Goal: Task Accomplishment & Management: Use online tool/utility

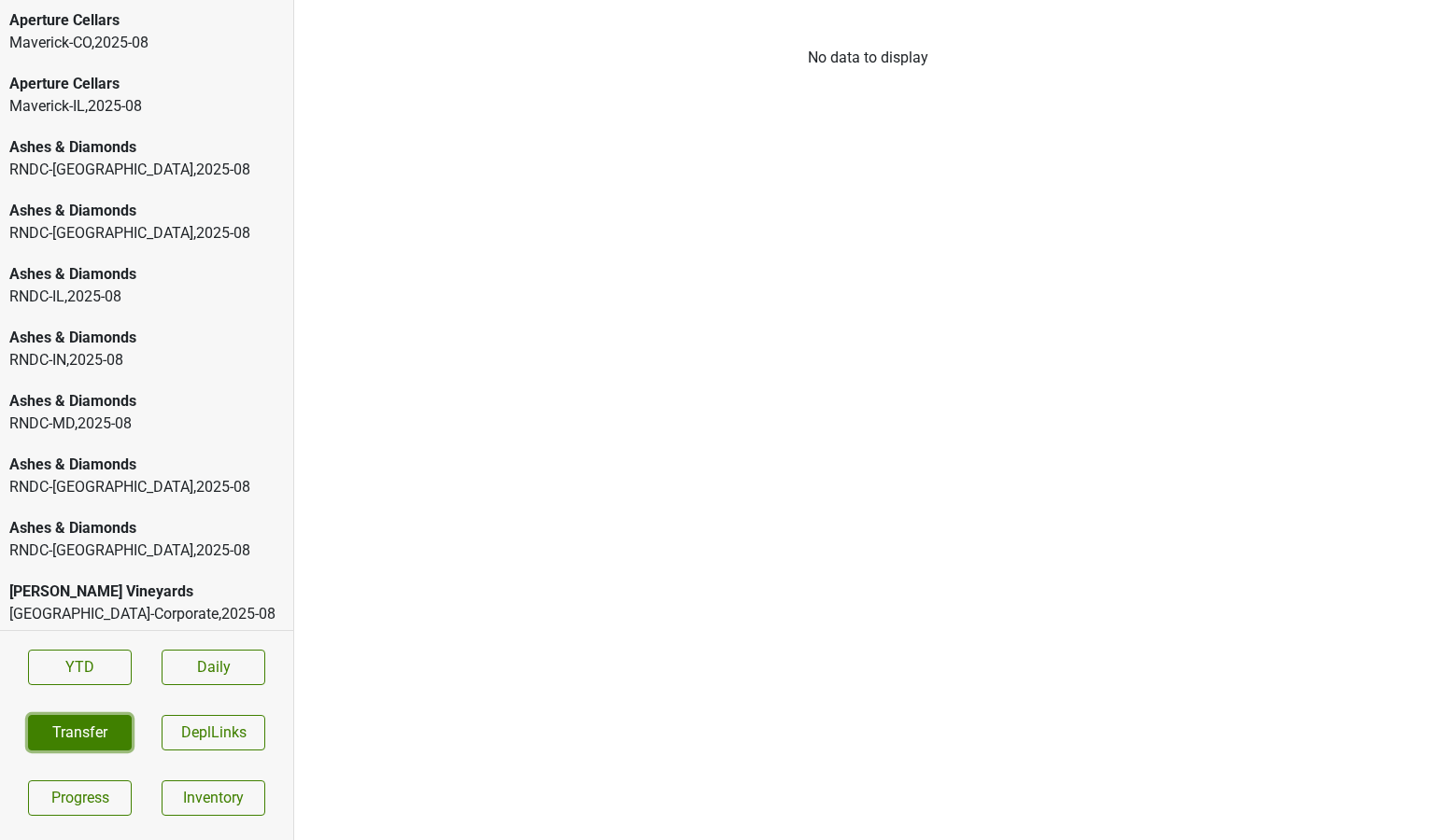
click at [85, 722] on button "Transfer" at bounding box center [80, 733] width 104 height 36
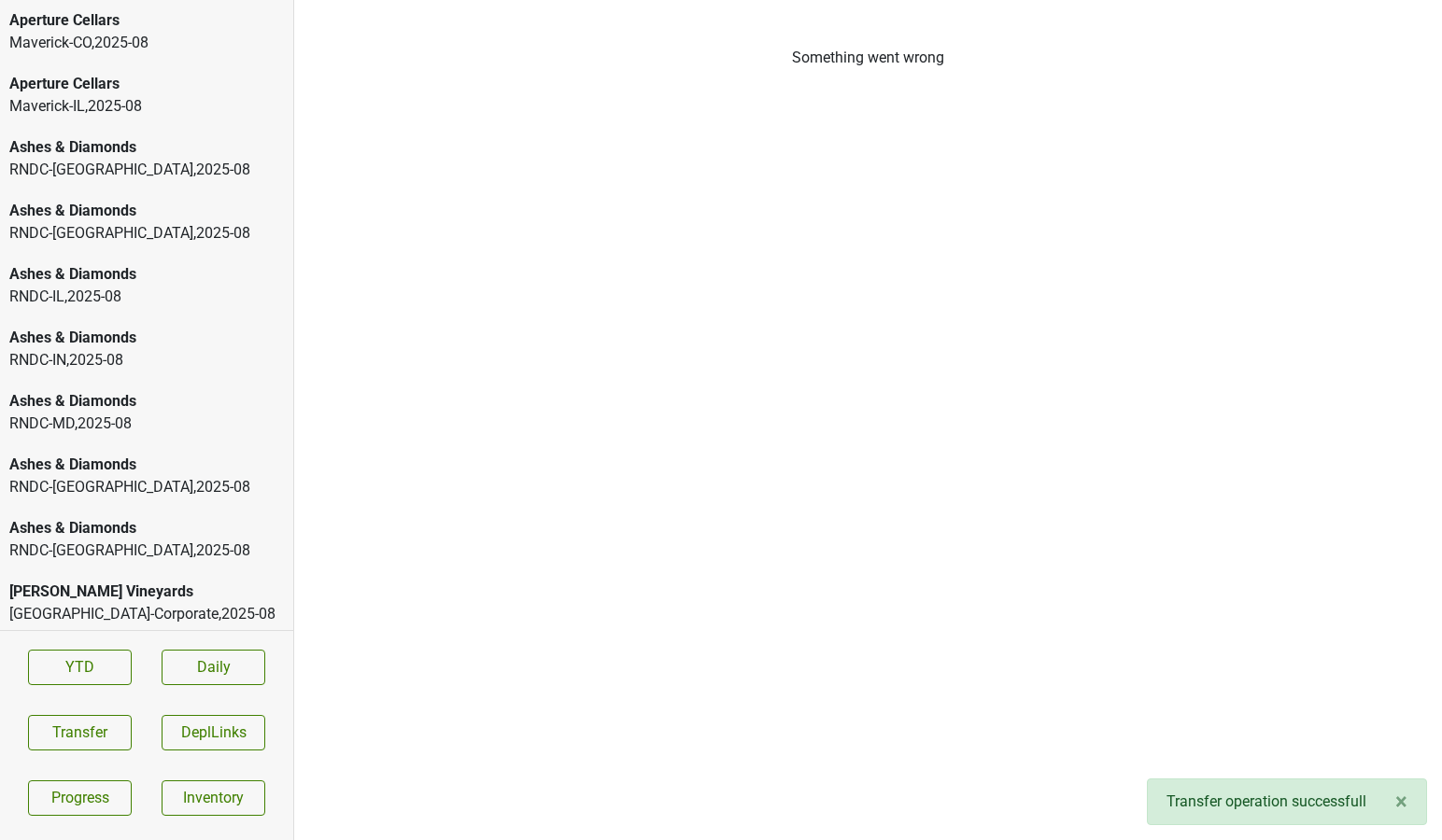
click at [105, 33] on div "Maverick-CO , 2025 - 08" at bounding box center [147, 44] width 274 height 23
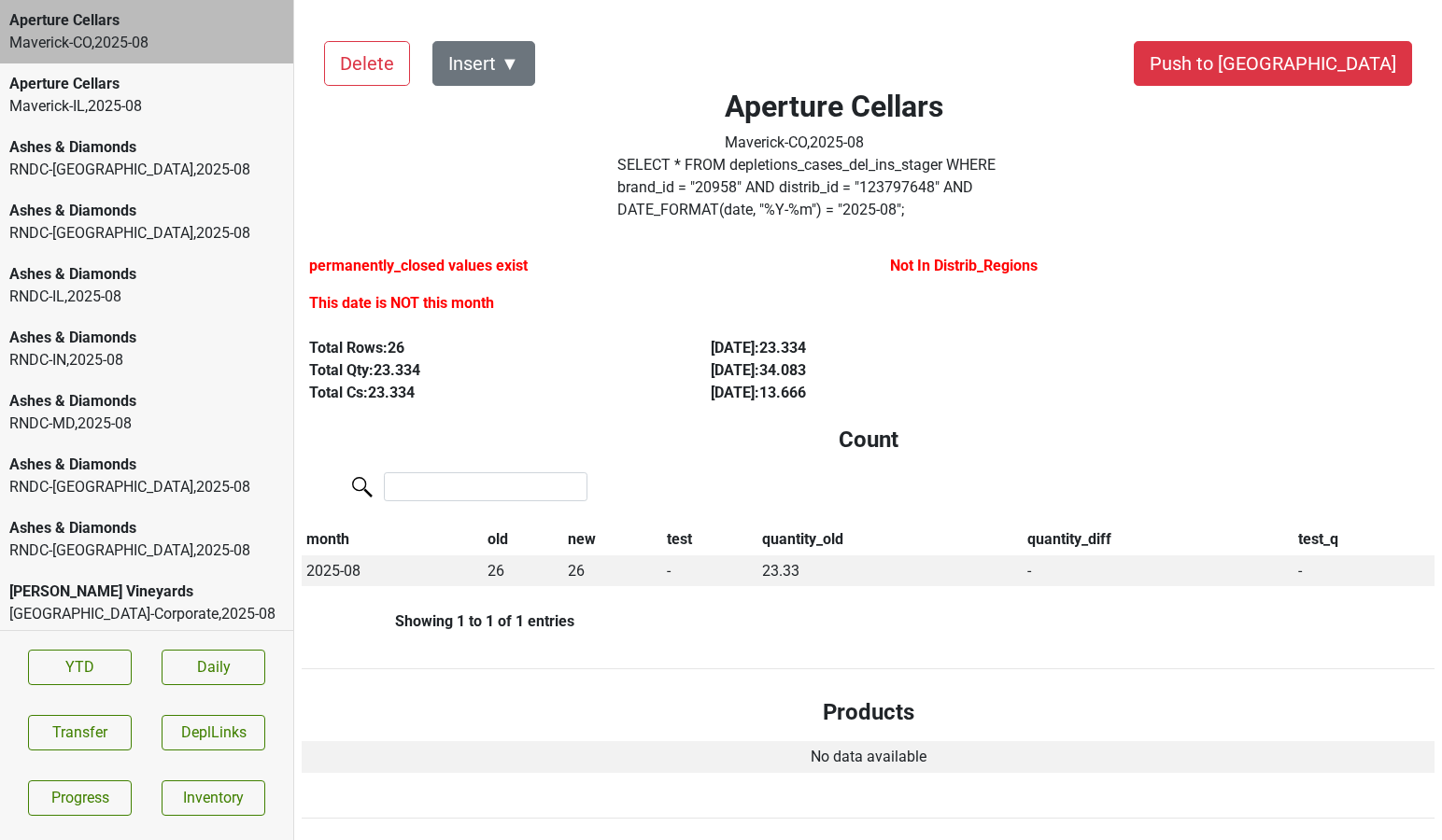
scroll to position [2371, 0]
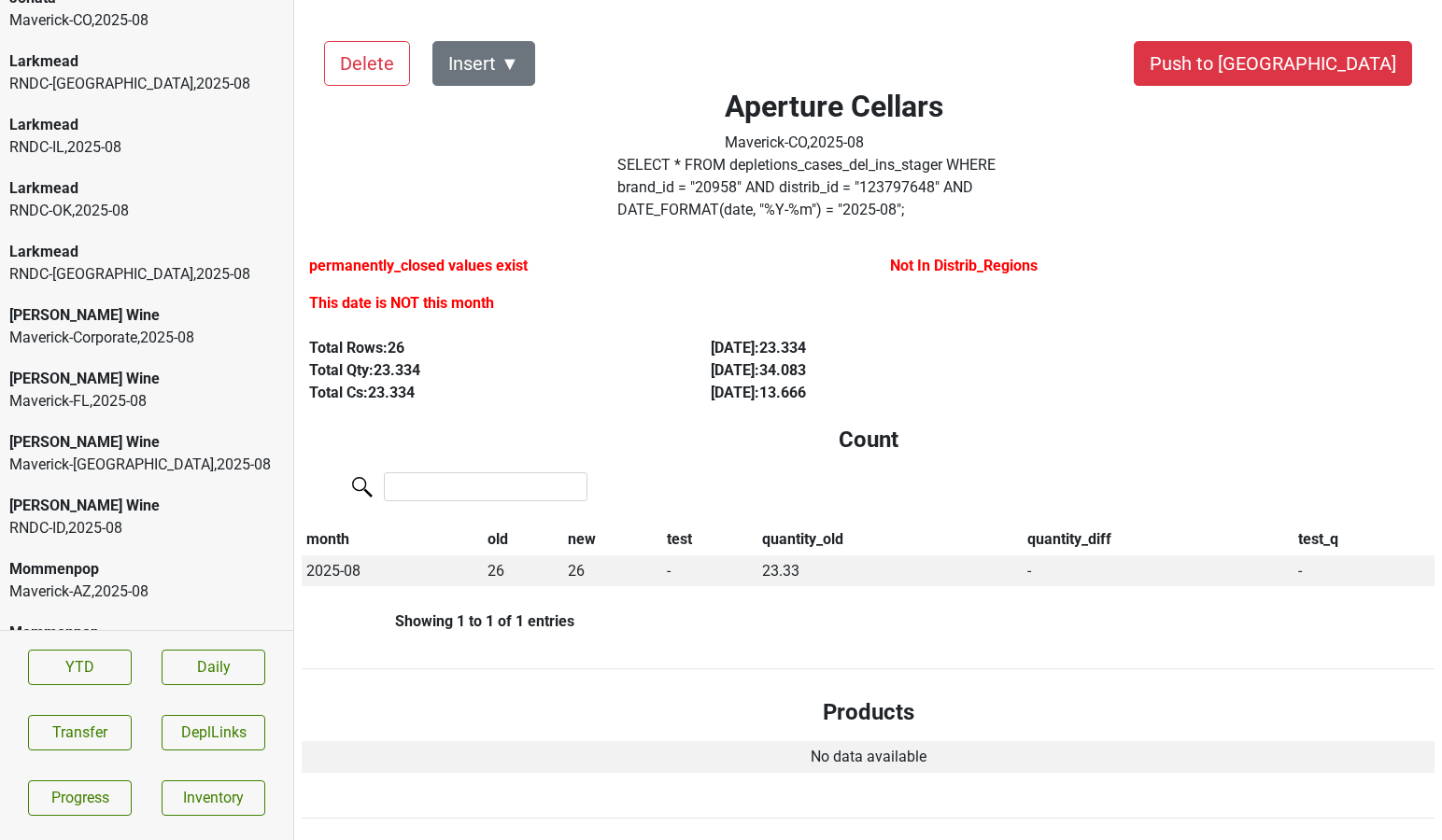
click at [120, 339] on div "Maverick-Corporate , 2025 - 08" at bounding box center [147, 338] width 274 height 23
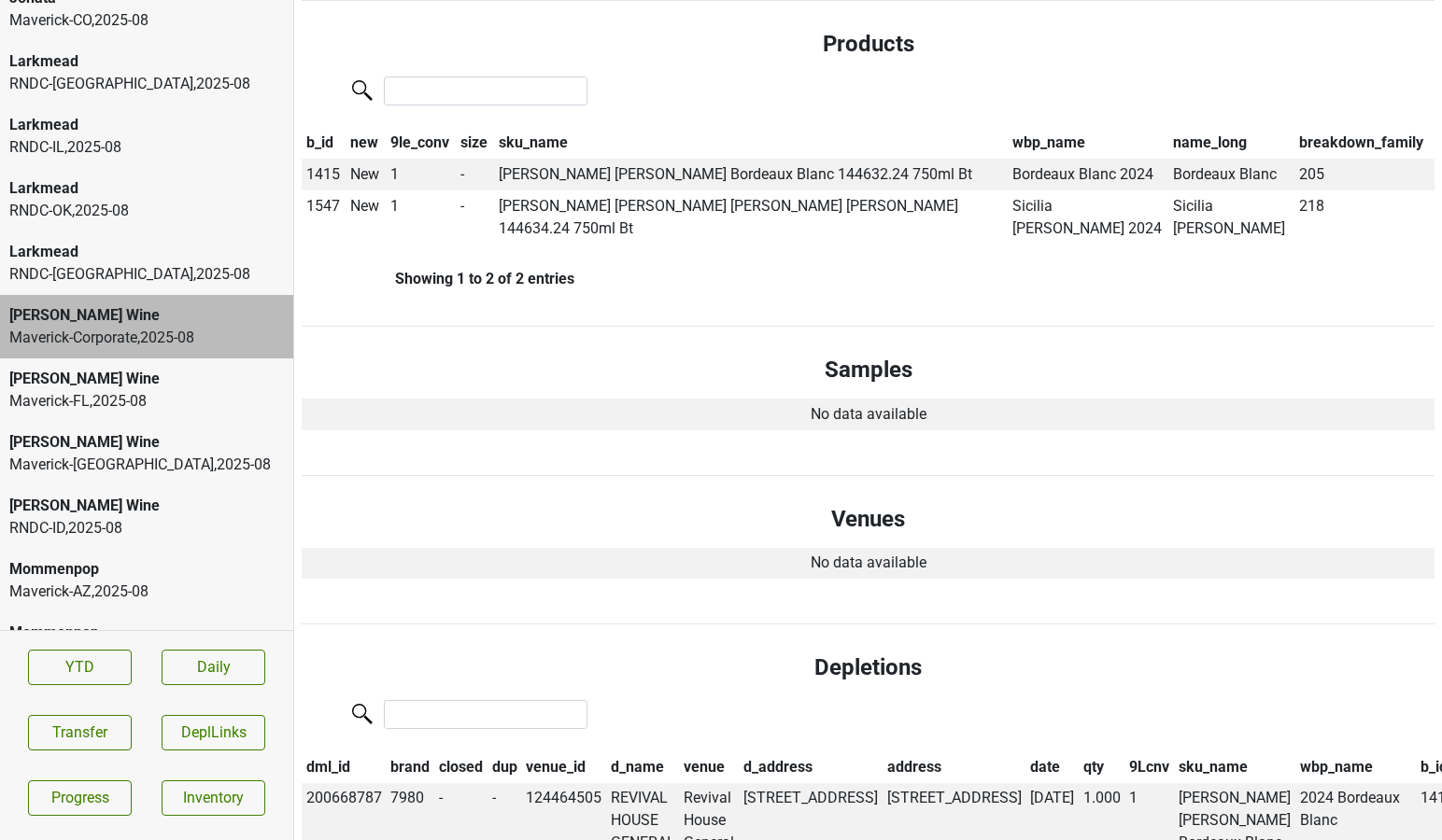
scroll to position [0, 0]
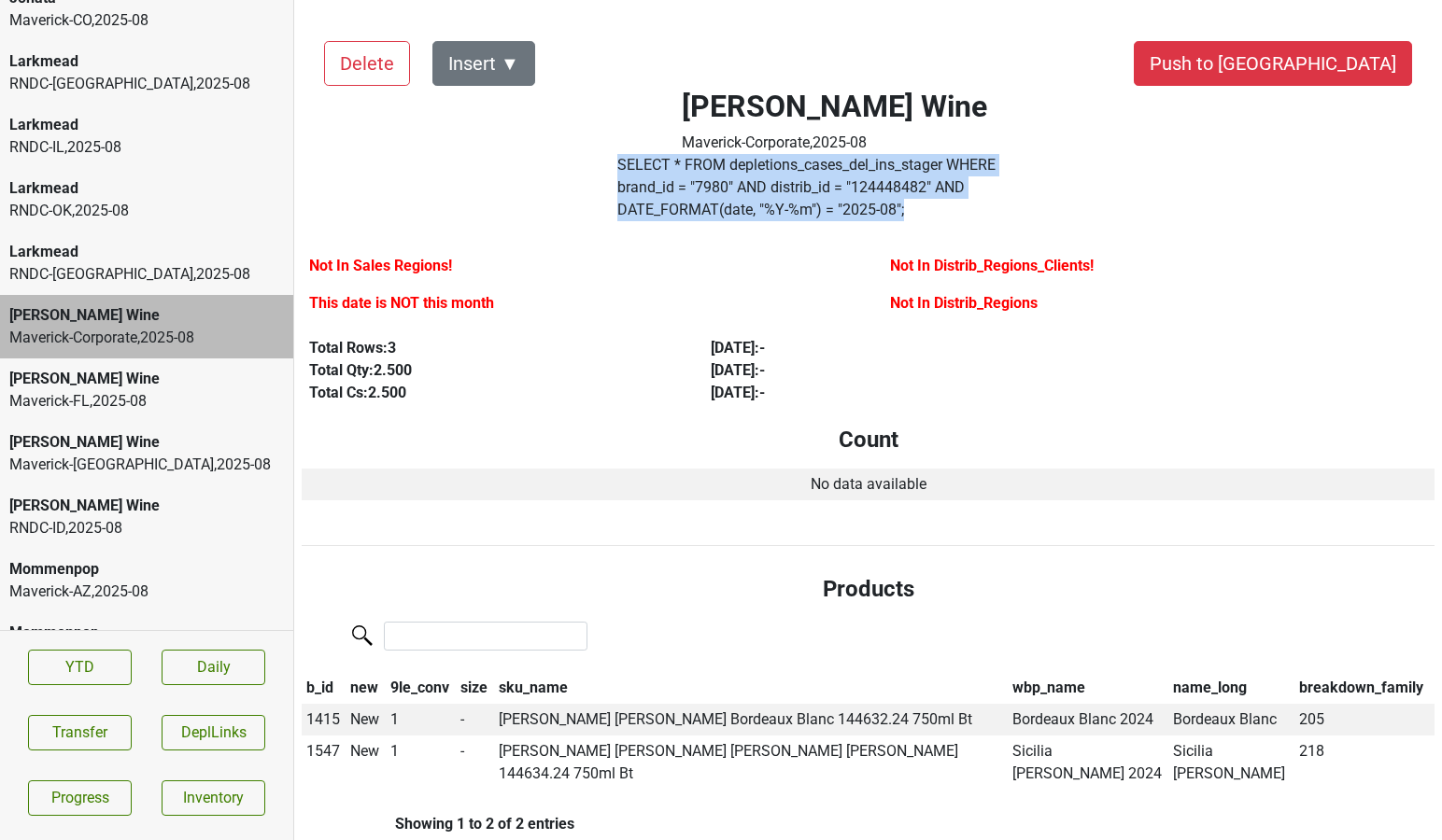
drag, startPoint x: 1123, startPoint y: 183, endPoint x: 629, endPoint y: 164, distance: 494.4
click at [629, 164] on label "SELECT * FROM depletions_cases_del_ins_stager WHERE brand_id = " 7980 " AND dis…" at bounding box center [834, 187] width 433 height 67
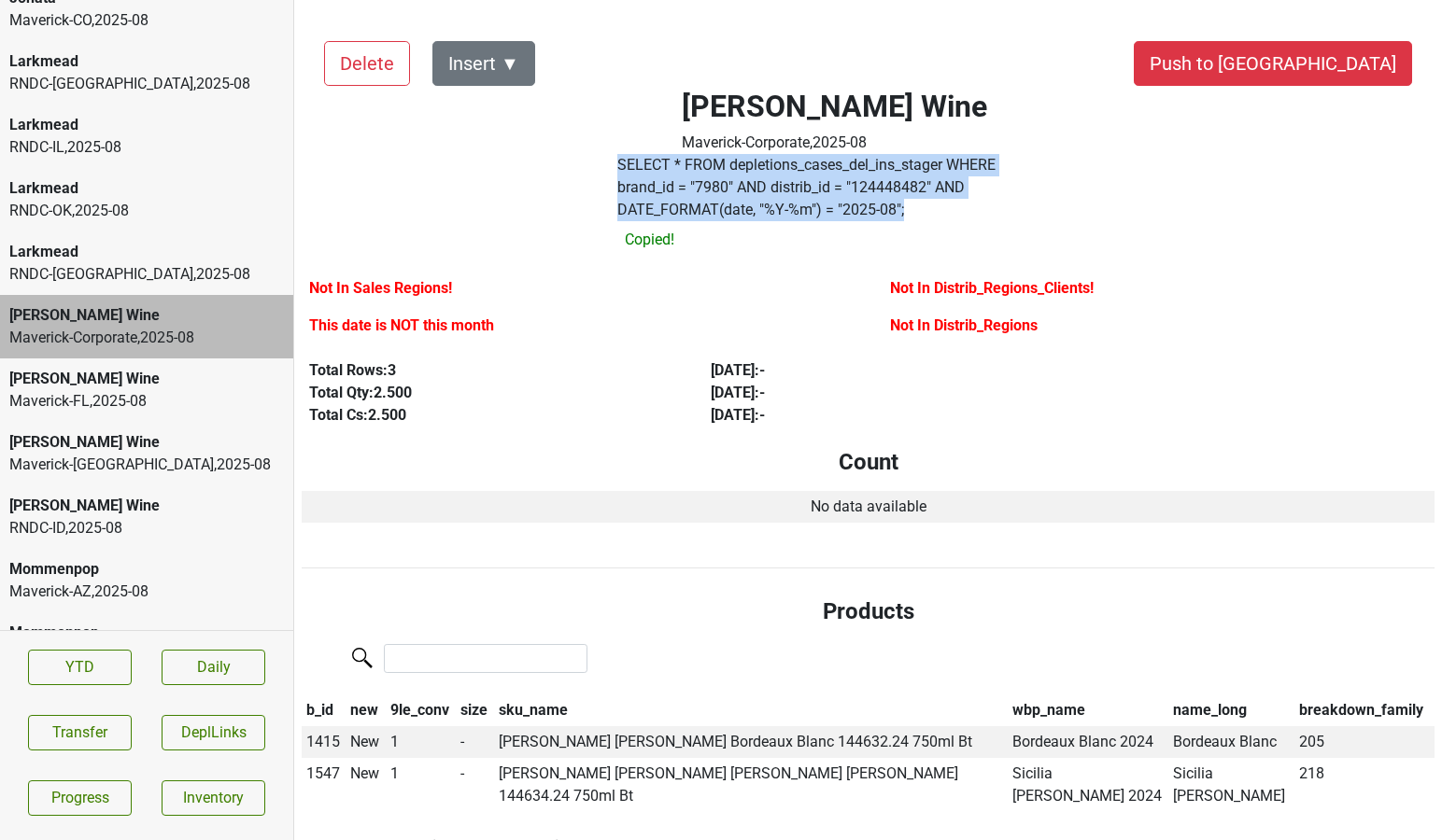
copy label "SELECT * FROM depletions_cases_del_ins_stager WHERE brand_id = " 7980 " AND dis…"
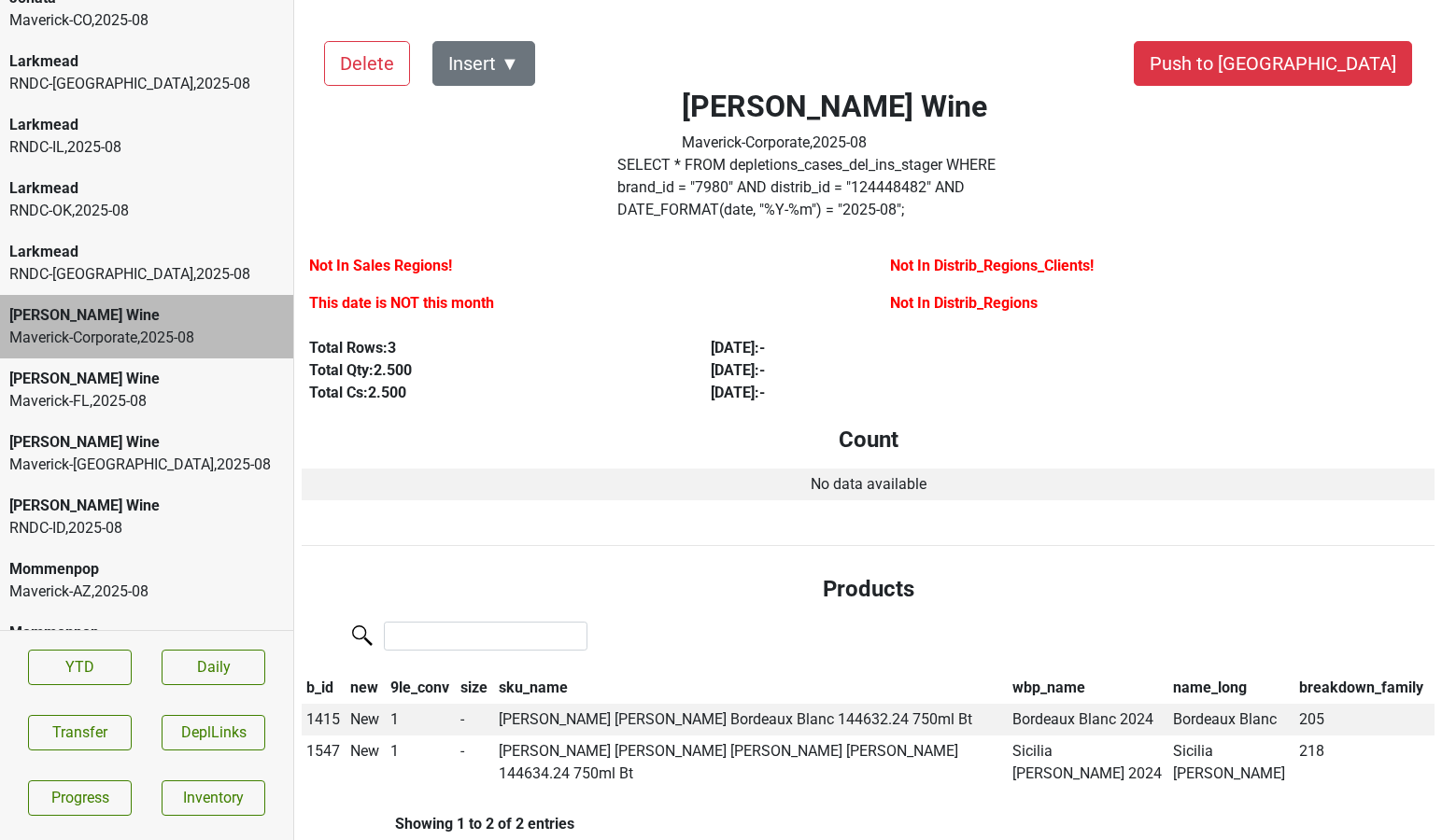
click at [121, 326] on div "Maverick-Corporate , 2025 - 08" at bounding box center [147, 338] width 274 height 23
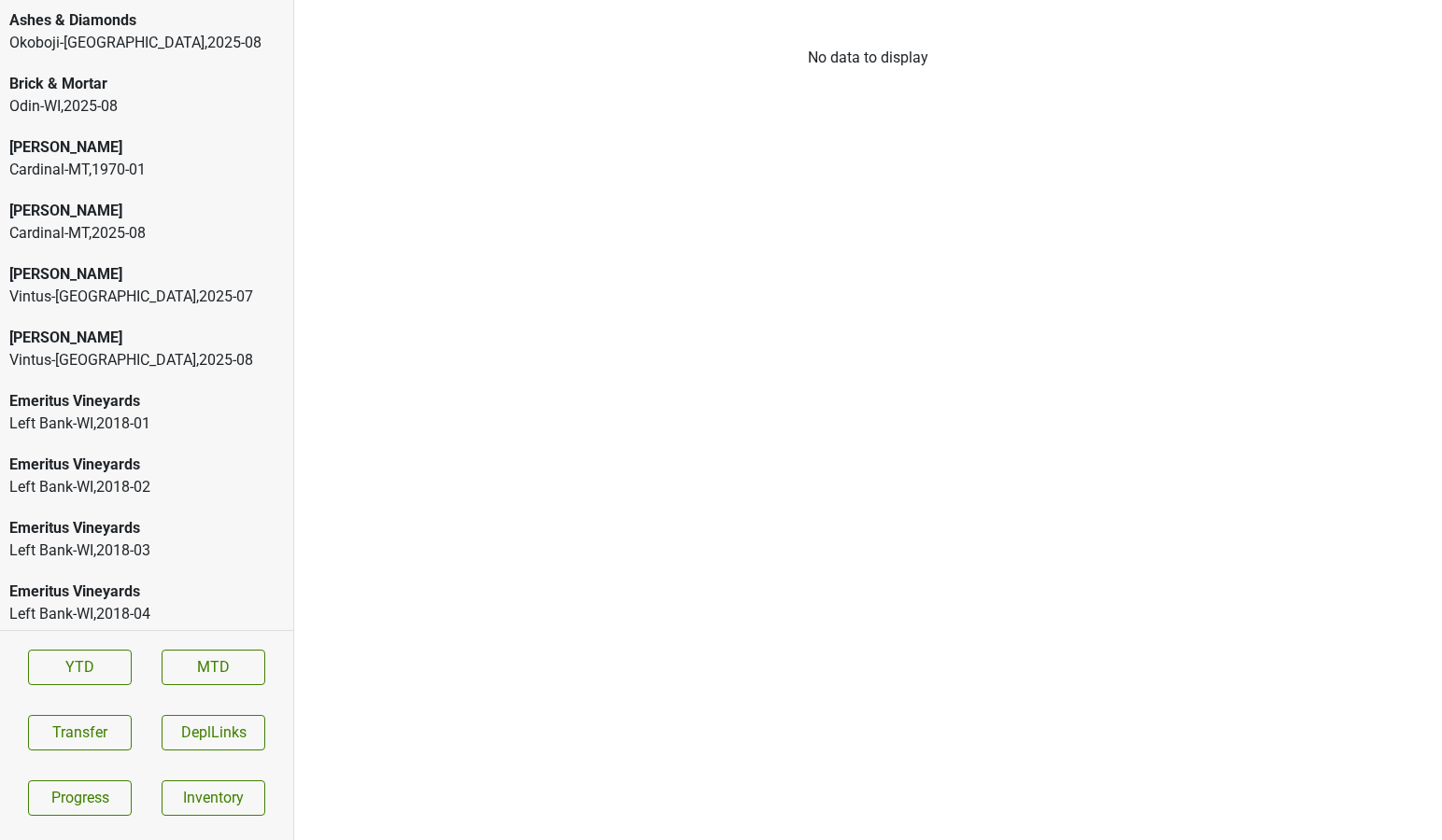
scroll to position [3600, 0]
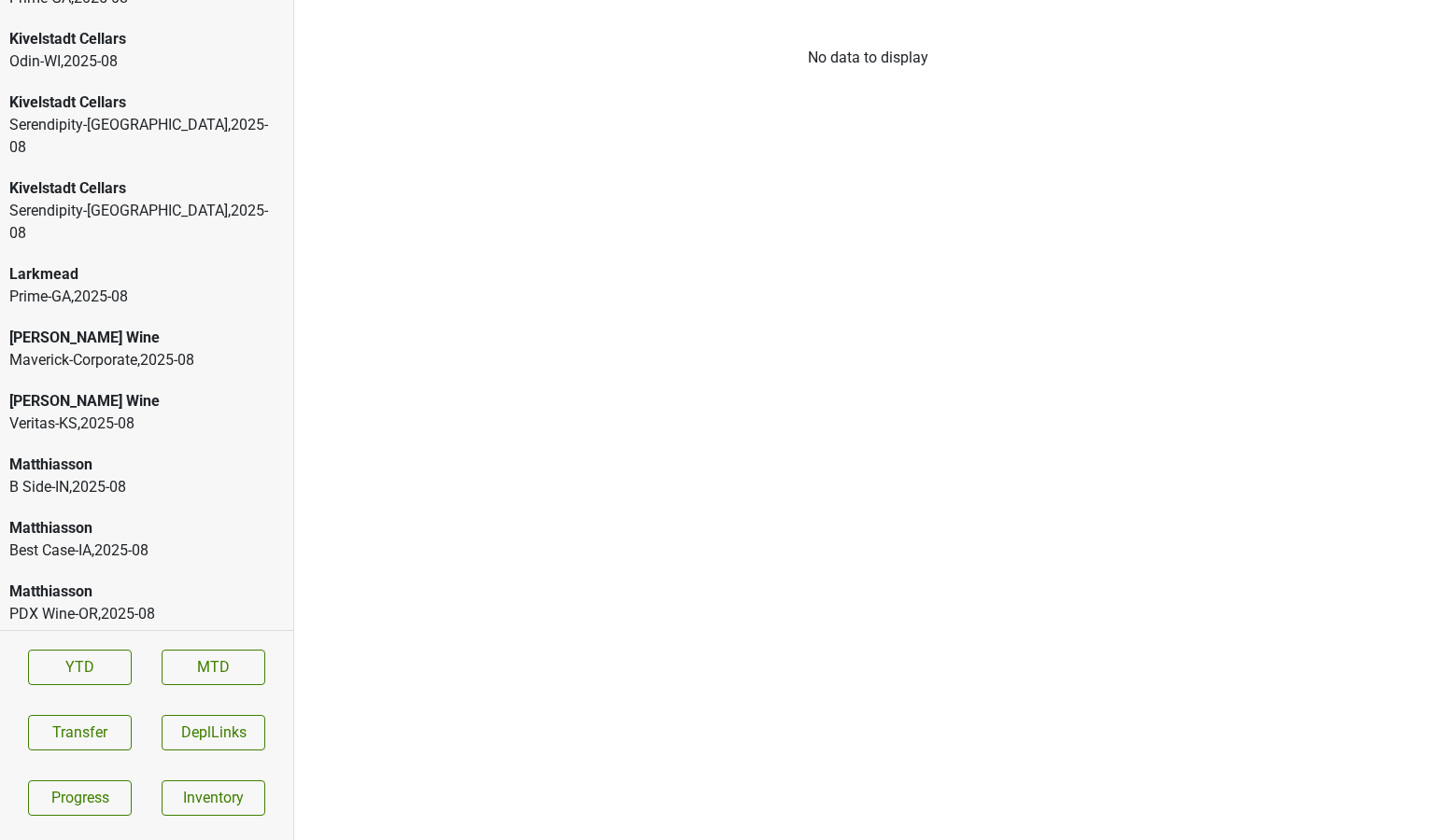
click at [123, 326] on div "[PERSON_NAME] Wine" at bounding box center [147, 338] width 274 height 23
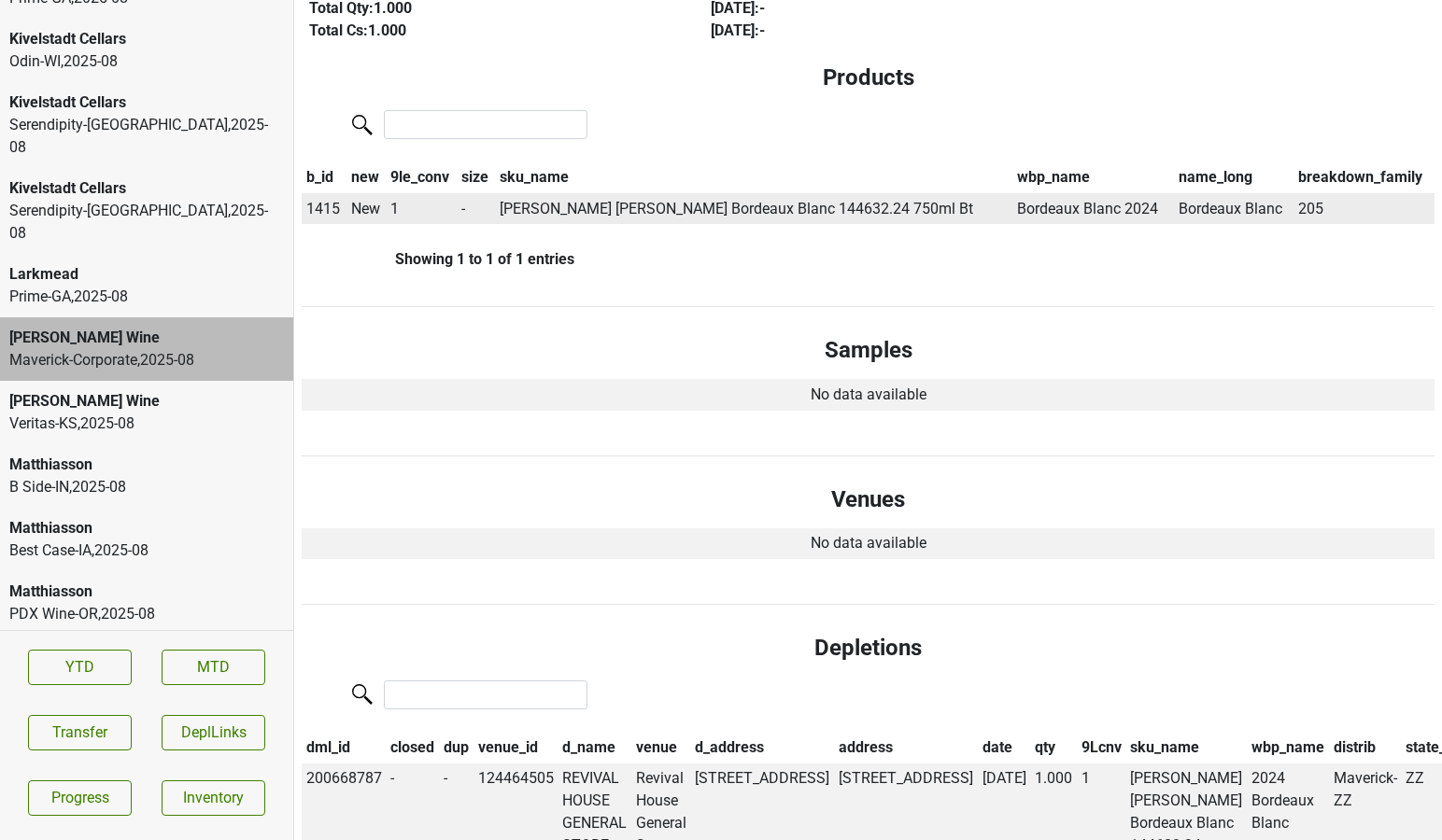
scroll to position [0, 0]
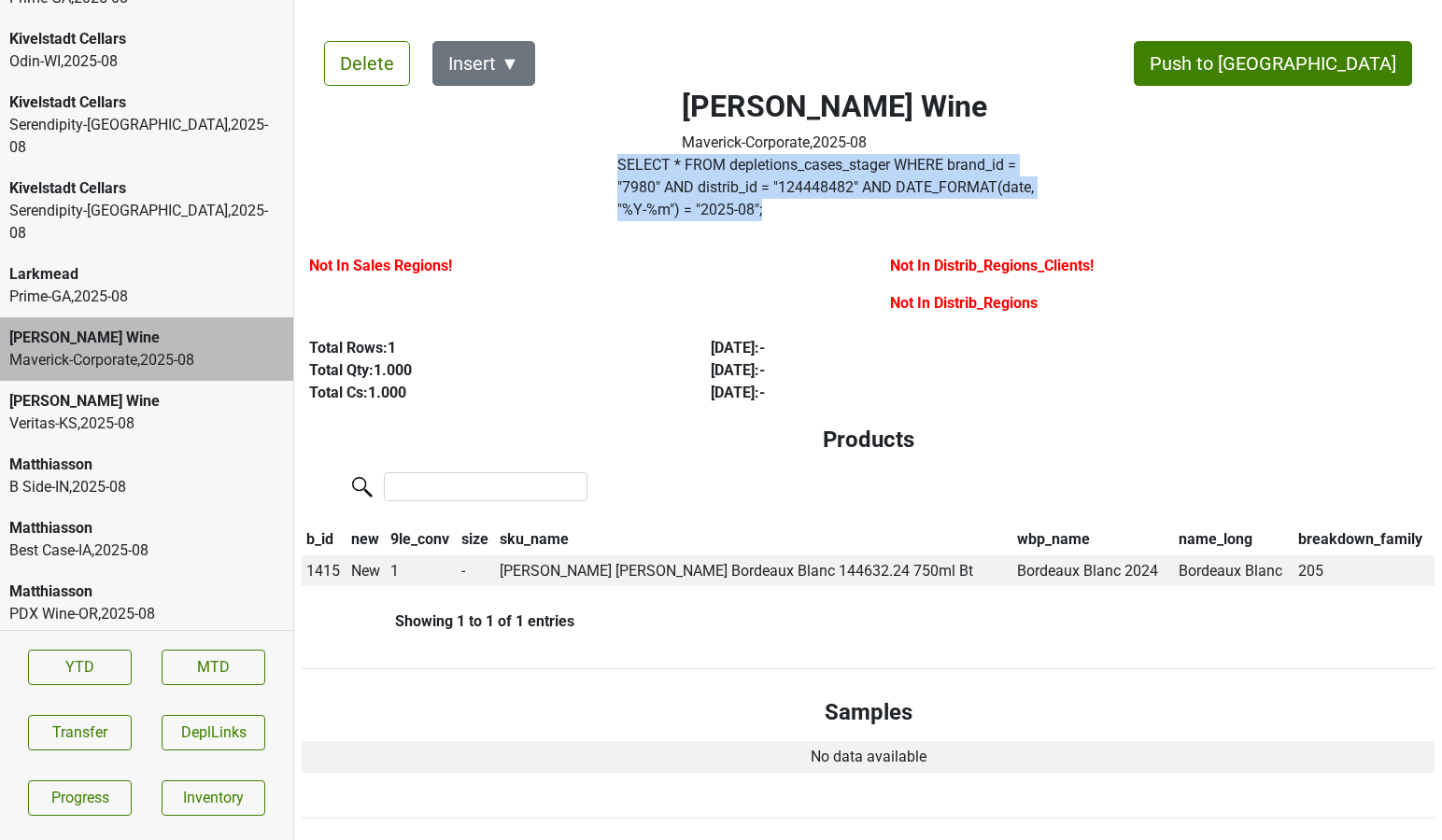
drag, startPoint x: 1060, startPoint y: 183, endPoint x: 614, endPoint y: 166, distance: 446.3
click at [614, 166] on div "Mary Taylor Wine Maverick-Corporate , 2025 - 08 SELECT * FROM depletions_cases_…" at bounding box center [834, 124] width 554 height 210
copy label "SELECT * FROM depletions_cases_stager WHERE brand_id = " 7980 " AND distrib_id …"
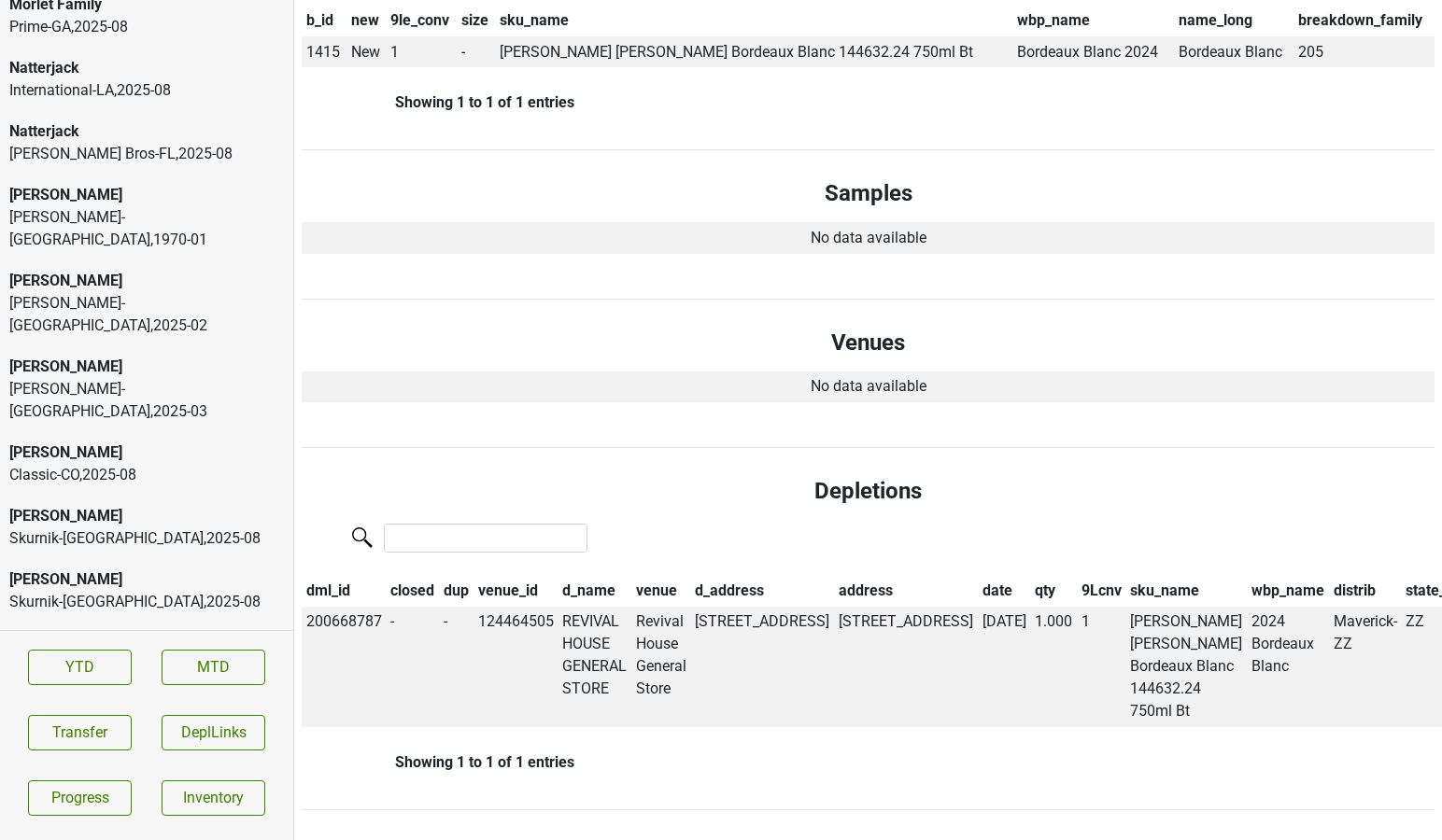
scroll to position [4404, 0]
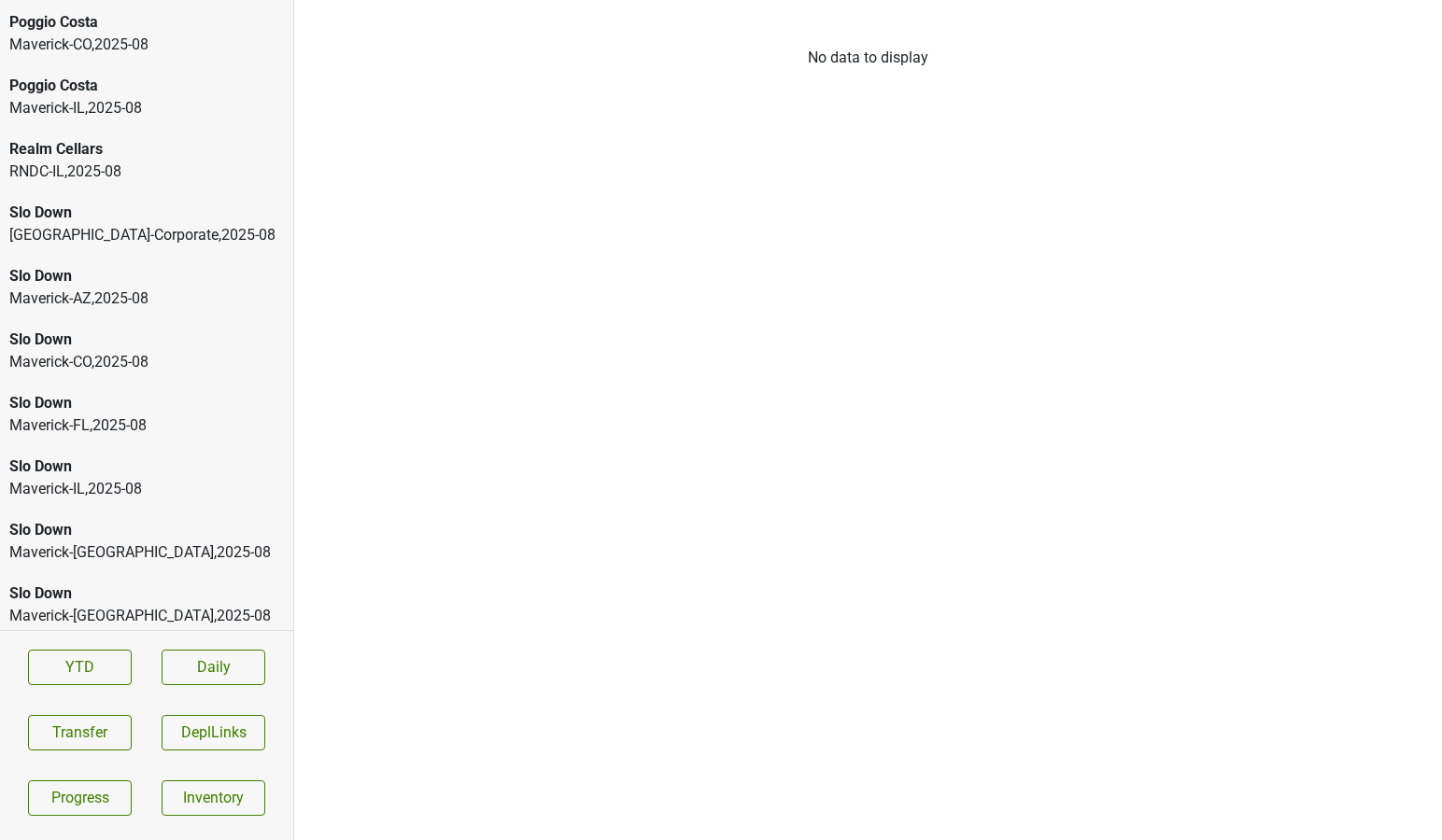
scroll to position [4513, 0]
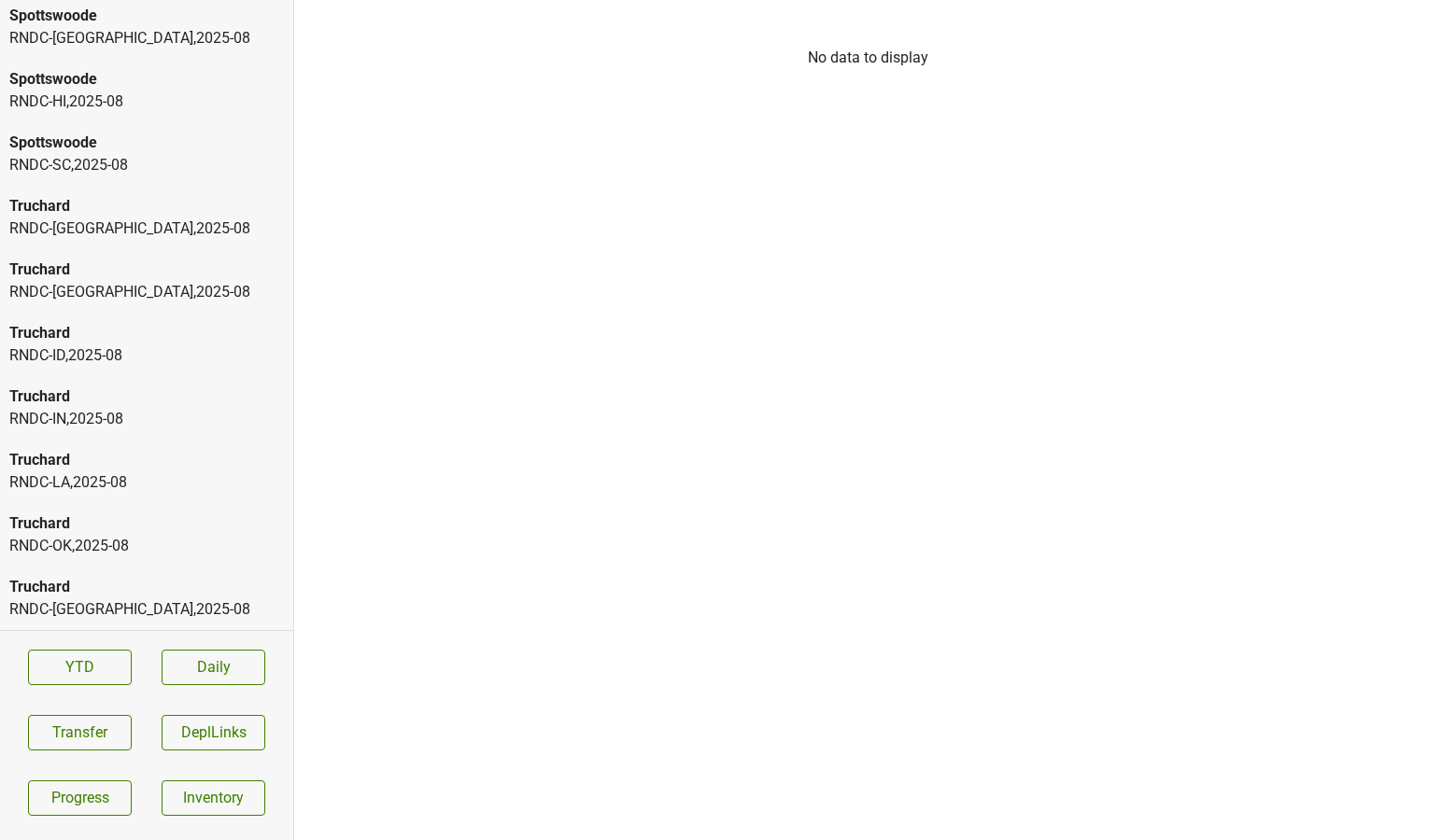
click at [80, 600] on div "RNDC-TX , 2025 - 08" at bounding box center [147, 610] width 274 height 23
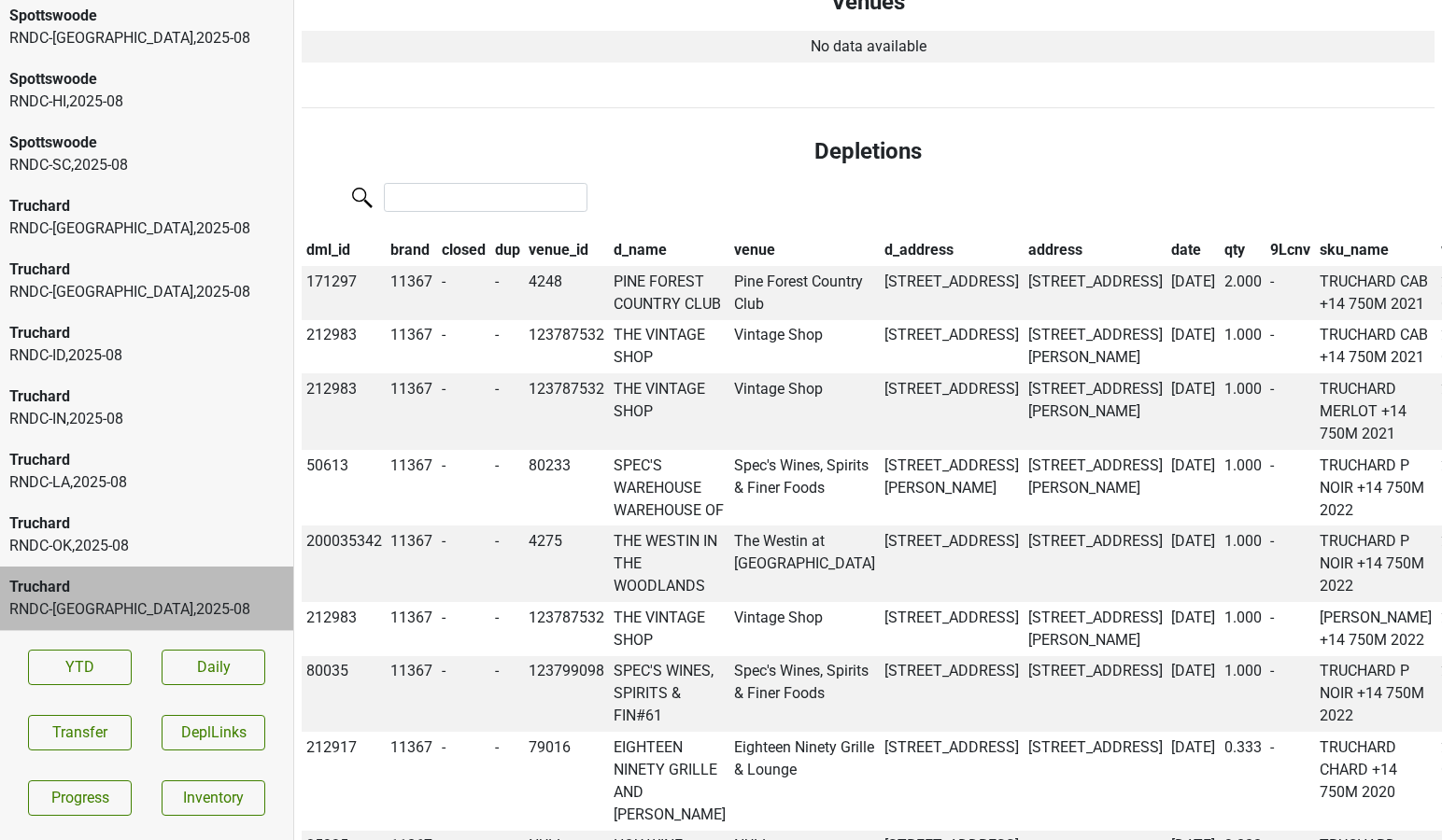
scroll to position [1027, 0]
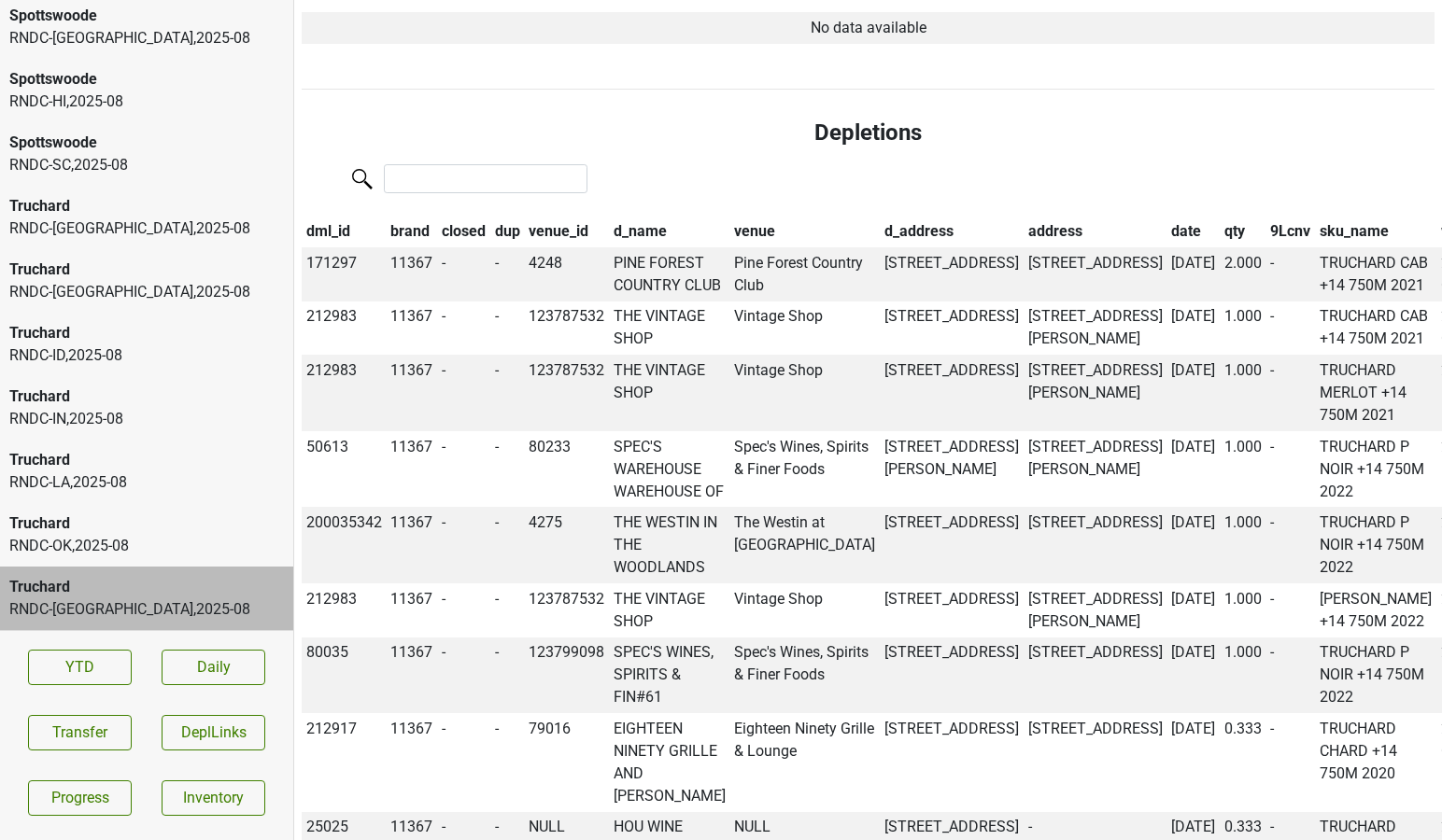
click at [117, 551] on div "RNDC-OK , 2025 - 08" at bounding box center [147, 547] width 274 height 23
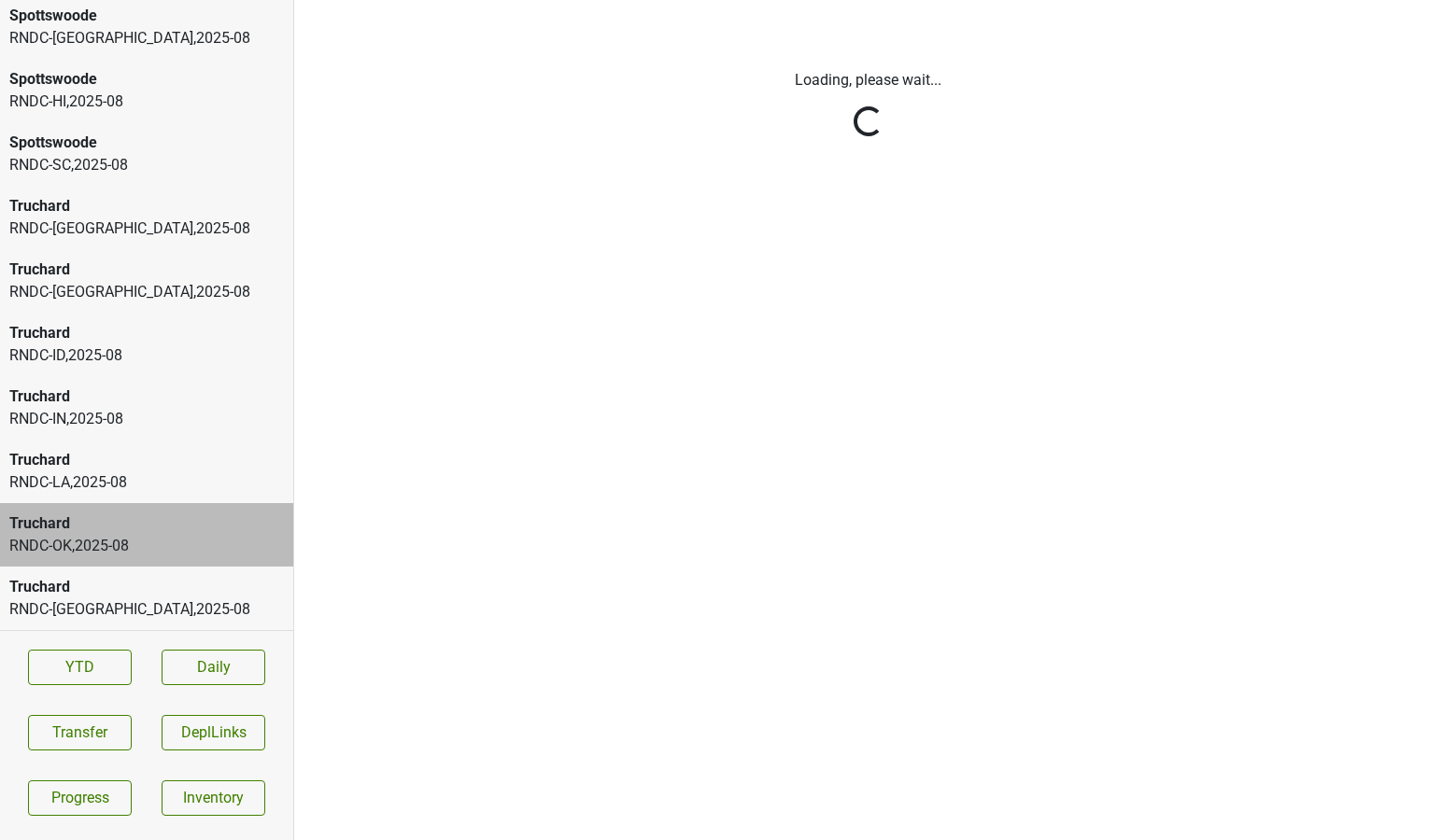
scroll to position [0, 0]
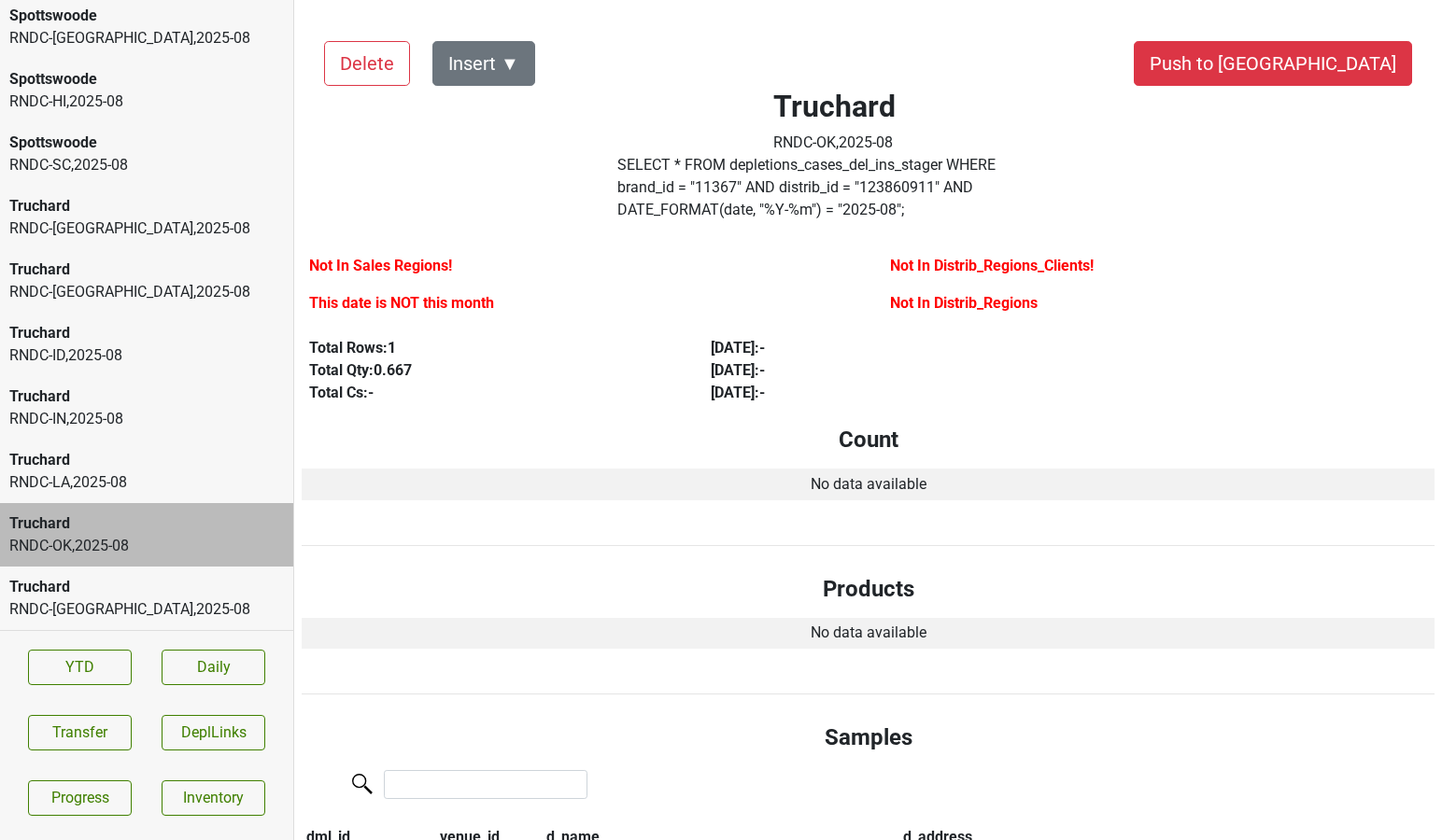
click at [92, 470] on div "Truchard" at bounding box center [147, 461] width 274 height 23
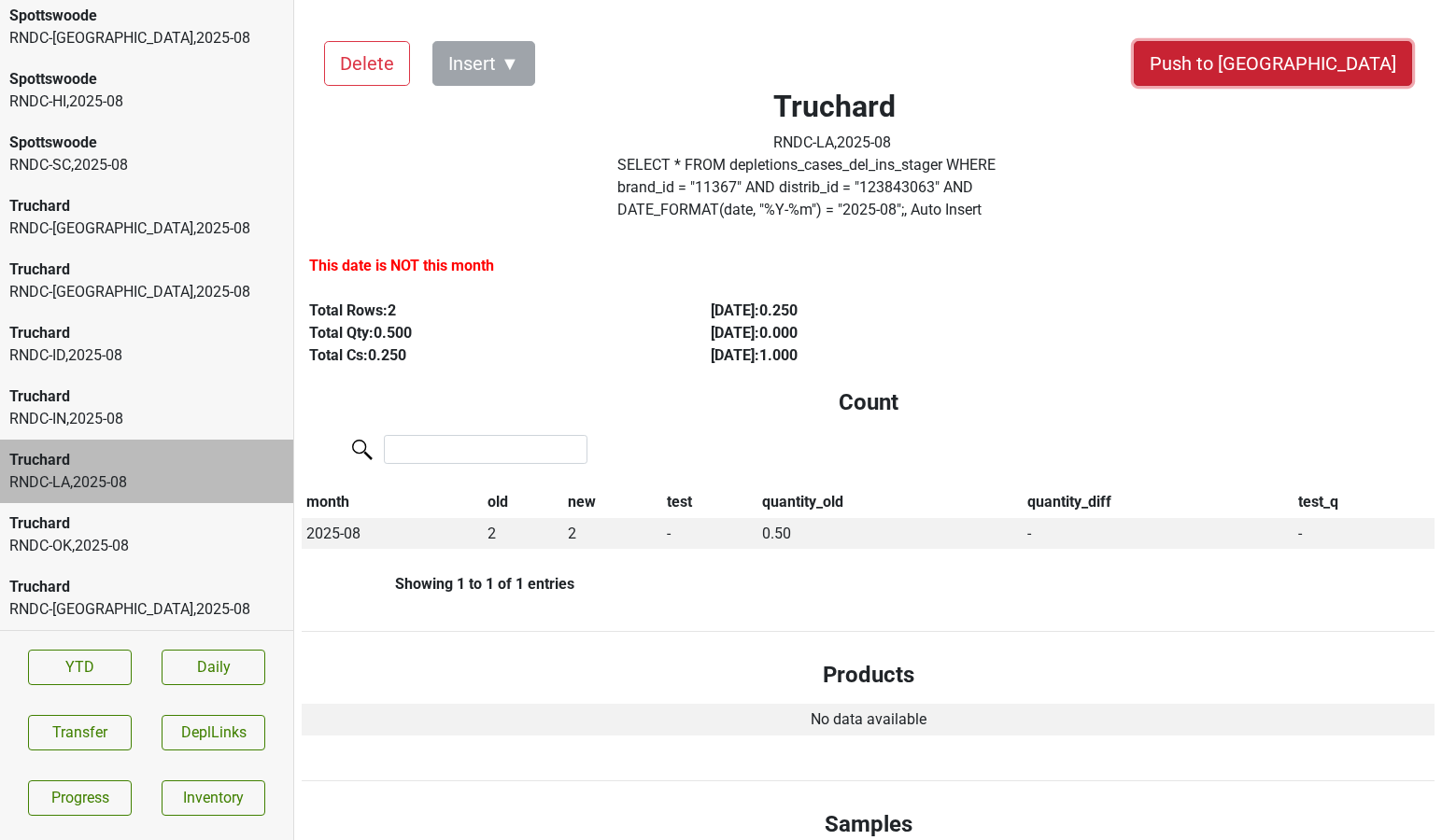
click at [1316, 69] on button "Push to DC" at bounding box center [1273, 62] width 278 height 44
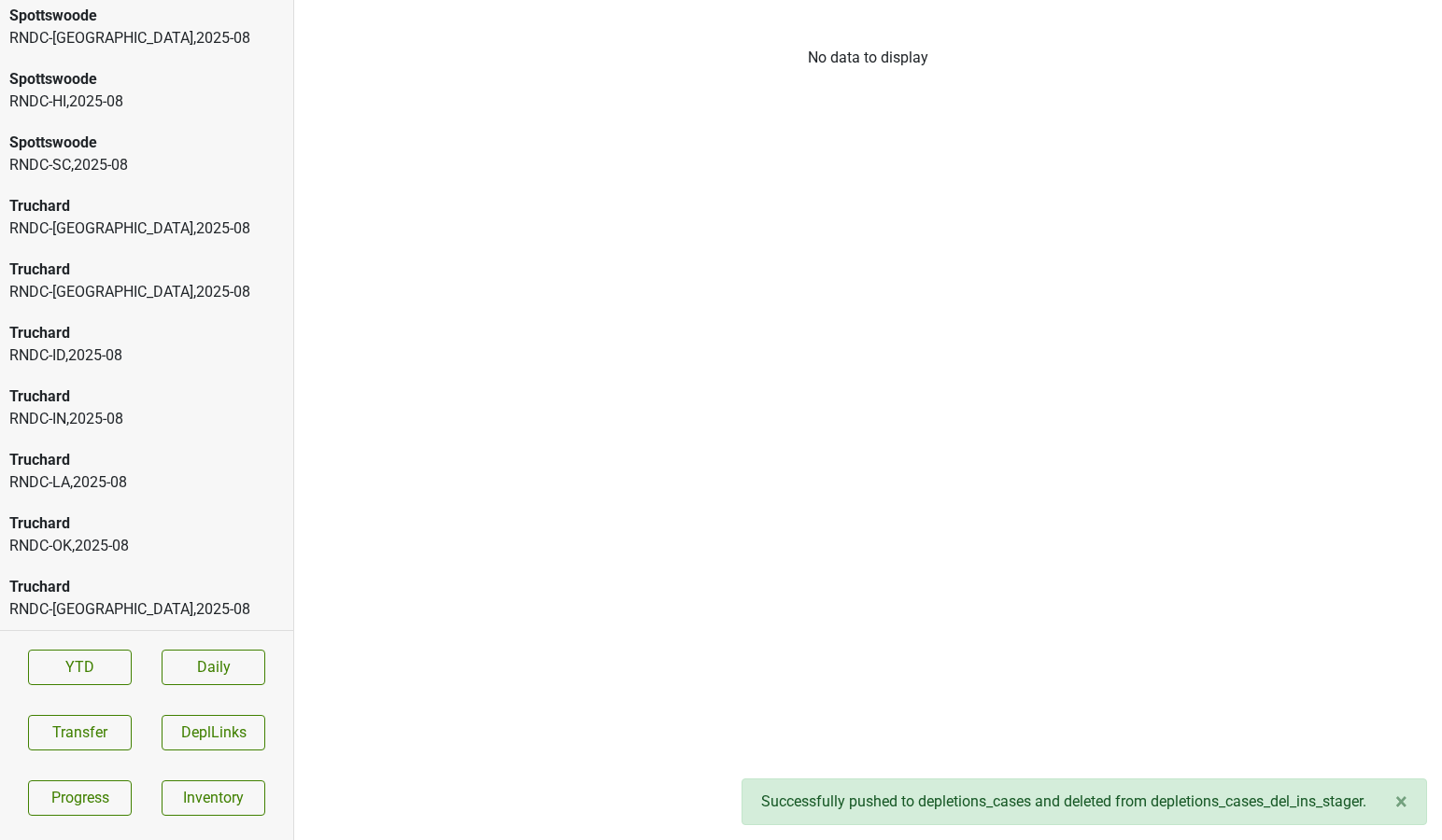
scroll to position [4450, 0]
click at [143, 464] on div "Truchard" at bounding box center [147, 461] width 274 height 23
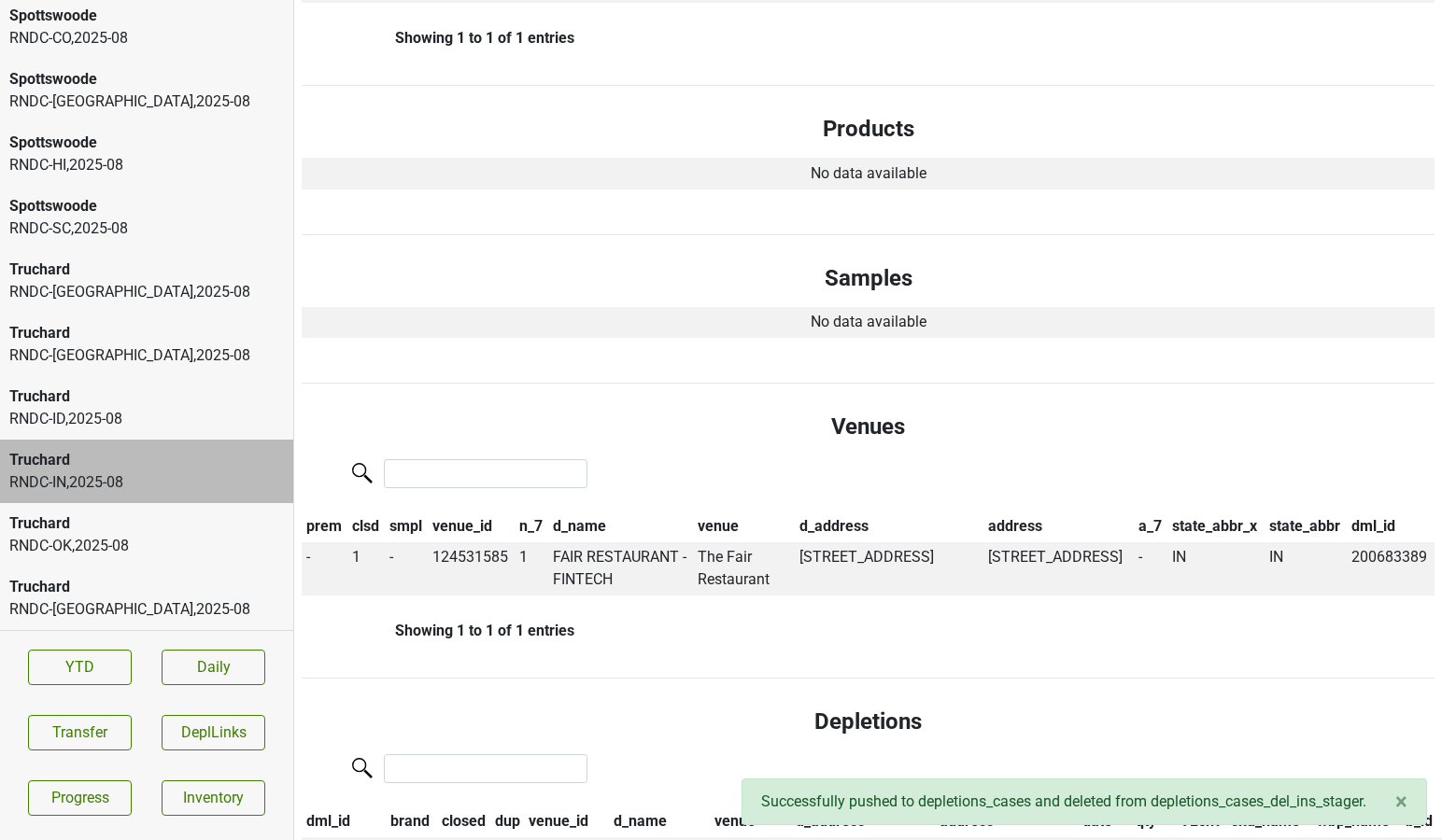
scroll to position [593, 0]
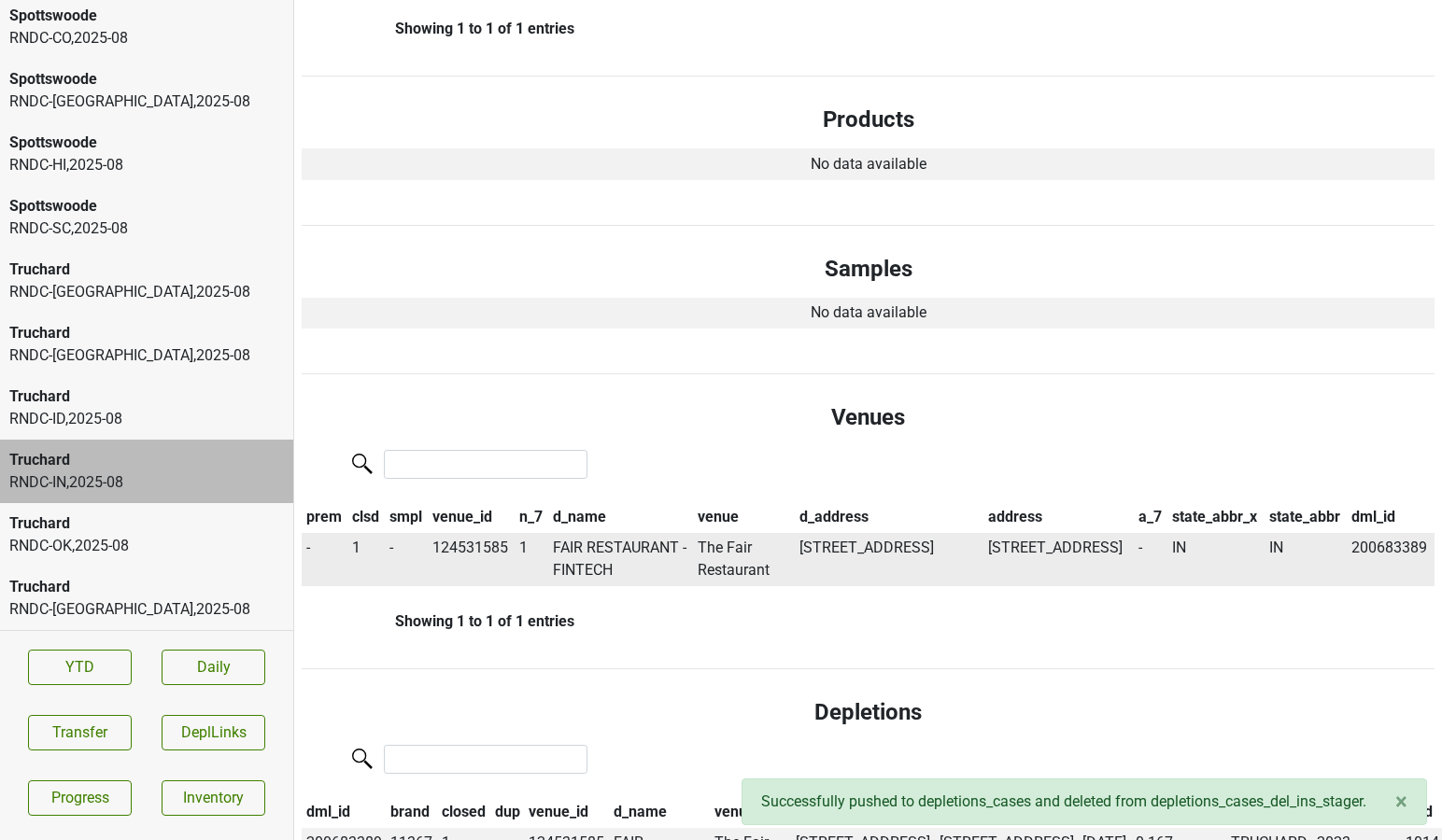
click at [723, 546] on td "The Fair Restaurant" at bounding box center [745, 560] width 102 height 54
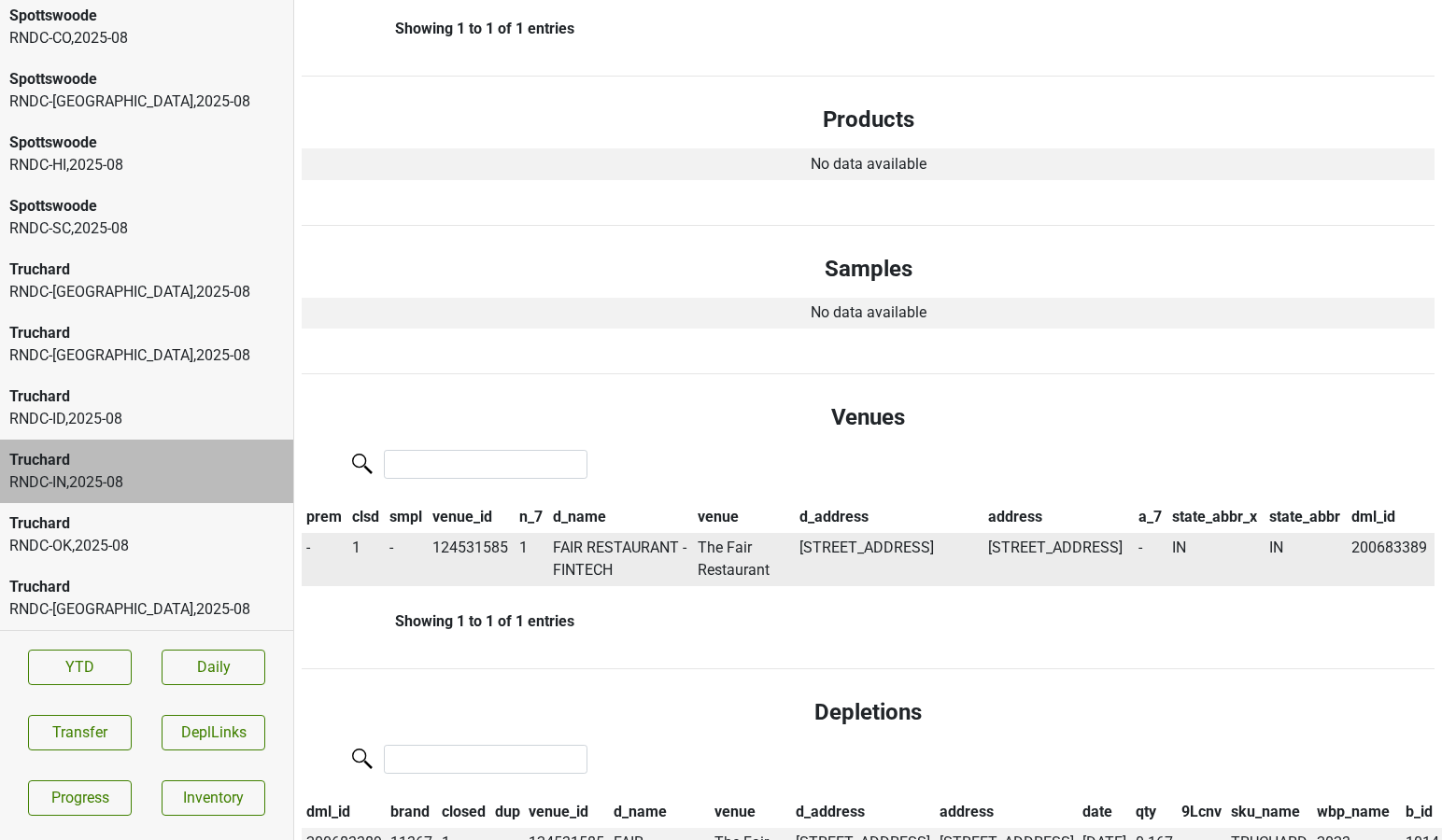
click at [358, 546] on span "1" at bounding box center [356, 548] width 9 height 18
click at [372, 587] on div "0" at bounding box center [423, 584] width 148 height 47
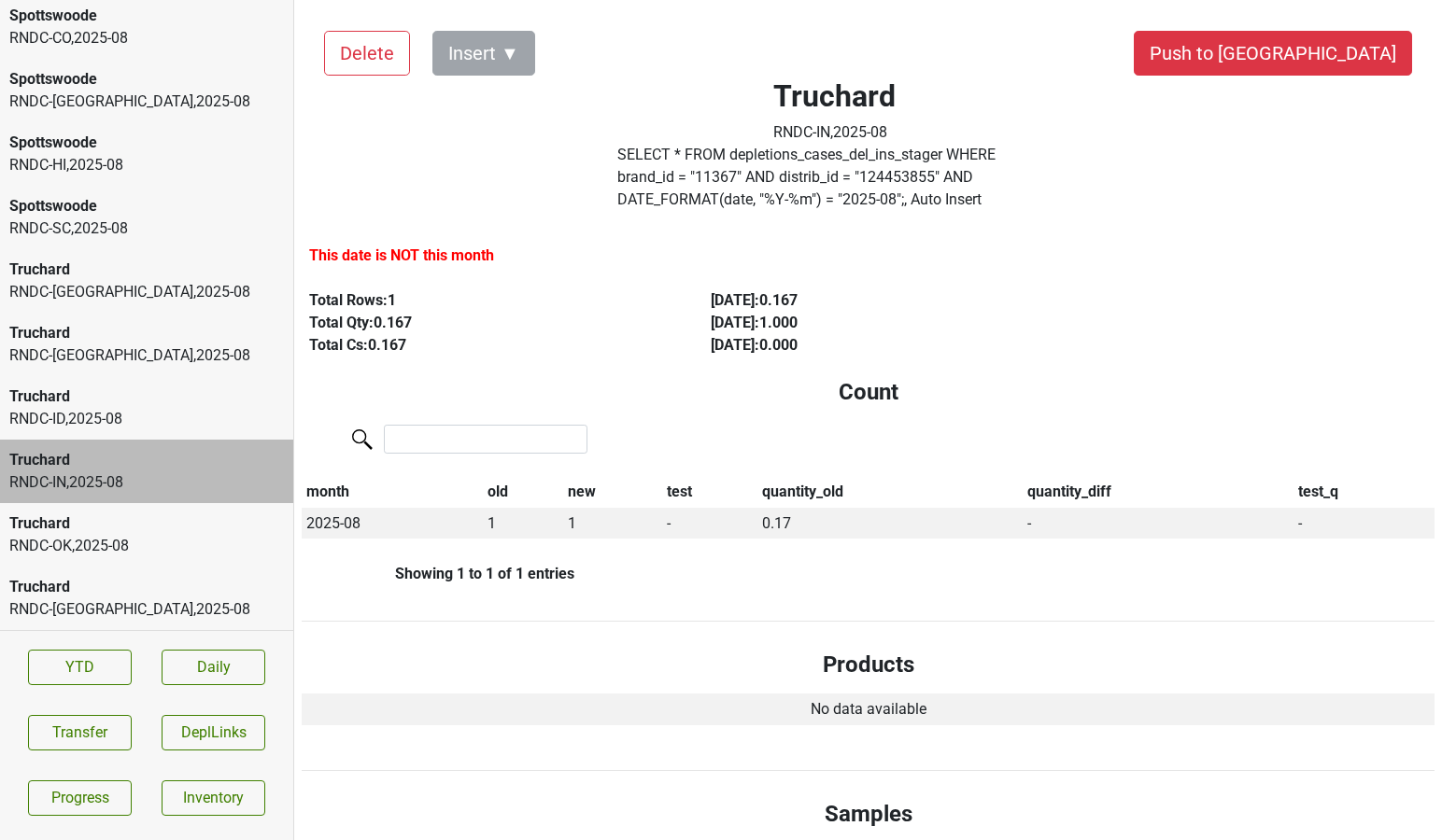
scroll to position [0, 0]
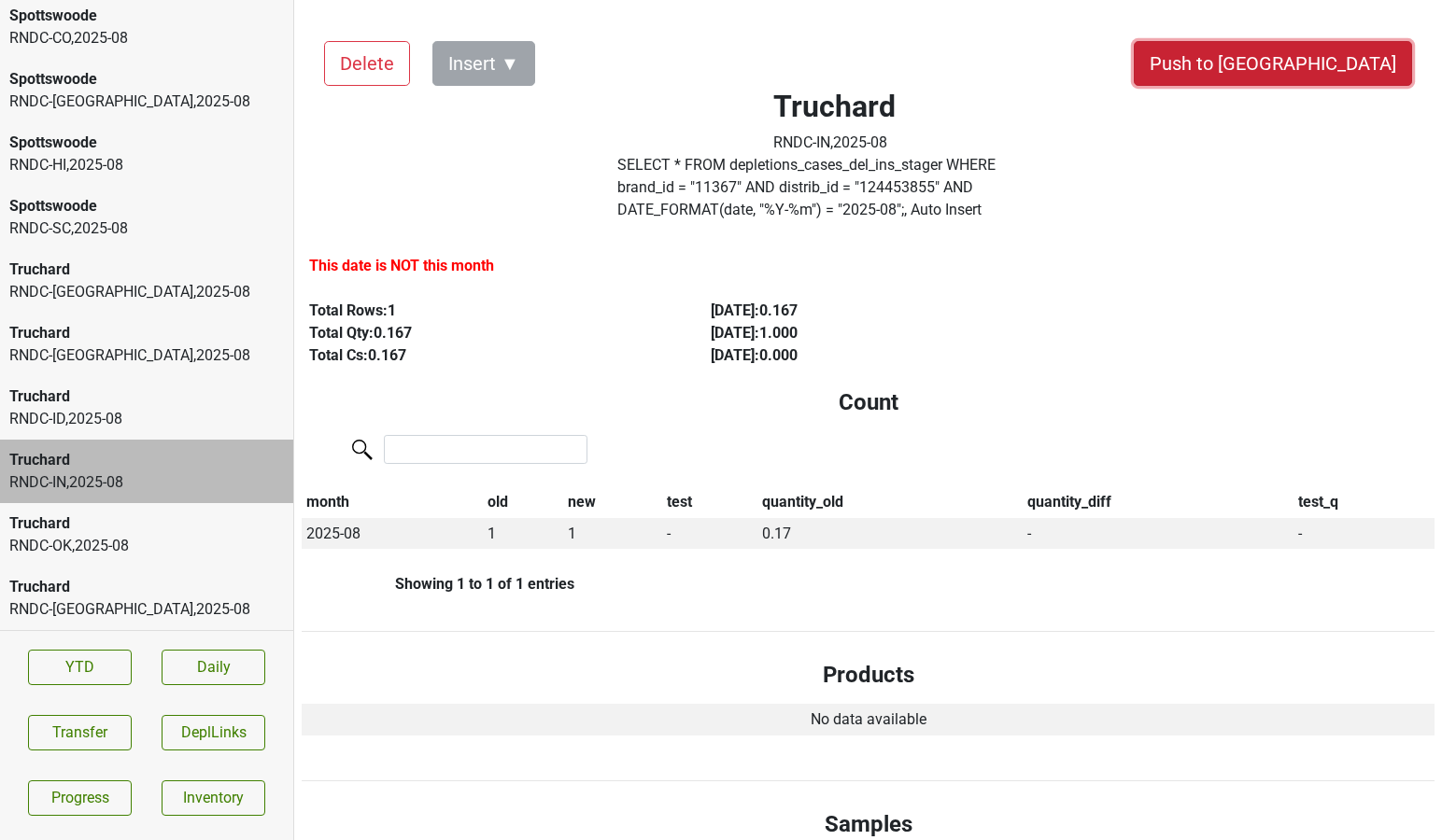
click at [1321, 71] on button "Push to DC" at bounding box center [1273, 62] width 278 height 44
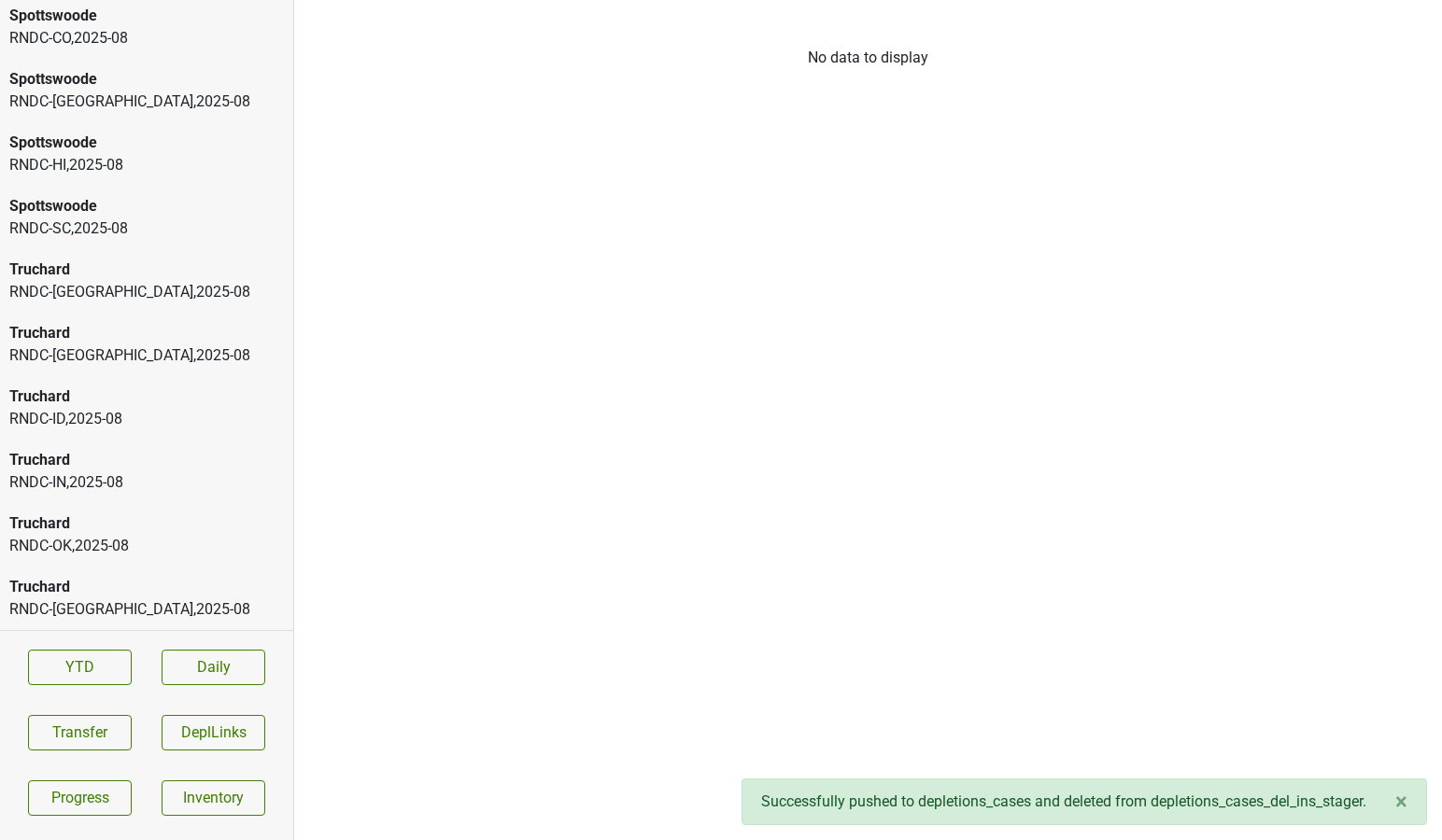
scroll to position [4386, 0]
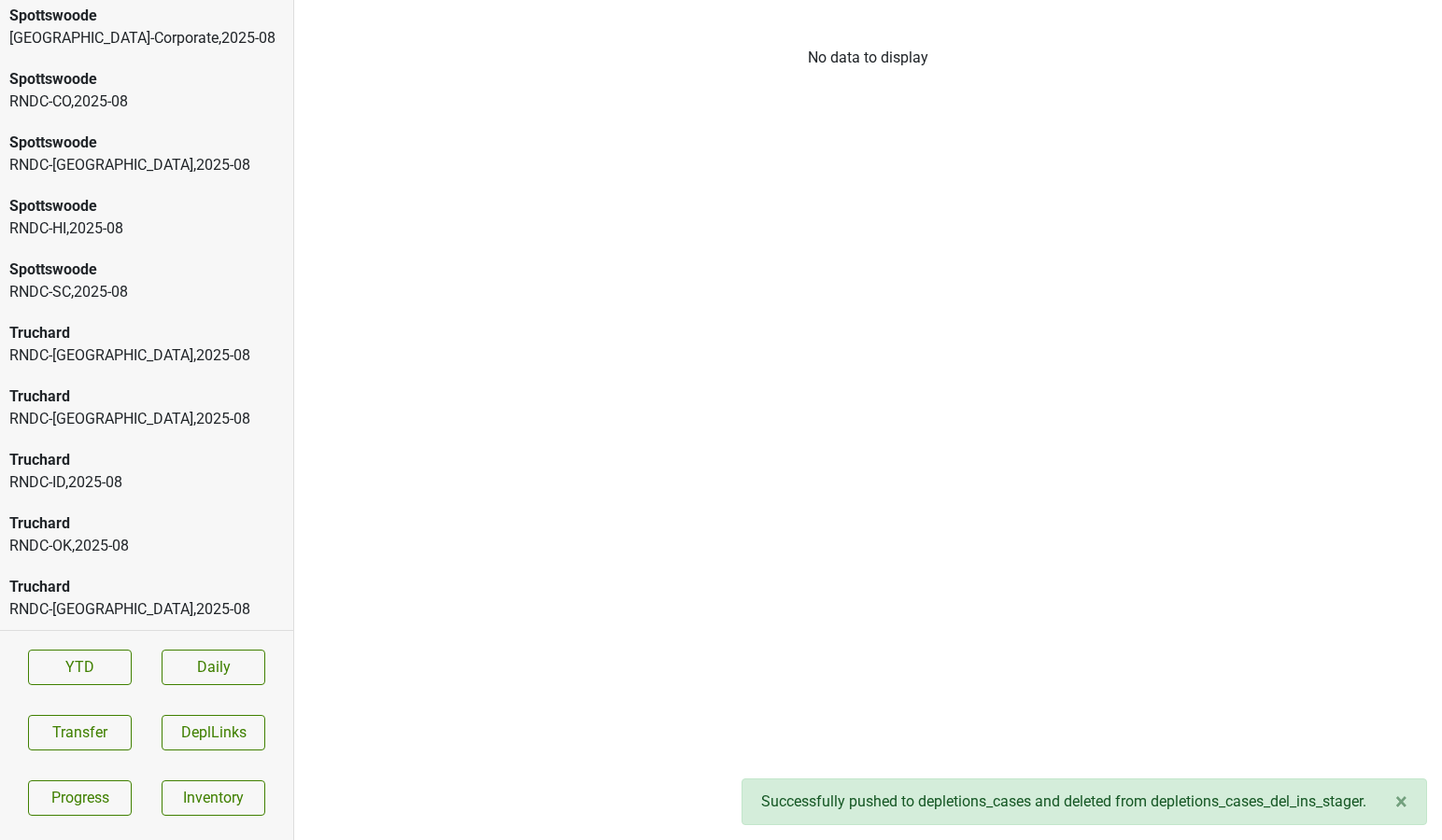
click at [132, 457] on div "Truchard" at bounding box center [147, 461] width 274 height 23
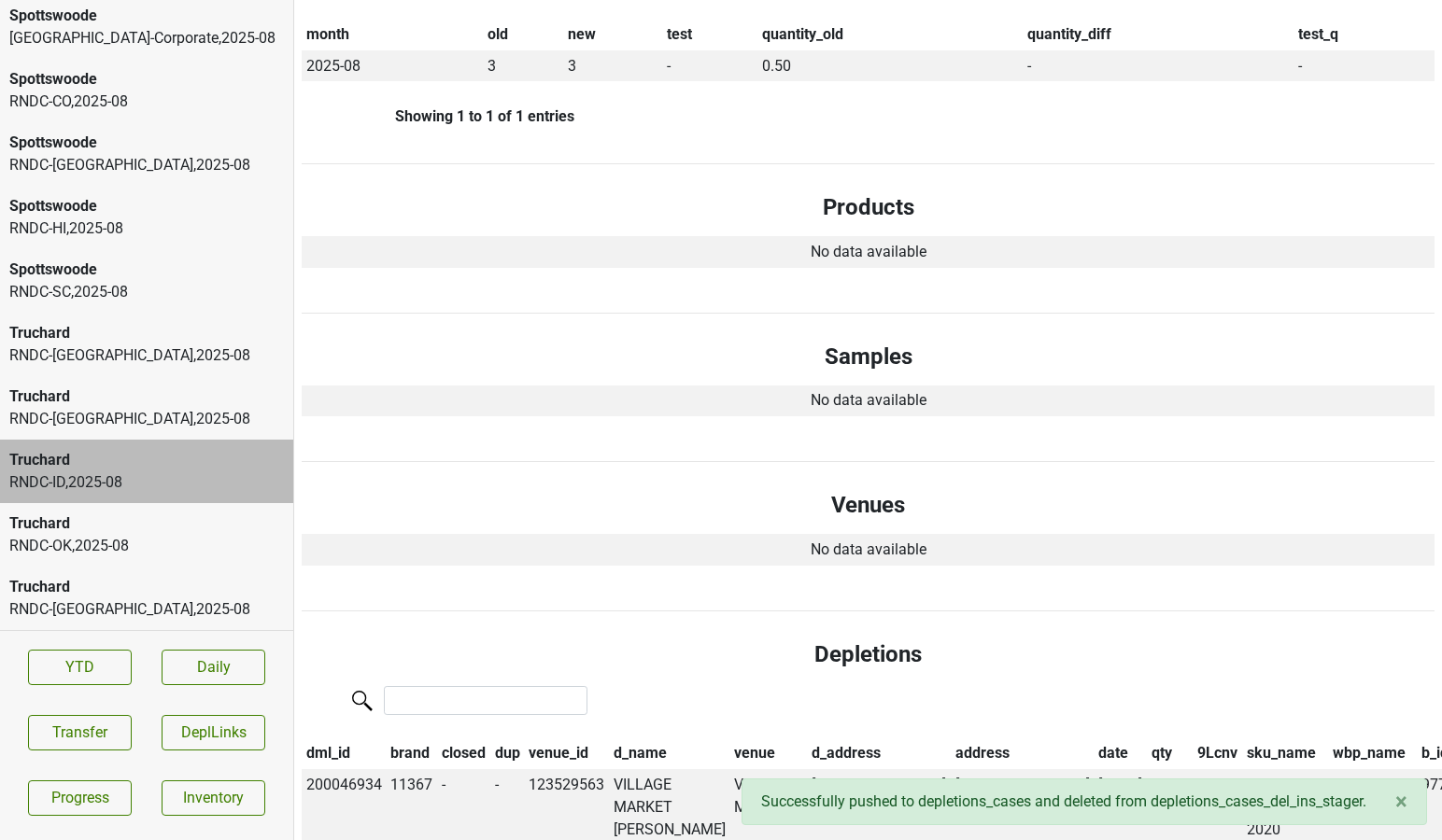
scroll to position [0, 0]
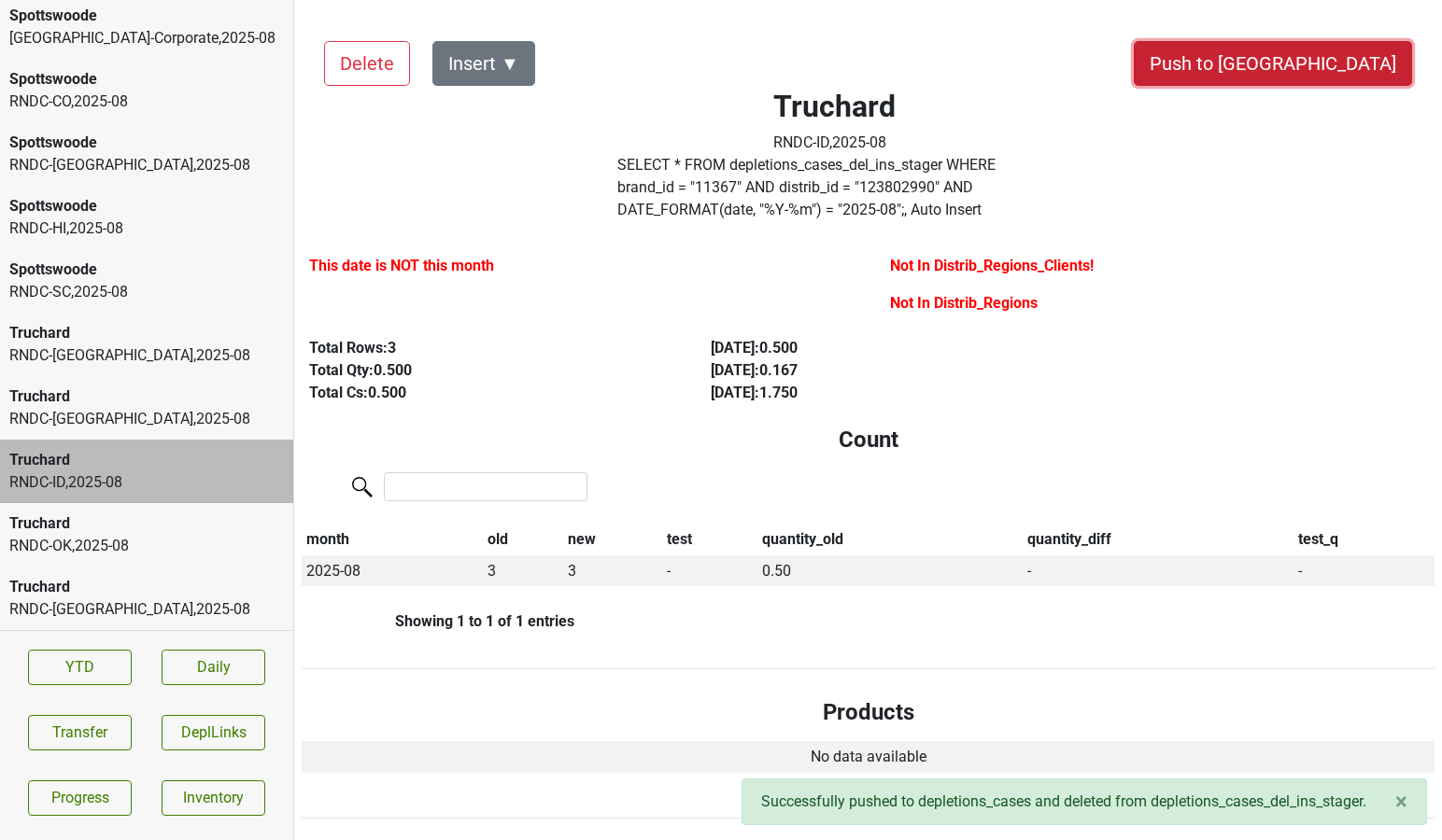
drag, startPoint x: 1313, startPoint y: 73, endPoint x: 903, endPoint y: 392, distance: 519.5
click at [903, 392] on div "Delete Insert ▼ Push to DC Truchard RNDC-ID , 2025 - 08 SELECT * FROM depletion…" at bounding box center [868, 814] width 1133 height 1590
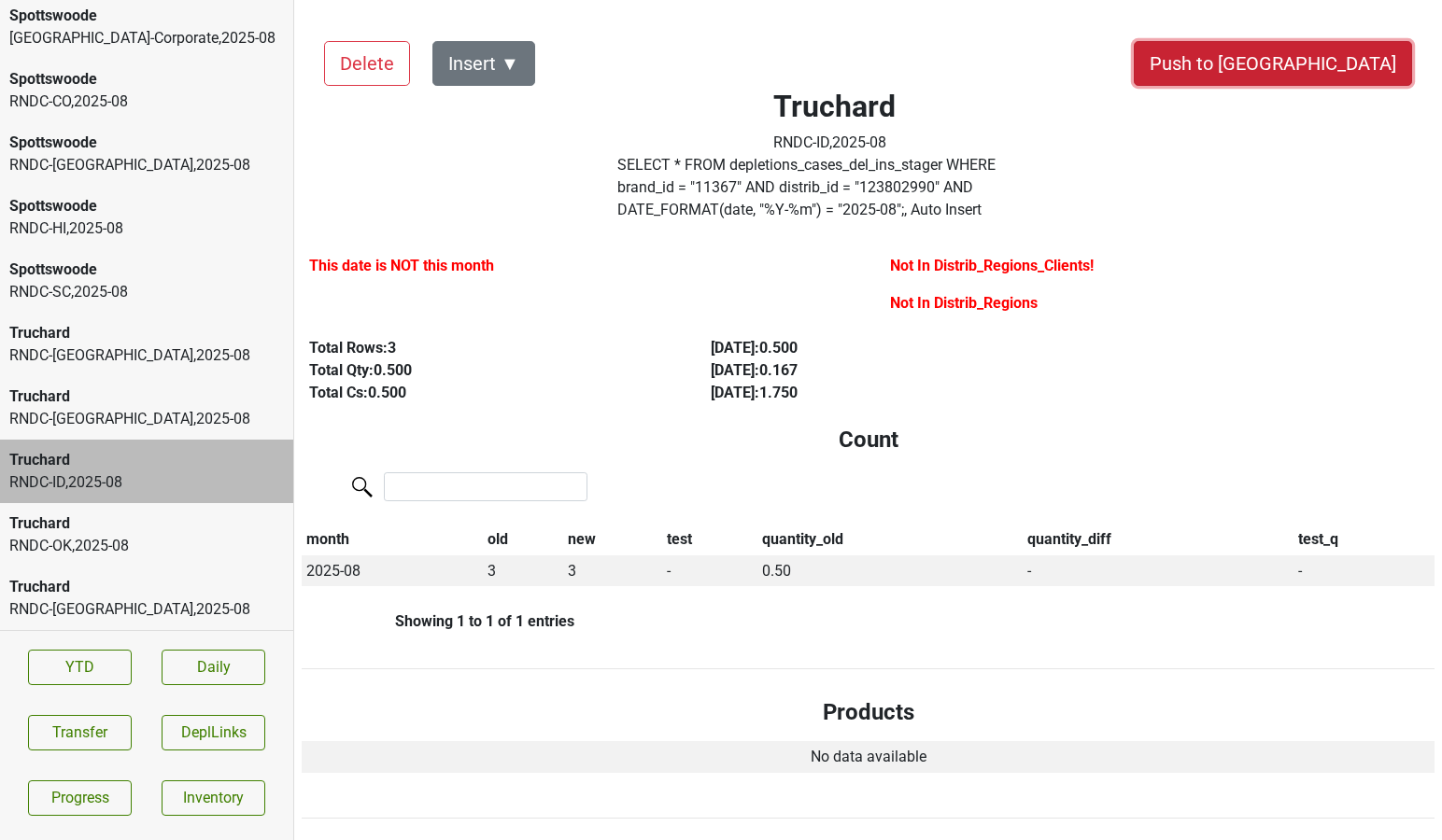
click at [1311, 63] on button "Push to [GEOGRAPHIC_DATA]" at bounding box center [1273, 62] width 278 height 44
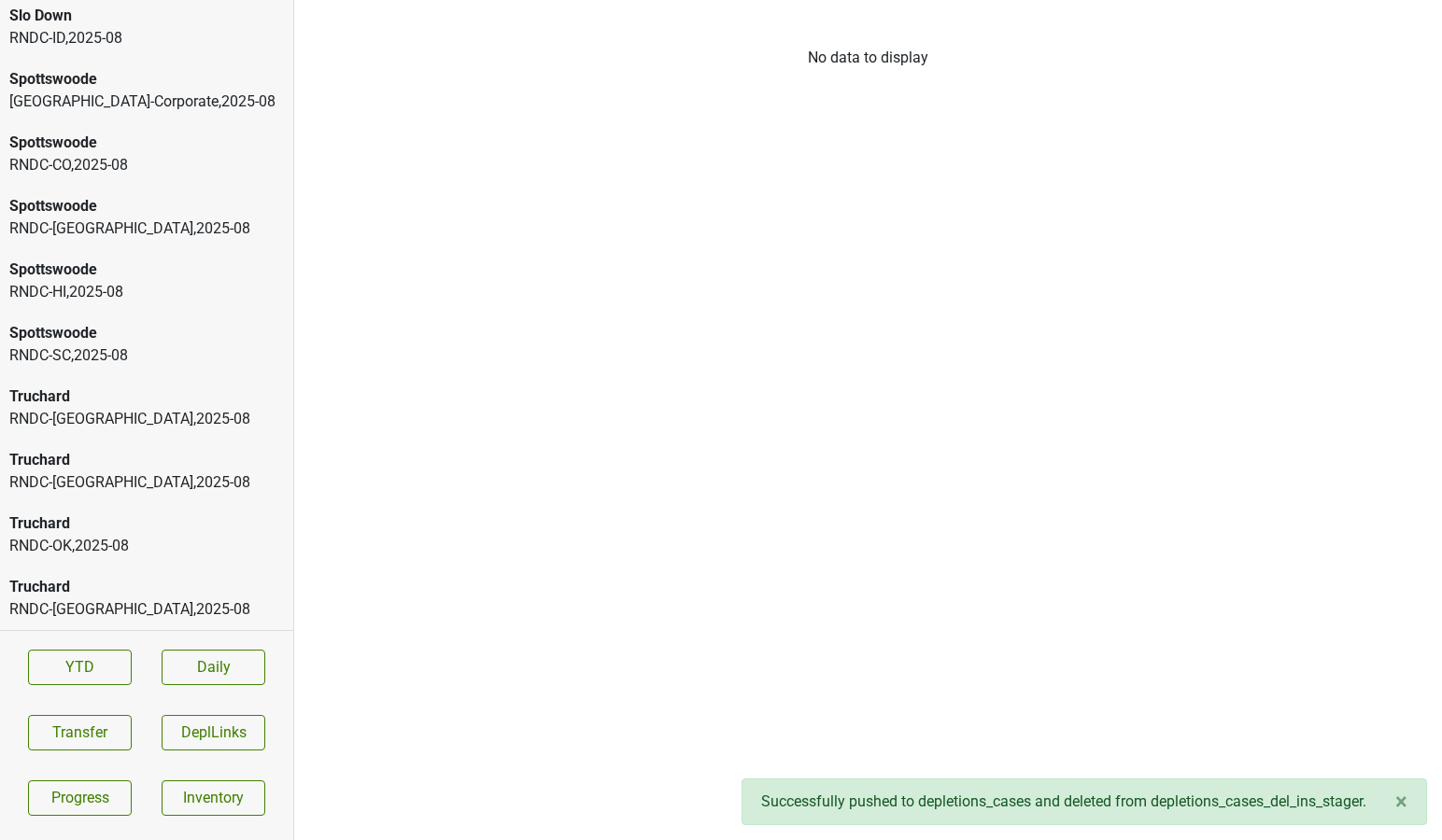
scroll to position [4322, 0]
click at [131, 476] on div "RNDC-GA , 2025 - 08" at bounding box center [147, 483] width 274 height 23
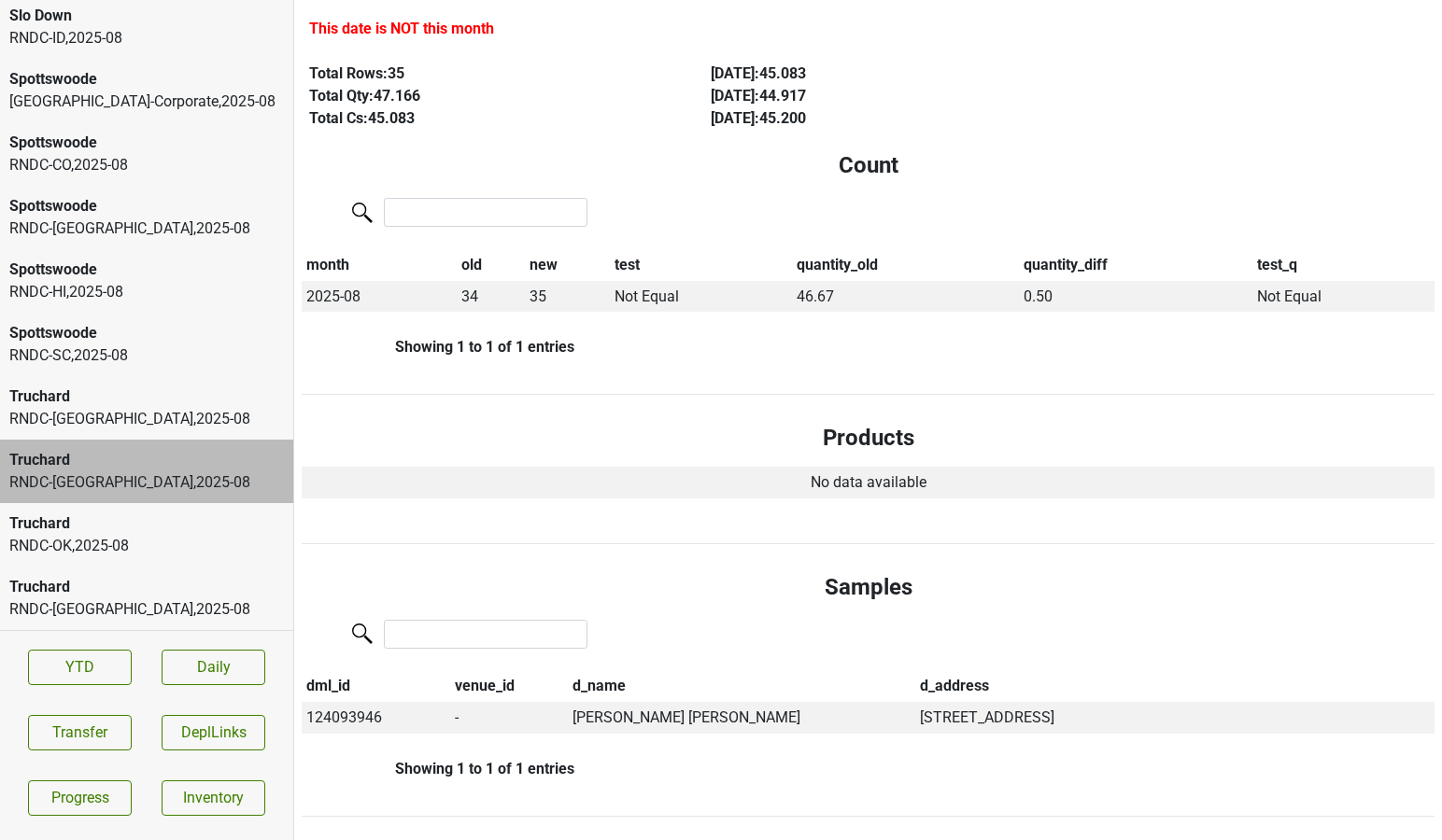
scroll to position [0, 0]
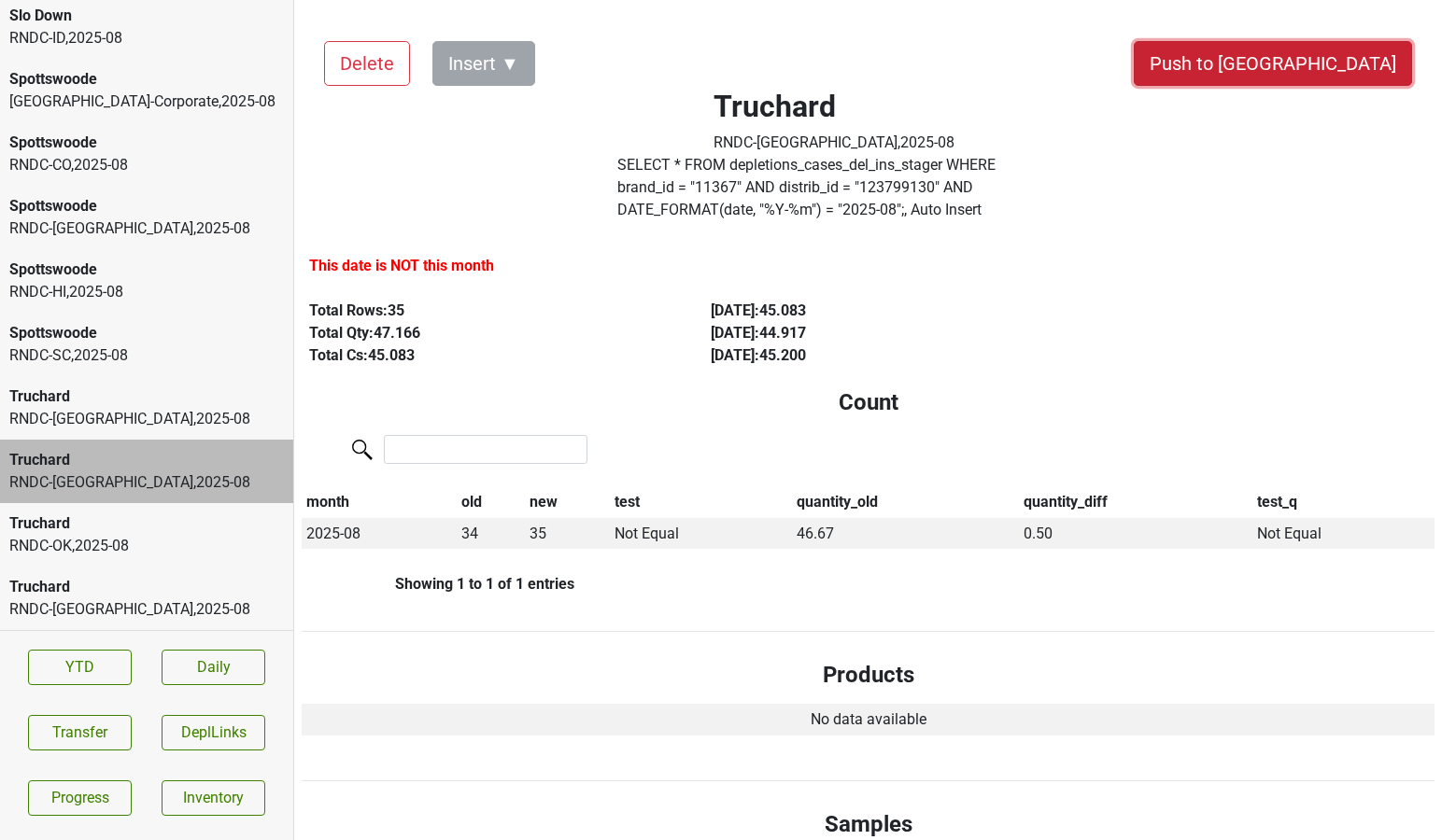
click at [1333, 61] on button "Push to [GEOGRAPHIC_DATA]" at bounding box center [1273, 62] width 278 height 44
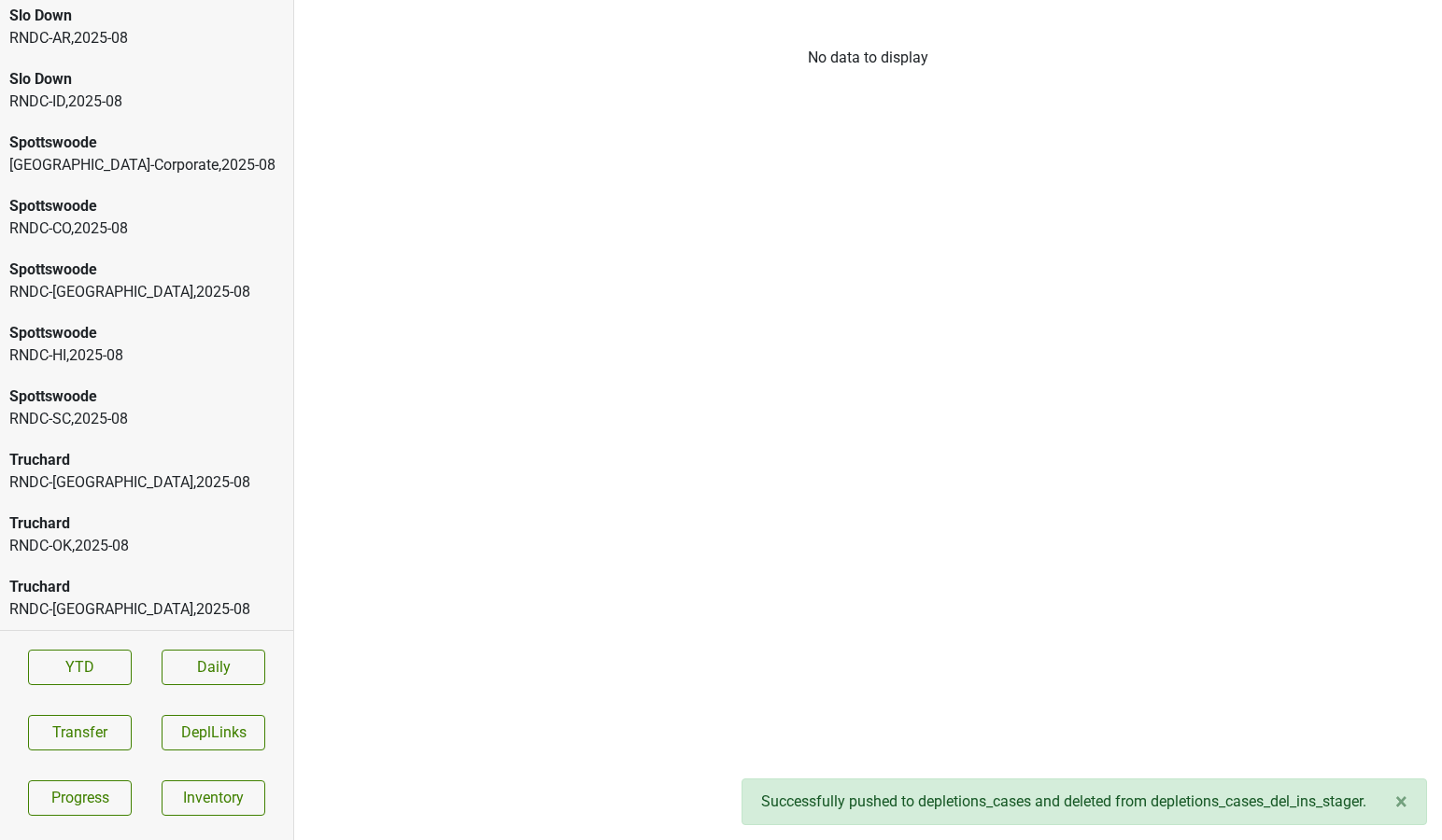
scroll to position [4259, 0]
click at [130, 447] on div "Truchard RNDC-FL , 2025 - 08" at bounding box center [147, 471] width 293 height 63
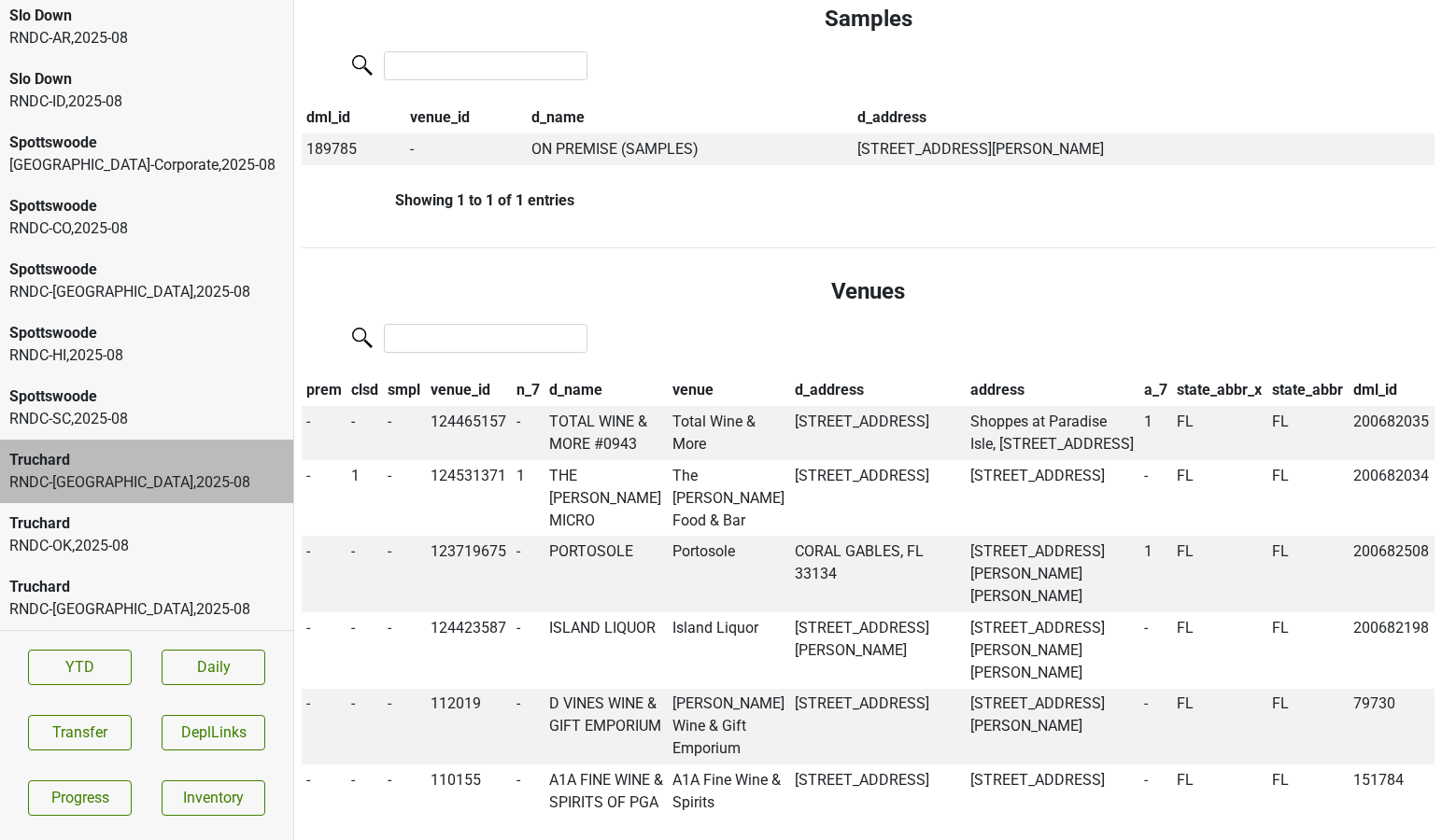
scroll to position [848, 0]
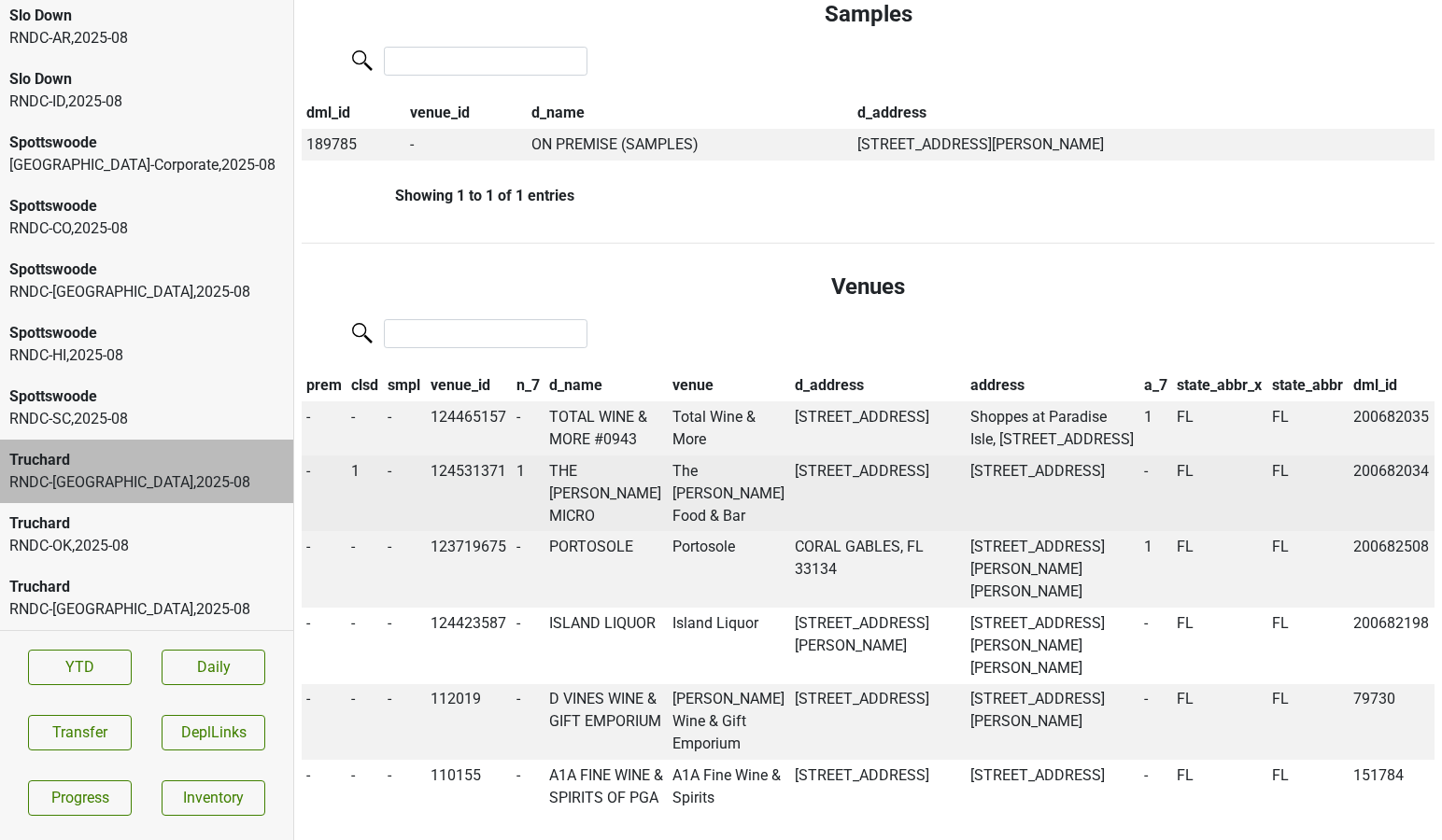
click at [594, 498] on td "THE BURROW MICRO" at bounding box center [606, 494] width 123 height 77
click at [358, 481] on td "1" at bounding box center [364, 494] width 36 height 77
click at [359, 480] on span "1" at bounding box center [355, 471] width 9 height 18
click at [390, 525] on div "0" at bounding box center [422, 507] width 148 height 47
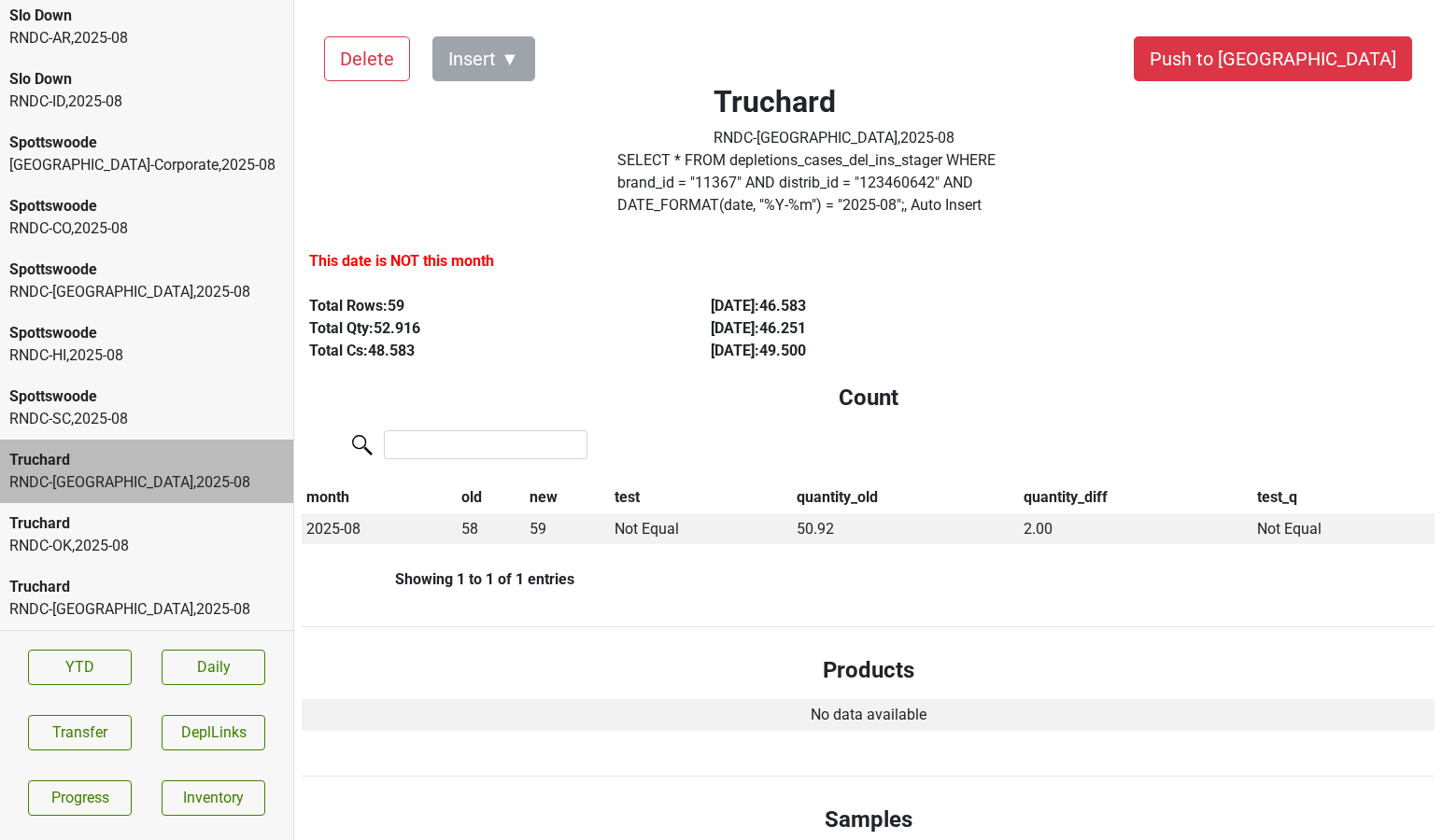
scroll to position [0, 0]
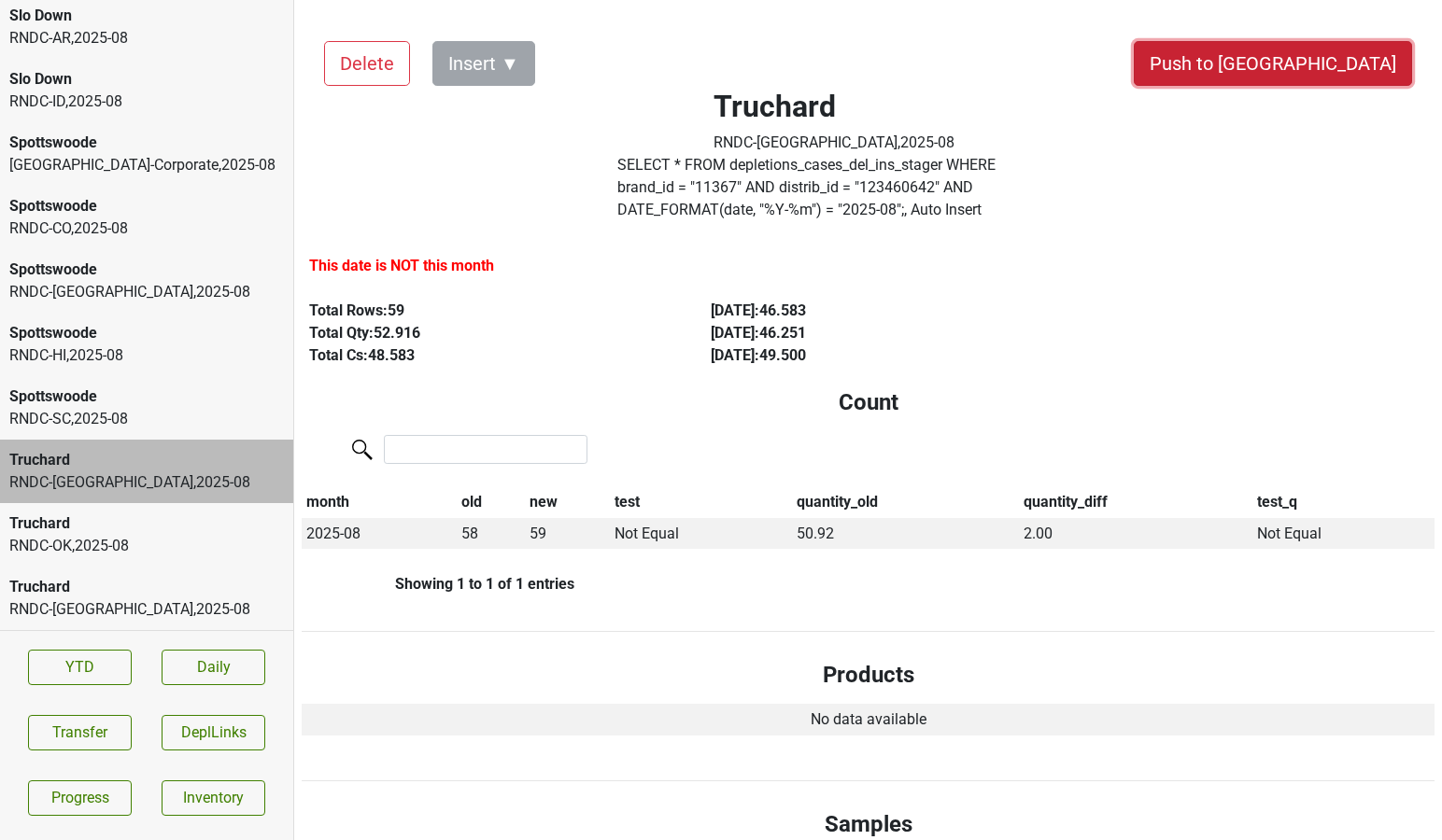
click at [1333, 54] on button "Push to DC" at bounding box center [1273, 62] width 278 height 44
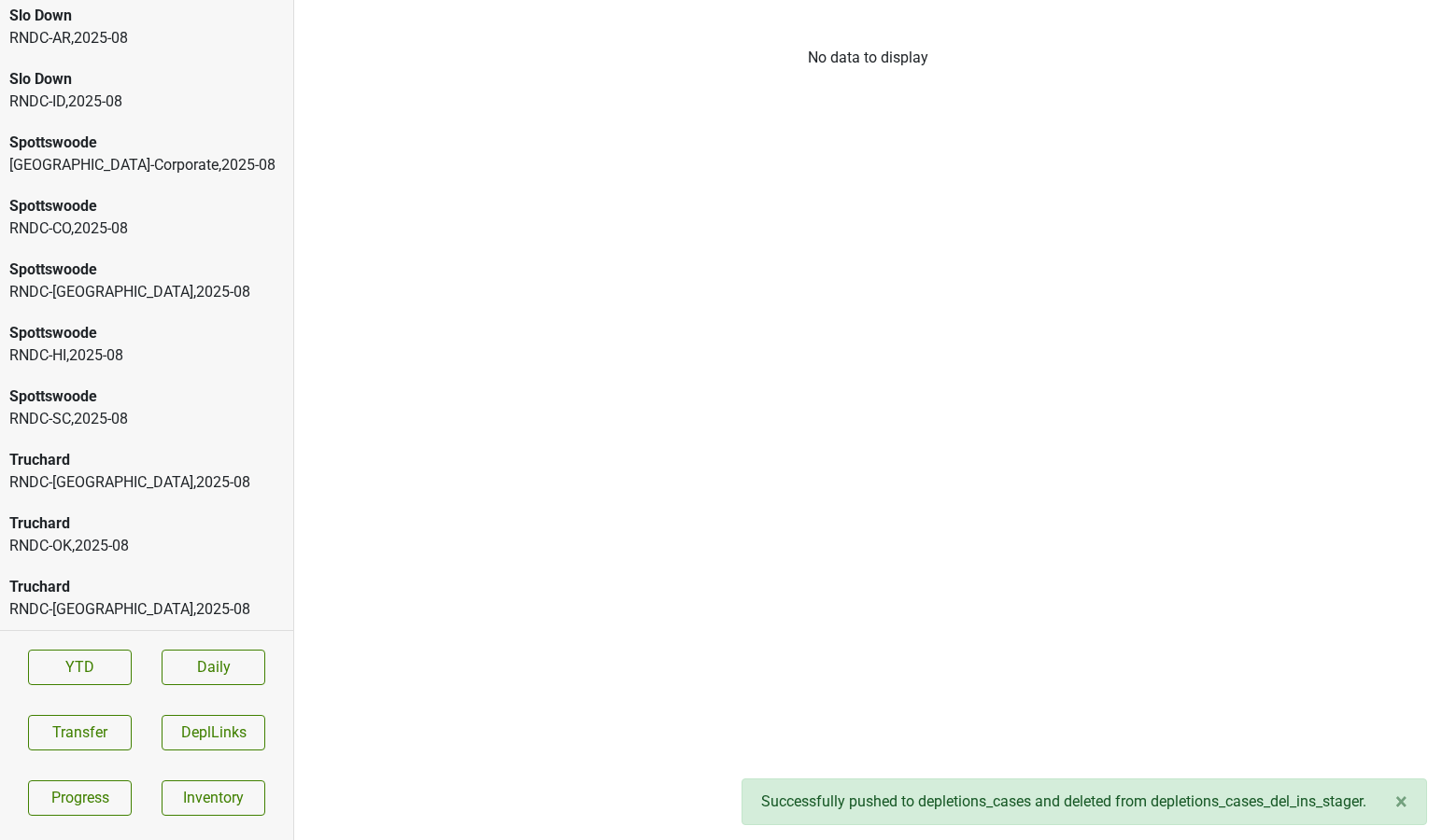
scroll to position [4195, 0]
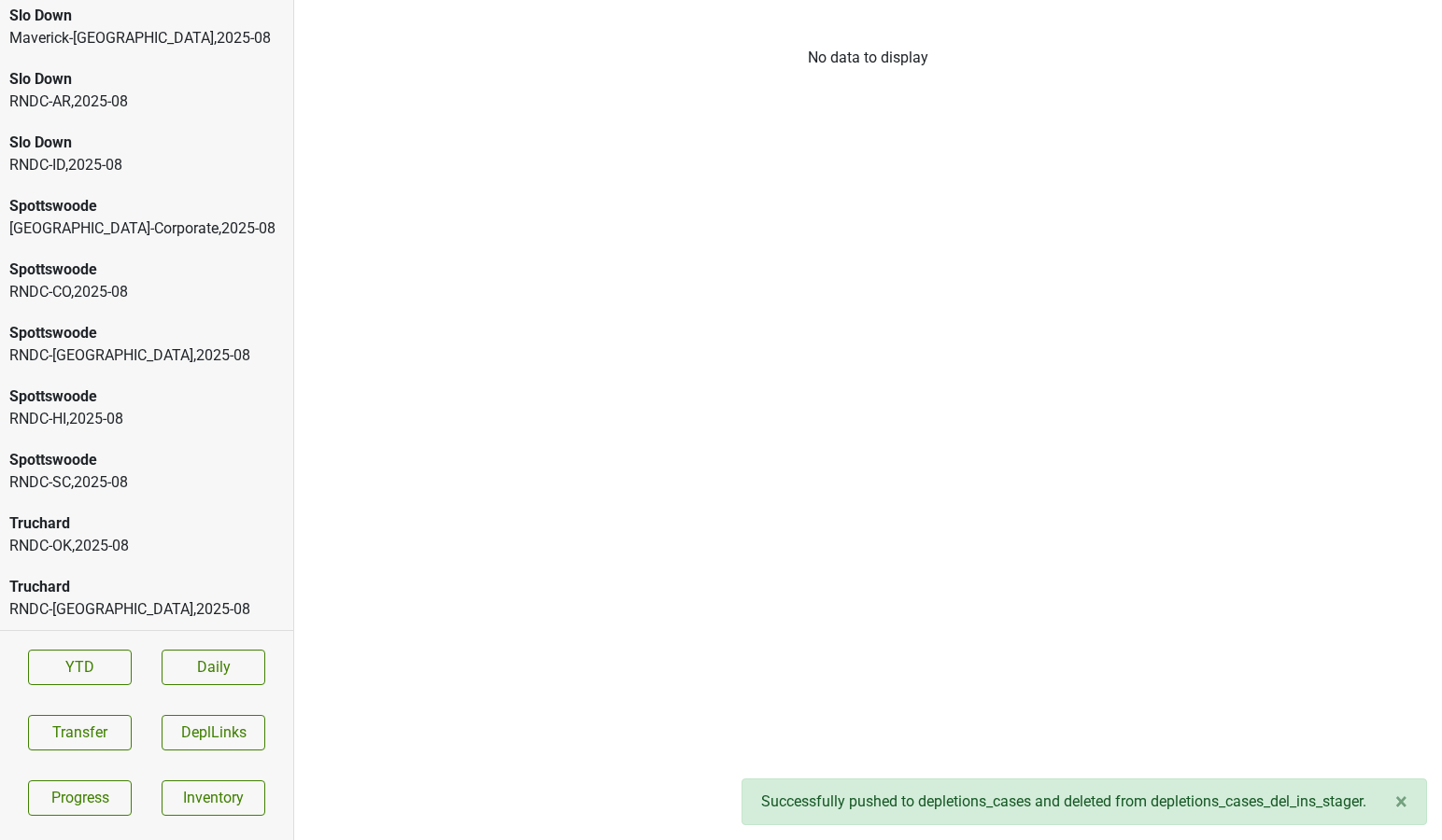
click at [175, 448] on div "Spottswoode RNDC-SC , 2025 - 08" at bounding box center [147, 471] width 293 height 63
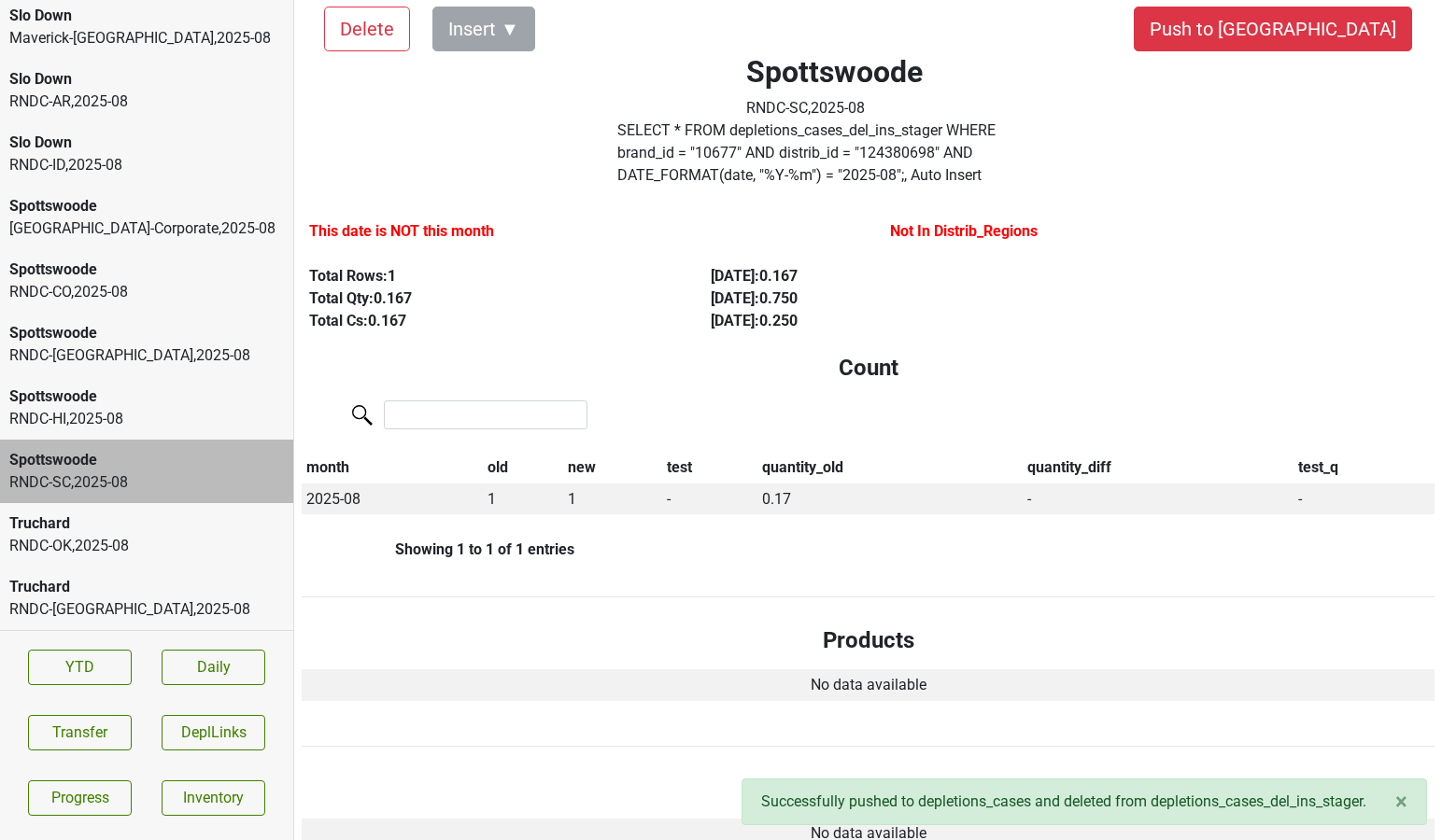
scroll to position [0, 0]
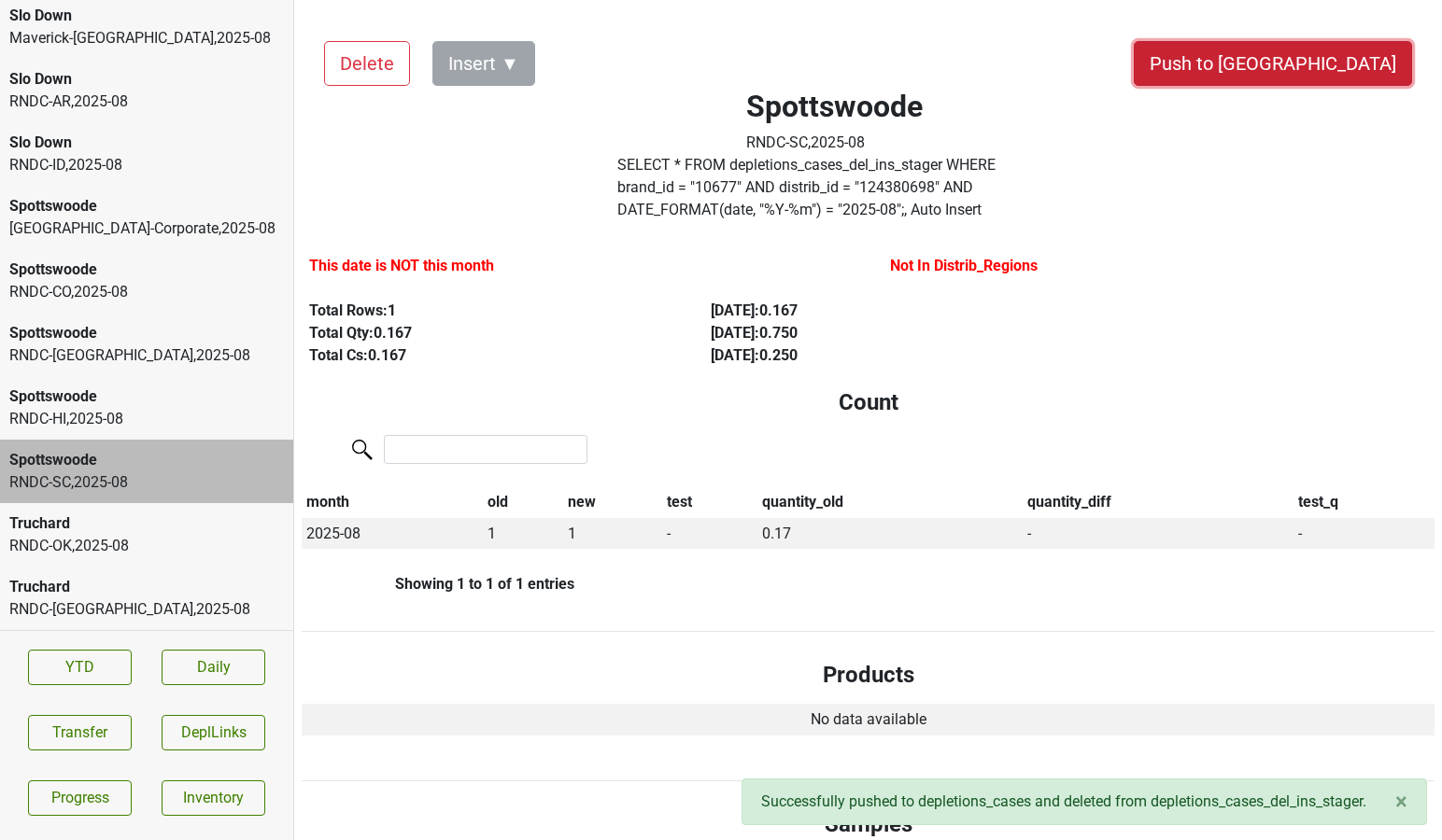
click at [1303, 72] on button "Push to DC" at bounding box center [1273, 62] width 278 height 44
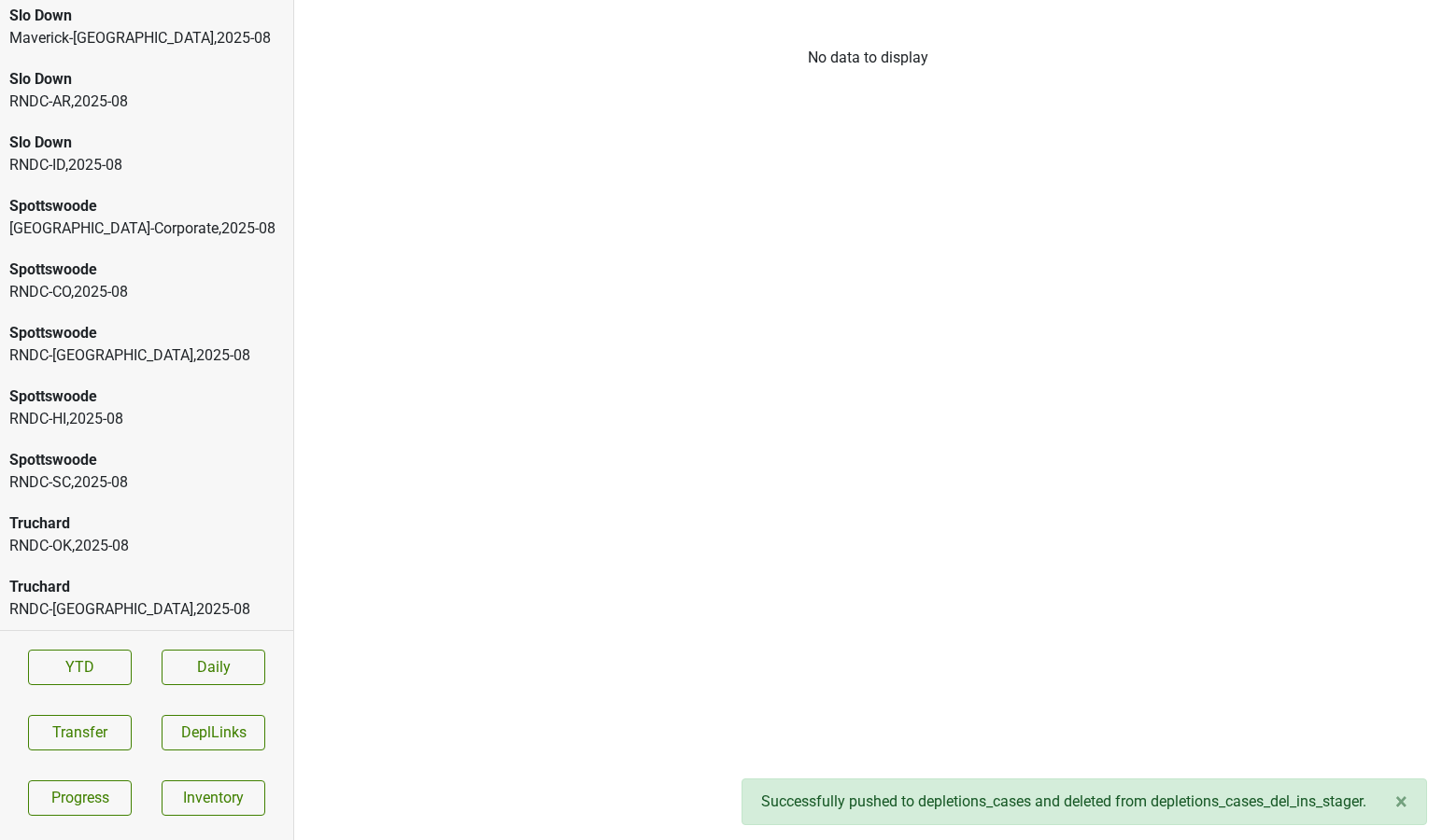
scroll to position [4132, 0]
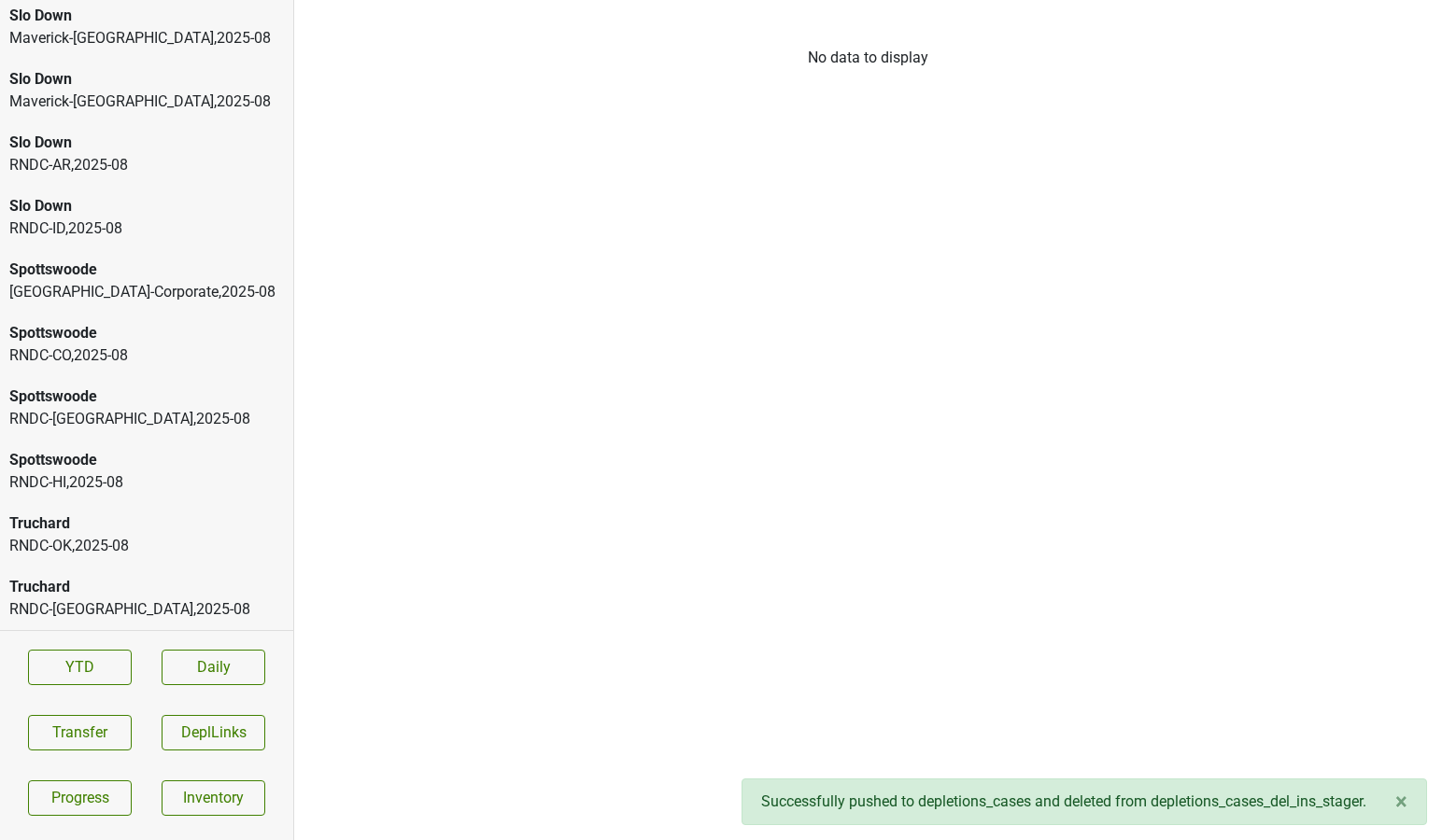
click at [130, 459] on div "Spottswoode" at bounding box center [147, 461] width 274 height 23
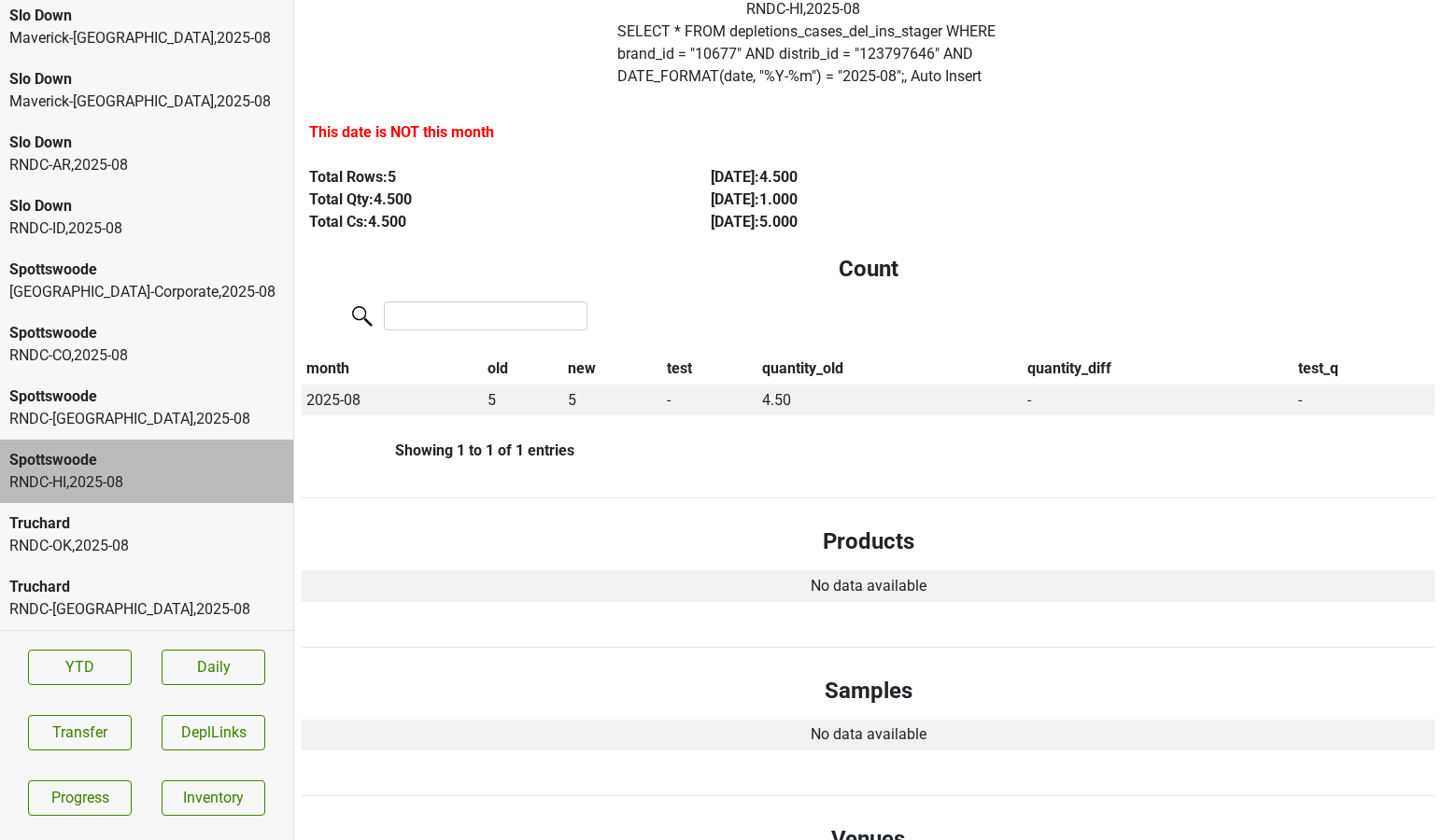
scroll to position [0, 0]
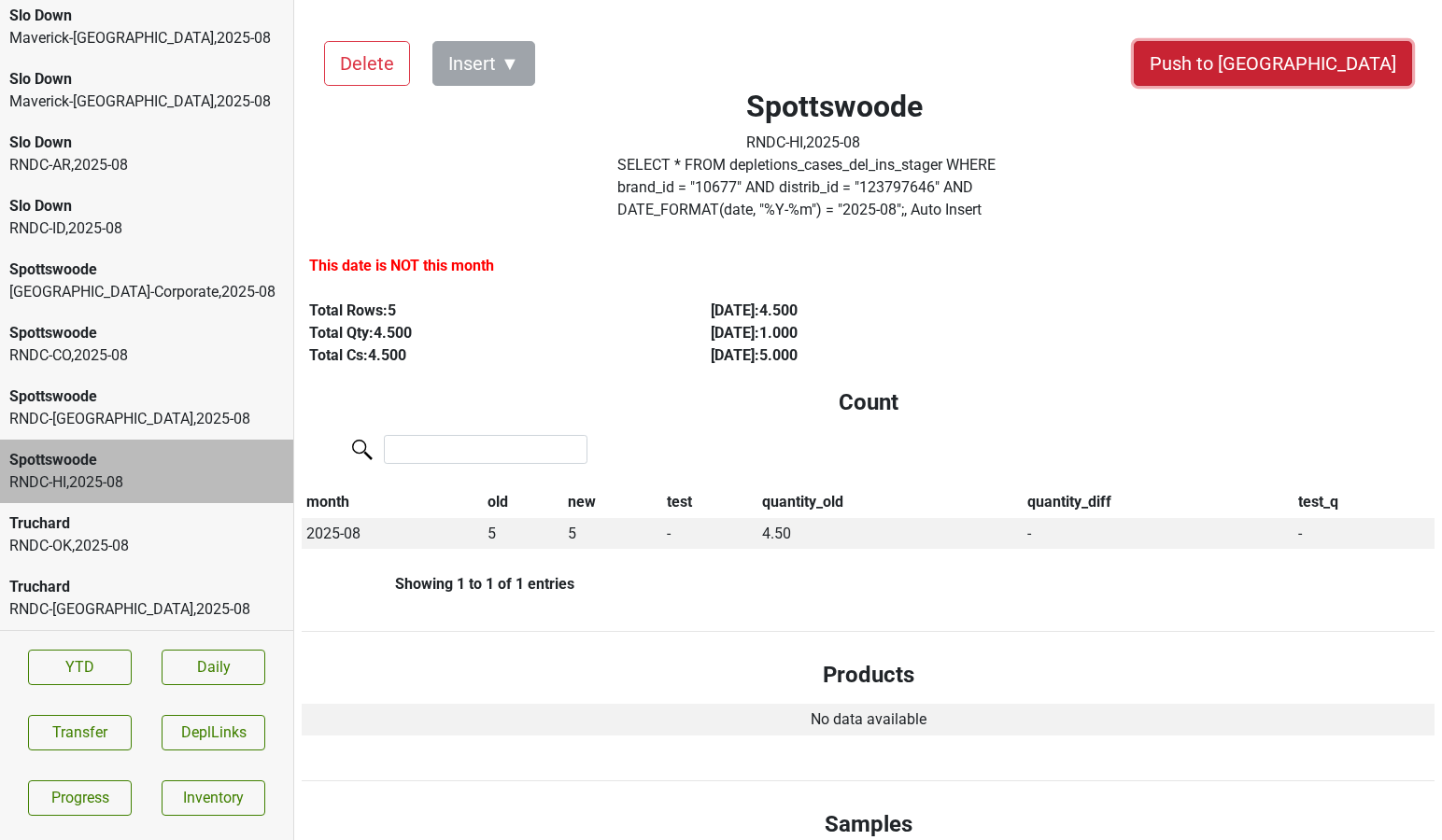
click at [1333, 66] on button "Push to DC" at bounding box center [1273, 62] width 278 height 44
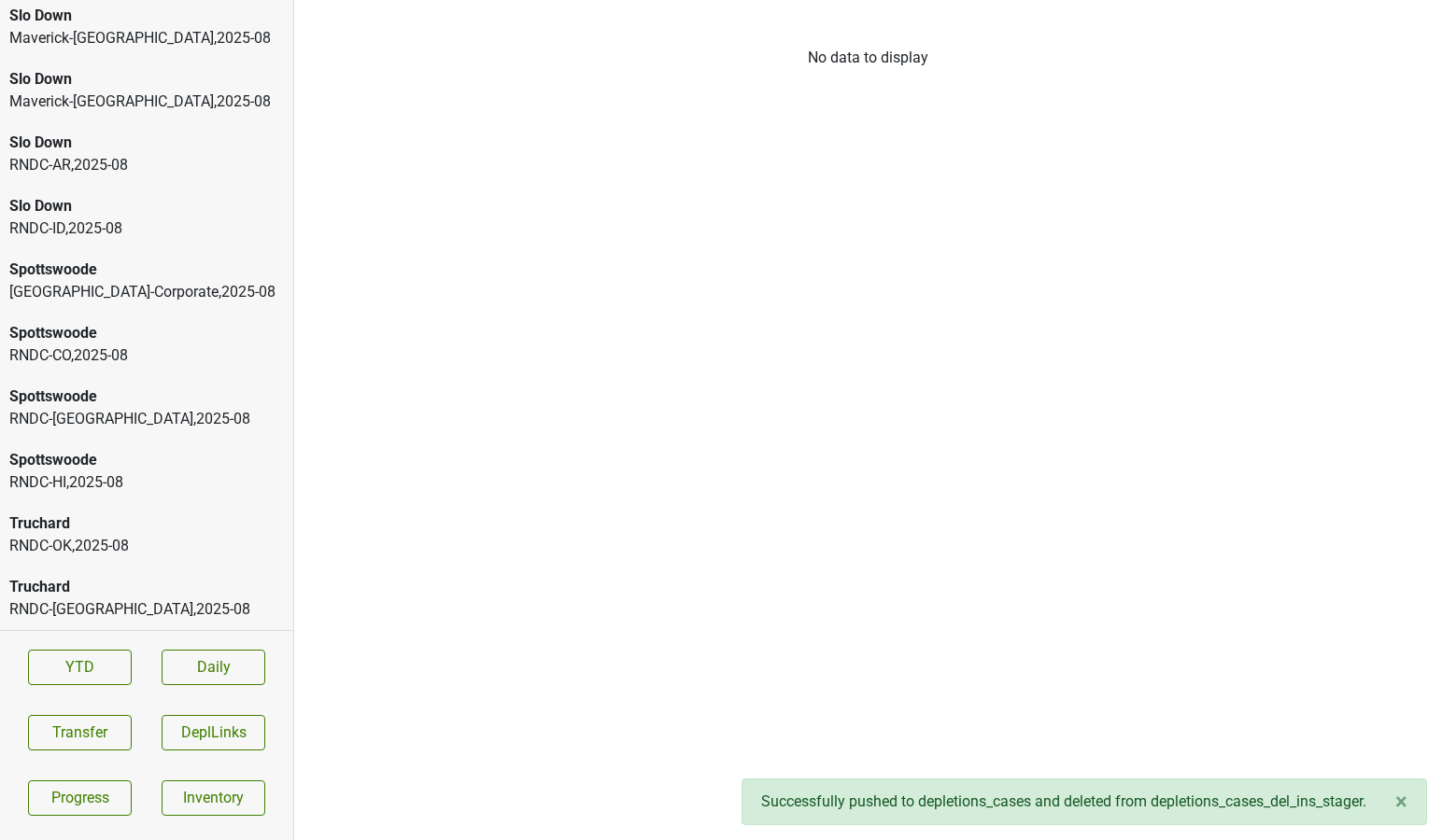
scroll to position [4069, 0]
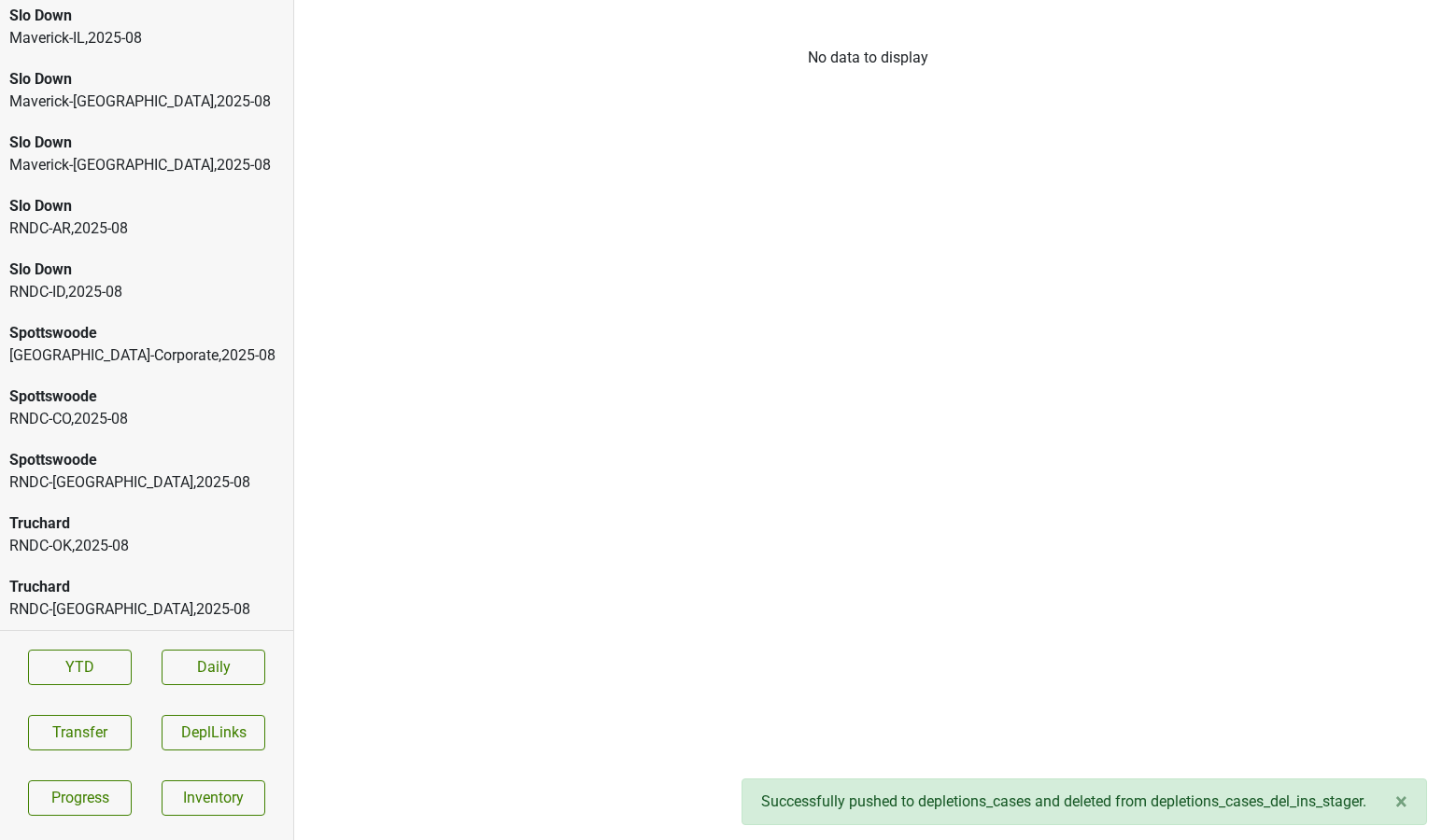
click at [142, 463] on div "Spottswoode" at bounding box center [147, 461] width 274 height 23
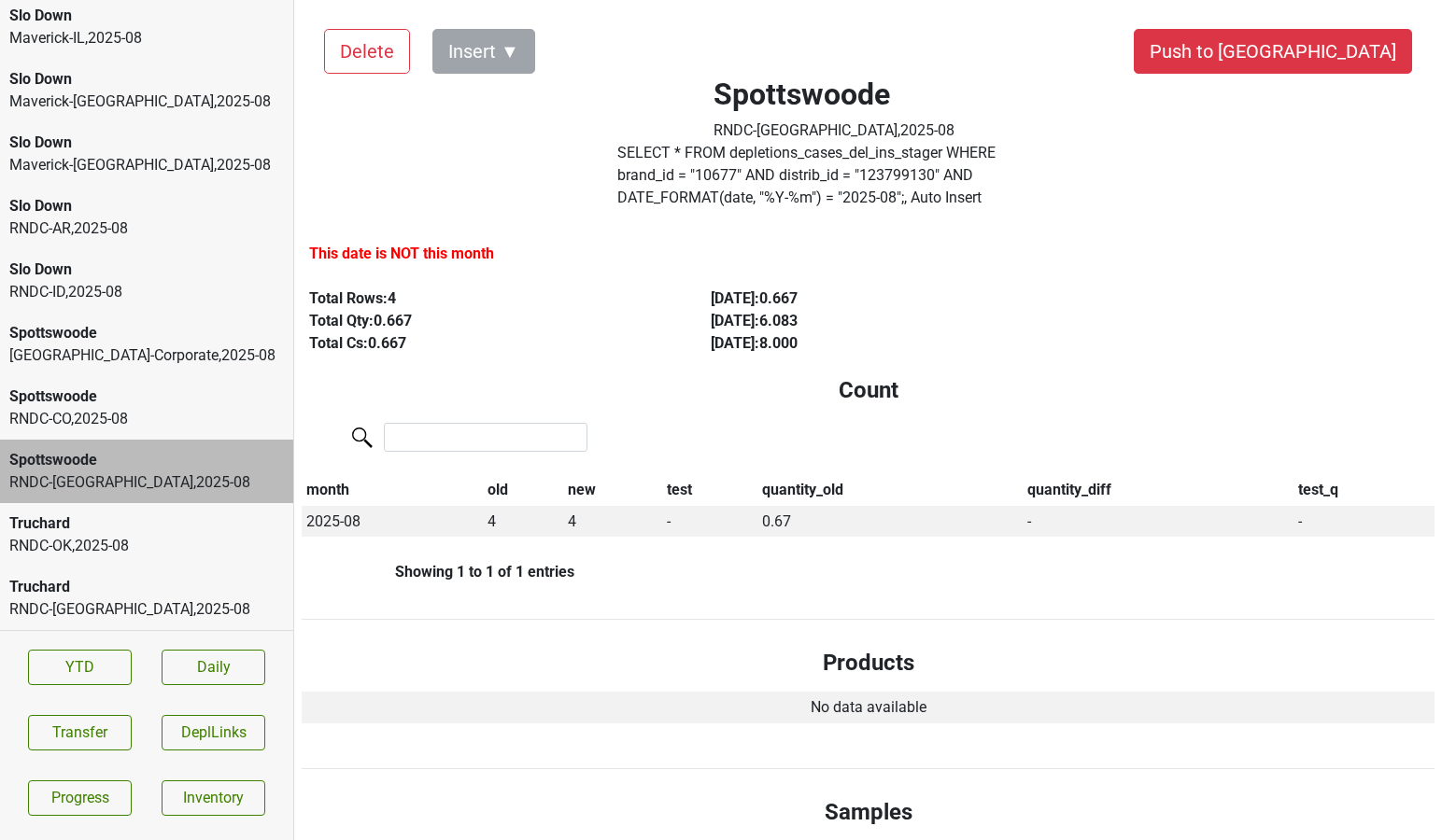
scroll to position [0, 0]
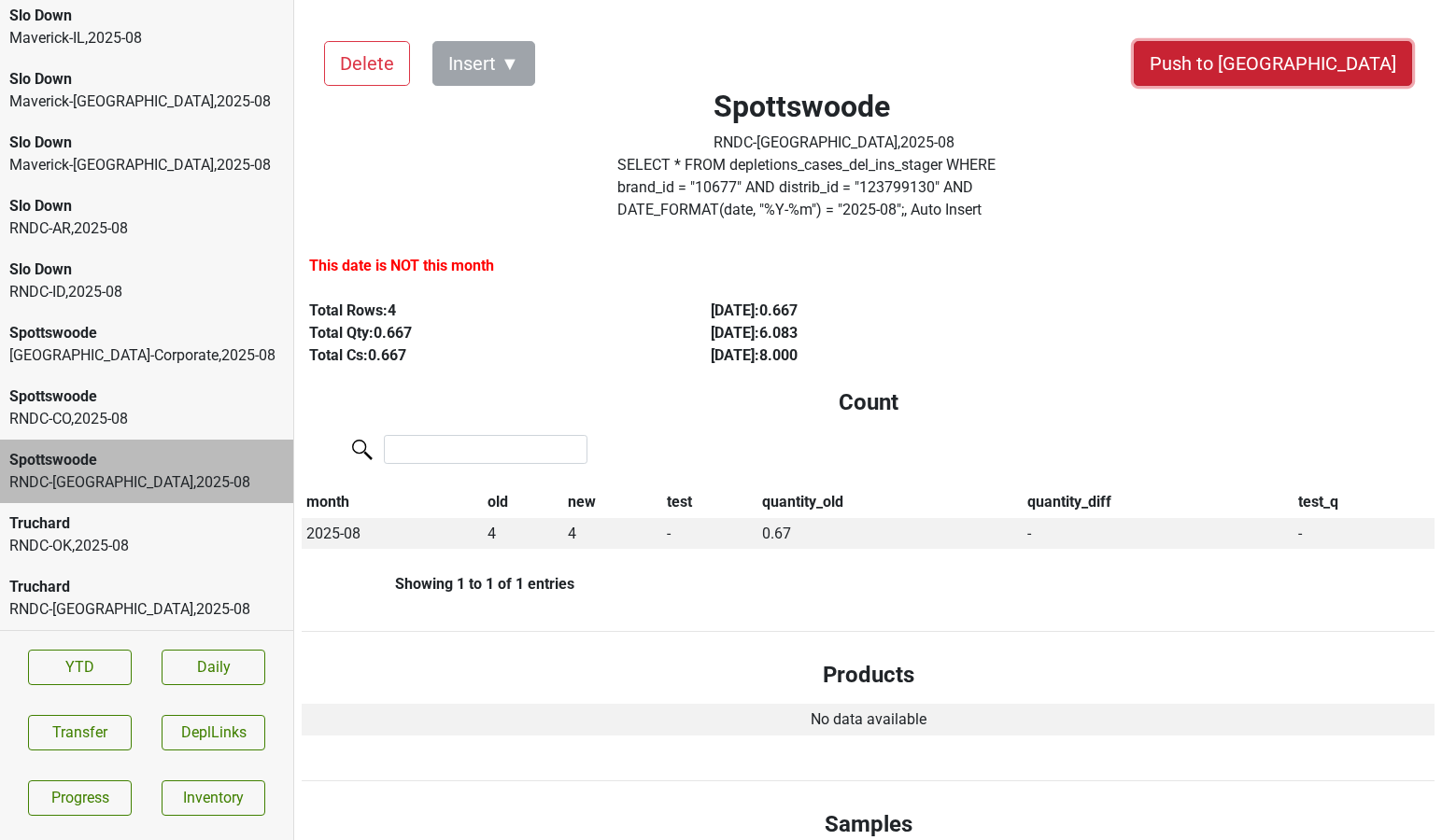
click at [1326, 67] on button "Push to DC" at bounding box center [1273, 62] width 278 height 44
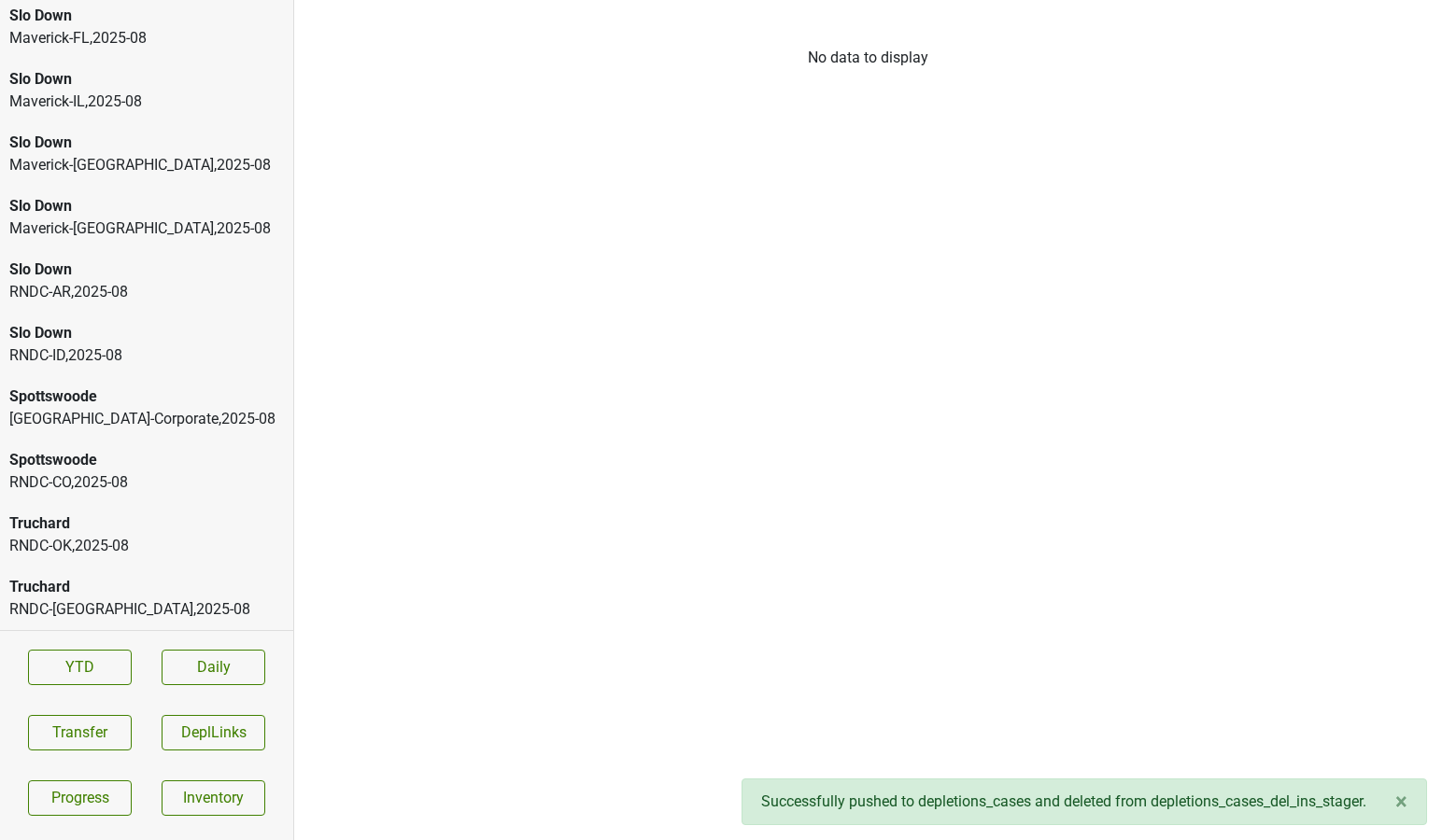
scroll to position [4005, 0]
click at [99, 469] on div "Spottswoode" at bounding box center [147, 461] width 274 height 23
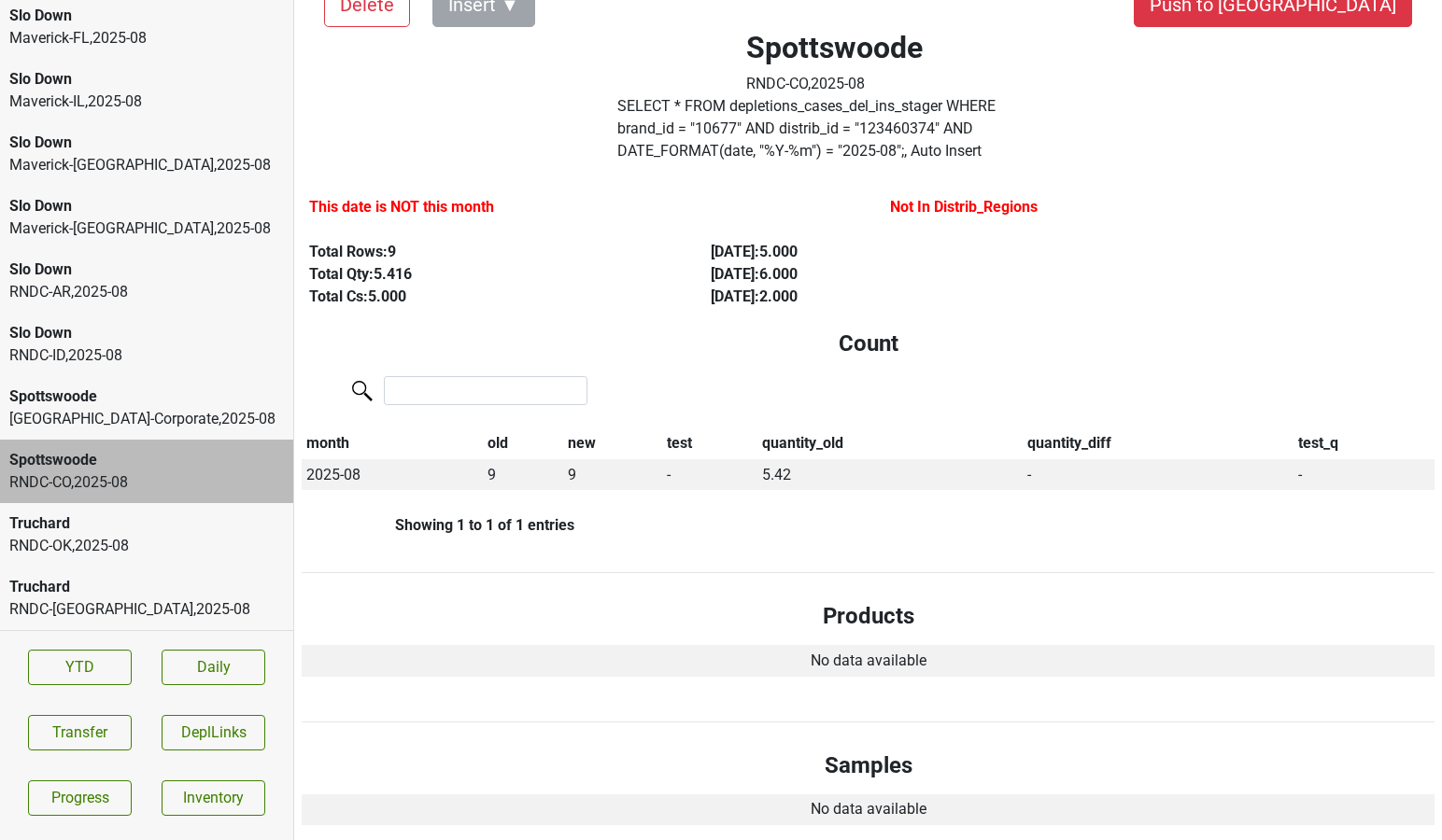
scroll to position [0, 0]
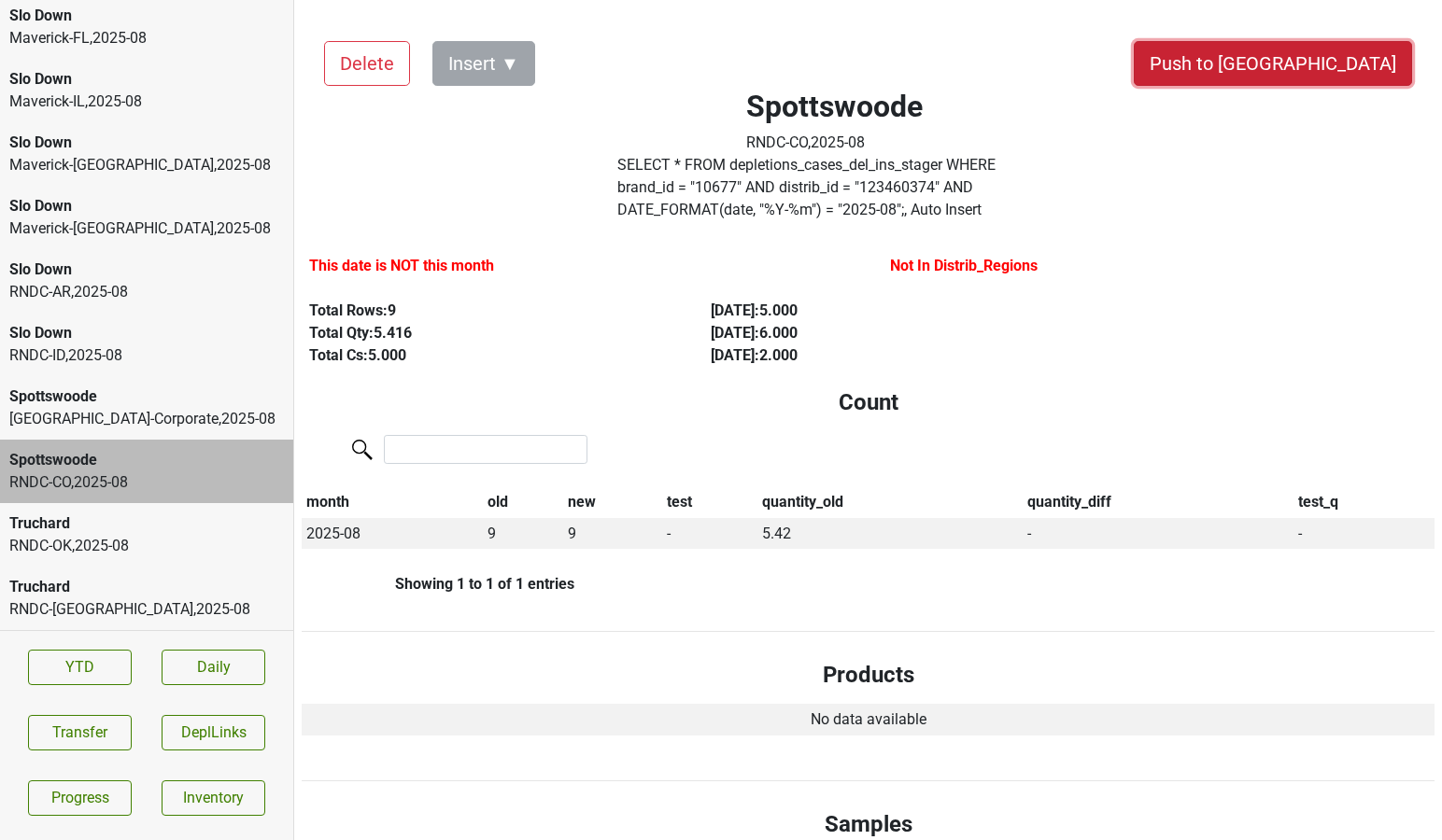
click at [1372, 62] on button "Push to [GEOGRAPHIC_DATA]" at bounding box center [1273, 62] width 278 height 44
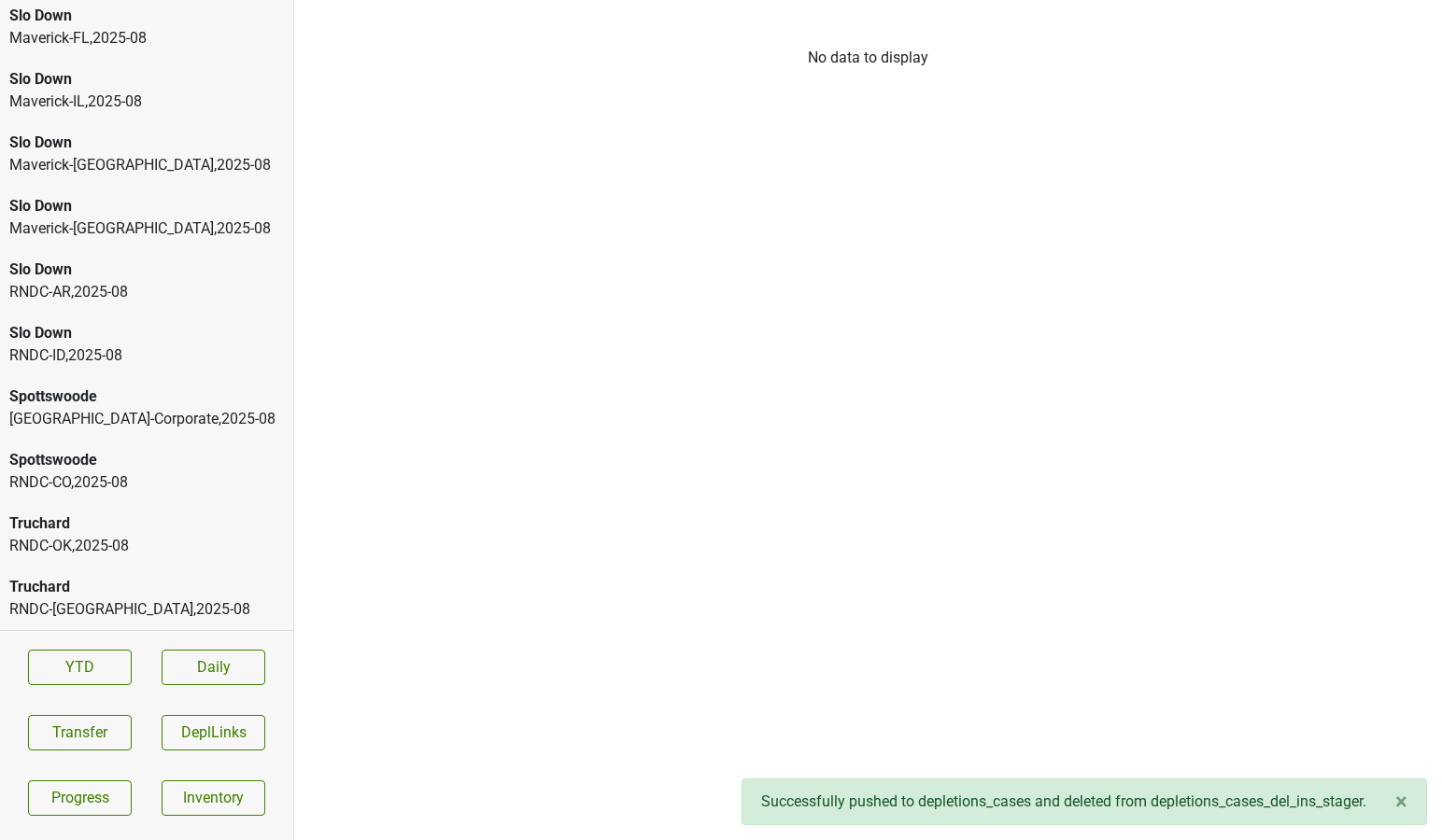
scroll to position [3942, 0]
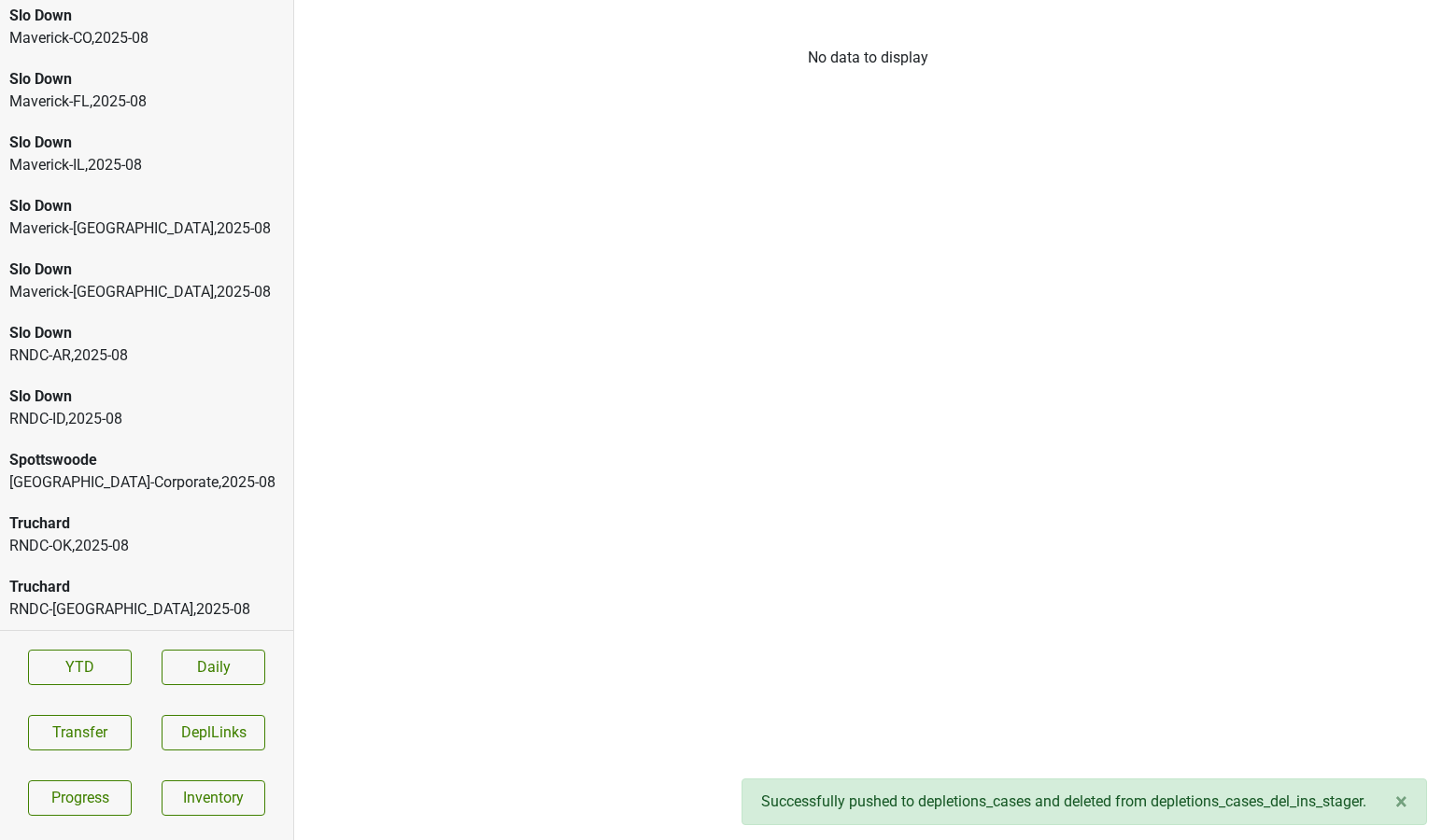
click at [111, 429] on div "RNDC-ID , 2025 - 08" at bounding box center [147, 419] width 274 height 23
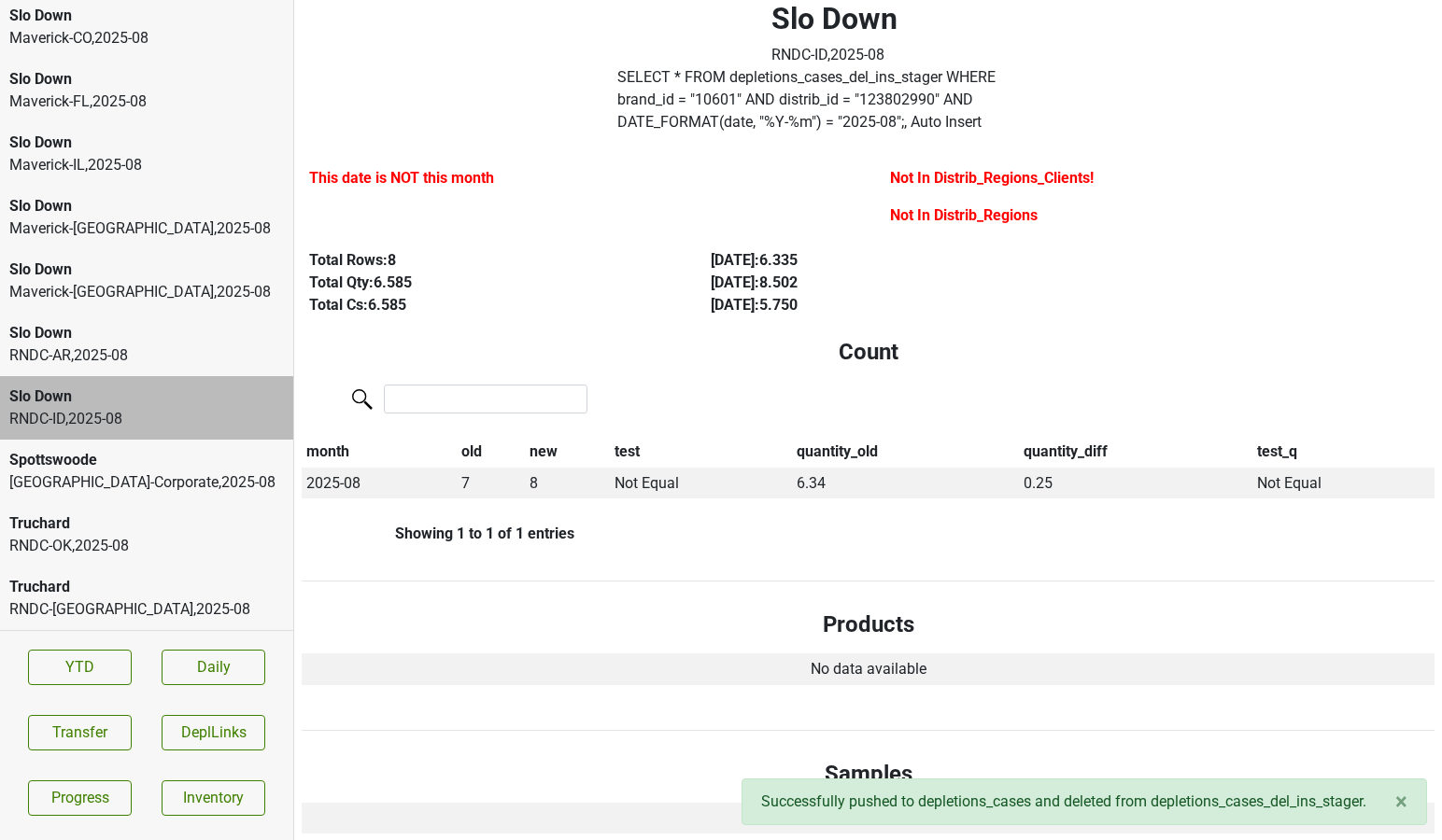
scroll to position [0, 0]
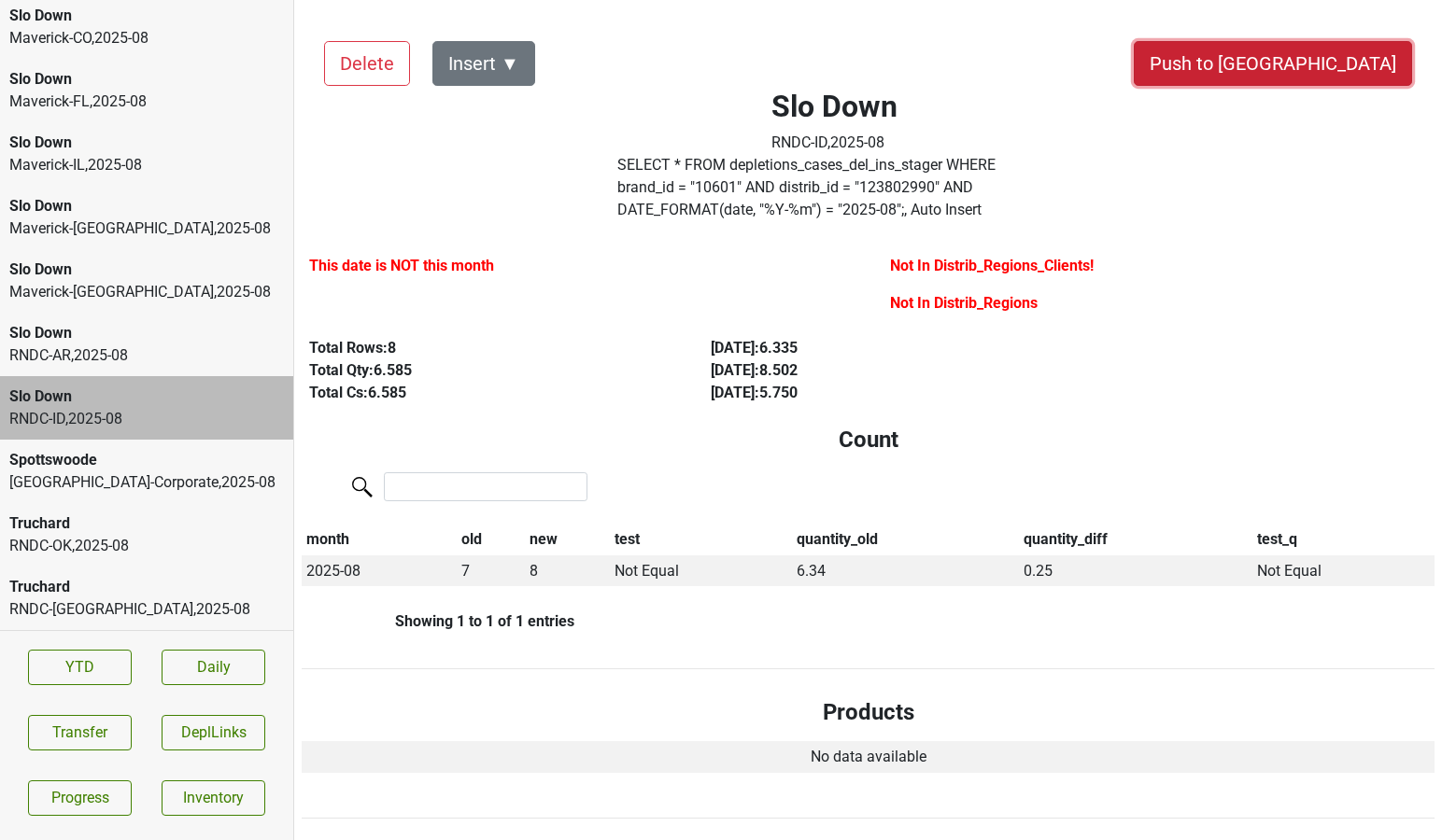
click at [1324, 63] on button "Push to [GEOGRAPHIC_DATA]" at bounding box center [1273, 62] width 278 height 44
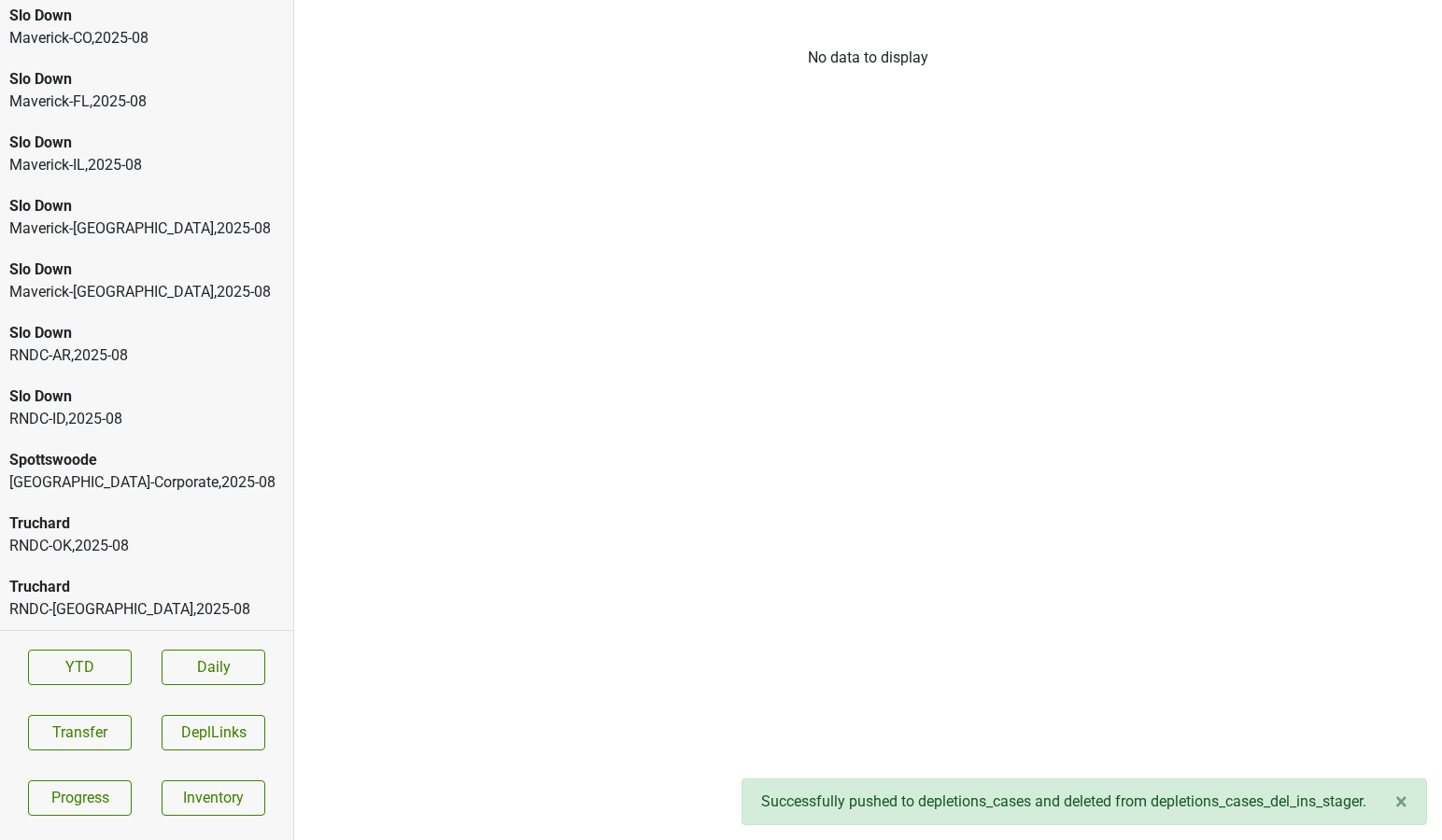
scroll to position [3878, 0]
click at [88, 400] on div "Slo Down" at bounding box center [147, 397] width 274 height 23
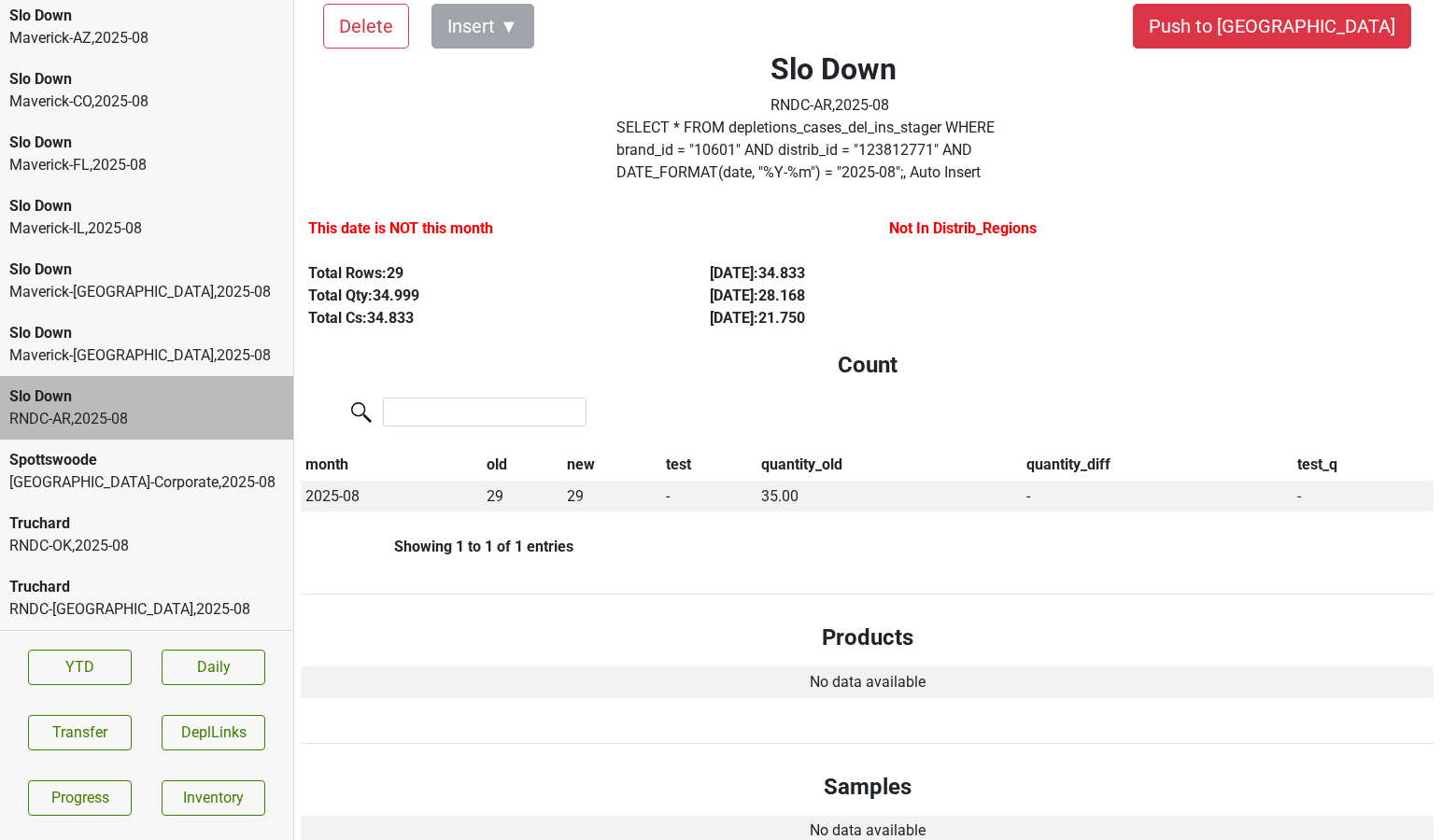
scroll to position [35, 1]
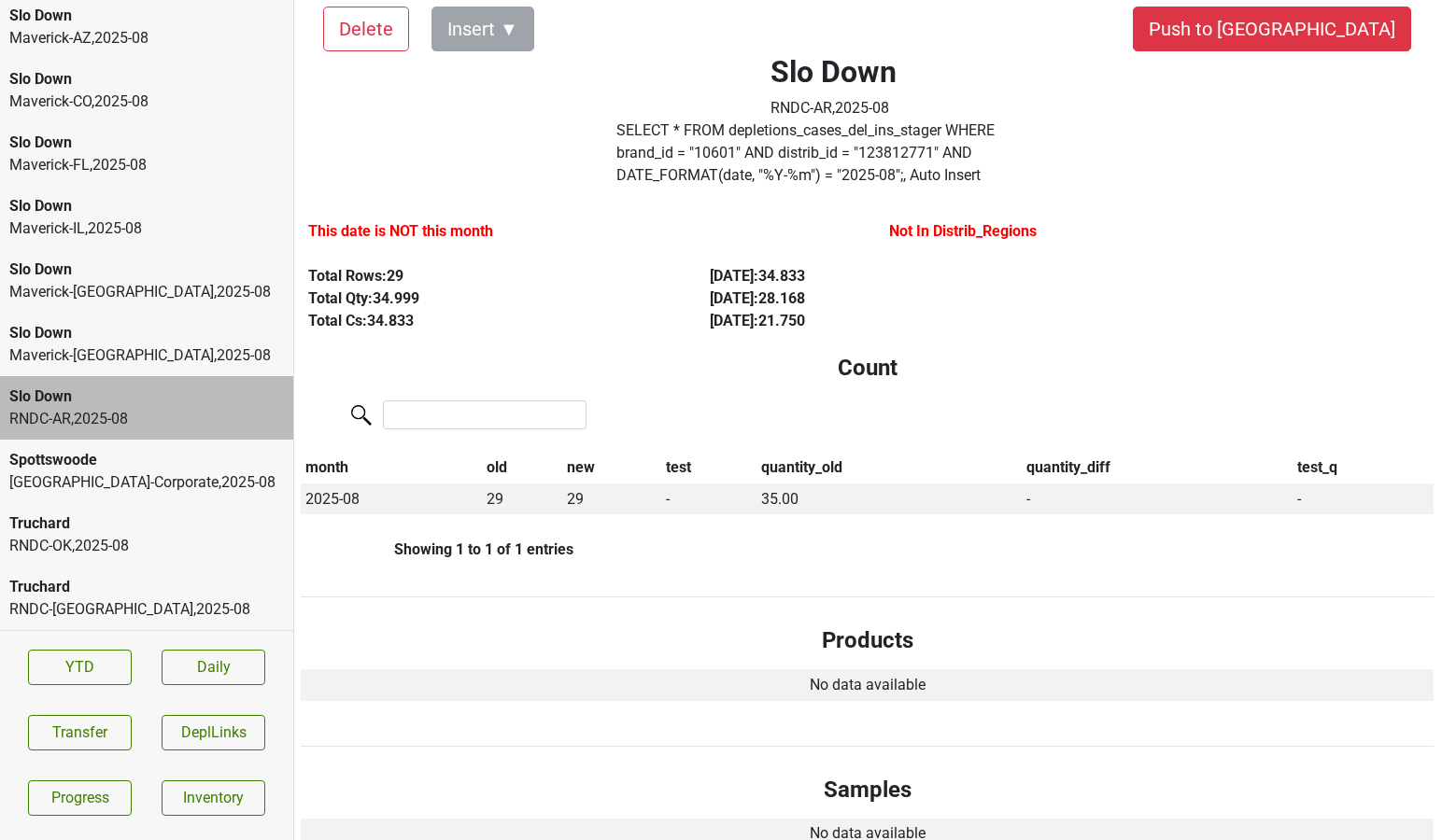
click at [712, 324] on div "Aug '24 : 21.750" at bounding box center [888, 322] width 359 height 23
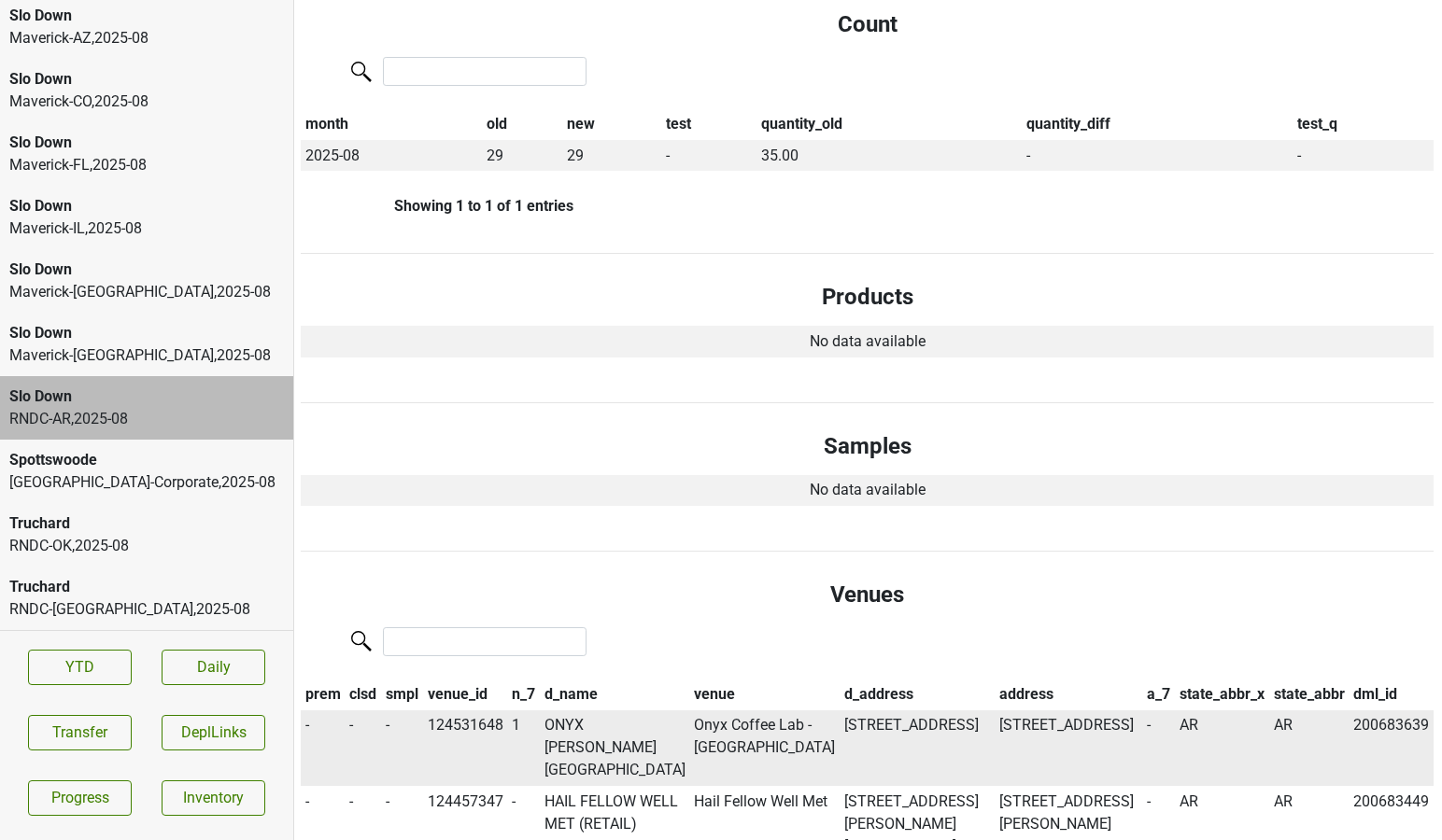
scroll to position [0, 1]
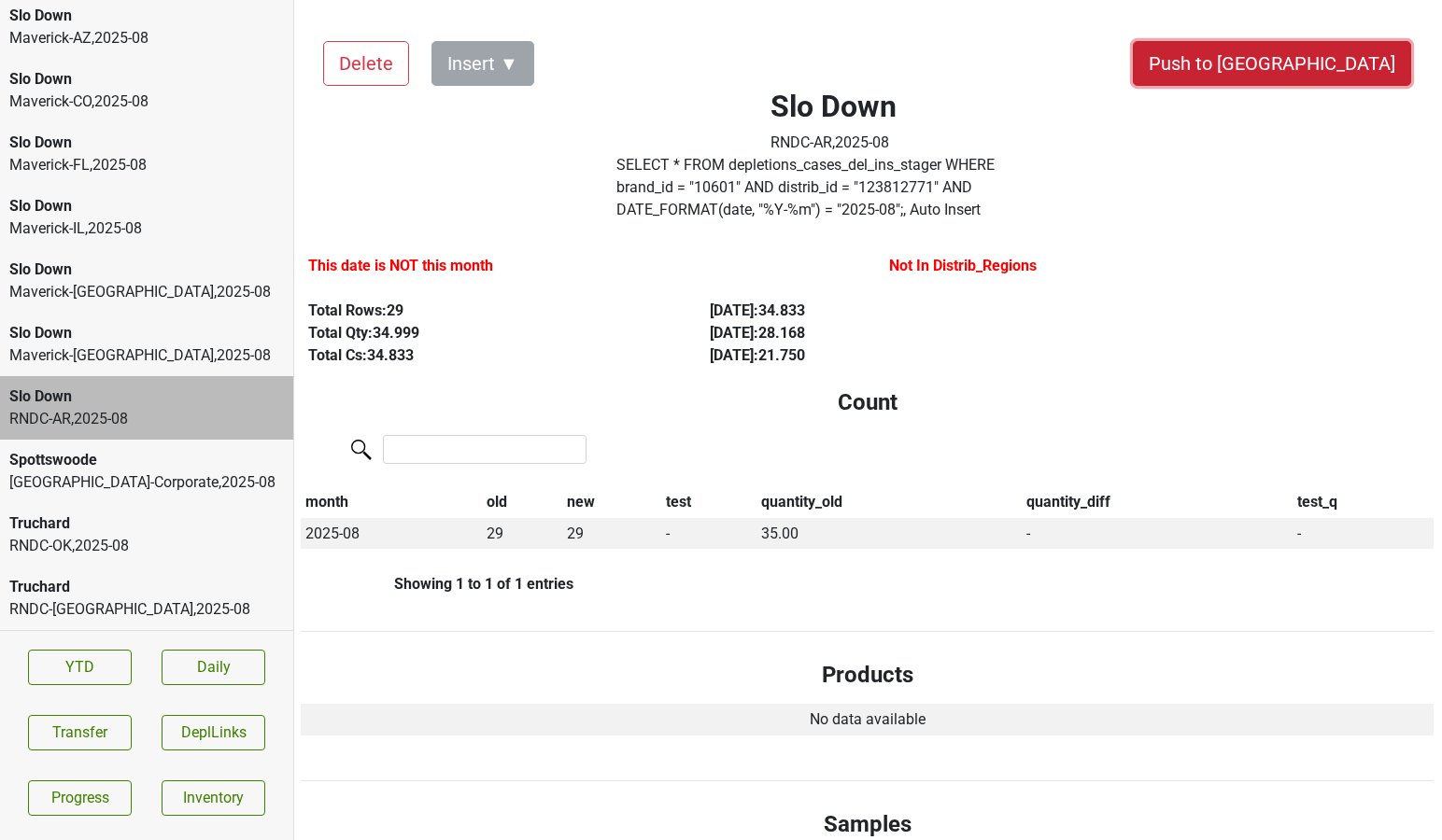
click at [1327, 71] on button "Push to [GEOGRAPHIC_DATA]" at bounding box center [1272, 62] width 278 height 44
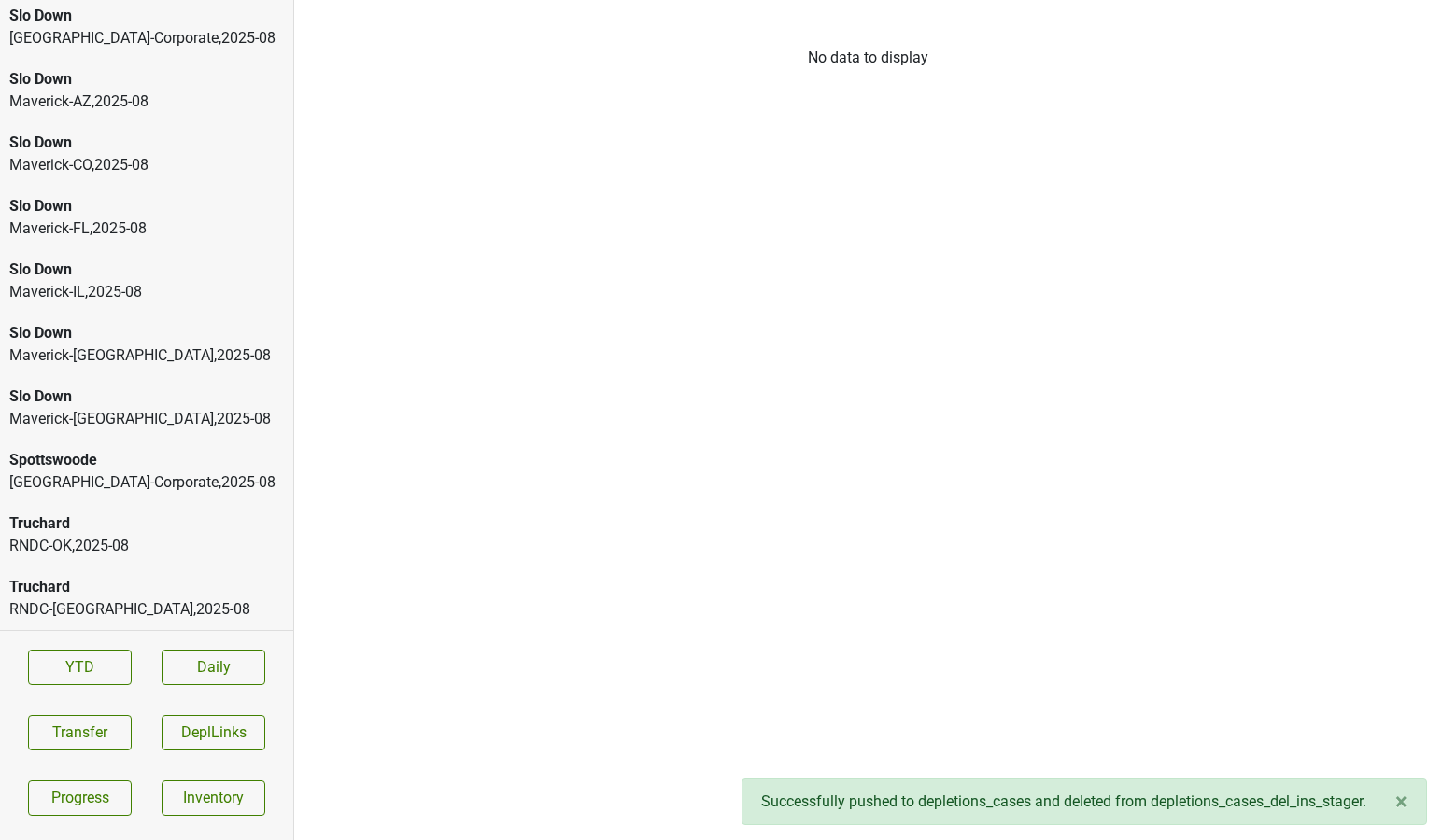
scroll to position [3814, 0]
click at [149, 391] on div "Slo Down" at bounding box center [147, 397] width 274 height 23
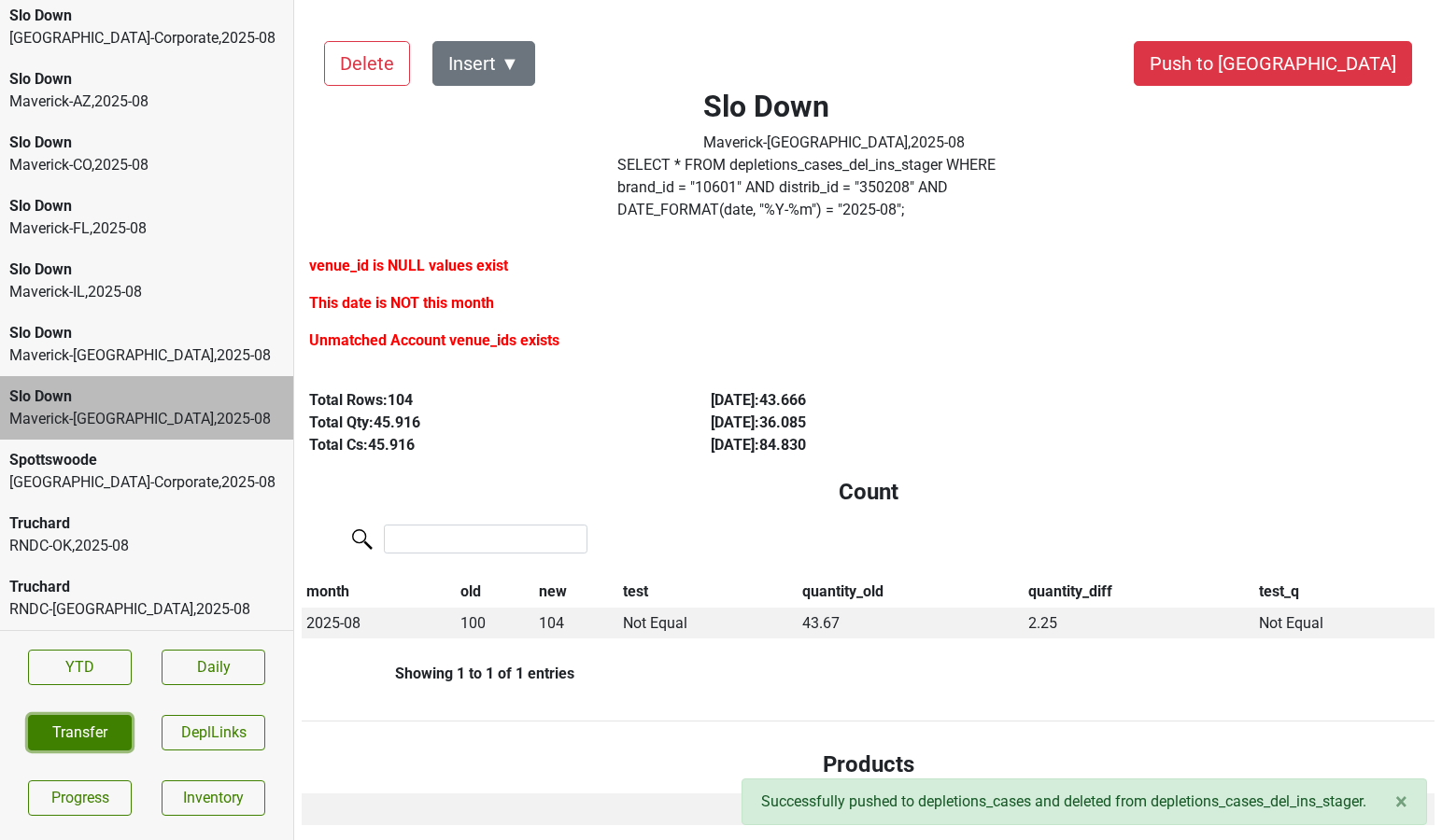
click at [36, 739] on button "Transfer" at bounding box center [80, 733] width 104 height 36
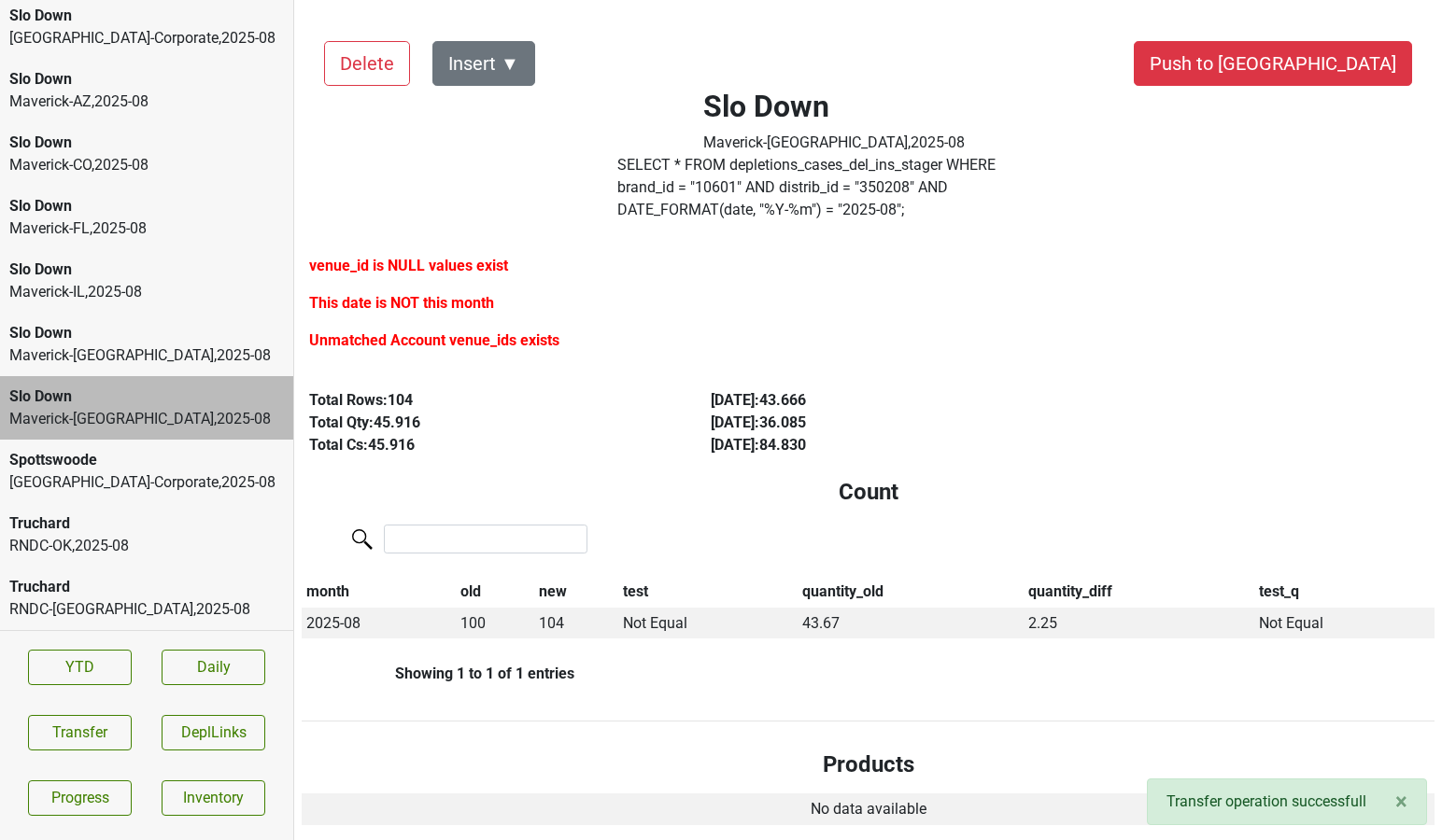
click at [185, 345] on div "Maverick-MN , 2025 - 08" at bounding box center [147, 356] width 274 height 23
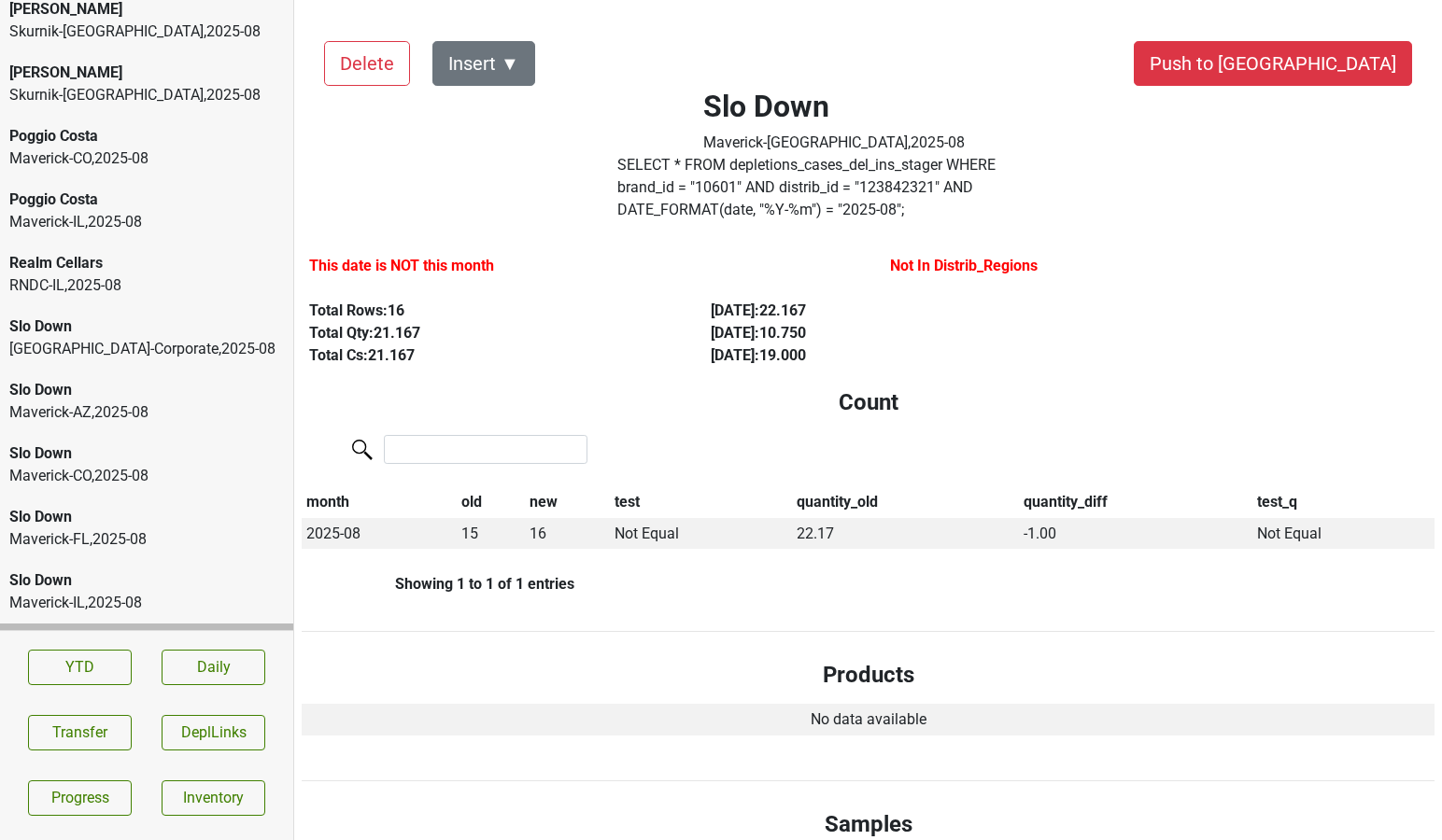
scroll to position [3499, 0]
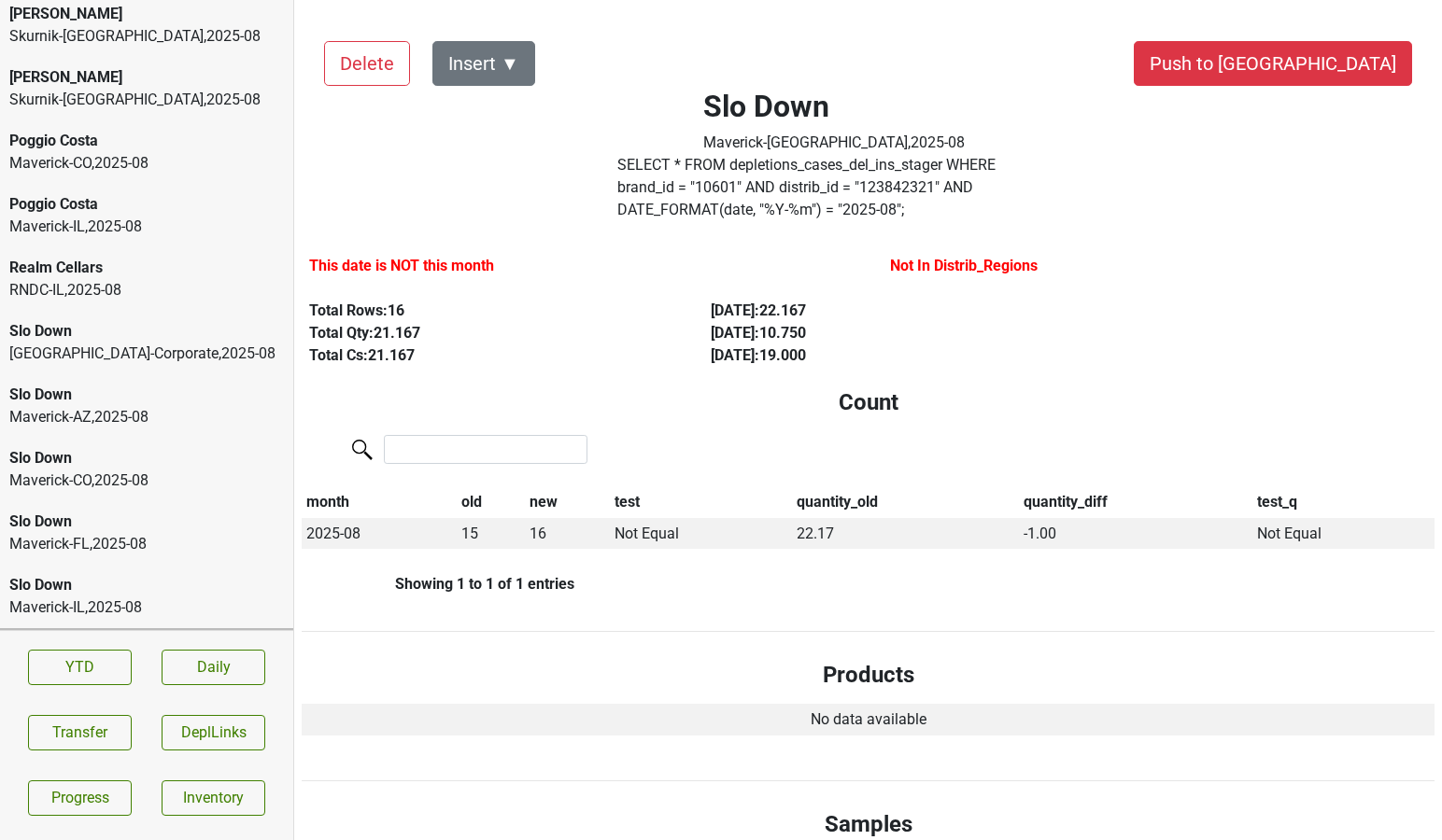
click at [220, 273] on div "Realm Cellars" at bounding box center [147, 268] width 274 height 23
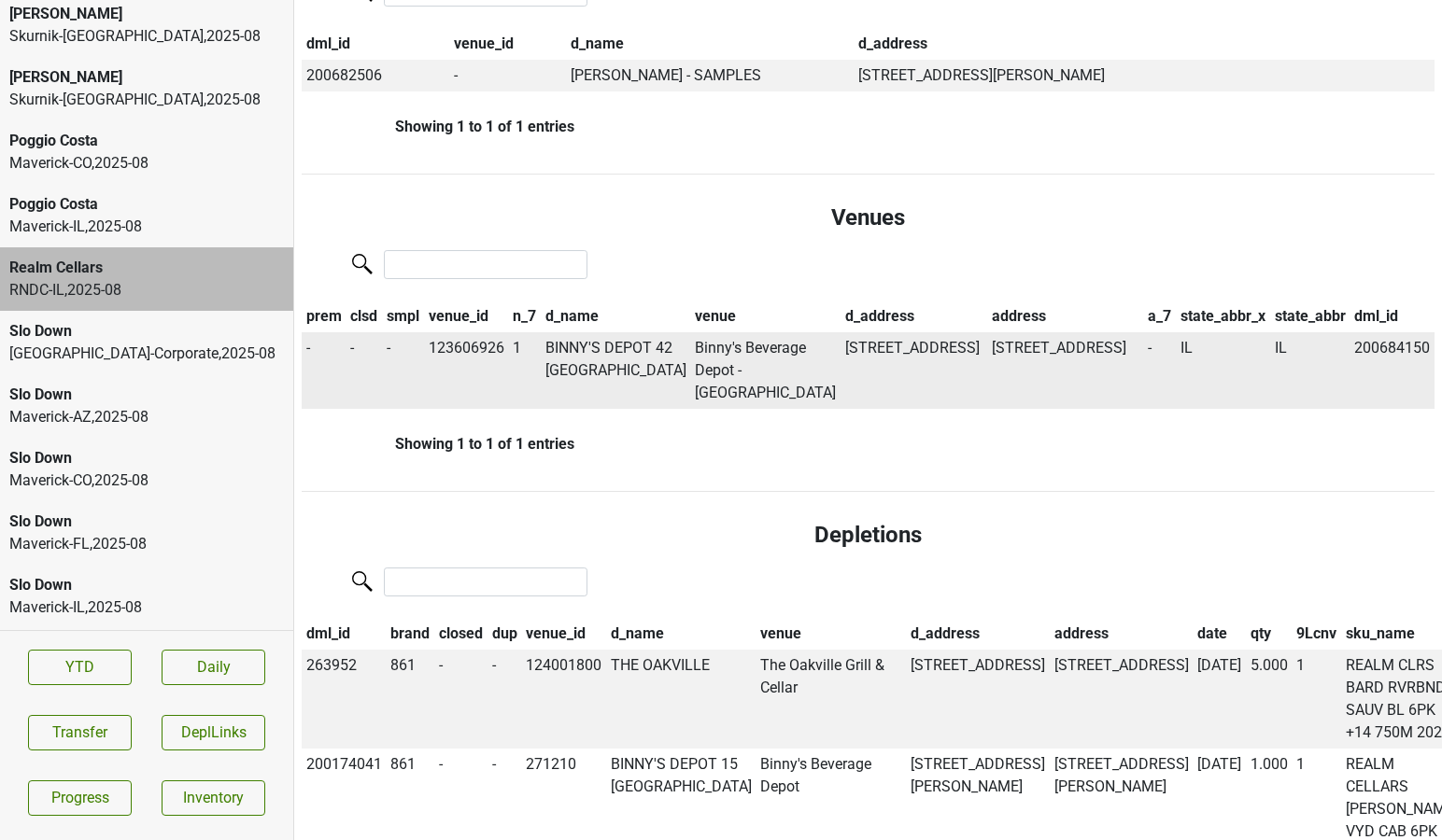
scroll to position [1006, 0]
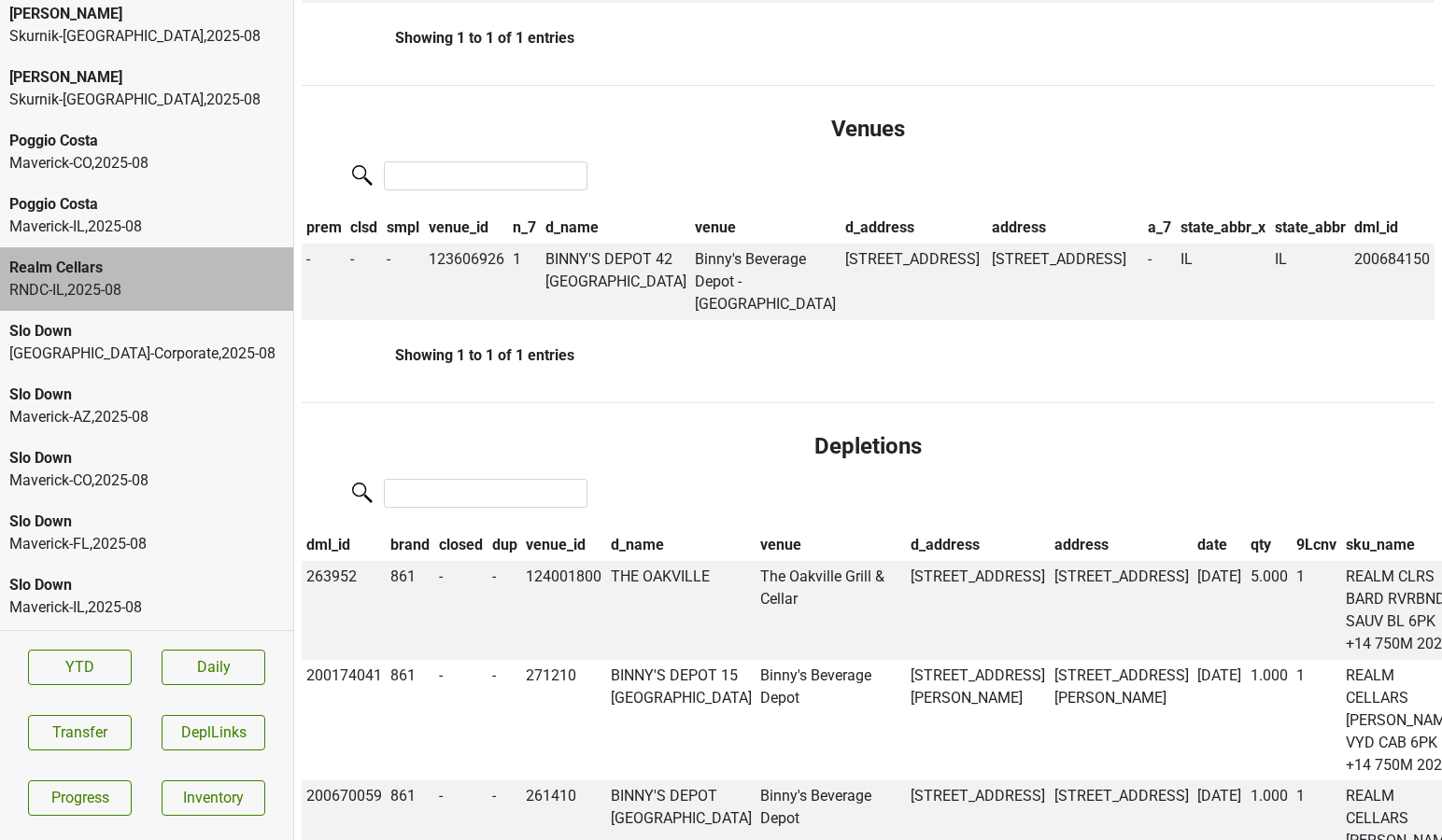
click at [1293, 531] on th "9Lcnv" at bounding box center [1317, 547] width 49 height 32
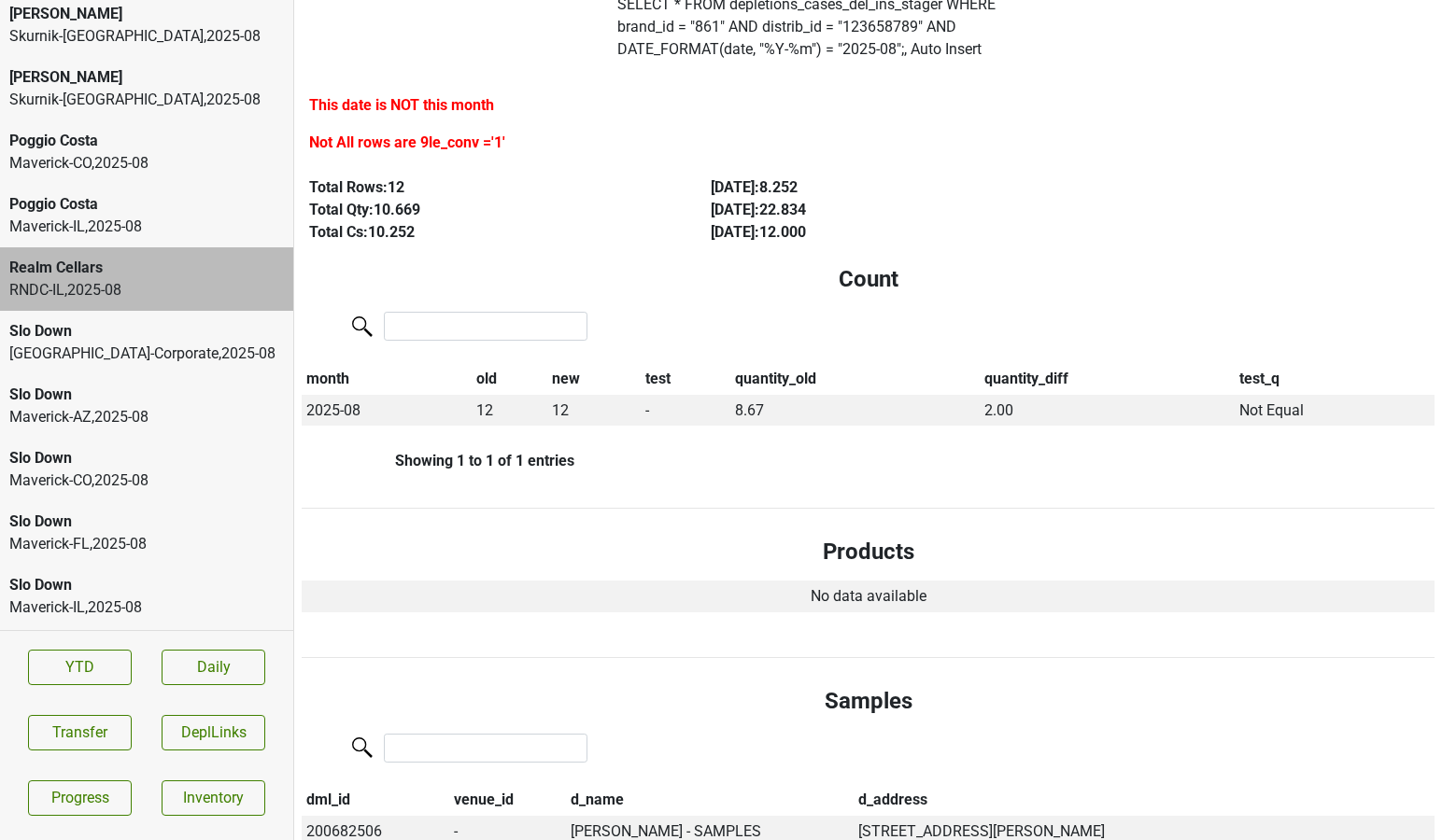
scroll to position [0, 0]
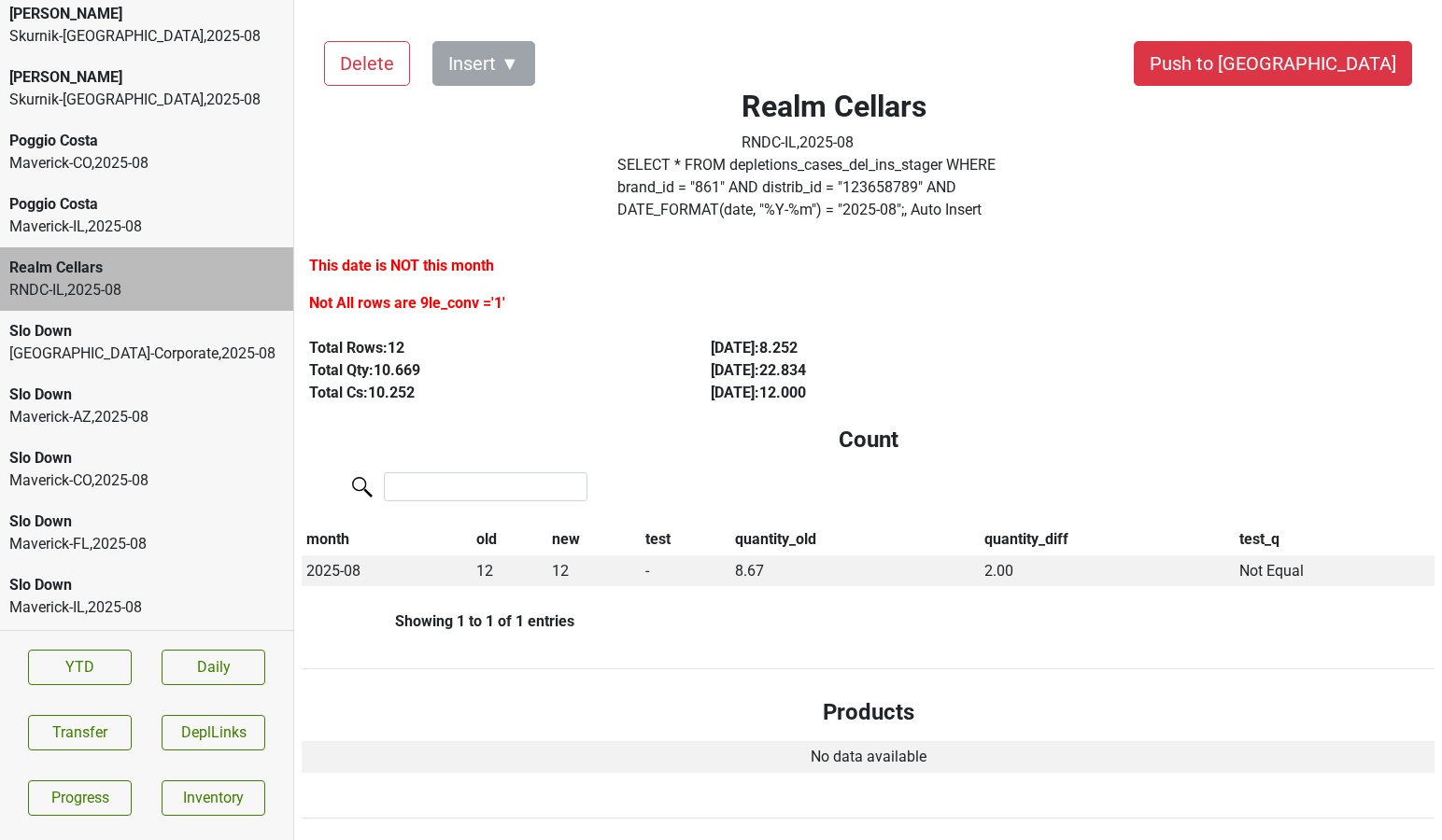
click at [763, 182] on label "SELECT * FROM depletions_cases_del_ins_stager WHERE brand_id = " 861 " AND dist…" at bounding box center [834, 187] width 433 height 67
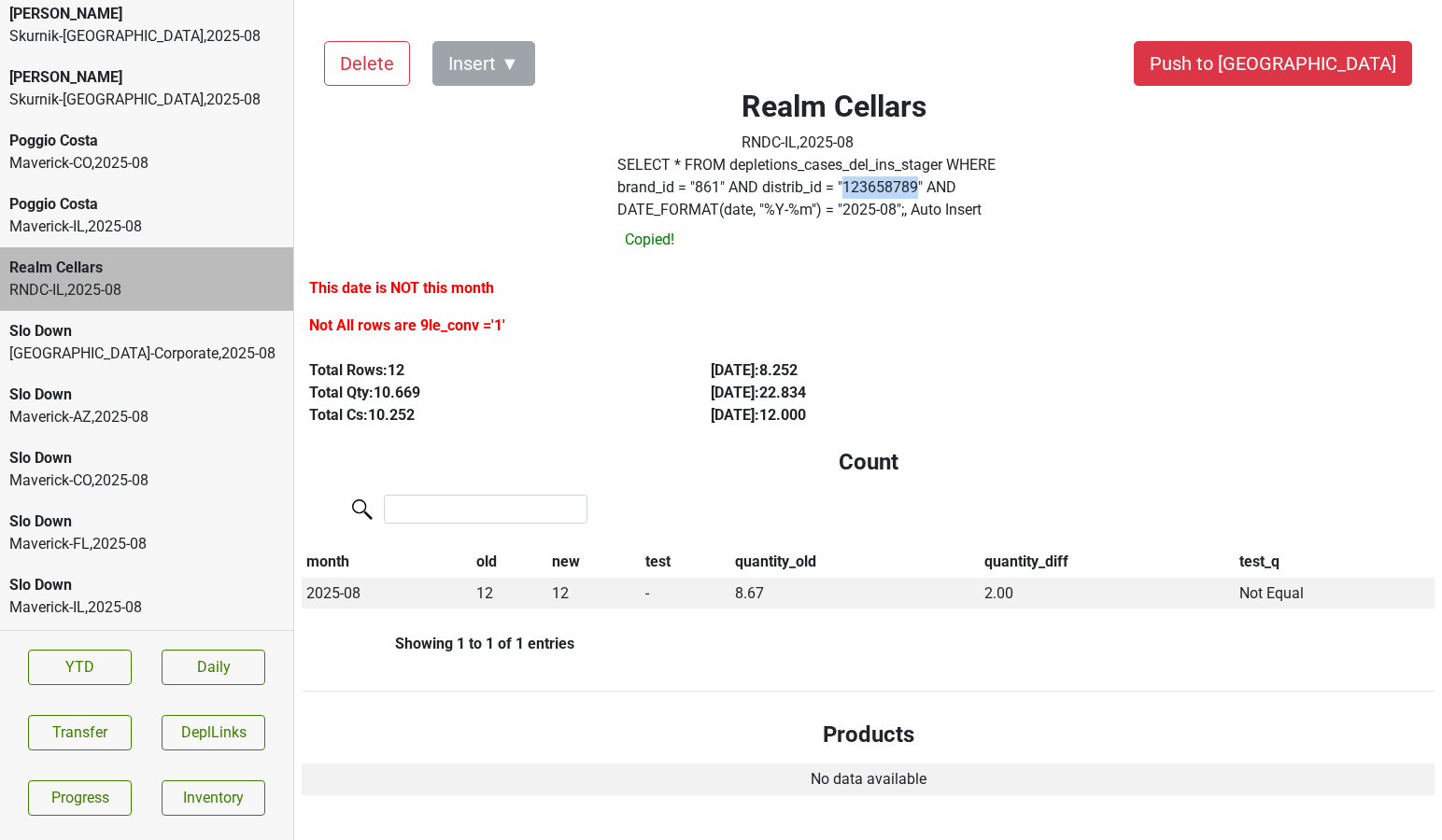
copy label "123658789"
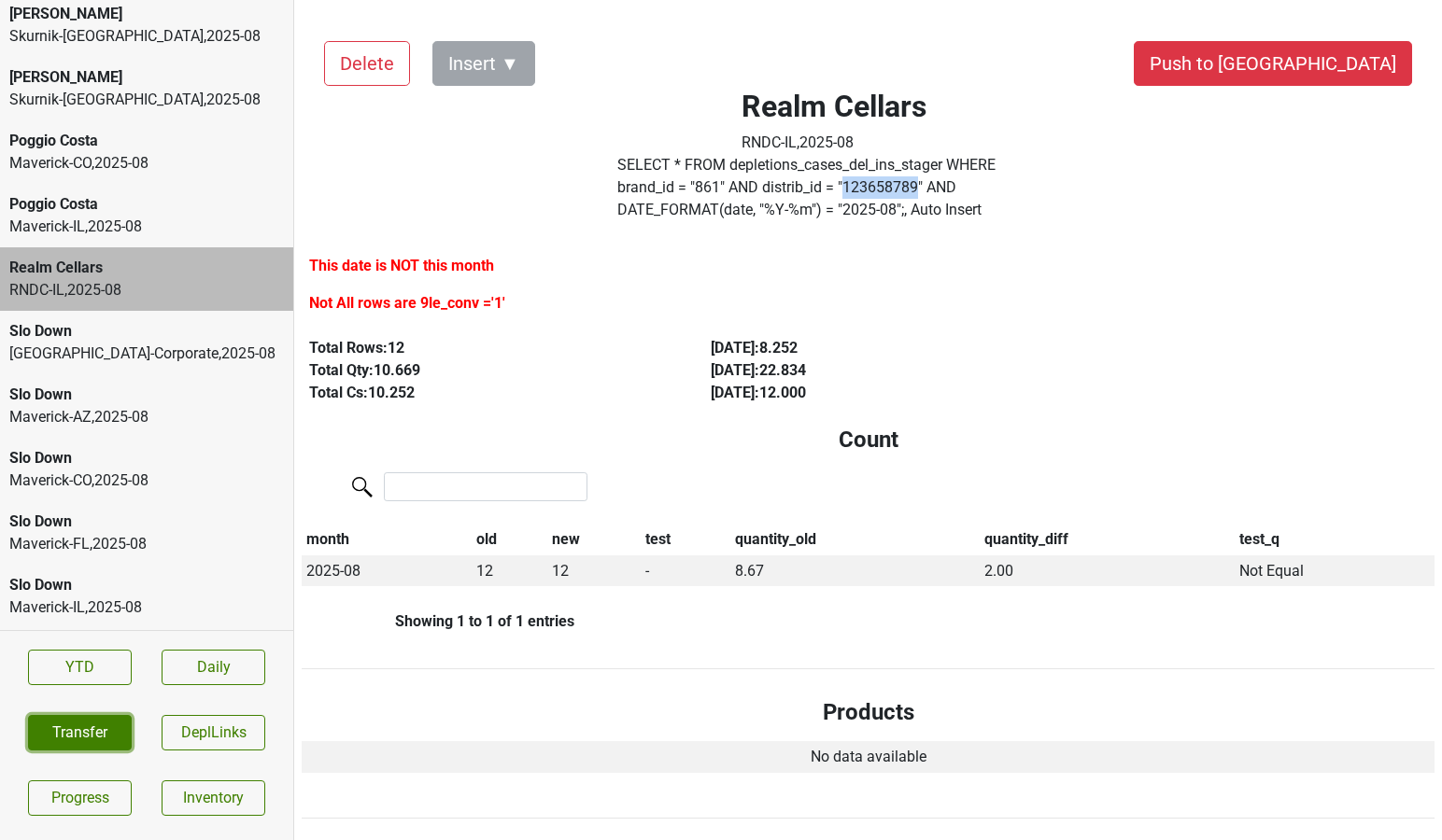
click at [89, 726] on button "Transfer" at bounding box center [80, 733] width 104 height 36
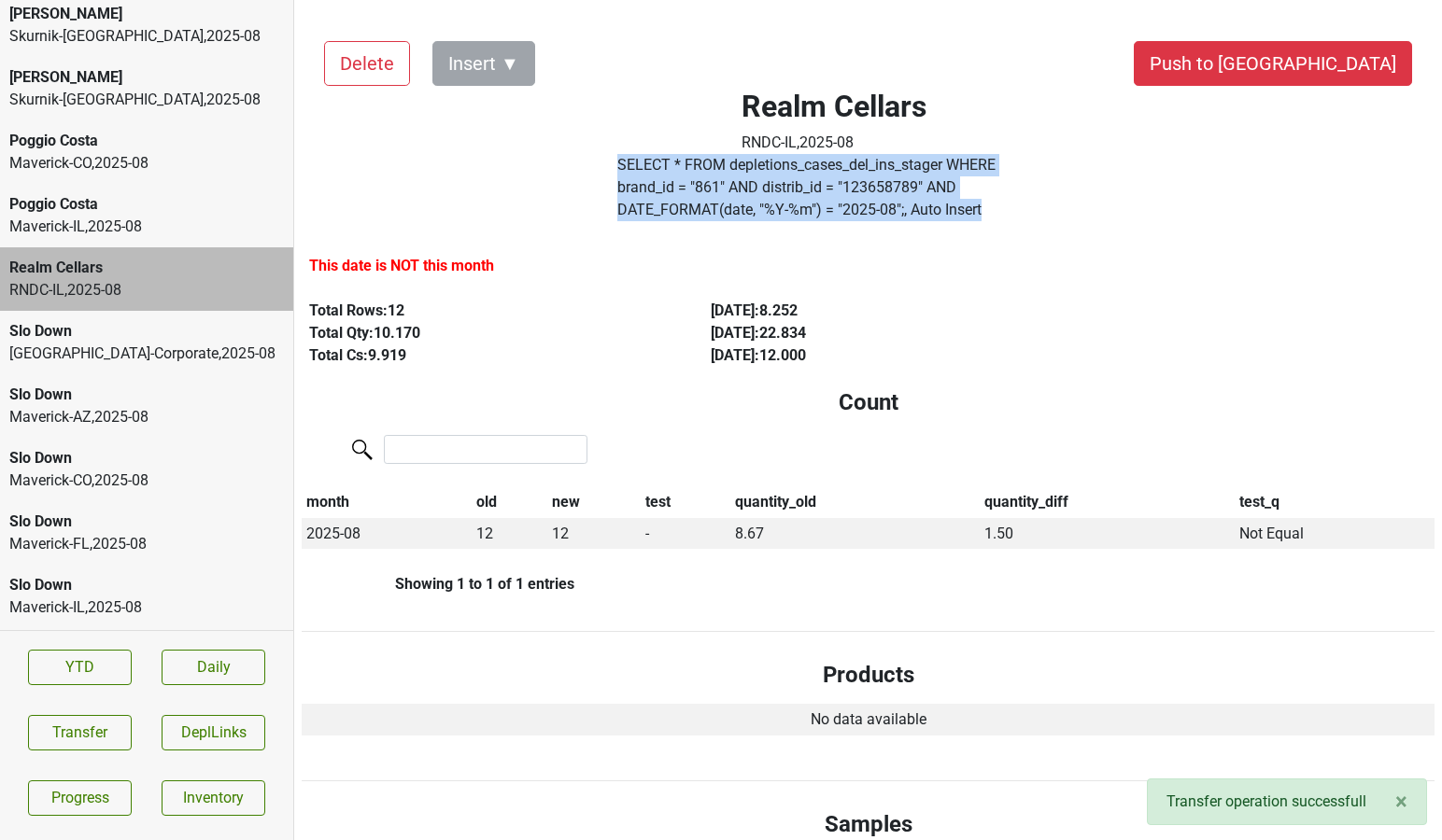
drag, startPoint x: 731, startPoint y: 209, endPoint x: 615, endPoint y: 173, distance: 121.5
click at [615, 173] on div "SELECT * FROM depletions_cases_del_ins_stager WHERE brand_id = " 861 " AND dist…" at bounding box center [835, 191] width 462 height 75
click at [682, 201] on label "SELECT * FROM depletions_cases_del_ins_stager WHERE brand_id = " 861 " AND dist…" at bounding box center [834, 187] width 433 height 67
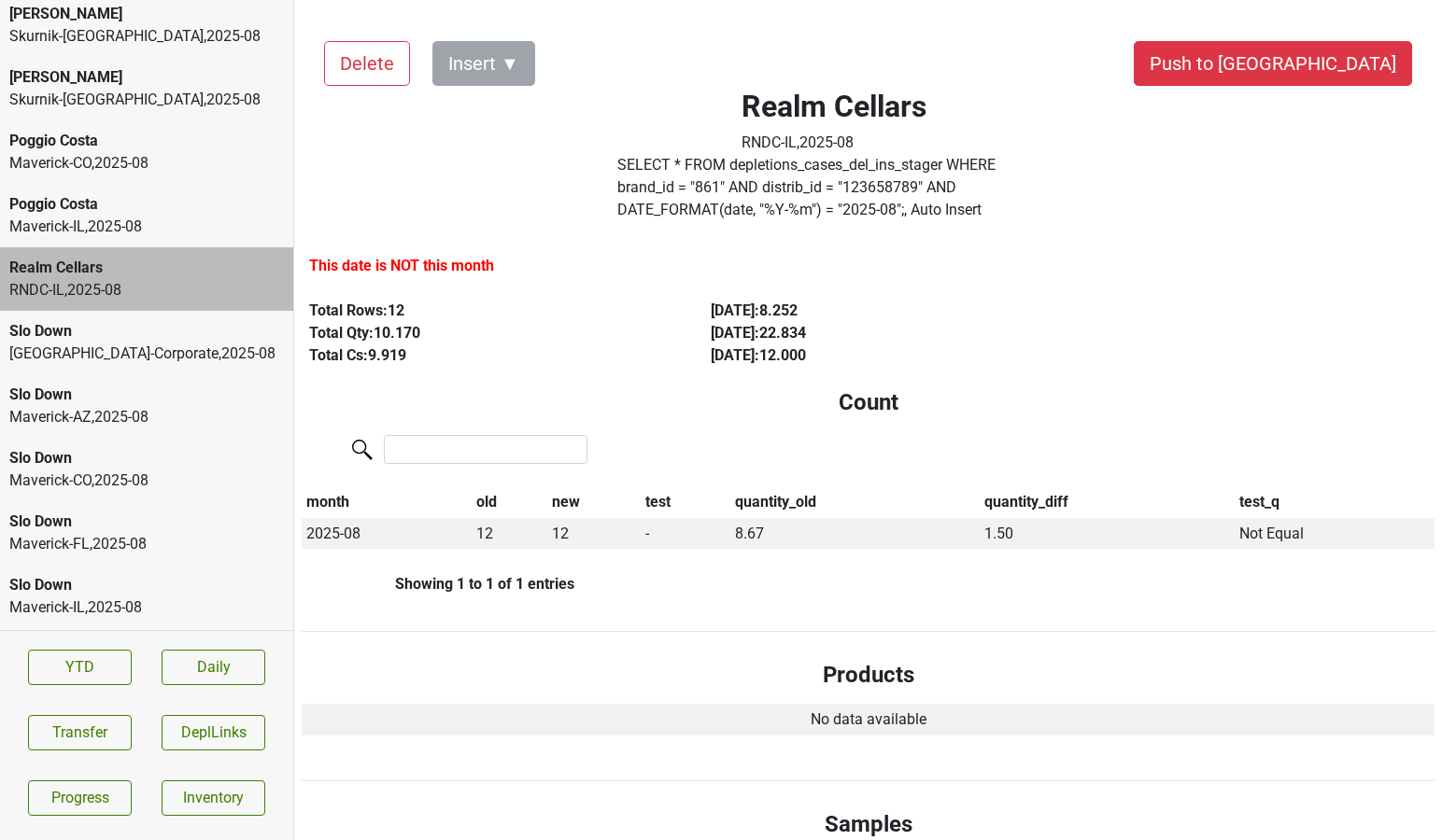
scroll to position [9, 0]
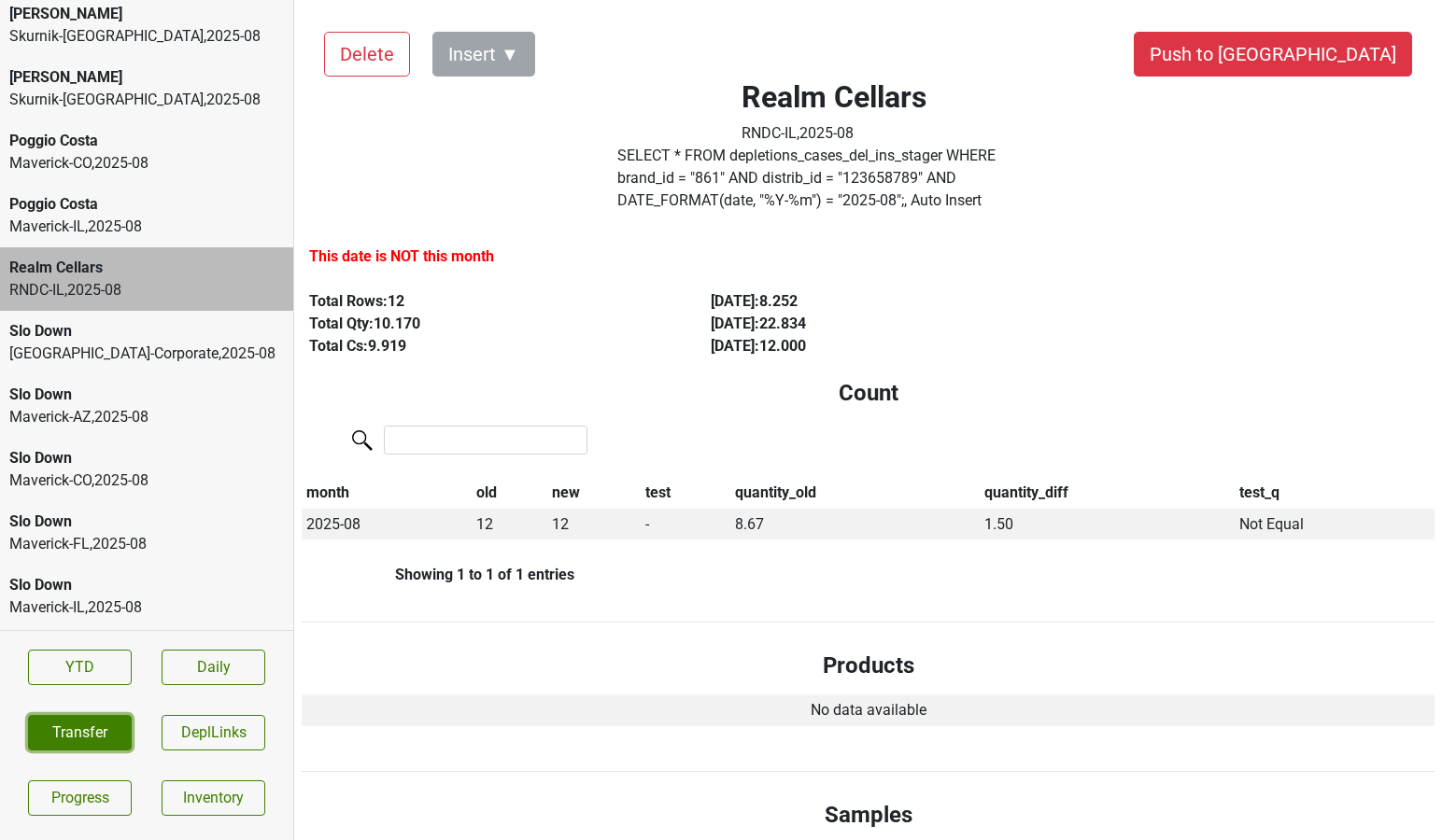
click at [79, 741] on button "Transfer" at bounding box center [80, 733] width 104 height 36
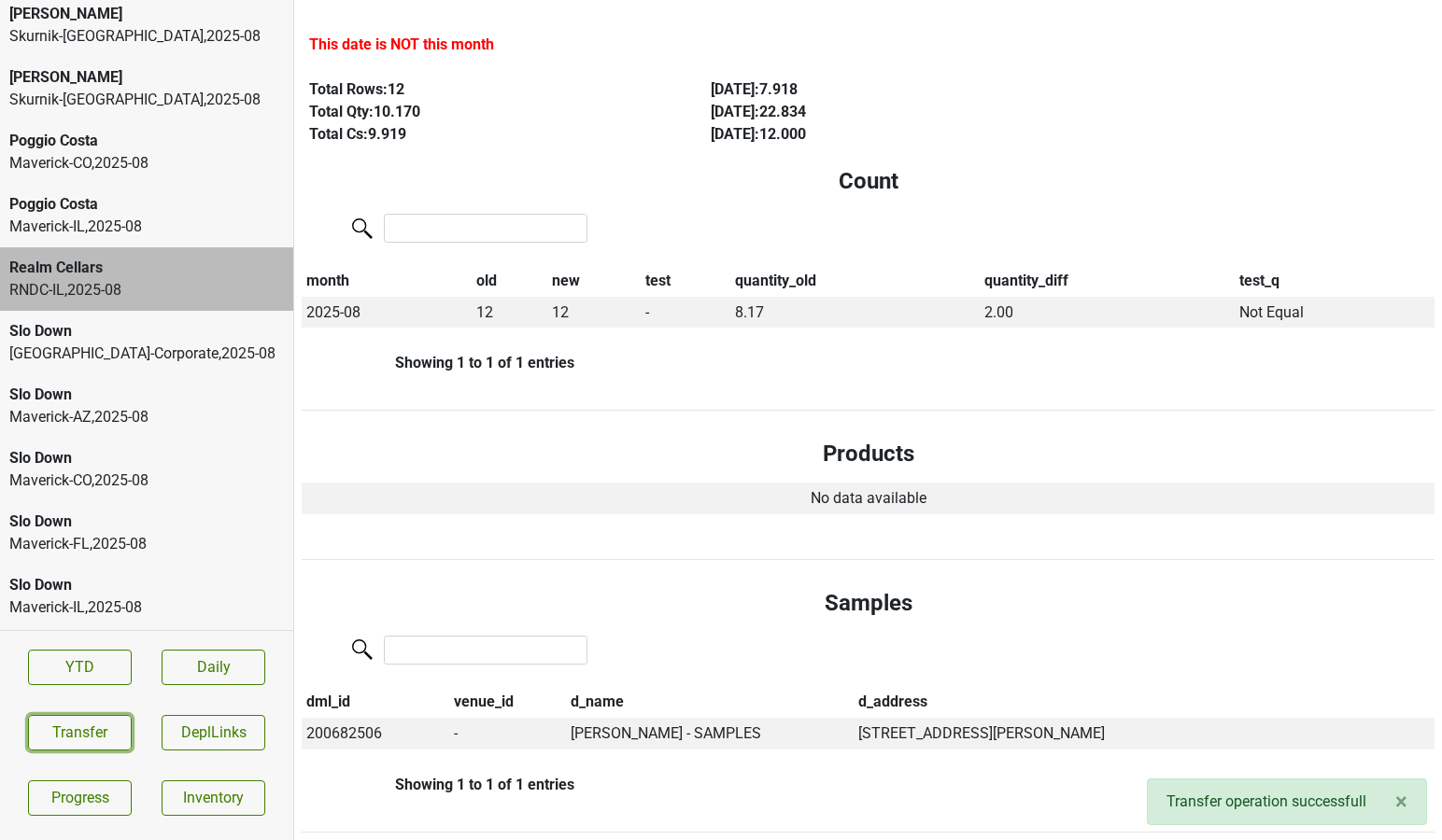
scroll to position [0, 0]
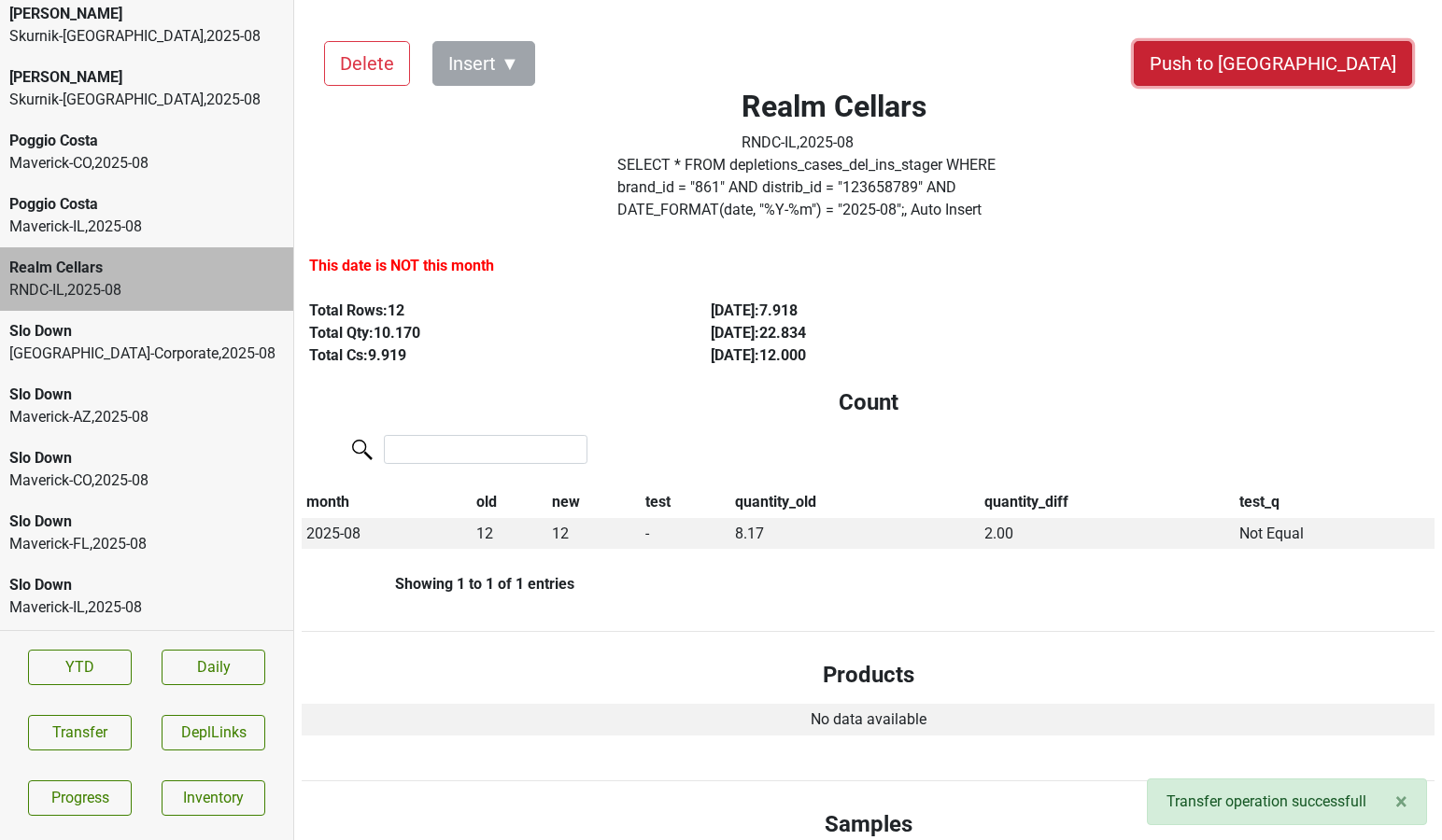
click at [1315, 61] on button "Push to [GEOGRAPHIC_DATA]" at bounding box center [1273, 62] width 278 height 44
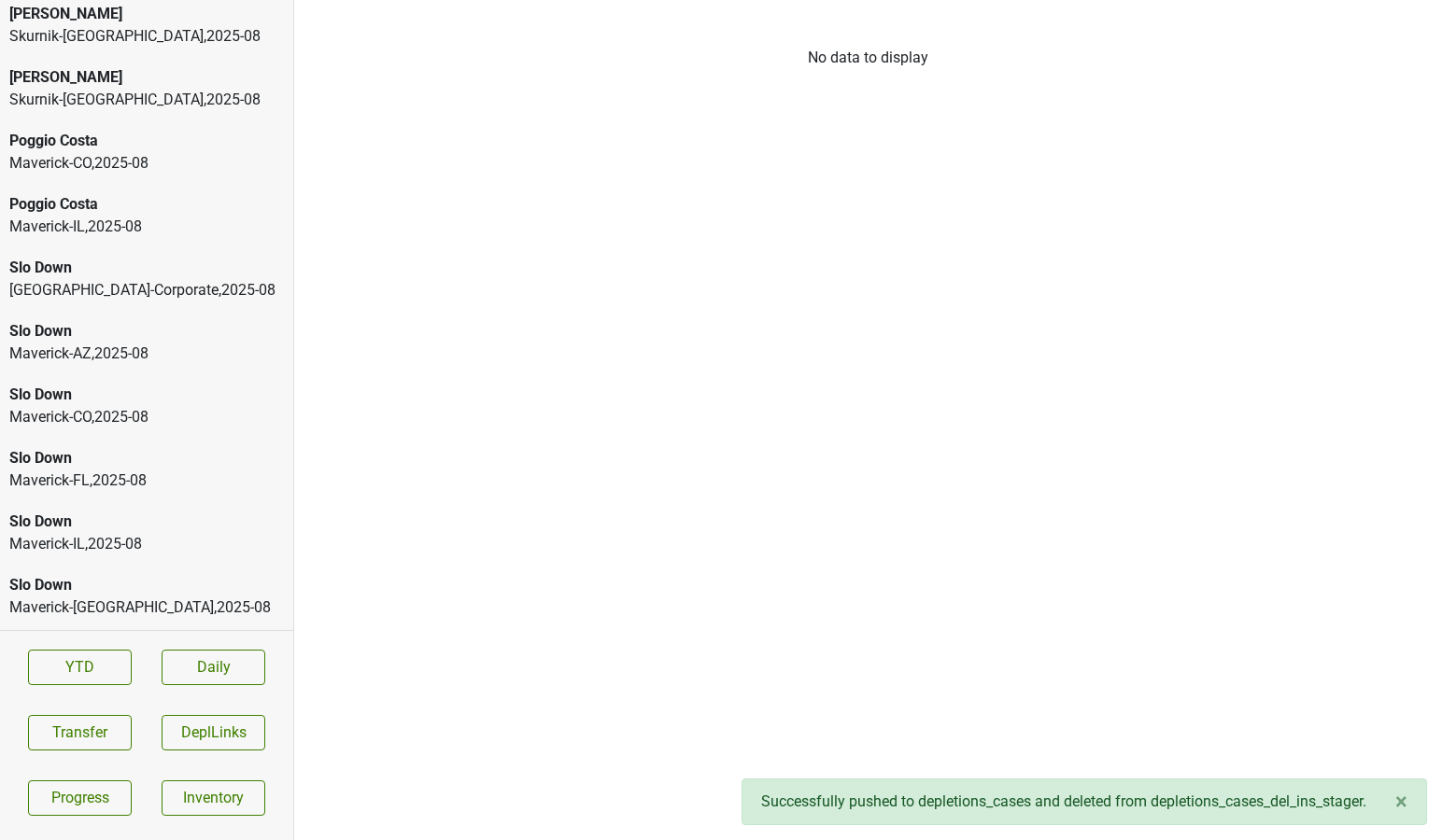
click at [132, 204] on div "Poggio Costa" at bounding box center [147, 204] width 274 height 23
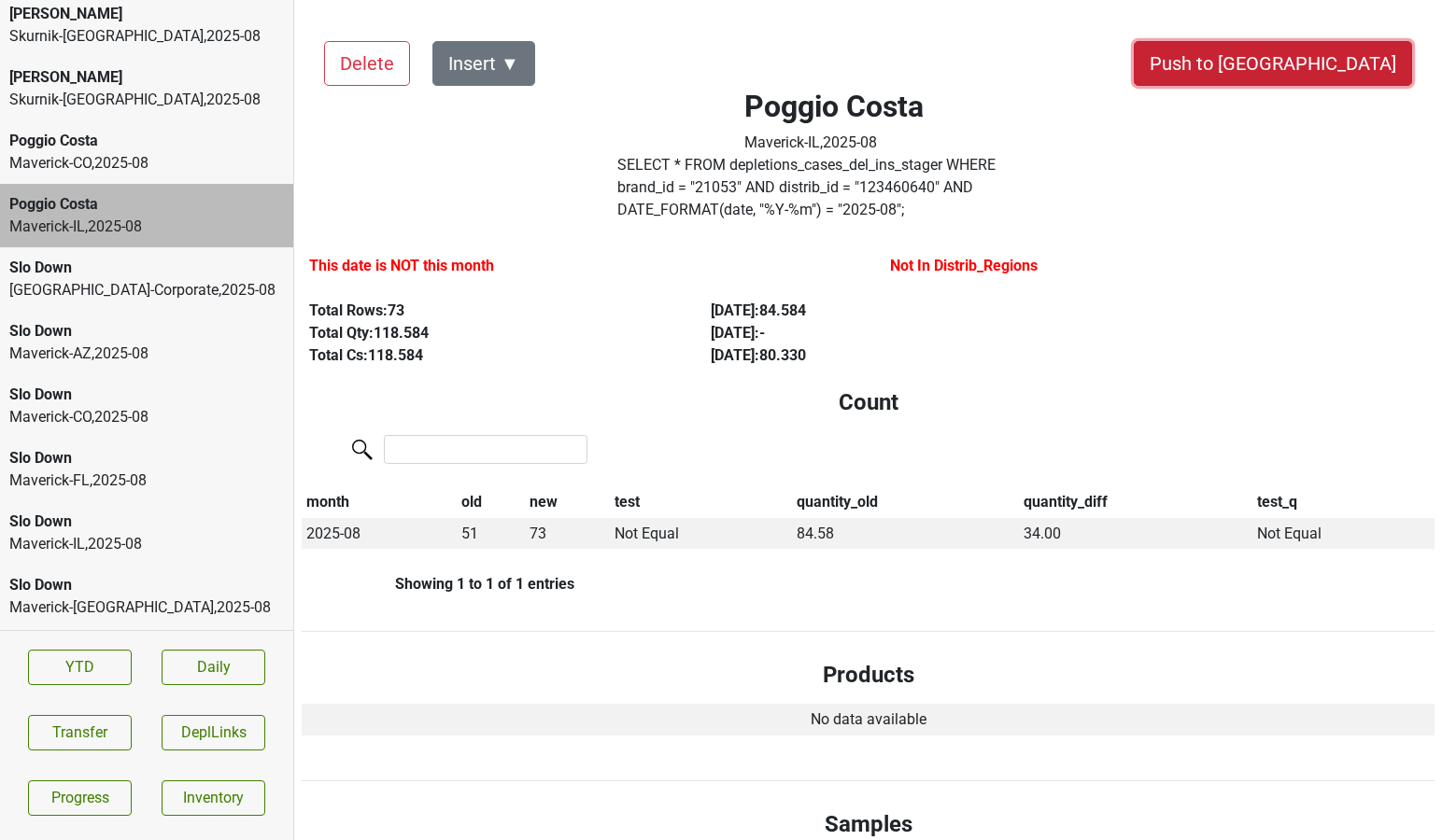
click at [1319, 65] on button "Push to [GEOGRAPHIC_DATA]" at bounding box center [1273, 62] width 278 height 44
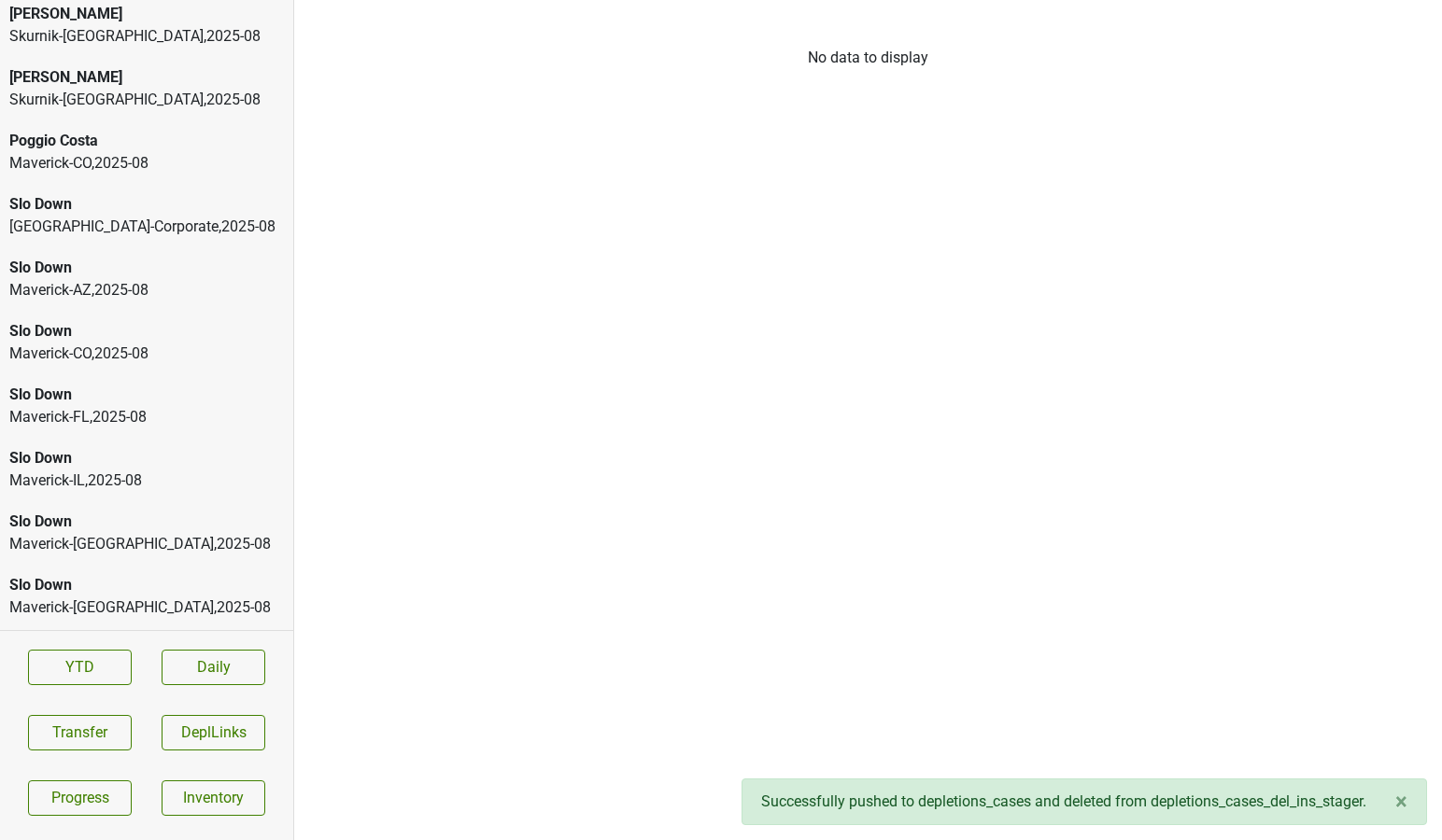
click at [79, 169] on div "Maverick-CO , 2025 - 08" at bounding box center [147, 164] width 274 height 23
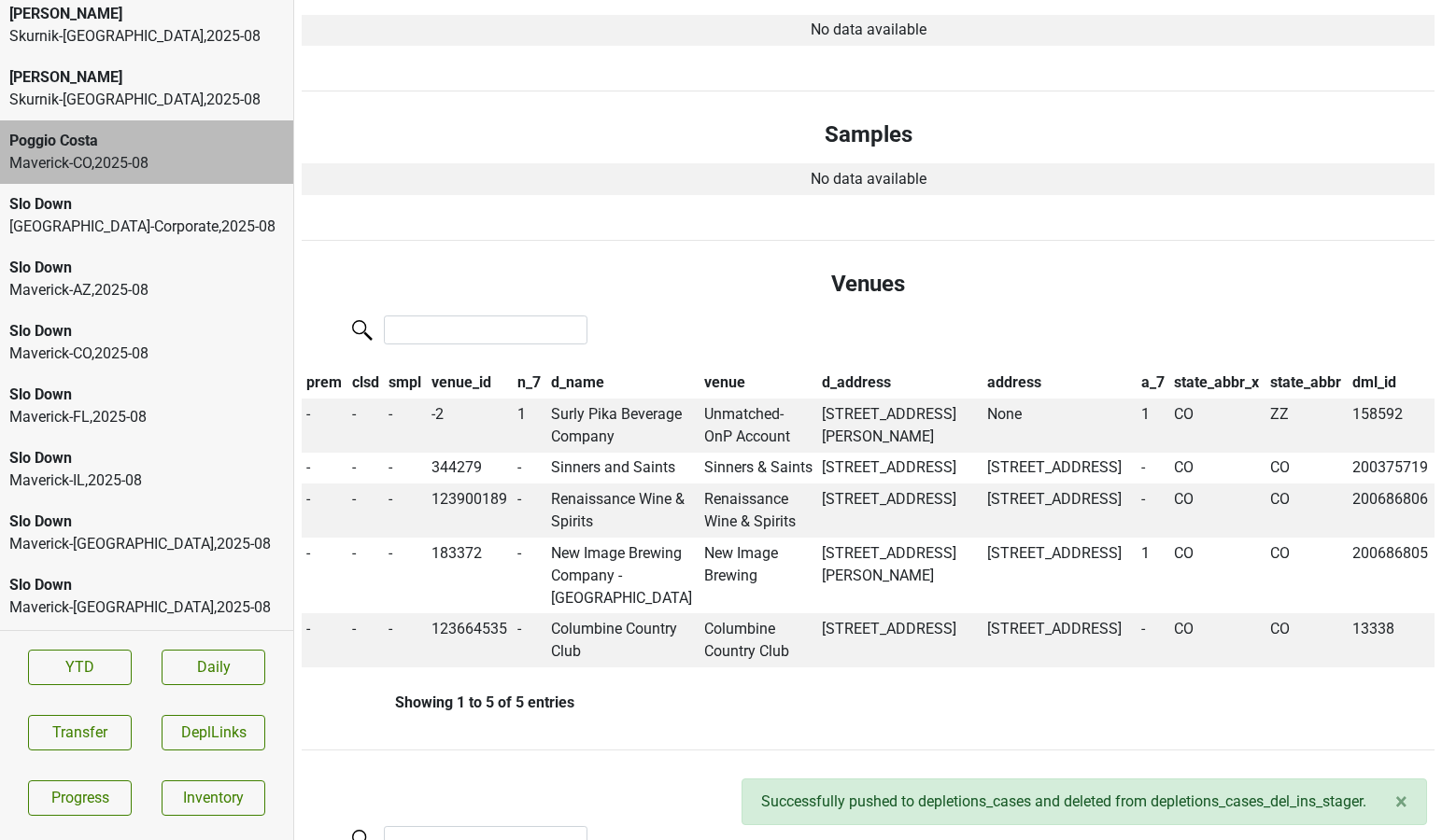
scroll to position [672, 0]
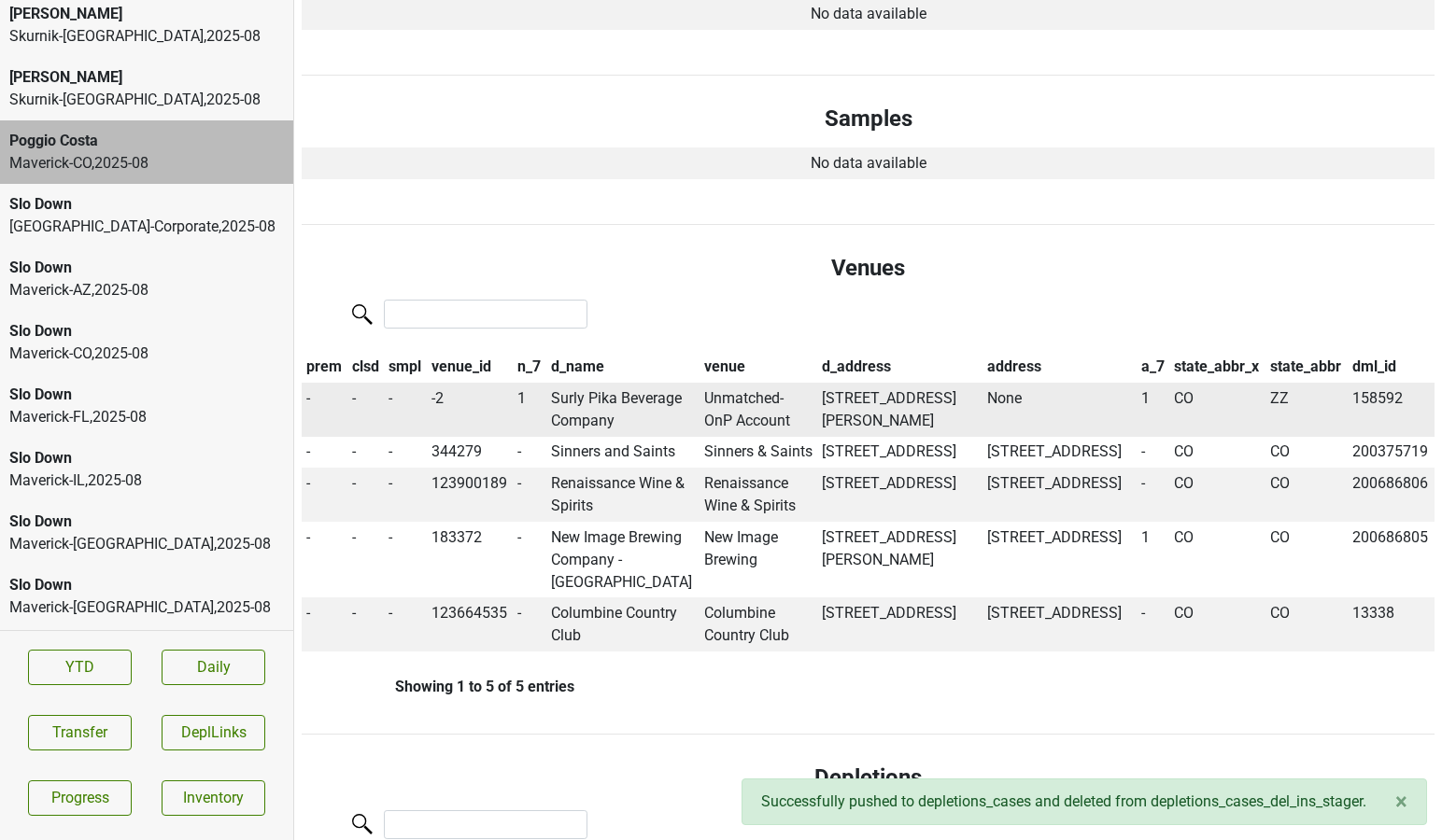
click at [573, 383] on td "Surly Pika Beverage Company" at bounding box center [623, 410] width 153 height 54
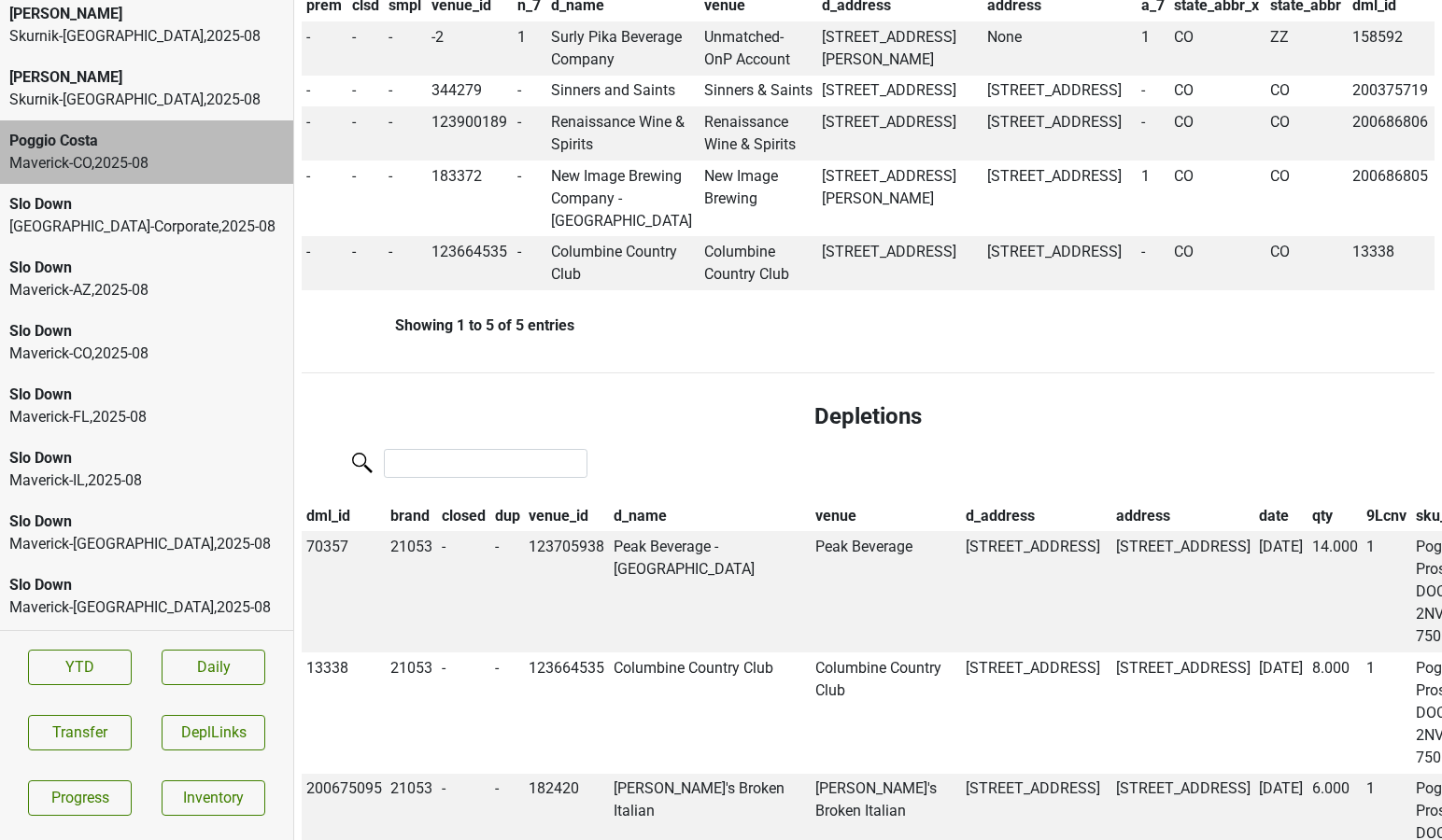
scroll to position [1106, 0]
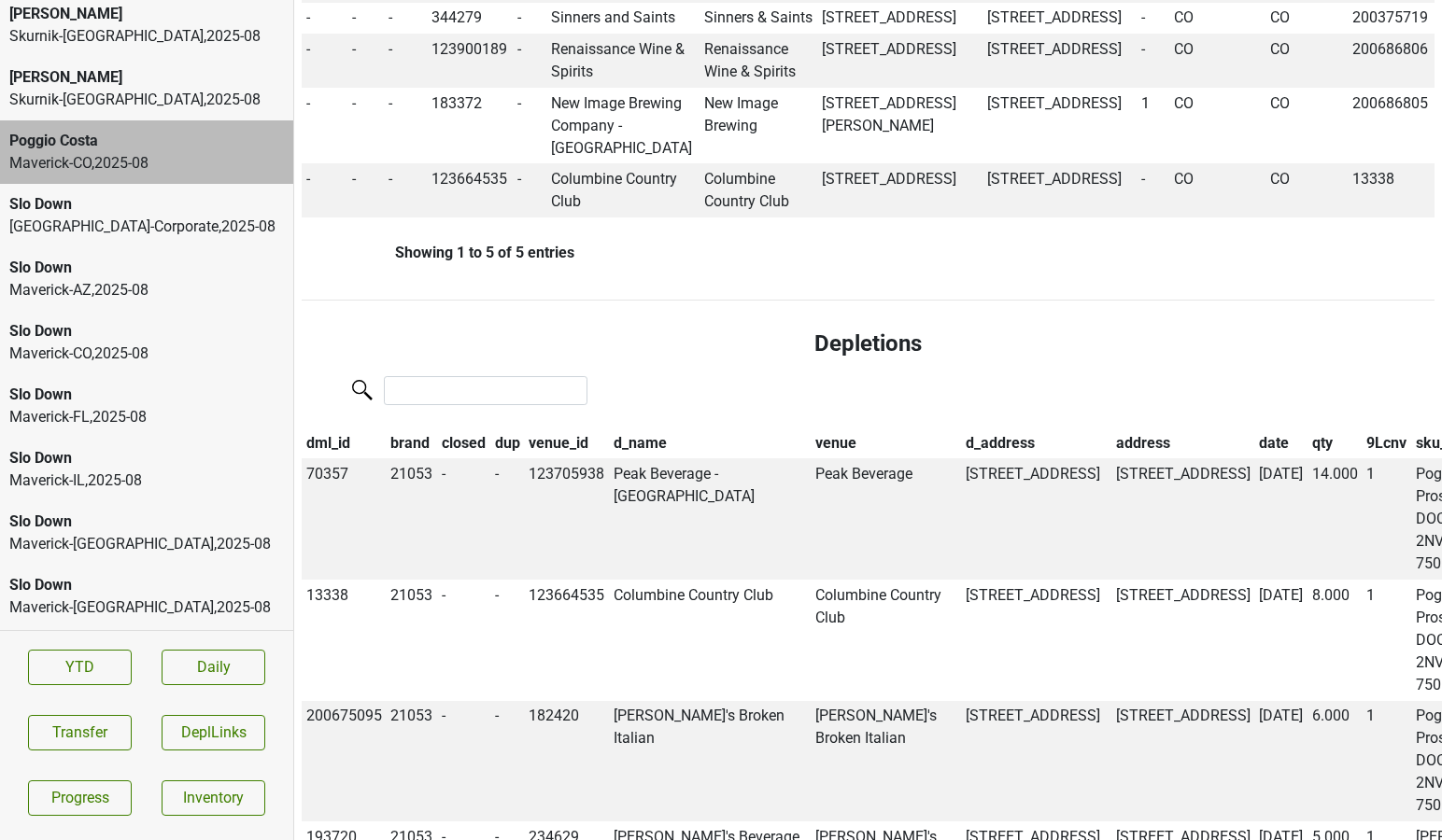
click at [477, 460] on th "closed" at bounding box center [464, 444] width 53 height 32
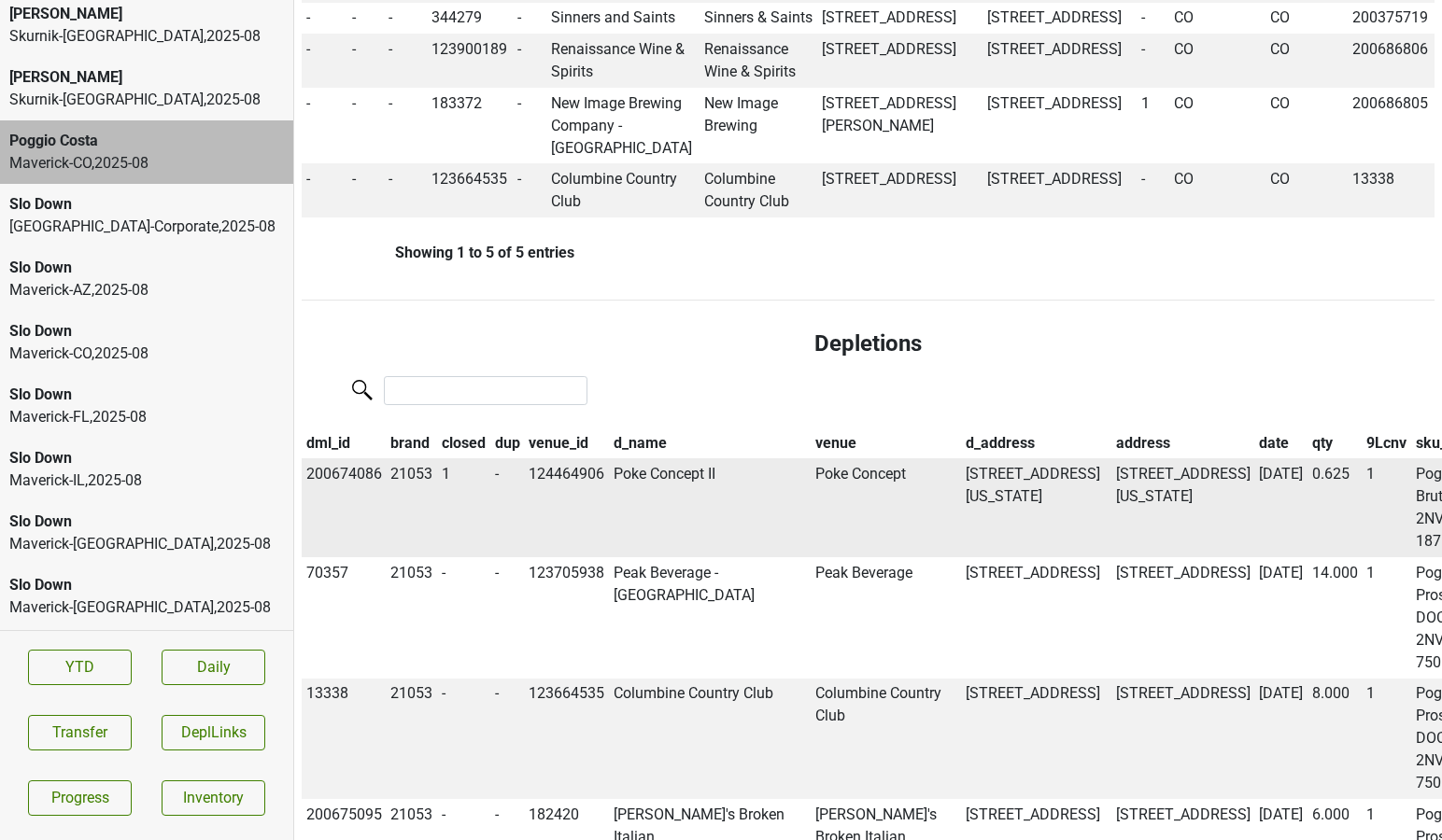
click at [643, 521] on td "Poke Concept II" at bounding box center [711, 508] width 202 height 99
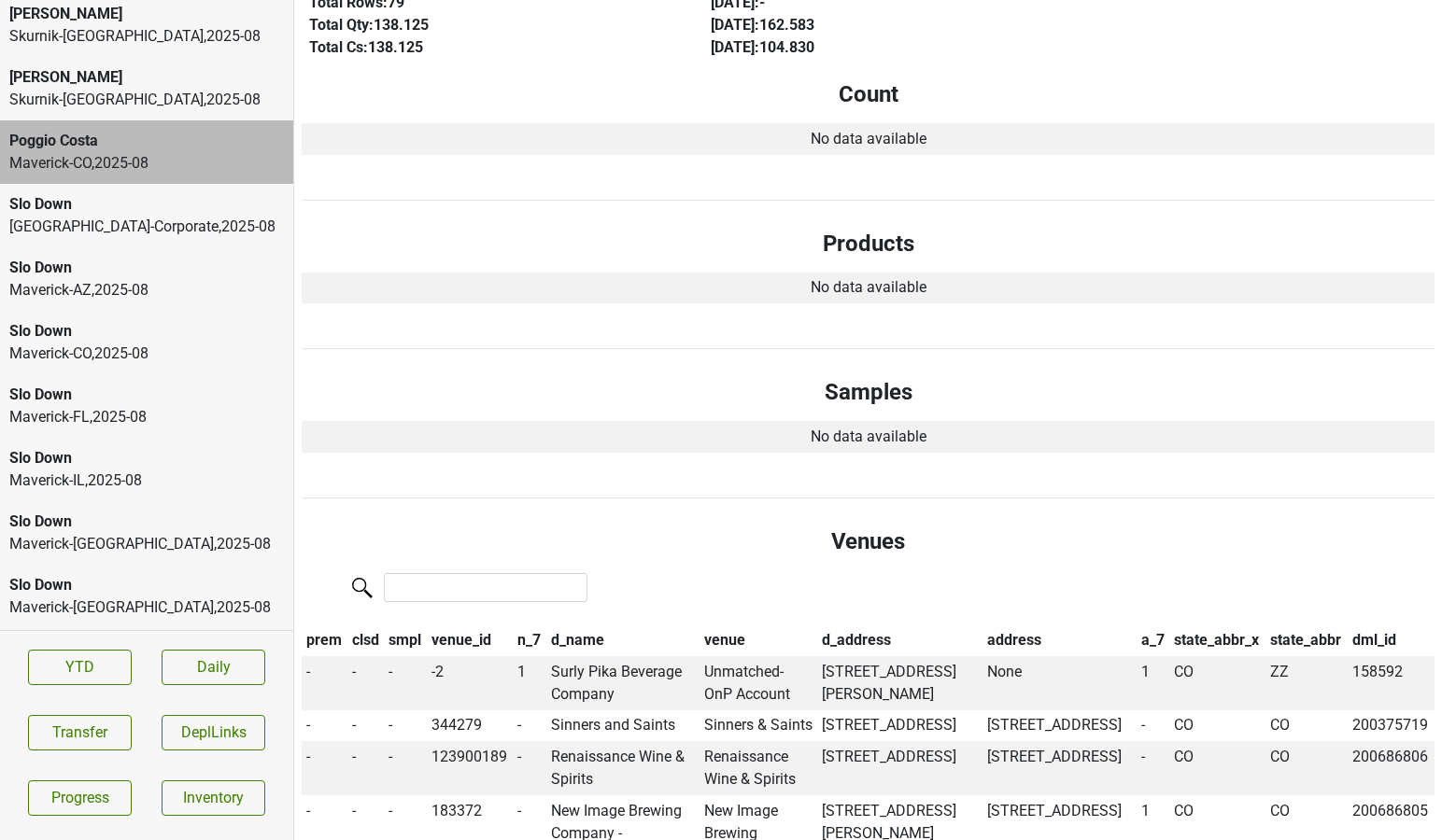
scroll to position [0, 0]
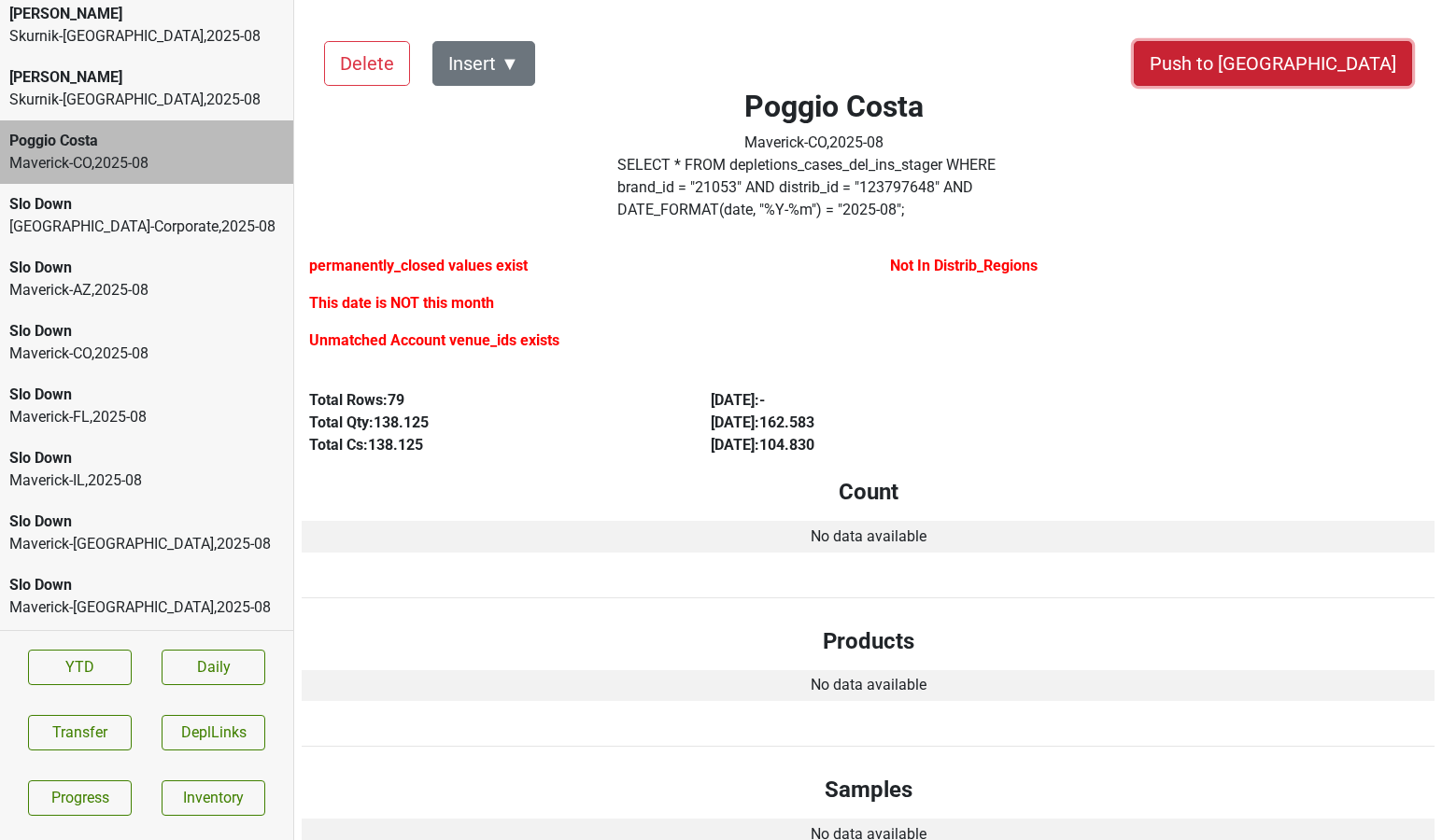
click at [1328, 53] on button "Push to [GEOGRAPHIC_DATA]" at bounding box center [1273, 62] width 278 height 44
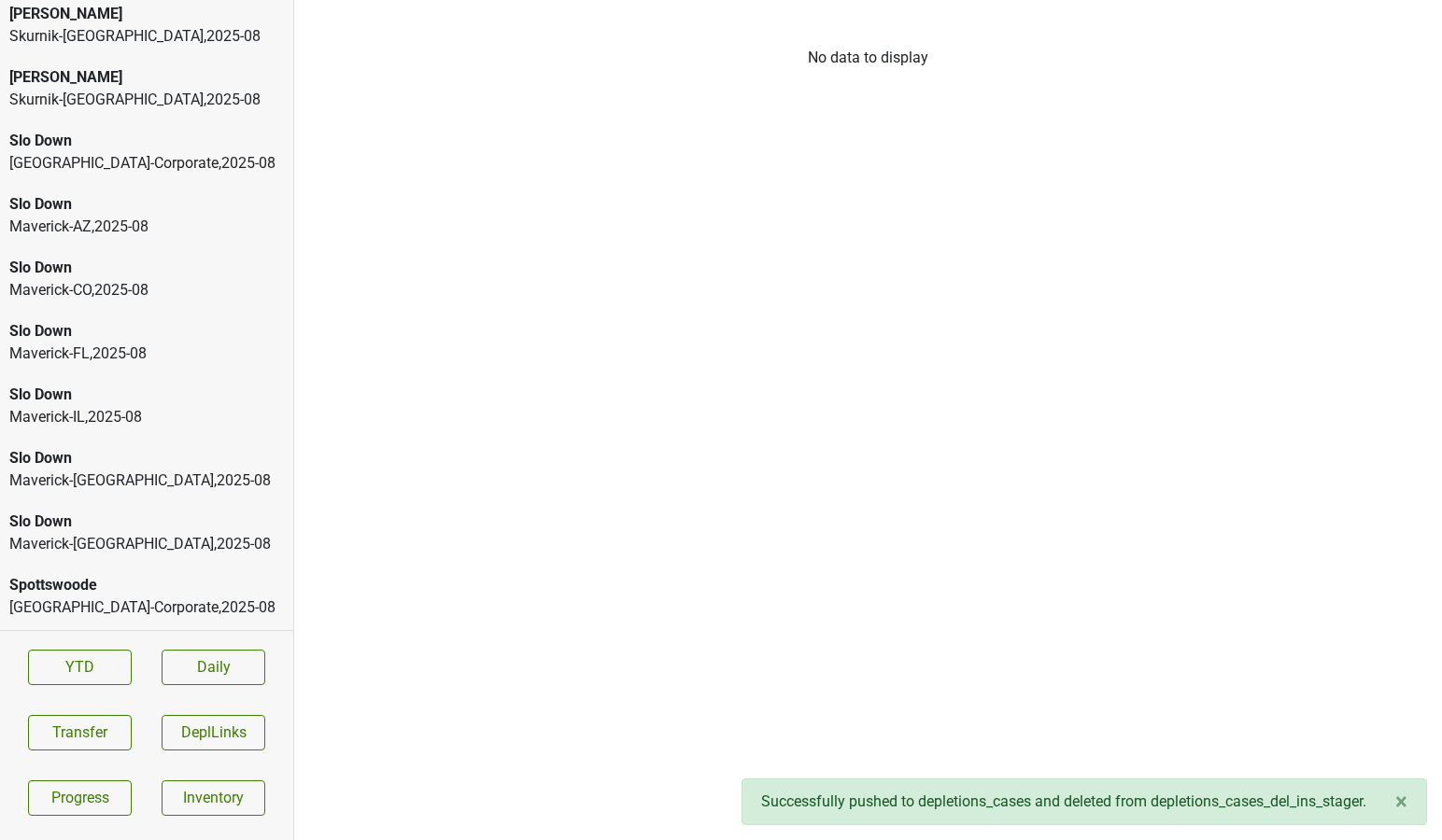
click at [197, 107] on div "Skurnik-NY , 2025 - 08" at bounding box center [147, 100] width 274 height 23
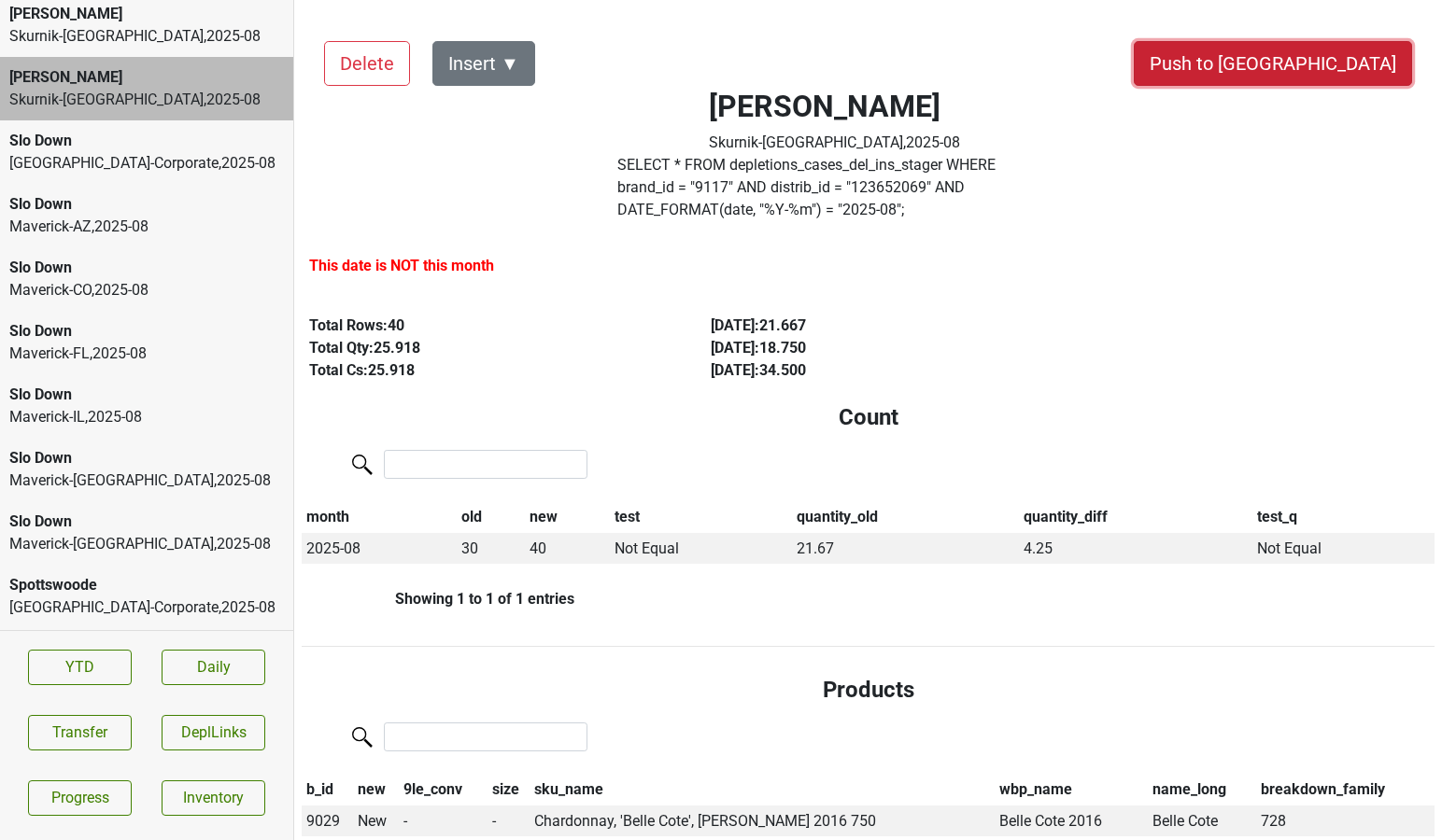
click at [1308, 49] on button "Push to [GEOGRAPHIC_DATA]" at bounding box center [1273, 62] width 278 height 44
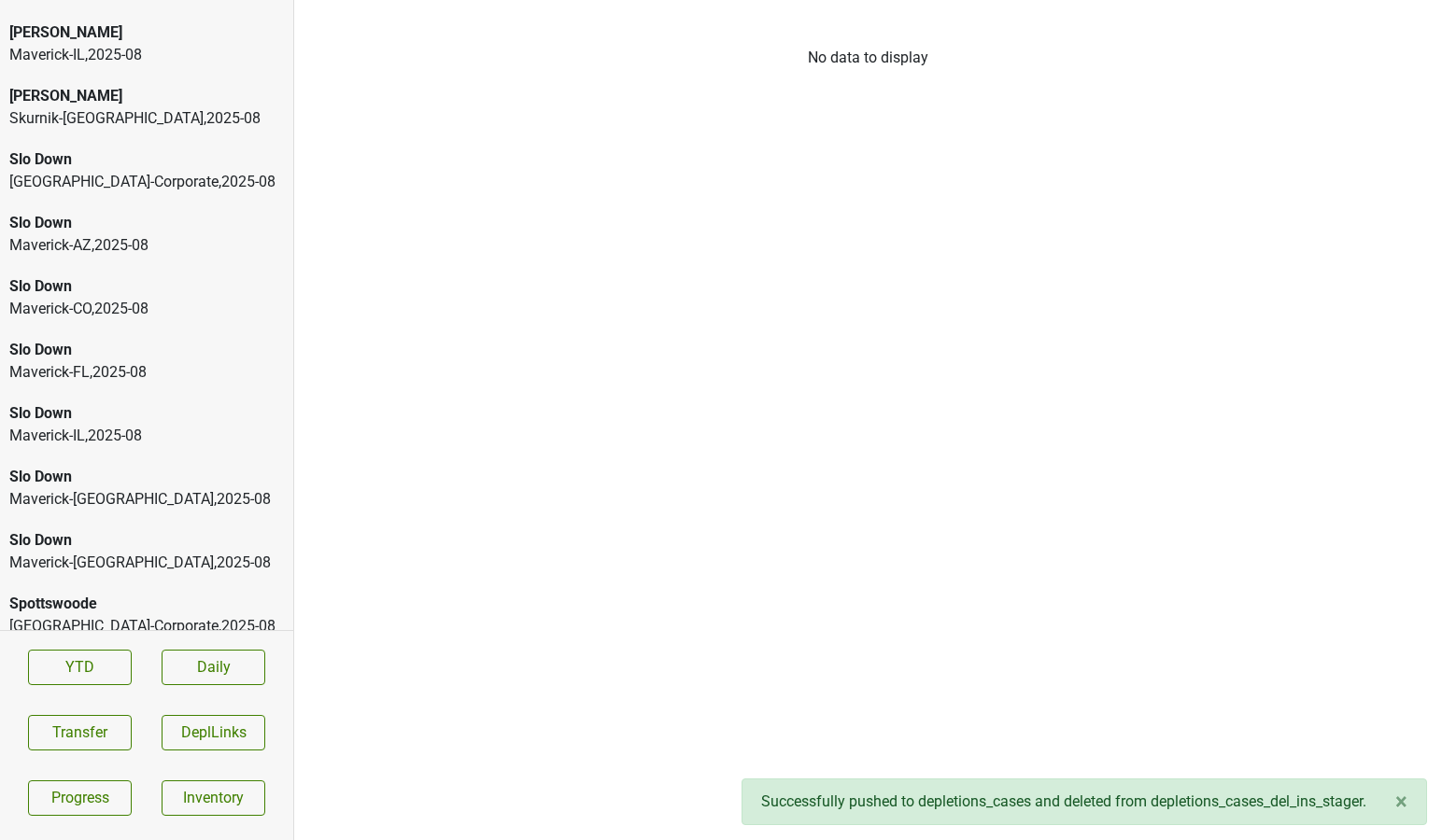
scroll to position [3390, 0]
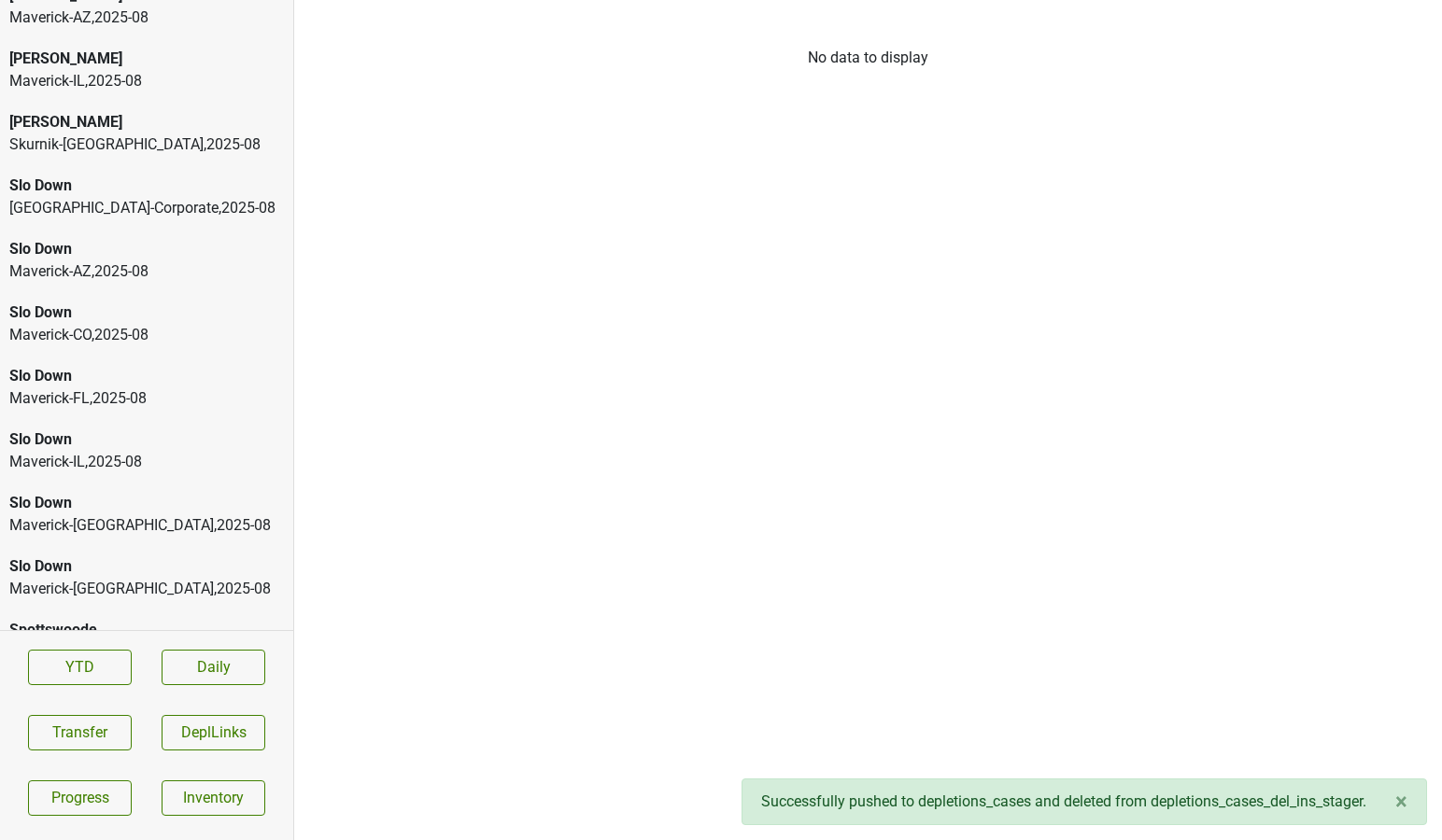
click at [145, 152] on div "Skurnik-NJ , 2025 - 08" at bounding box center [147, 145] width 274 height 23
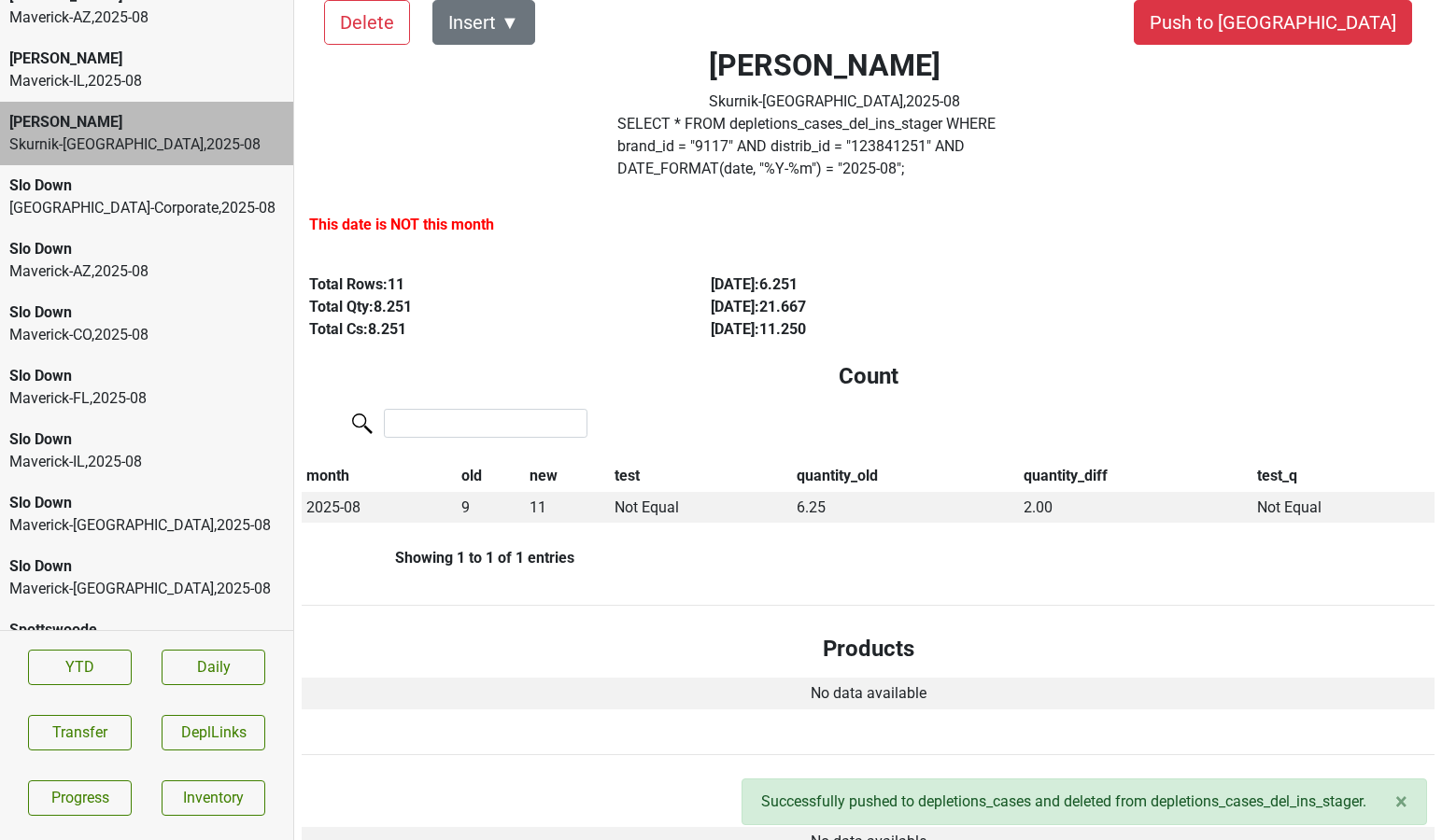
scroll to position [0, 0]
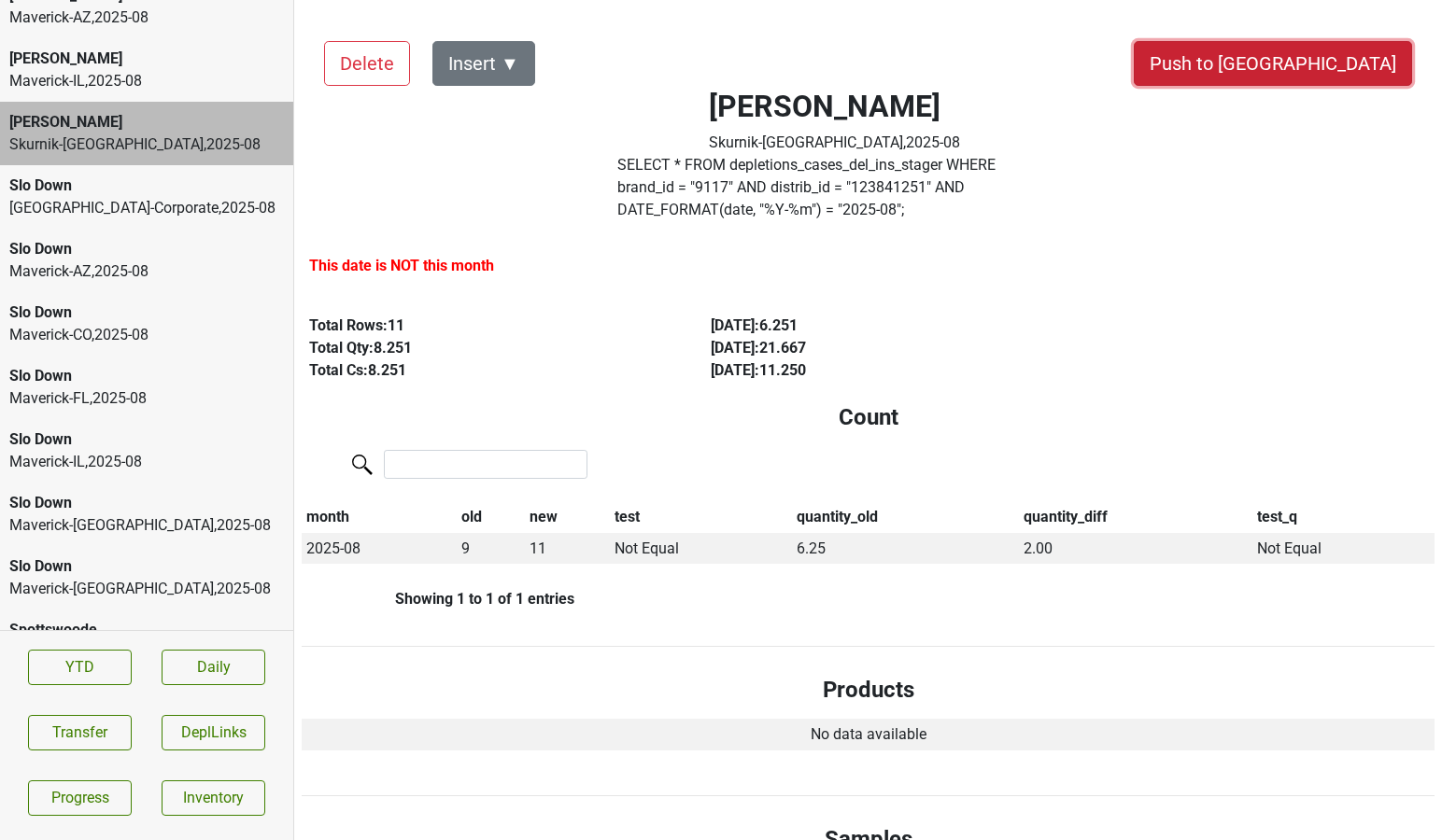
click at [1337, 64] on button "Push to [GEOGRAPHIC_DATA]" at bounding box center [1273, 62] width 278 height 44
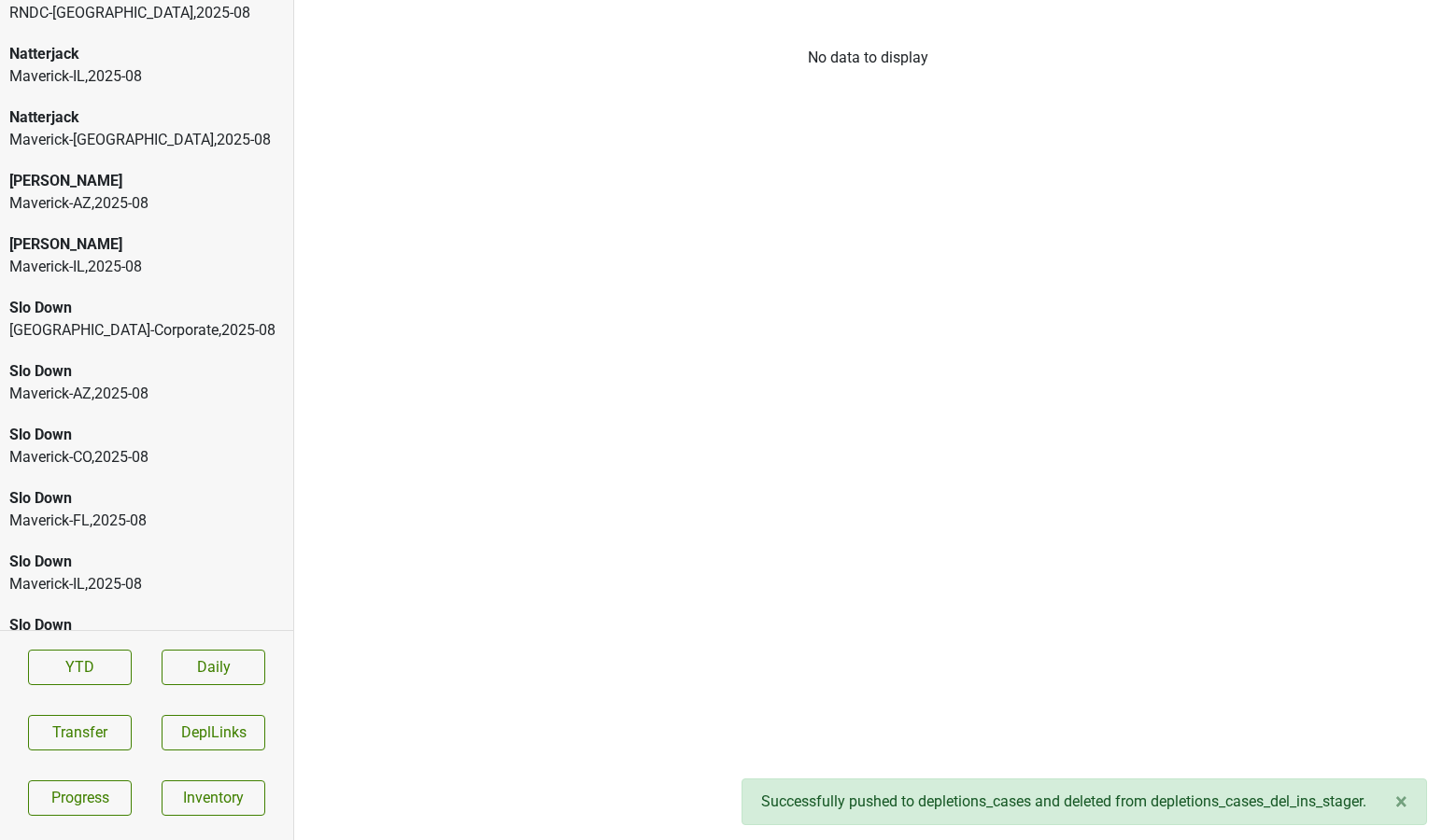
scroll to position [3199, 0]
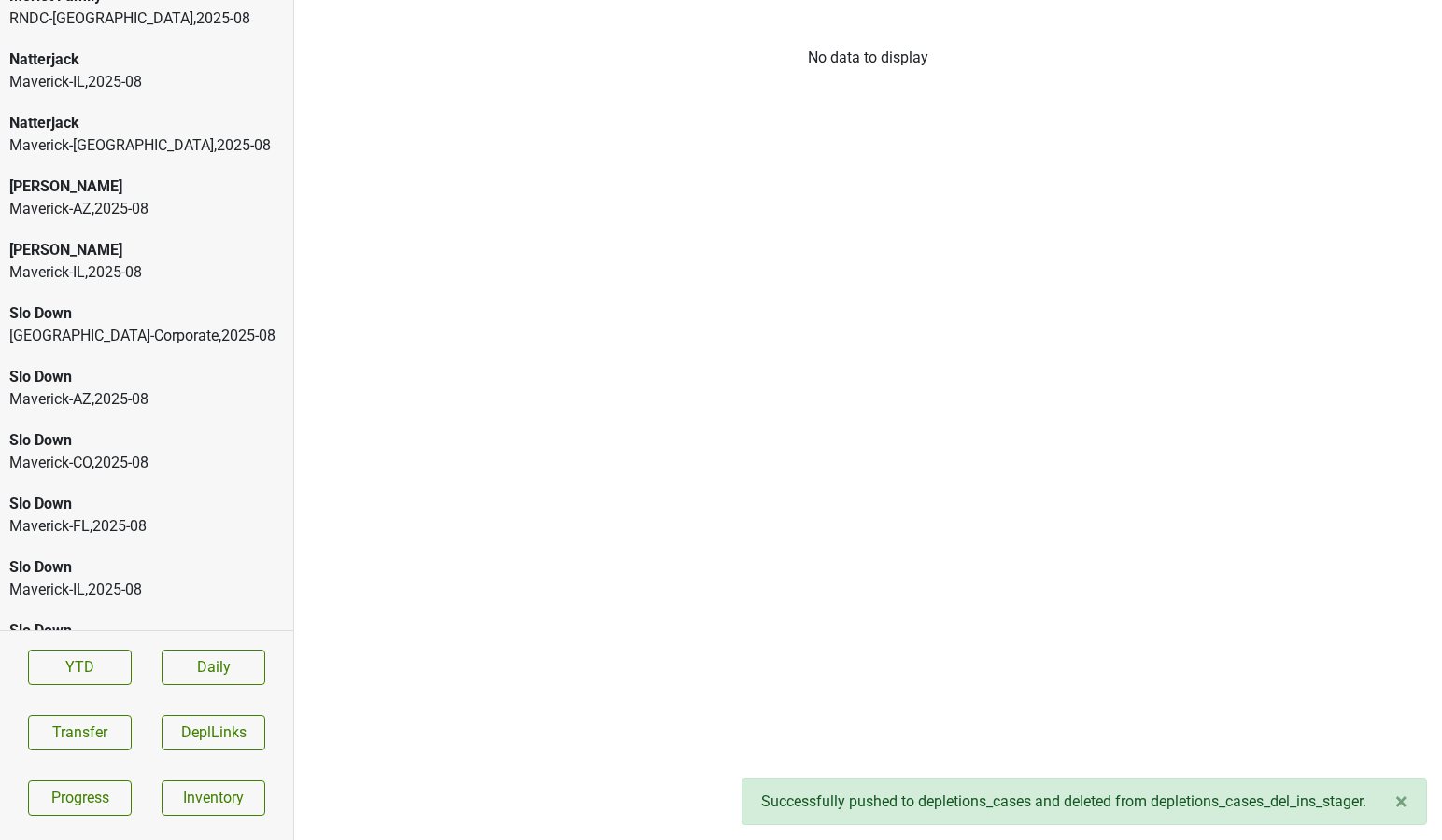
click at [185, 126] on div "Natterjack" at bounding box center [147, 123] width 274 height 23
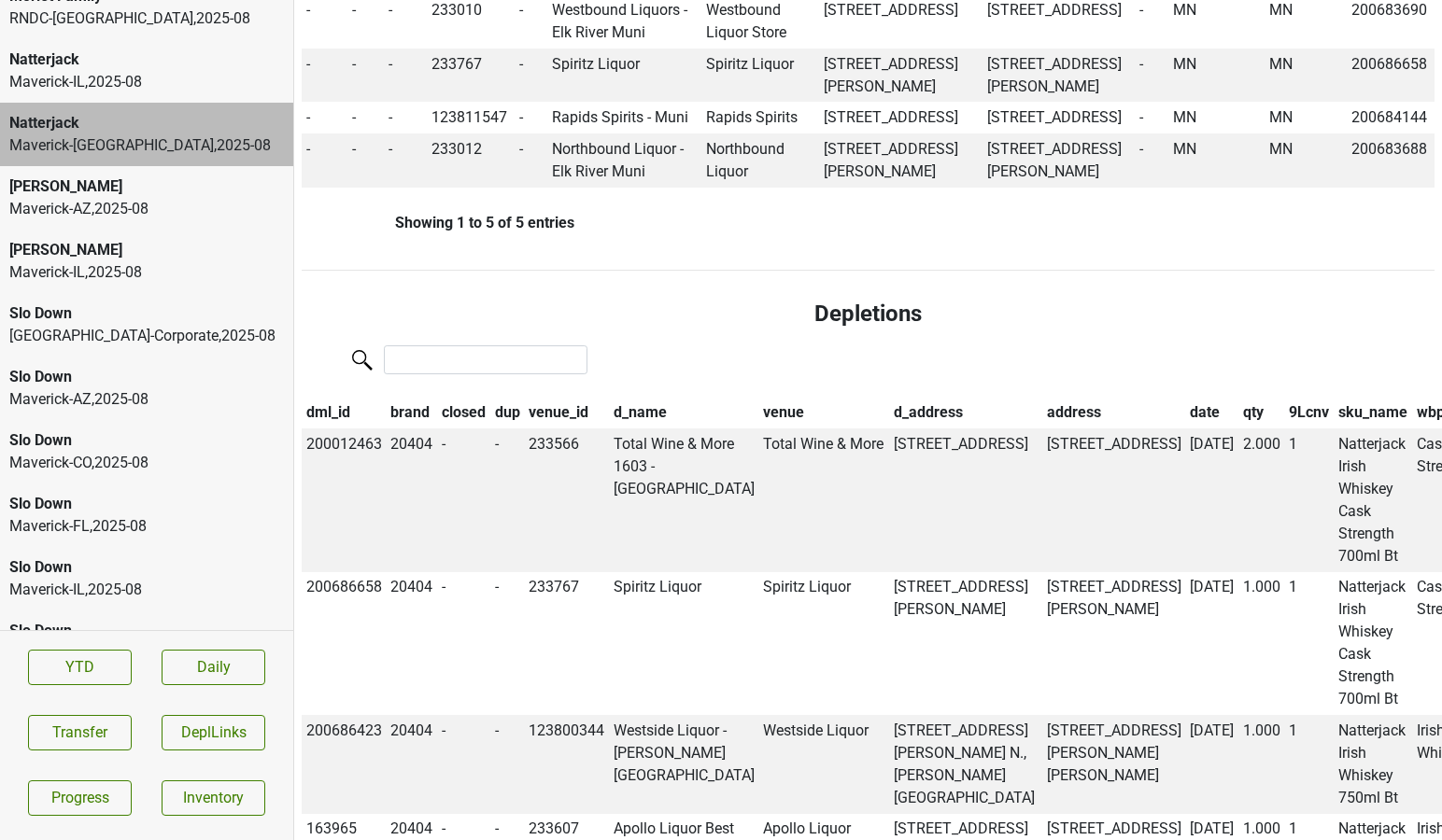
scroll to position [0, 0]
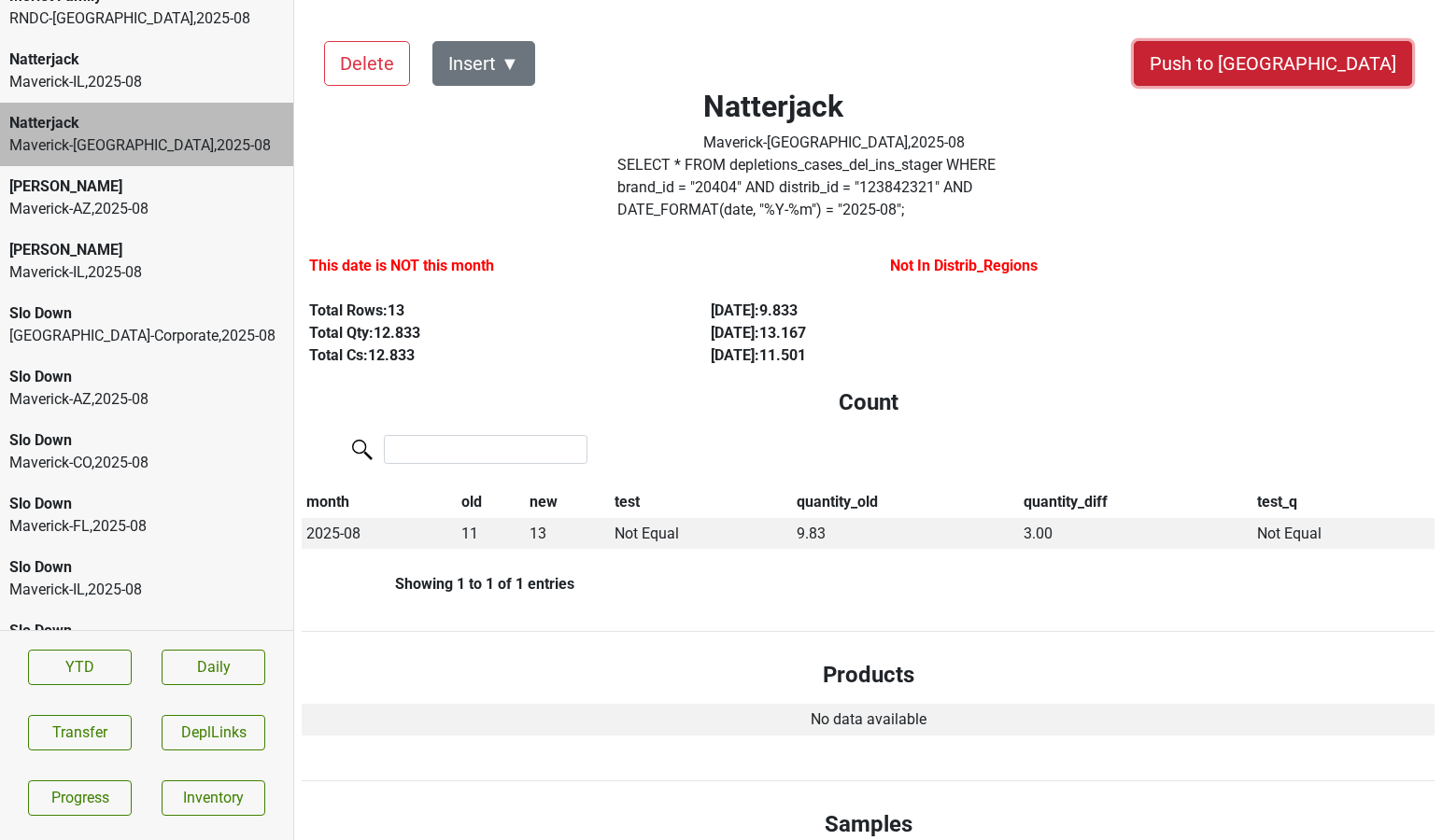
click at [1340, 70] on button "Push to [GEOGRAPHIC_DATA]" at bounding box center [1273, 62] width 278 height 44
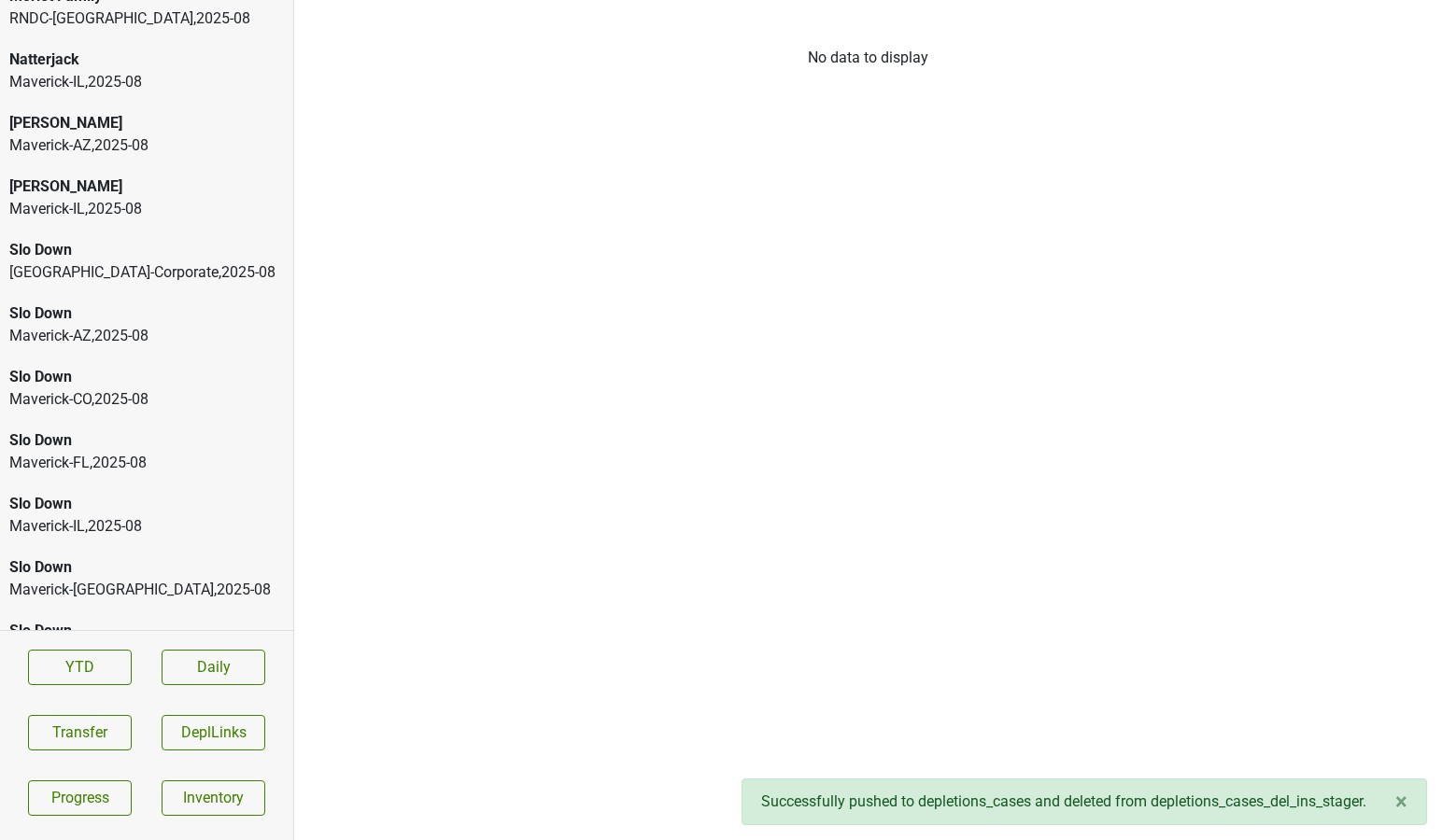
click at [162, 89] on div "Maverick-IL , 2025 - 08" at bounding box center [147, 82] width 274 height 23
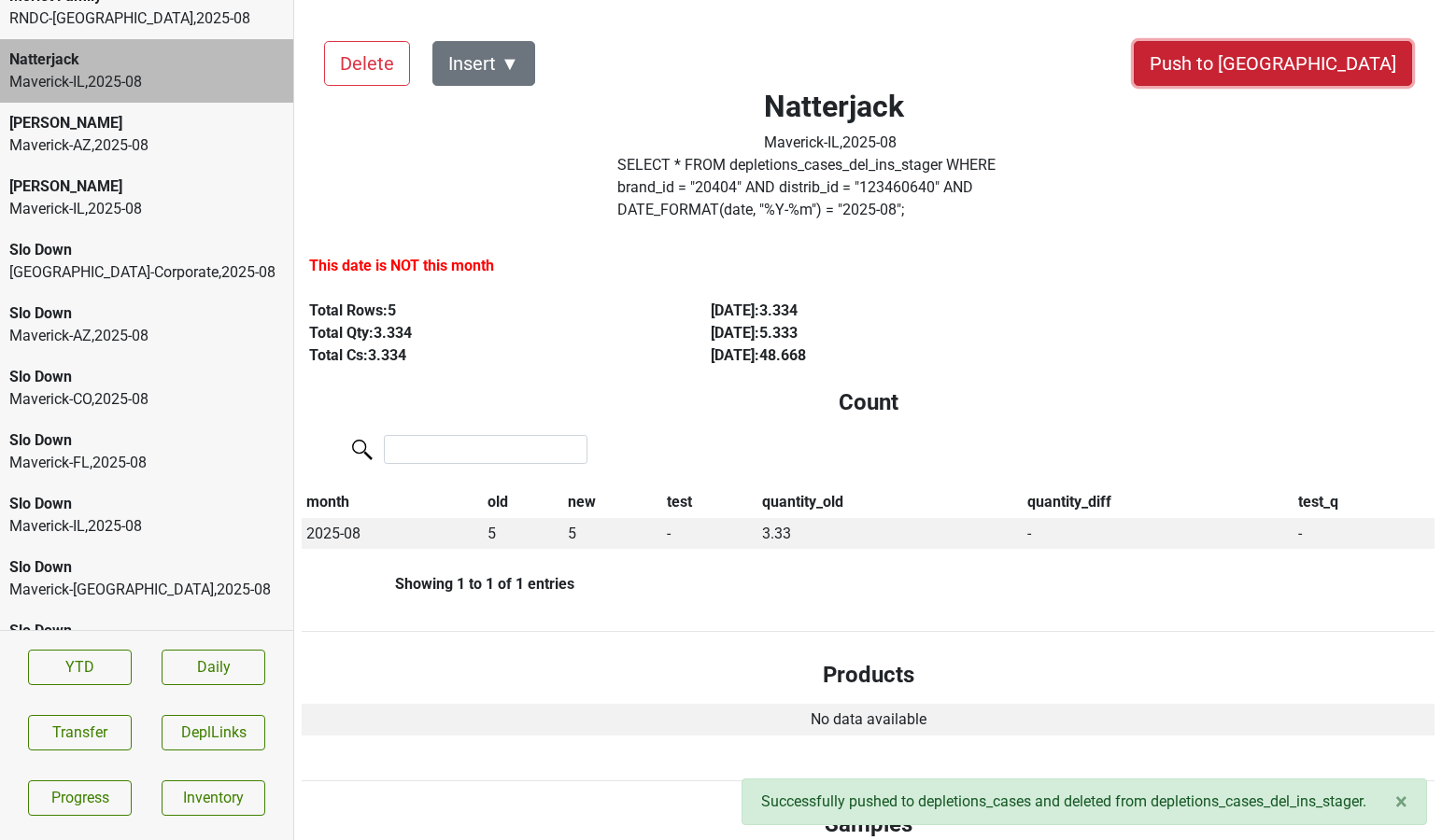
click at [1328, 53] on button "Push to [GEOGRAPHIC_DATA]" at bounding box center [1273, 62] width 278 height 44
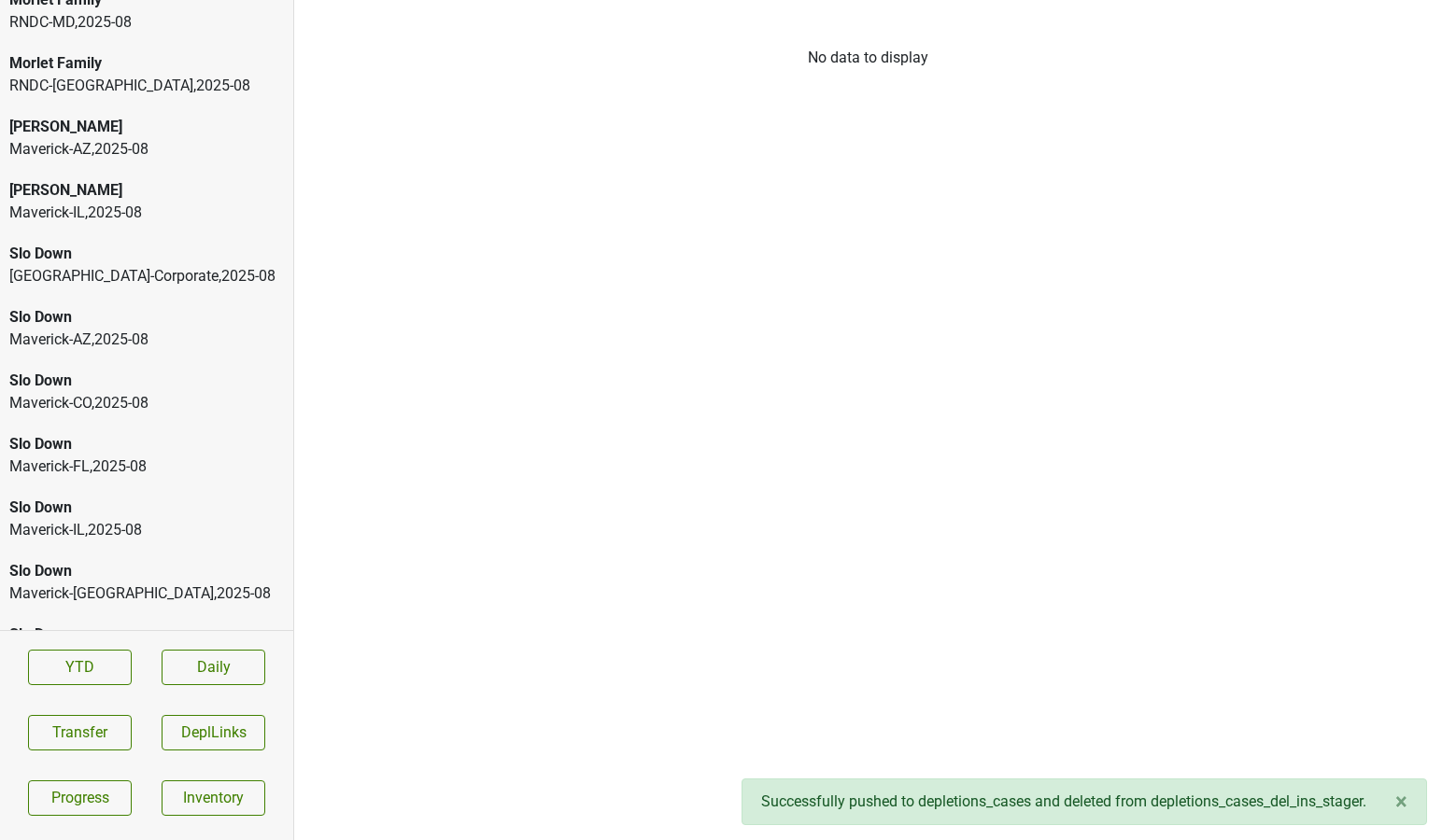
scroll to position [3099, 0]
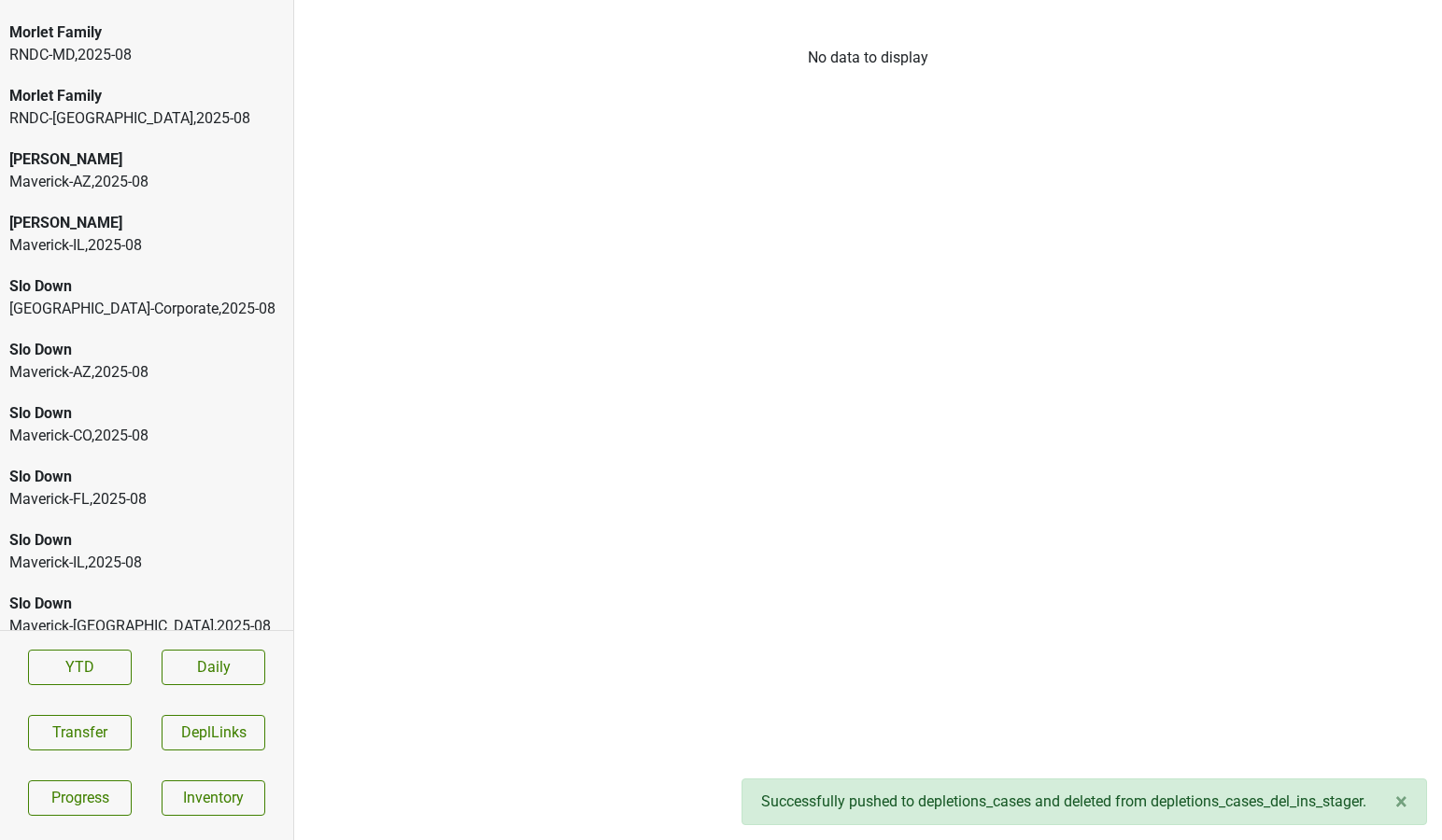
click at [170, 113] on div "RNDC-VA , 2025 - 08" at bounding box center [147, 119] width 274 height 23
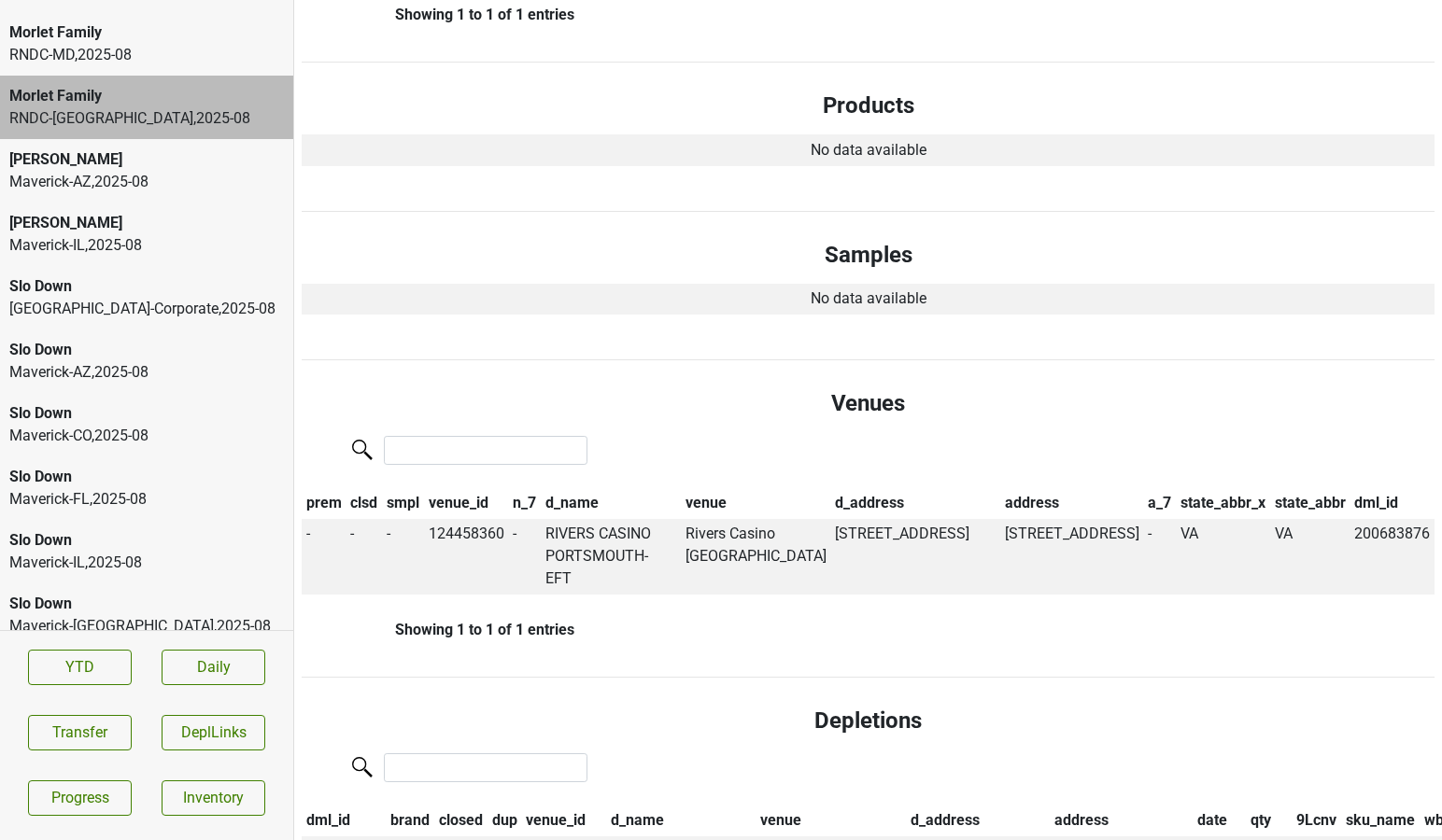
scroll to position [0, 0]
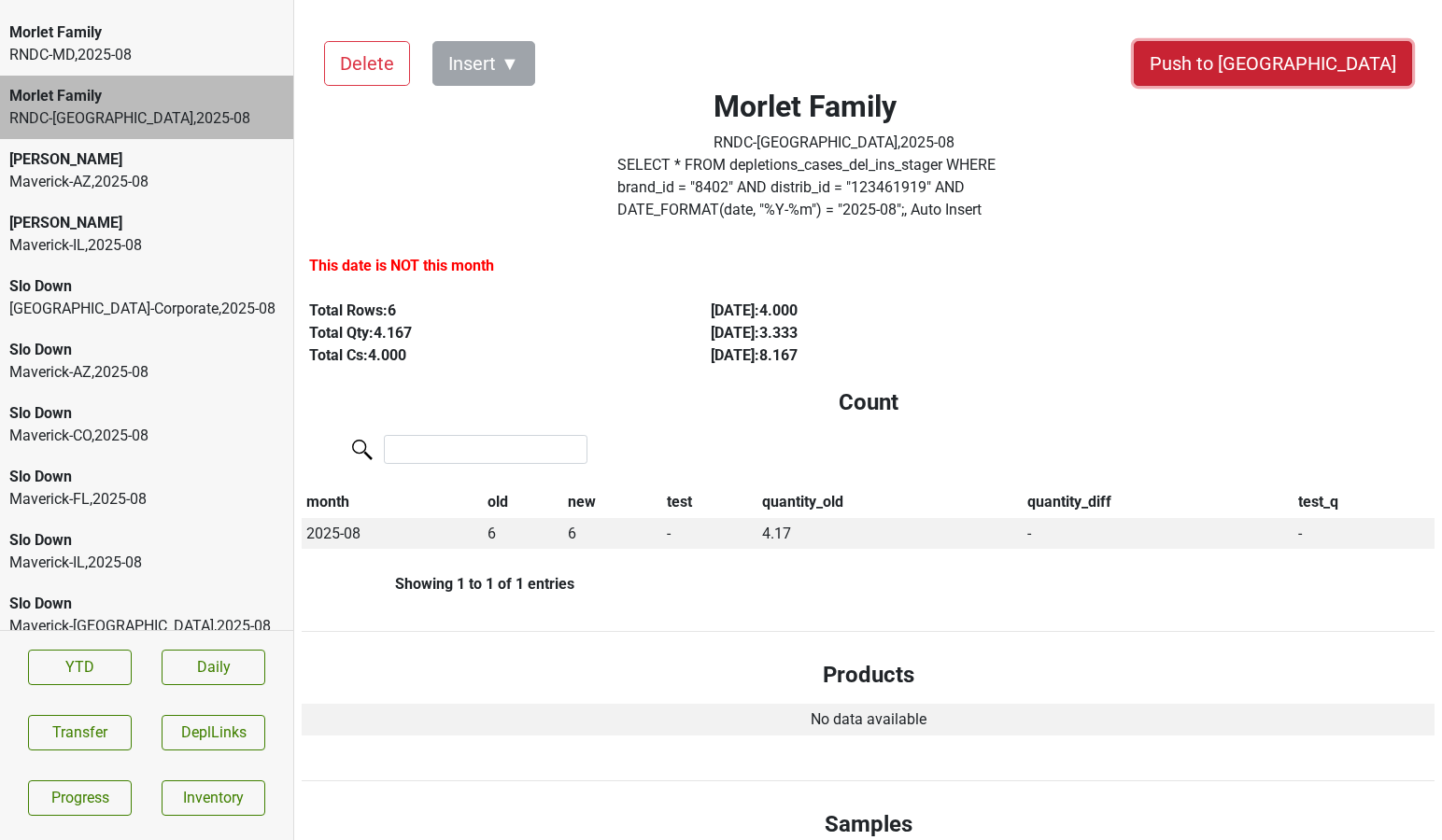
click at [1310, 69] on button "Push to [GEOGRAPHIC_DATA]" at bounding box center [1273, 62] width 278 height 44
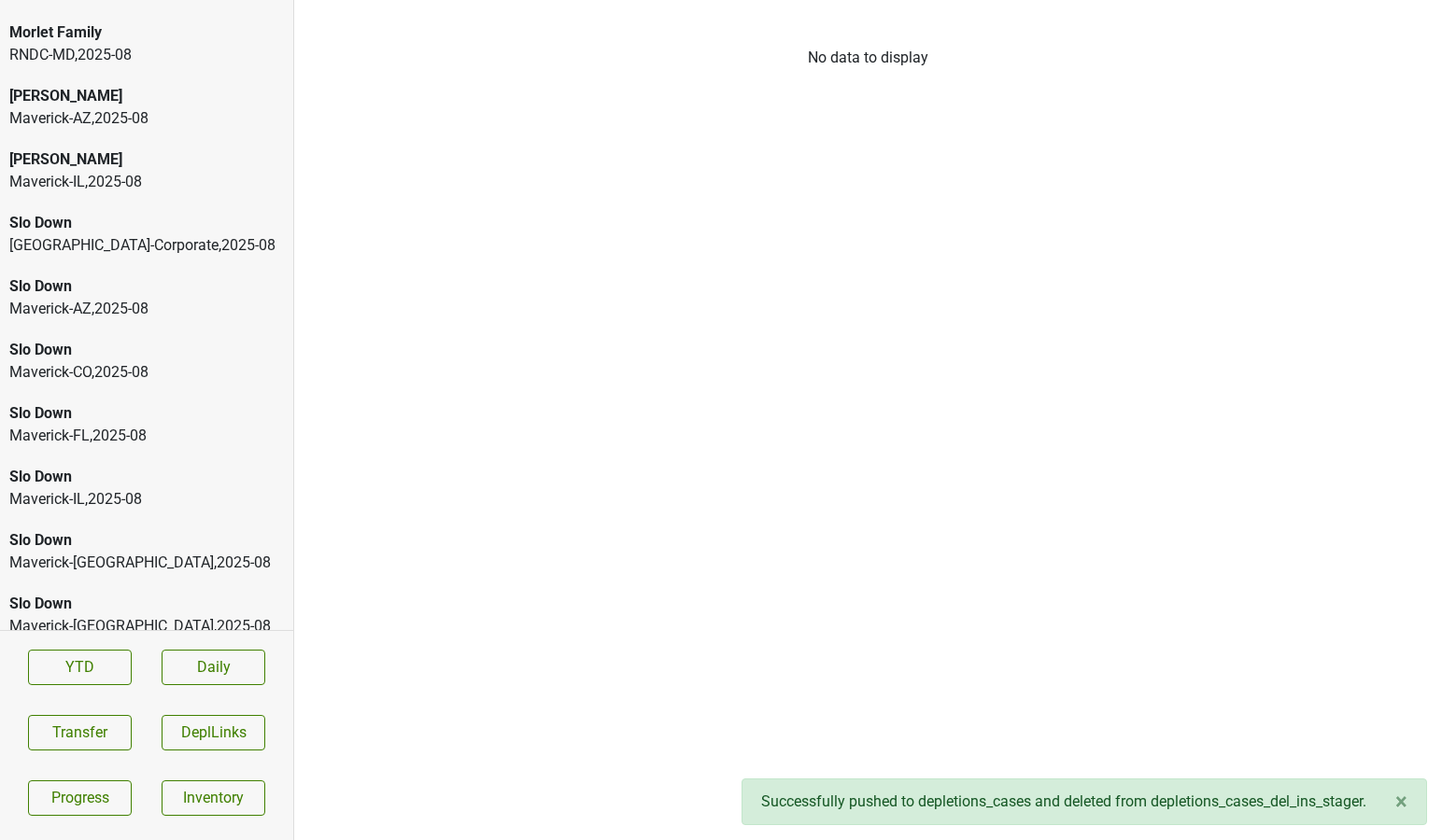
click at [164, 54] on div "RNDC-MD , 2025 - 08" at bounding box center [147, 55] width 274 height 23
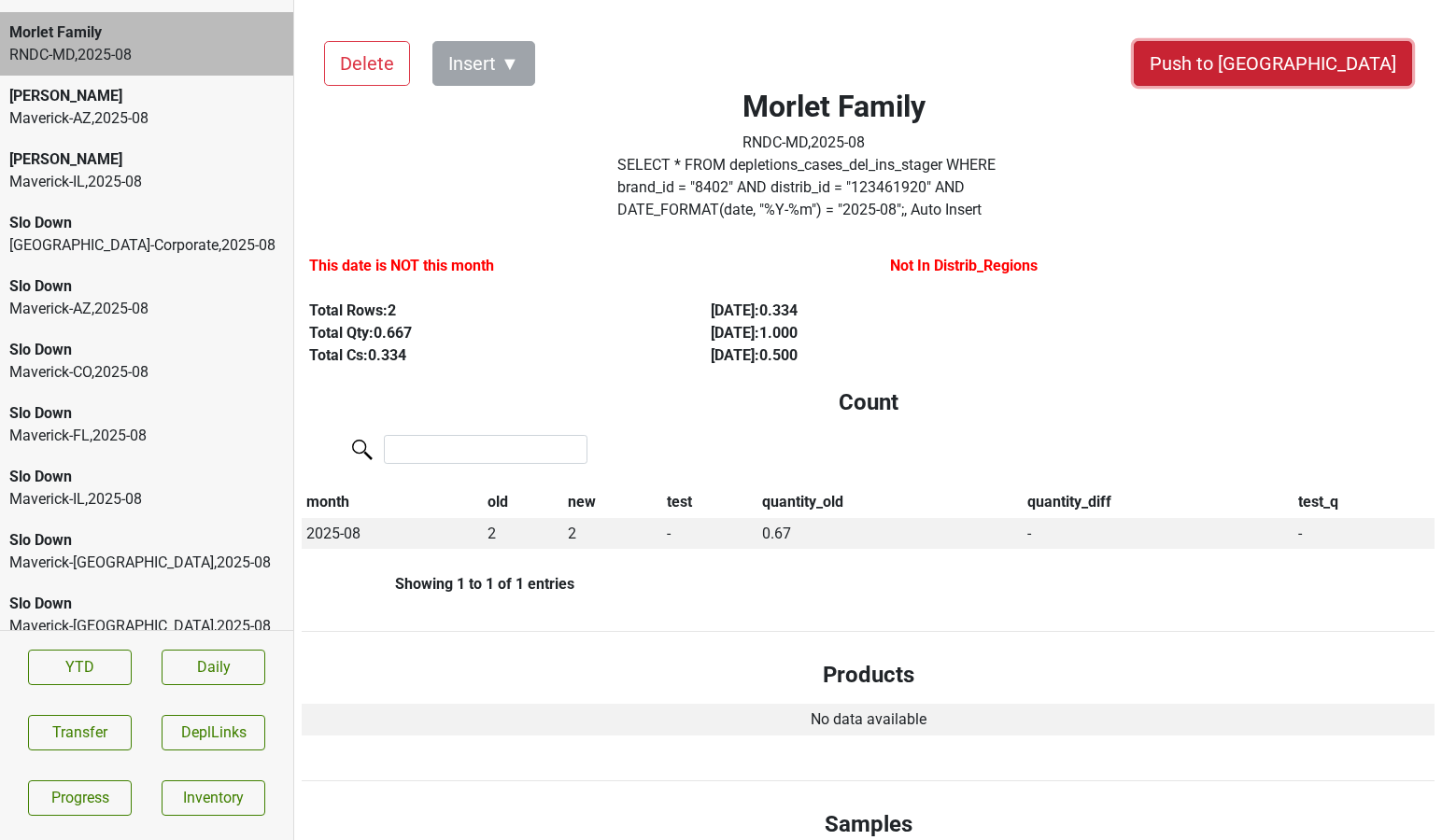
click at [1330, 64] on button "Push to [GEOGRAPHIC_DATA]" at bounding box center [1273, 62] width 278 height 44
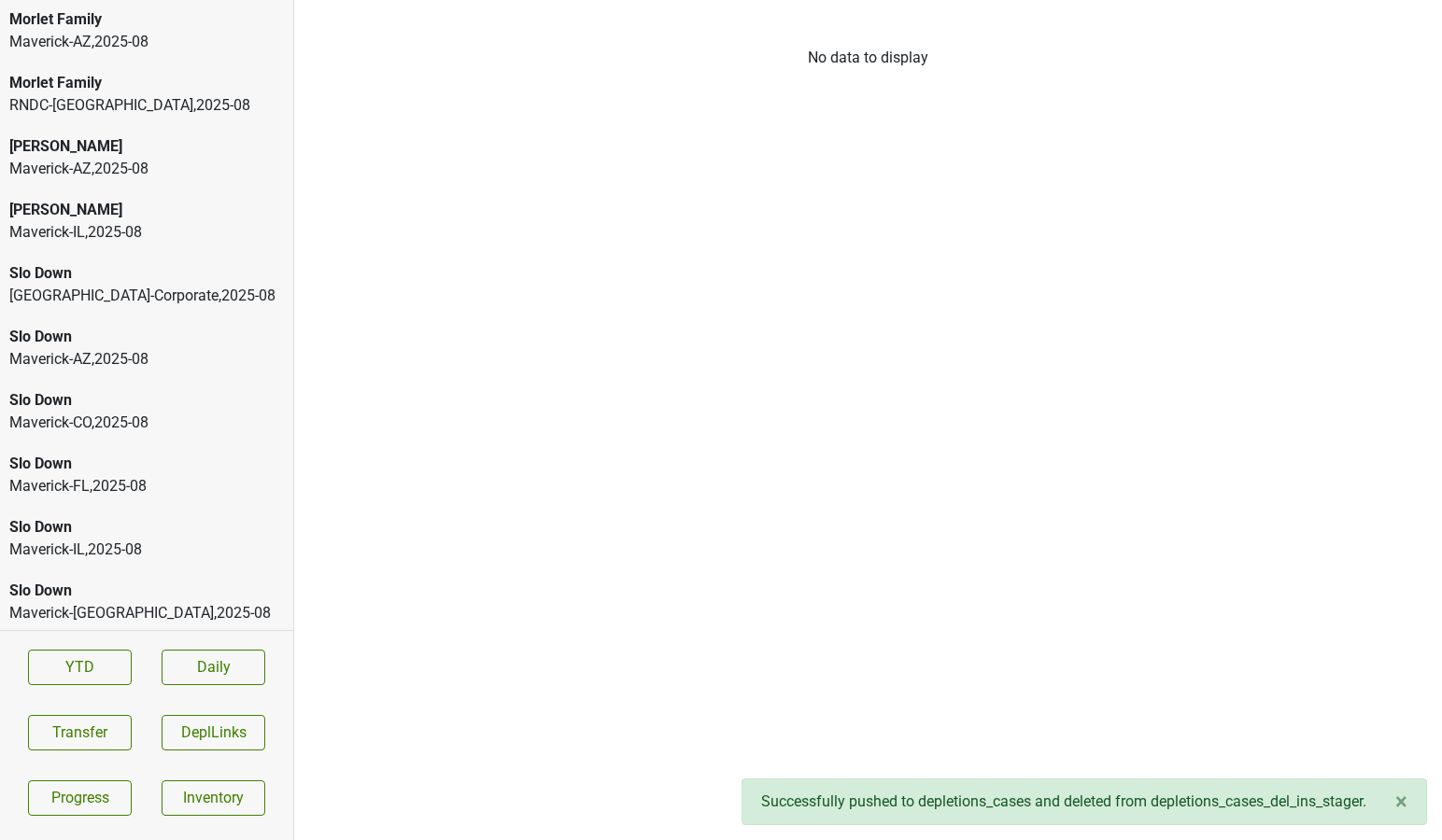
scroll to position [2984, 0]
click at [150, 114] on div "RNDC-DC , 2025 - 08" at bounding box center [147, 107] width 274 height 23
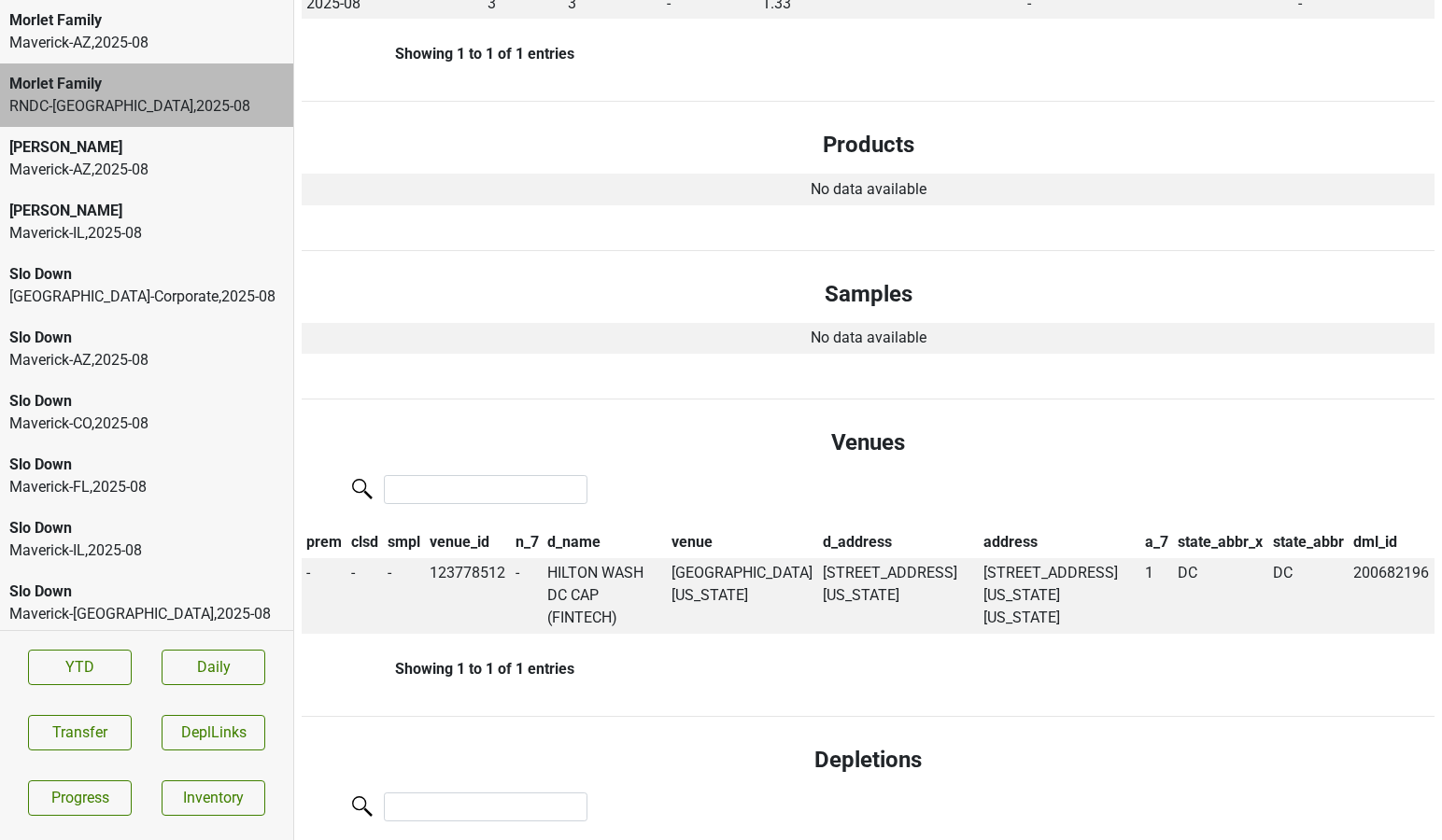
scroll to position [0, 0]
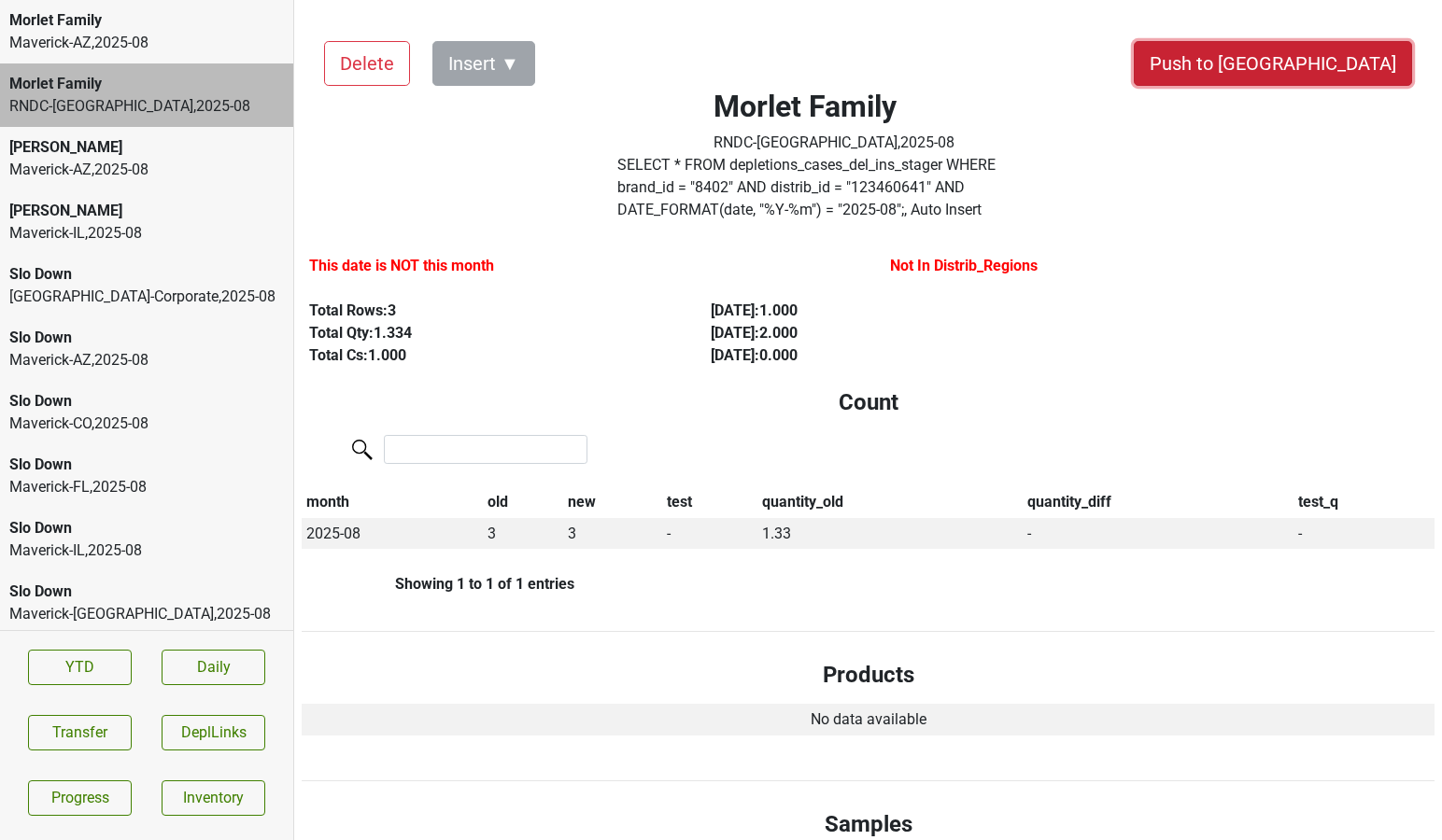
click at [1354, 52] on button "Push to [GEOGRAPHIC_DATA]" at bounding box center [1273, 62] width 278 height 44
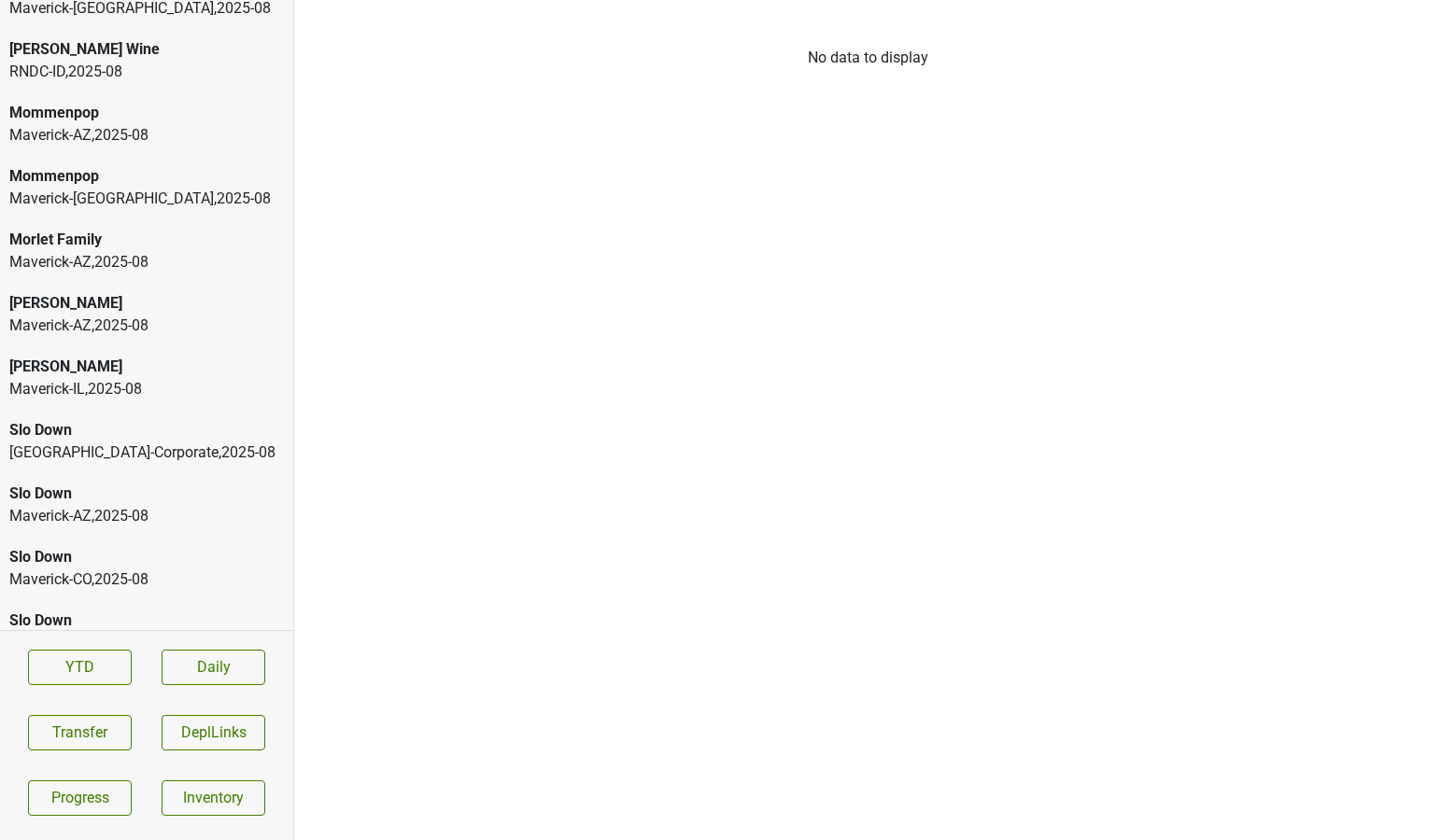
scroll to position [2758, 0]
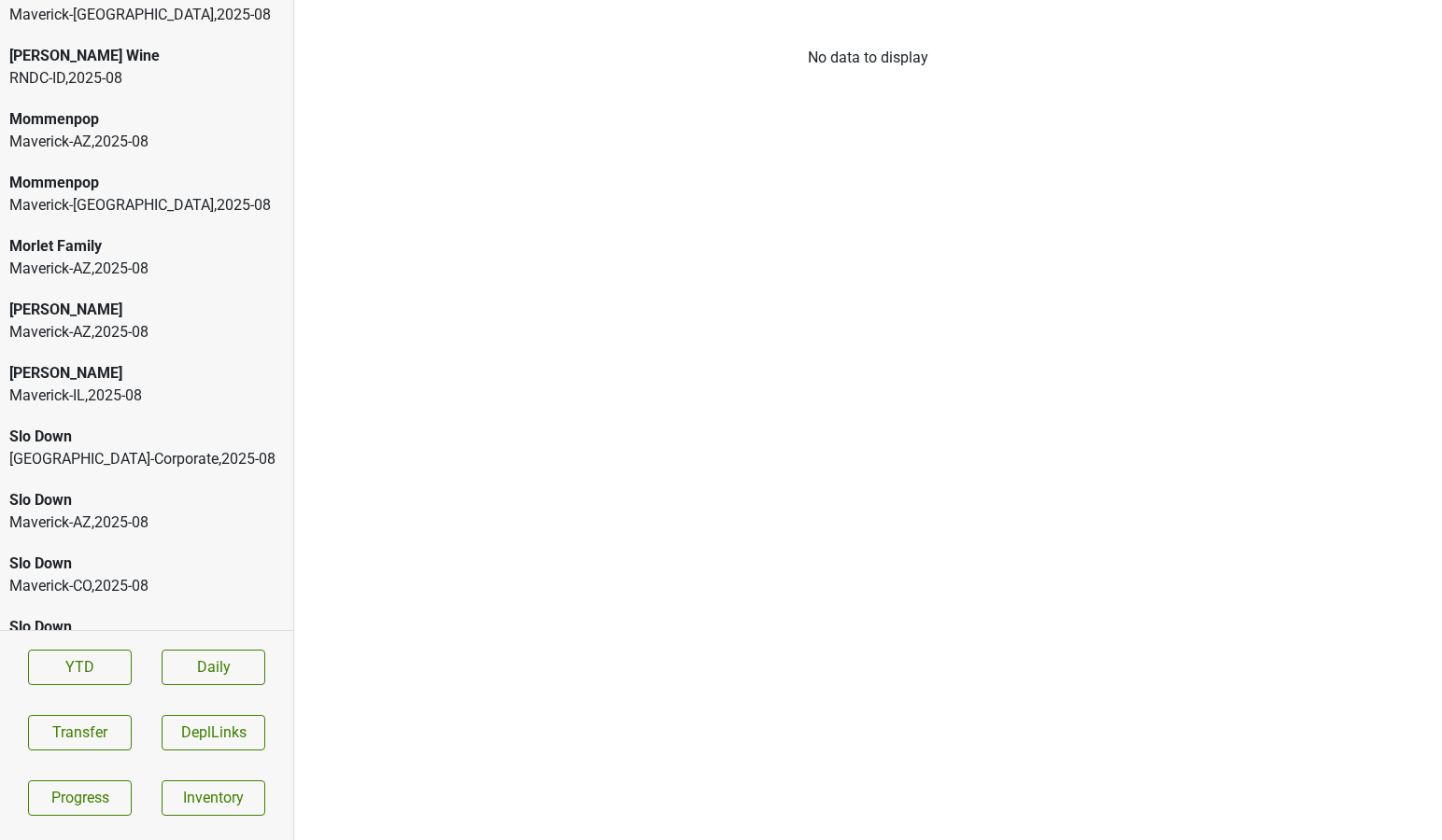
click at [136, 186] on div "Mommenpop" at bounding box center [147, 184] width 274 height 23
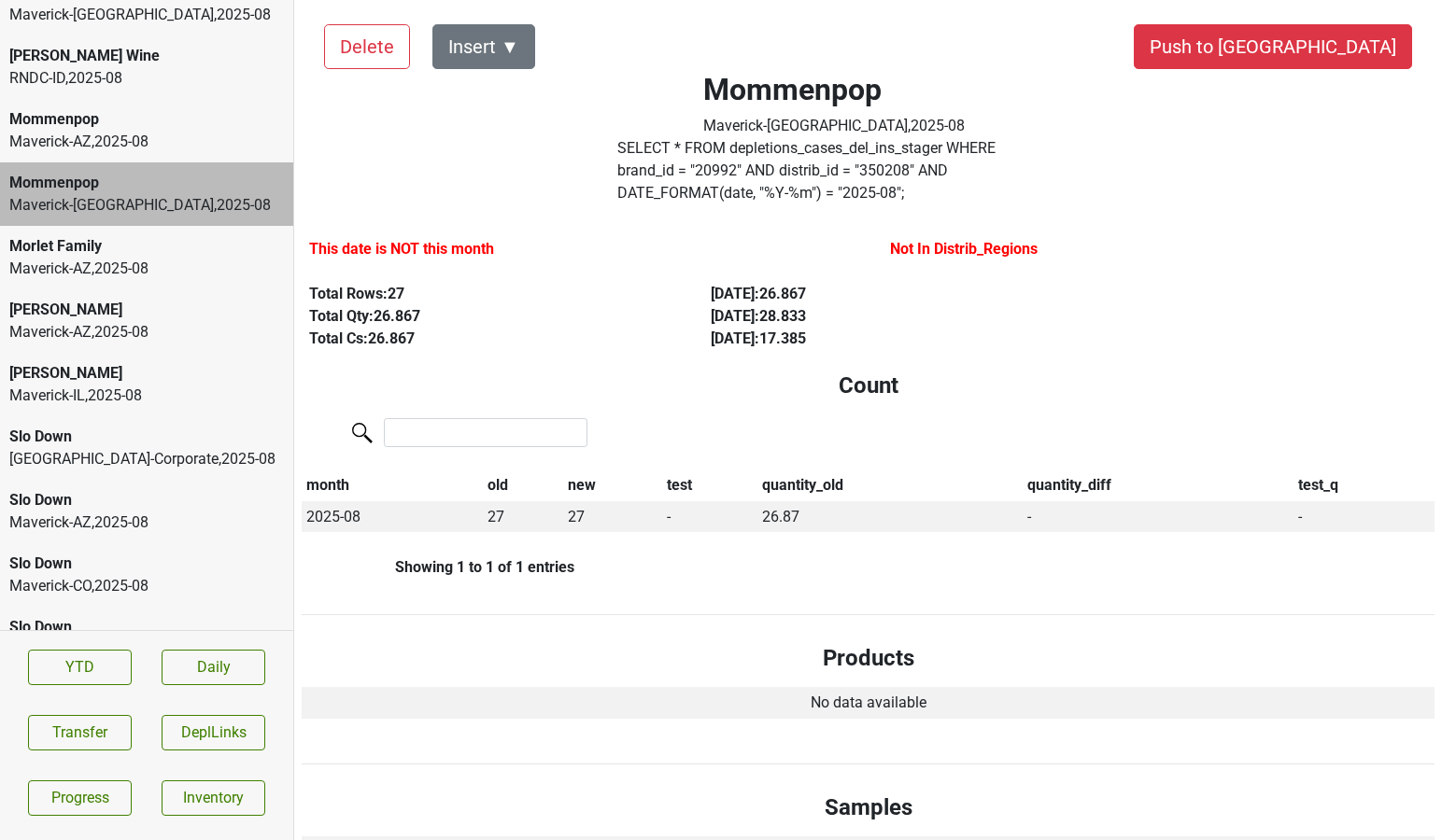
scroll to position [0, 0]
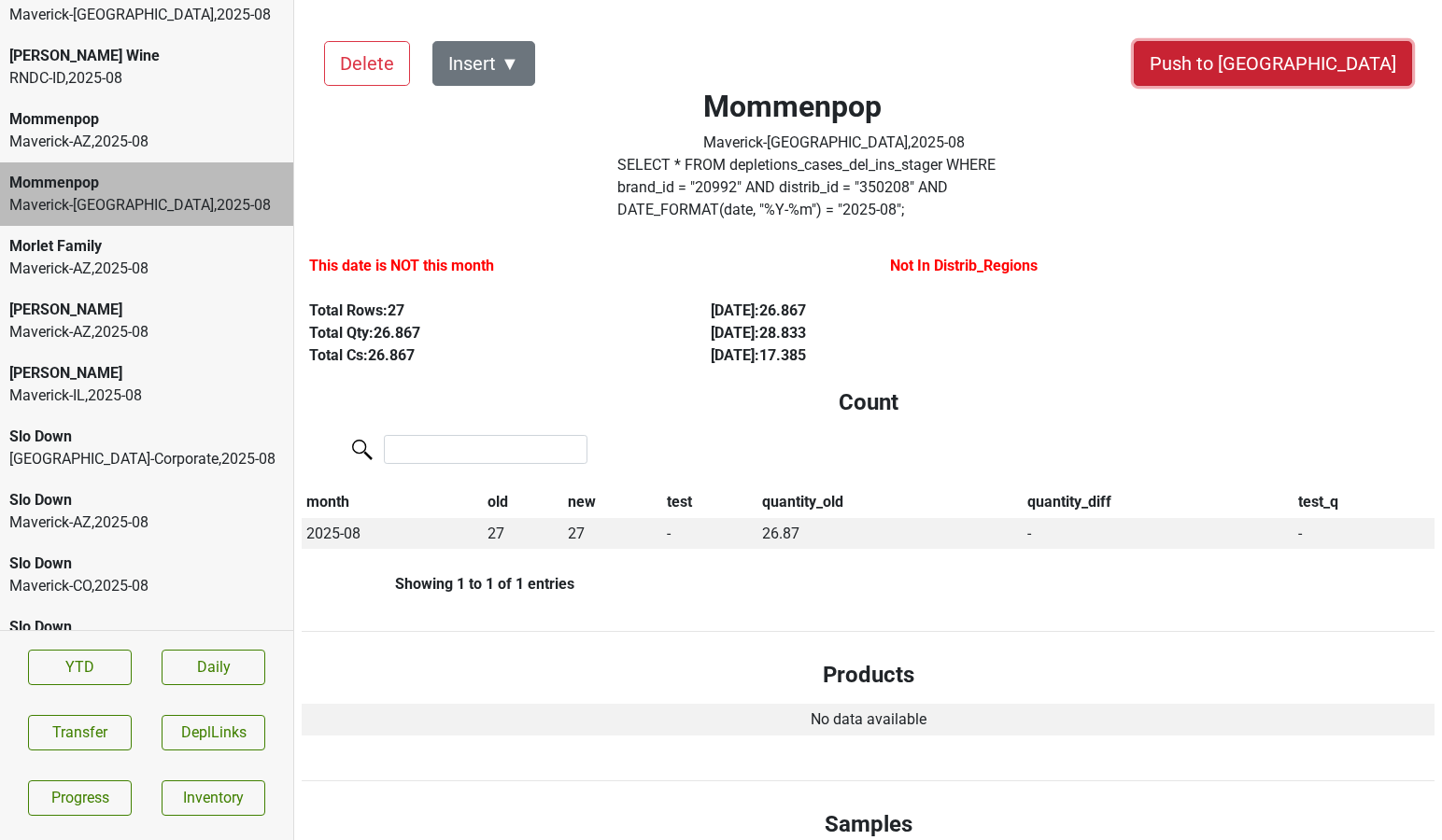
click at [1327, 66] on button "Push to [GEOGRAPHIC_DATA]" at bounding box center [1273, 62] width 278 height 44
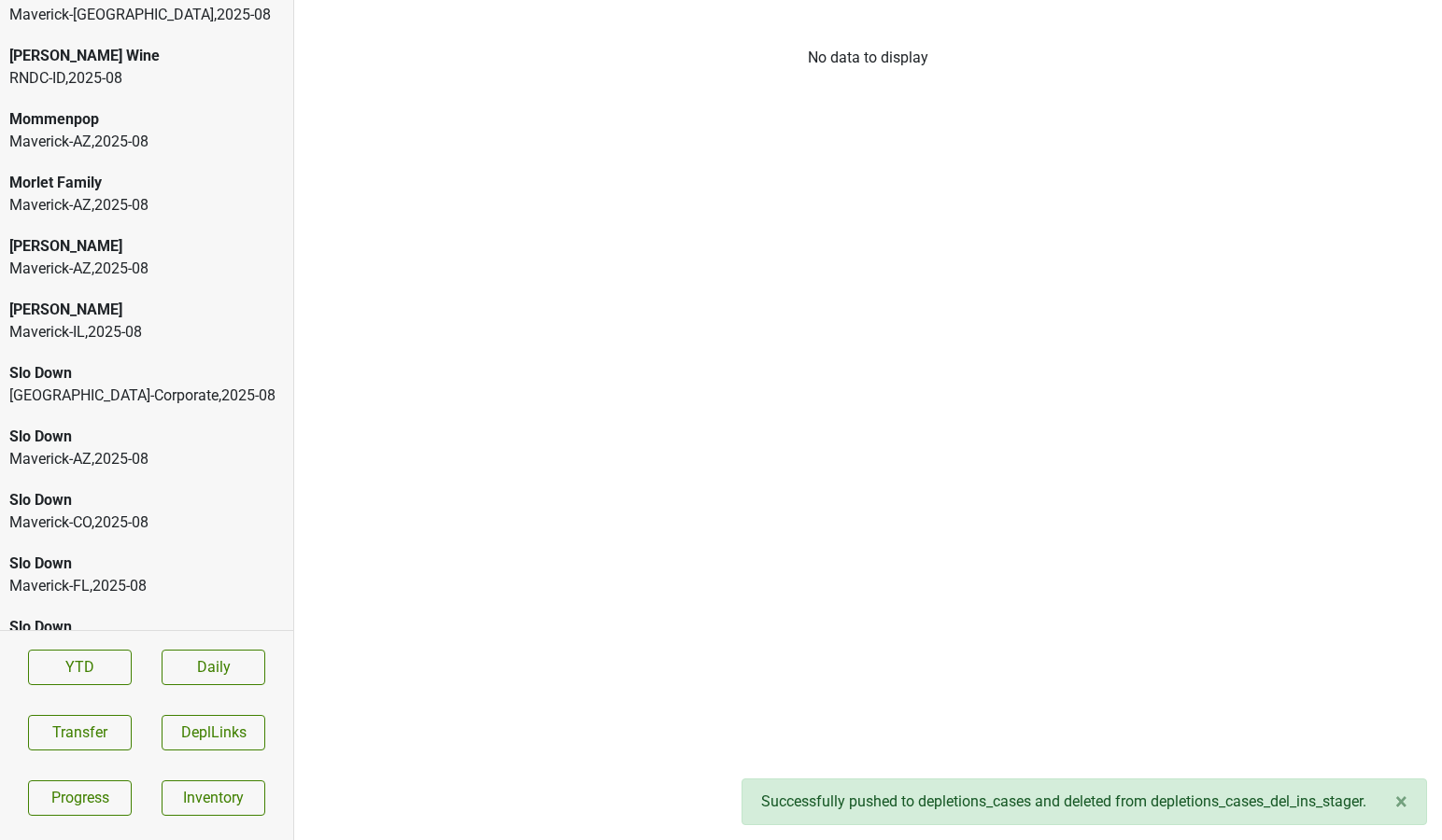
click at [166, 155] on div "Mommenpop Maverick-AZ , 2025 - 08" at bounding box center [147, 131] width 293 height 63
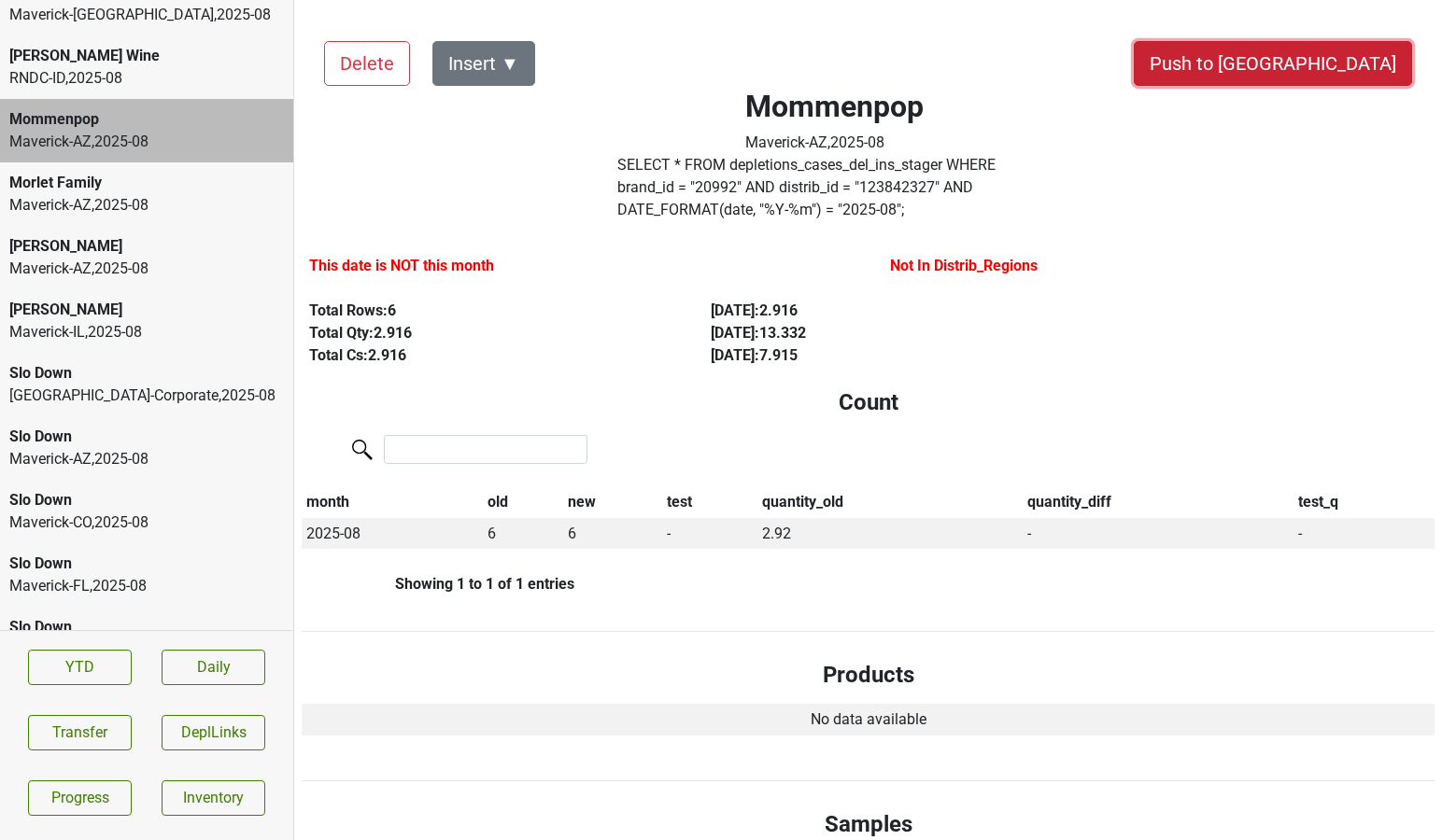
click at [1323, 59] on button "Push to [GEOGRAPHIC_DATA]" at bounding box center [1273, 62] width 278 height 44
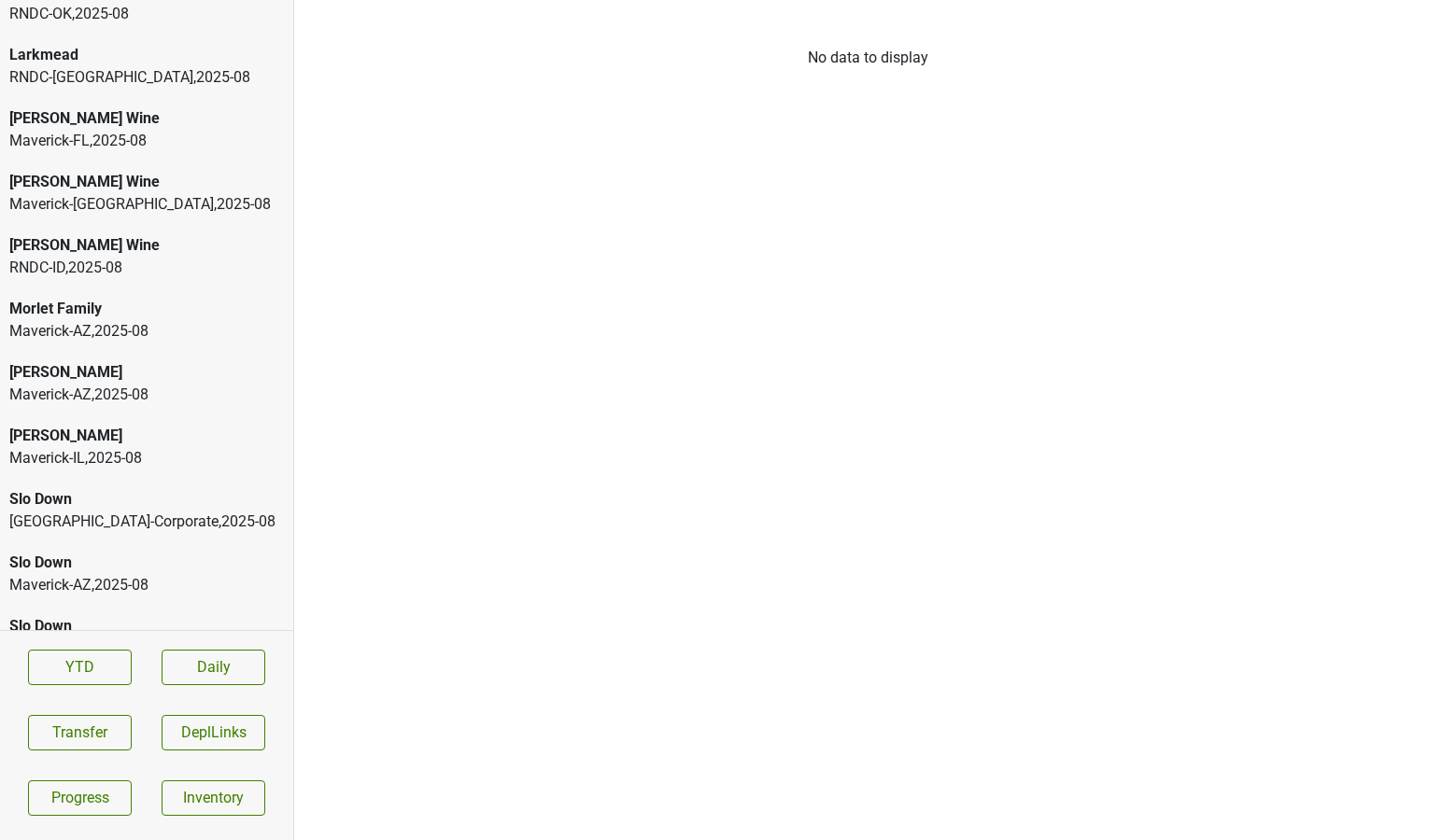
scroll to position [2568, 0]
click at [113, 248] on div "Mary Taylor Wine" at bounding box center [147, 247] width 274 height 23
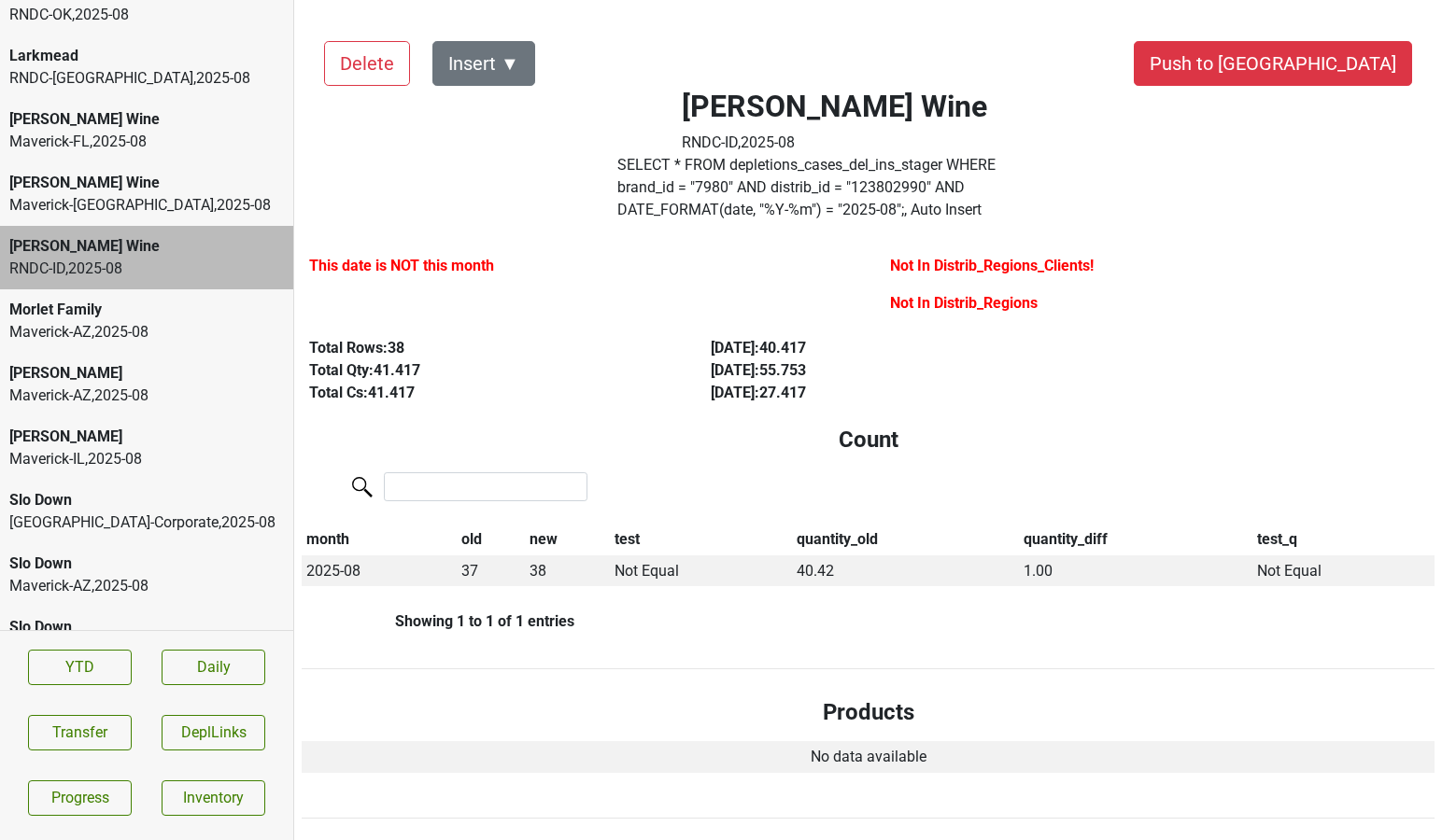
click at [211, 197] on div "Maverick-TX , 2025 - 08" at bounding box center [147, 205] width 274 height 23
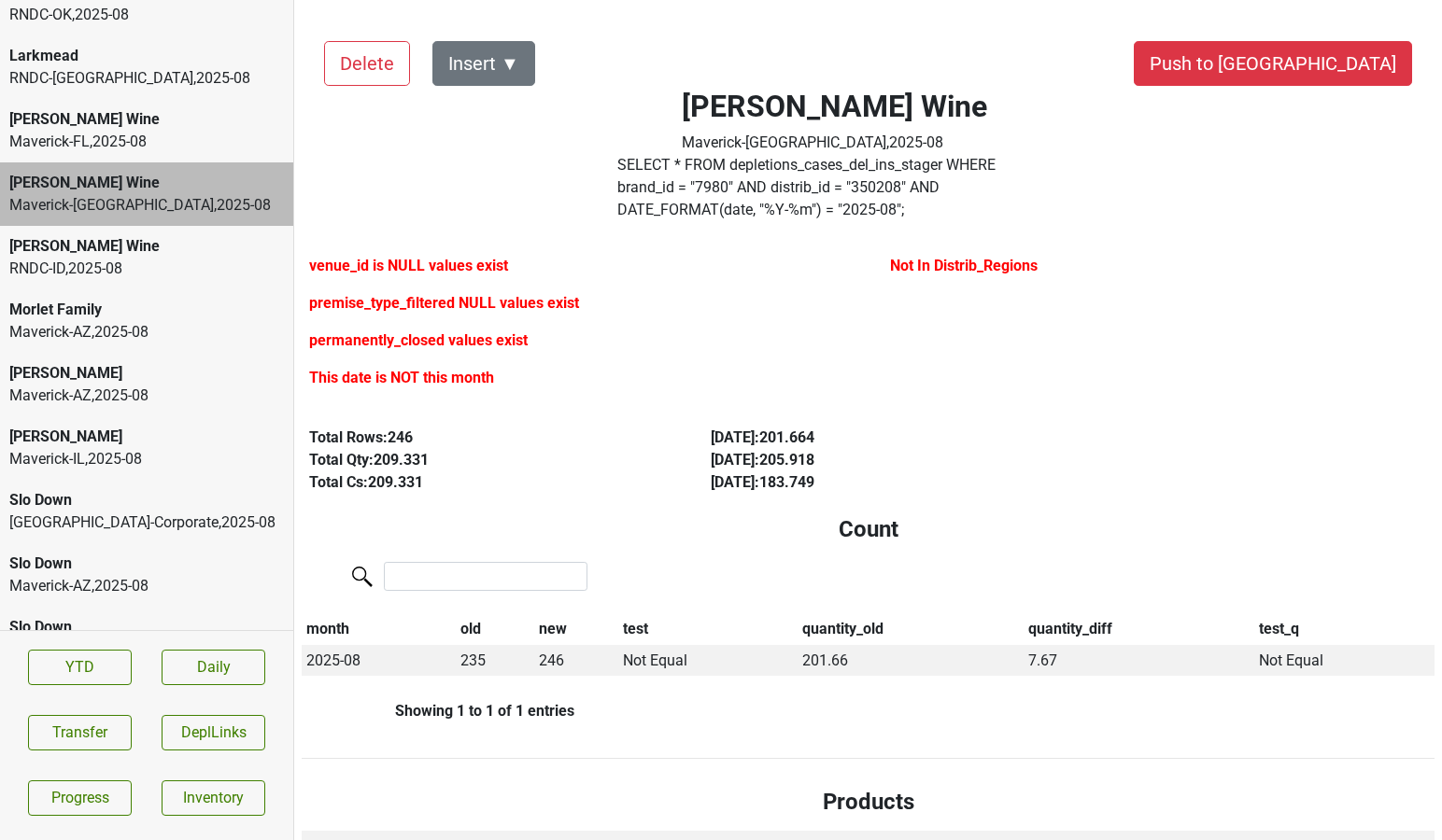
click at [138, 126] on div "Mary Taylor Wine" at bounding box center [147, 120] width 274 height 23
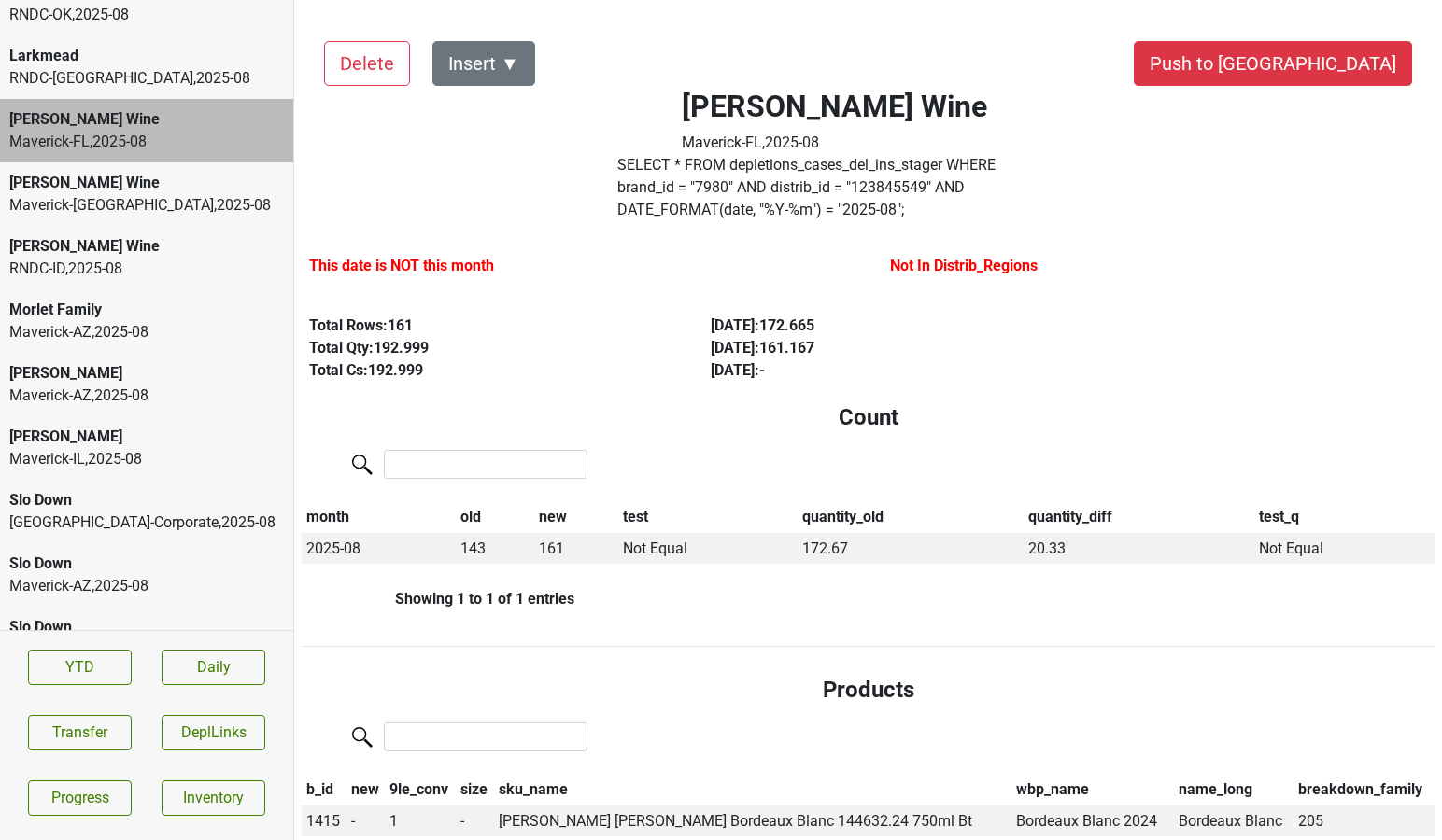
click at [587, 447] on div at bounding box center [868, 466] width 1133 height 40
drag, startPoint x: 604, startPoint y: 484, endPoint x: 817, endPoint y: 509, distance: 214.5
click at [817, 509] on tr "month old new test quantity_old quantity_diff test_q" at bounding box center [868, 517] width 1133 height 32
drag, startPoint x: 796, startPoint y: 499, endPoint x: 1172, endPoint y: 535, distance: 377.7
click at [1172, 535] on table "month old new test quantity_old quantity_diff test_q 2025-08 143 161 Not Equal …" at bounding box center [868, 533] width 1133 height 62
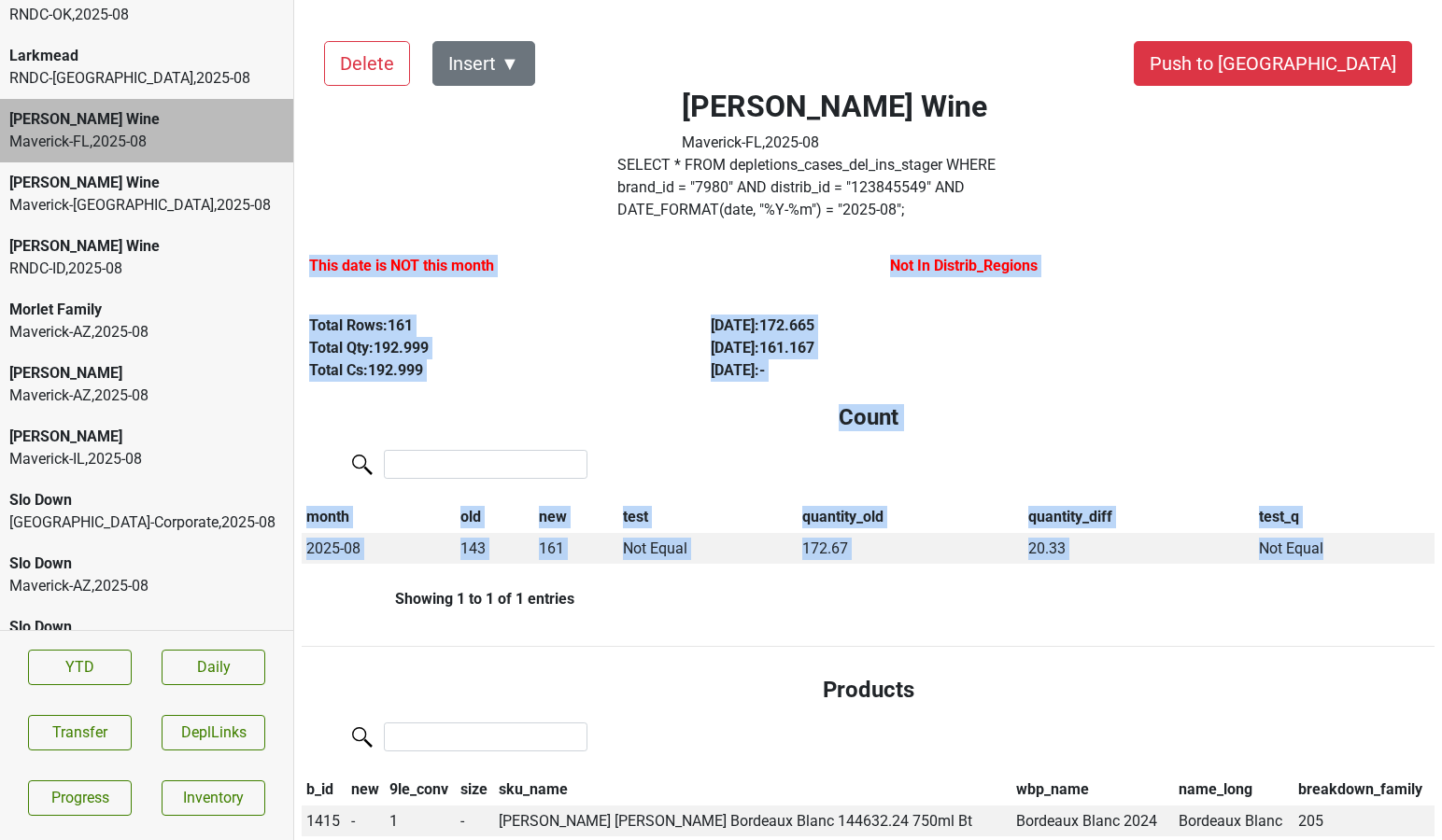
drag, startPoint x: 1330, startPoint y: 529, endPoint x: 299, endPoint y: 241, distance: 1070.5
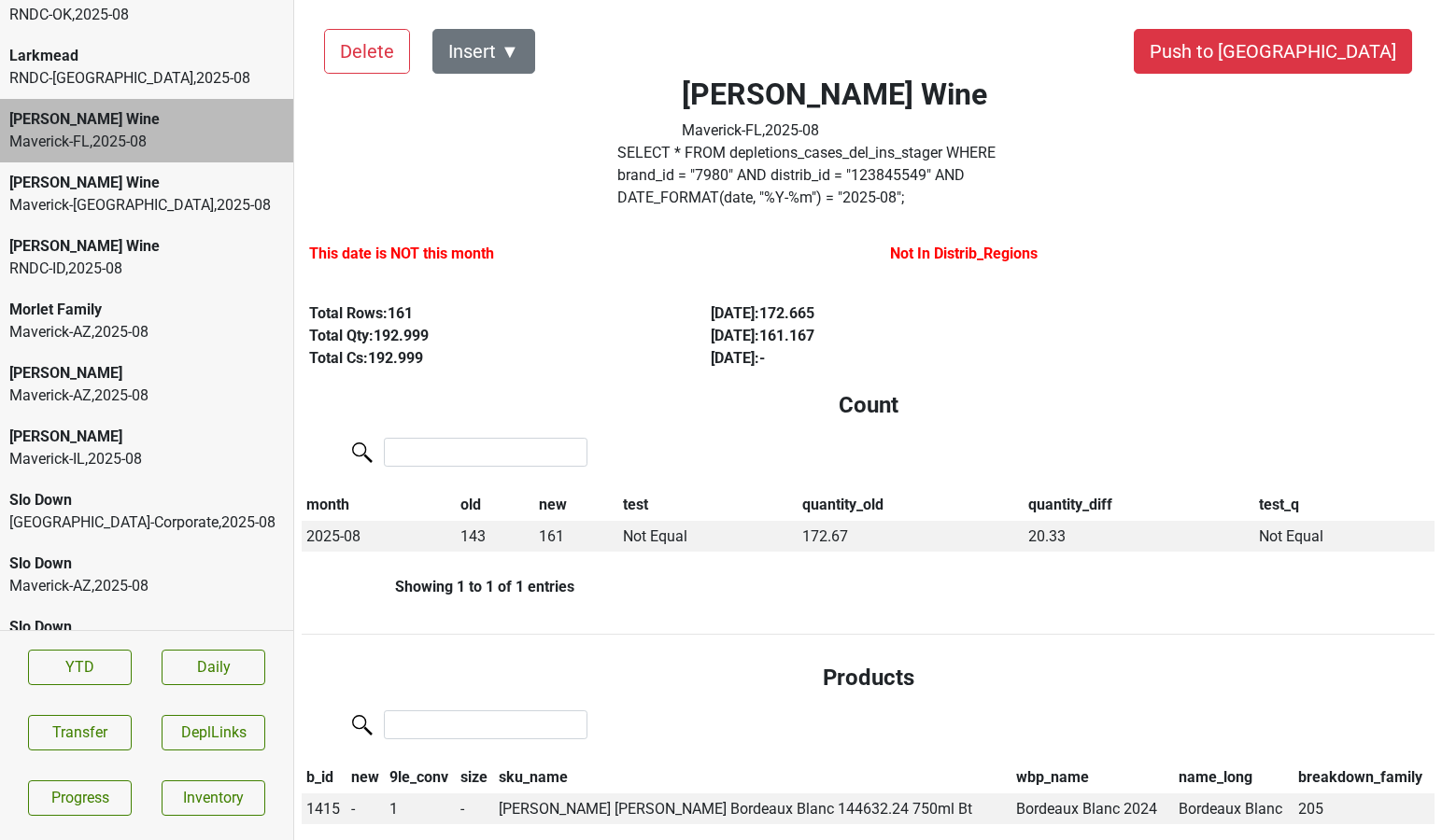
scroll to position [0, 0]
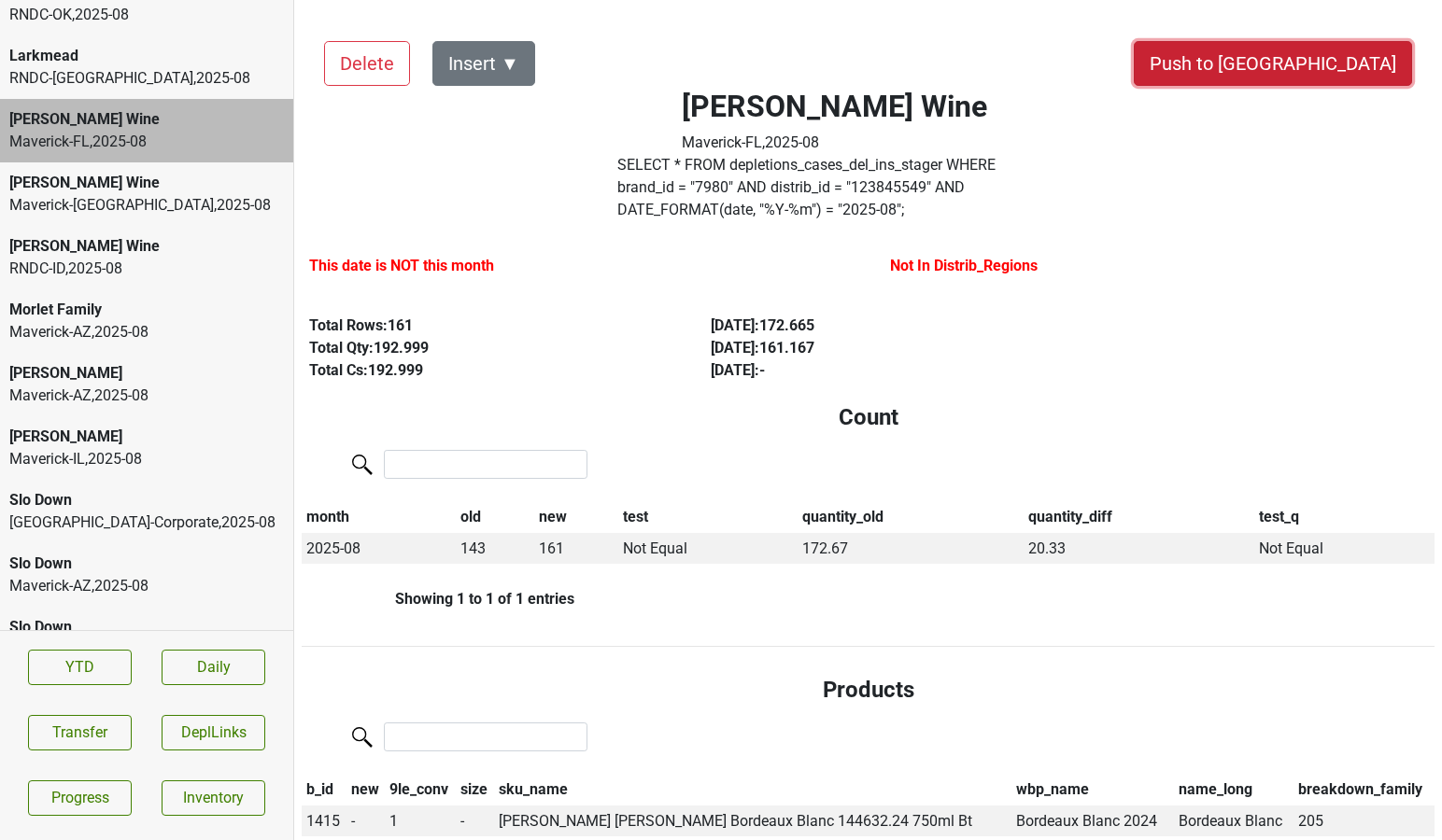
click at [1341, 61] on button "Push to [GEOGRAPHIC_DATA]" at bounding box center [1273, 62] width 278 height 44
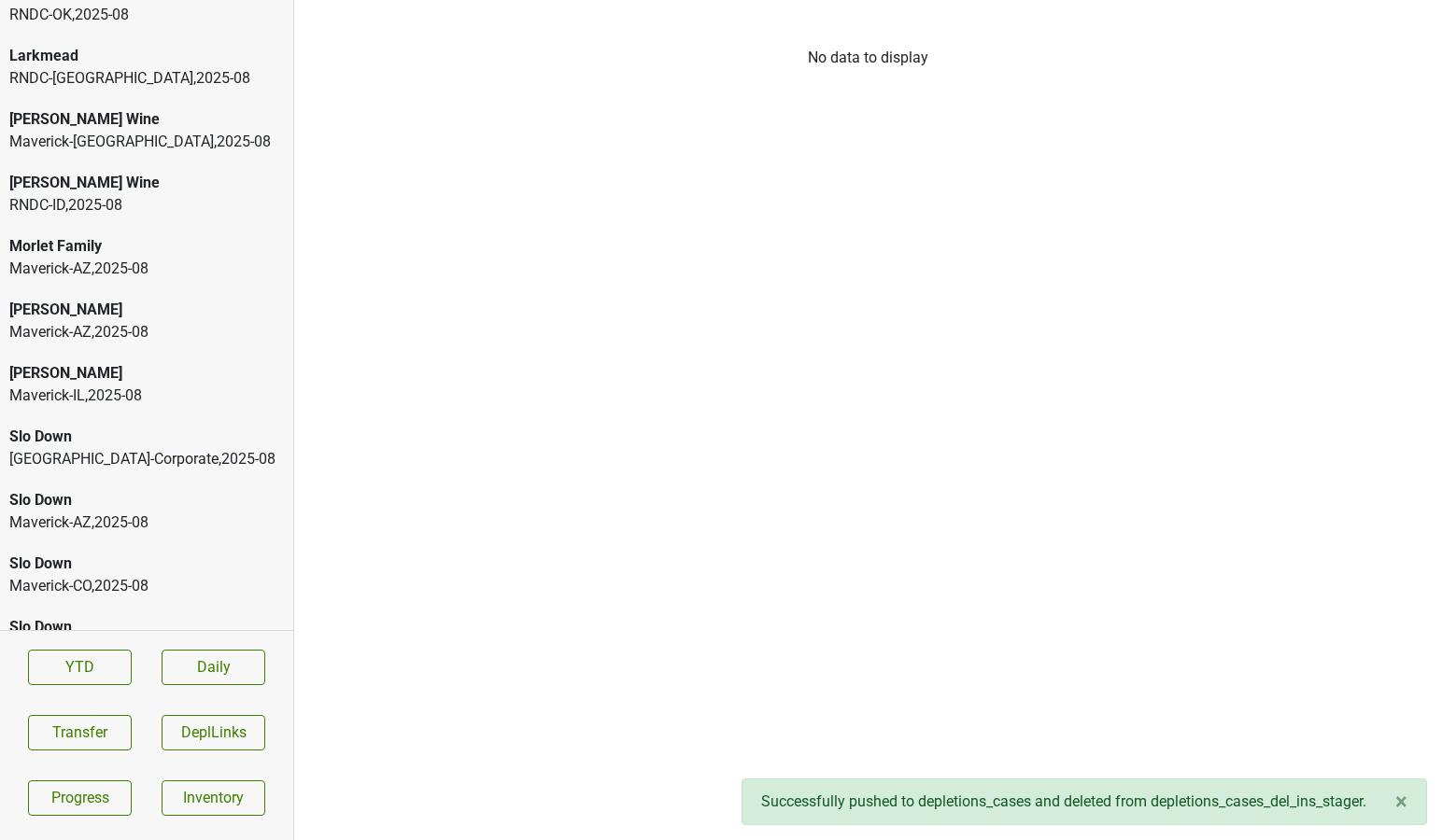
click at [136, 141] on div "Maverick-TX , 2025 - 08" at bounding box center [147, 142] width 274 height 23
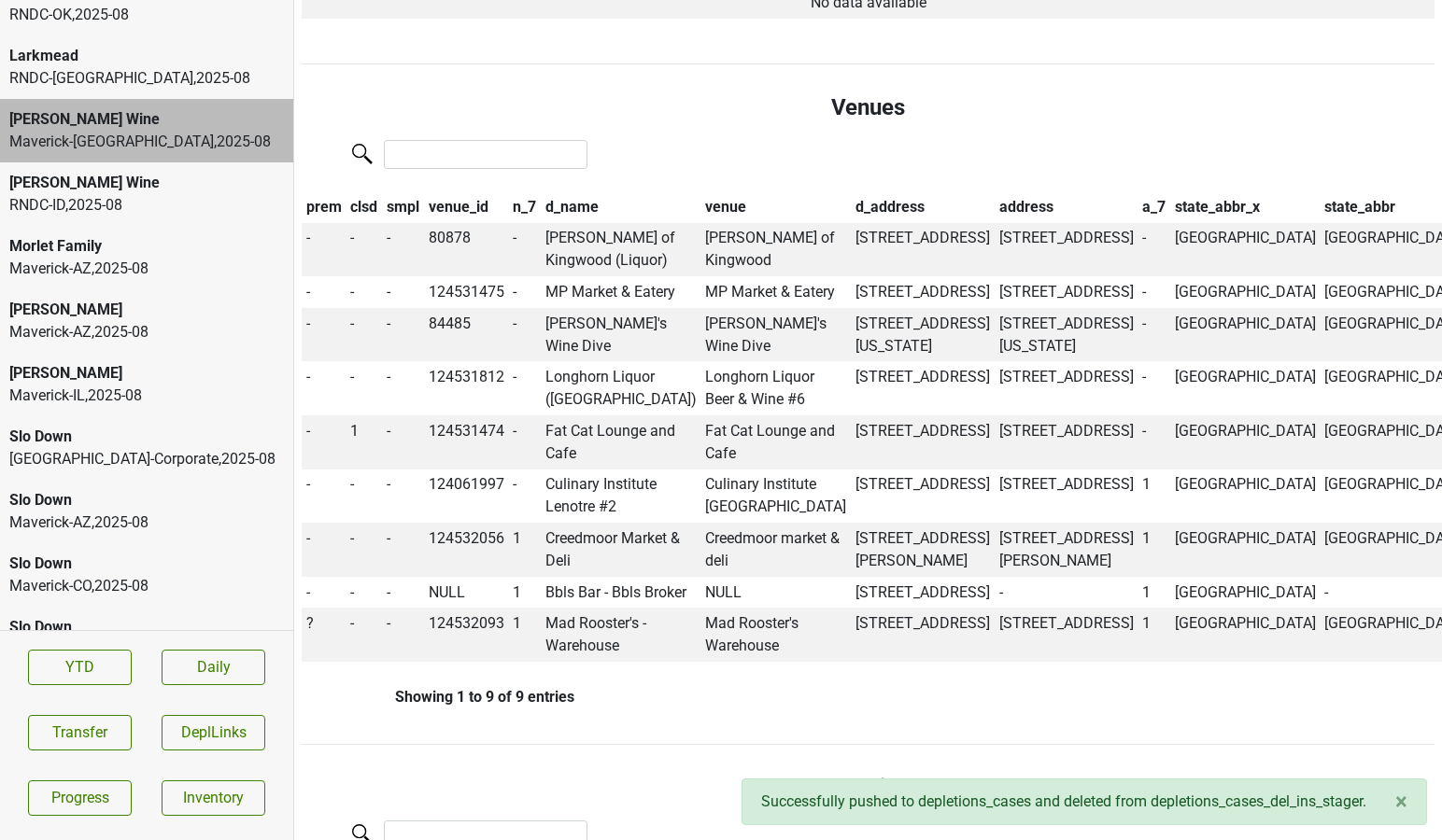
scroll to position [1014, 0]
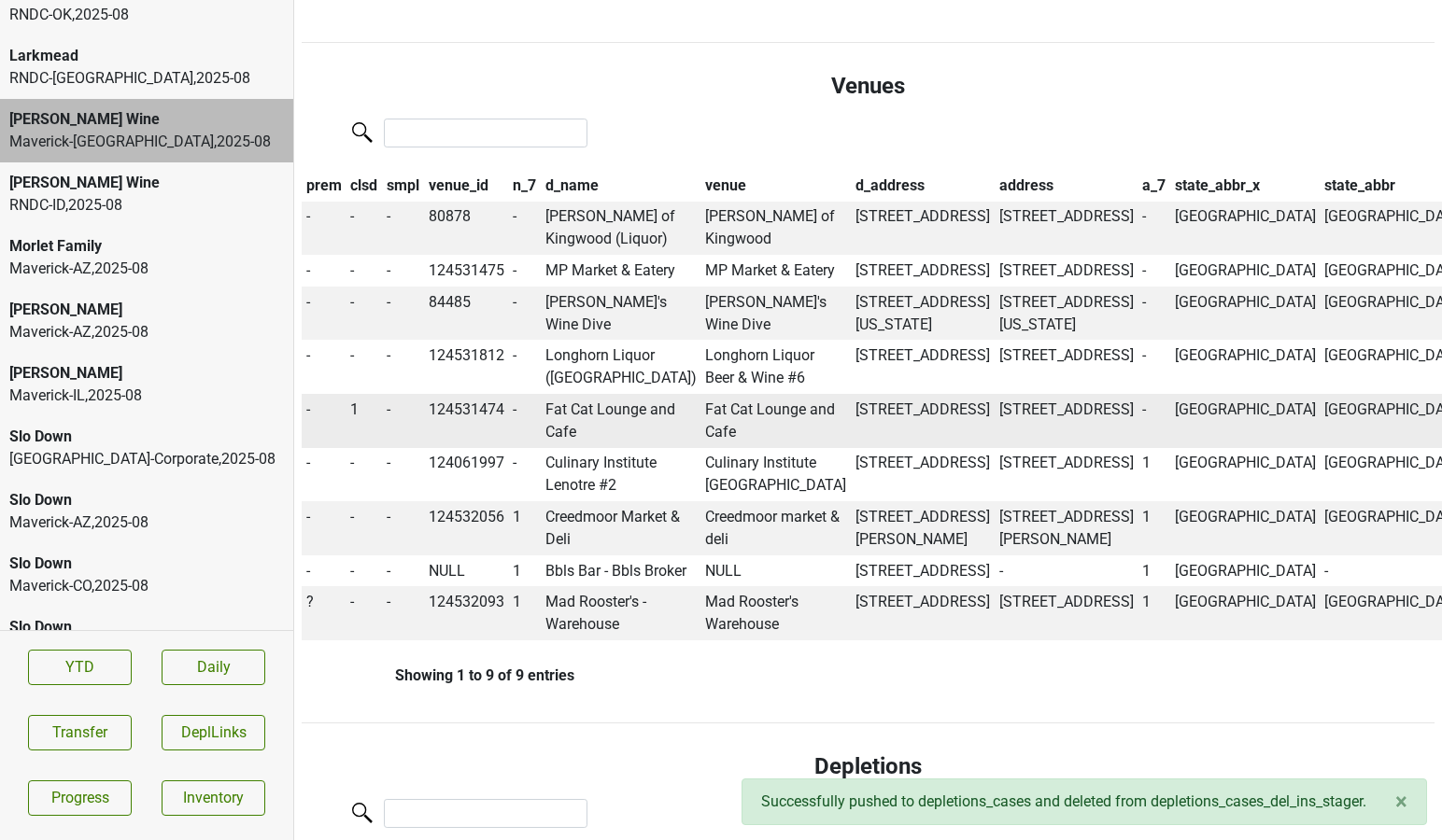
click at [569, 448] on td "Fat Cat Lounge and Cafe" at bounding box center [622, 421] width 161 height 54
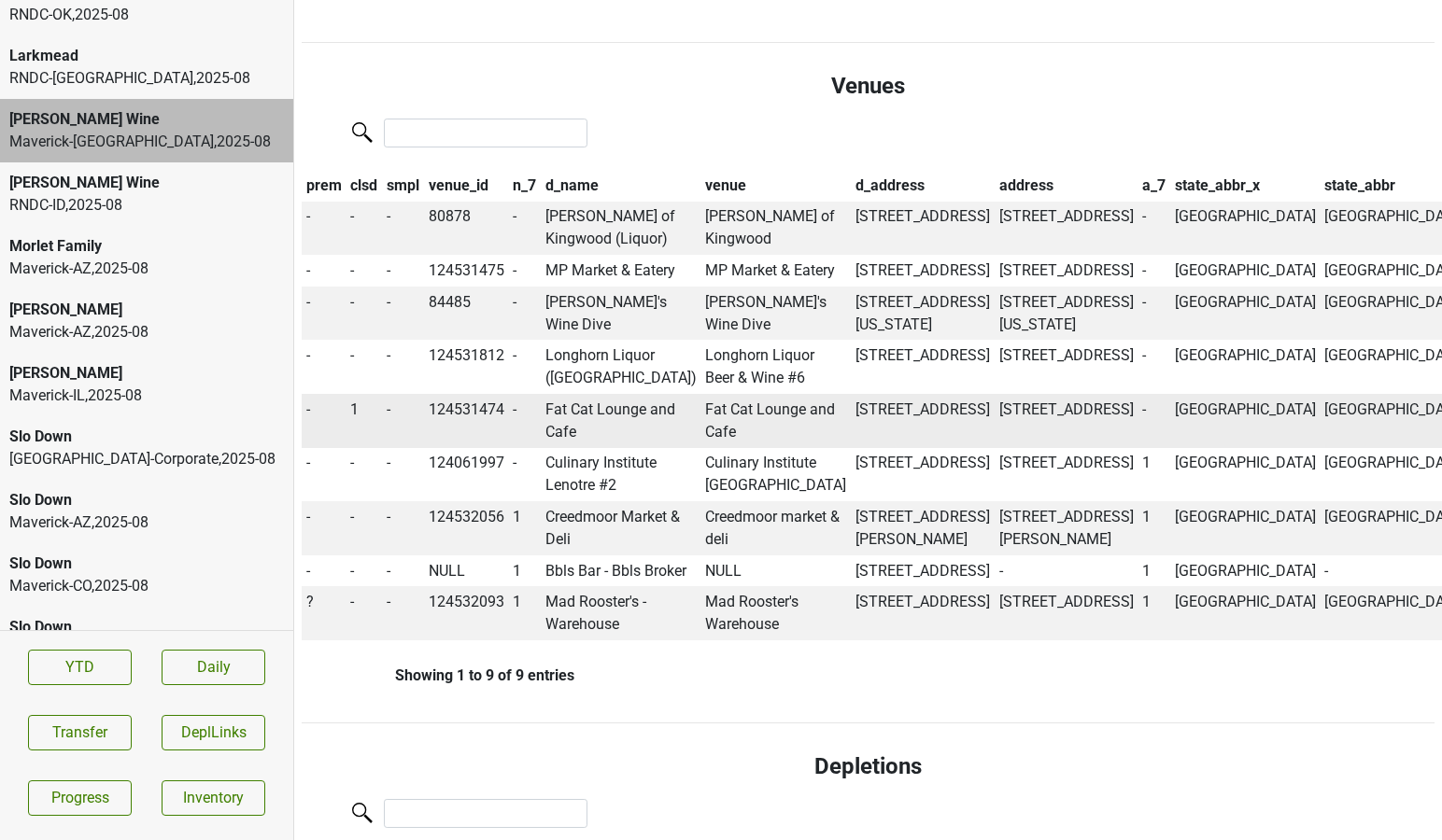
click at [355, 418] on span "1" at bounding box center [354, 409] width 9 height 18
click at [364, 470] on div "0" at bounding box center [422, 446] width 148 height 47
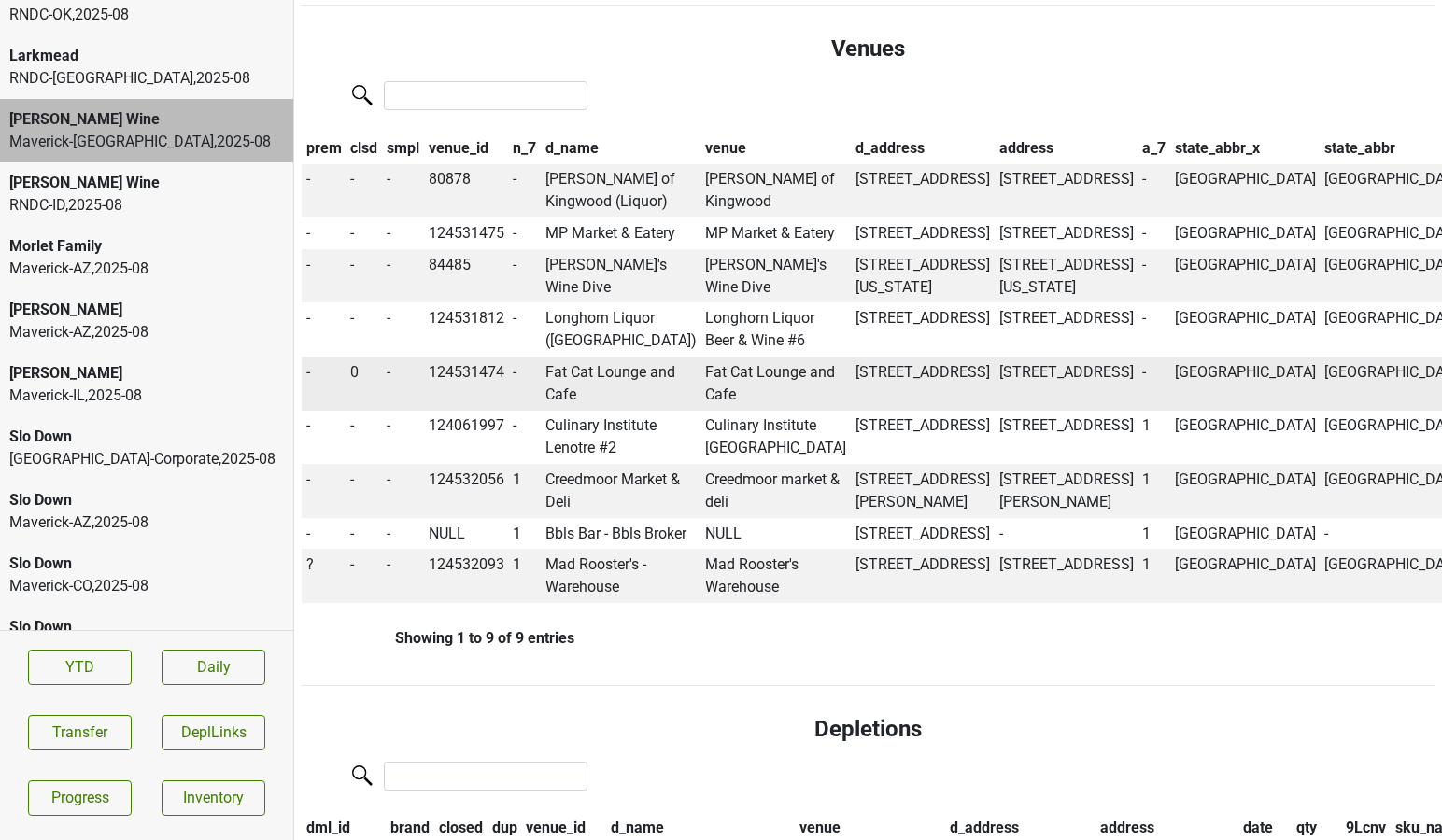
scroll to position [977, 0]
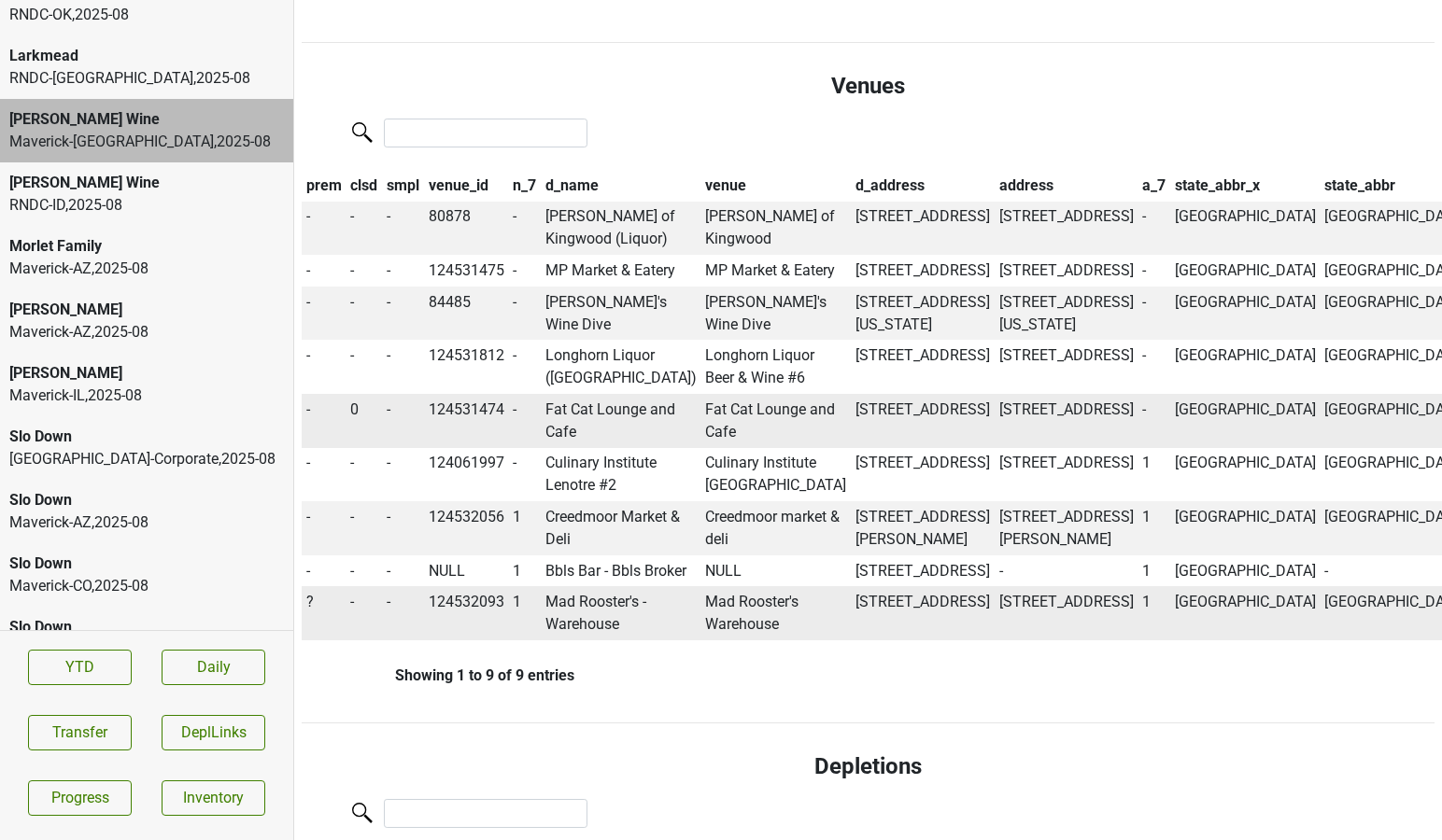
click at [308, 611] on span "?" at bounding box center [310, 602] width 8 height 18
click at [614, 640] on td "Mad Rooster's - Warehouse" at bounding box center [622, 613] width 161 height 54
click at [302, 640] on td "?" at bounding box center [324, 613] width 44 height 54
click at [306, 640] on td "?" at bounding box center [324, 613] width 44 height 54
click at [310, 611] on span "?" at bounding box center [310, 602] width 8 height 18
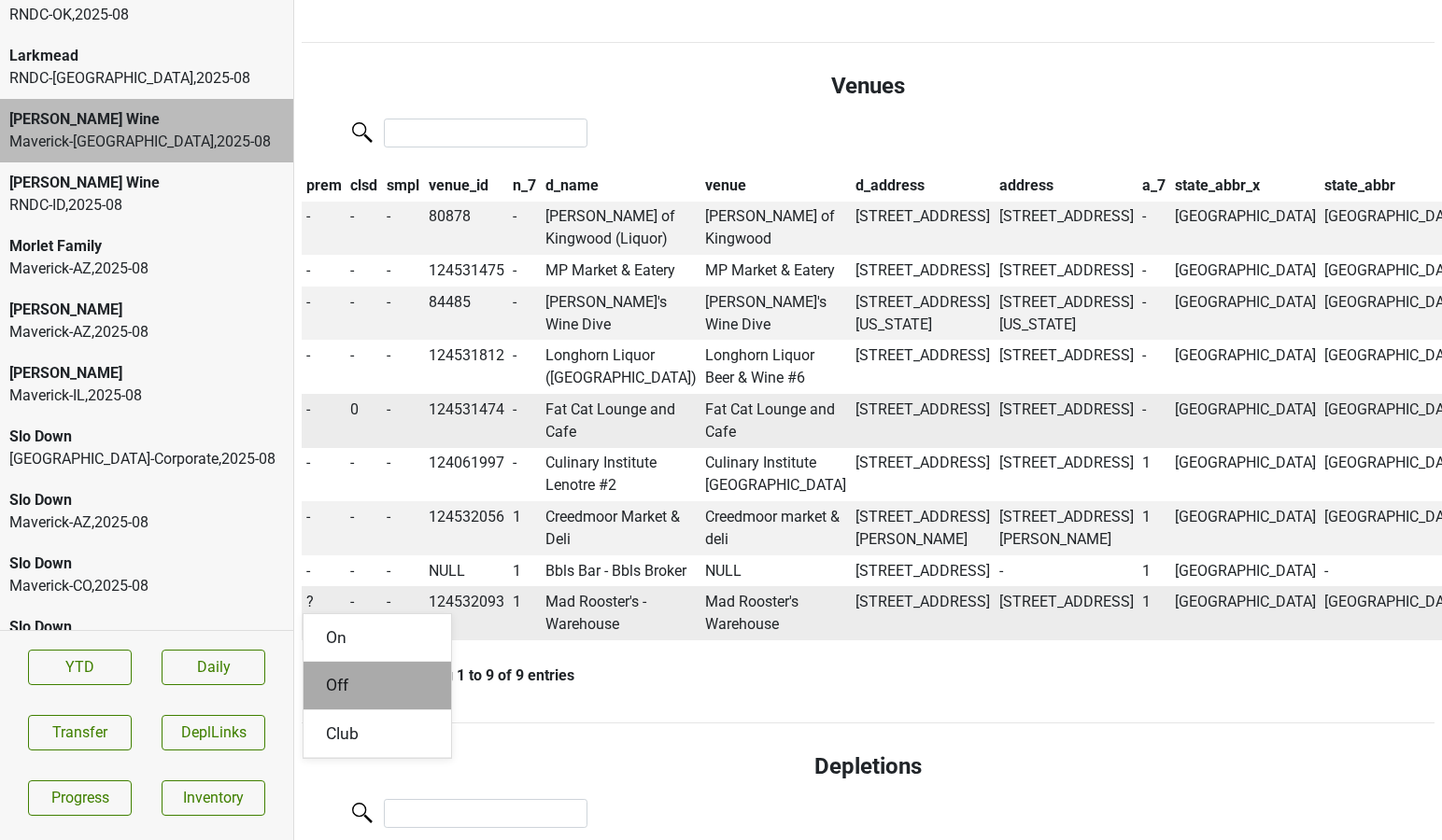
click at [334, 709] on div "Off" at bounding box center [378, 686] width 148 height 47
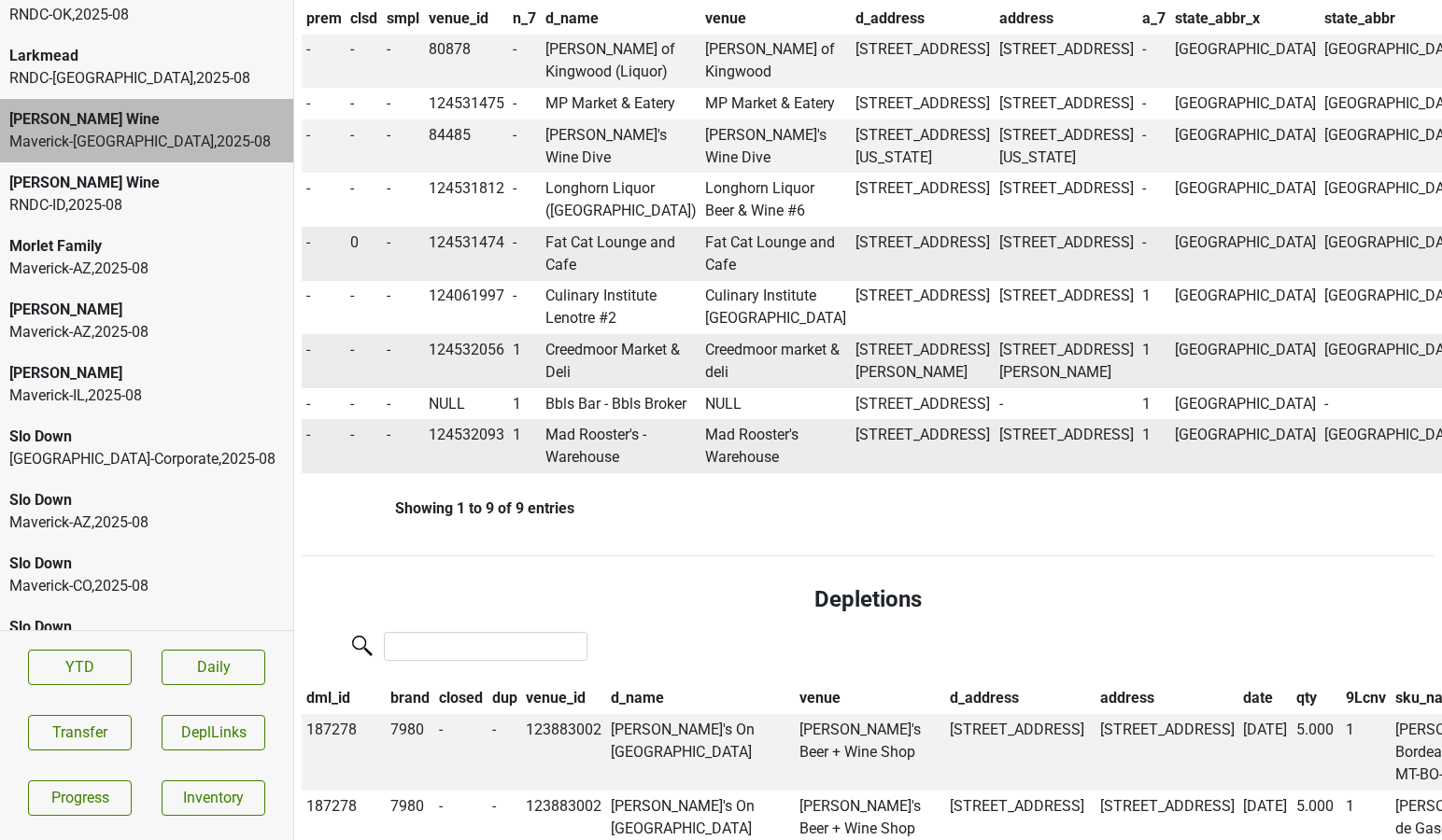
scroll to position [1101, 0]
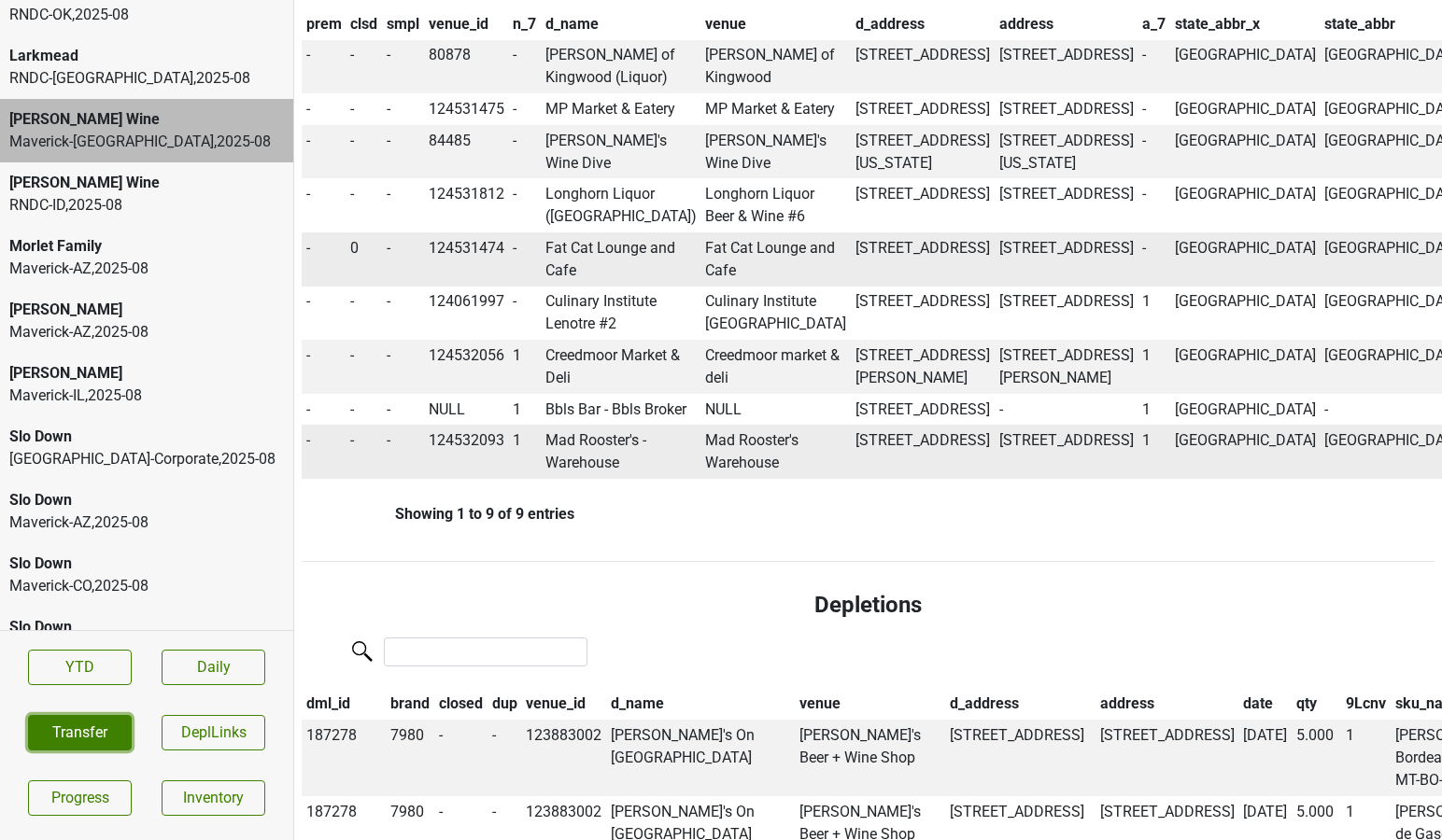
click at [87, 739] on button "Transfer" at bounding box center [80, 733] width 104 height 36
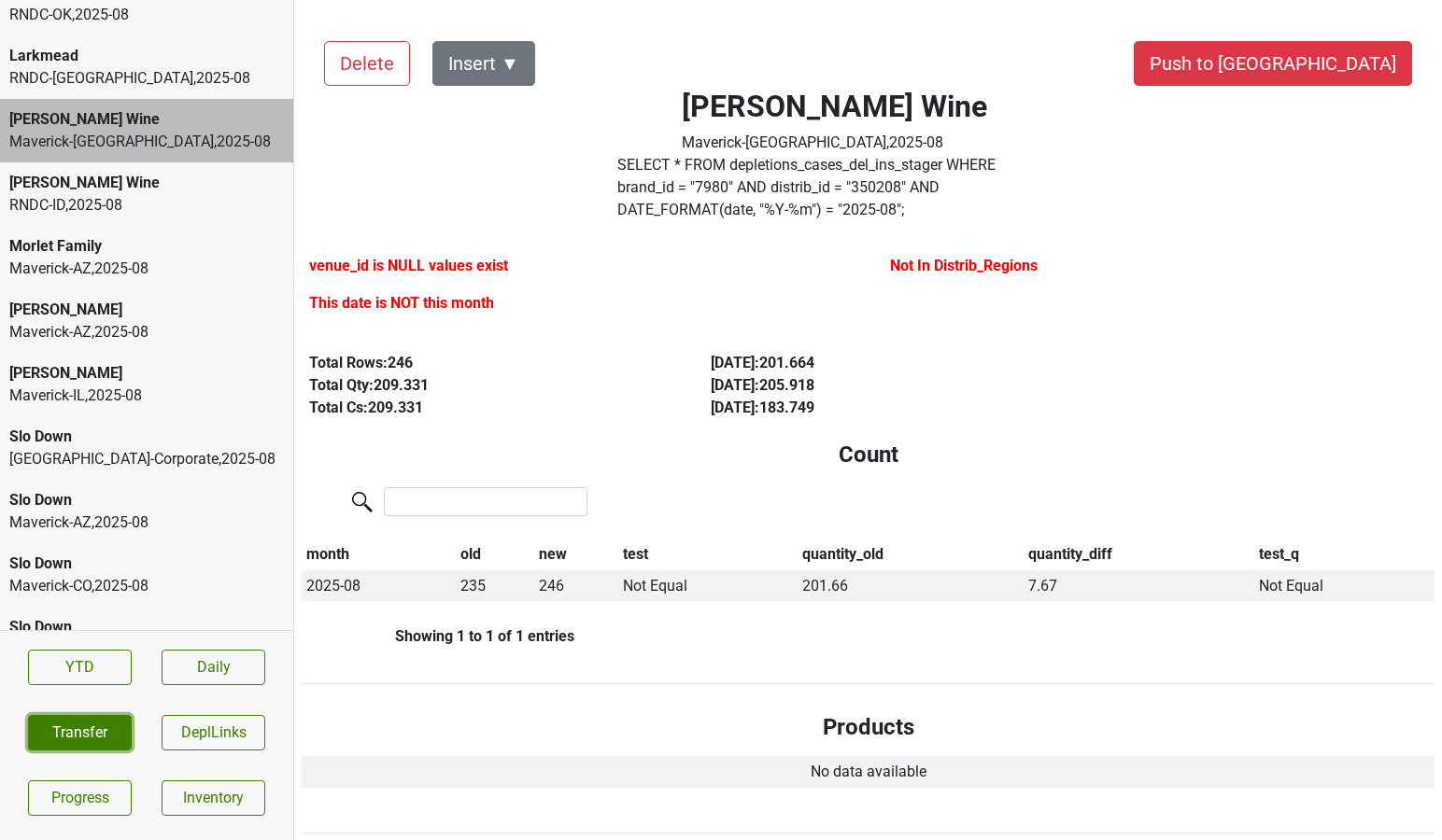
click at [83, 725] on button "Transfer" at bounding box center [80, 733] width 104 height 36
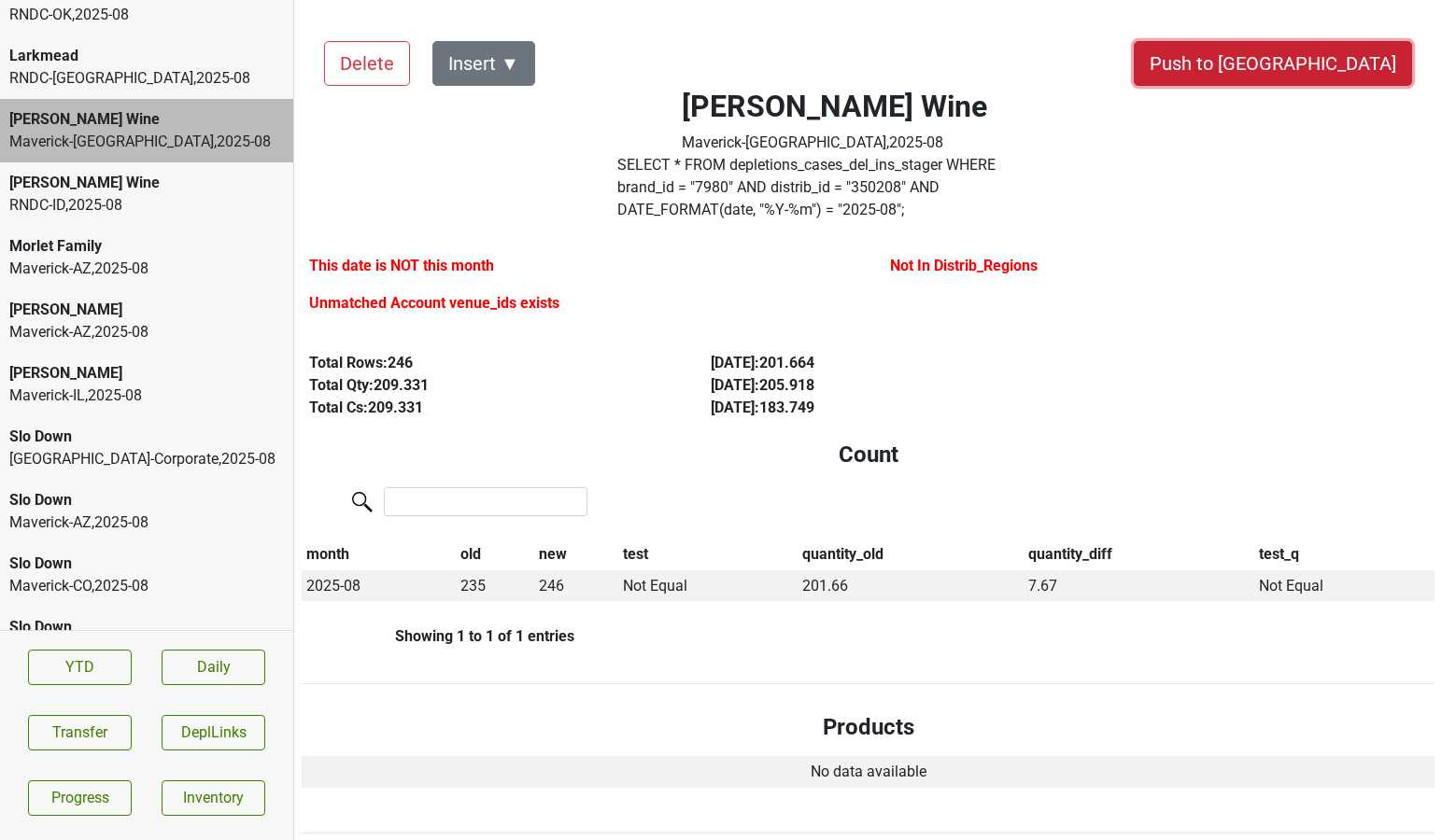
click at [1343, 68] on button "Push to [GEOGRAPHIC_DATA]" at bounding box center [1273, 62] width 278 height 44
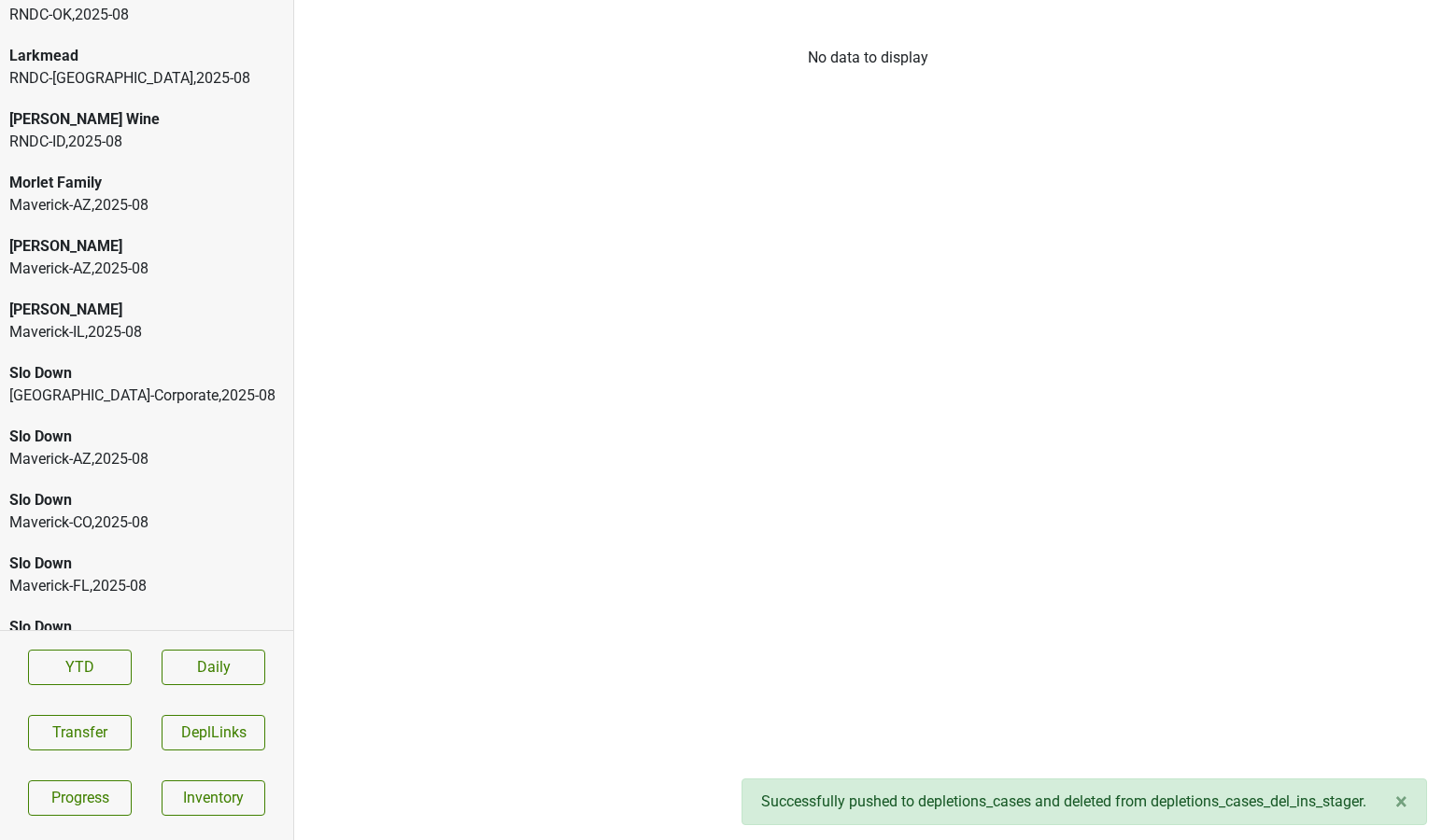
click at [235, 149] on div "RNDC-ID , 2025 - 08" at bounding box center [147, 142] width 274 height 23
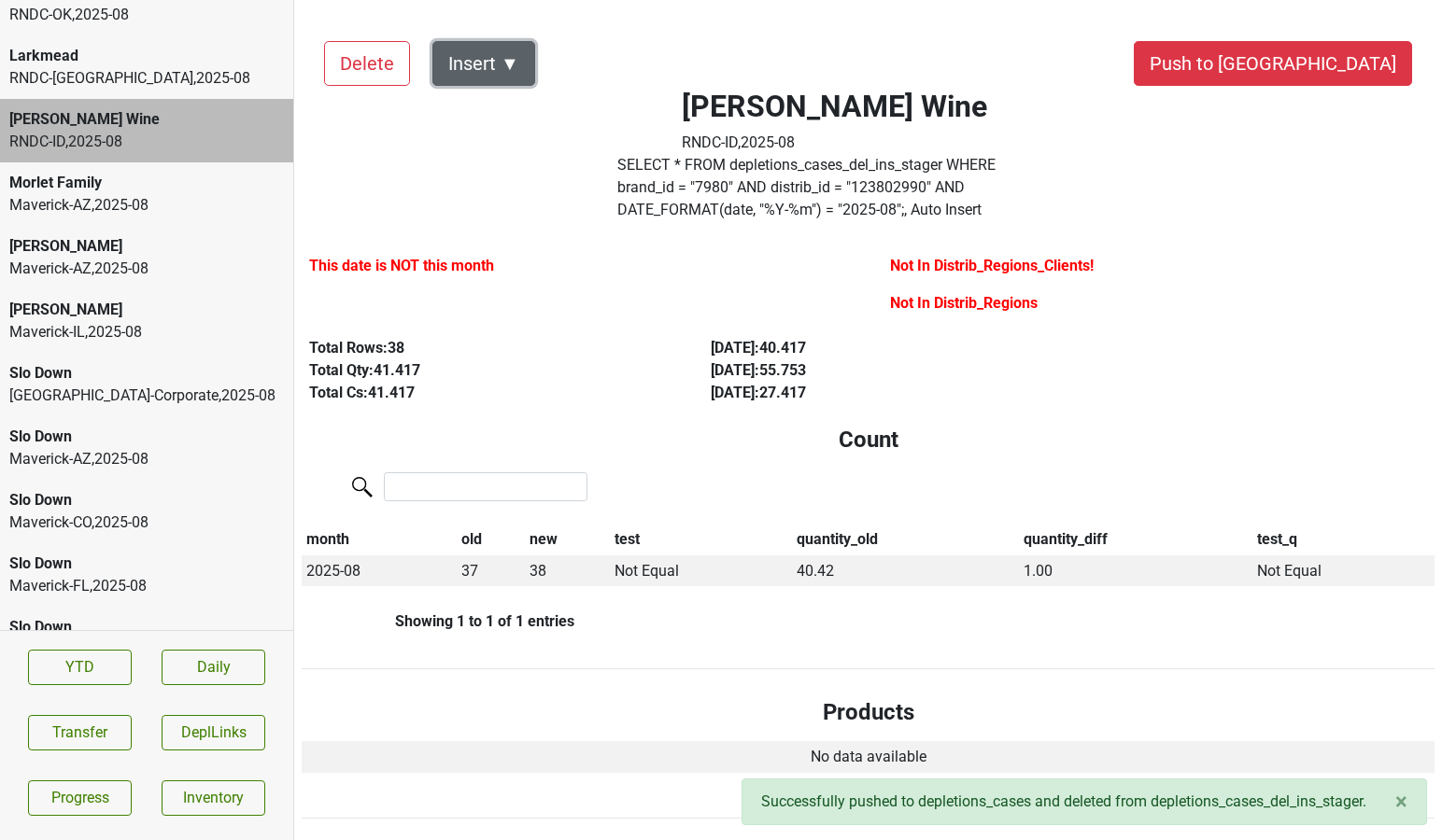
click at [518, 64] on button "Insert ▼" at bounding box center [484, 62] width 103 height 44
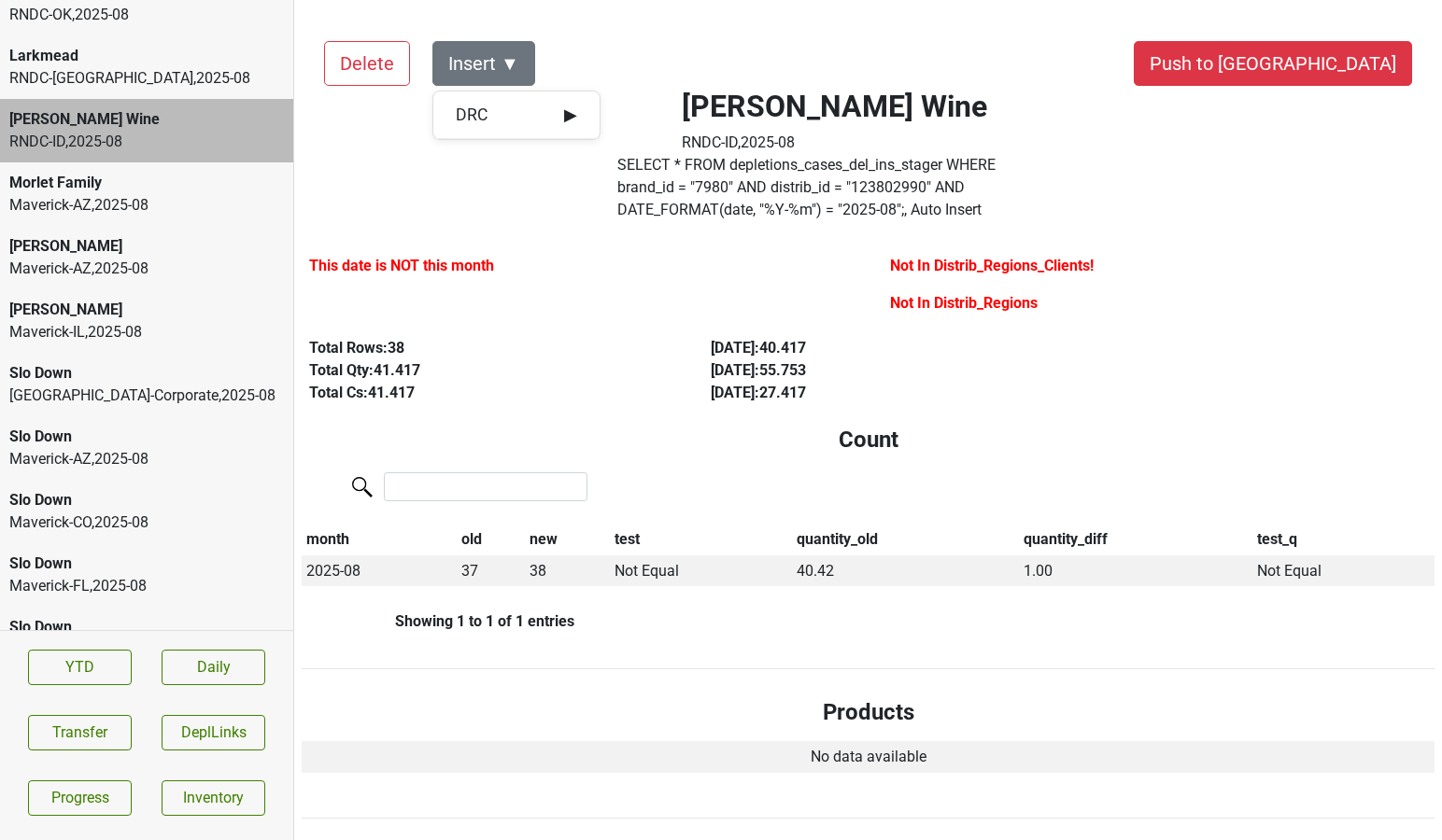
click at [521, 273] on div "This date is NOT this month" at bounding box center [578, 270] width 538 height 30
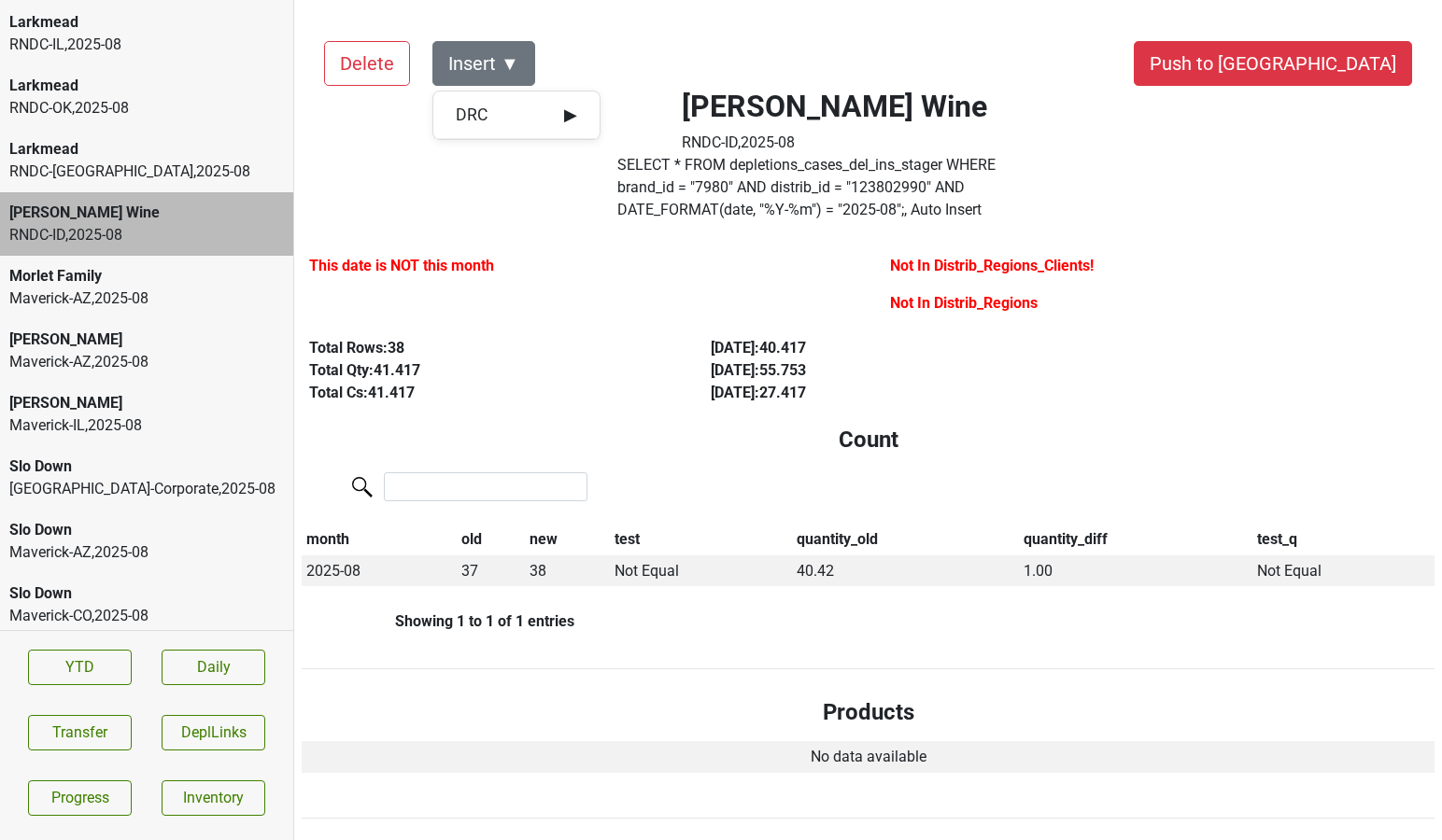
scroll to position [2470, 0]
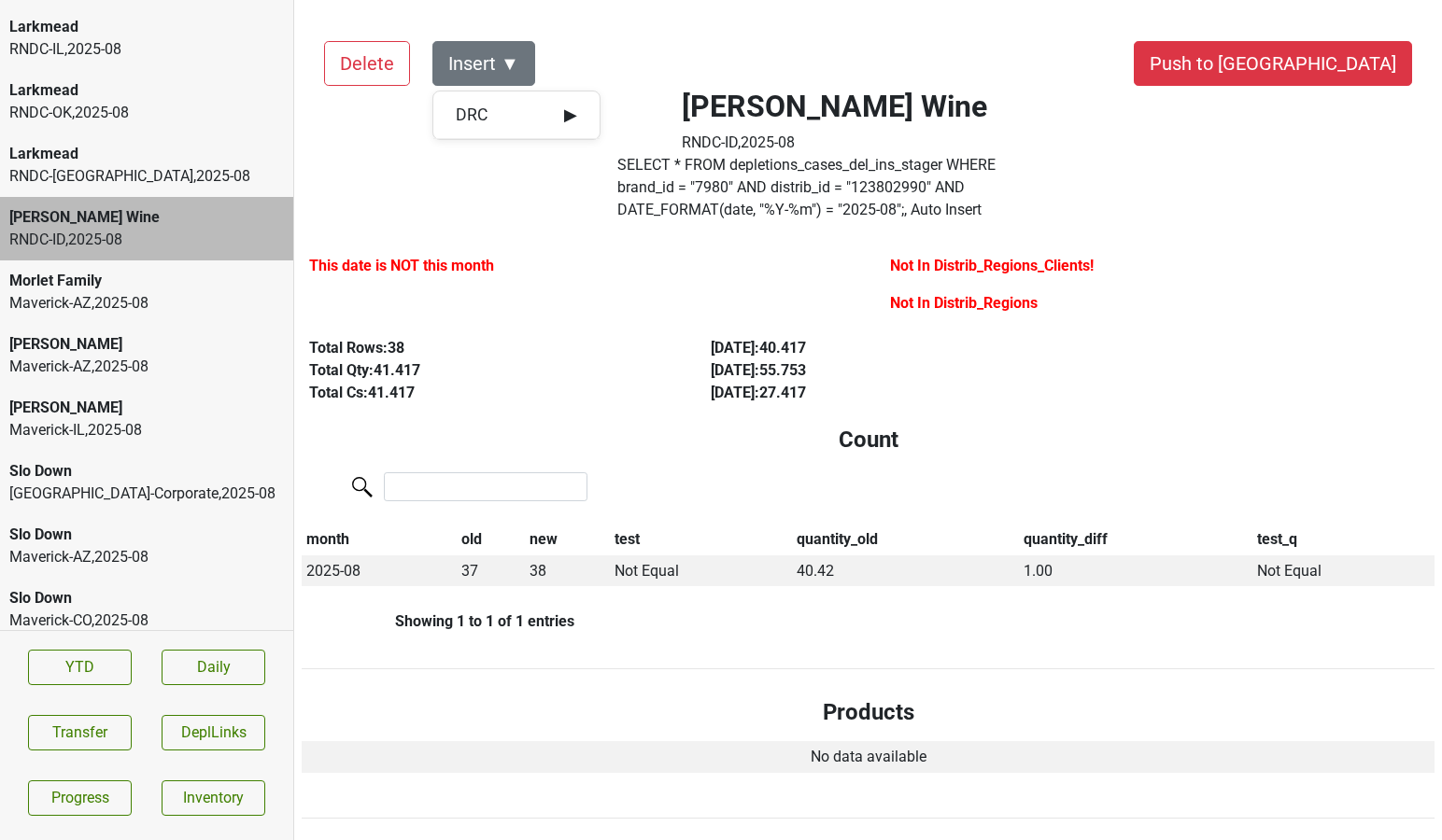
click at [151, 170] on div "RNDC-TX , 2025 - 08" at bounding box center [147, 177] width 274 height 23
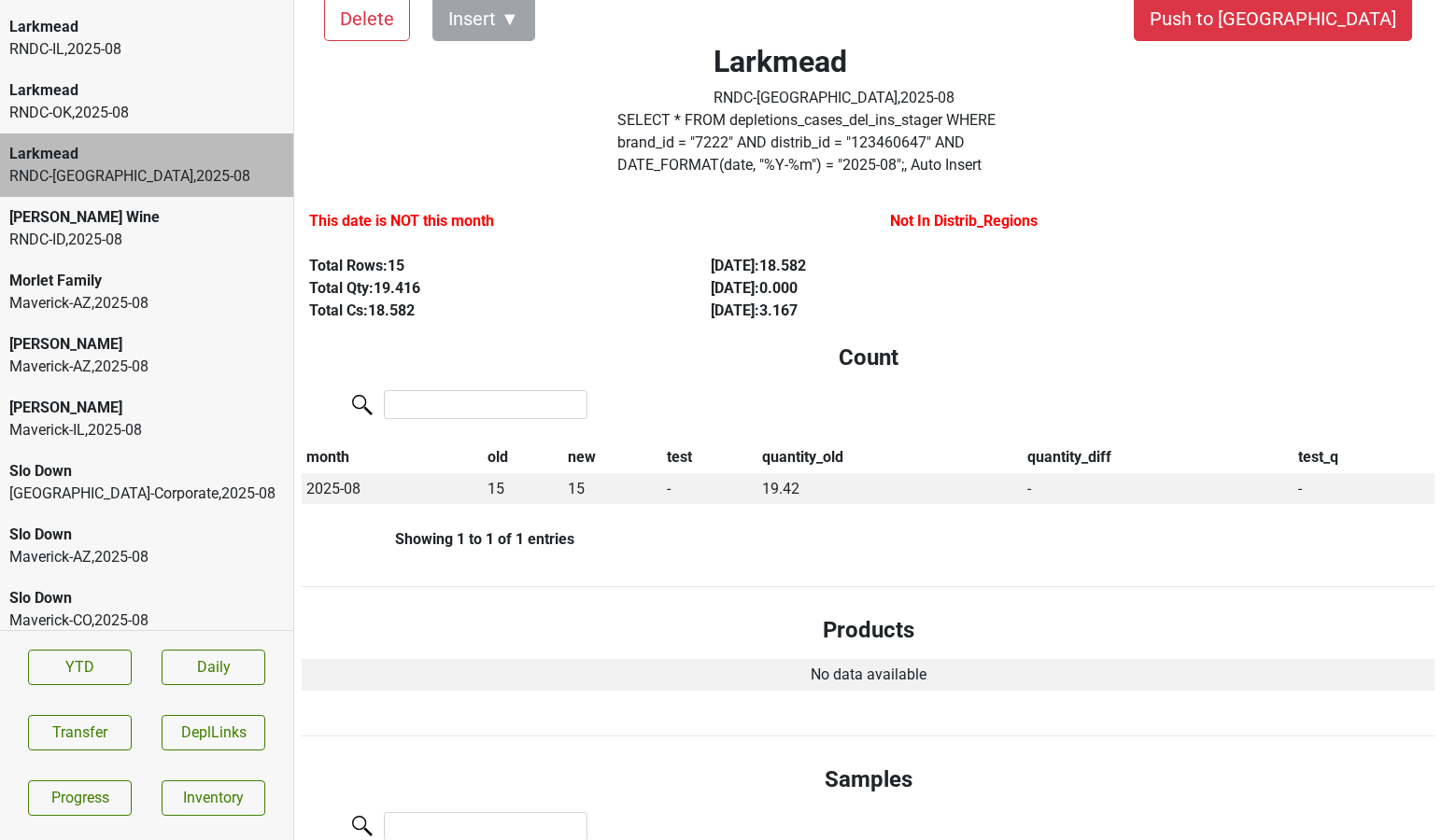
scroll to position [0, 0]
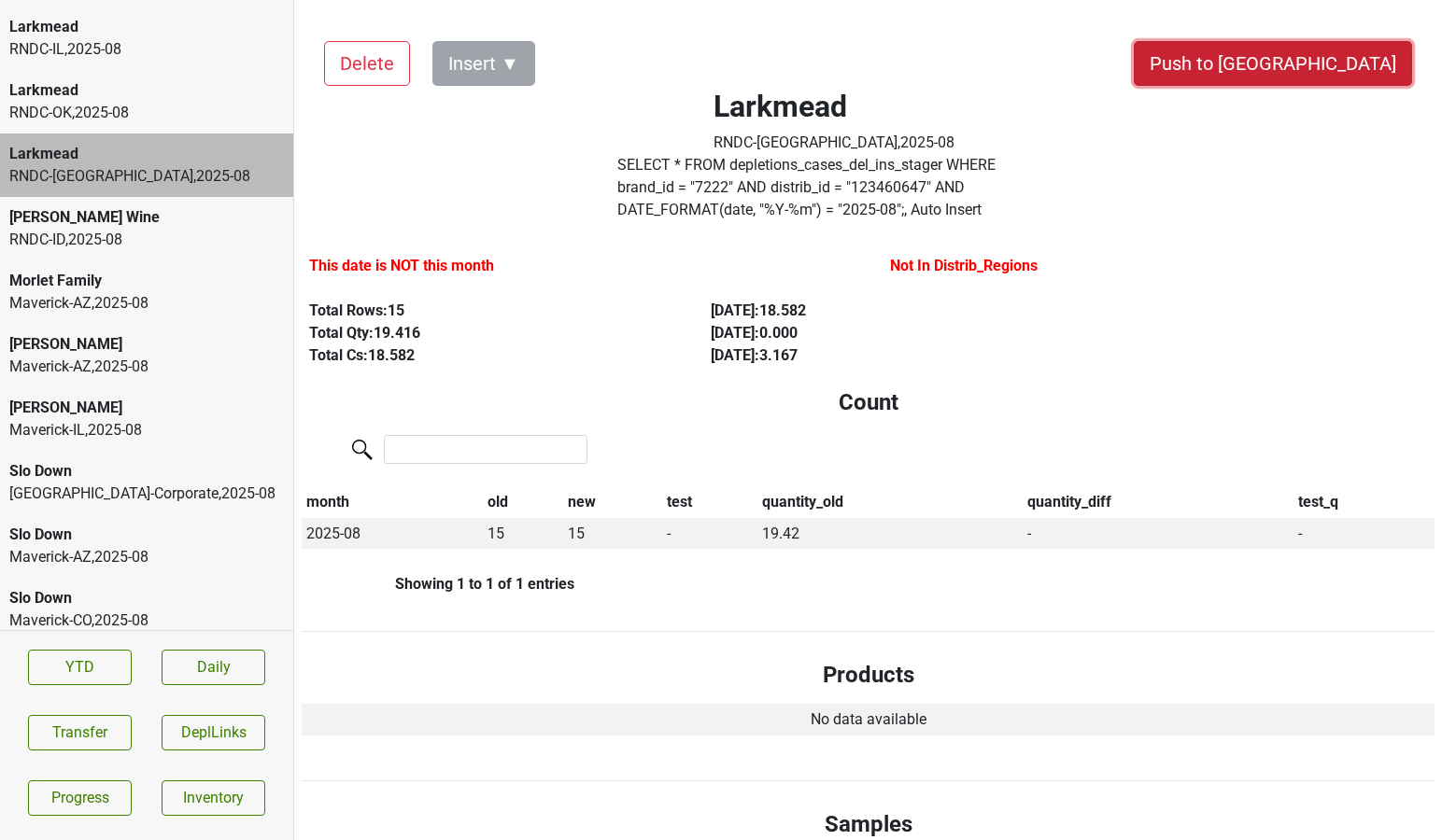
click at [1321, 48] on button "Push to [GEOGRAPHIC_DATA]" at bounding box center [1273, 62] width 278 height 44
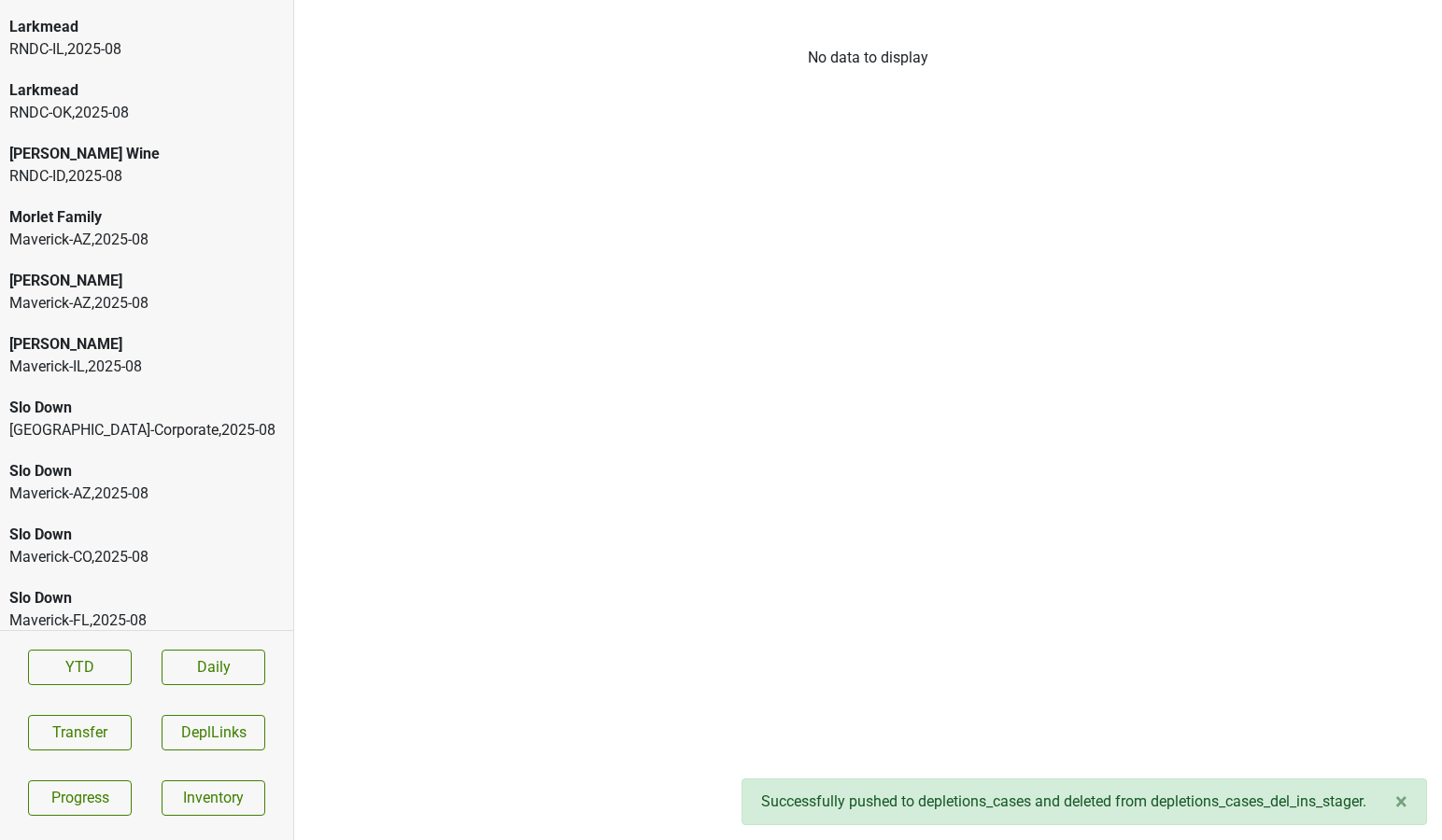
click at [181, 115] on div "RNDC-OK , 2025 - 08" at bounding box center [147, 114] width 274 height 23
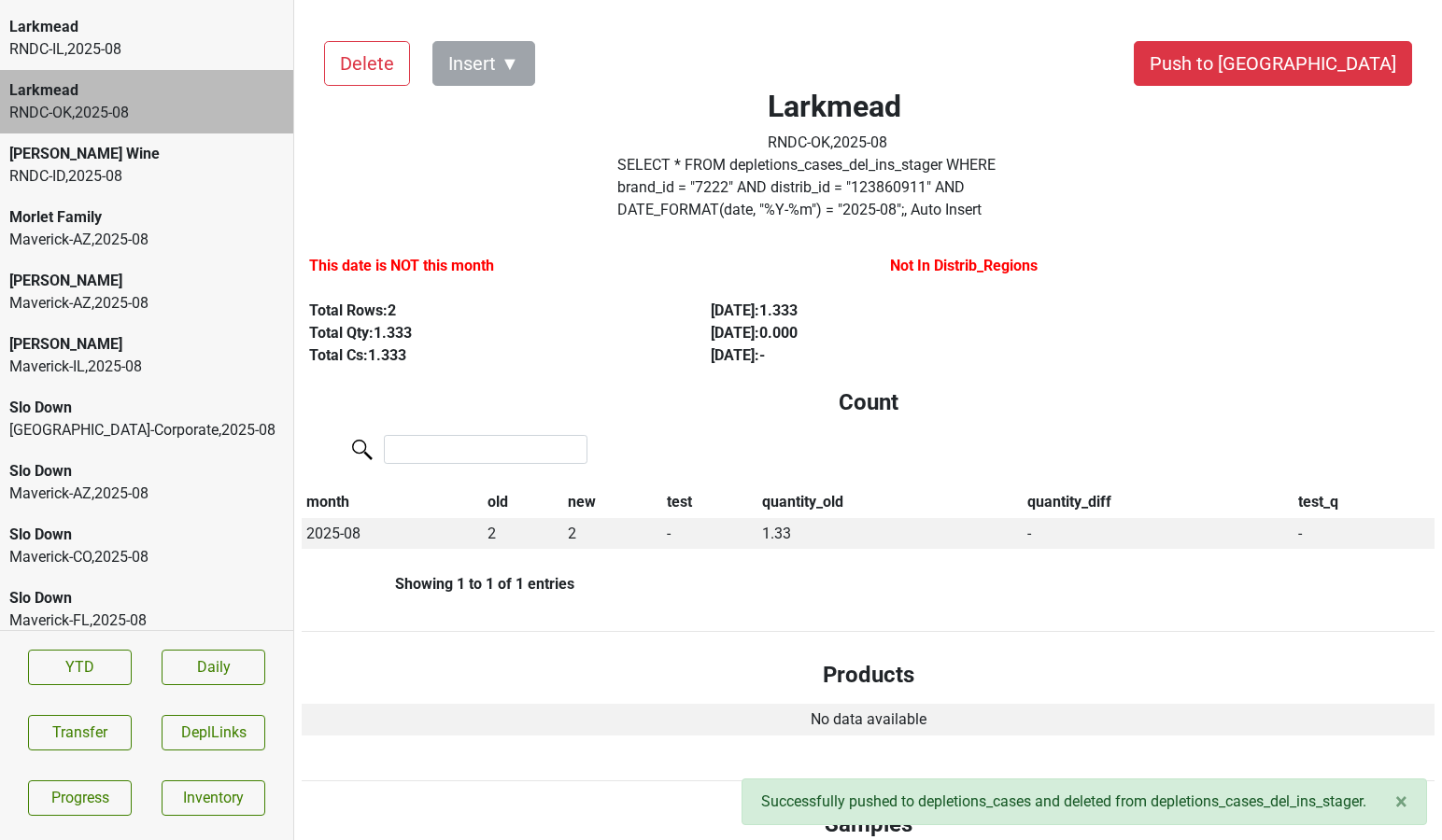
click at [1373, 87] on div "Delete Insert ▼ Push to DC Larkmead RNDC-OK , 2025 - 08 SELECT * FROM depletion…" at bounding box center [868, 841] width 1133 height 1645
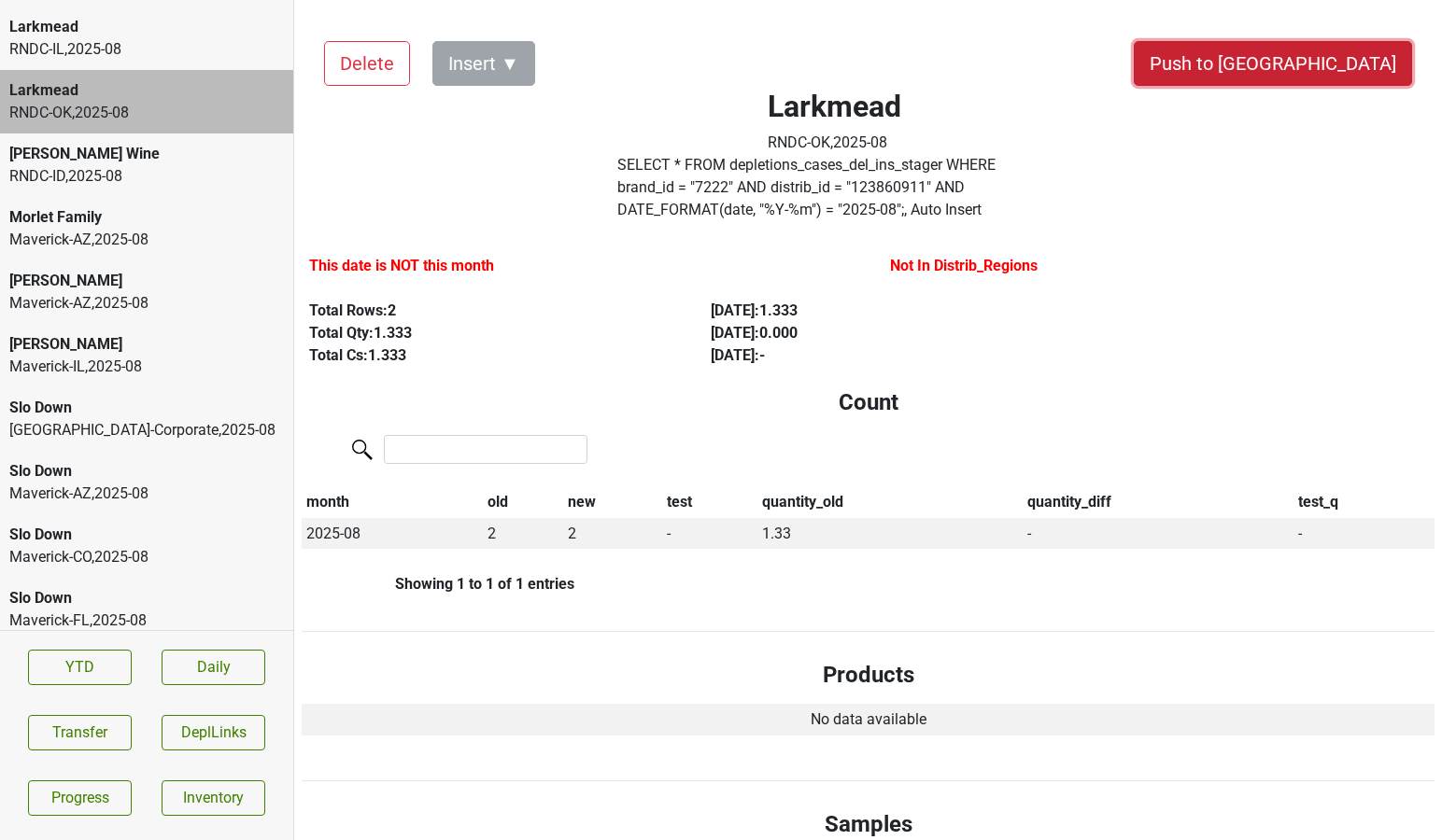
click at [1345, 46] on button "Push to [GEOGRAPHIC_DATA]" at bounding box center [1273, 62] width 278 height 44
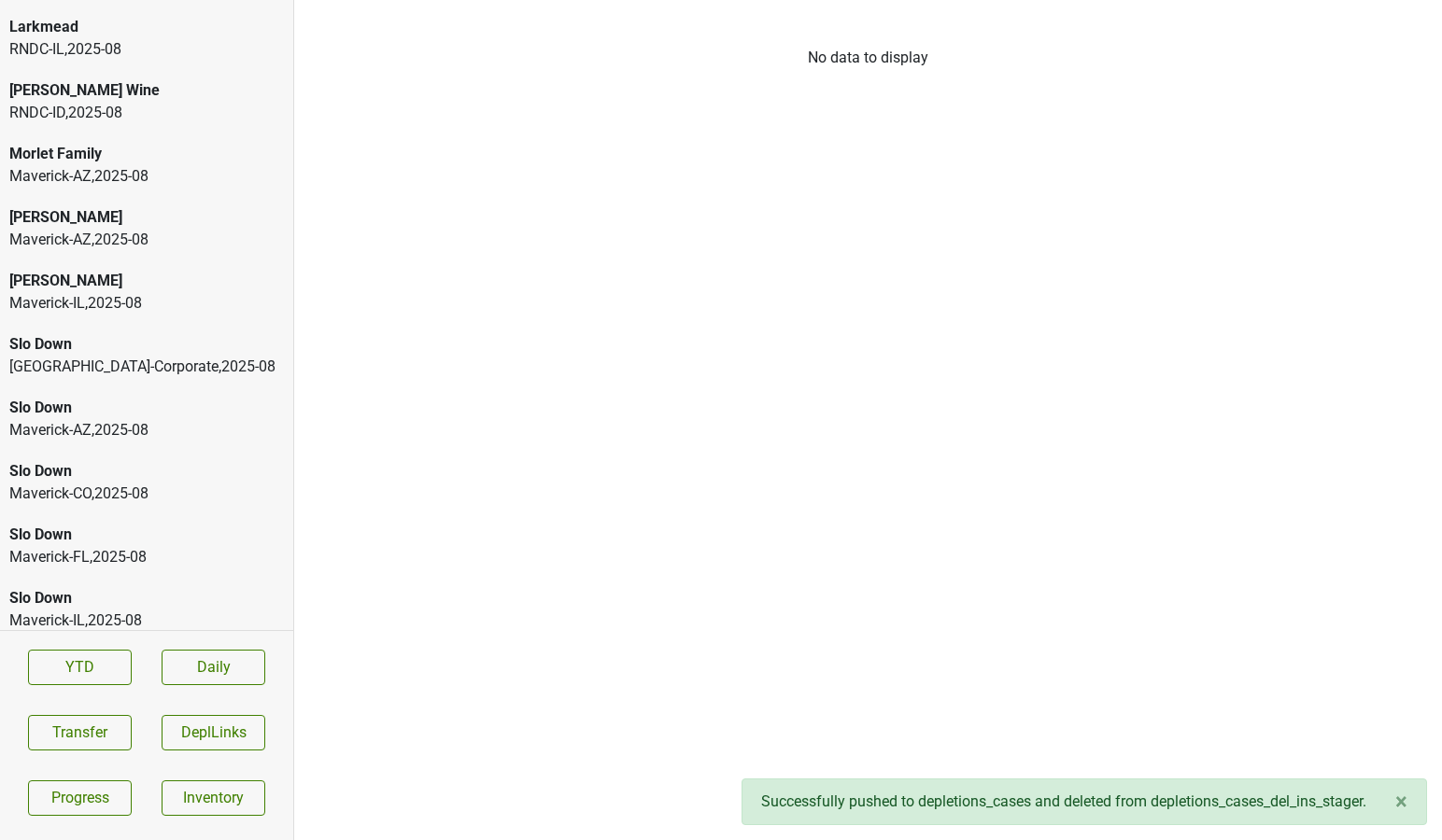
click at [159, 54] on div "RNDC-IL , 2025 - 08" at bounding box center [147, 49] width 274 height 23
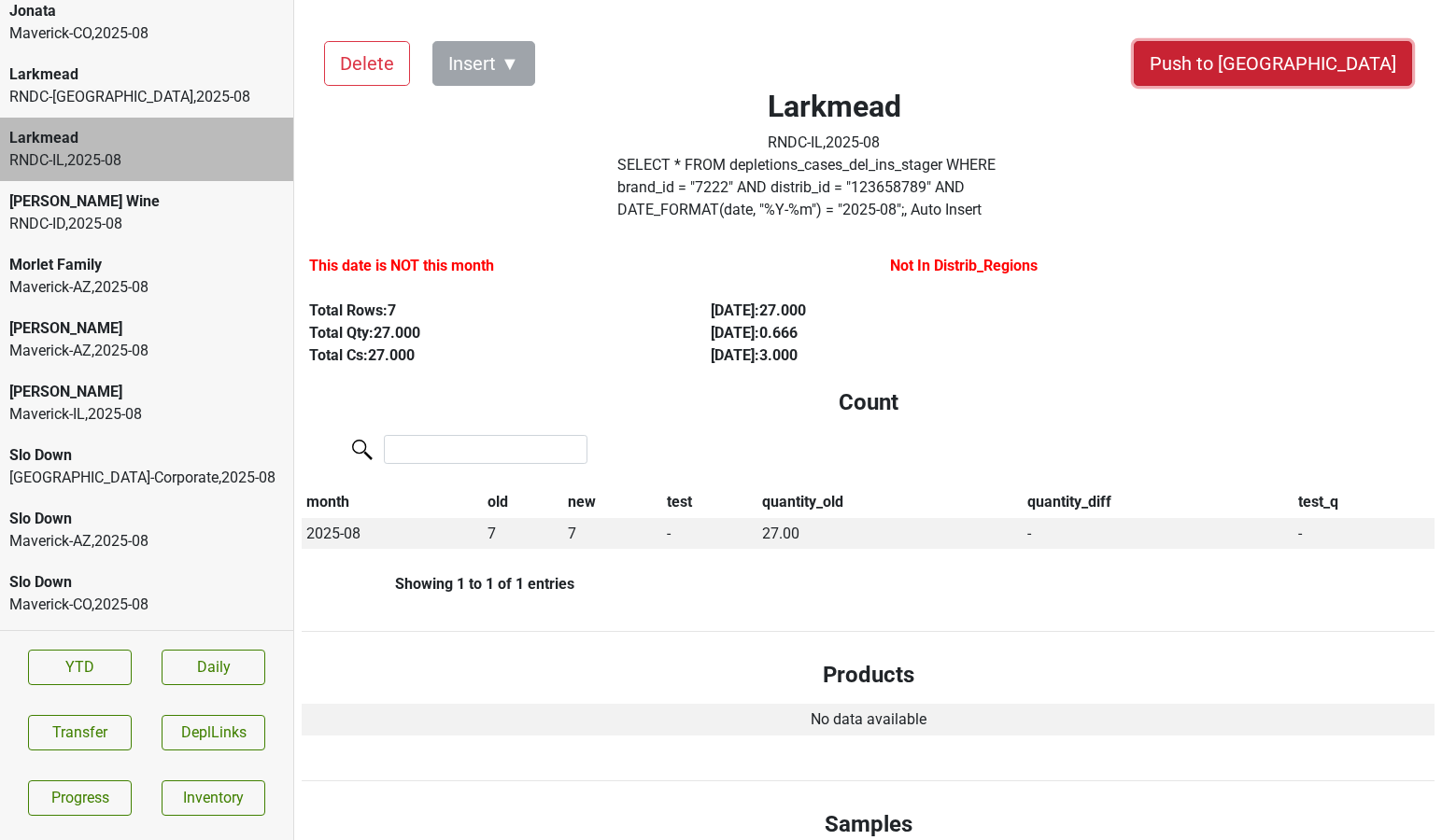
click at [1316, 54] on button "Push to [GEOGRAPHIC_DATA]" at bounding box center [1273, 62] width 278 height 44
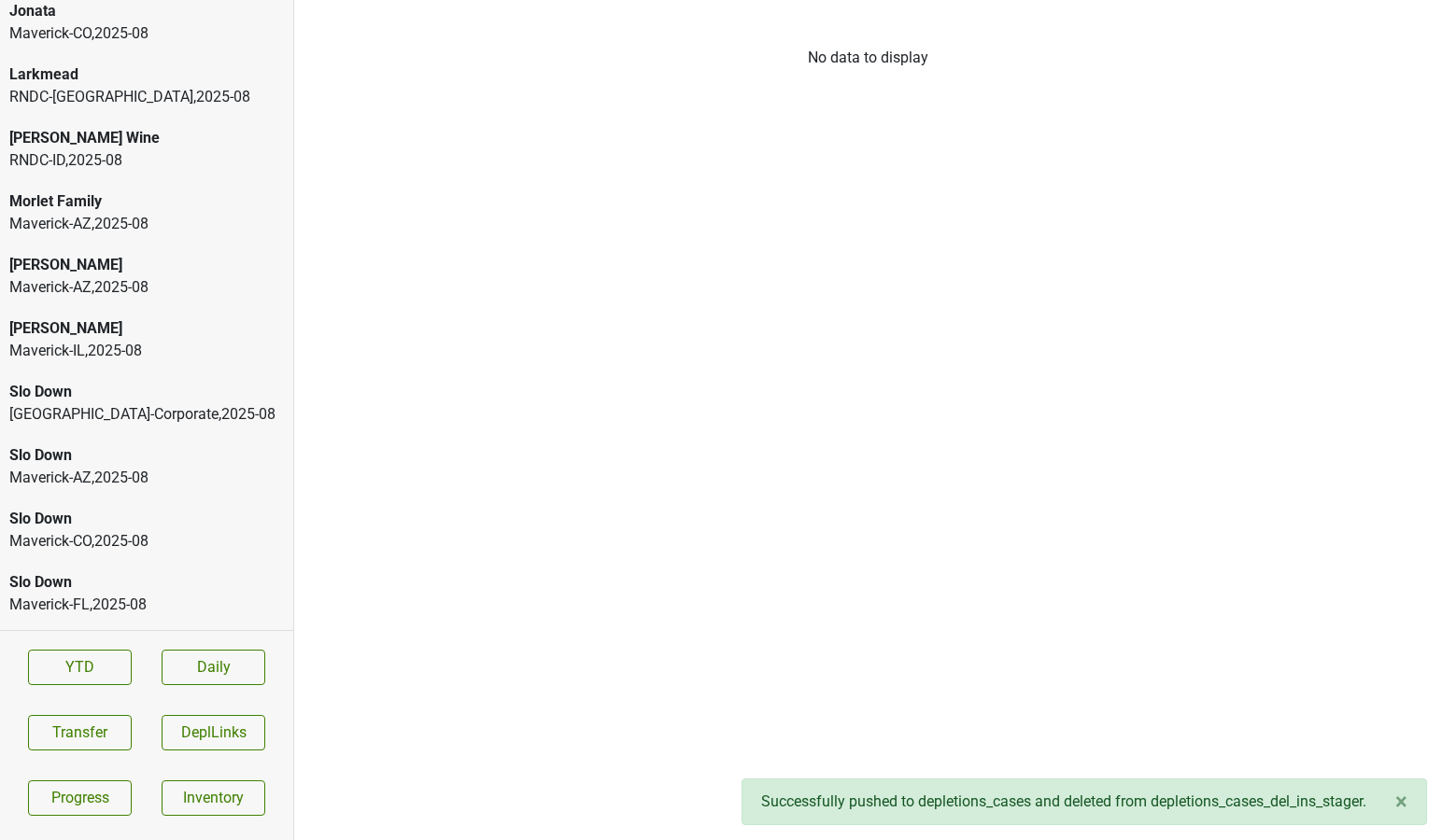
click at [169, 97] on div "RNDC-FL , 2025 - 08" at bounding box center [147, 97] width 274 height 23
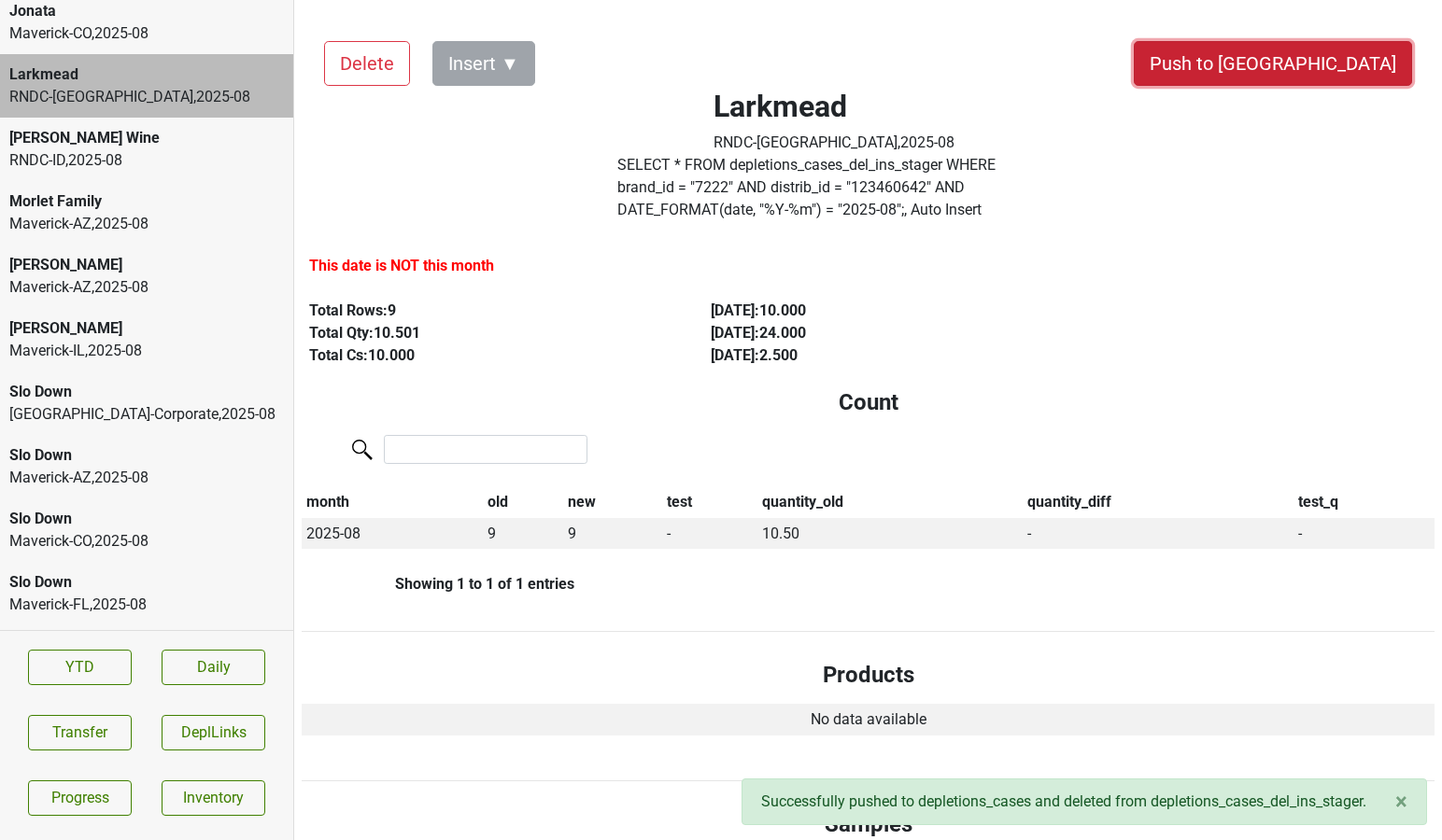
click at [1341, 61] on button "Push to [GEOGRAPHIC_DATA]" at bounding box center [1273, 62] width 278 height 44
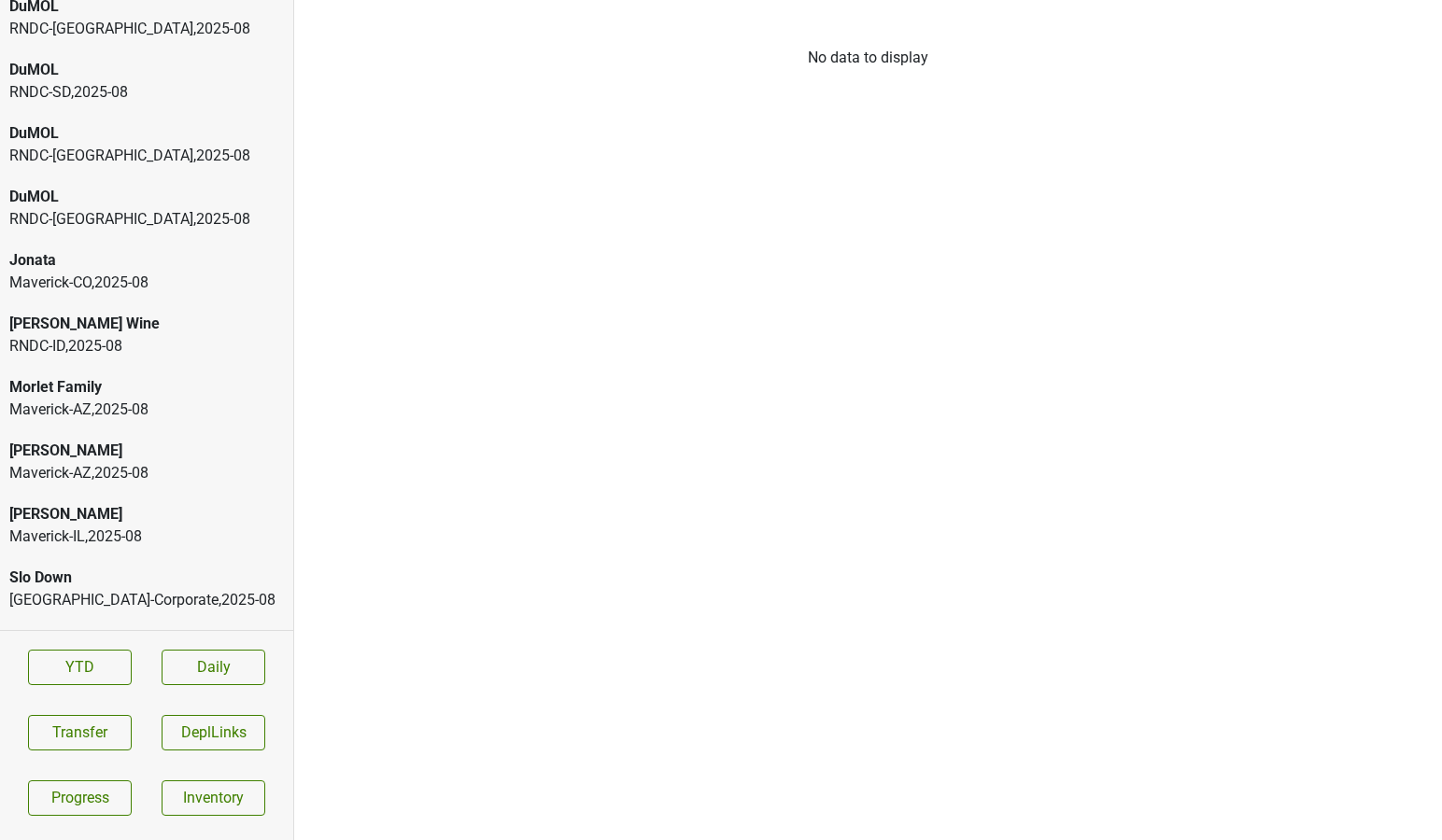
scroll to position [2092, 0]
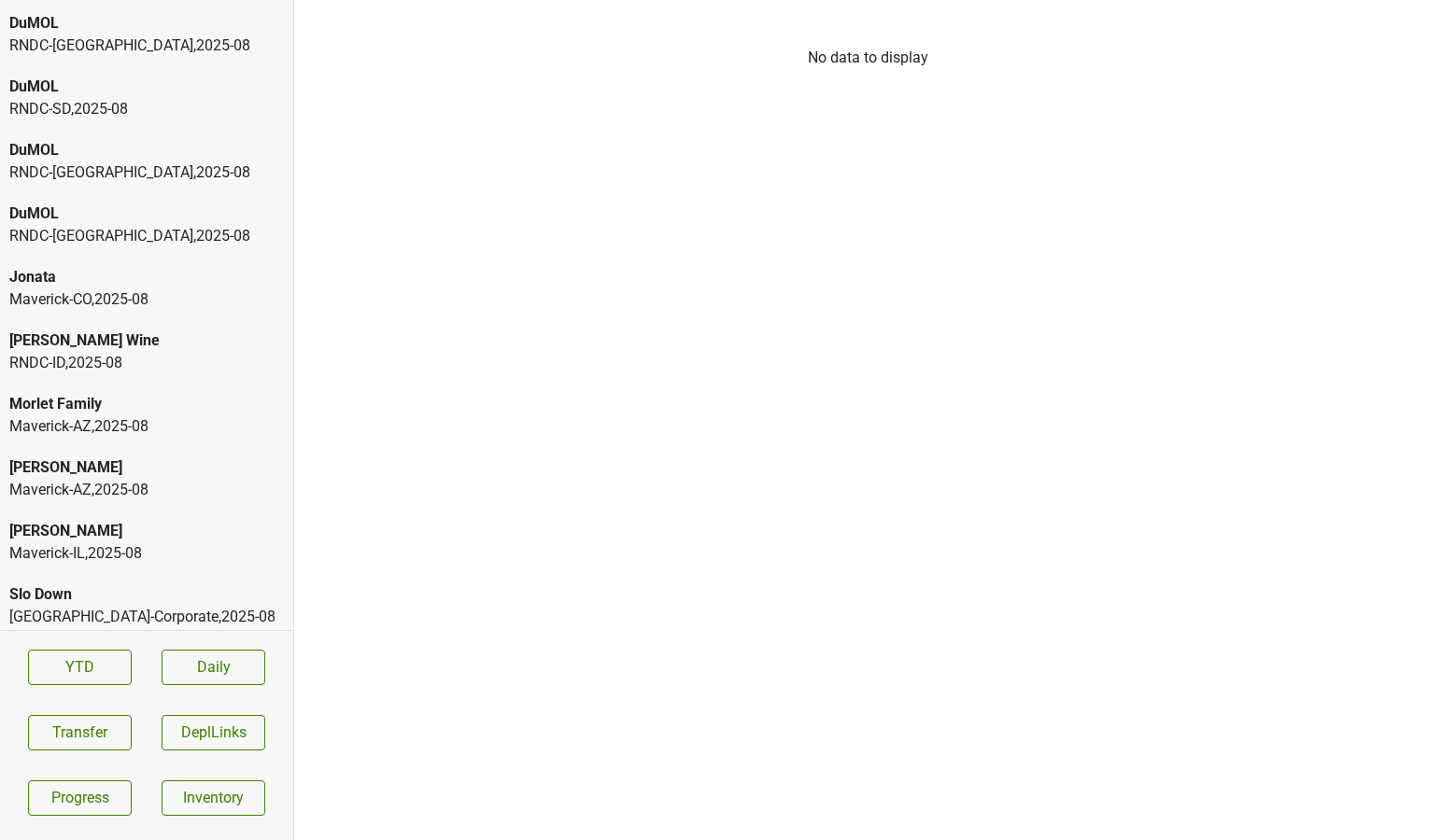
click at [156, 302] on div "Maverick-CO , 2025 - 08" at bounding box center [147, 300] width 274 height 23
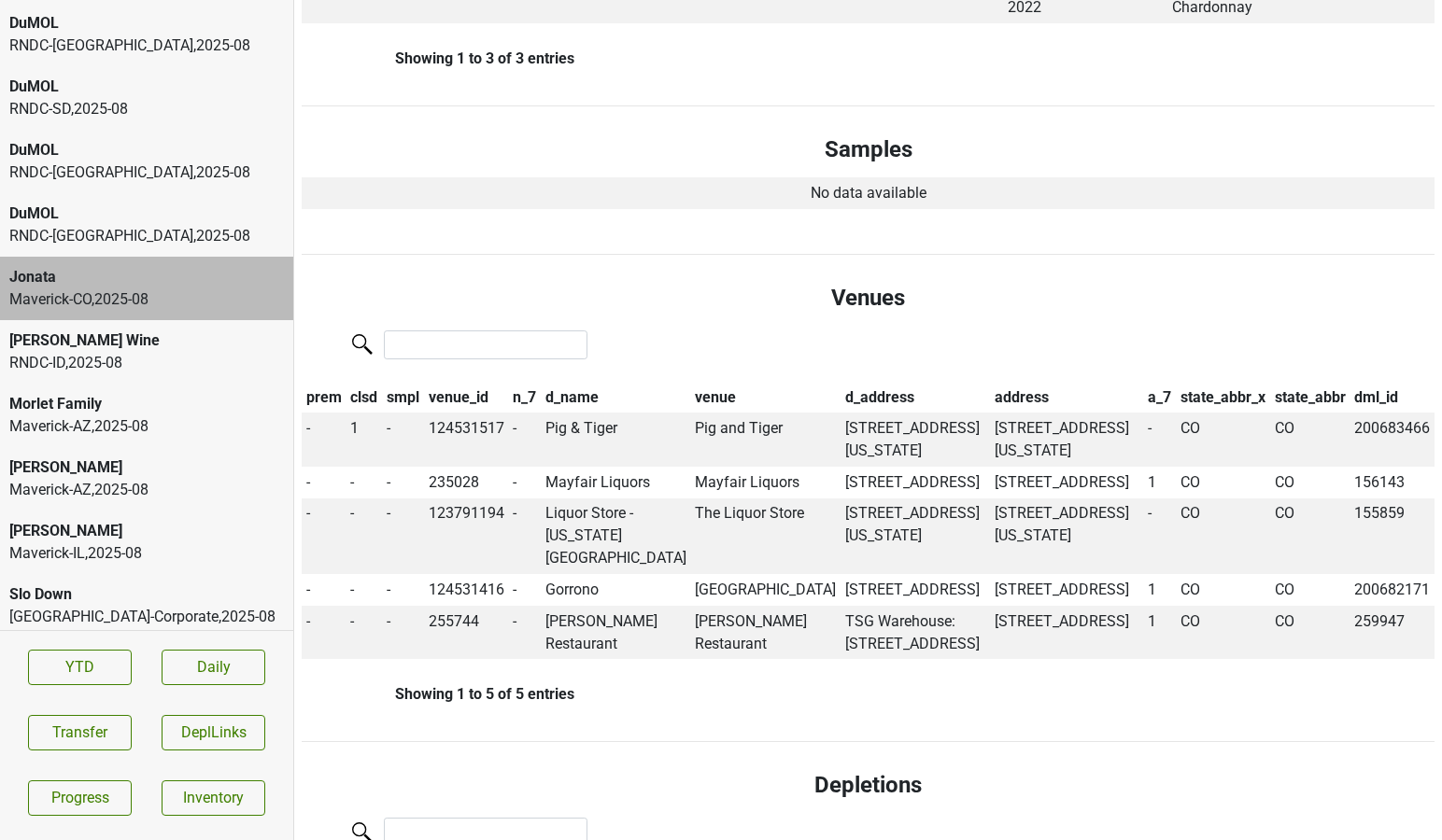
scroll to position [971, 0]
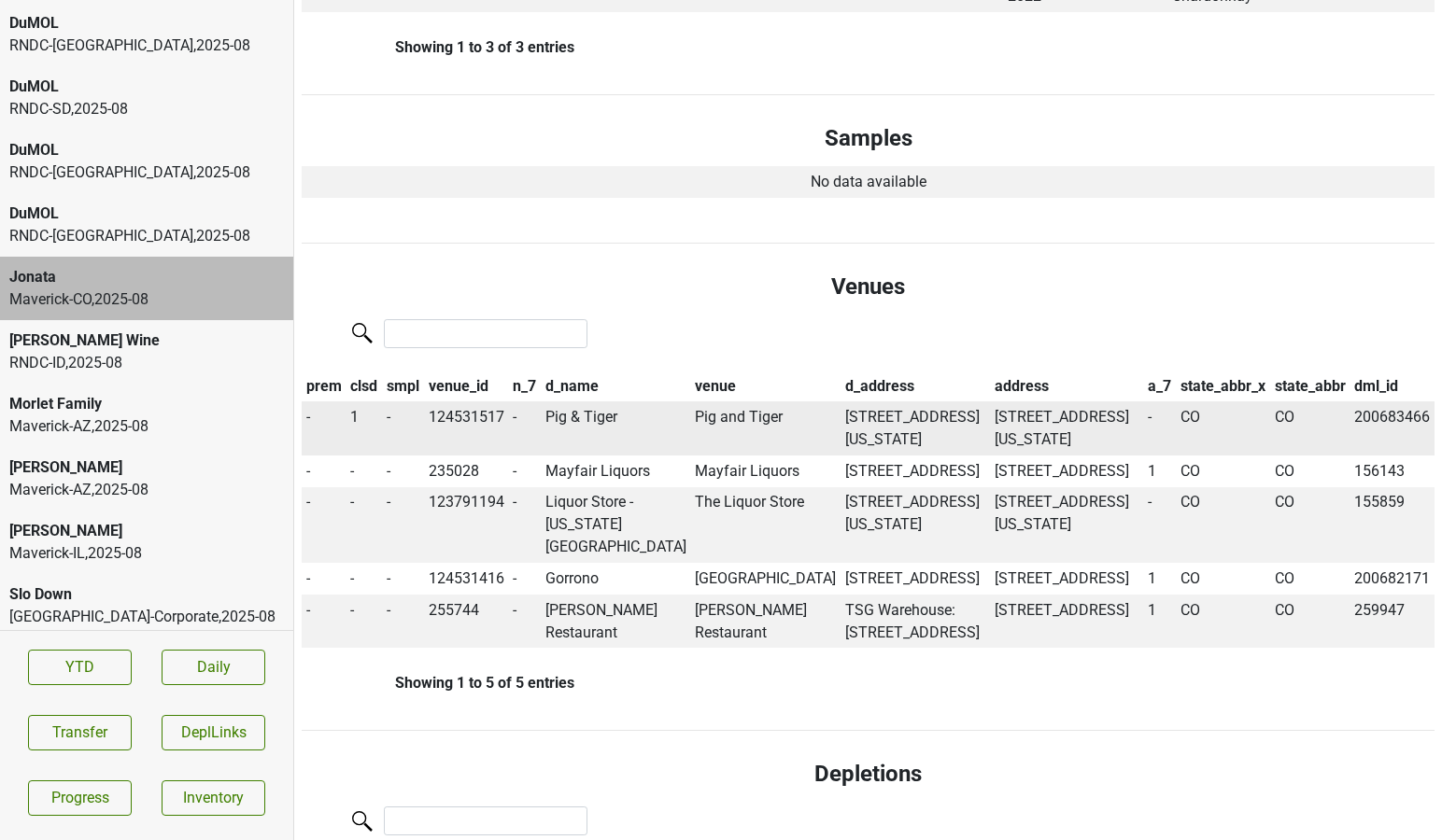
click at [586, 401] on td "Pig & Tiger" at bounding box center [616, 428] width 150 height 54
click at [360, 401] on td "1" at bounding box center [364, 428] width 36 height 54
click at [355, 408] on span "1" at bounding box center [354, 416] width 9 height 18
click at [368, 433] on div "0" at bounding box center [422, 453] width 148 height 47
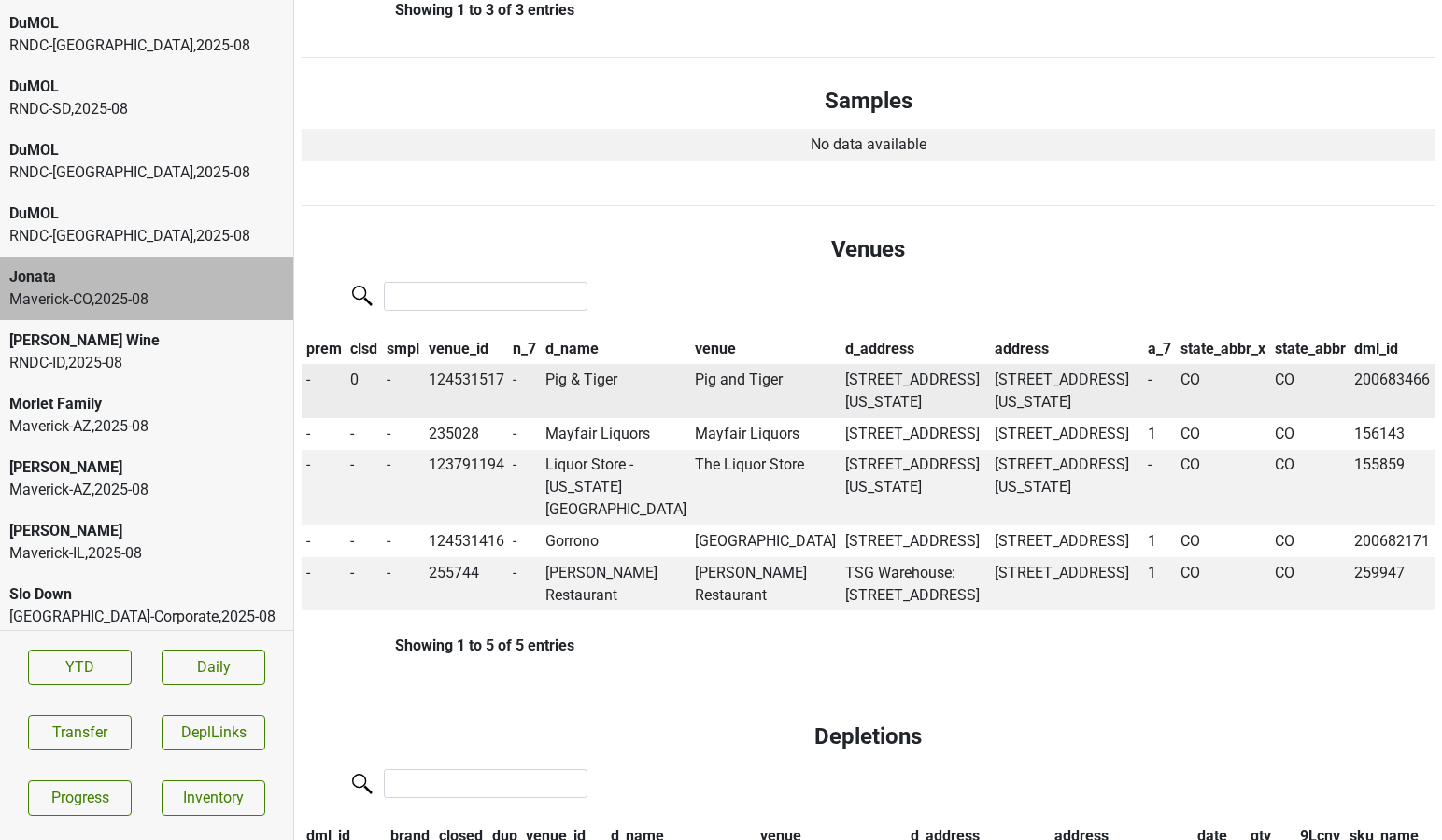
scroll to position [933, 0]
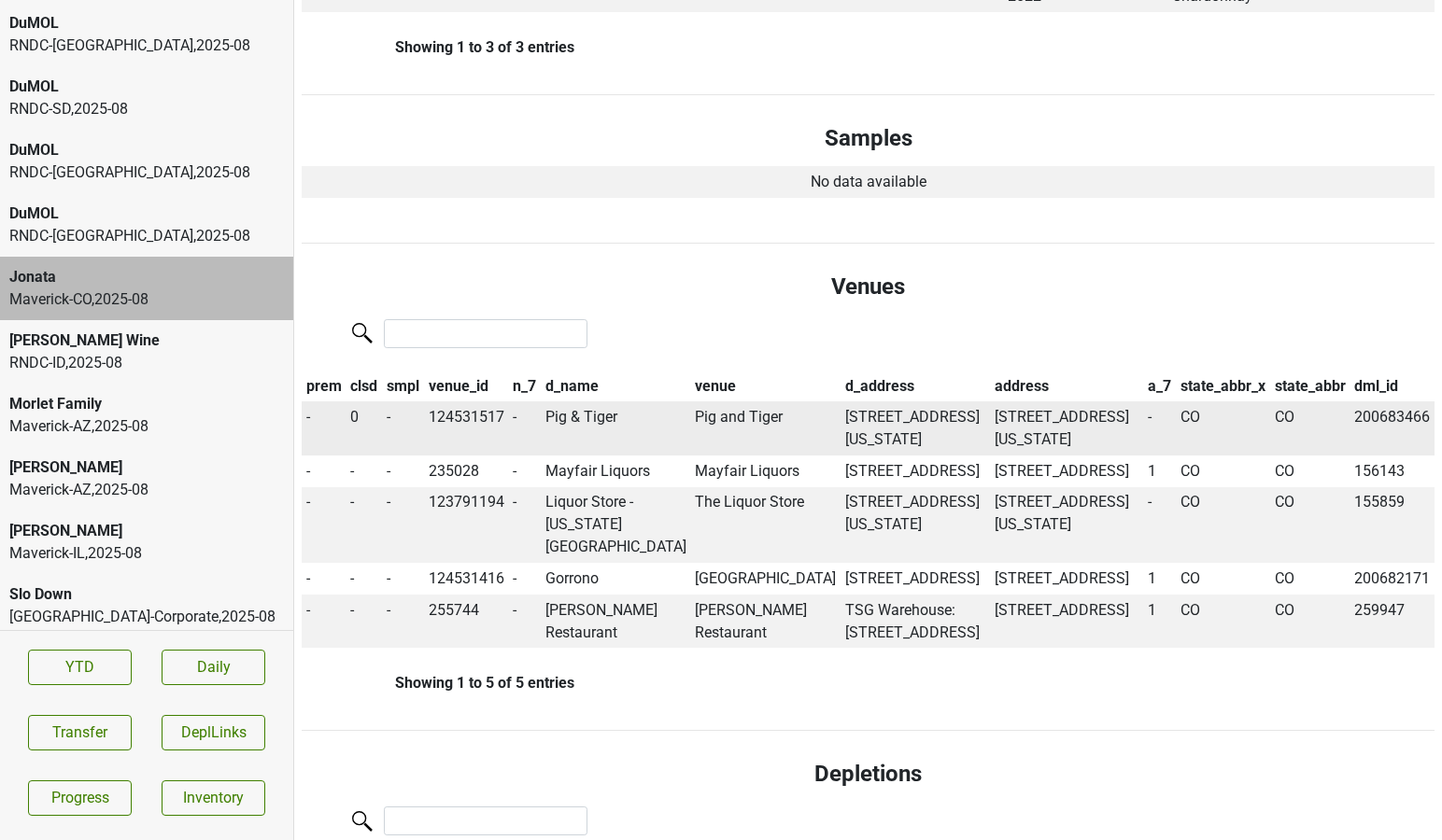
click at [591, 402] on td "Pig & Tiger" at bounding box center [616, 428] width 150 height 54
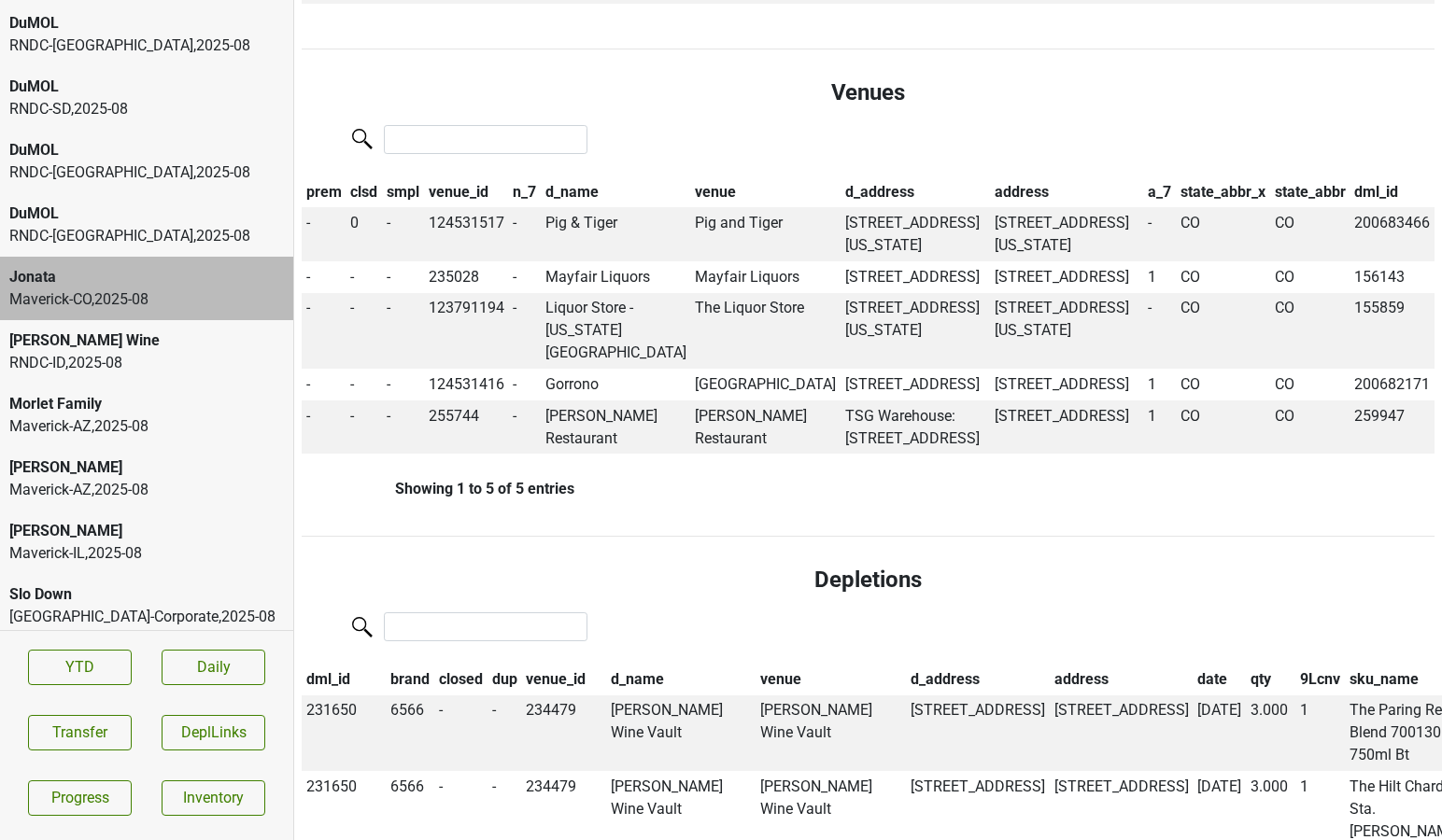
scroll to position [1135, 0]
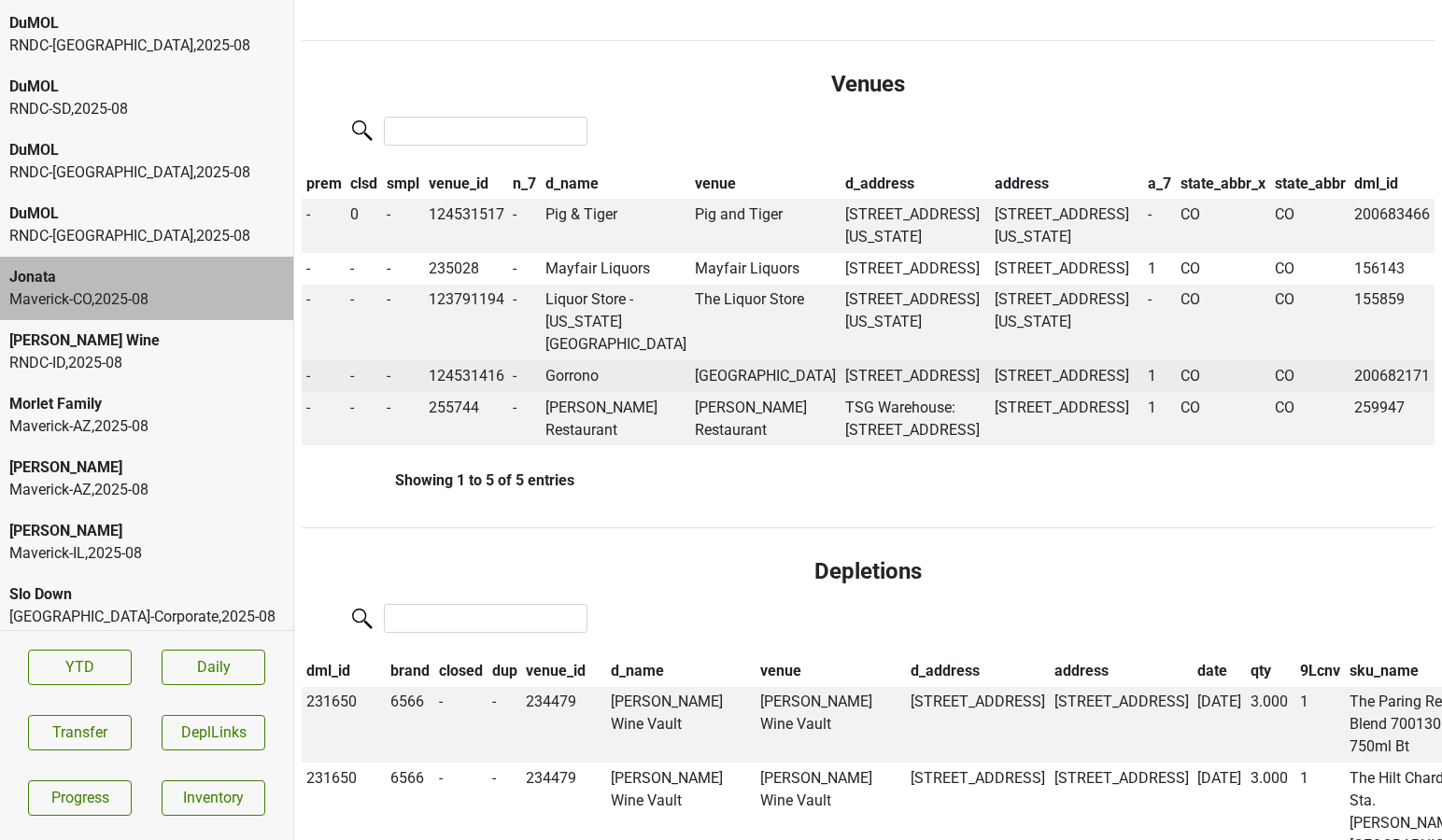
click at [576, 380] on td "Gorrono" at bounding box center [616, 376] width 150 height 32
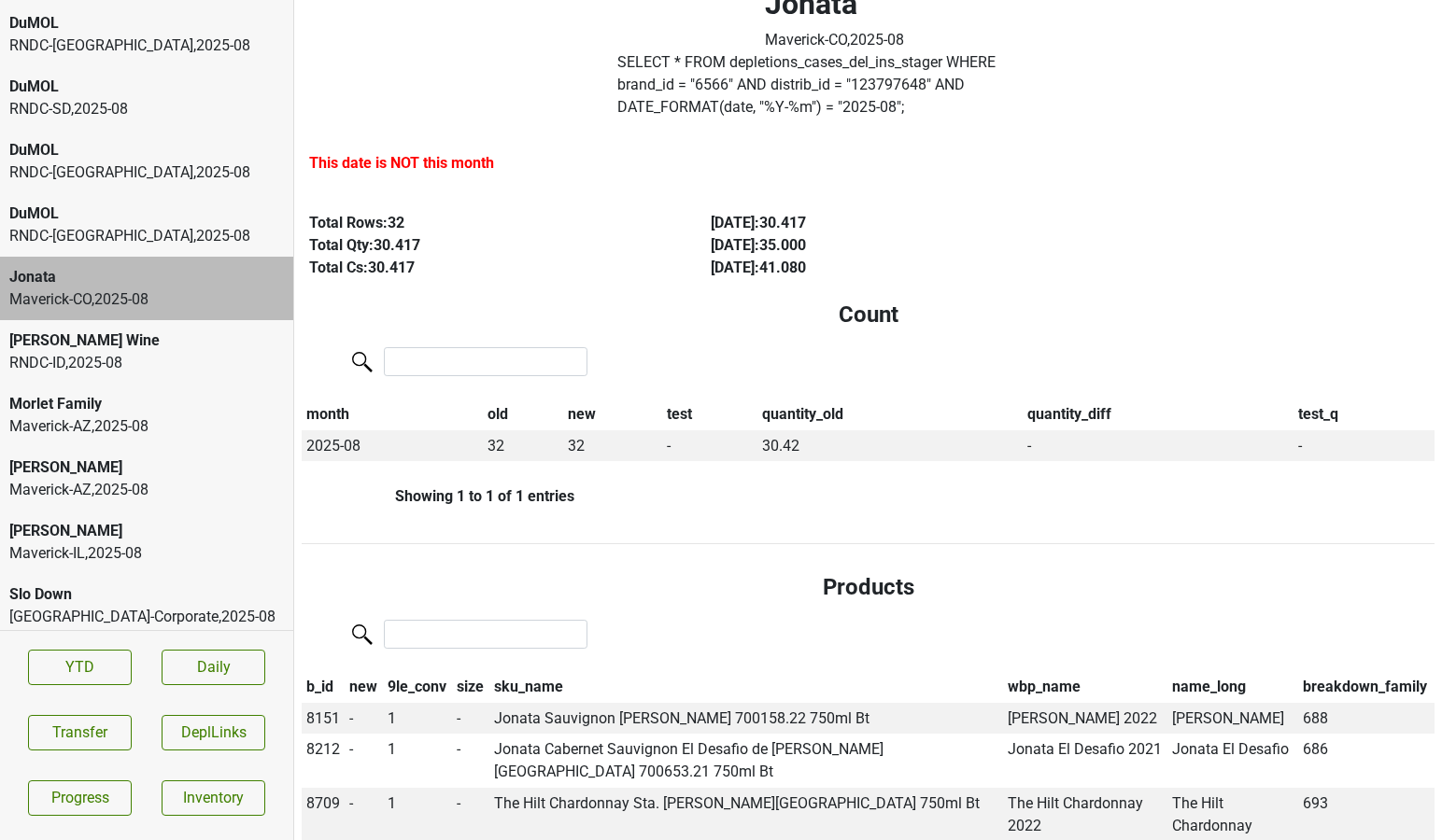
scroll to position [0, 0]
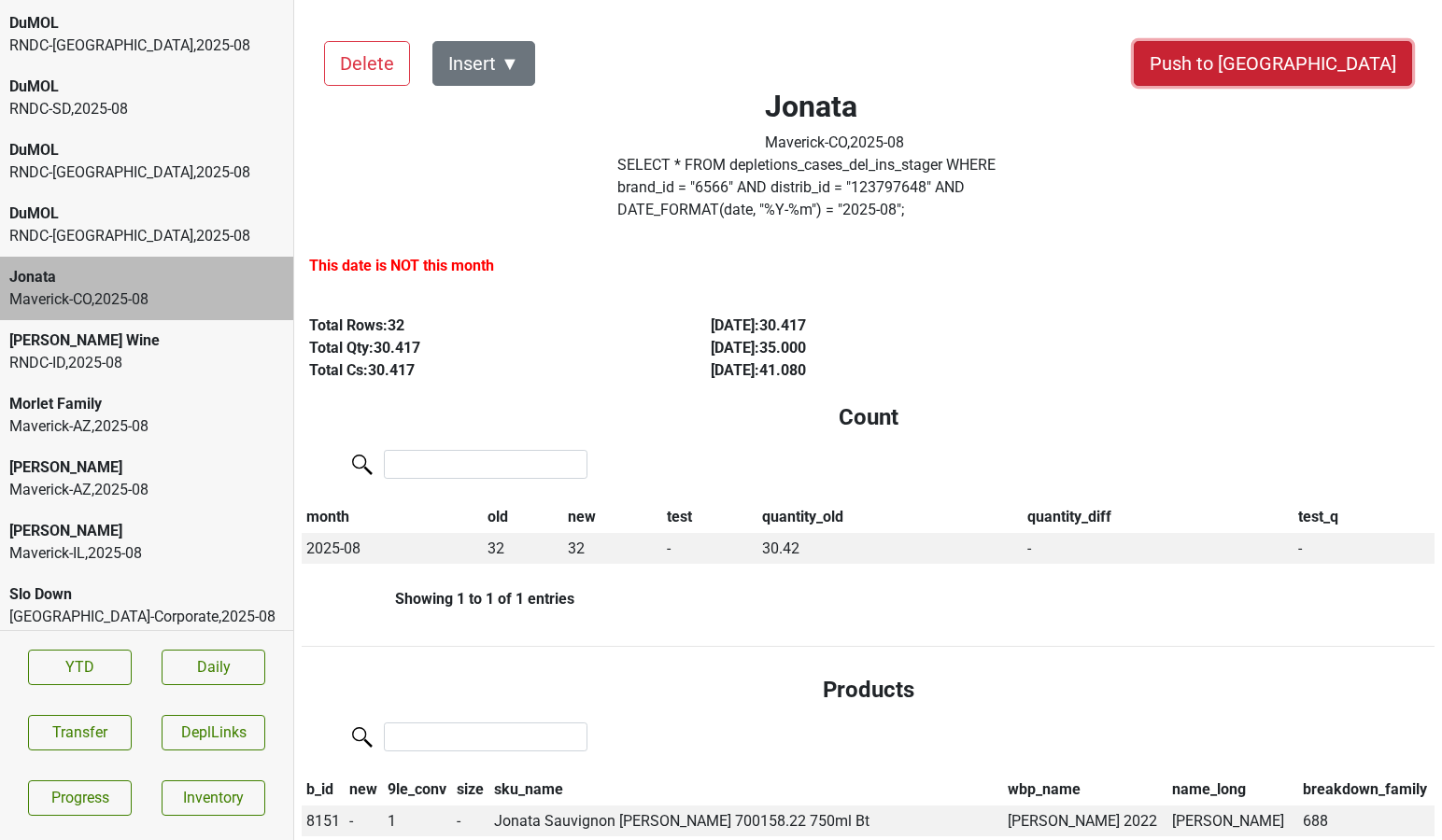
click at [1363, 71] on button "Push to [GEOGRAPHIC_DATA]" at bounding box center [1273, 62] width 278 height 44
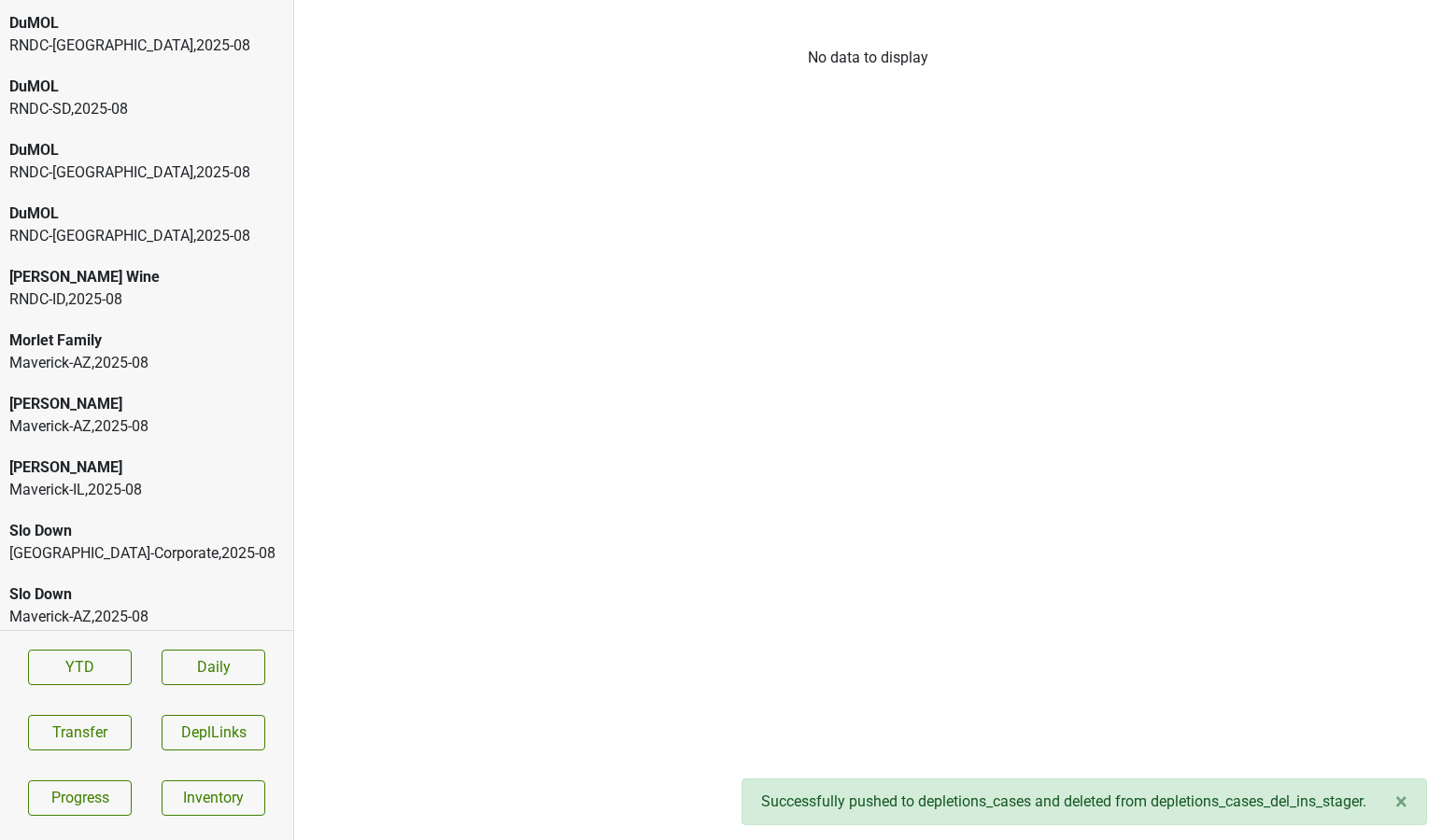
click at [228, 222] on div "DuMOL" at bounding box center [147, 214] width 274 height 23
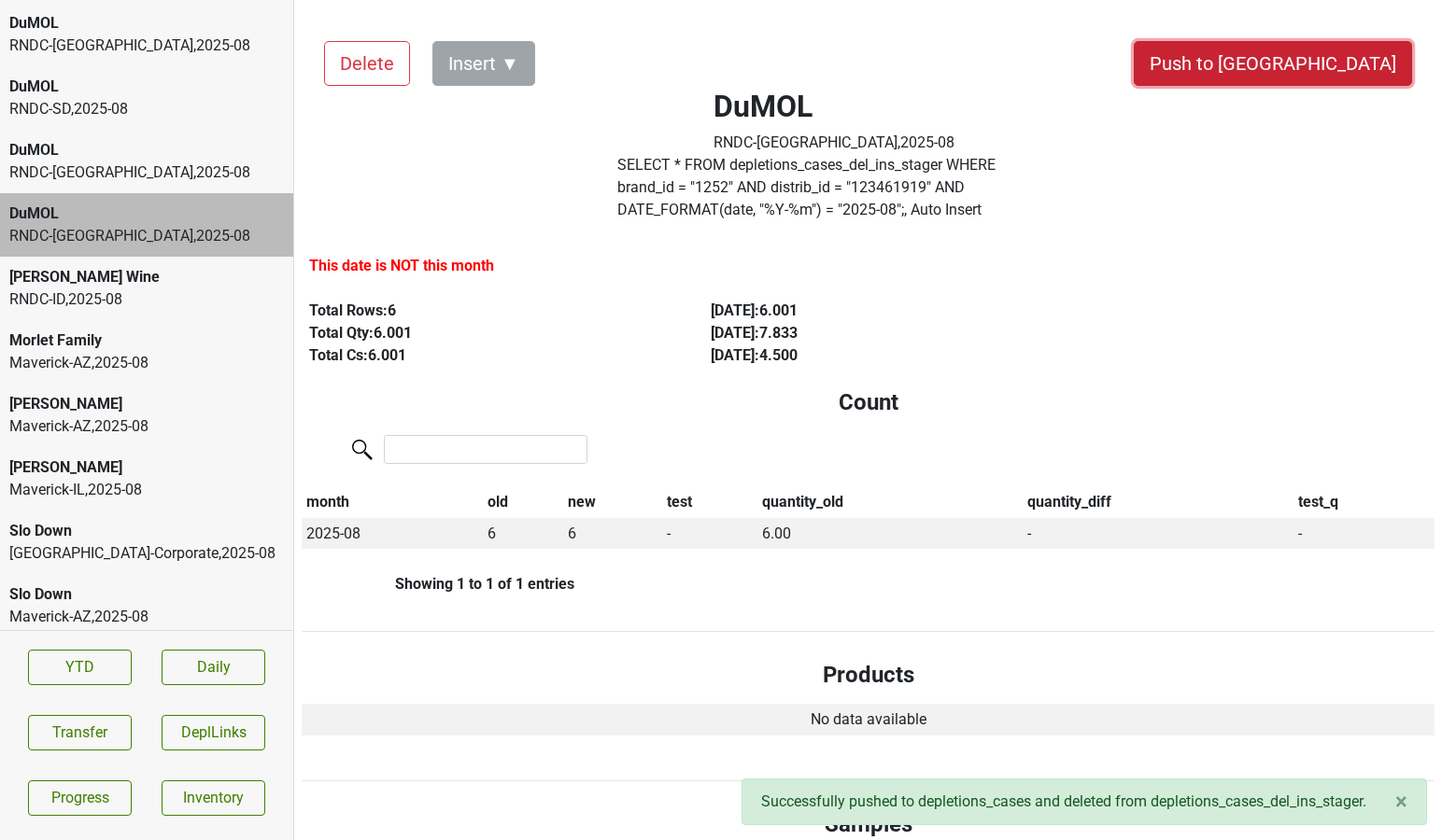
click at [1329, 65] on button "Push to [GEOGRAPHIC_DATA]" at bounding box center [1273, 62] width 278 height 44
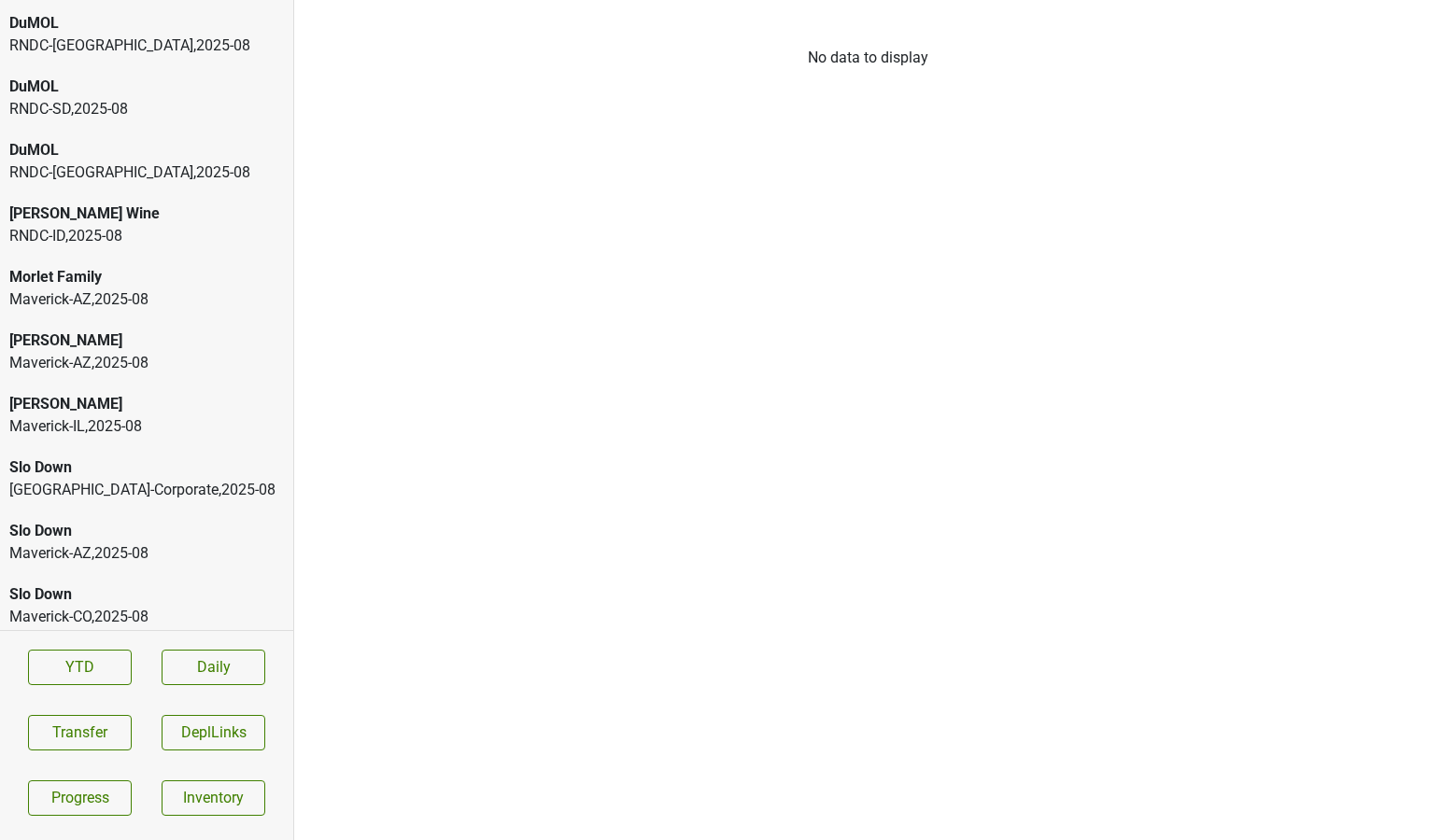
click at [200, 184] on div "DuMOL RNDC-TX , 2025 - 08" at bounding box center [147, 161] width 293 height 63
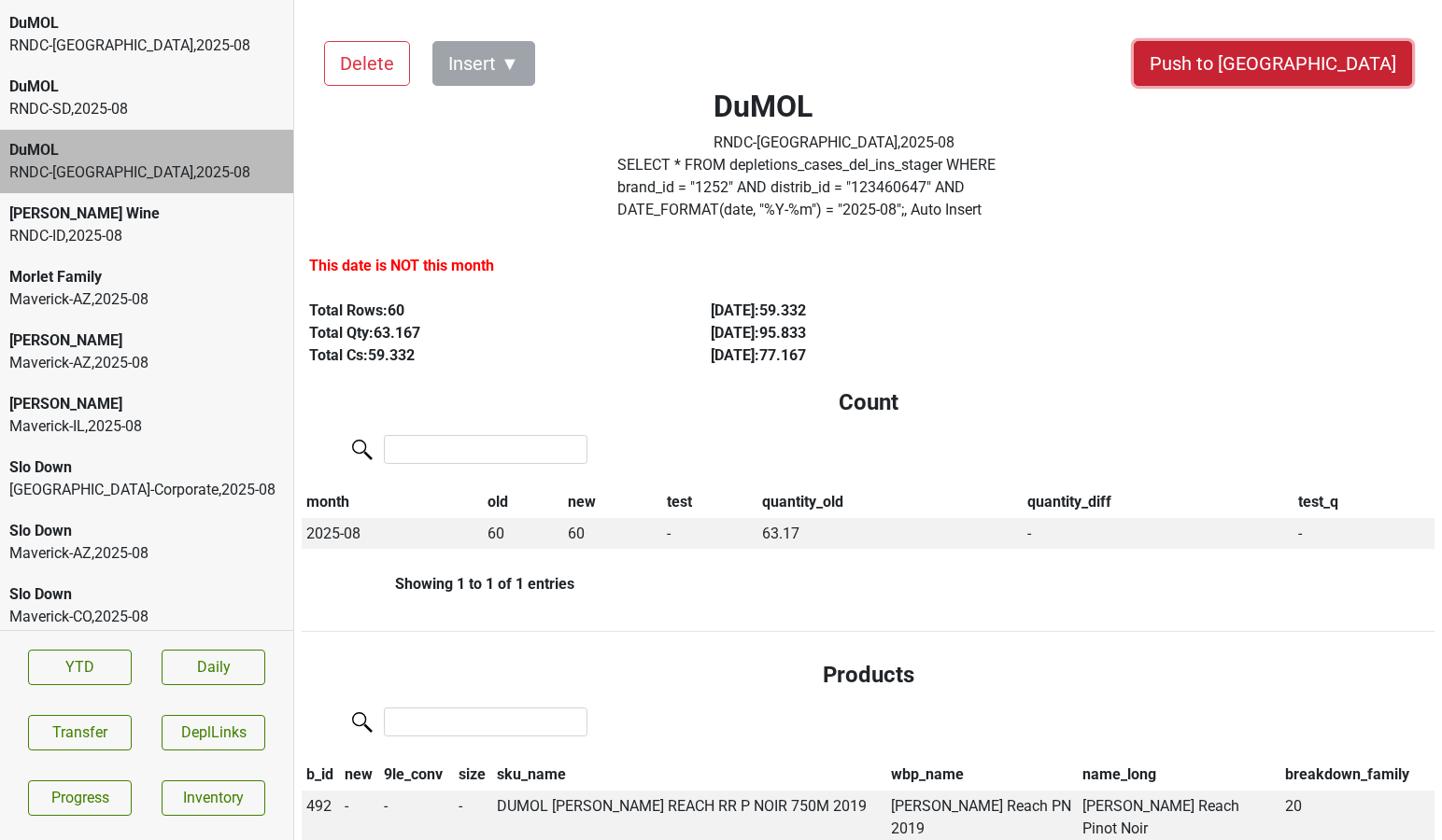
click at [1347, 61] on button "Push to [GEOGRAPHIC_DATA]" at bounding box center [1273, 62] width 278 height 44
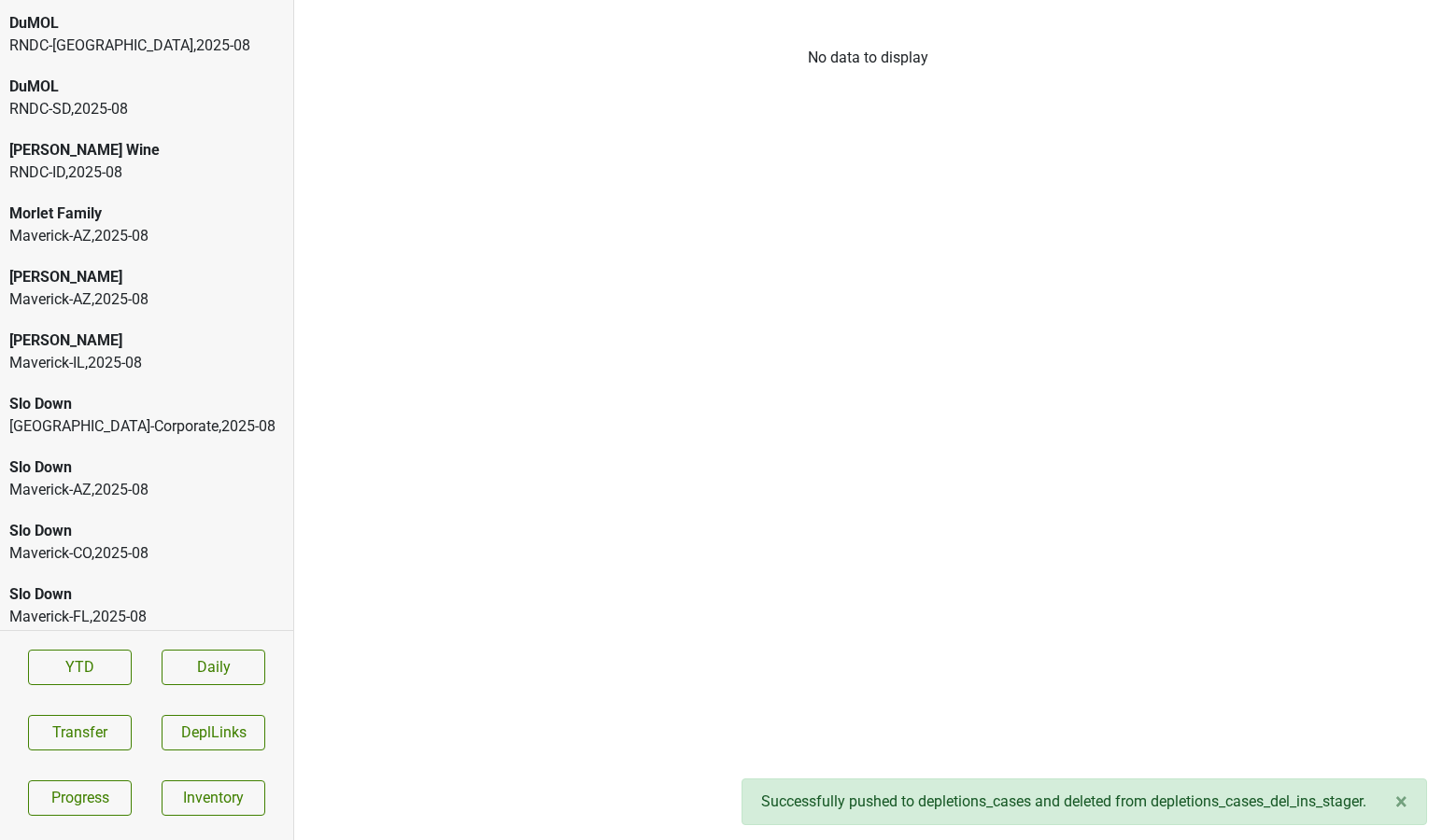
click at [190, 121] on div "DuMOL RNDC-SD , 2025 - 08" at bounding box center [147, 97] width 293 height 63
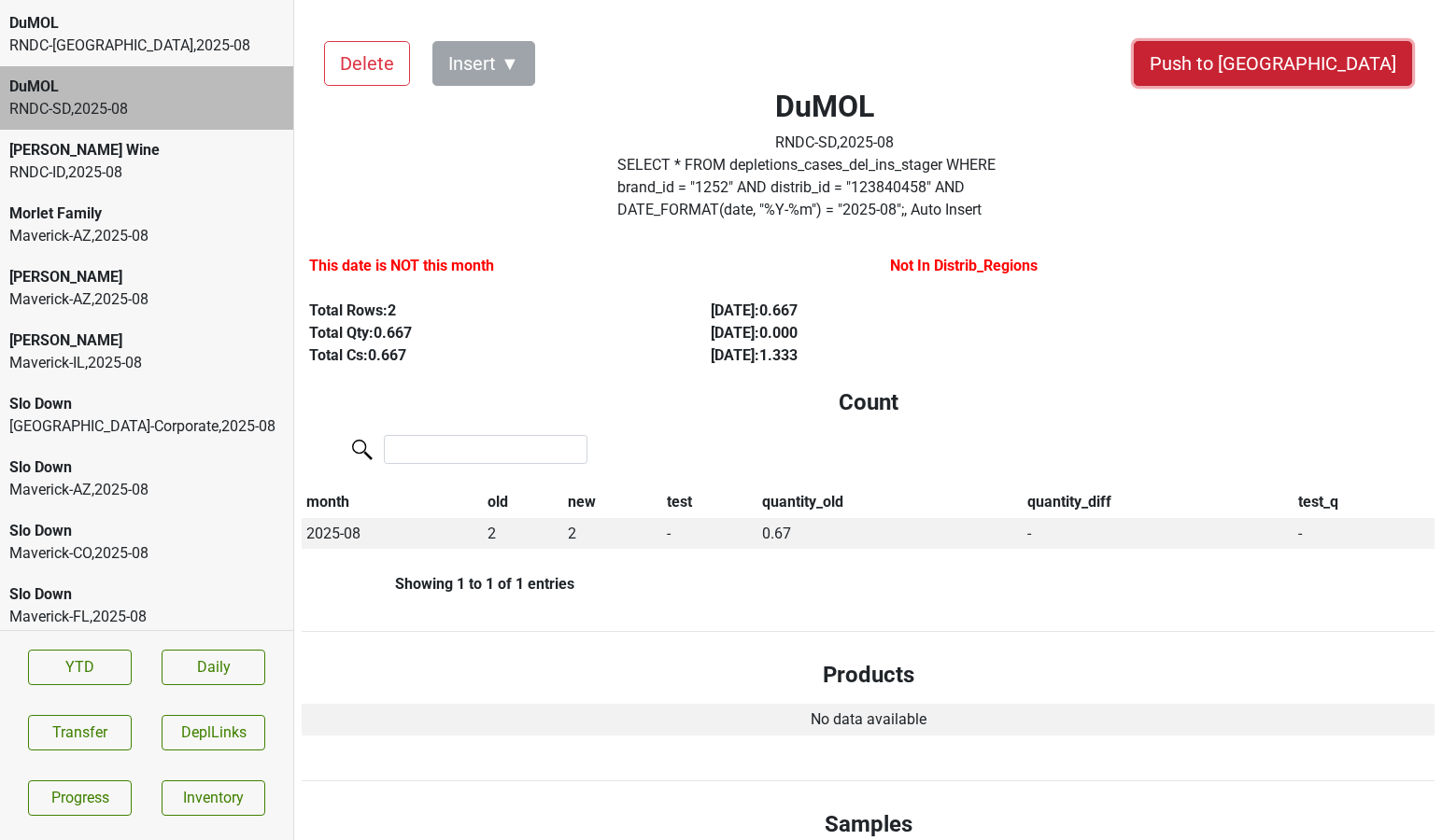
click at [1328, 69] on button "Push to [GEOGRAPHIC_DATA]" at bounding box center [1273, 62] width 278 height 44
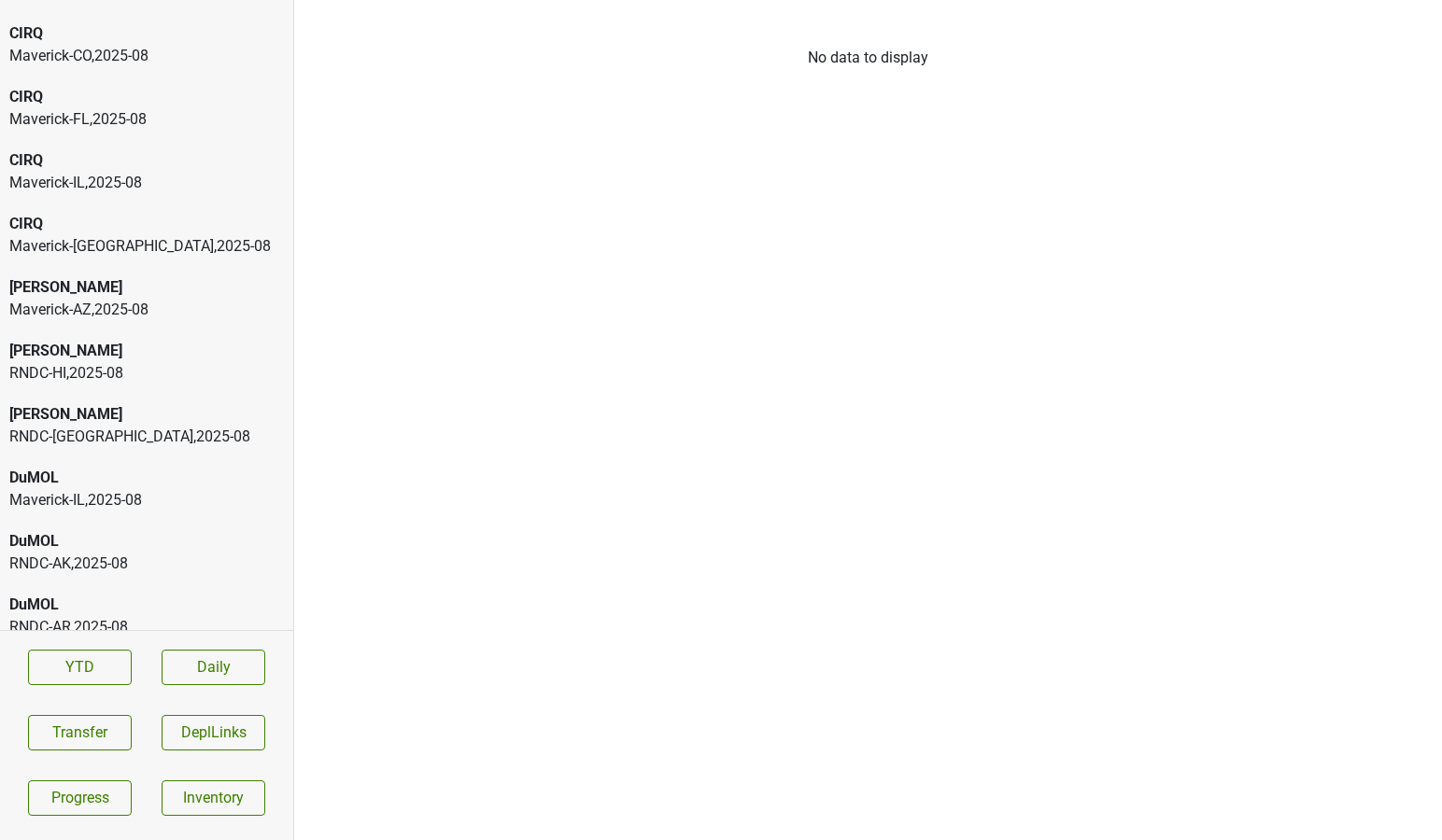
scroll to position [1165, 0]
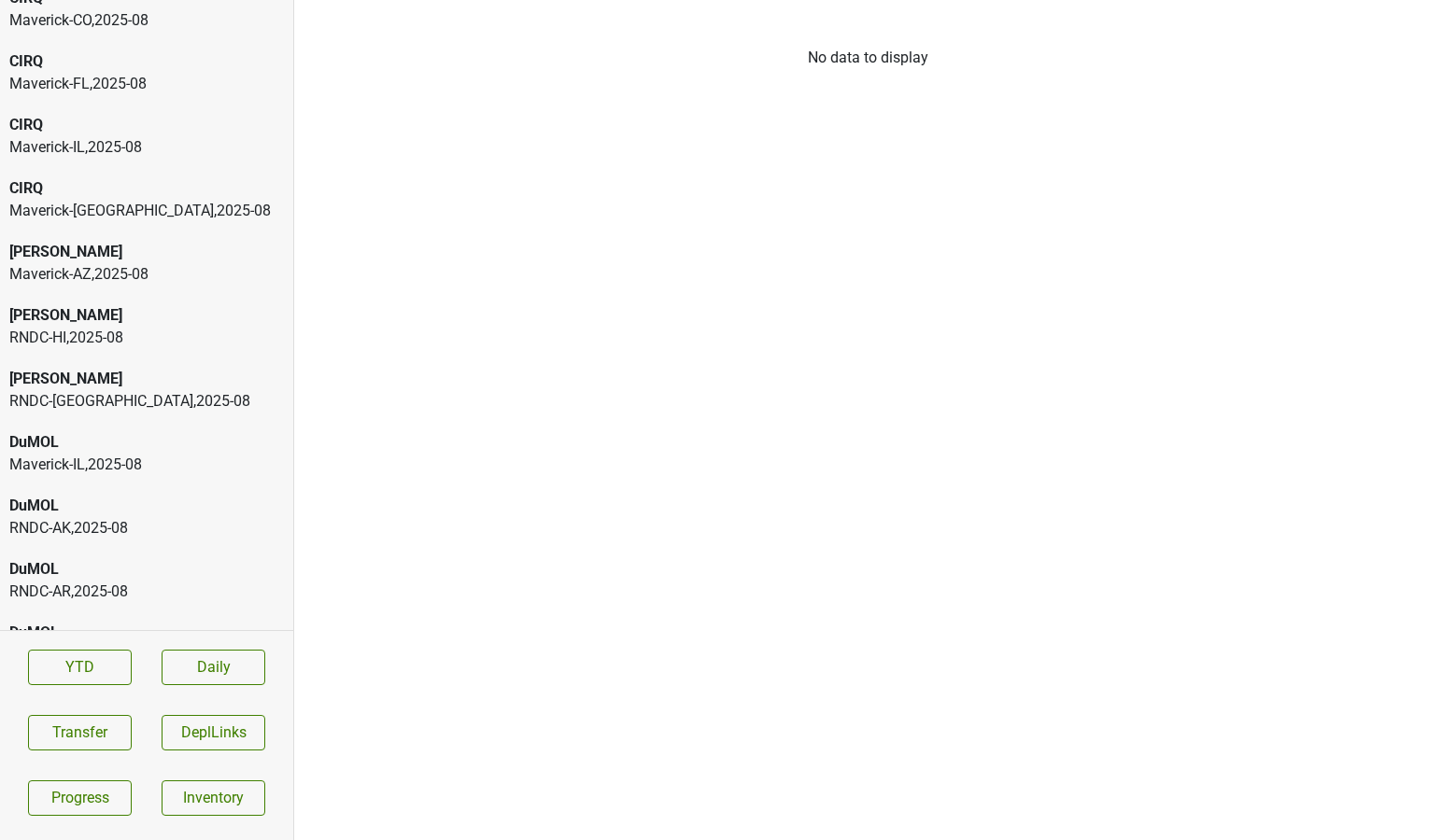
click at [169, 450] on div "DuMOL" at bounding box center [147, 443] width 274 height 23
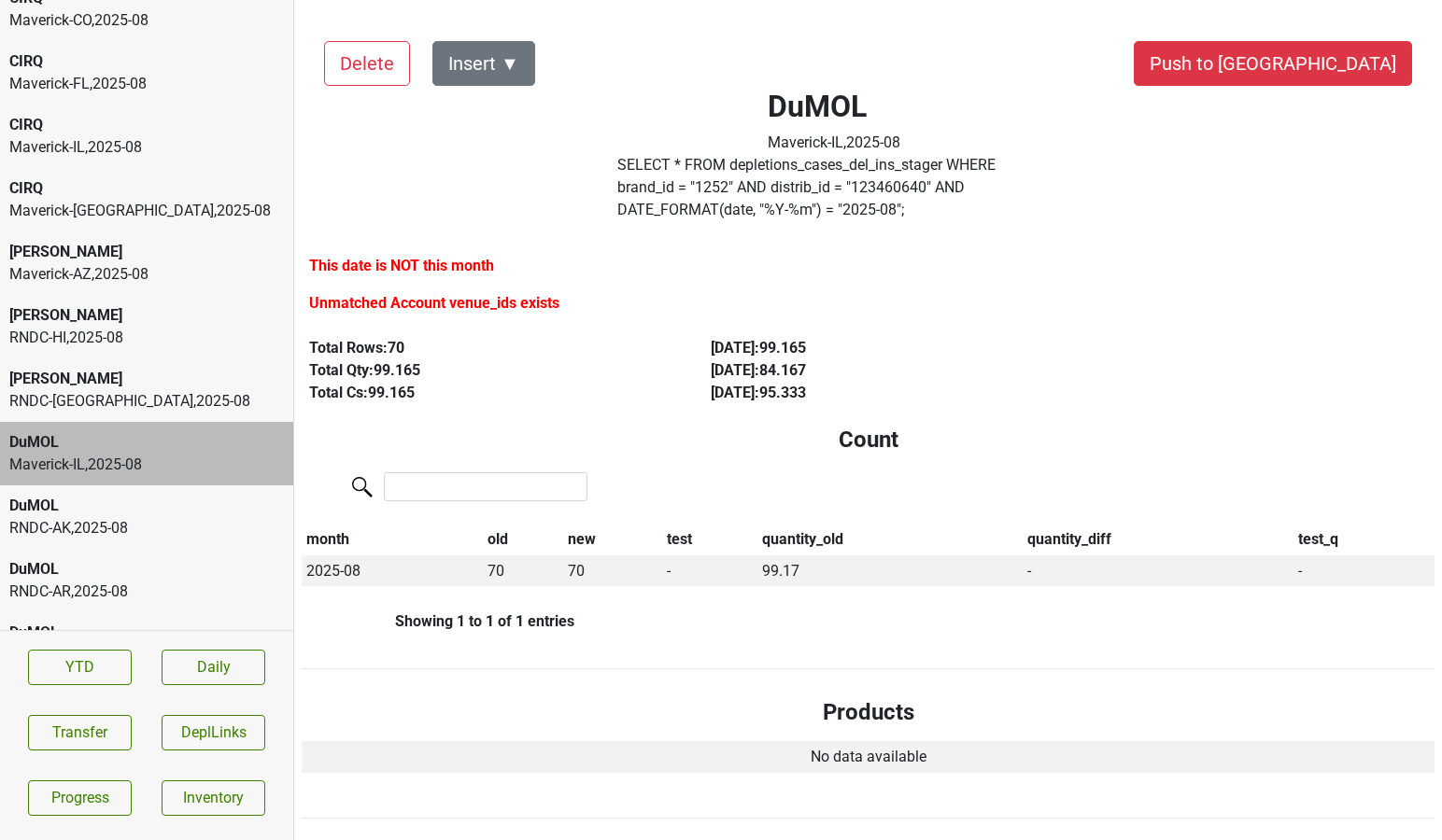
click at [182, 384] on div "Dalla Valle" at bounding box center [147, 379] width 274 height 23
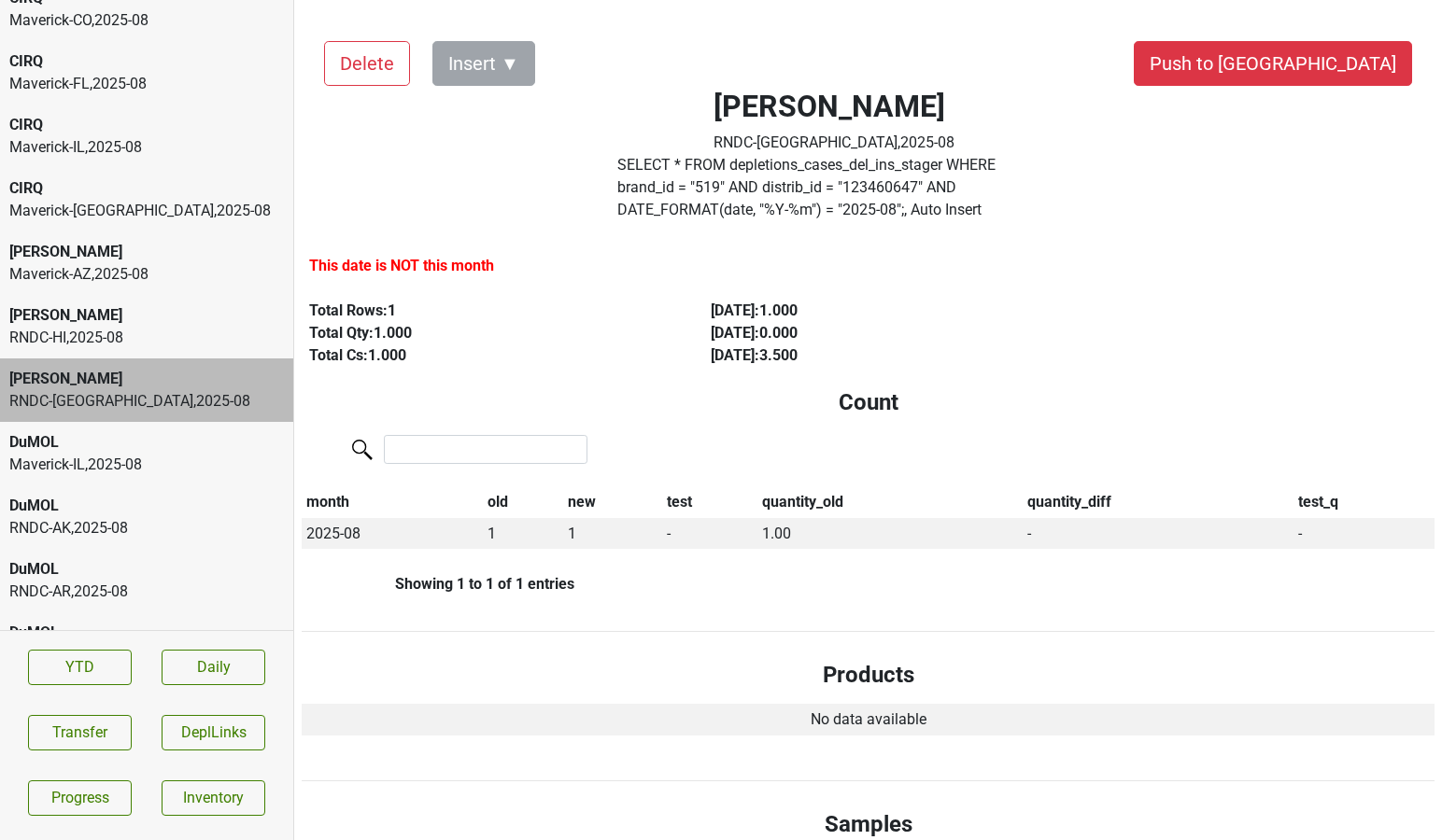
click at [171, 499] on div "DuMOL" at bounding box center [147, 506] width 274 height 23
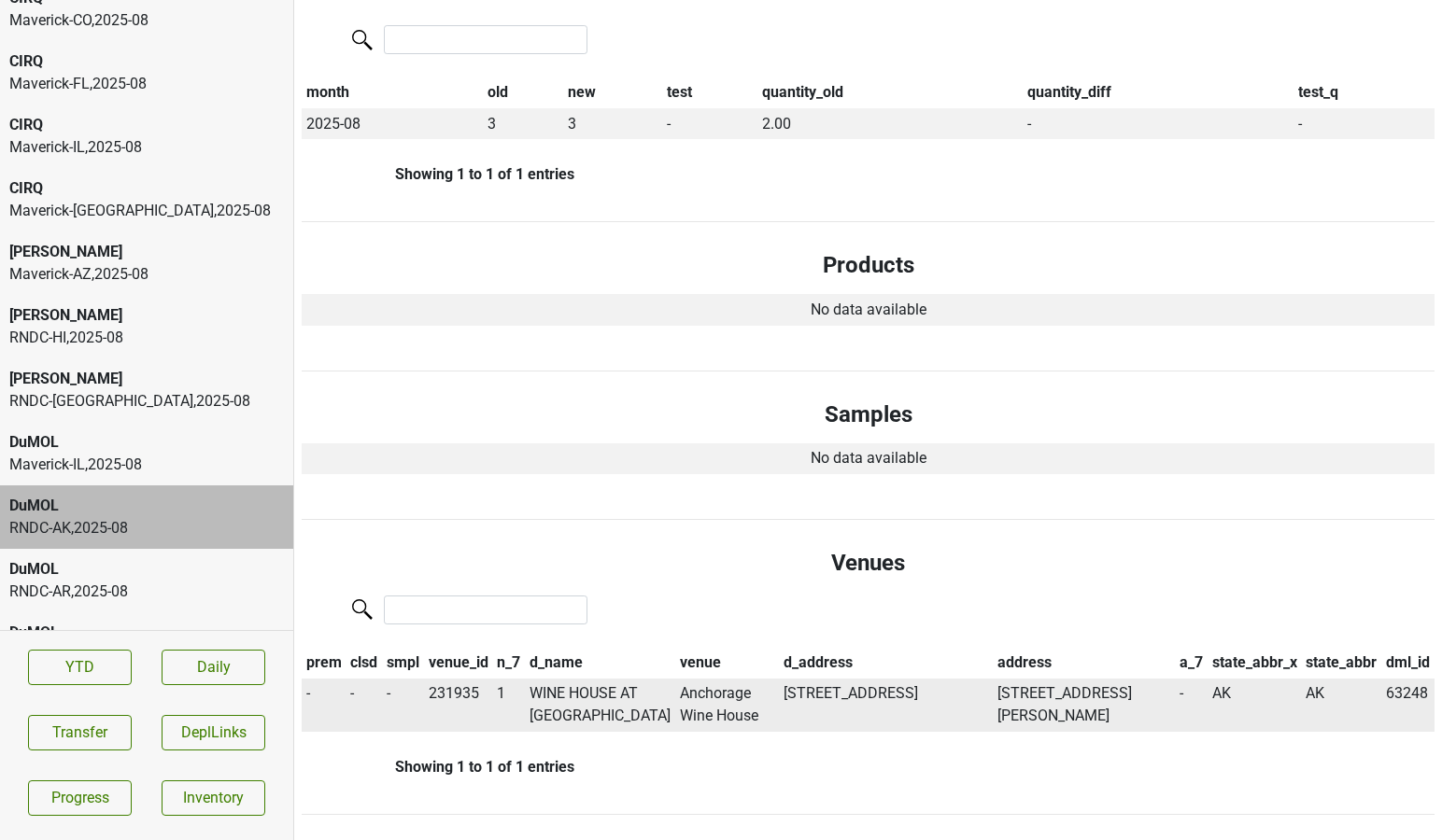
scroll to position [0, 0]
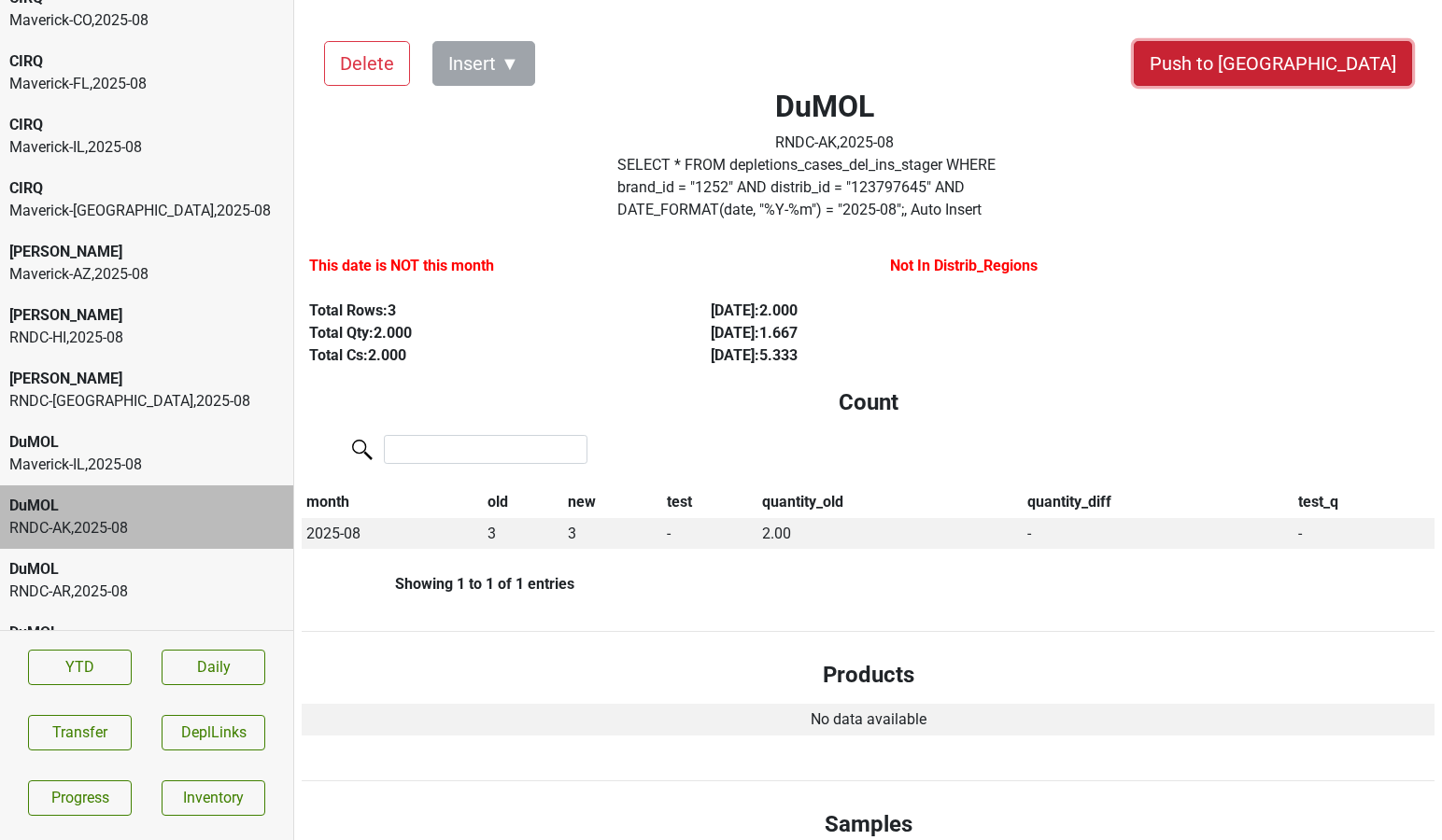
click at [1330, 67] on button "Push to [GEOGRAPHIC_DATA]" at bounding box center [1273, 62] width 278 height 44
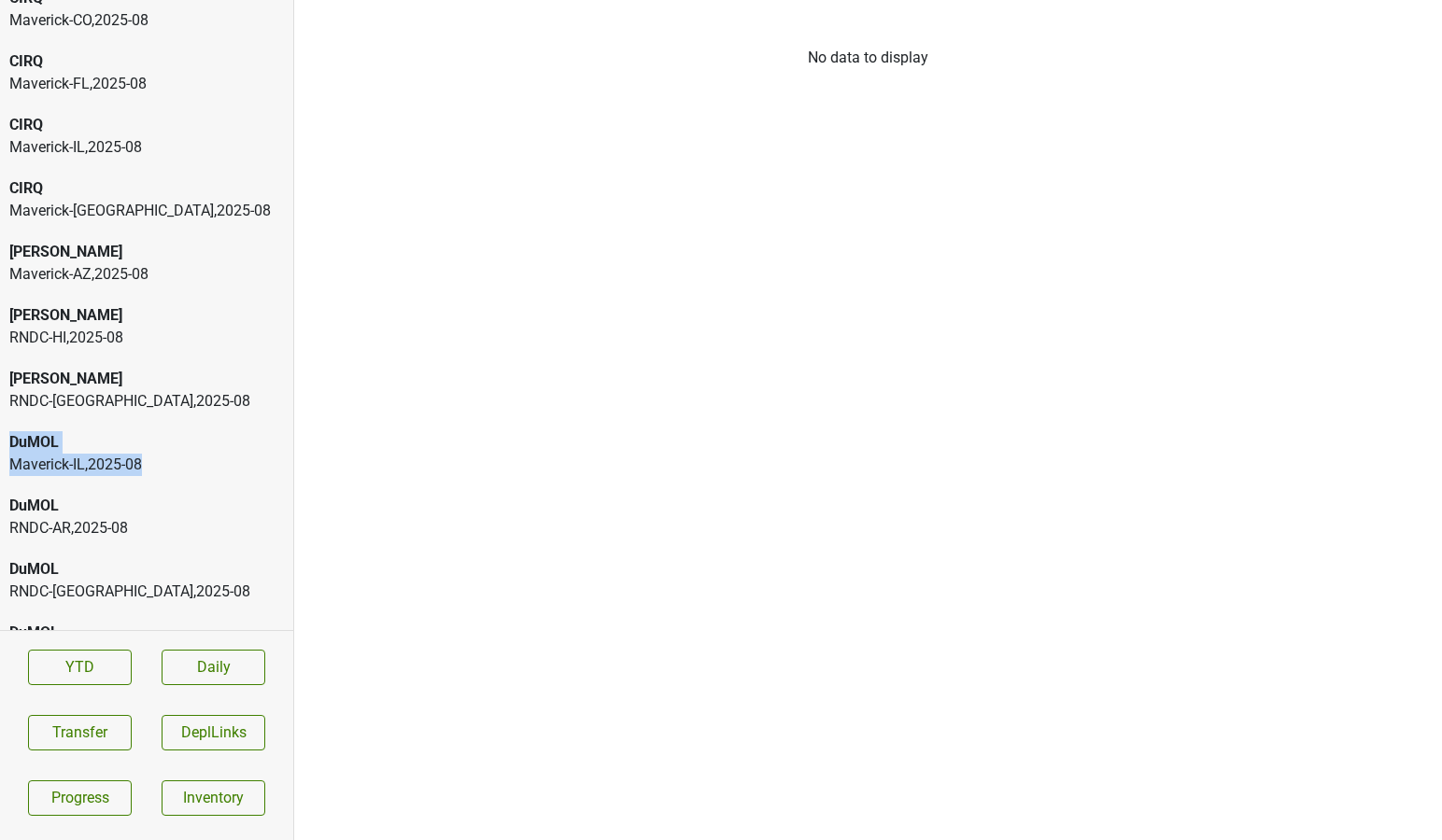
drag, startPoint x: 187, startPoint y: 456, endPoint x: 174, endPoint y: 442, distance: 19.1
click at [176, 418] on div "Aperture Cellars Maverick-CO , 2025 - 08 Aperture Cellars Maverick-IL , 2025 - …" at bounding box center [147, 315] width 293 height 630
click at [167, 508] on div "DuMOL" at bounding box center [147, 506] width 274 height 23
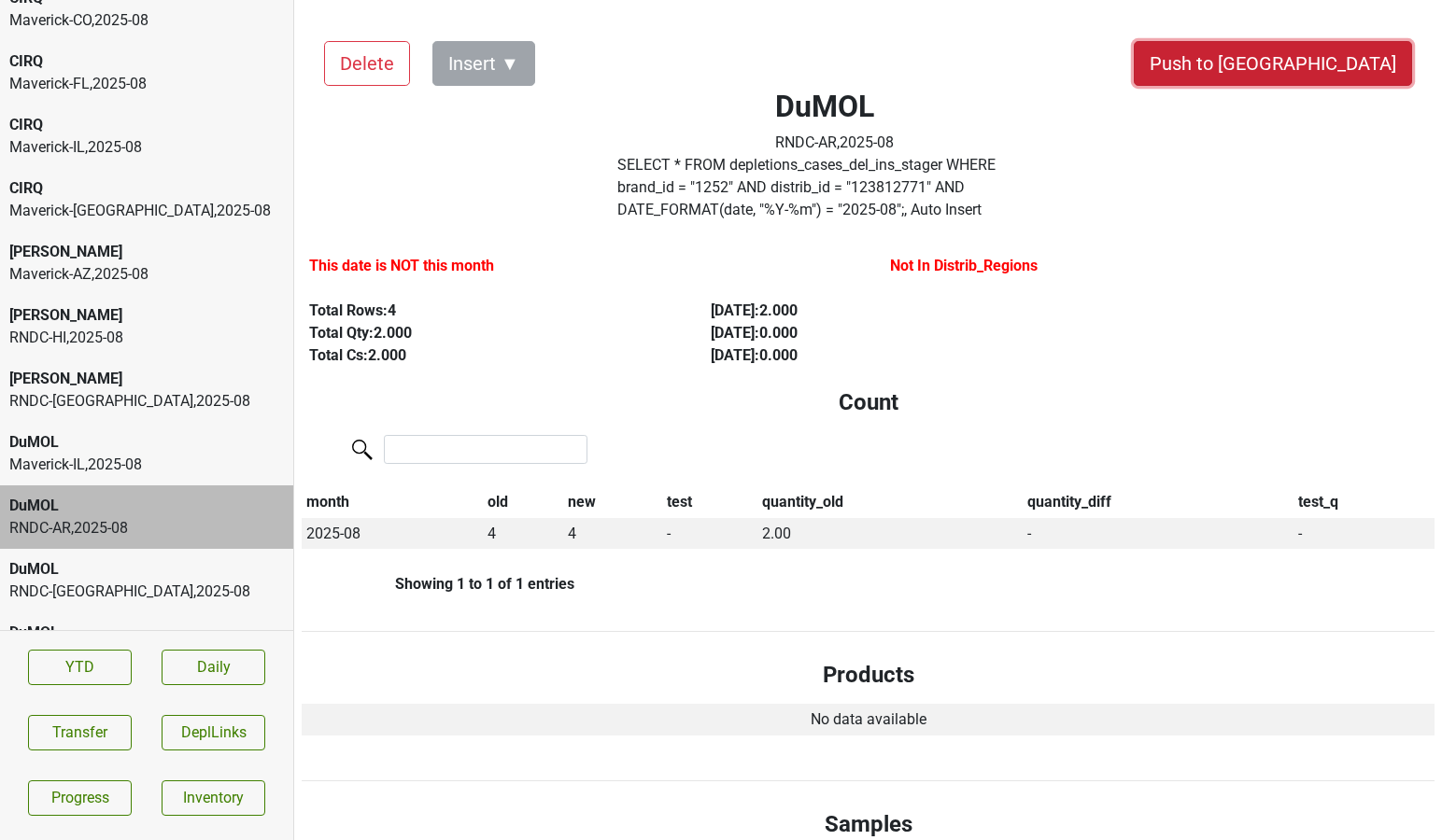
click at [1331, 58] on button "Push to [GEOGRAPHIC_DATA]" at bounding box center [1273, 62] width 278 height 44
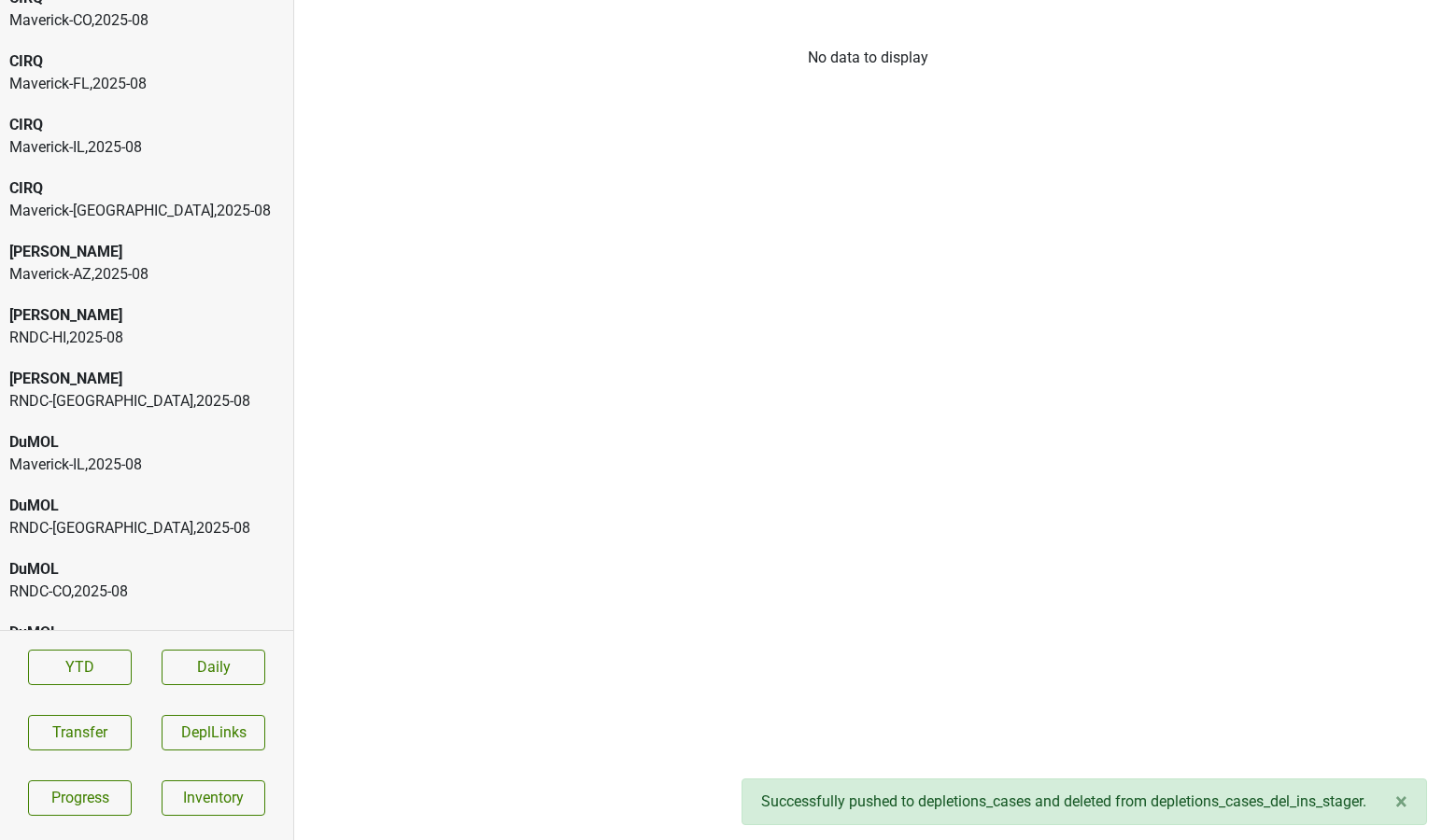
click at [175, 529] on div "RNDC-CA , 2025 - 08" at bounding box center [147, 529] width 274 height 23
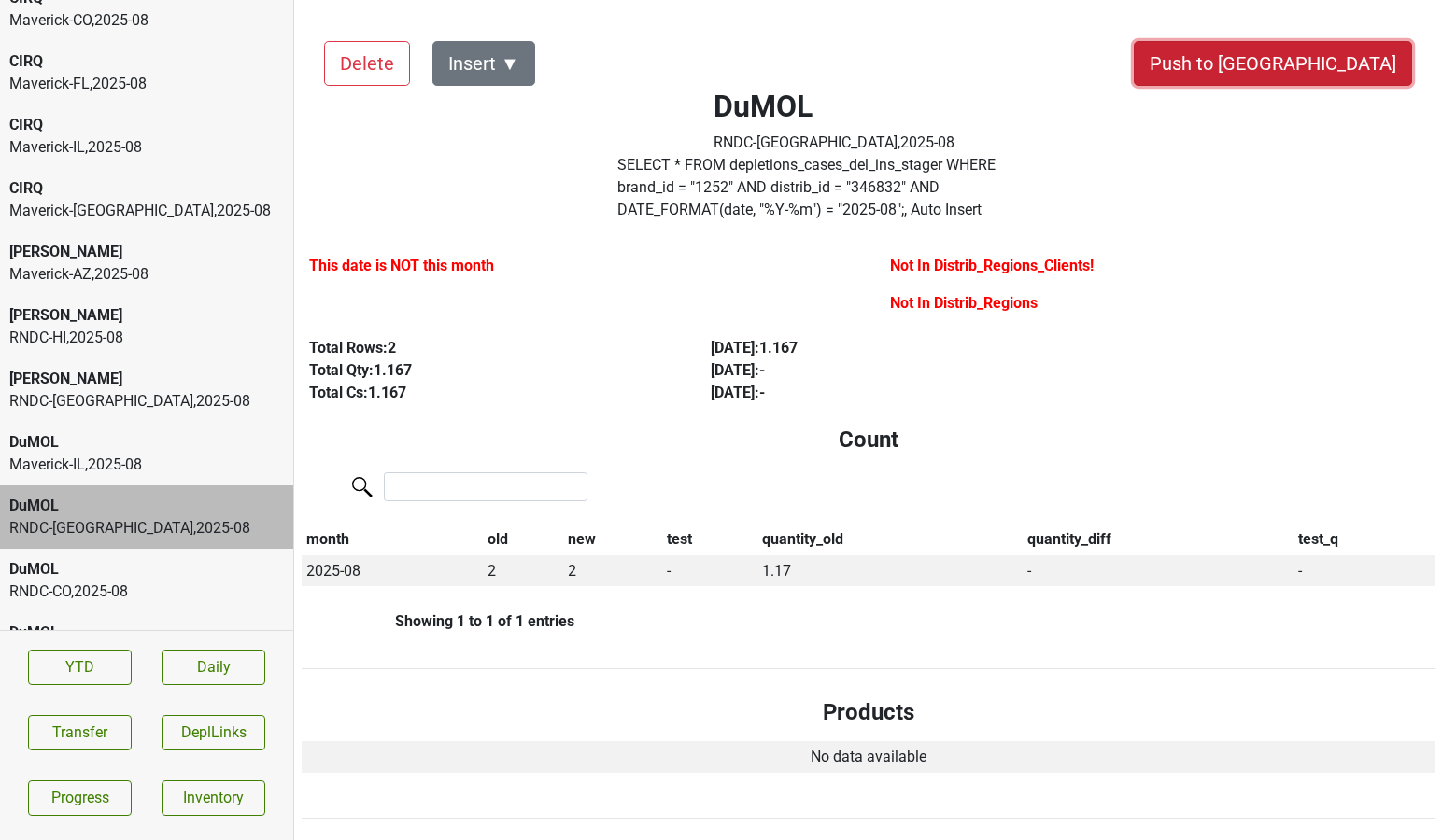
click at [1322, 61] on button "Push to [GEOGRAPHIC_DATA]" at bounding box center [1273, 62] width 278 height 44
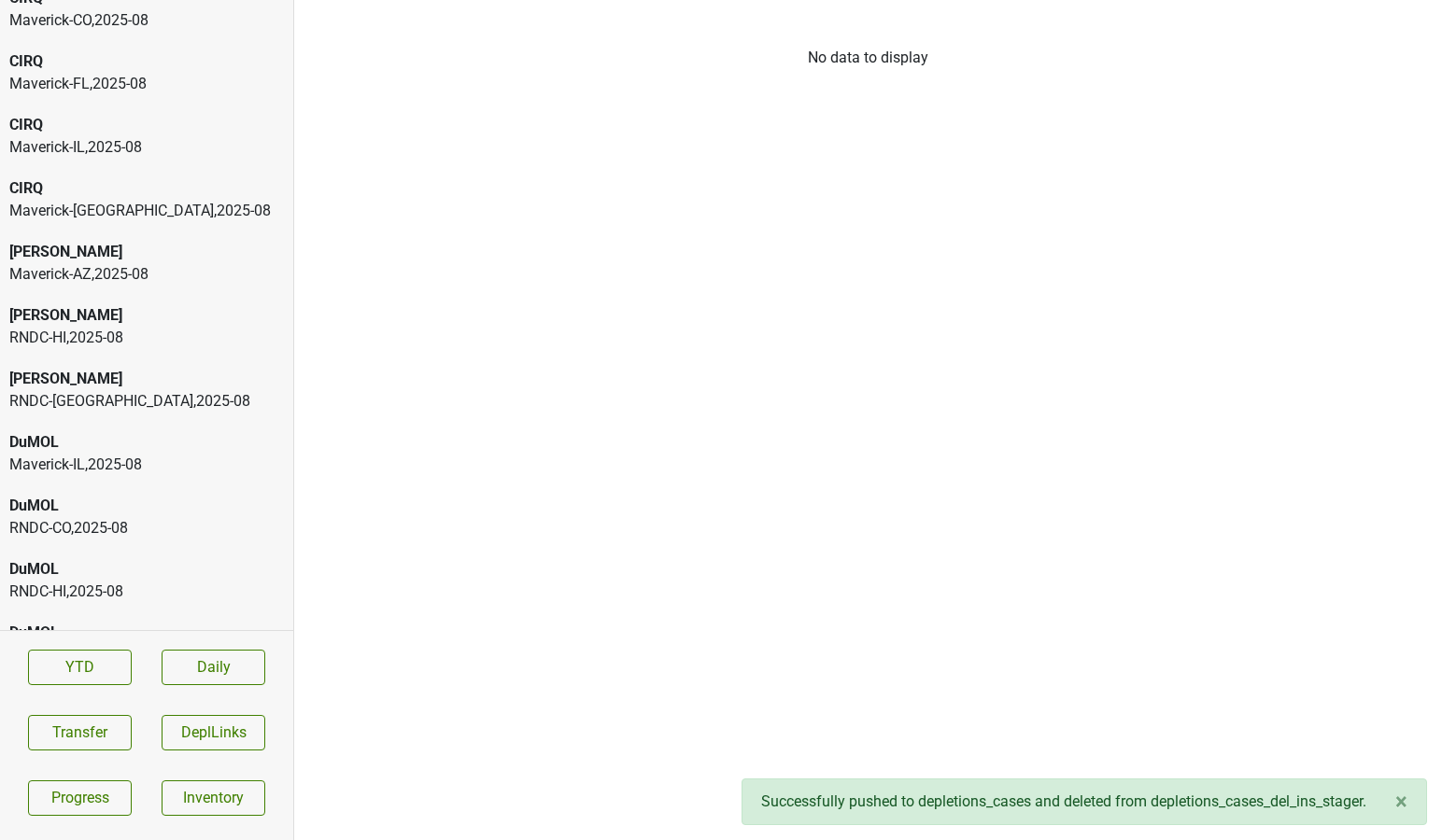
click at [108, 542] on div "DuMOL RNDC-CO , 2025 - 08" at bounding box center [147, 516] width 293 height 63
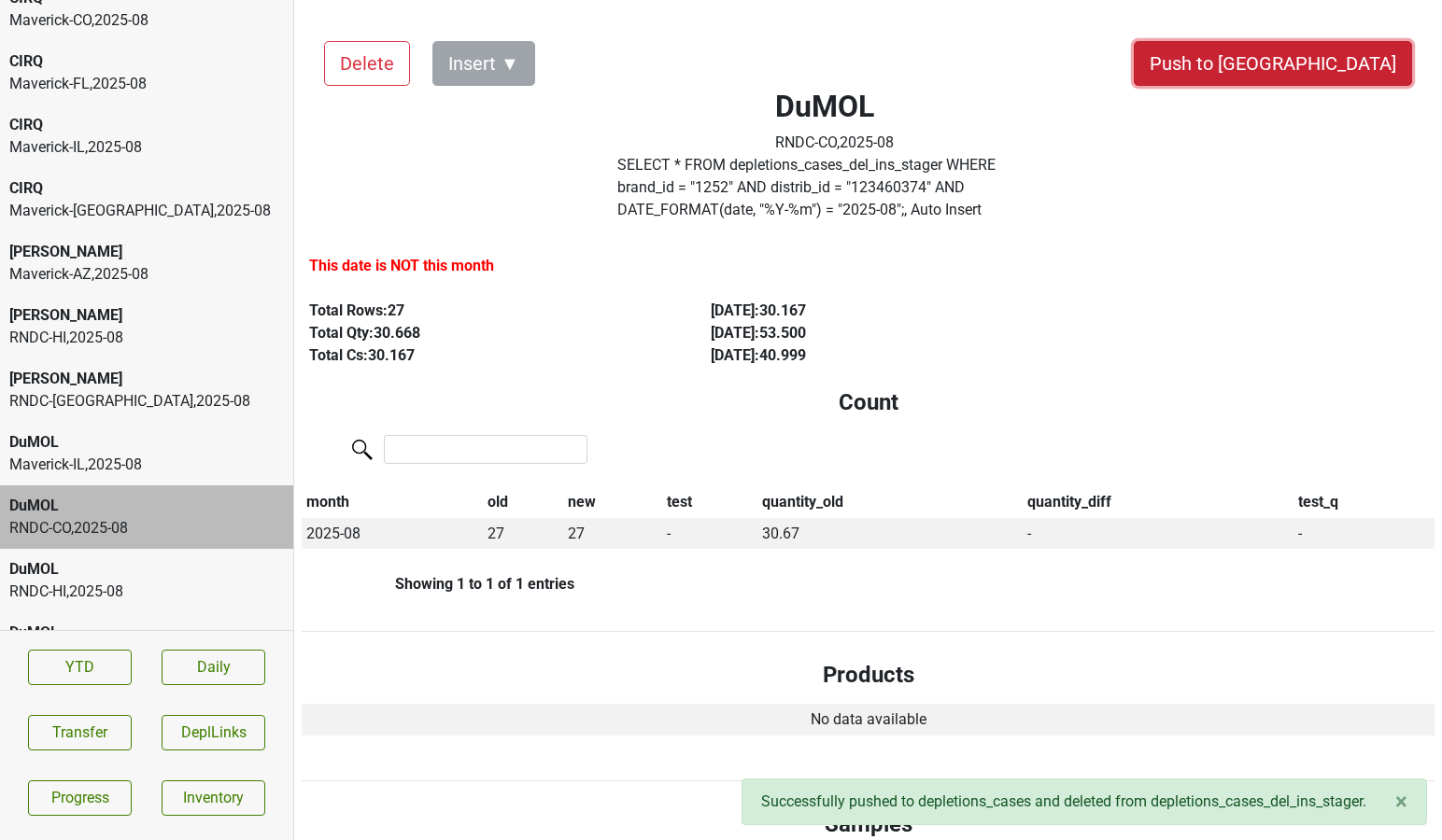
click at [1328, 82] on button "Push to [GEOGRAPHIC_DATA]" at bounding box center [1273, 62] width 278 height 44
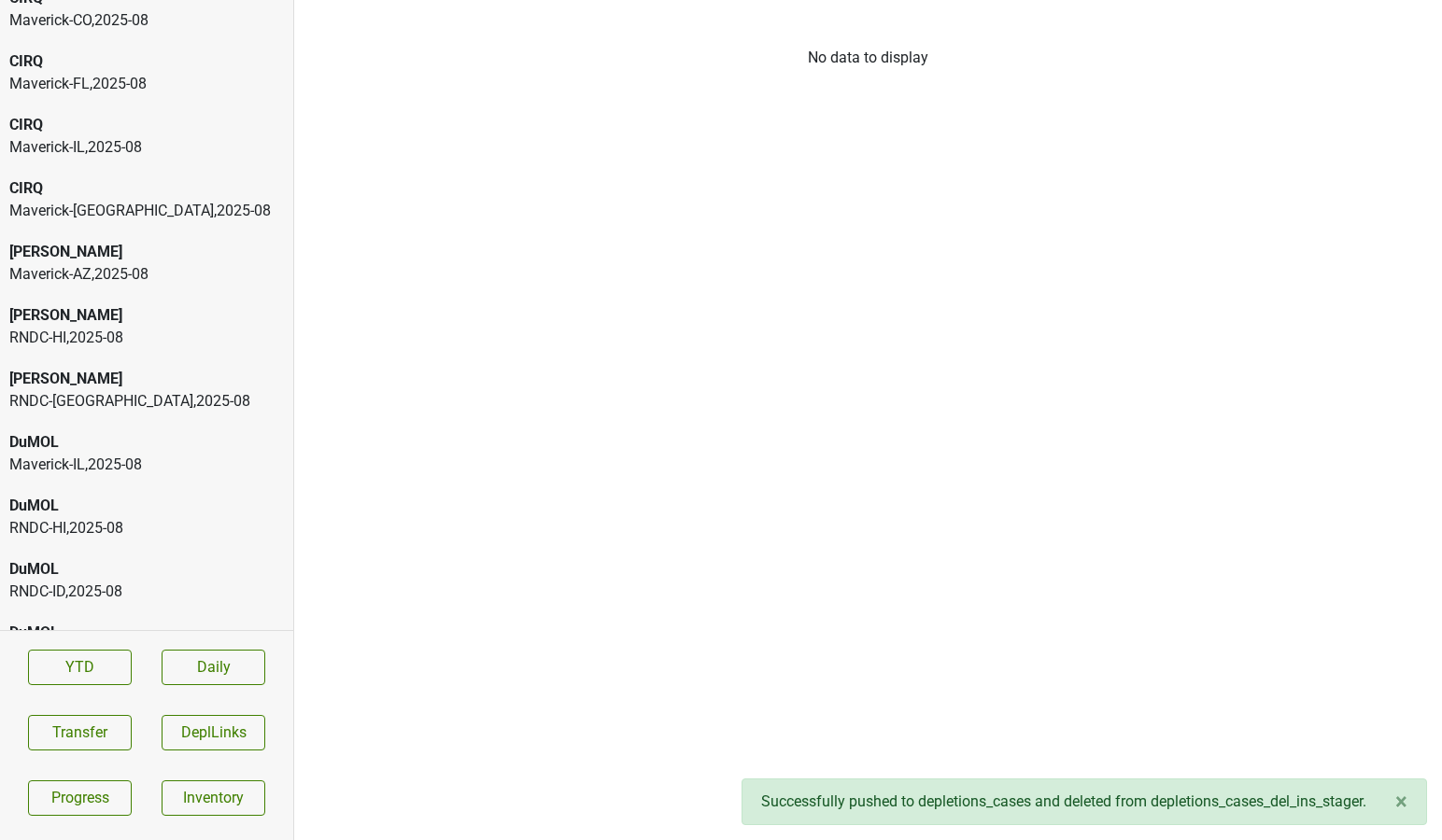
click at [216, 508] on div "DuMOL" at bounding box center [147, 506] width 274 height 23
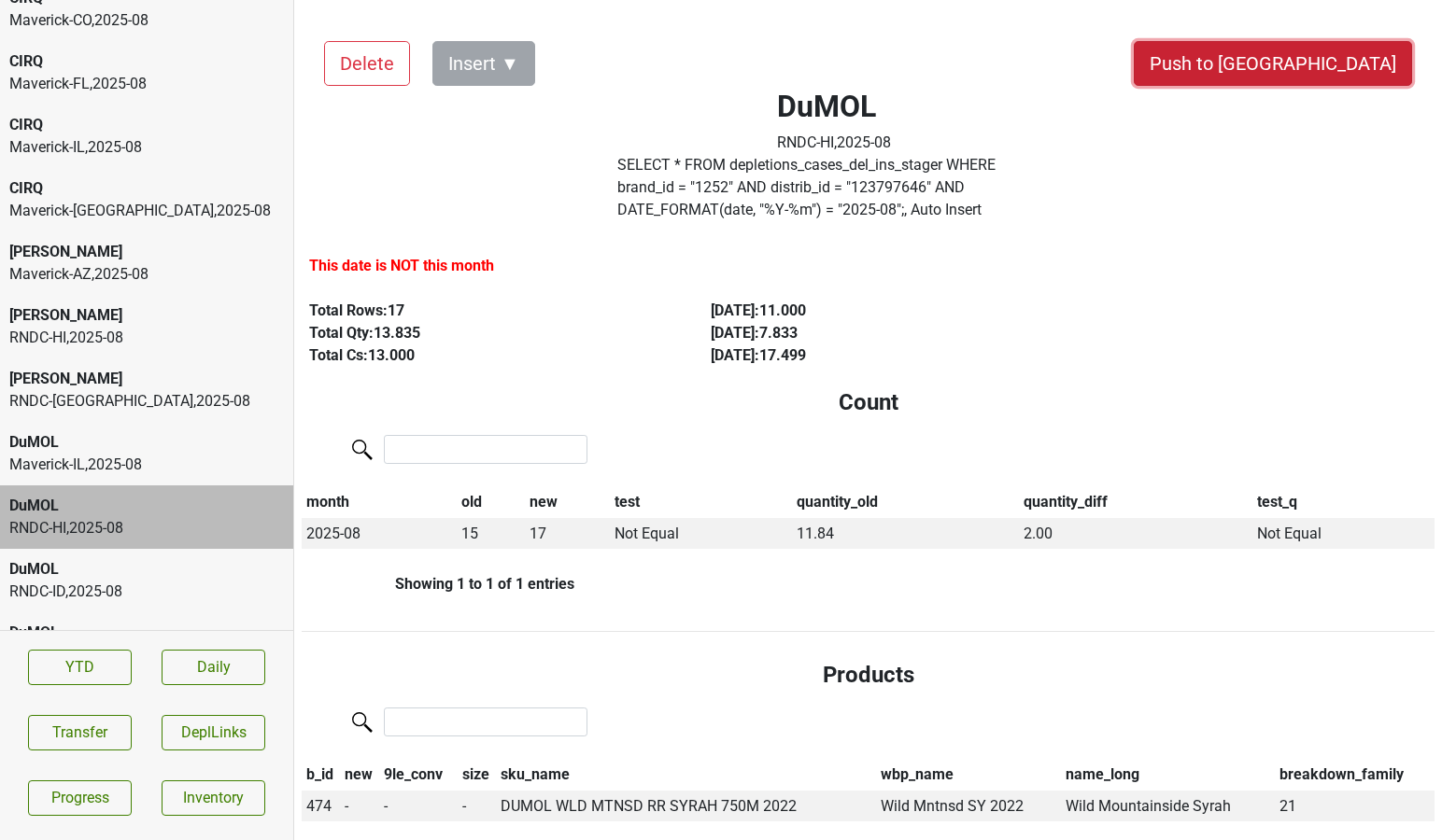
click at [1321, 70] on button "Push to [GEOGRAPHIC_DATA]" at bounding box center [1273, 62] width 278 height 44
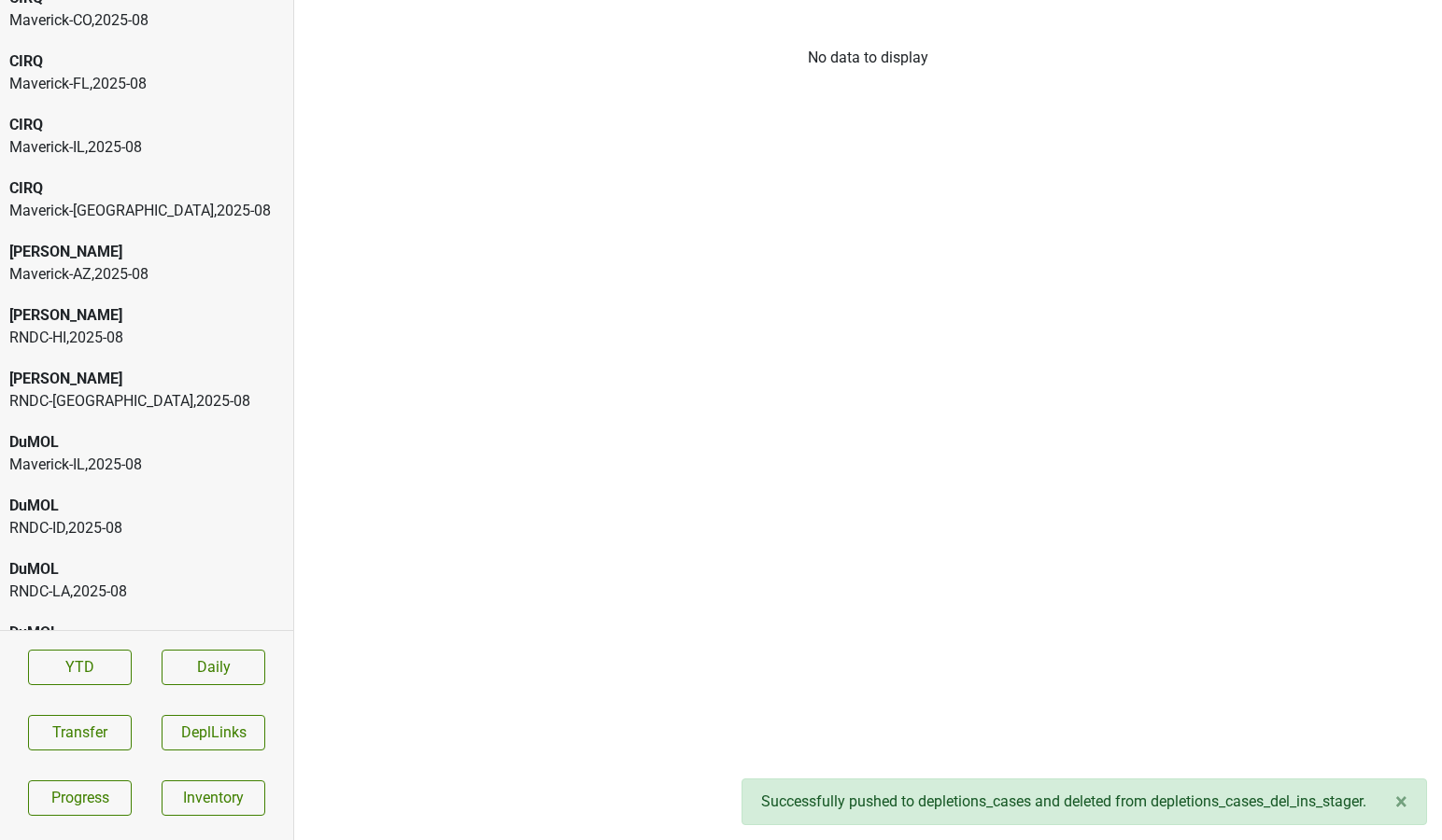
click at [167, 501] on div "DuMOL" at bounding box center [147, 506] width 274 height 23
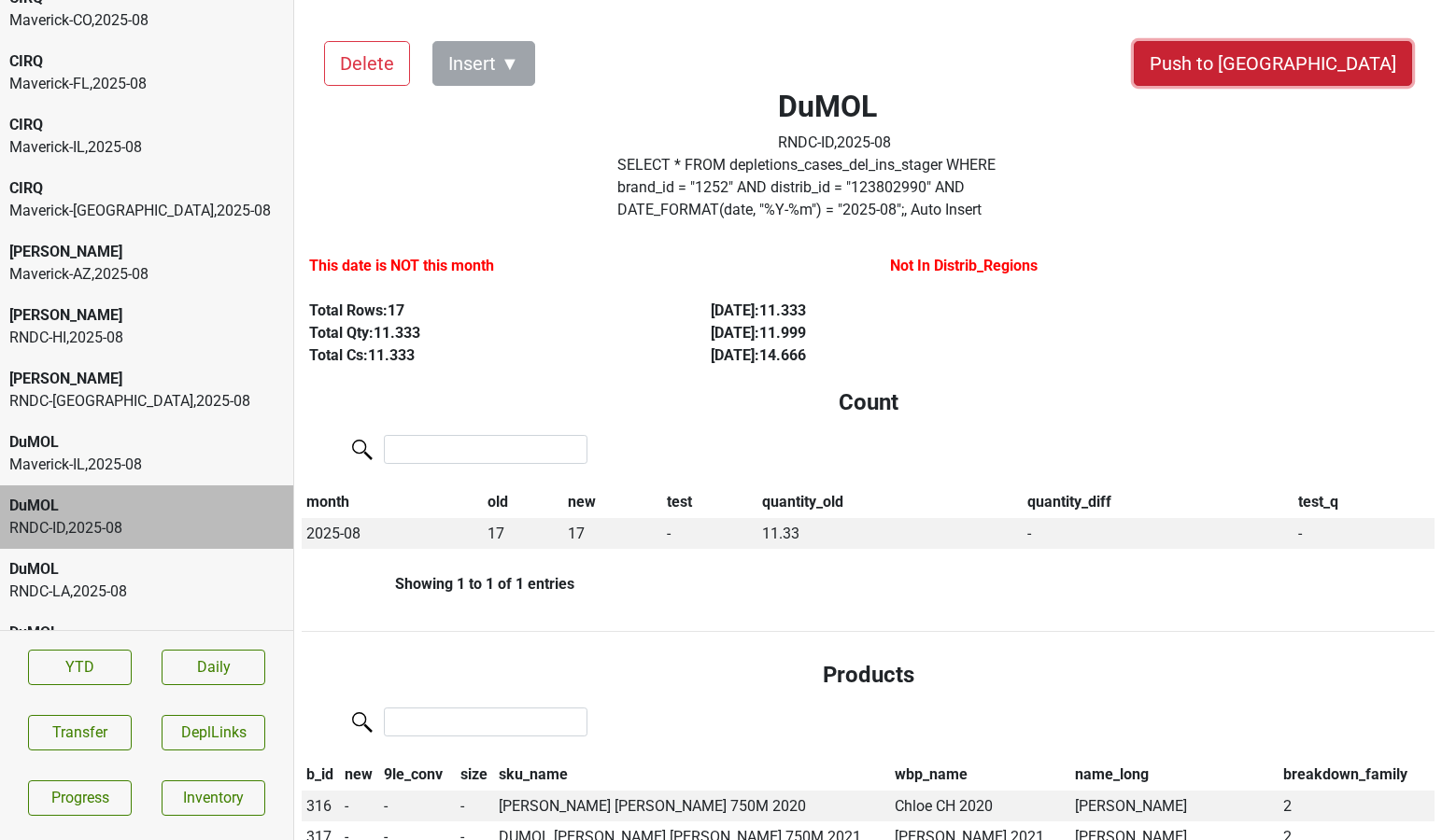
click at [1308, 57] on button "Push to [GEOGRAPHIC_DATA]" at bounding box center [1273, 62] width 278 height 44
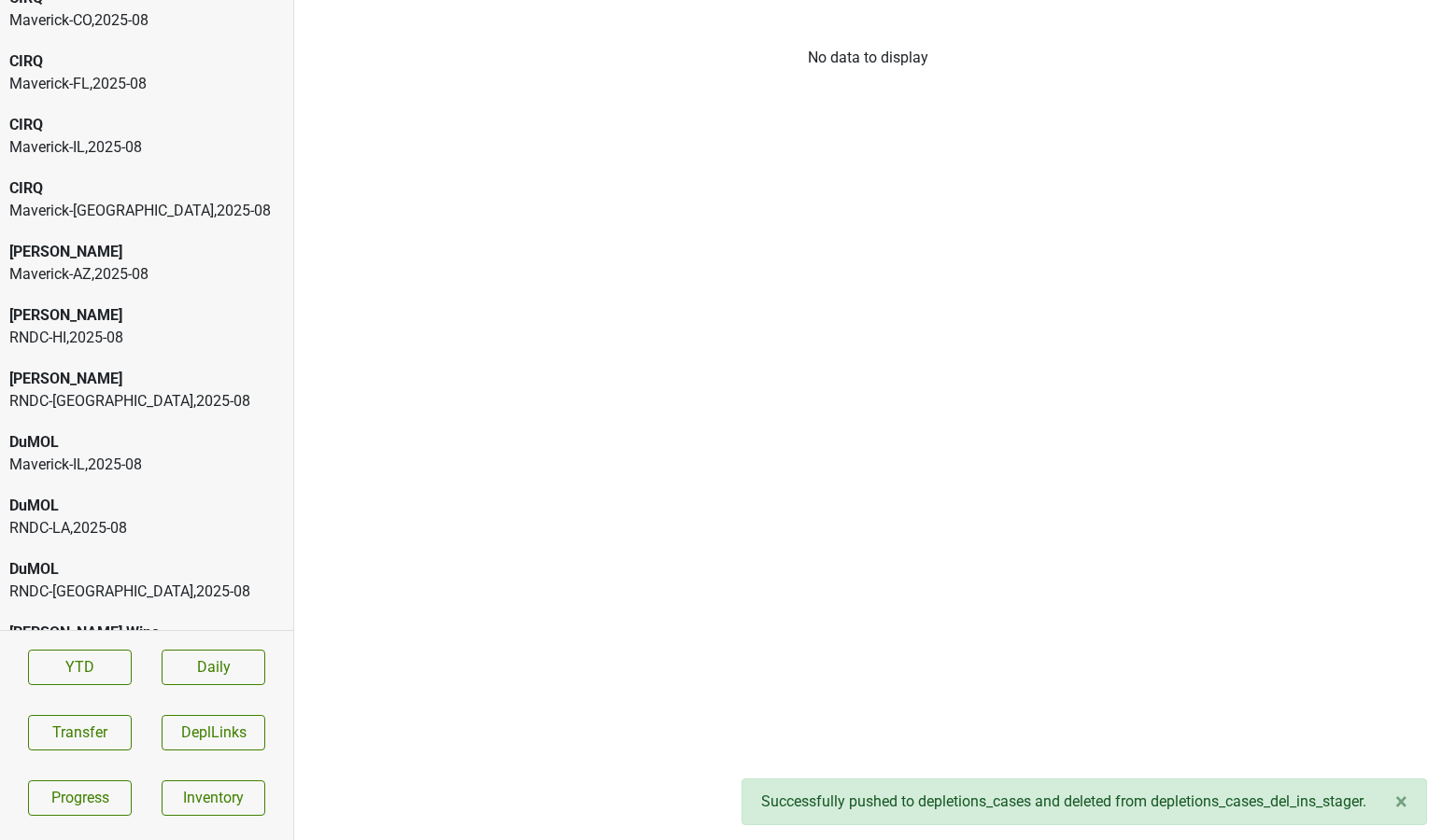
click at [61, 531] on div "RNDC-LA , 2025 - 08" at bounding box center [147, 529] width 274 height 23
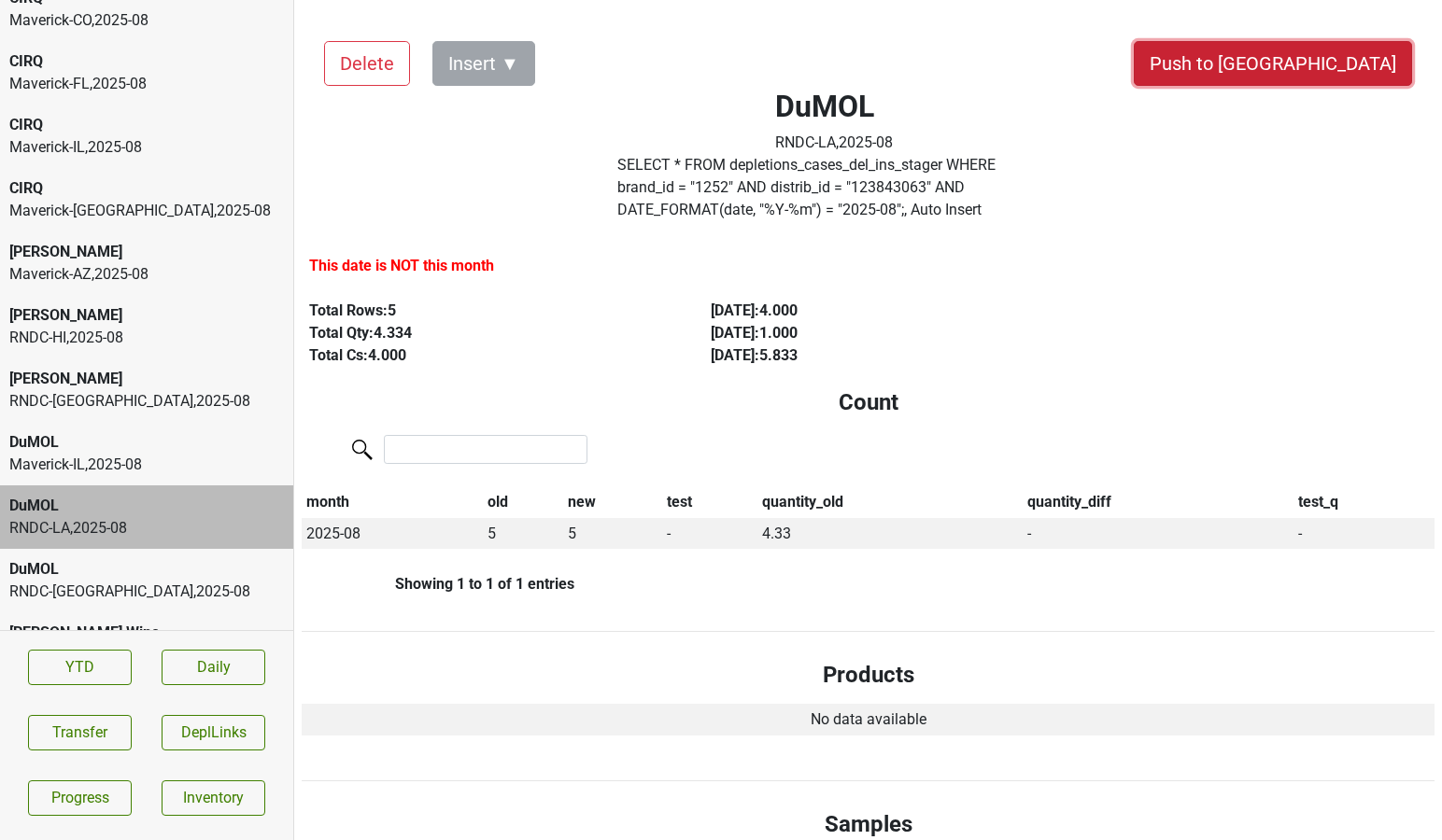
click at [1351, 46] on button "Push to [GEOGRAPHIC_DATA]" at bounding box center [1273, 62] width 278 height 44
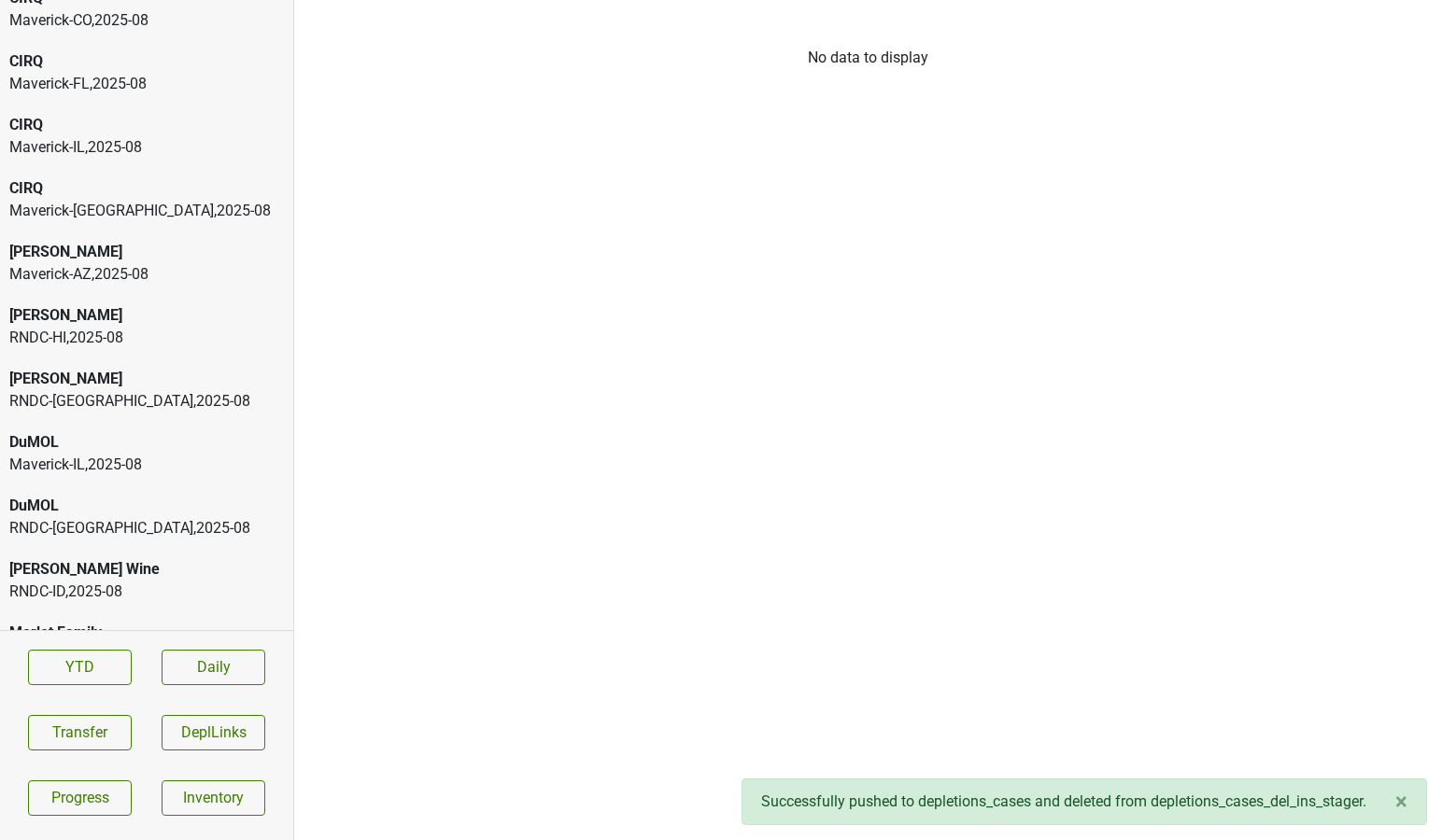
click at [83, 528] on div "RNDC-ND , 2025 - 08" at bounding box center [147, 529] width 274 height 23
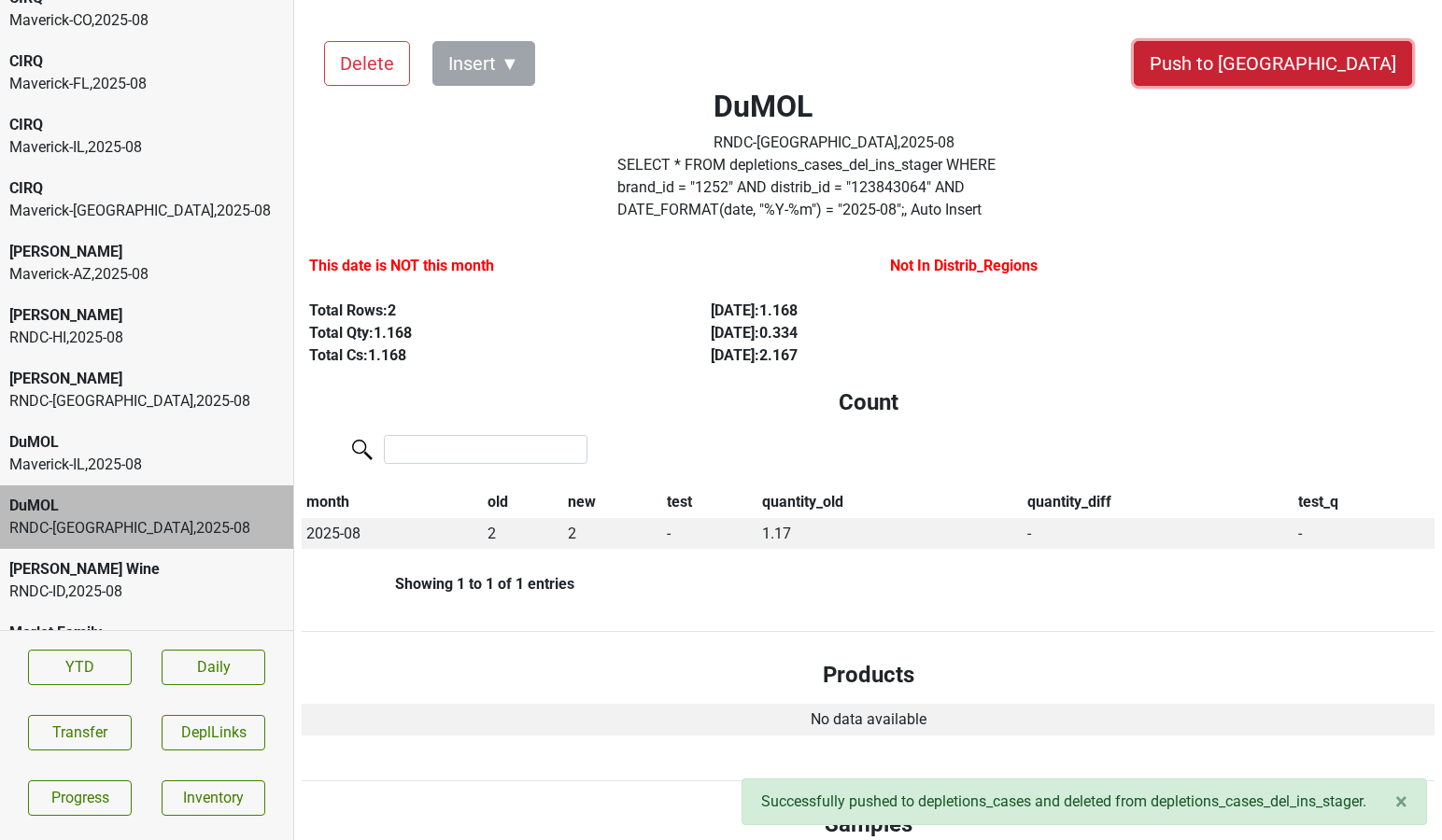
click at [1309, 61] on button "Push to [GEOGRAPHIC_DATA]" at bounding box center [1273, 62] width 278 height 44
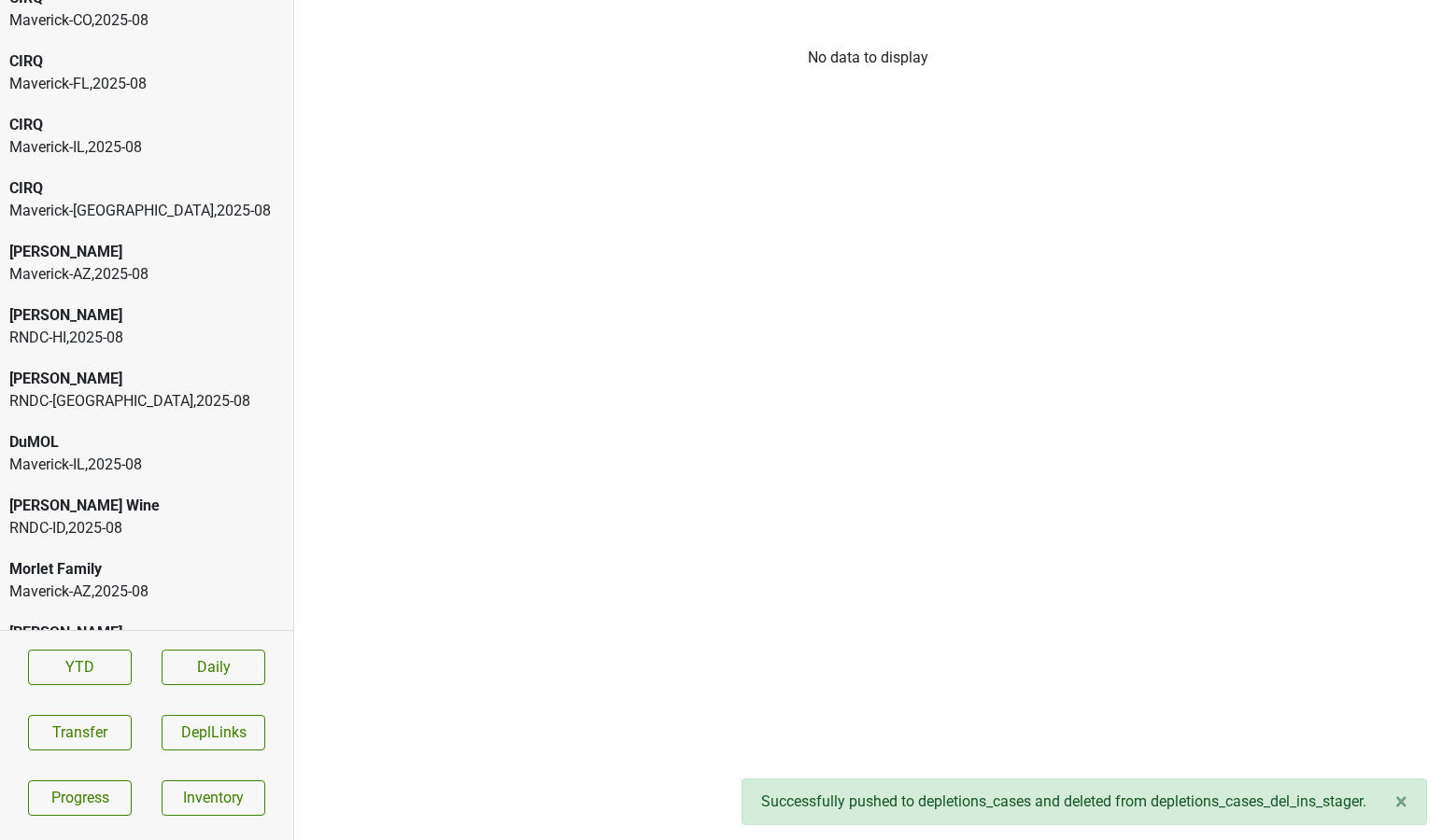
click at [114, 393] on div "RNDC-TX , 2025 - 08" at bounding box center [147, 402] width 274 height 23
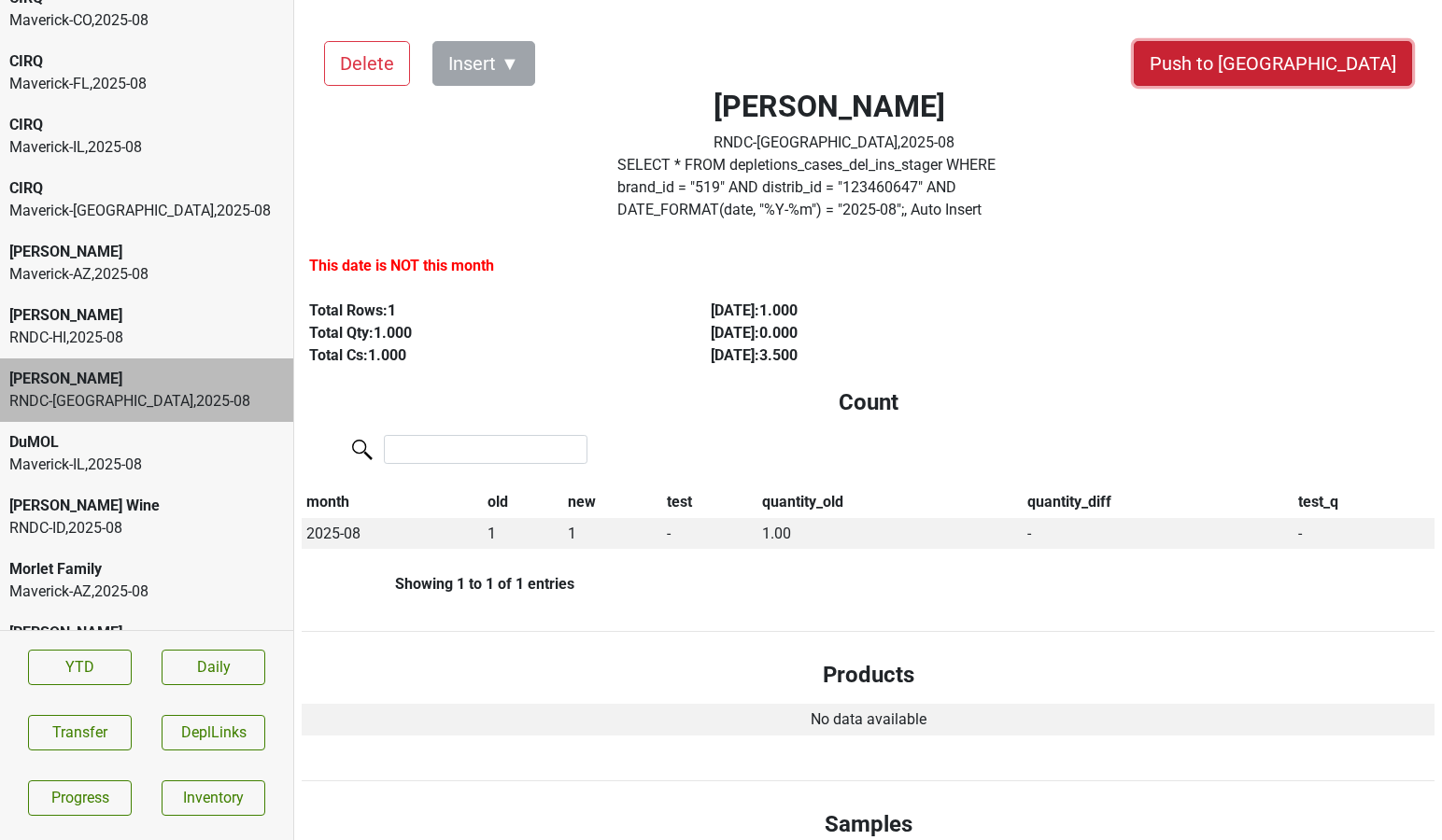
click at [1317, 75] on button "Push to [GEOGRAPHIC_DATA]" at bounding box center [1273, 62] width 278 height 44
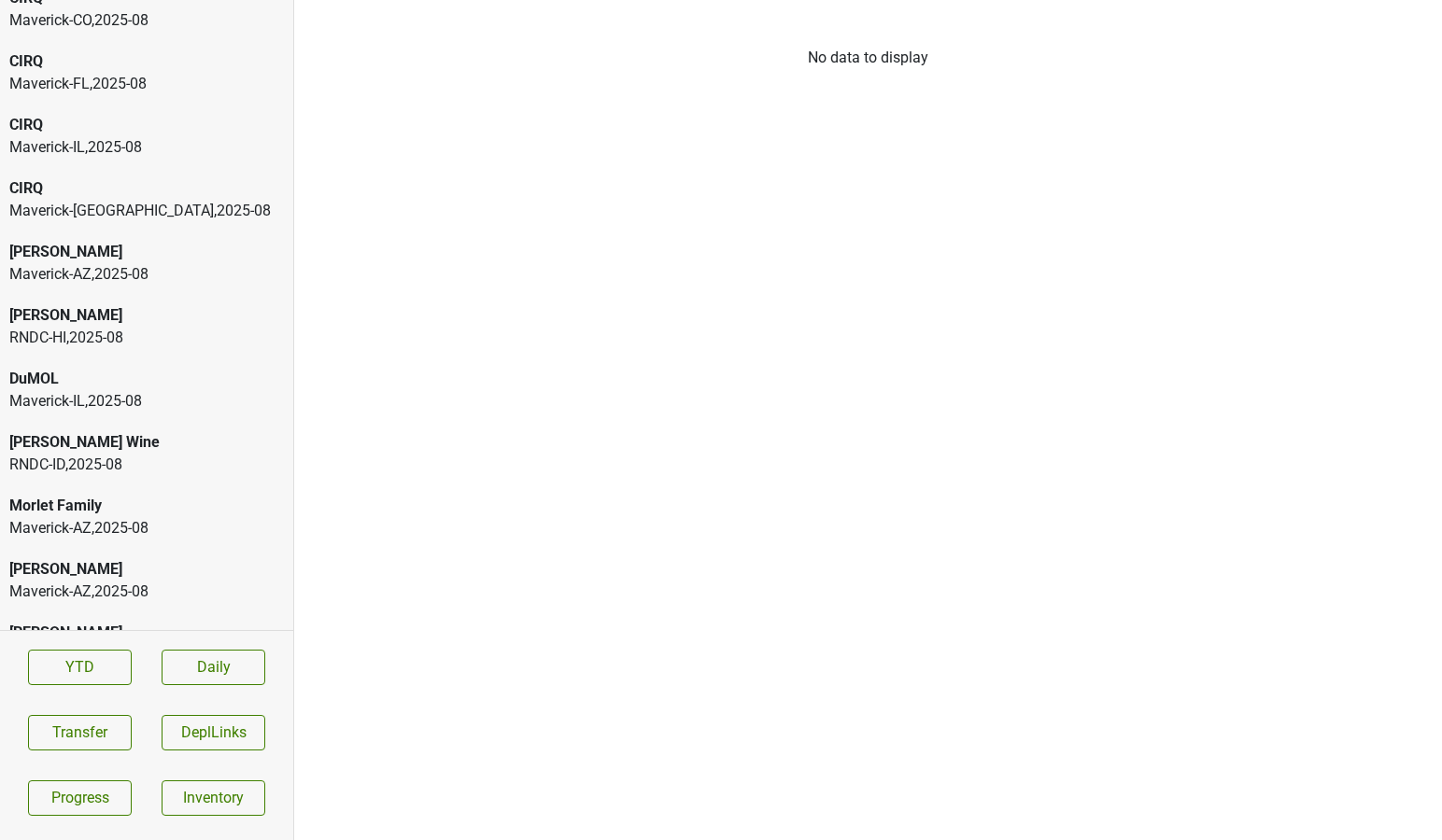
click at [132, 333] on div "RNDC-HI , 2025 - 08" at bounding box center [147, 338] width 274 height 23
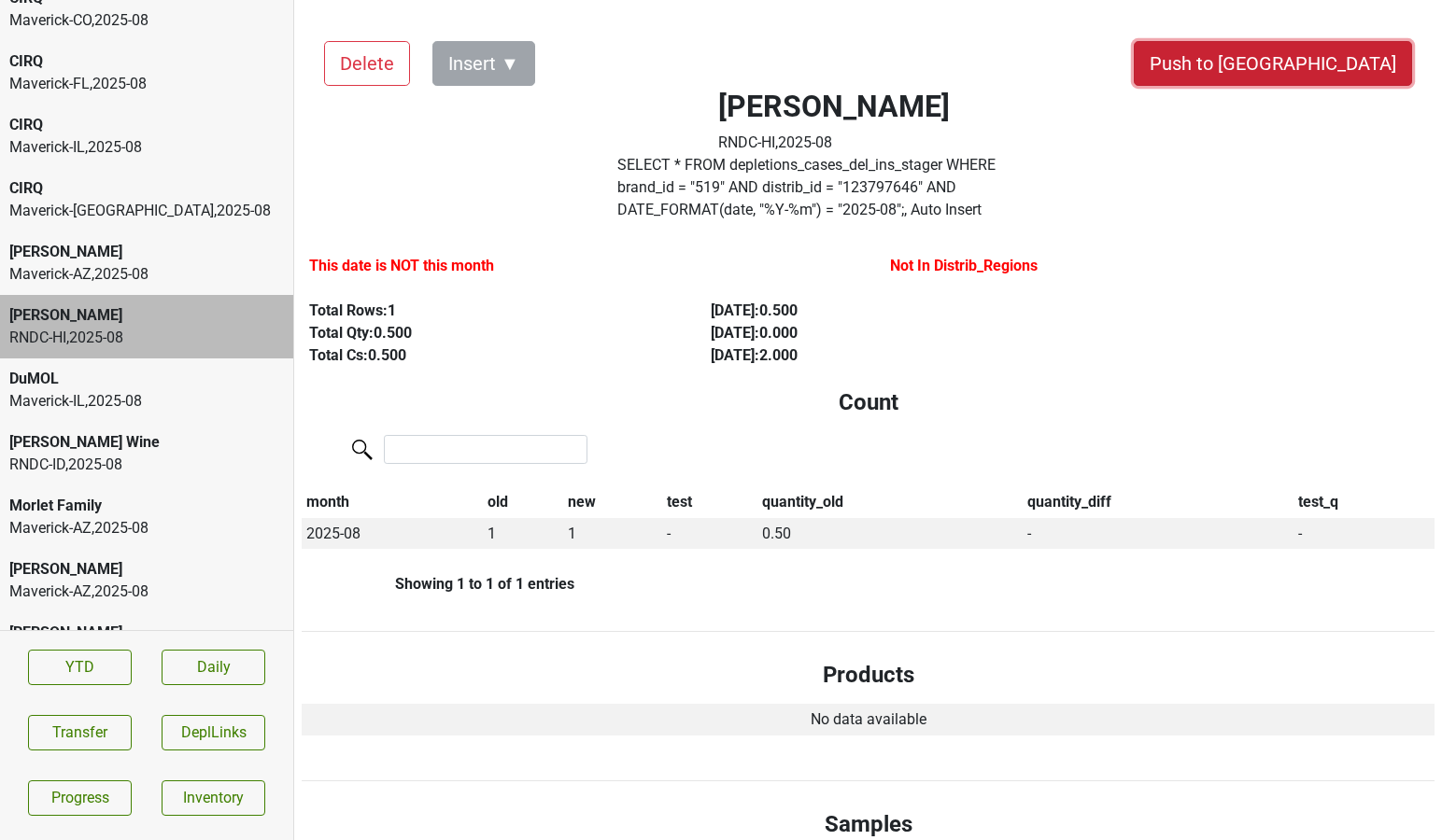
click at [1331, 60] on button "Push to [GEOGRAPHIC_DATA]" at bounding box center [1273, 62] width 278 height 44
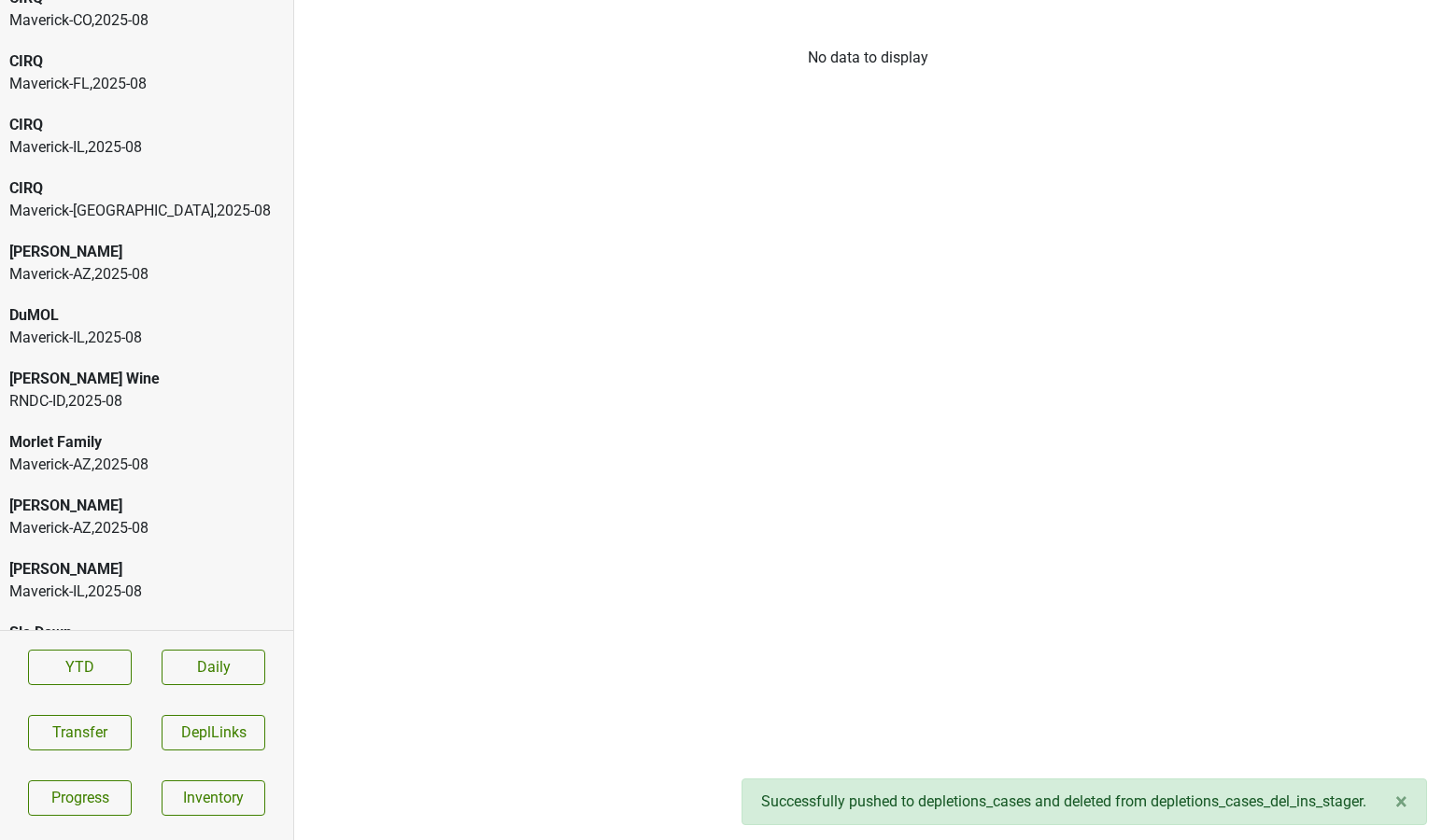
click at [93, 252] on div "Colgin" at bounding box center [147, 253] width 274 height 23
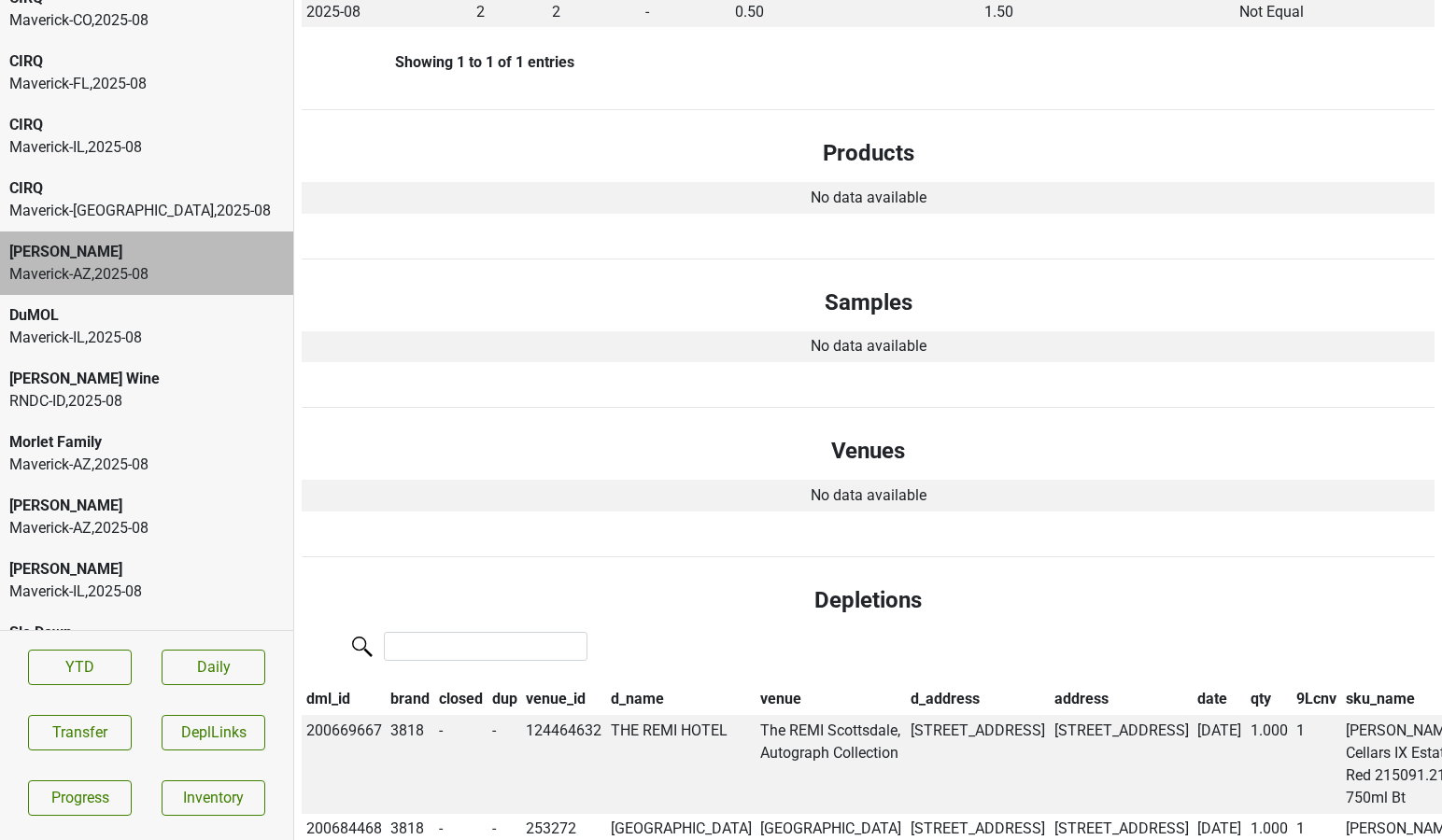
scroll to position [543, 0]
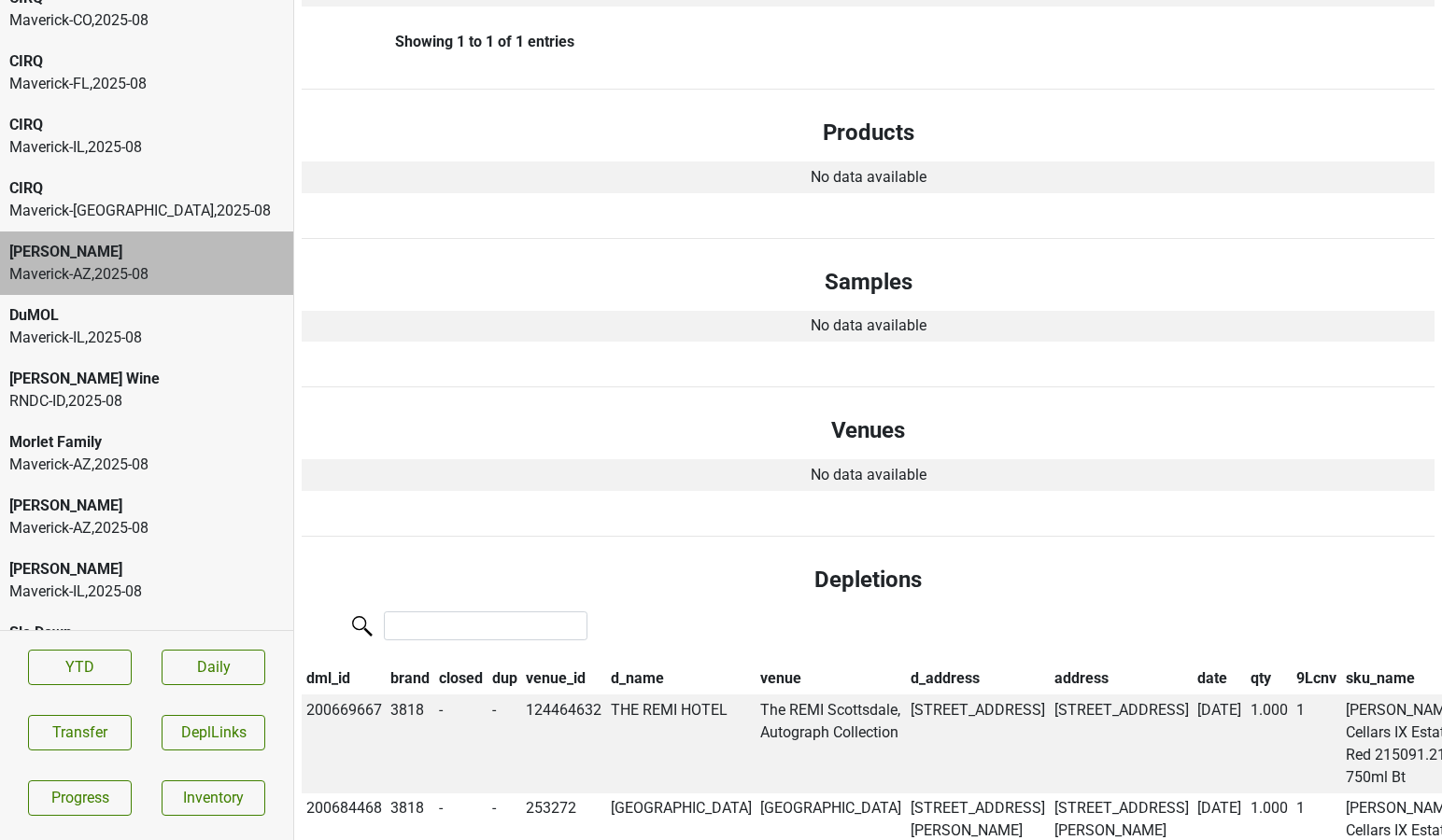
click at [209, 209] on div "Maverick-TX , 2025 - 08" at bounding box center [147, 211] width 274 height 23
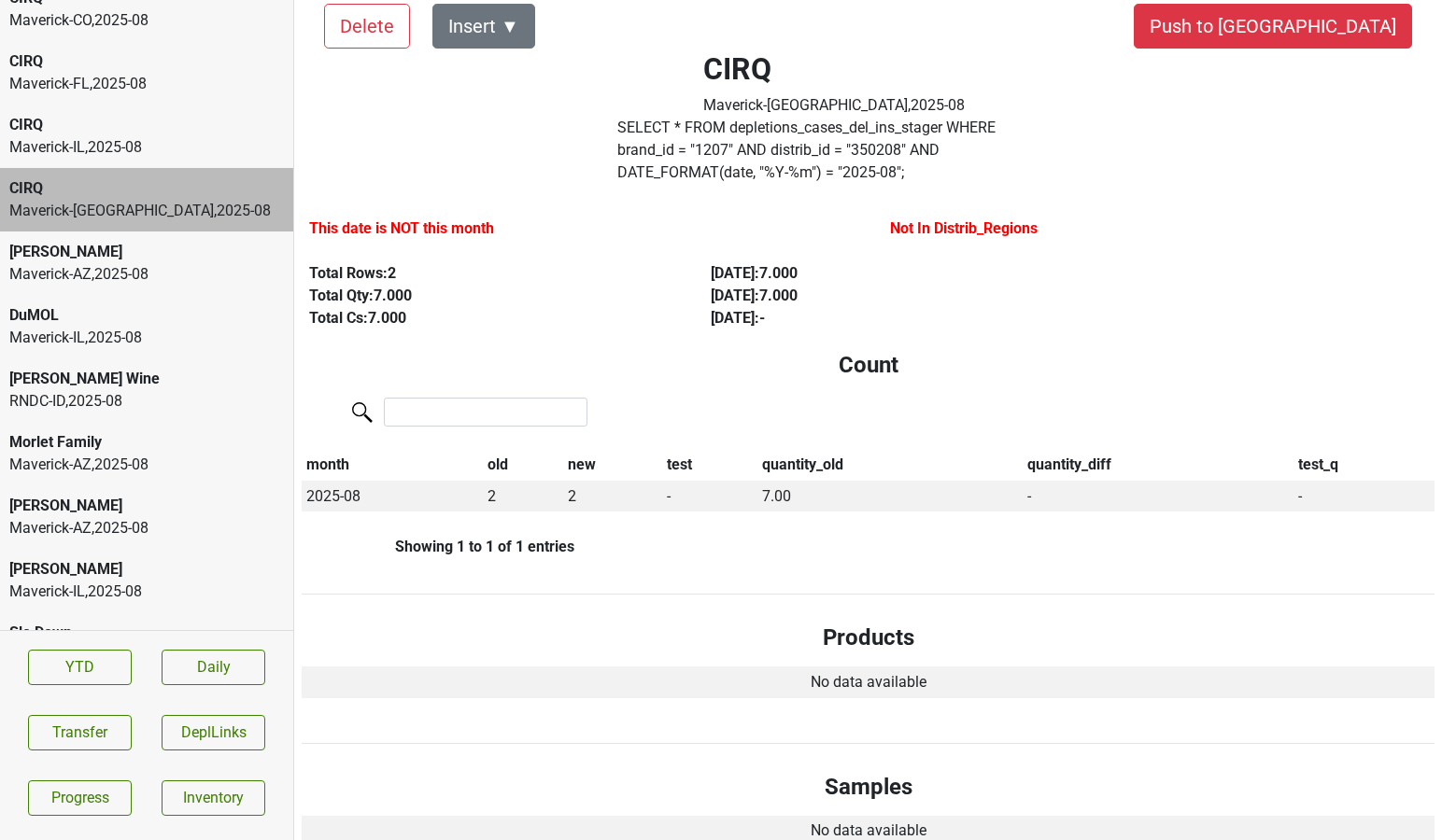
scroll to position [0, 0]
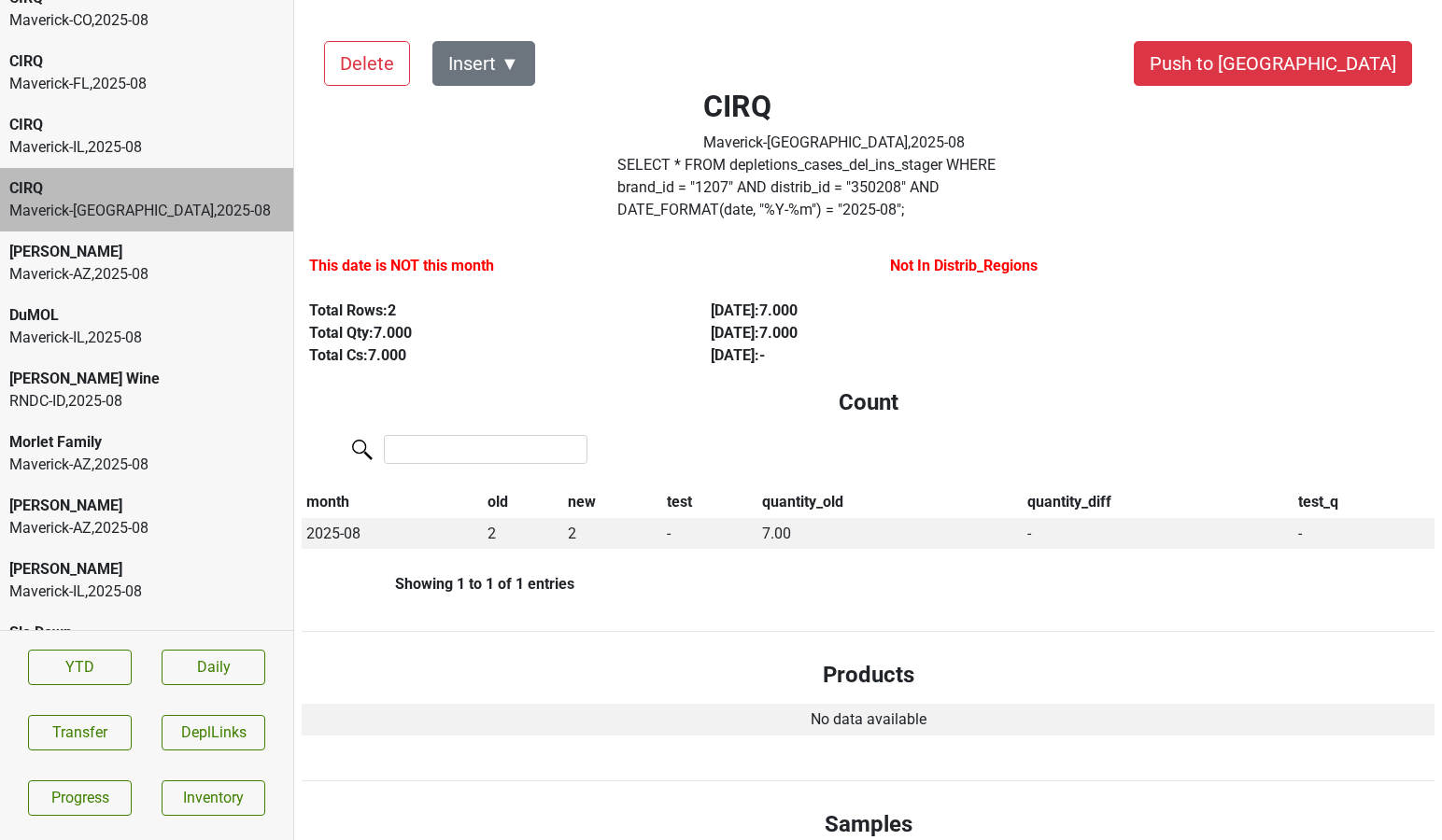
click at [119, 141] on div "Maverick-IL , 2025 - 08" at bounding box center [147, 148] width 274 height 23
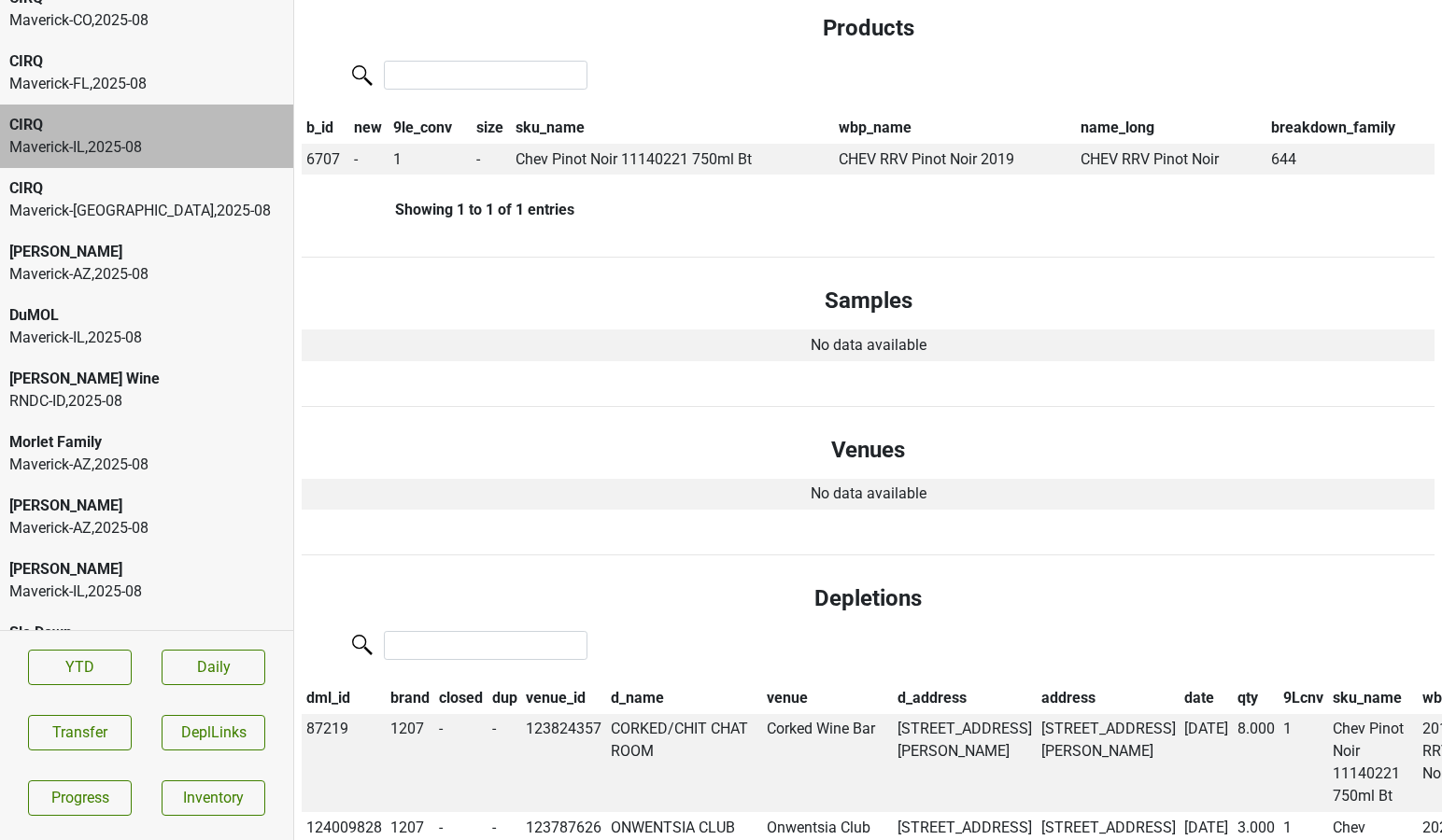
scroll to position [648, 0]
click at [322, 149] on span "6707" at bounding box center [324, 158] width 34 height 18
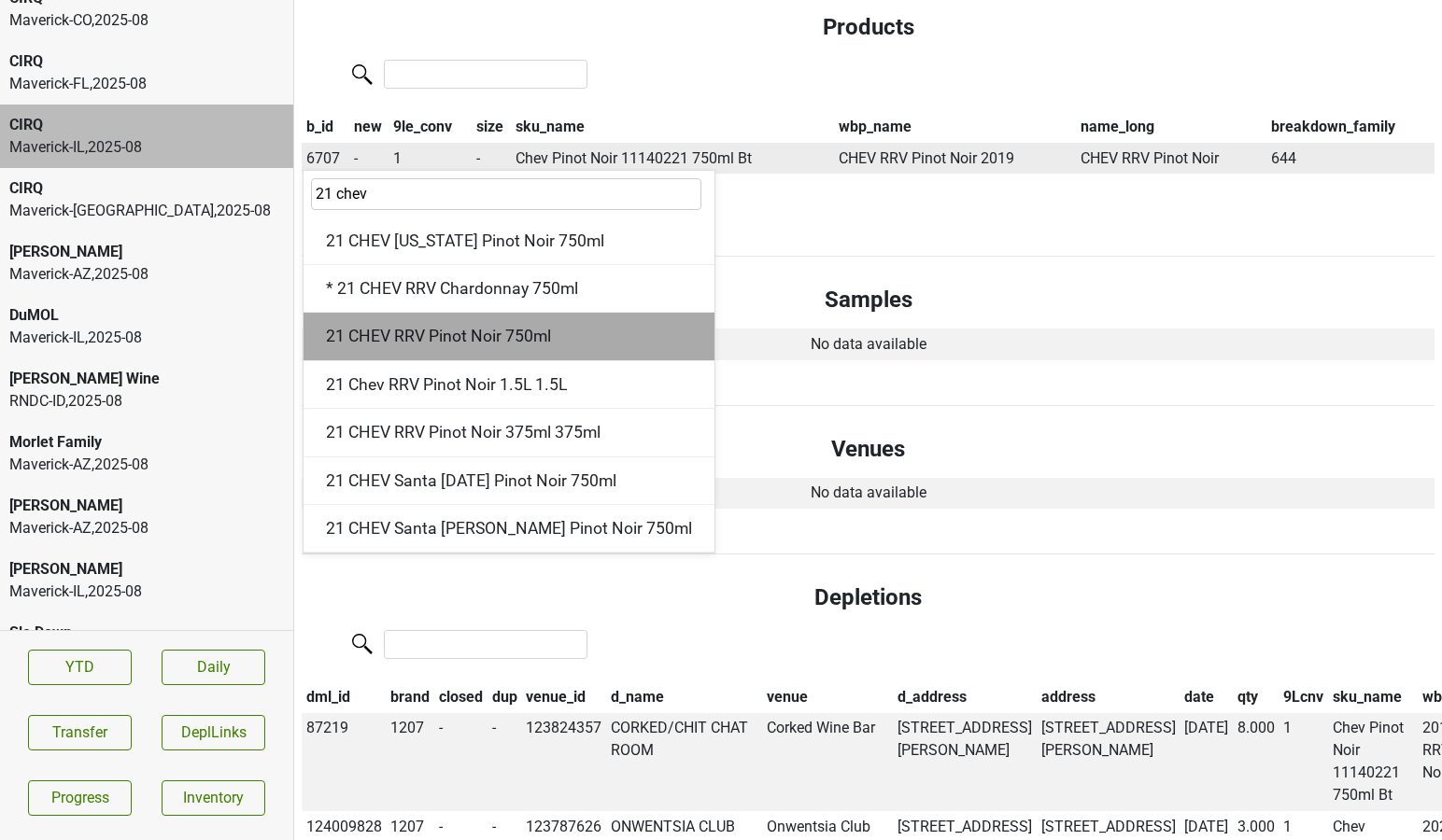
type input "21 chev"
click at [398, 320] on div "21 CHEV RRV Pinot Noir 750ml" at bounding box center [509, 337] width 411 height 47
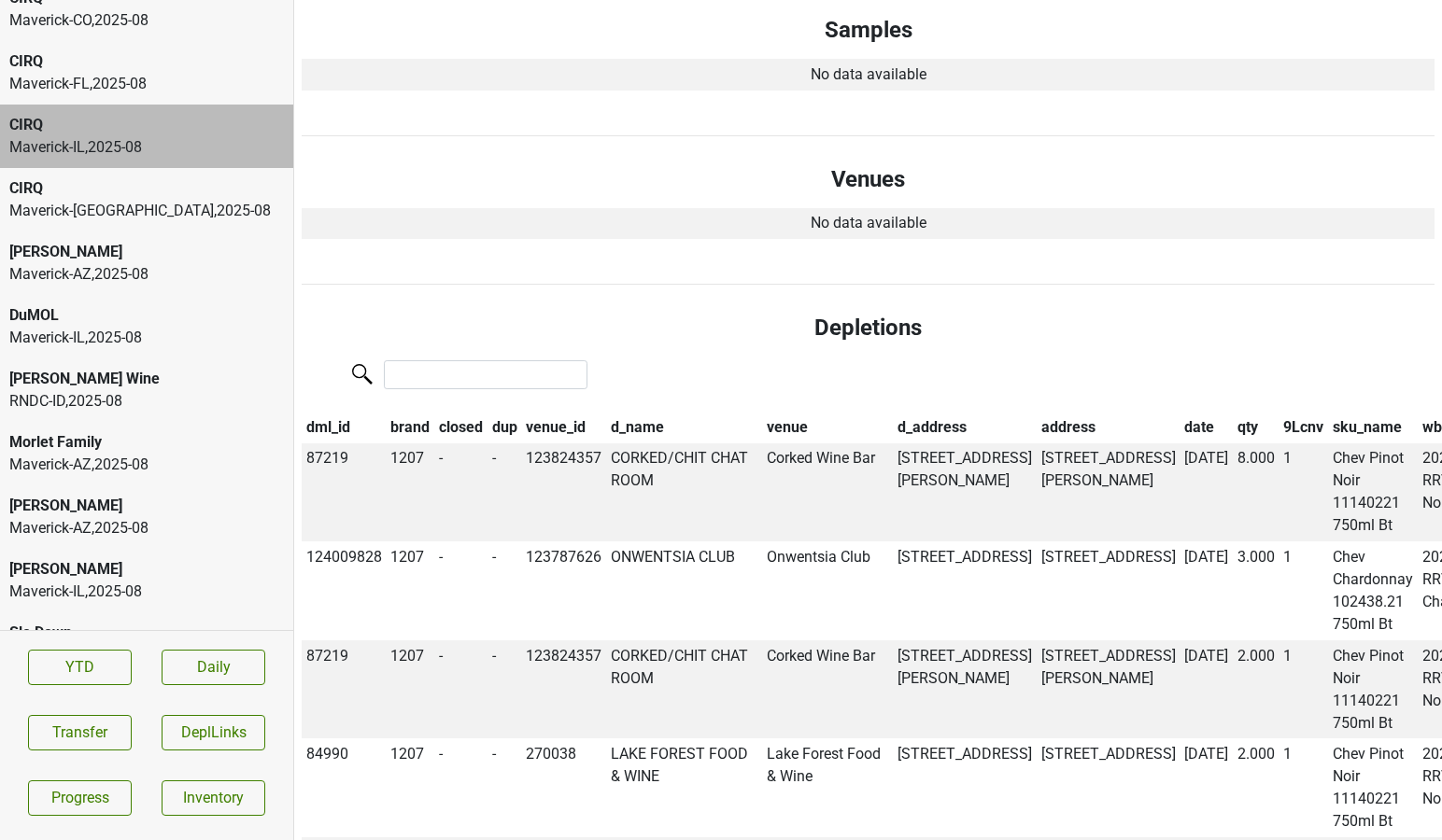
scroll to position [936, 0]
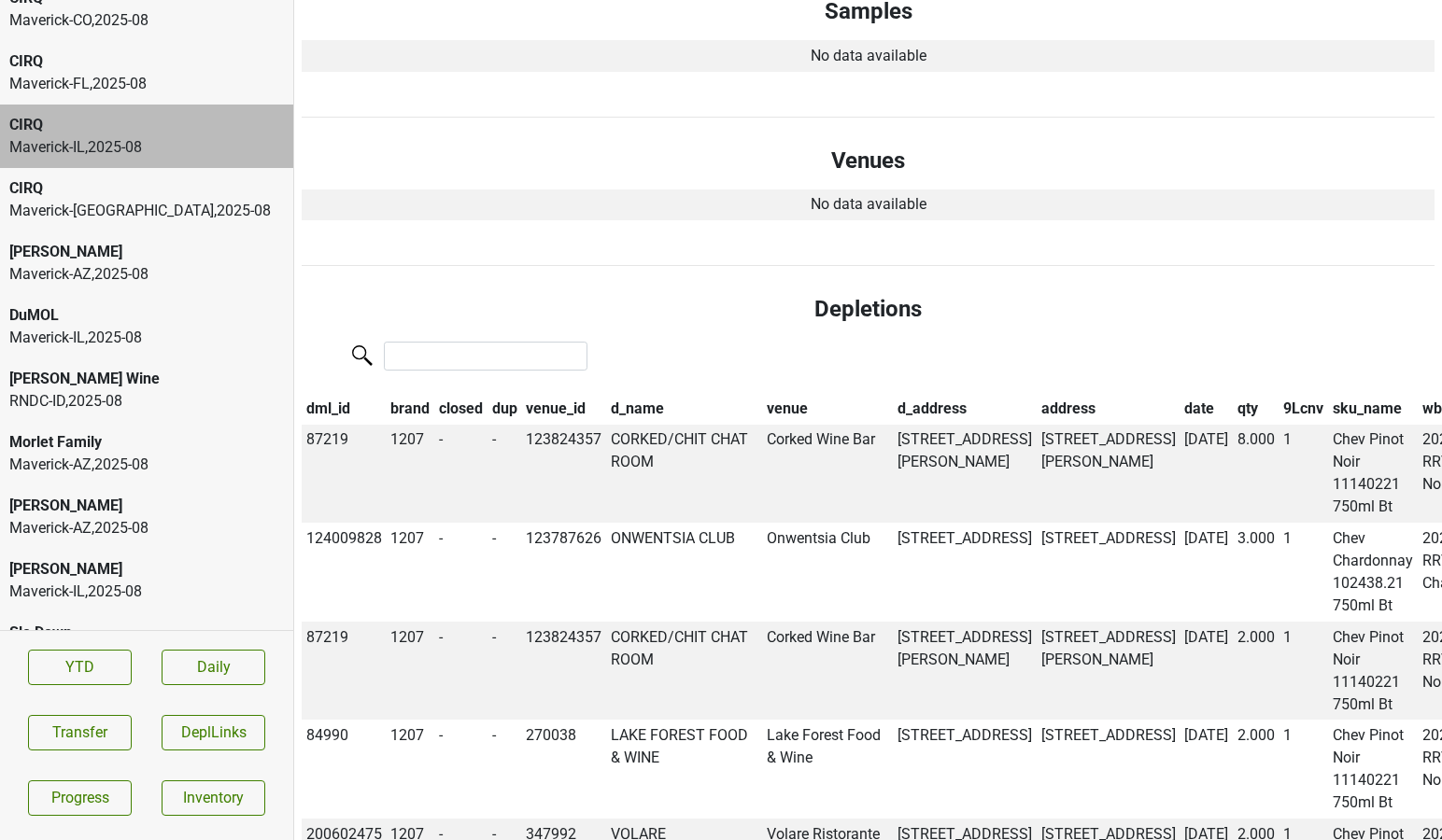
click at [1233, 394] on th "qty" at bounding box center [1256, 410] width 46 height 32
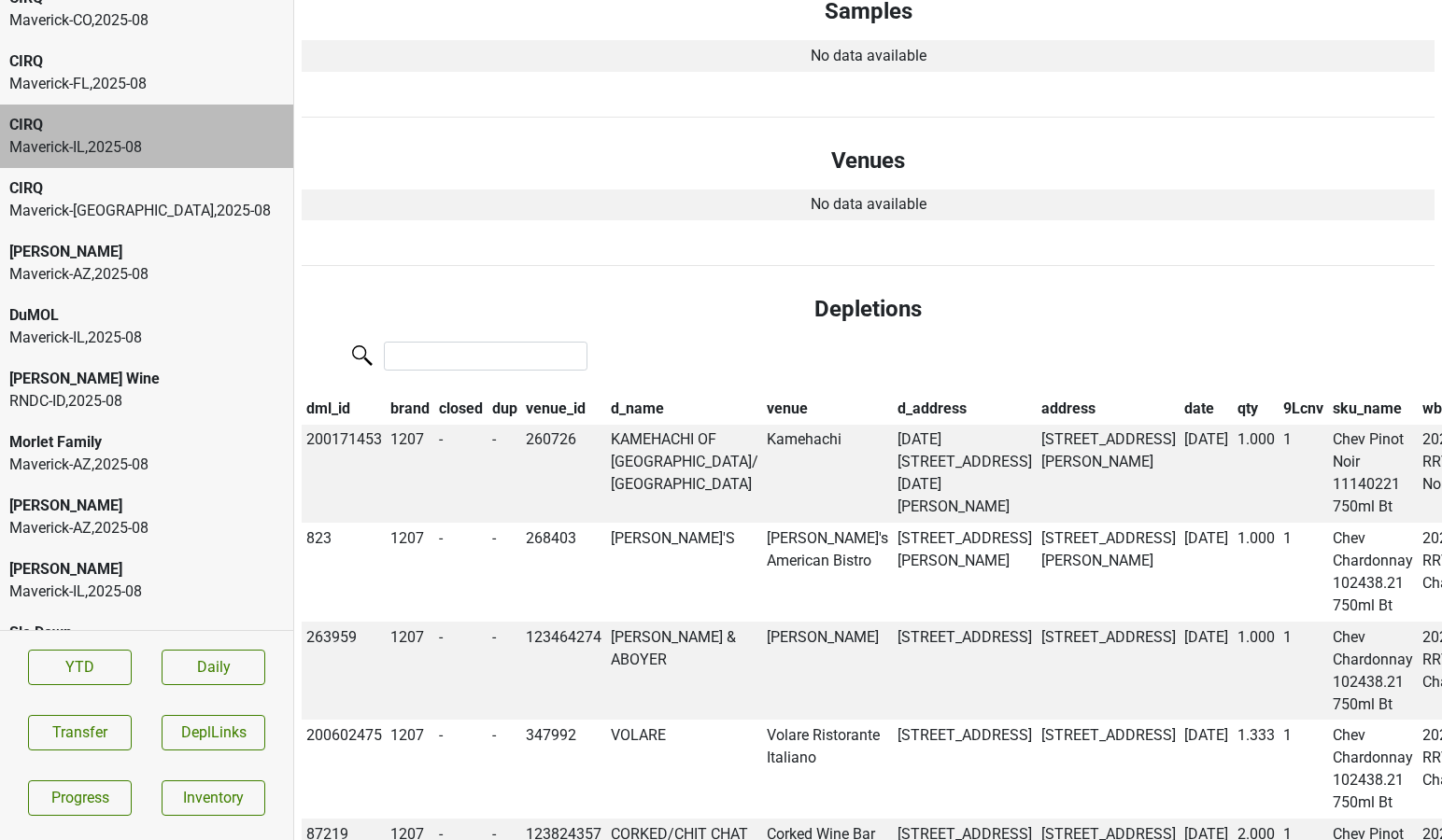
click at [1233, 394] on th "qty" at bounding box center [1256, 410] width 46 height 32
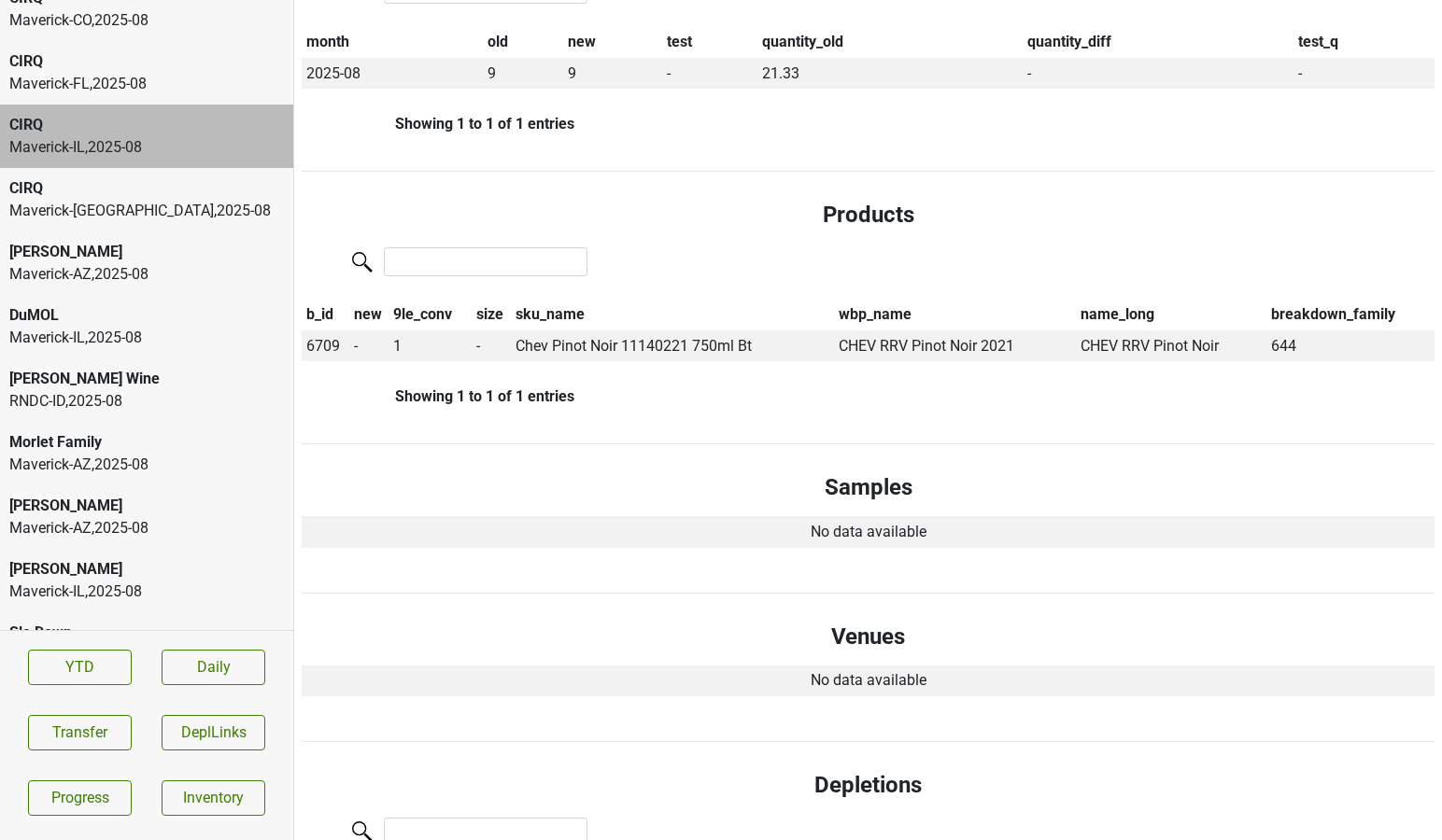
scroll to position [0, 0]
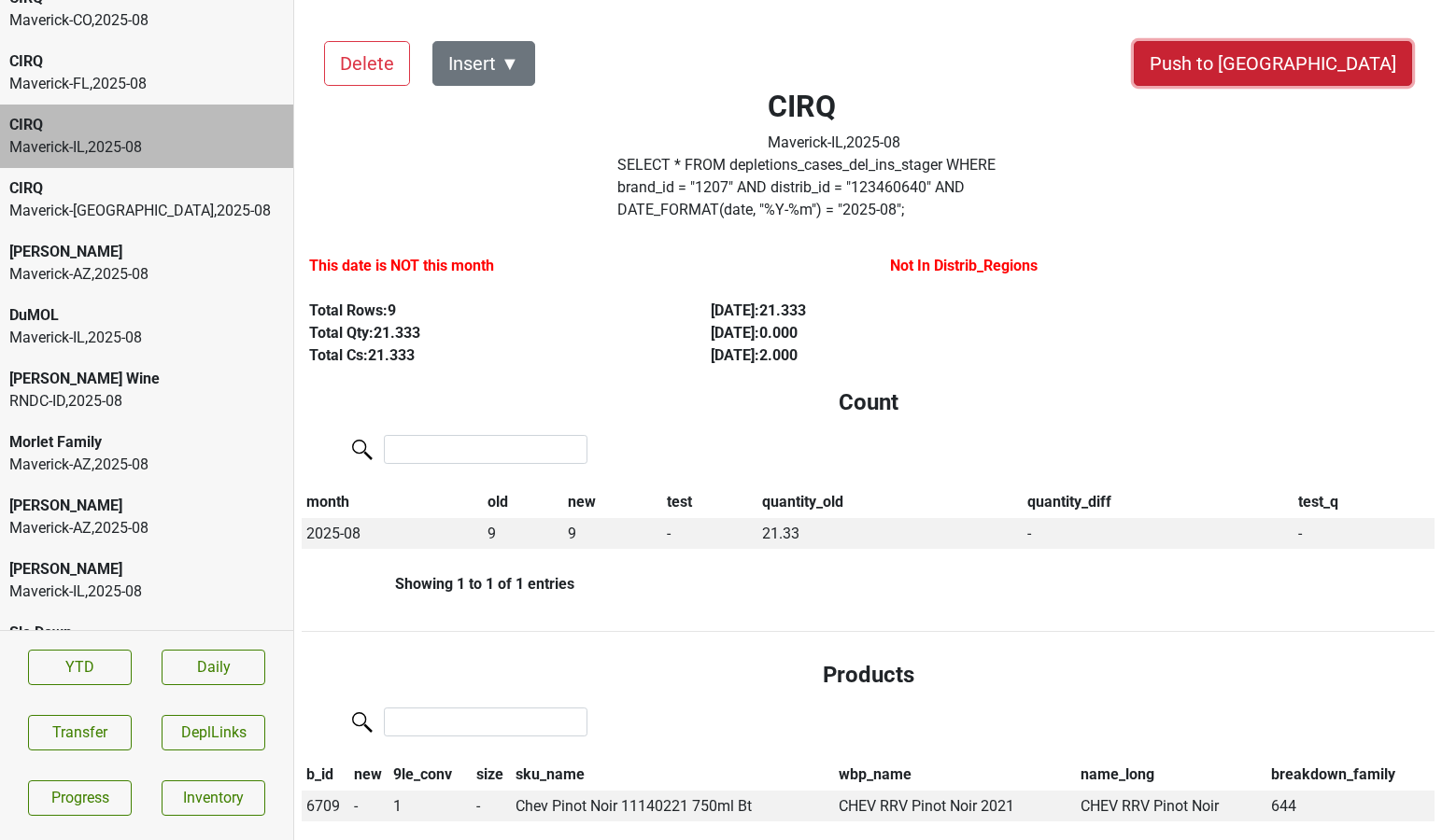
click at [1303, 77] on button "Push to [GEOGRAPHIC_DATA]" at bounding box center [1273, 62] width 278 height 44
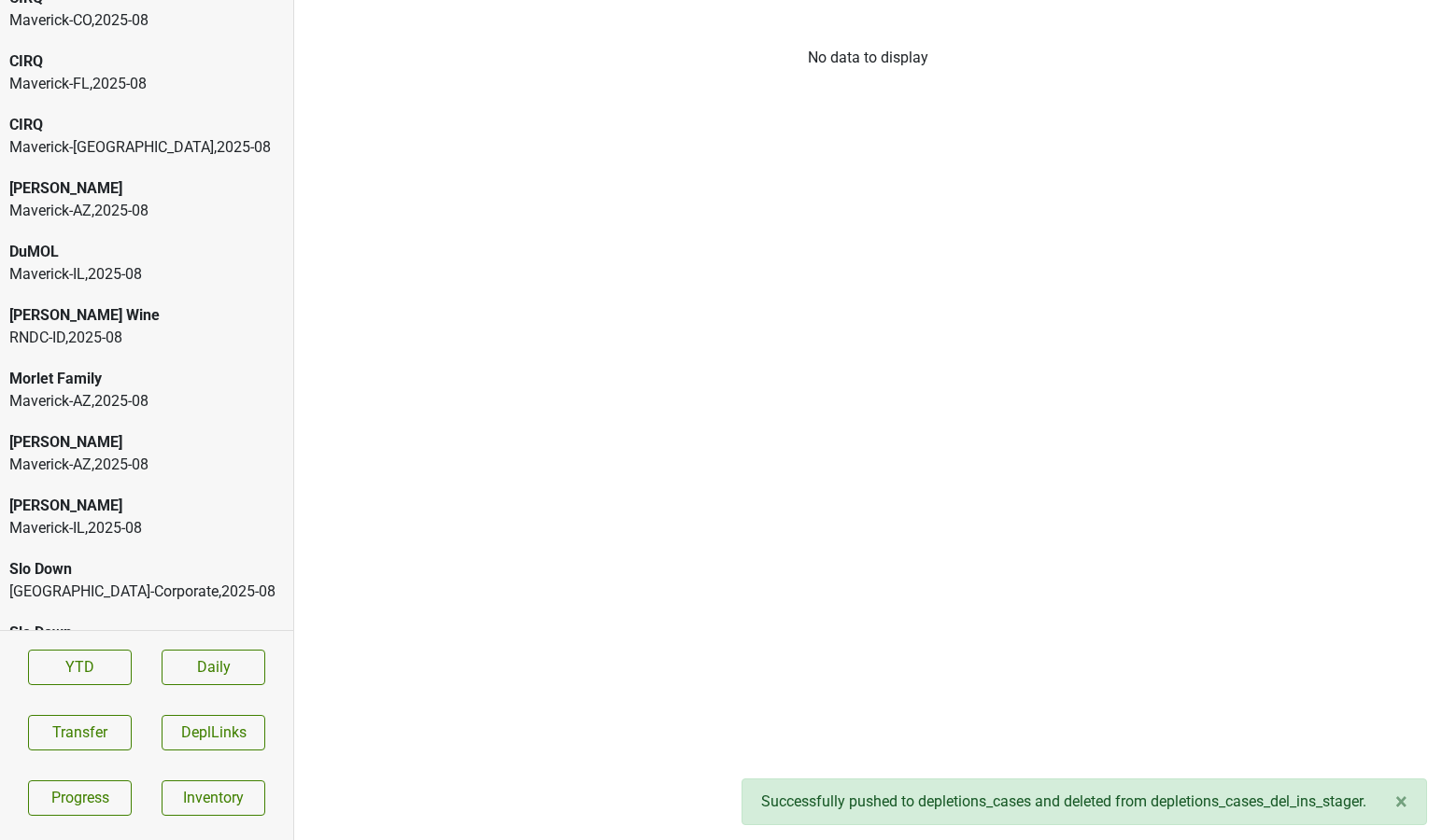
click at [109, 136] on div "Maverick-TX , 2025 - 08" at bounding box center [147, 148] width 274 height 23
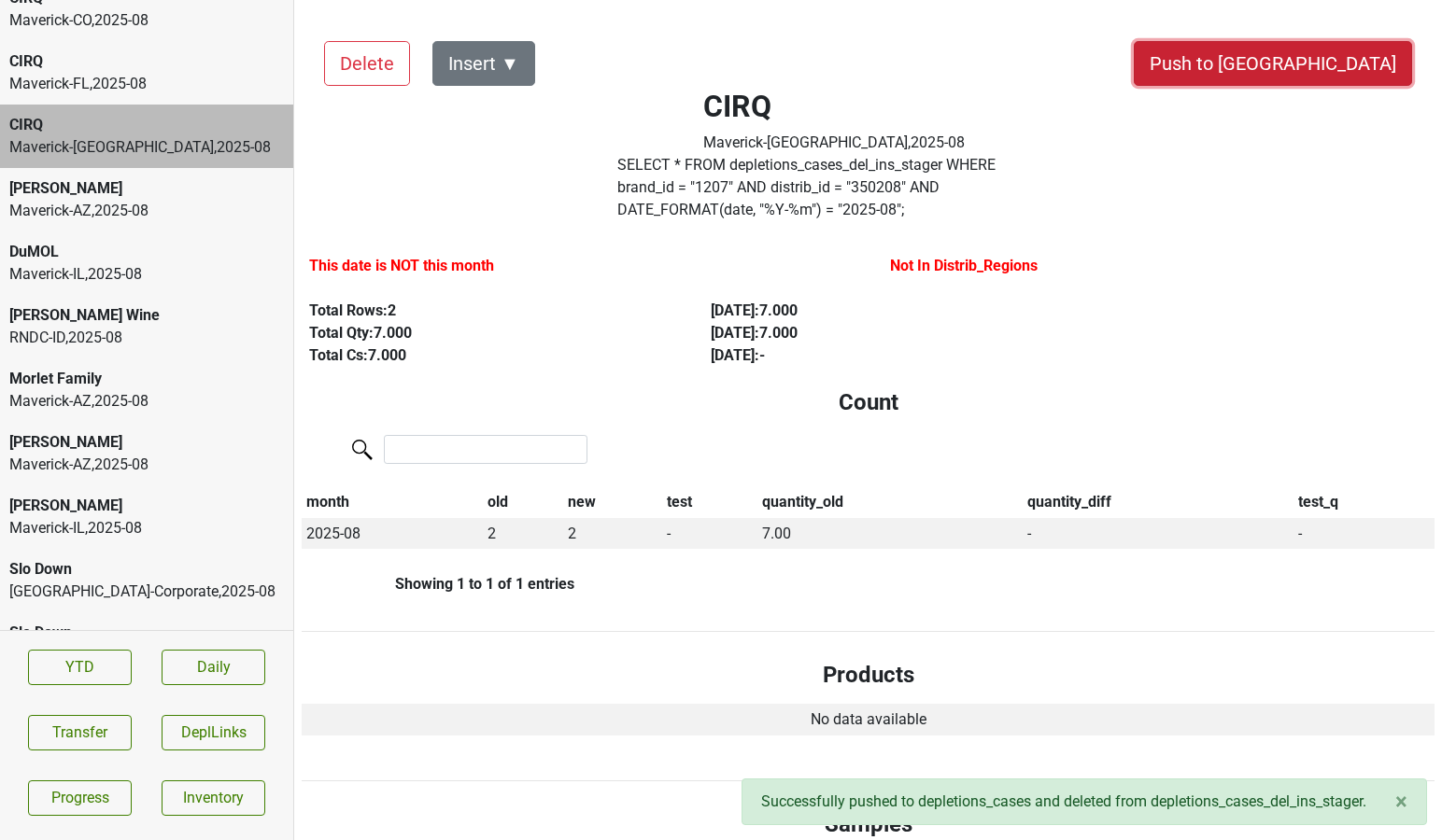
click at [1334, 74] on button "Push to [GEOGRAPHIC_DATA]" at bounding box center [1273, 62] width 278 height 44
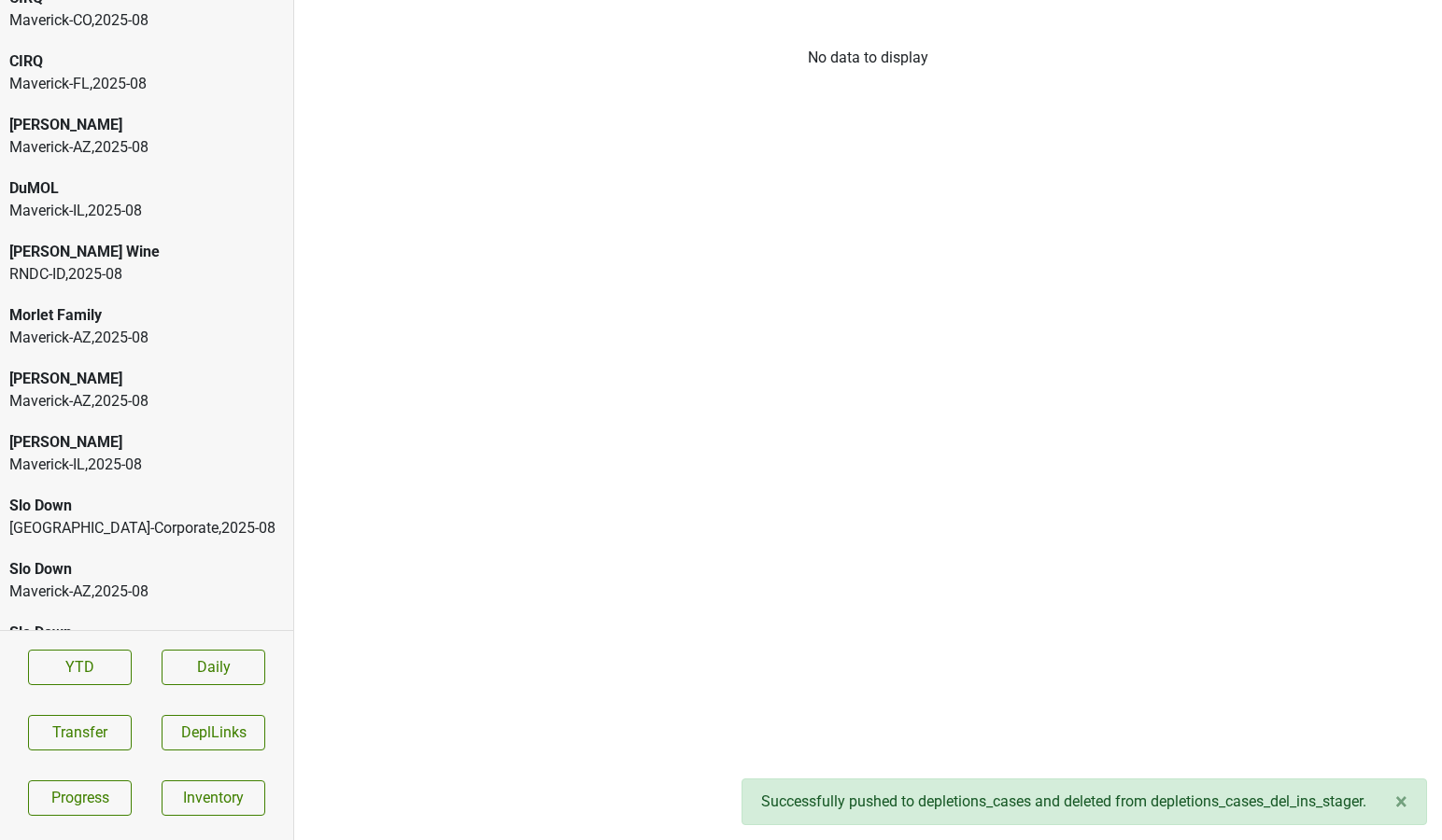
click at [125, 84] on div "Maverick-FL , 2025 - 08" at bounding box center [147, 84] width 274 height 23
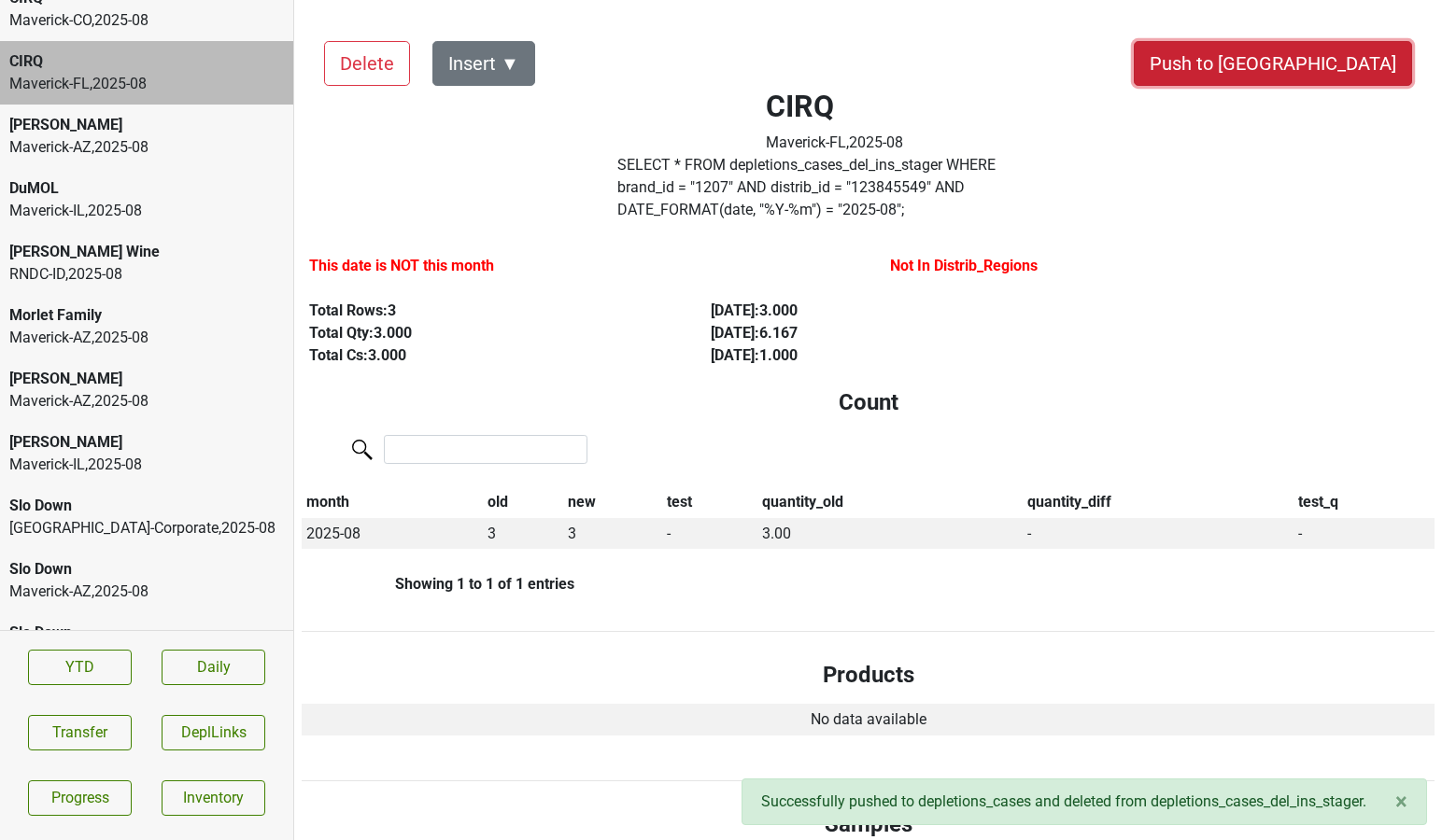
click at [1345, 64] on button "Push to [GEOGRAPHIC_DATA]" at bounding box center [1273, 62] width 278 height 44
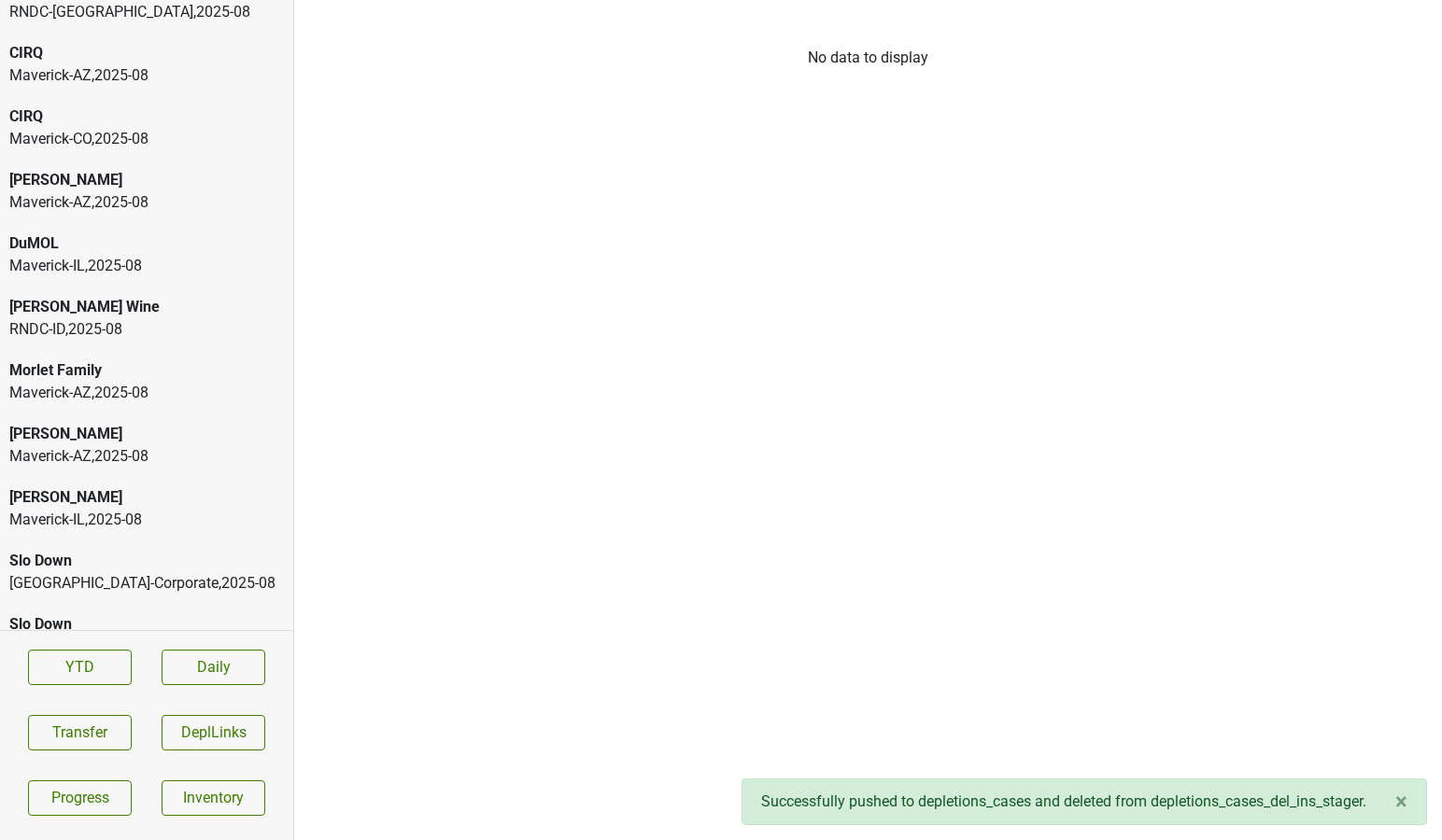
scroll to position [1045, 0]
click at [42, 129] on div "CIRQ" at bounding box center [147, 119] width 274 height 23
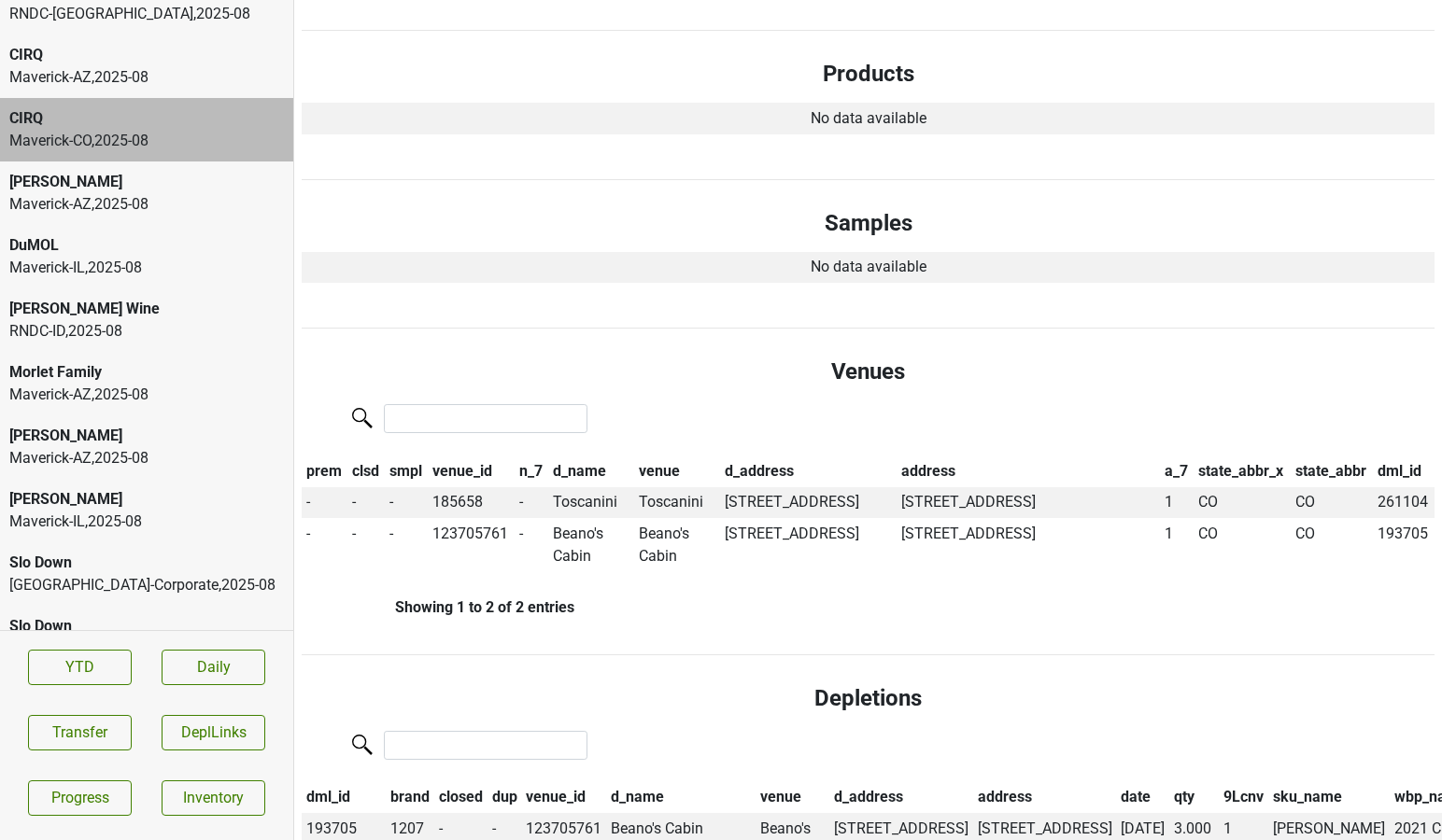
scroll to position [611, 0]
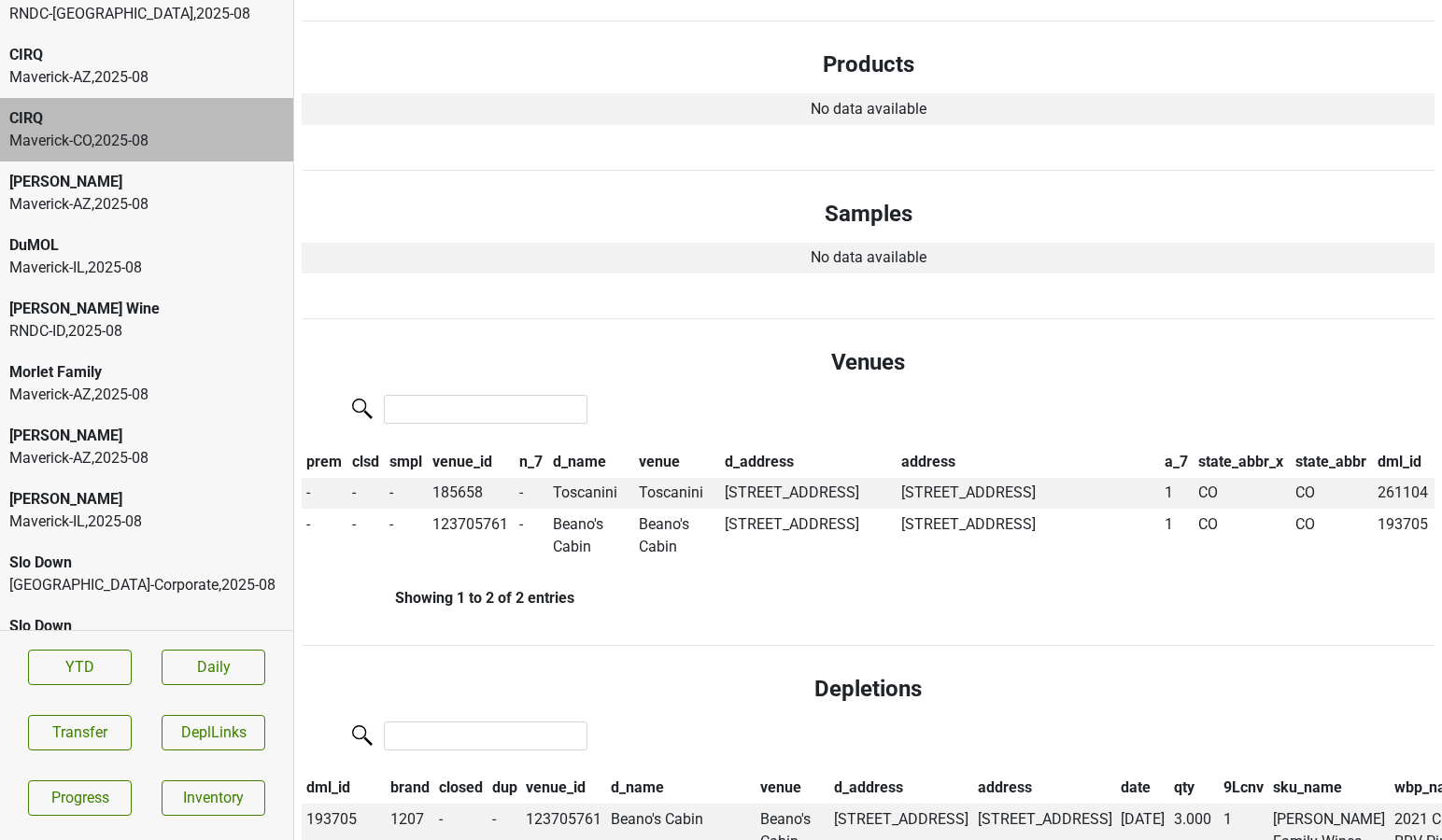
click at [132, 61] on div "CIRQ" at bounding box center [147, 55] width 274 height 23
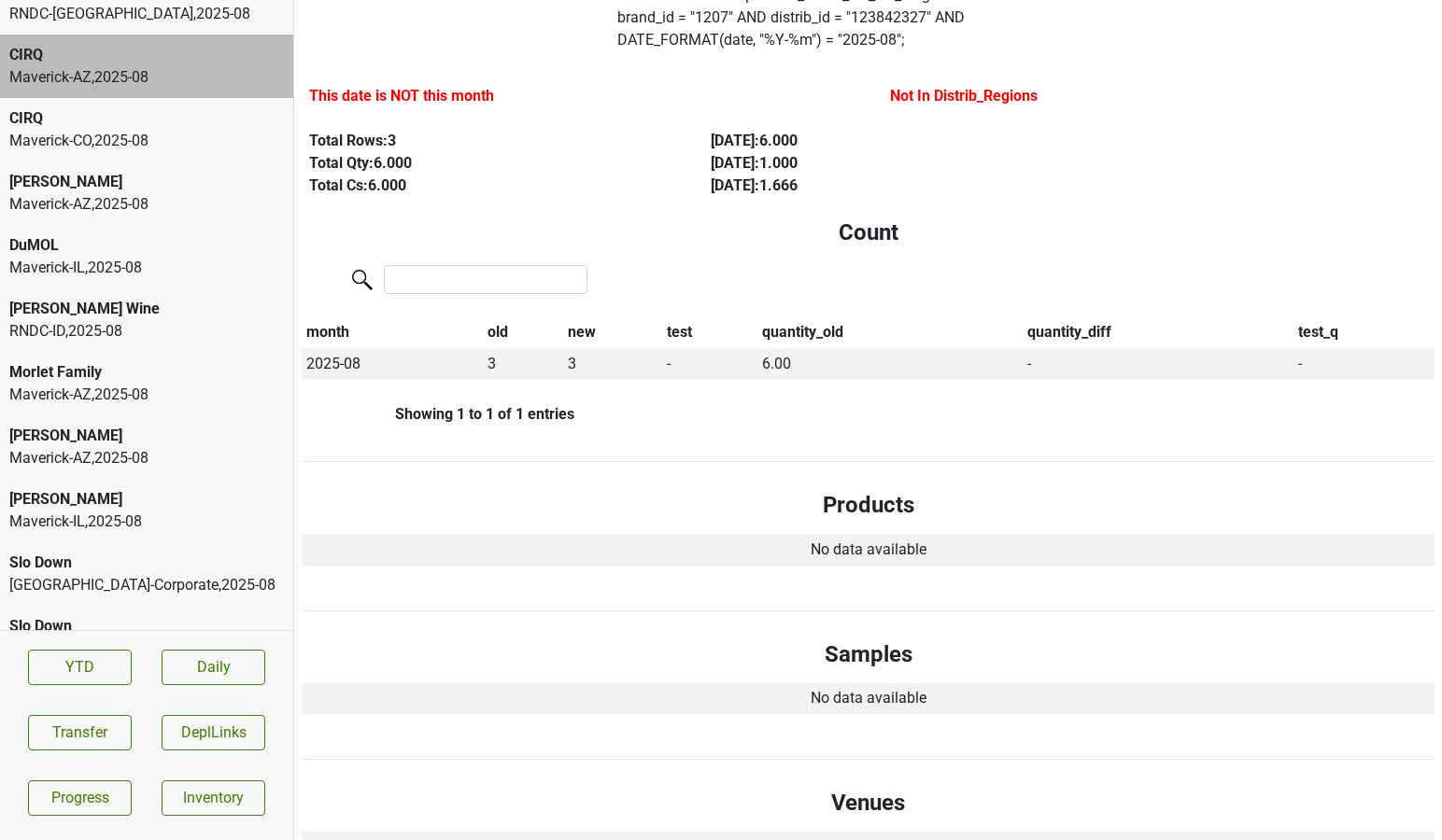
scroll to position [0, 0]
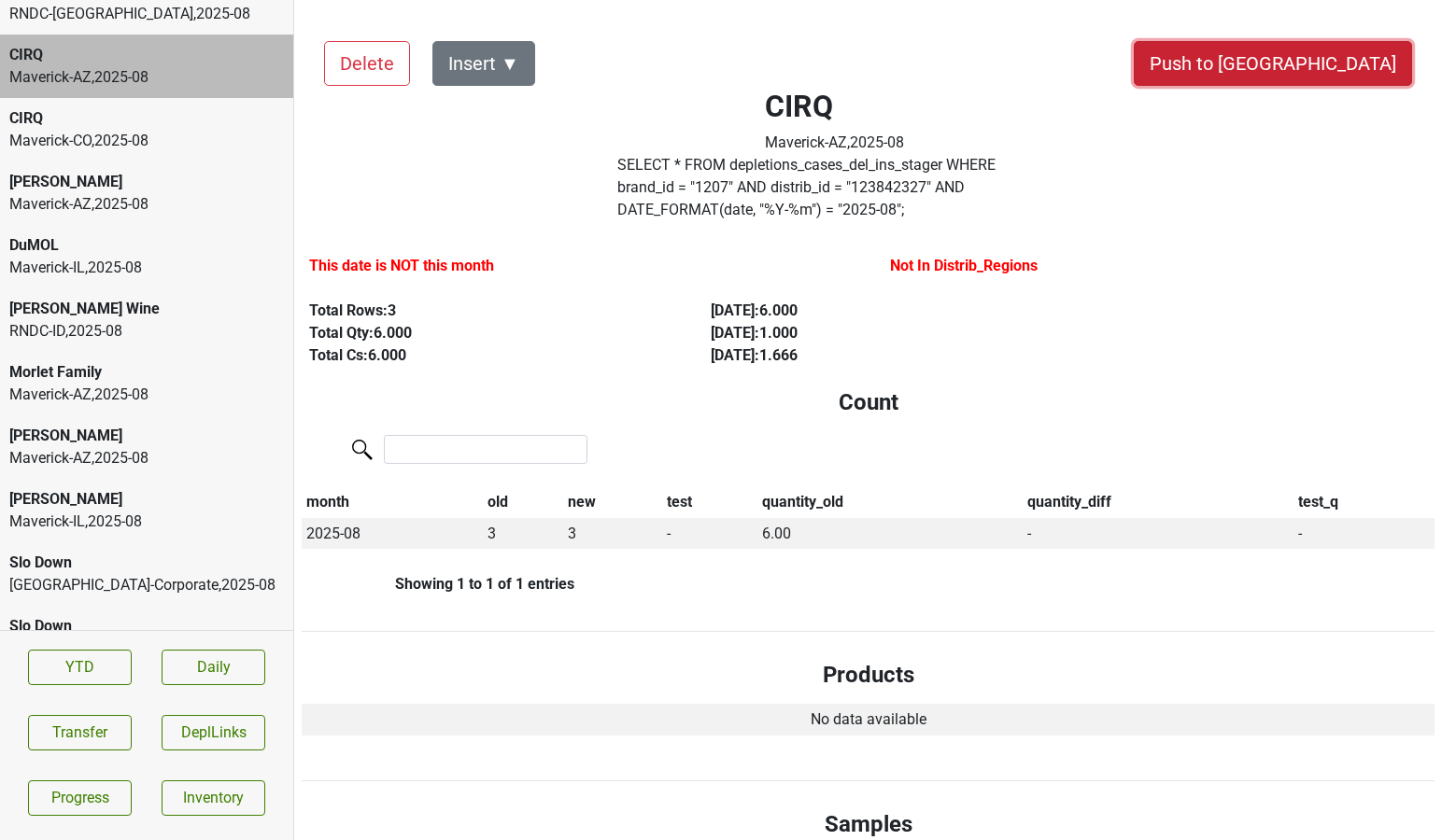
click at [1344, 71] on button "Push to [GEOGRAPHIC_DATA]" at bounding box center [1273, 62] width 278 height 44
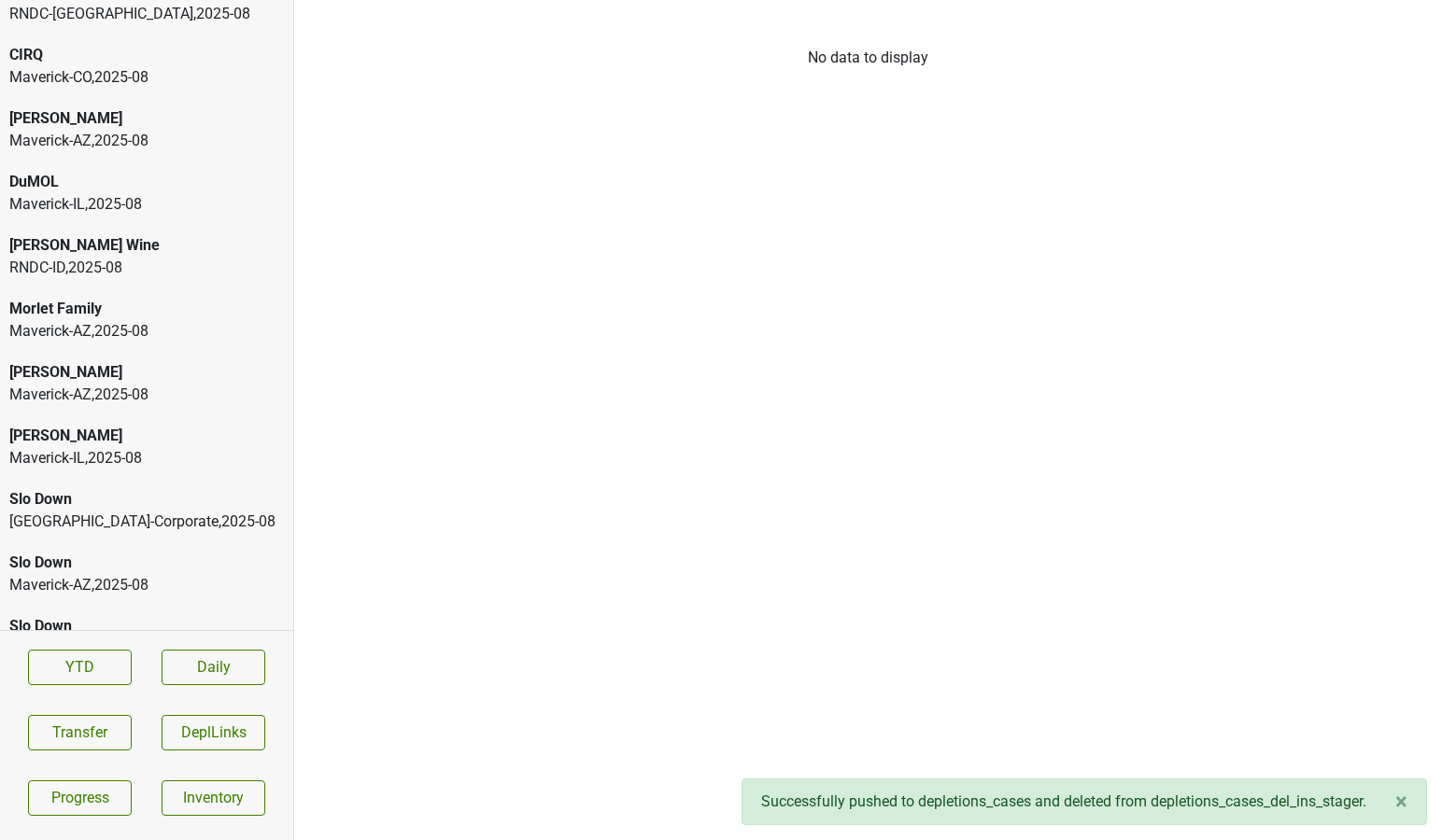
click at [80, 91] on div "CIRQ Maverick-CO , 2025 - 08" at bounding box center [147, 66] width 293 height 63
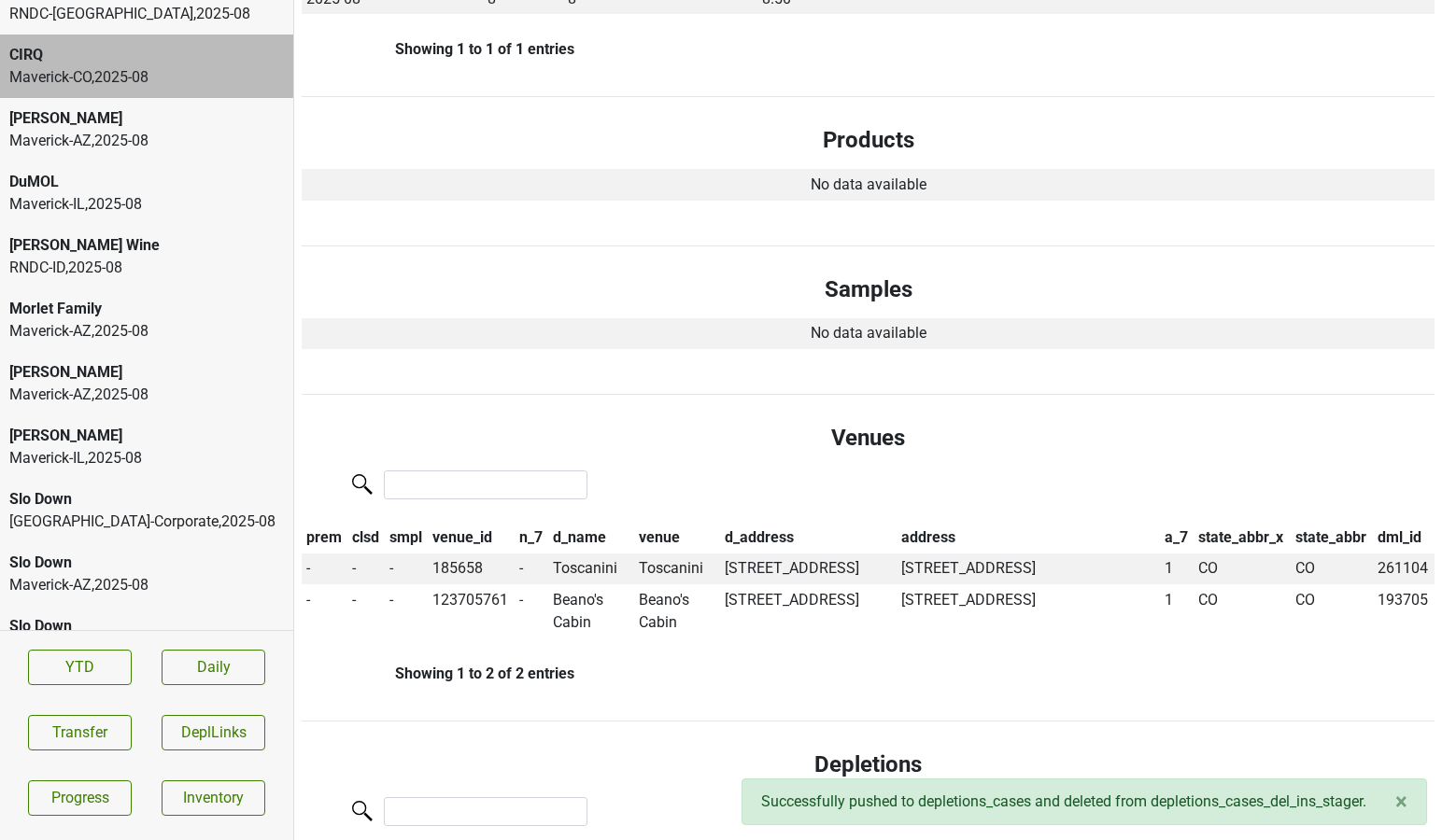
scroll to position [537, 0]
click at [587, 551] on td "Toscanini" at bounding box center [590, 568] width 86 height 32
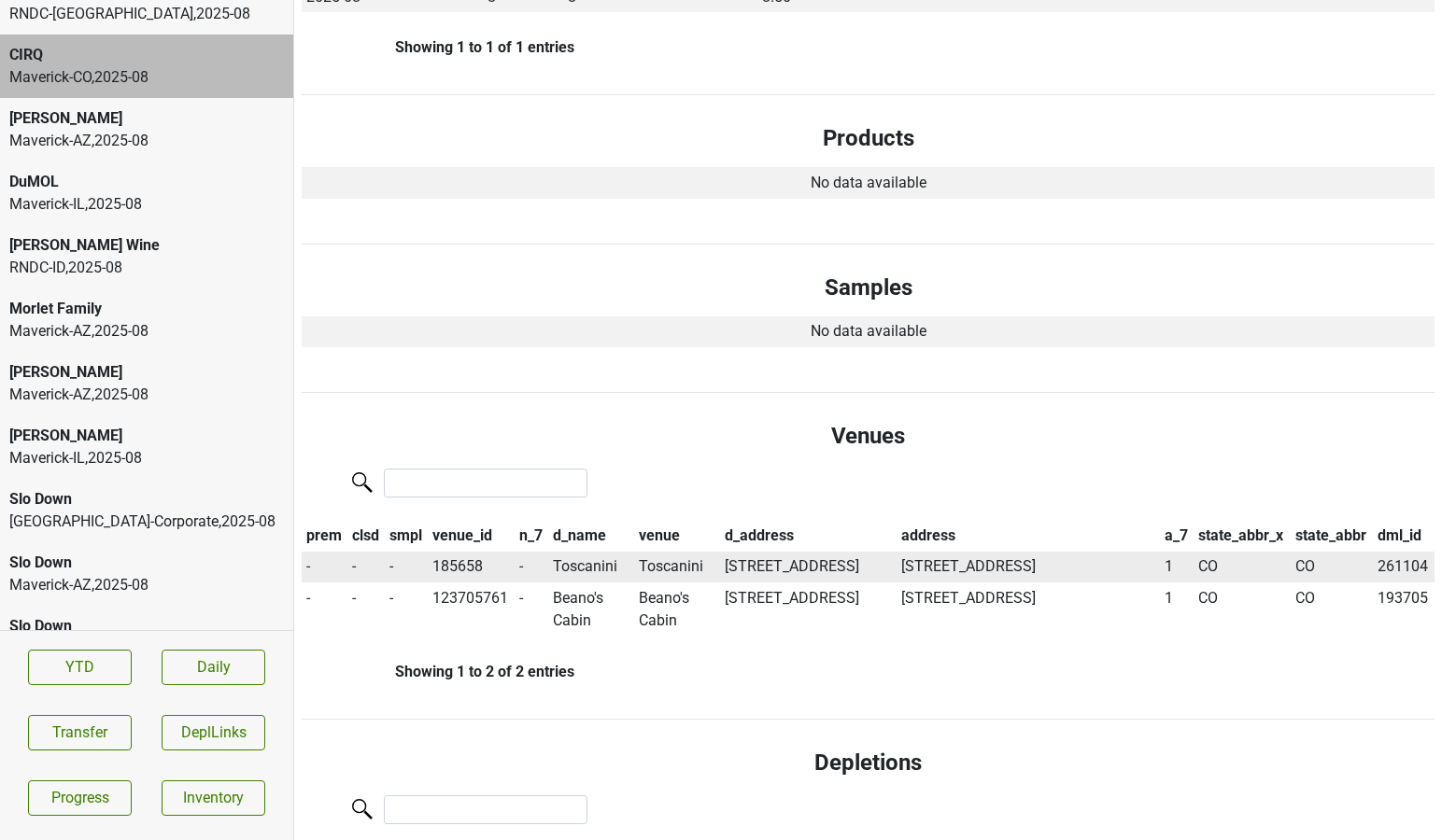
drag, startPoint x: 797, startPoint y: 566, endPoint x: 726, endPoint y: 547, distance: 73.5
click at [726, 551] on td "40849 US Hwy. 6, Avon, CO 81620" at bounding box center [808, 568] width 177 height 32
copy td "40849 US Hwy. 6, Avon, CO 81620"
click at [97, 738] on button "Transfer" at bounding box center [80, 733] width 104 height 36
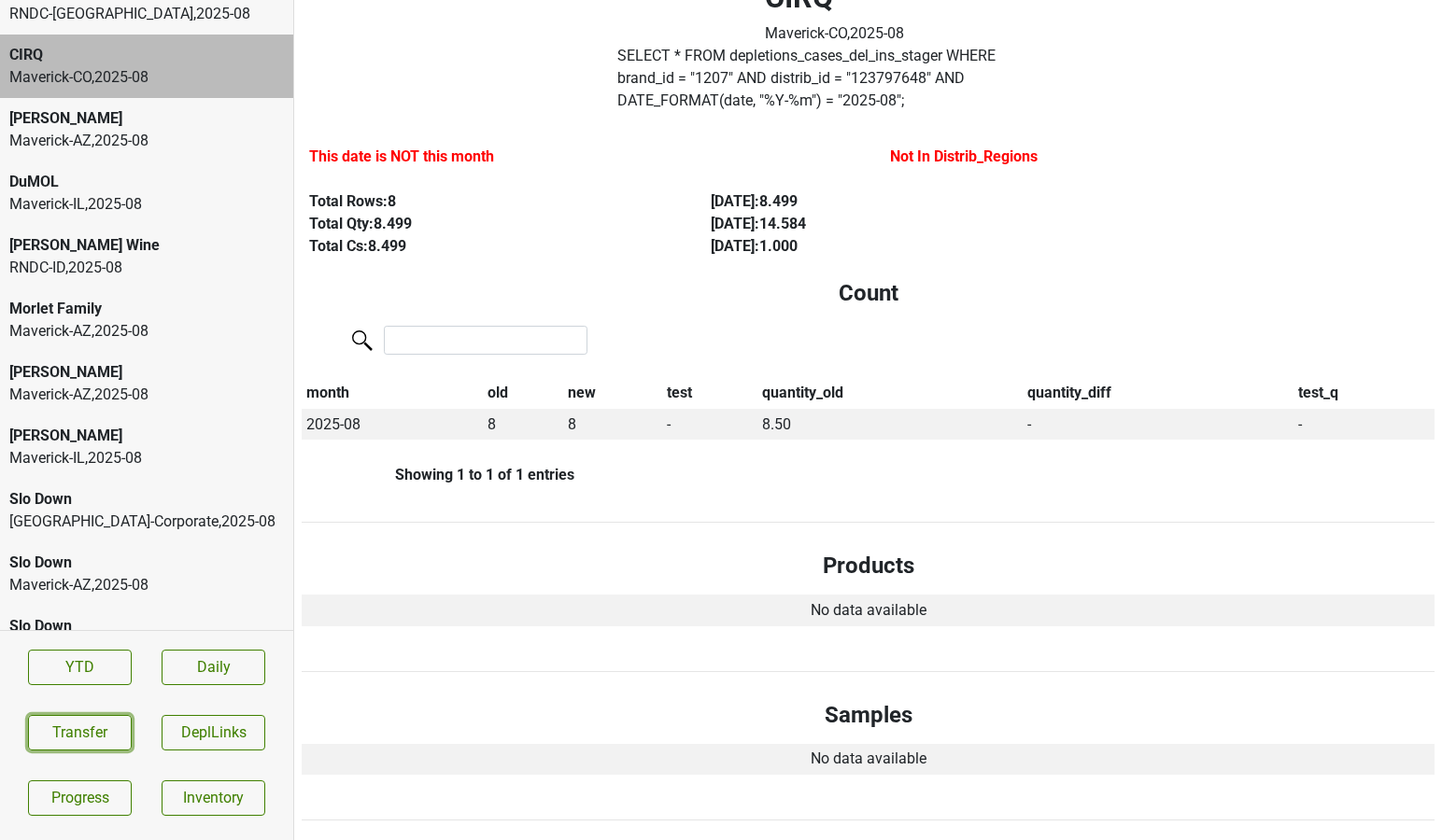
scroll to position [0, 0]
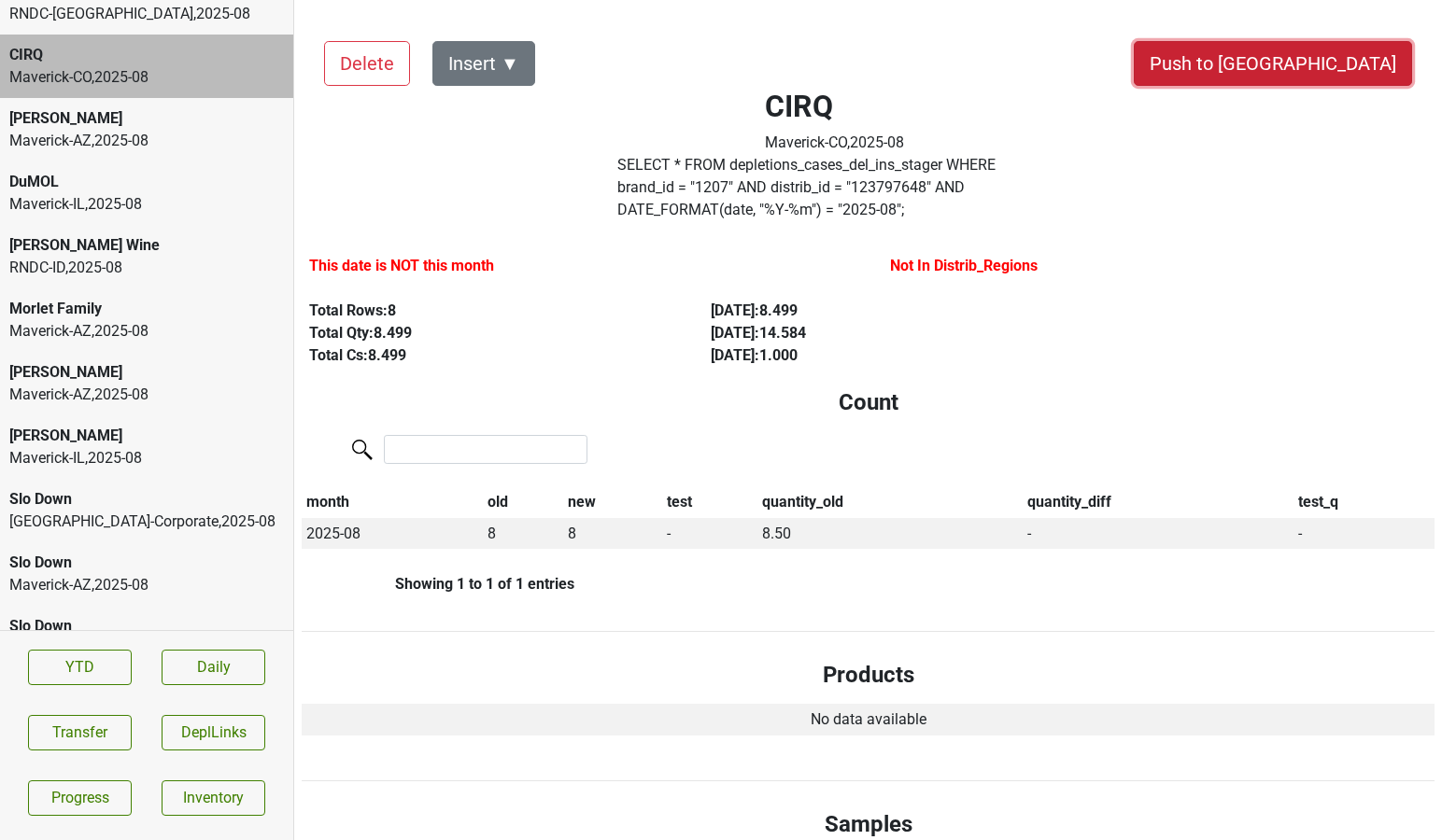
click at [1339, 68] on button "Push to [GEOGRAPHIC_DATA]" at bounding box center [1273, 62] width 278 height 44
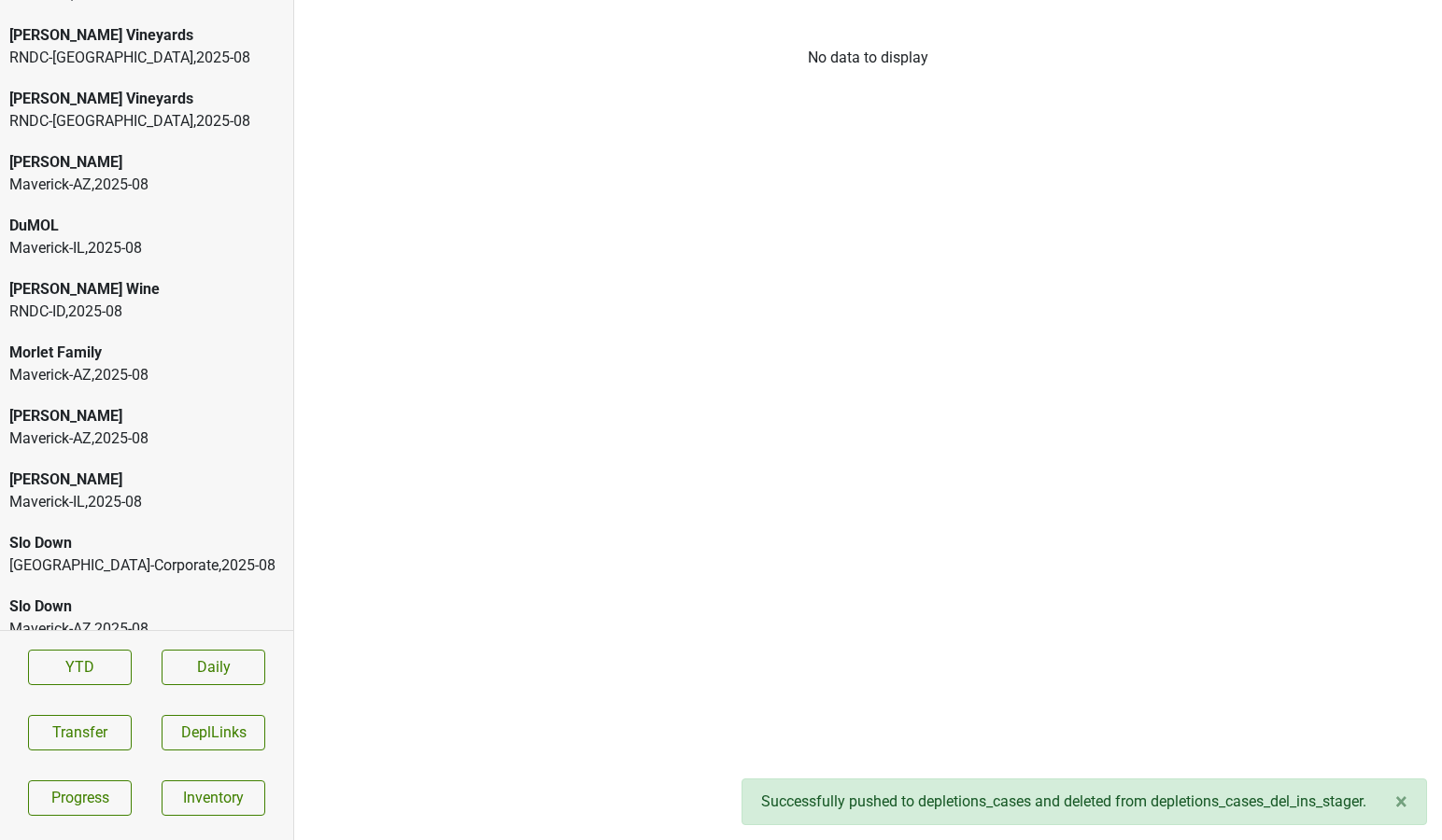
scroll to position [934, 0]
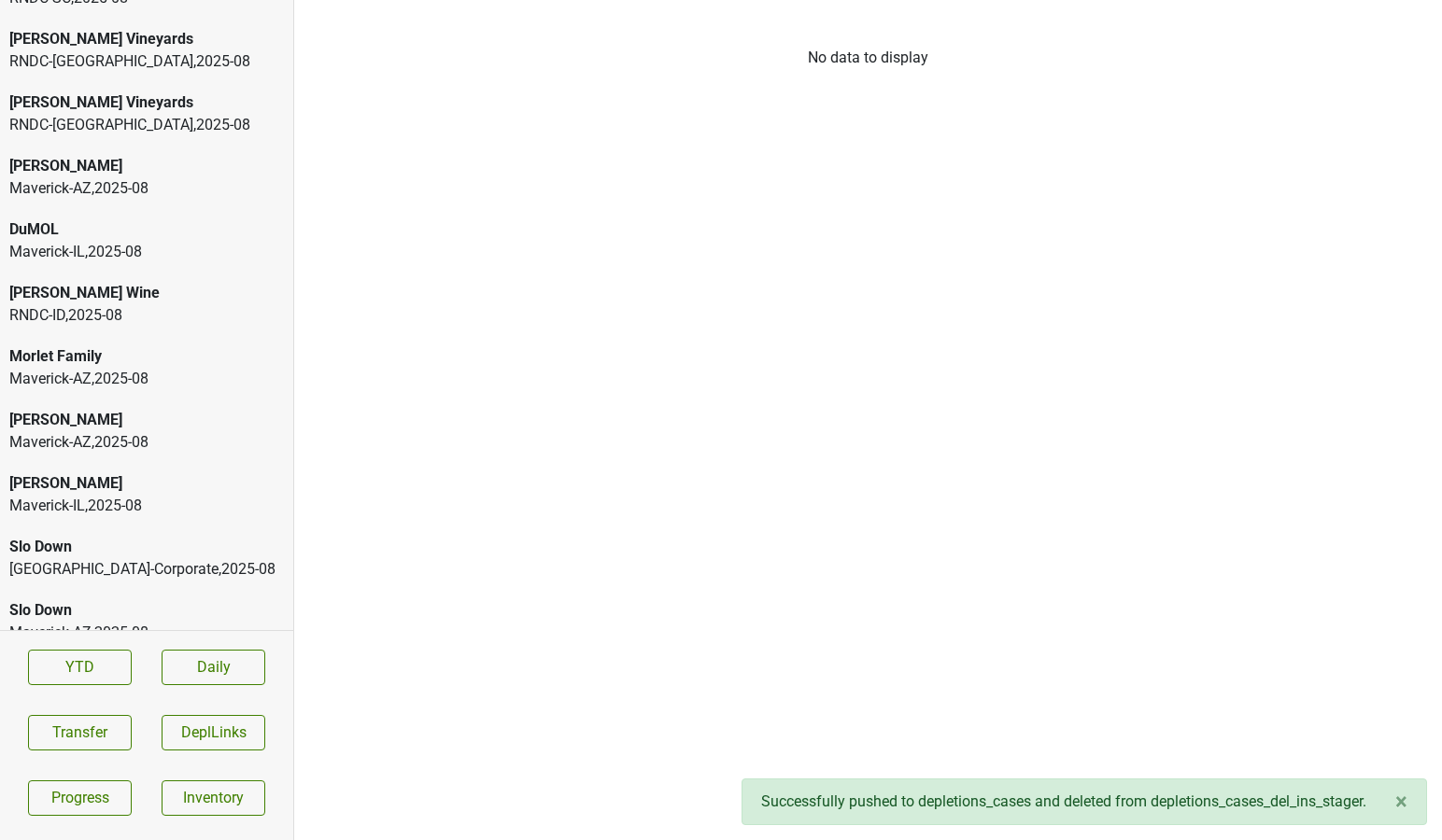
click at [80, 119] on div "RNDC-WA , 2025 - 08" at bounding box center [147, 125] width 274 height 23
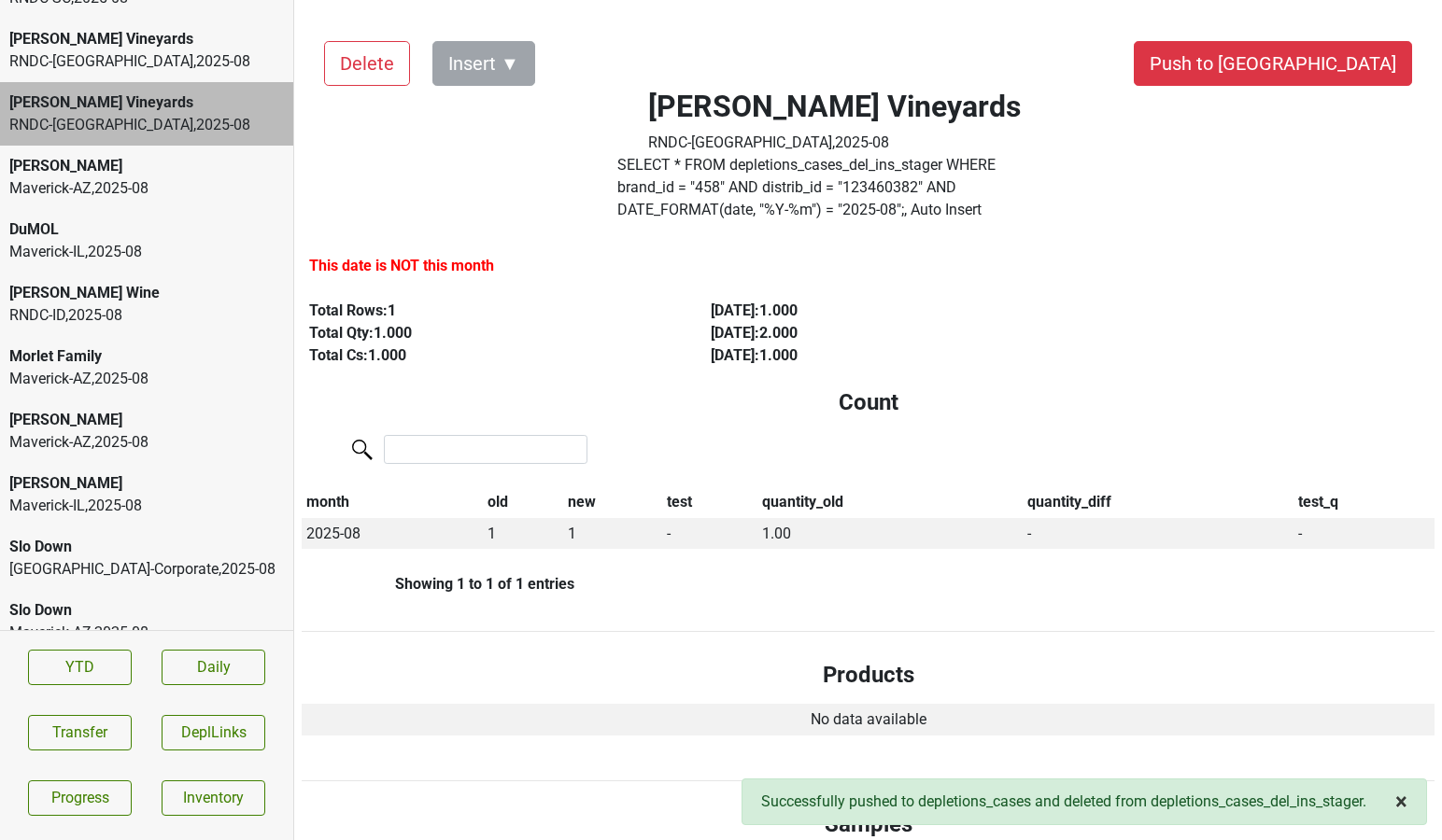
click at [1396, 803] on span "×" at bounding box center [1401, 802] width 12 height 26
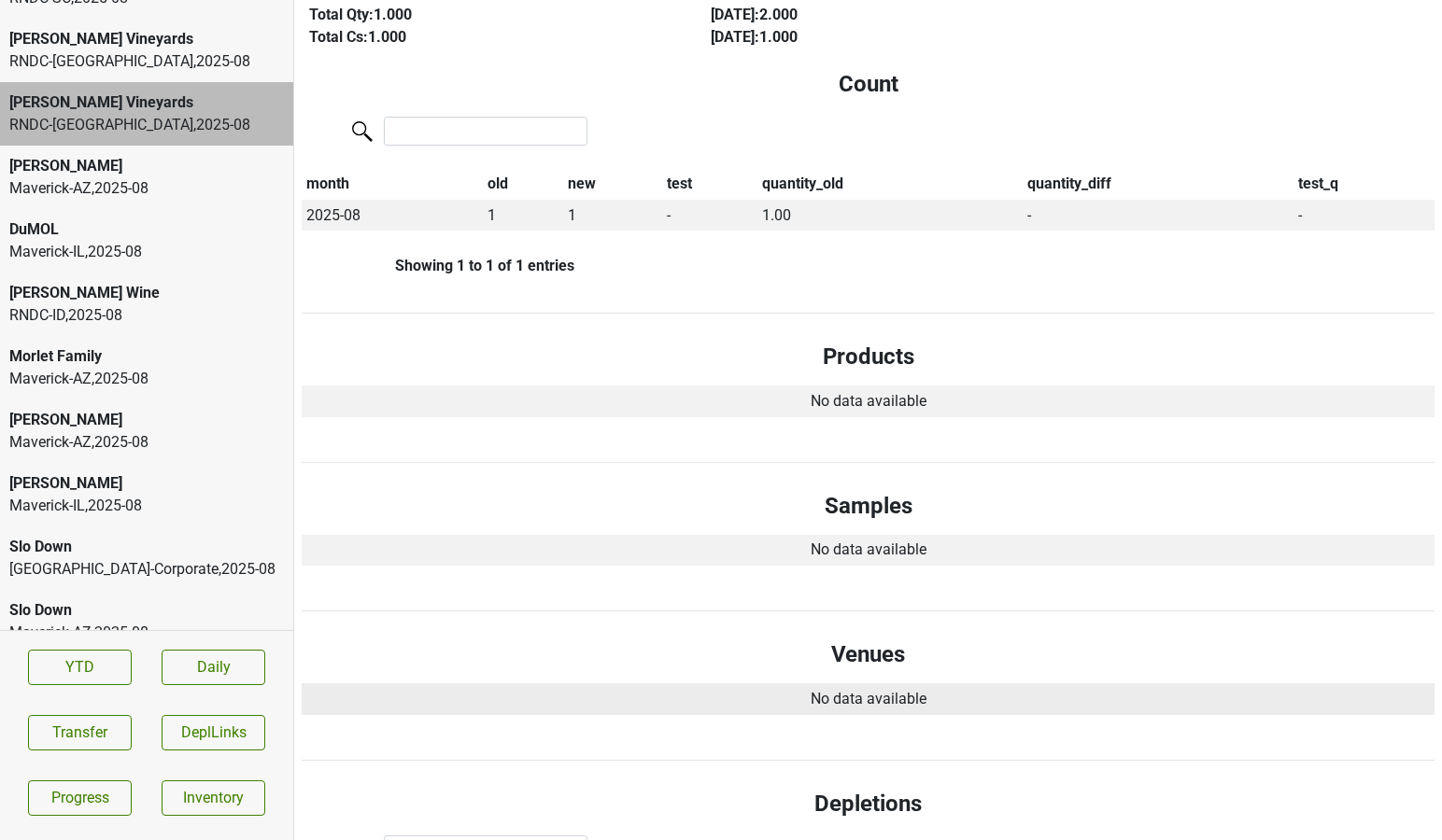
scroll to position [0, 0]
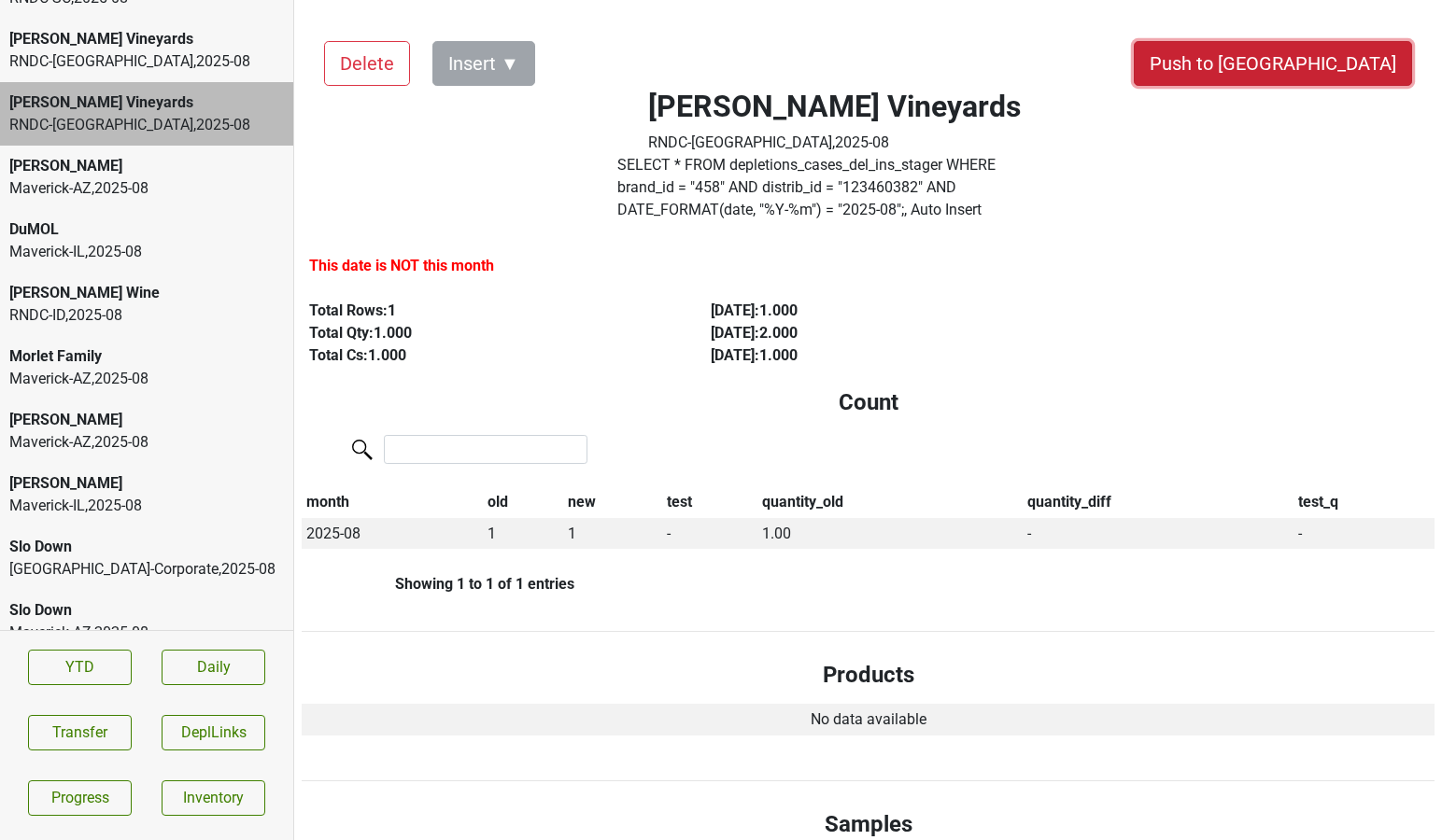
click at [1368, 41] on button "Push to [GEOGRAPHIC_DATA]" at bounding box center [1273, 62] width 278 height 44
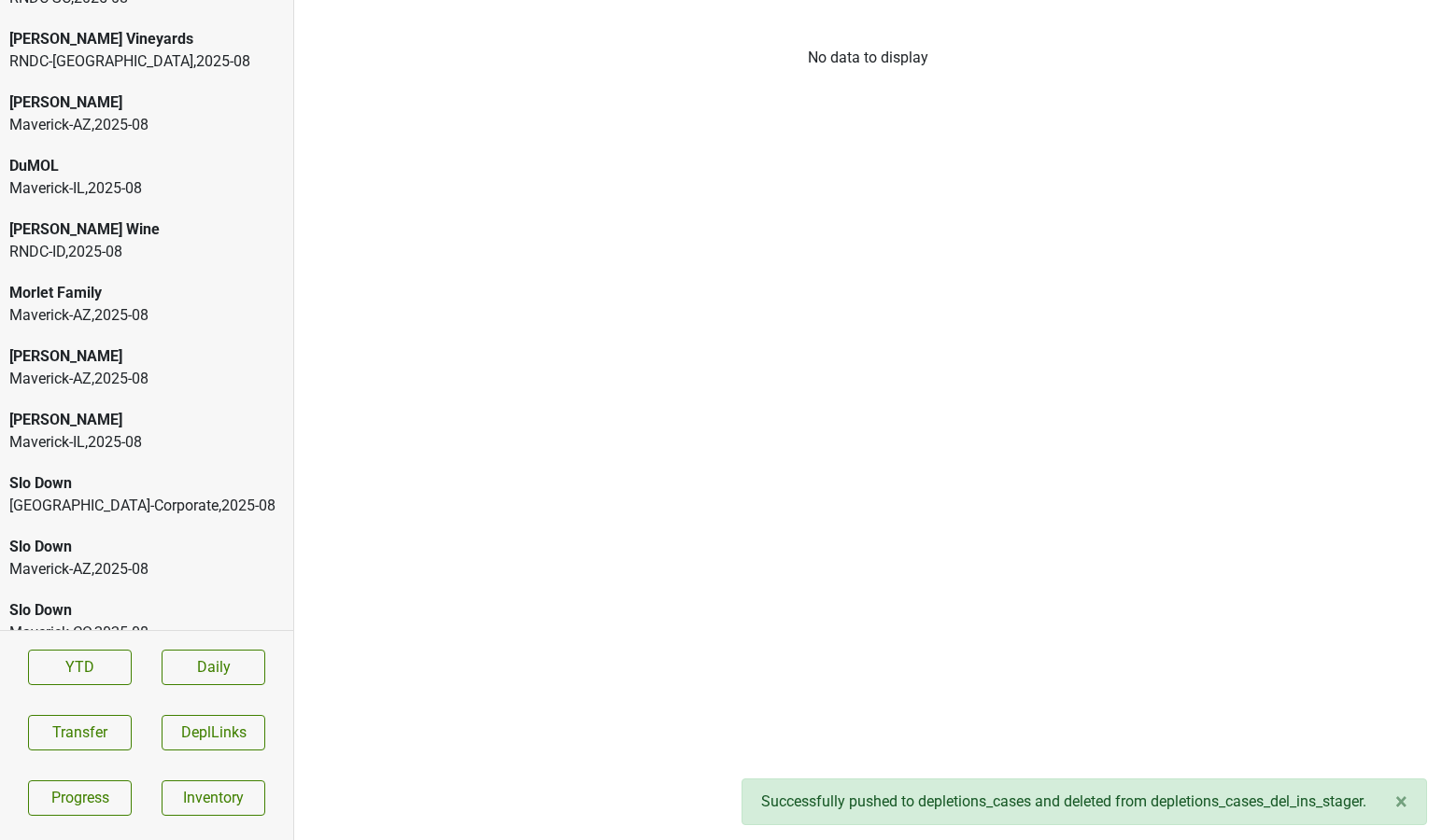
click at [125, 60] on div "RNDC-VA , 2025 - 08" at bounding box center [147, 61] width 274 height 23
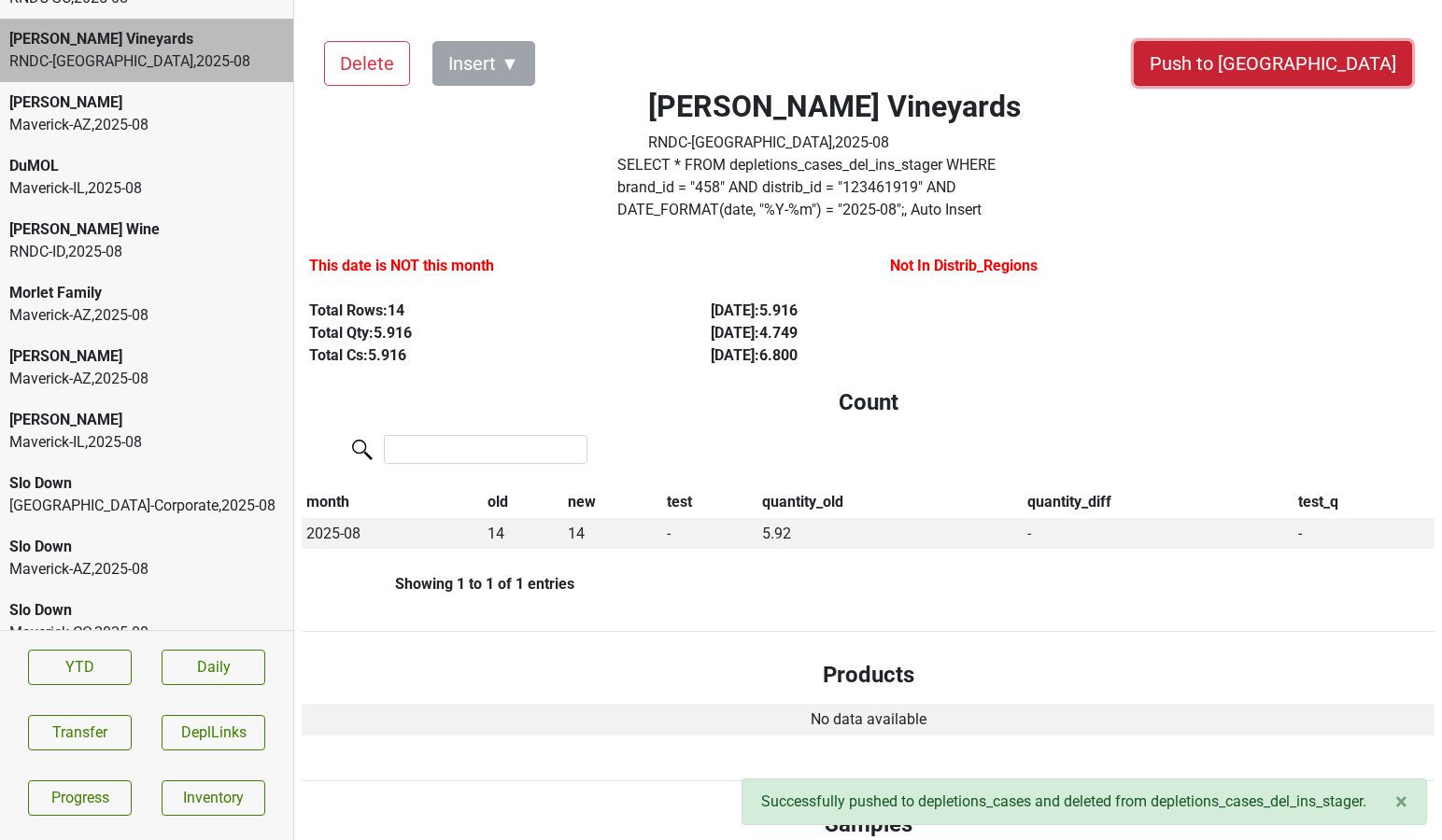
click at [1338, 79] on button "Push to [GEOGRAPHIC_DATA]" at bounding box center [1273, 62] width 278 height 44
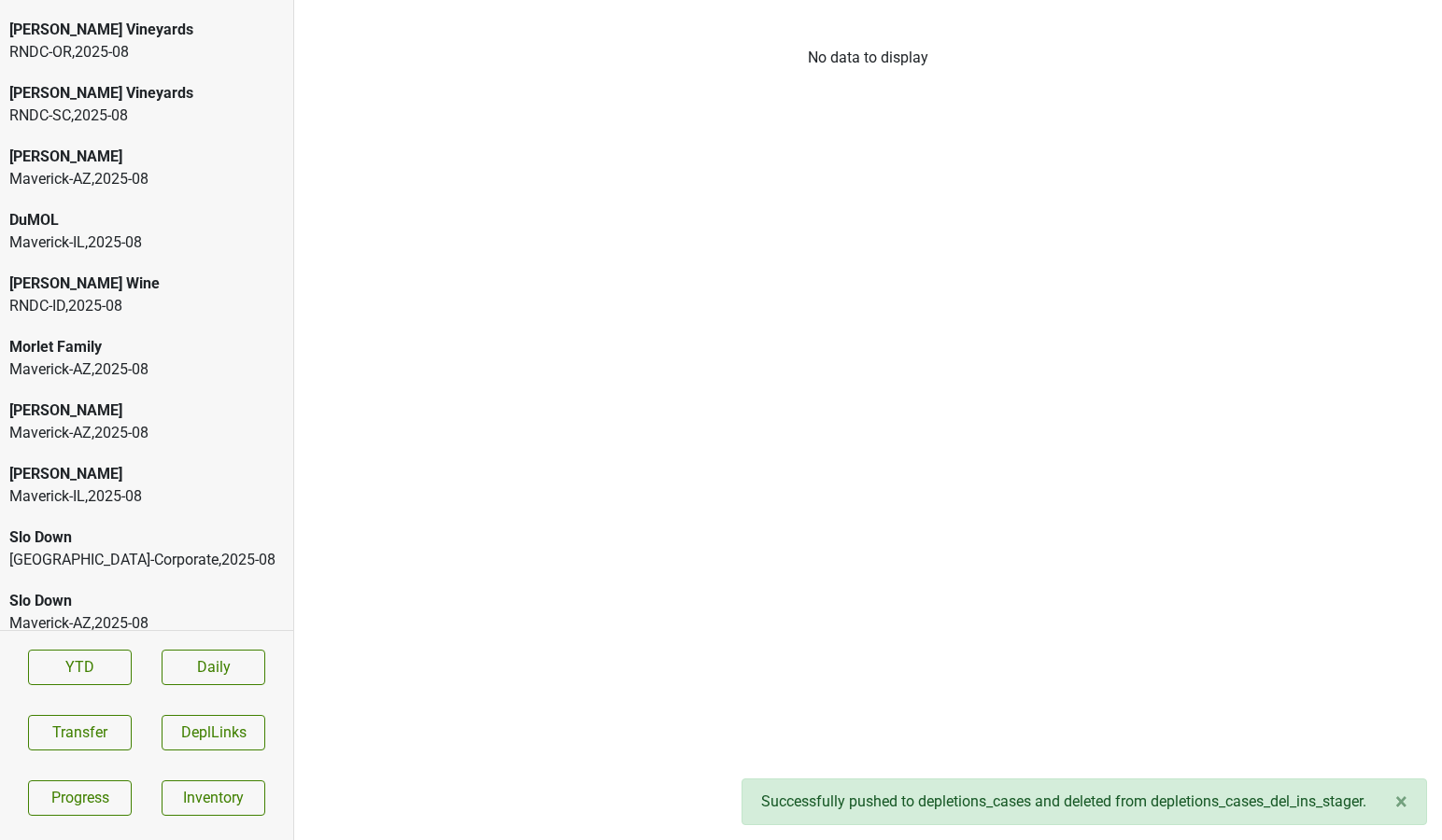
scroll to position [813, 0]
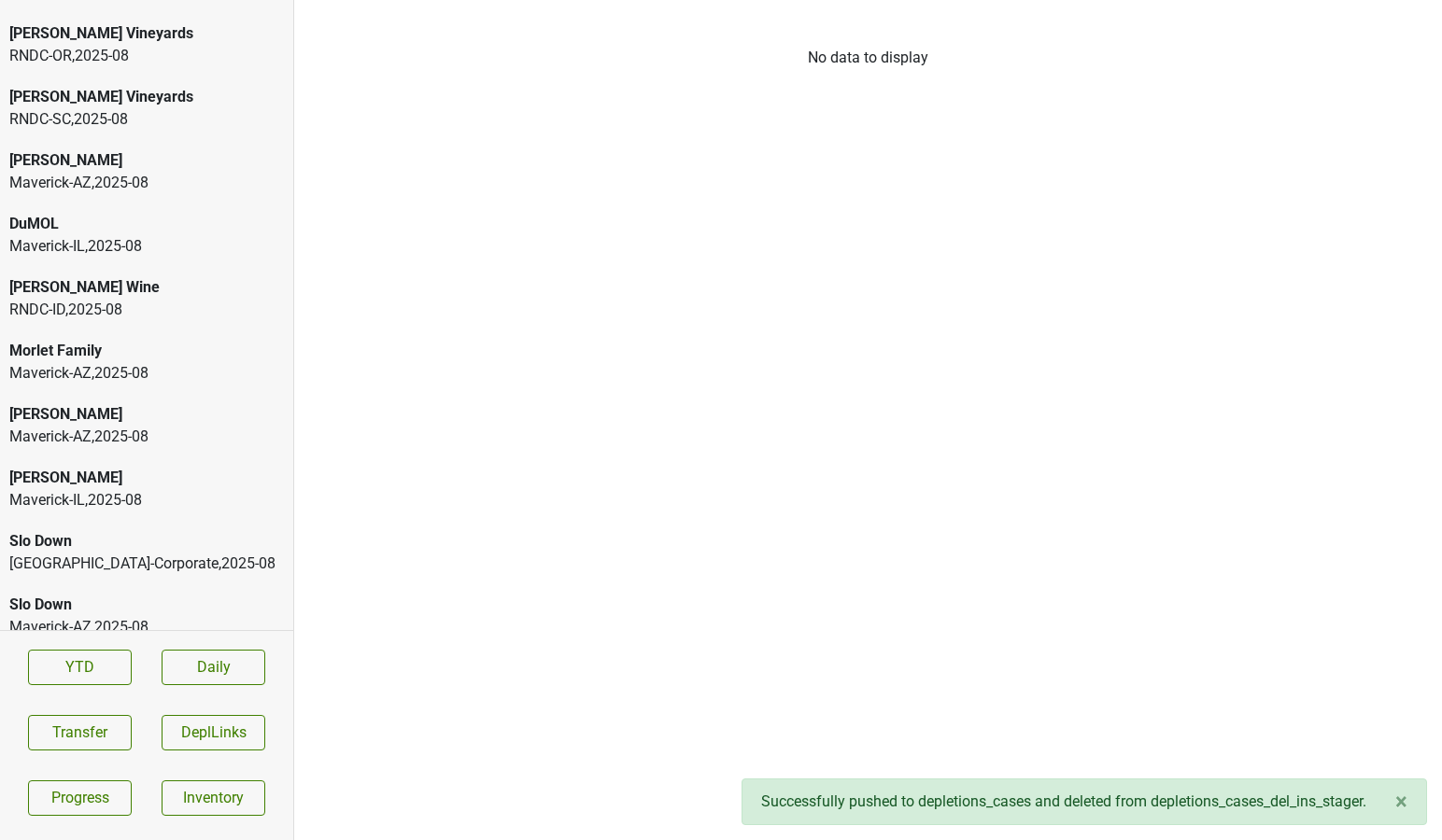
click at [183, 114] on div "RNDC-SC , 2025 - 08" at bounding box center [147, 120] width 274 height 23
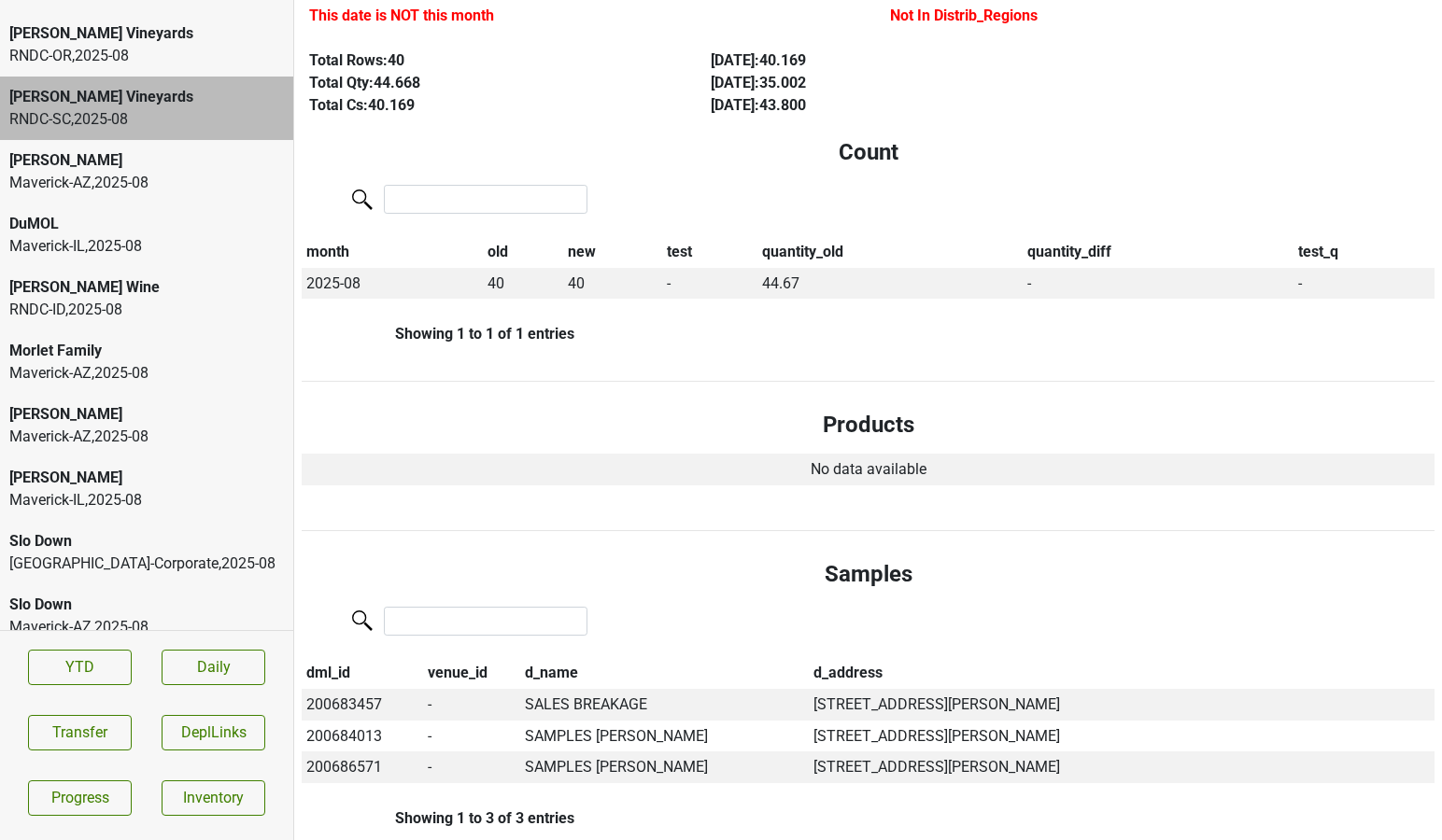
scroll to position [0, 0]
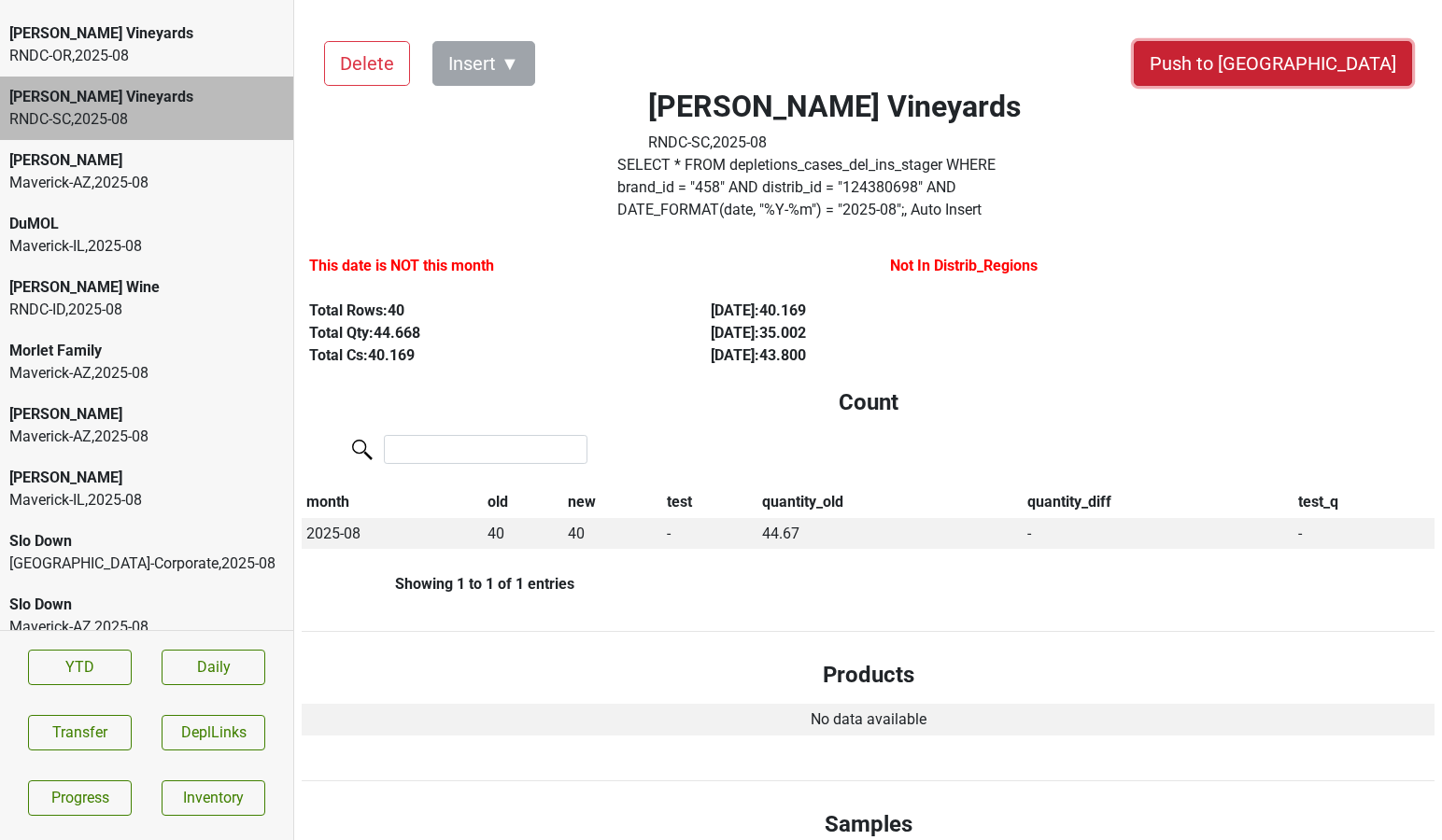
click at [1316, 77] on button "Push to [GEOGRAPHIC_DATA]" at bounding box center [1273, 62] width 278 height 44
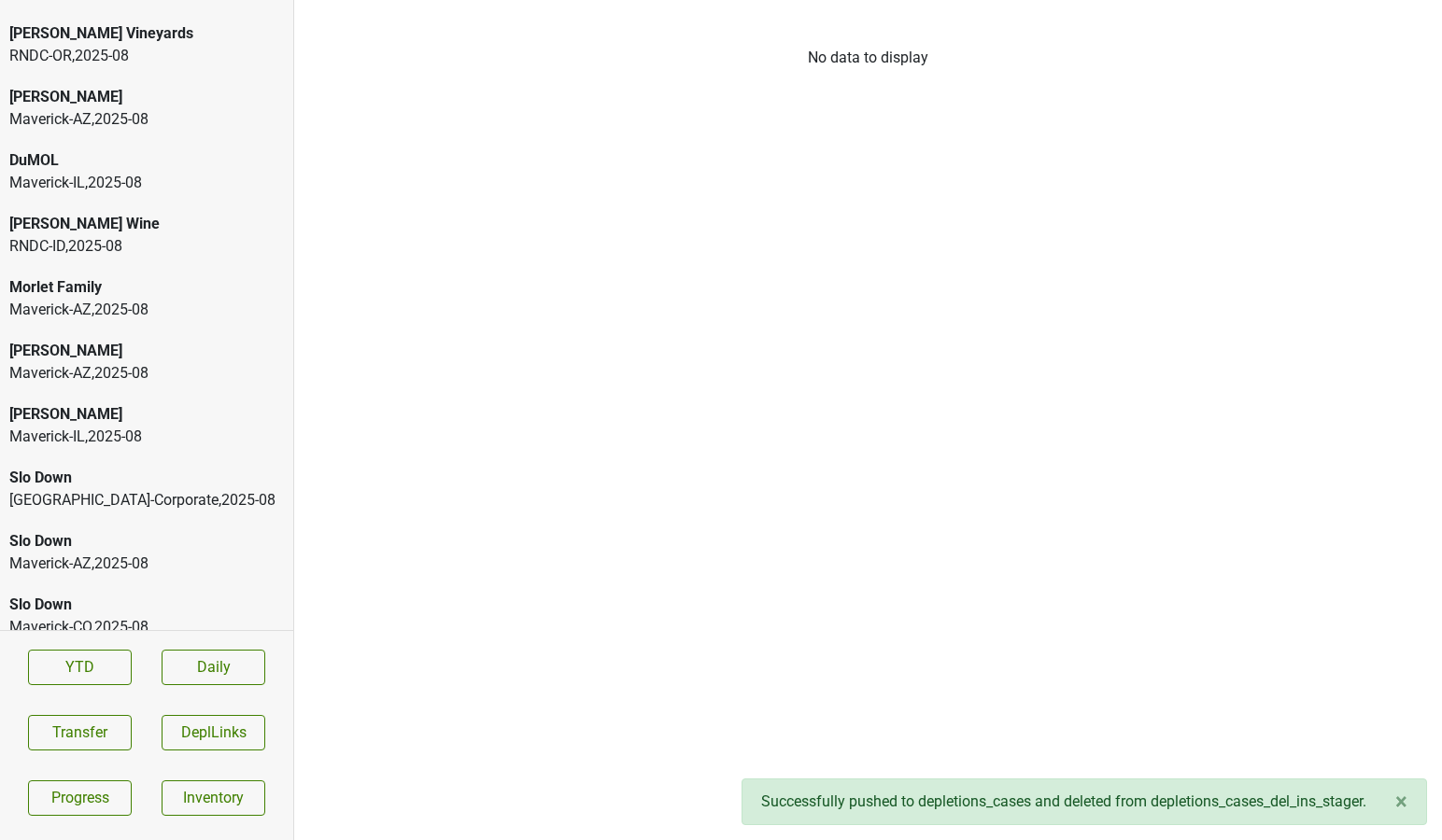
click at [139, 52] on div "RNDC-OR , 2025 - 08" at bounding box center [147, 56] width 274 height 23
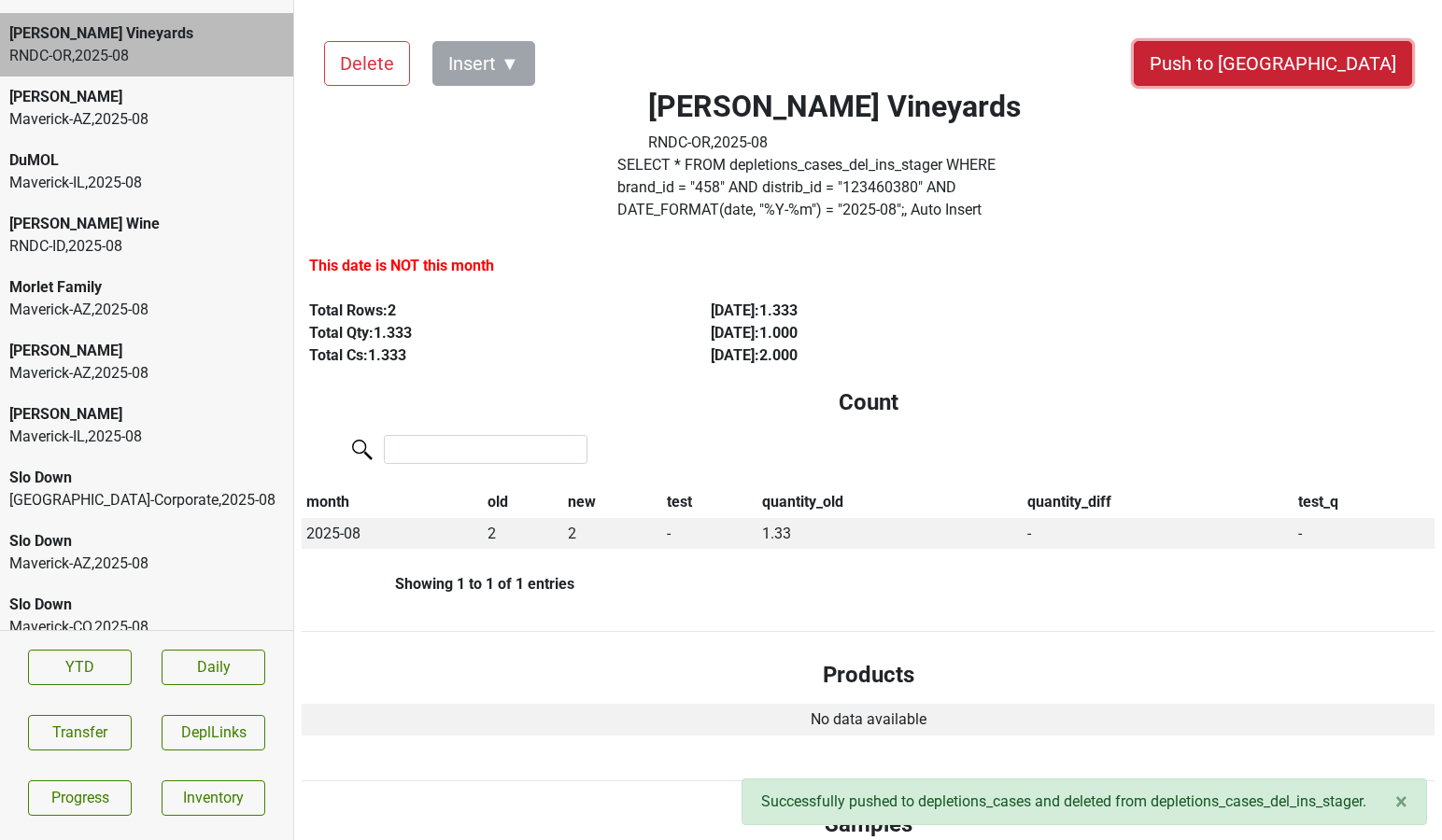
click at [1306, 74] on button "Push to [GEOGRAPHIC_DATA]" at bounding box center [1273, 62] width 278 height 44
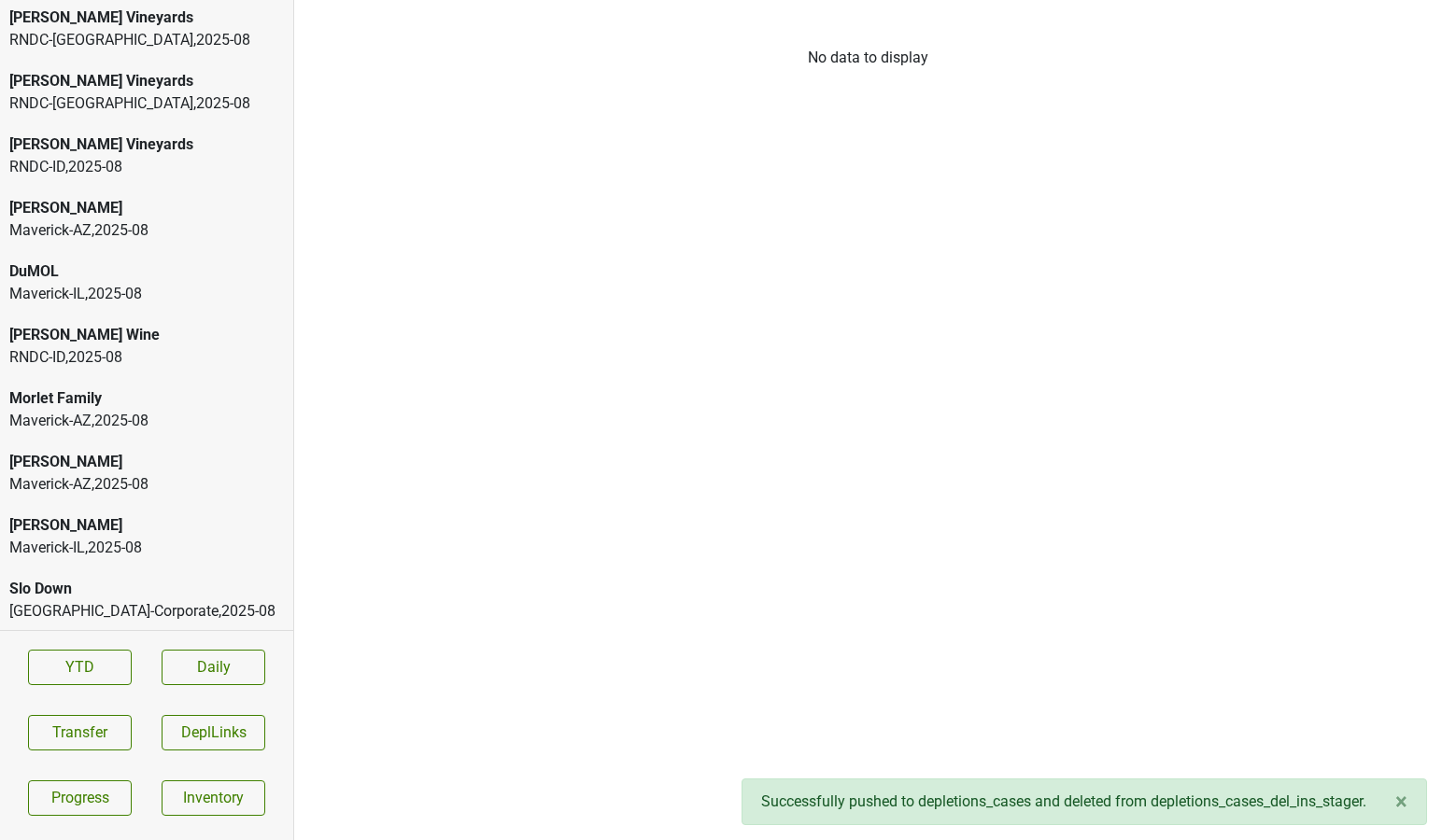
scroll to position [630, 0]
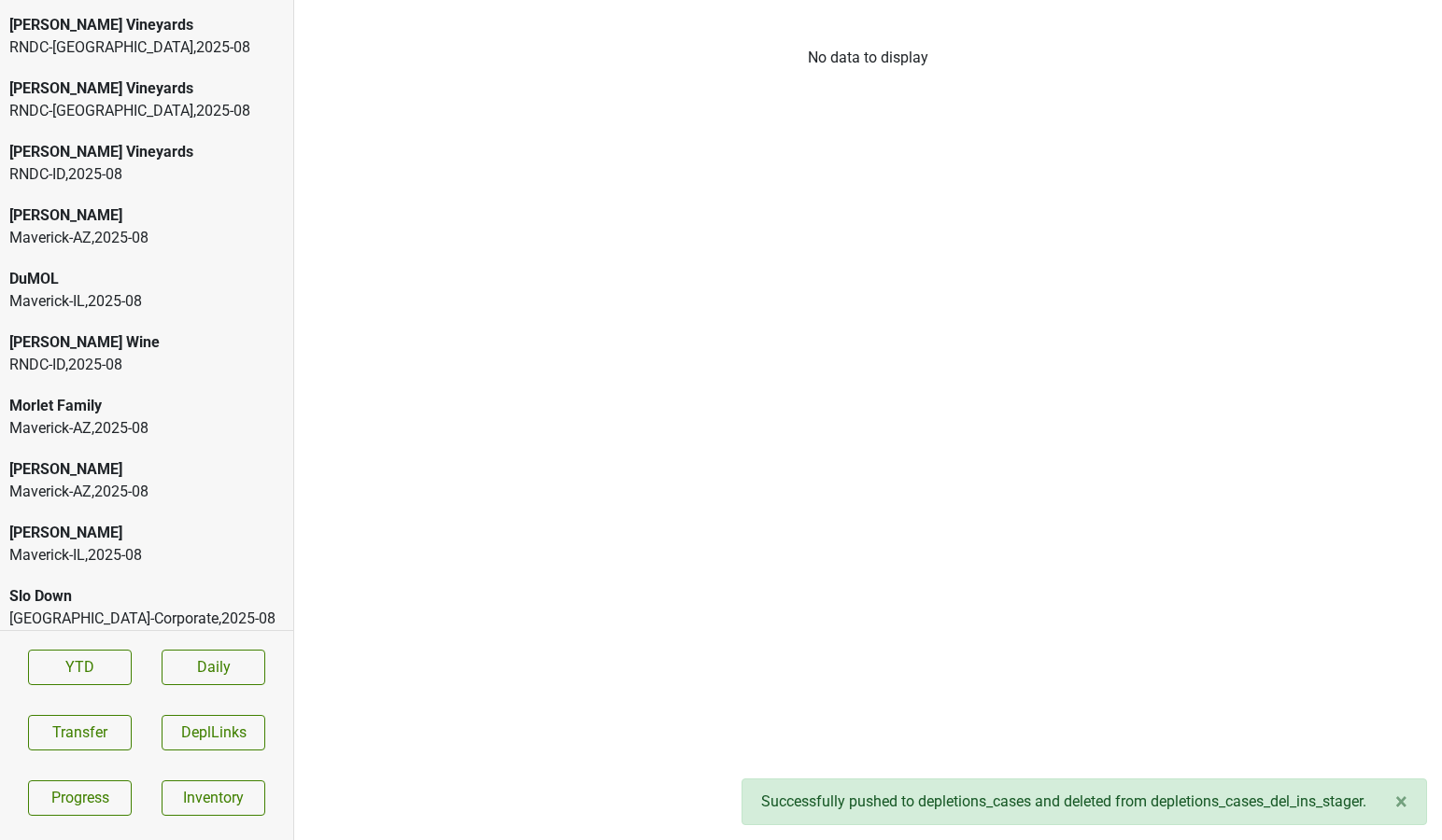
click at [79, 137] on div "Buehler Vineyards RNDC-ID , 2025 - 08" at bounding box center [147, 163] width 293 height 63
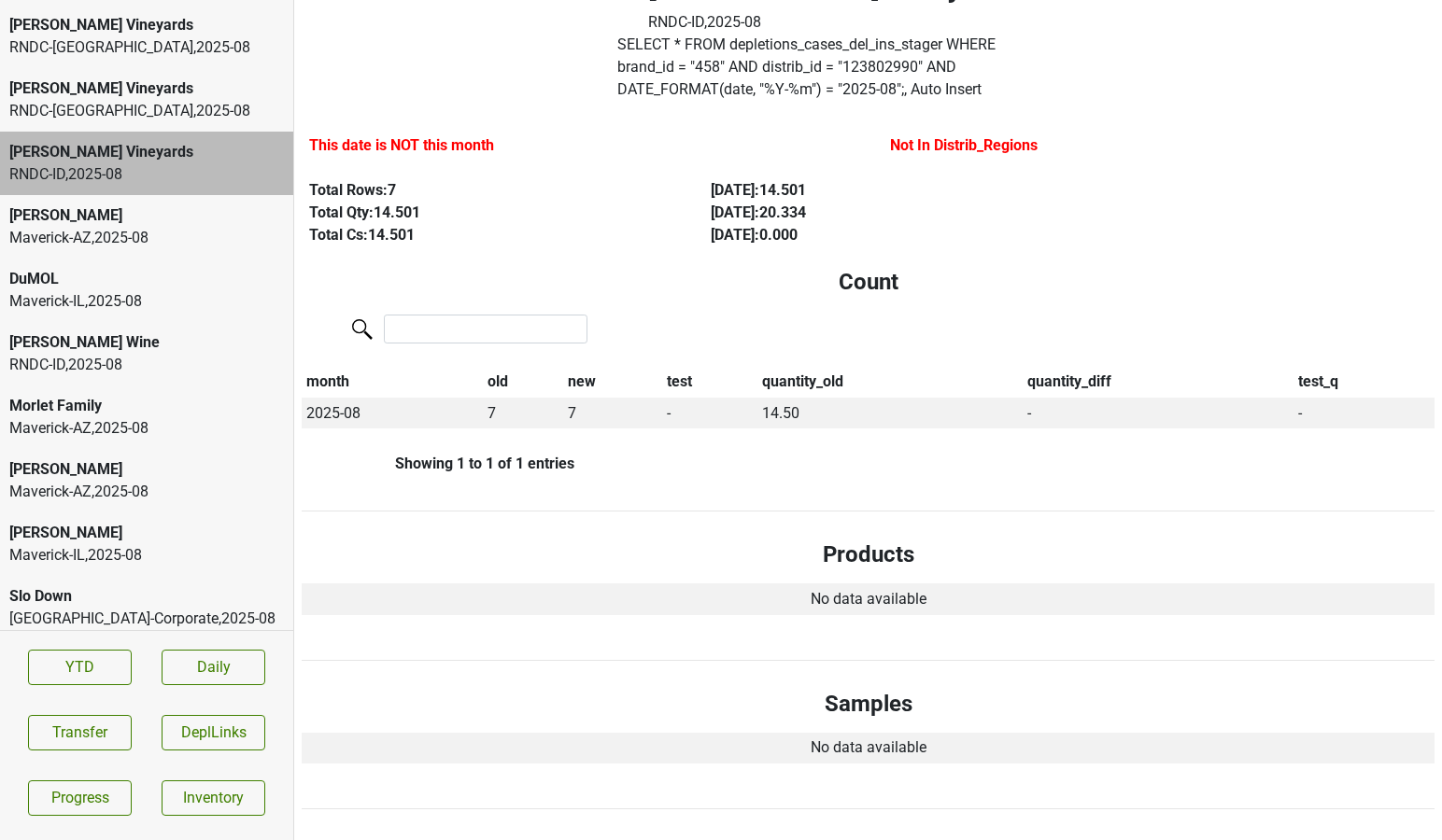
scroll to position [0, 0]
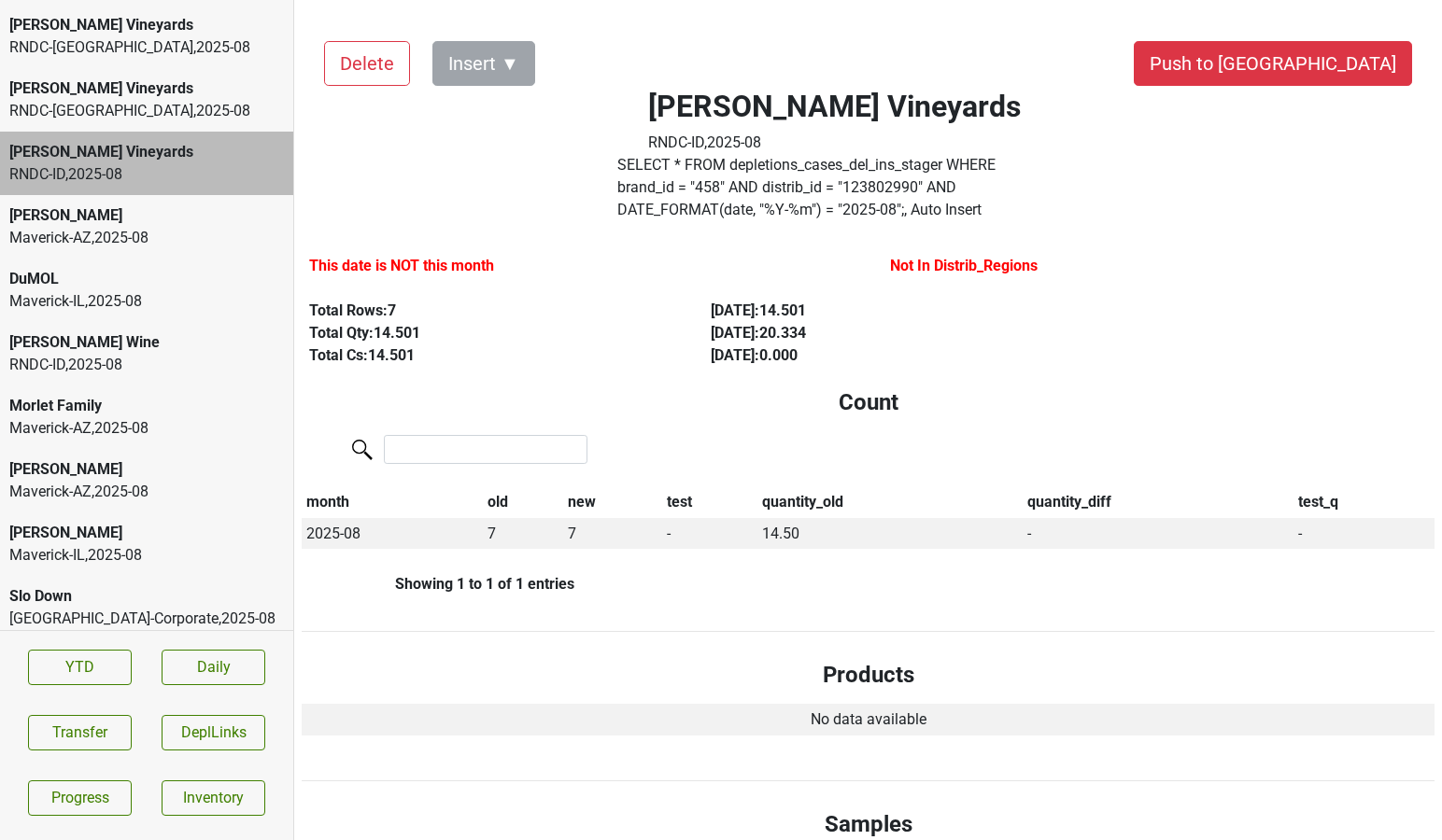
click at [1303, 76] on button "Push to [GEOGRAPHIC_DATA]" at bounding box center [1273, 62] width 278 height 44
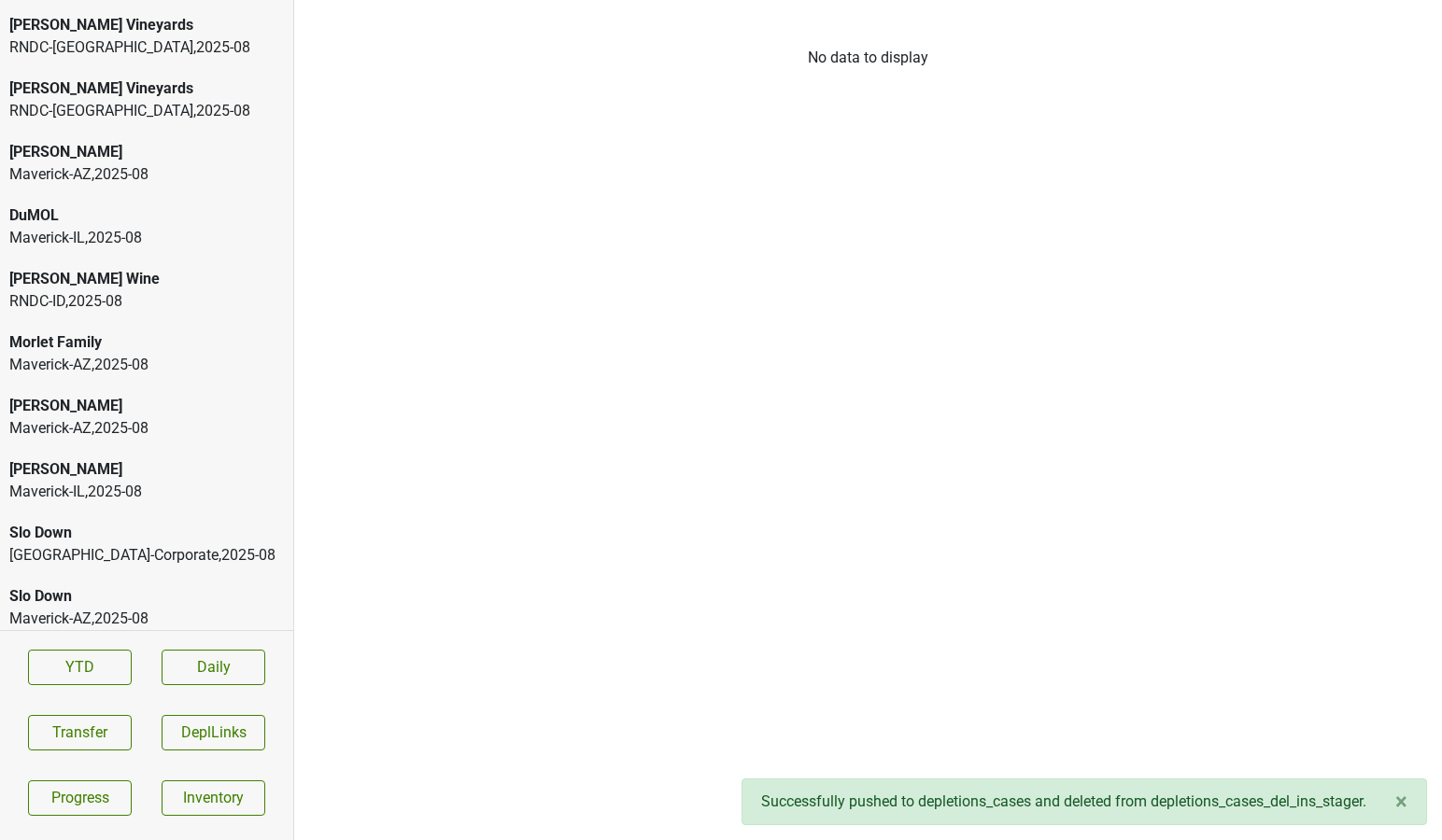
click at [211, 108] on div "RNDC-GA , 2025 - 08" at bounding box center [147, 112] width 274 height 23
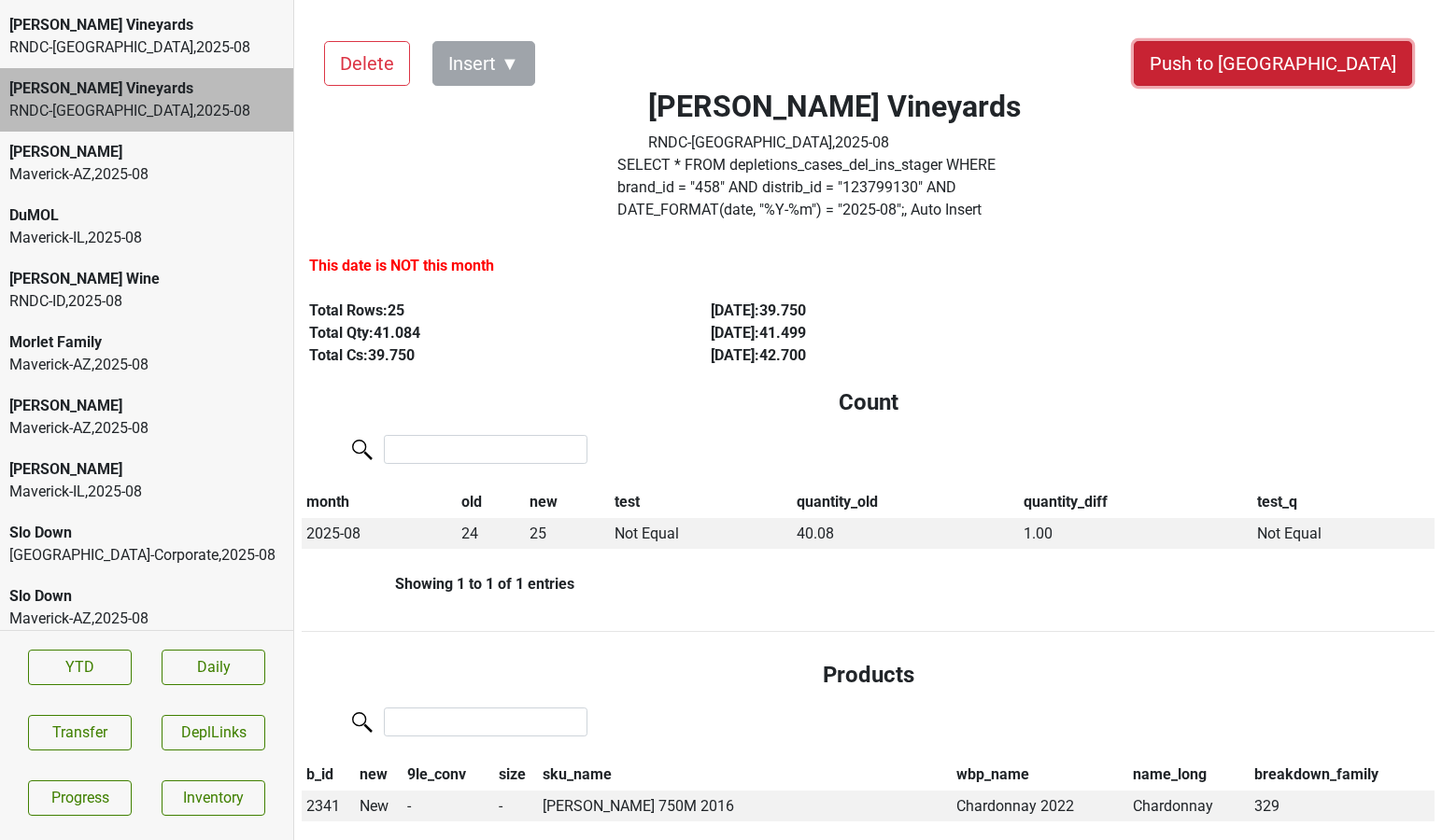
click at [1343, 56] on button "Push to [GEOGRAPHIC_DATA]" at bounding box center [1273, 62] width 278 height 44
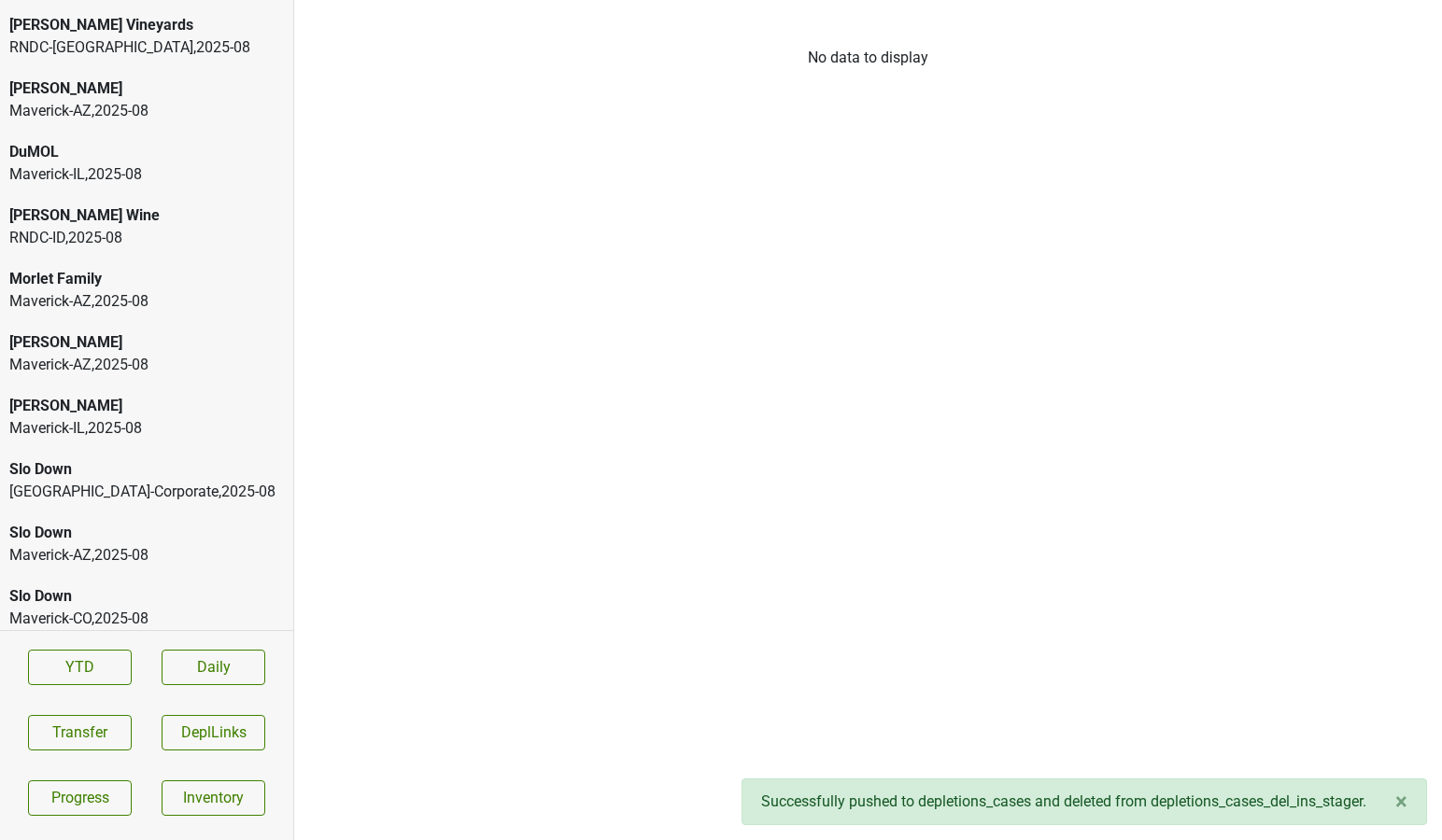
click at [81, 38] on div "RNDC-CA , 2025 - 08" at bounding box center [147, 47] width 274 height 23
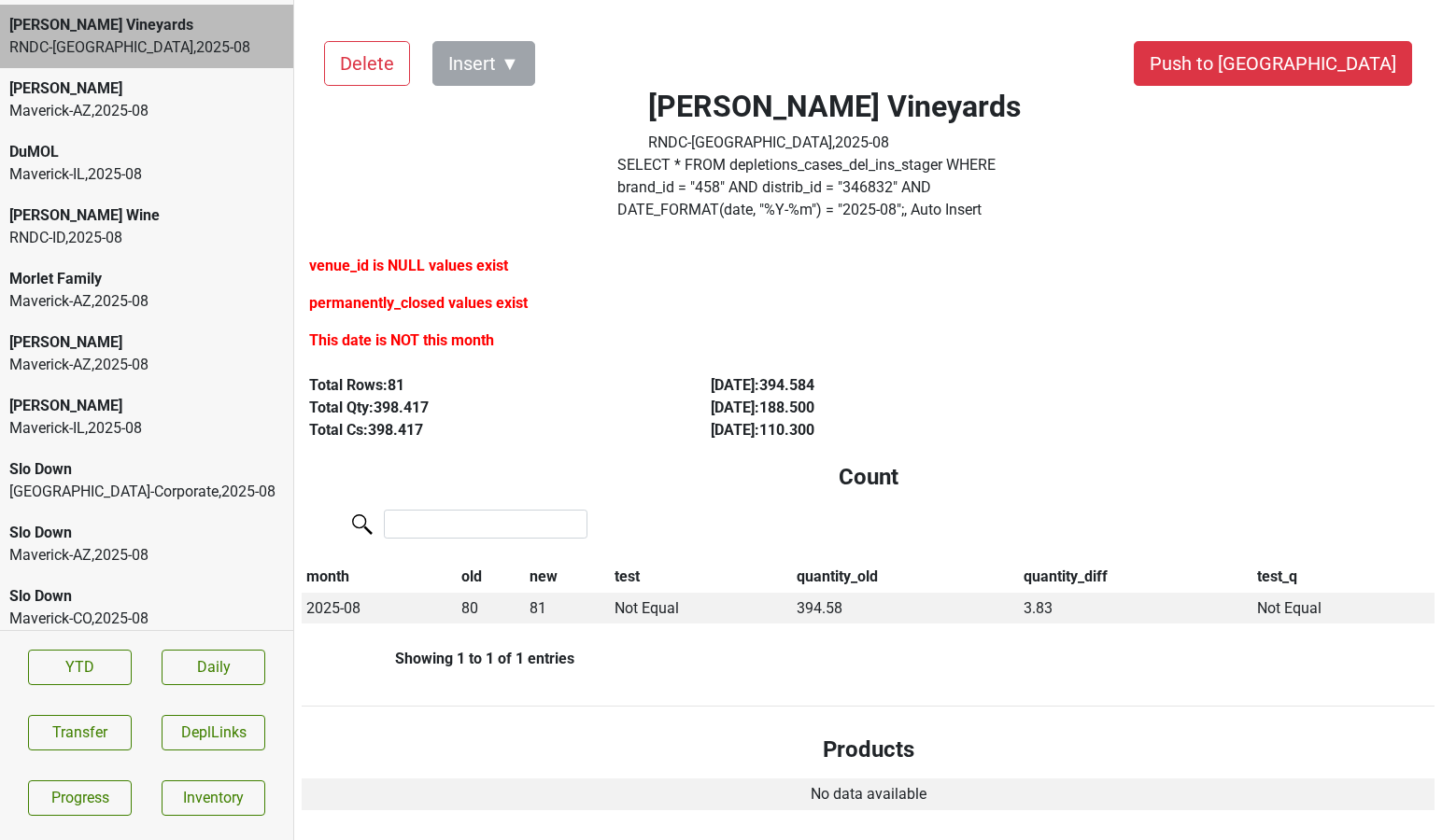
click at [454, 737] on h4 "Products" at bounding box center [869, 750] width 1103 height 27
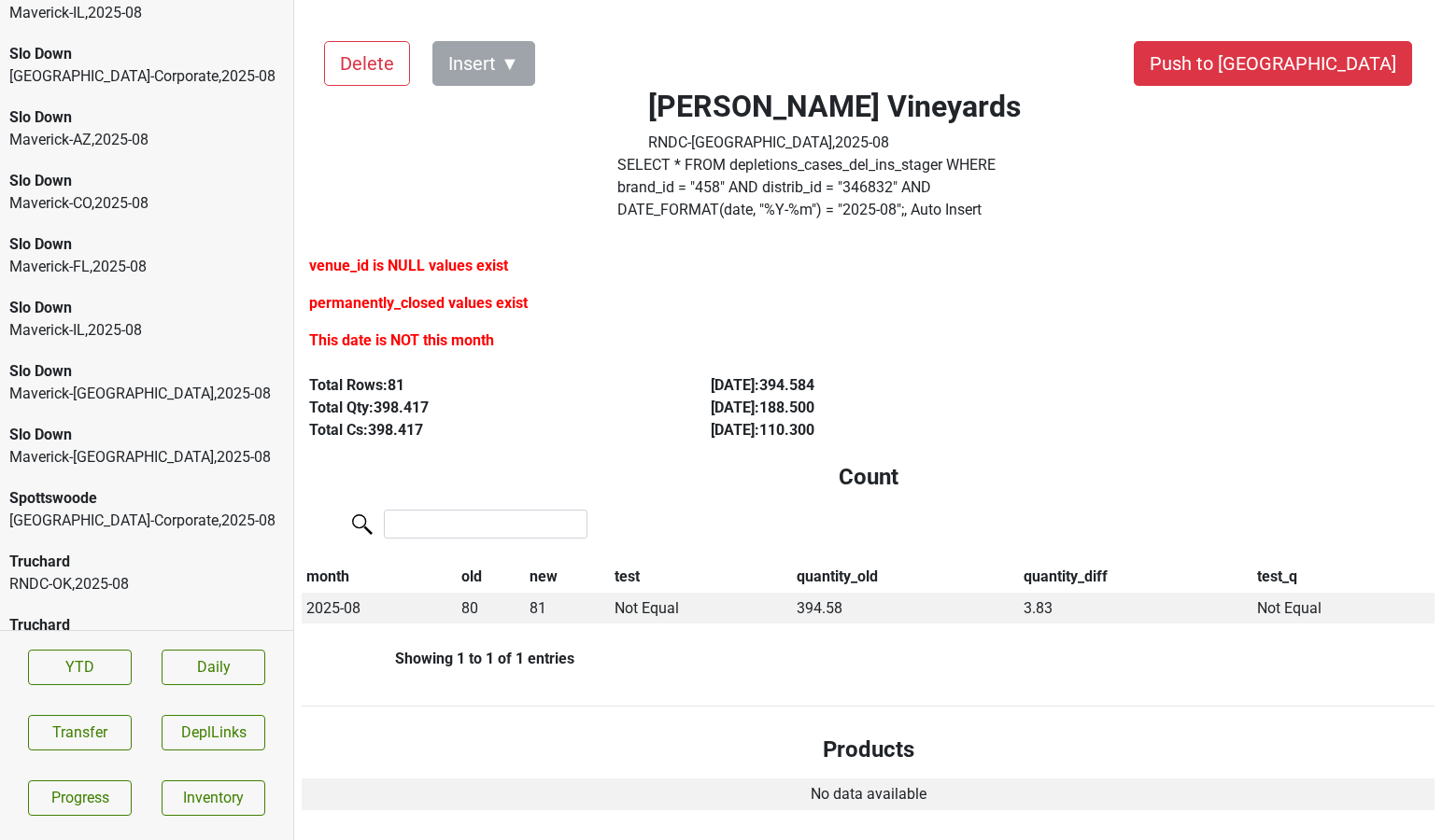
scroll to position [1084, 0]
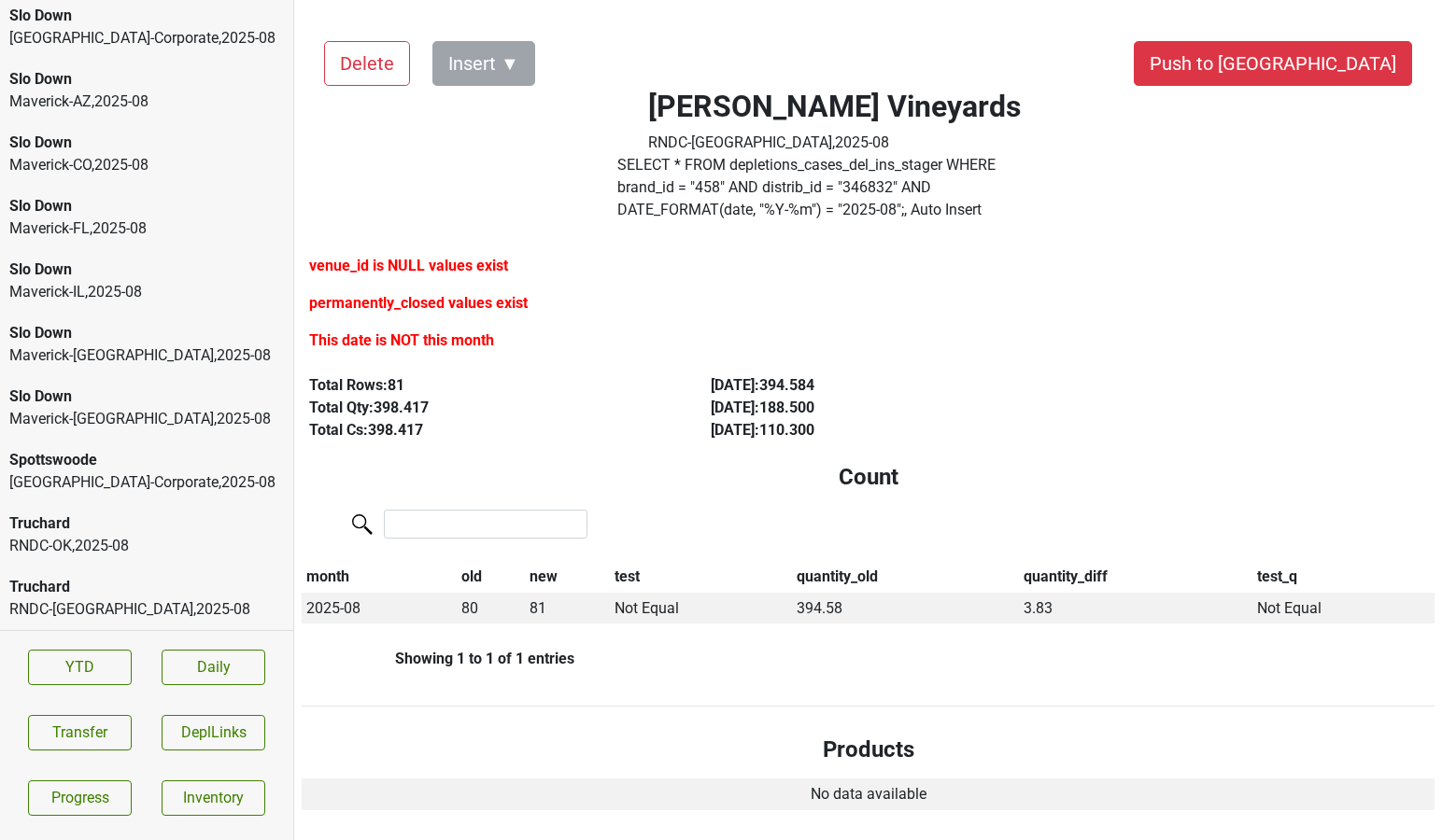
click at [224, 415] on div "Maverick-TX , 2025 - 08" at bounding box center [147, 419] width 274 height 23
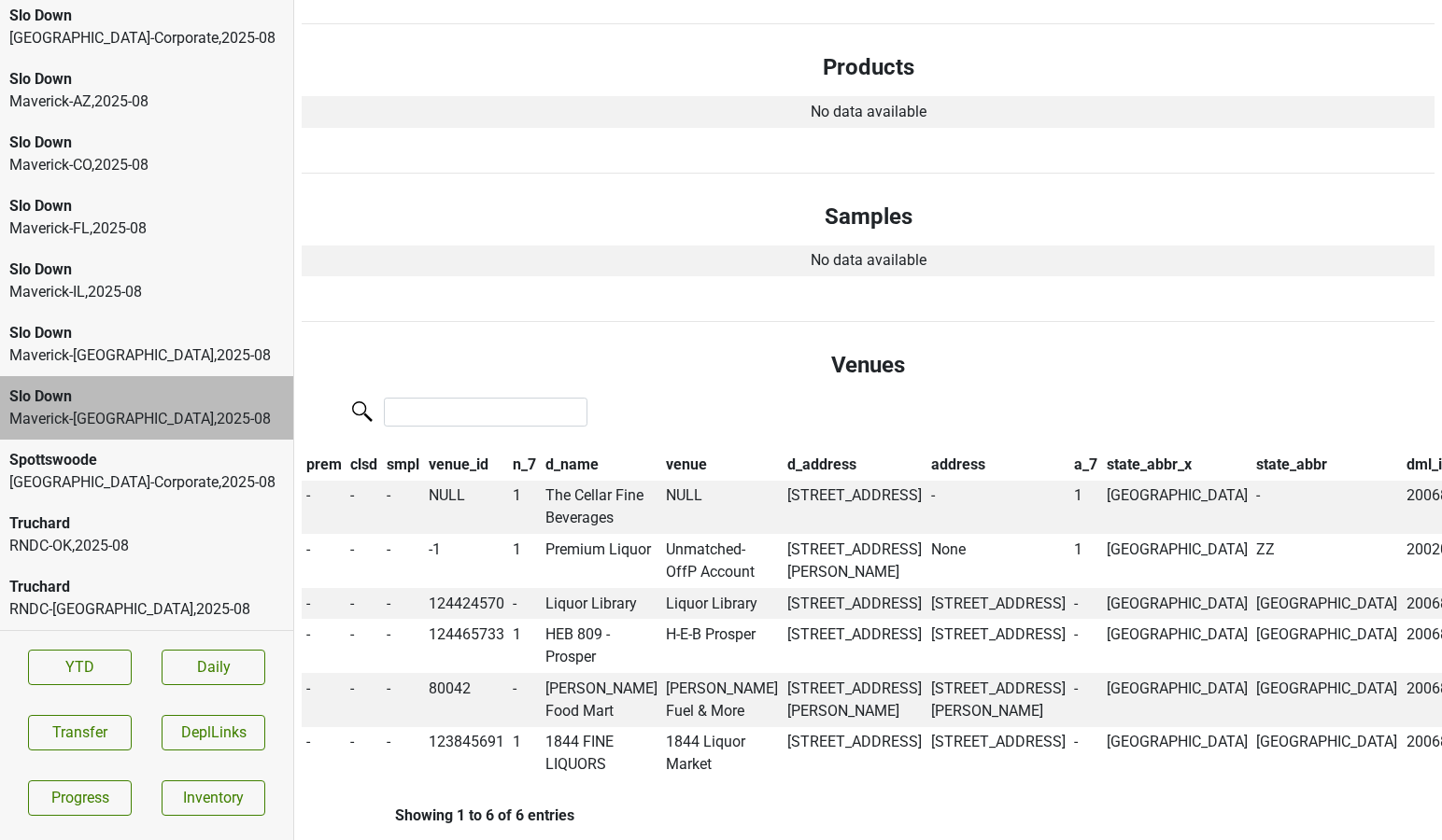
scroll to position [700, 0]
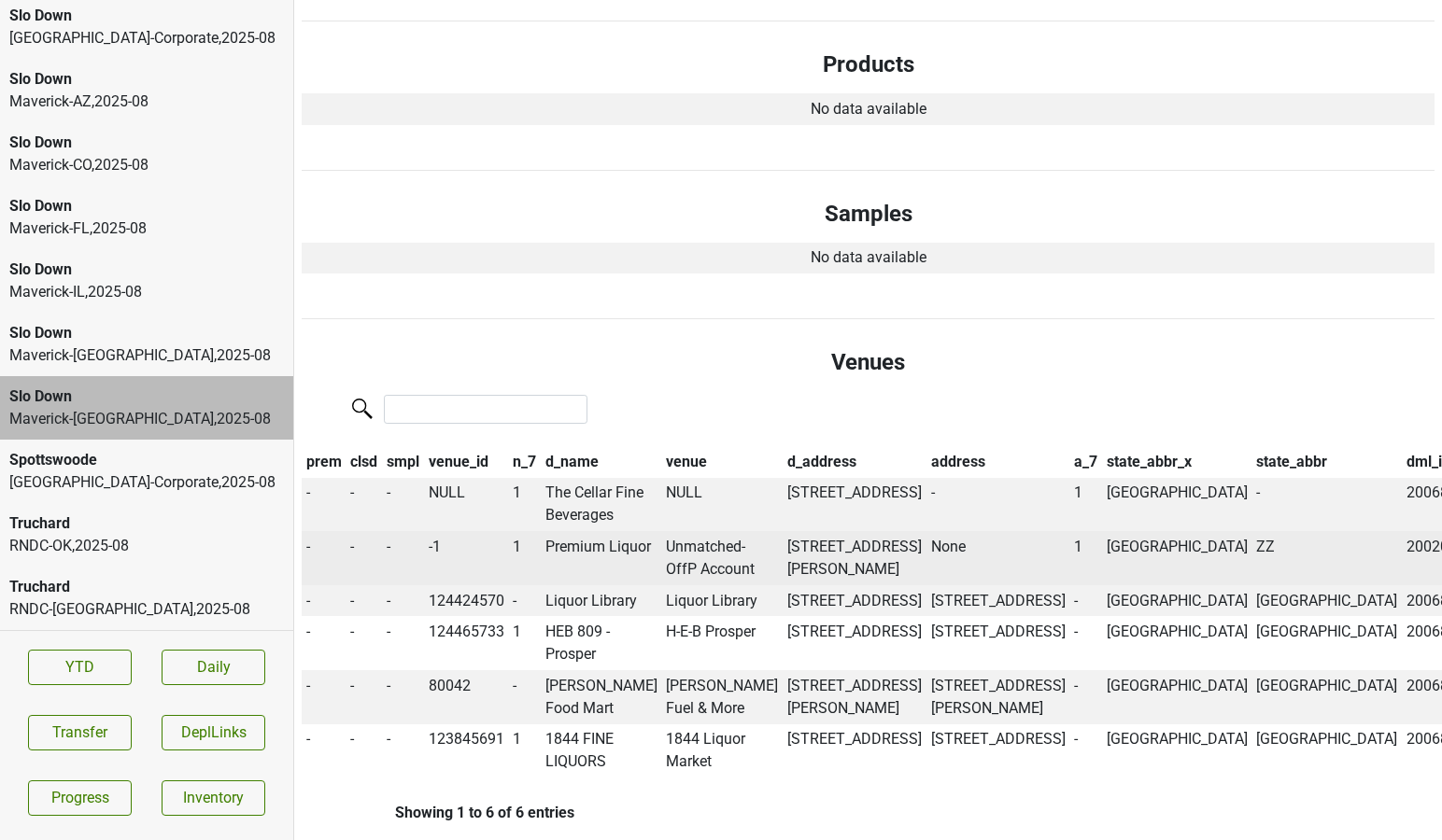
click at [606, 532] on td "Premium Liquor" at bounding box center [602, 558] width 121 height 54
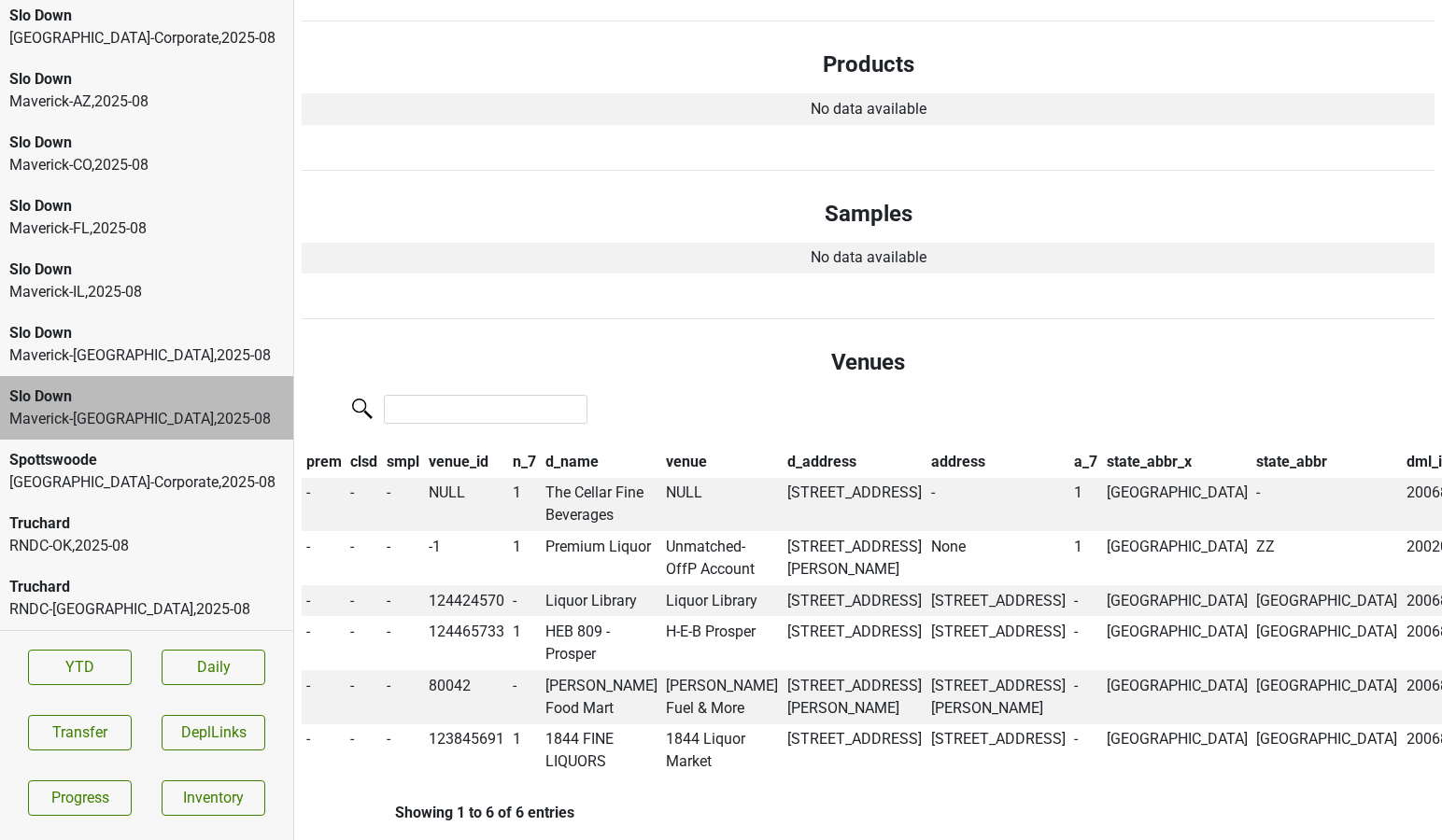
scroll to position [12462, 0]
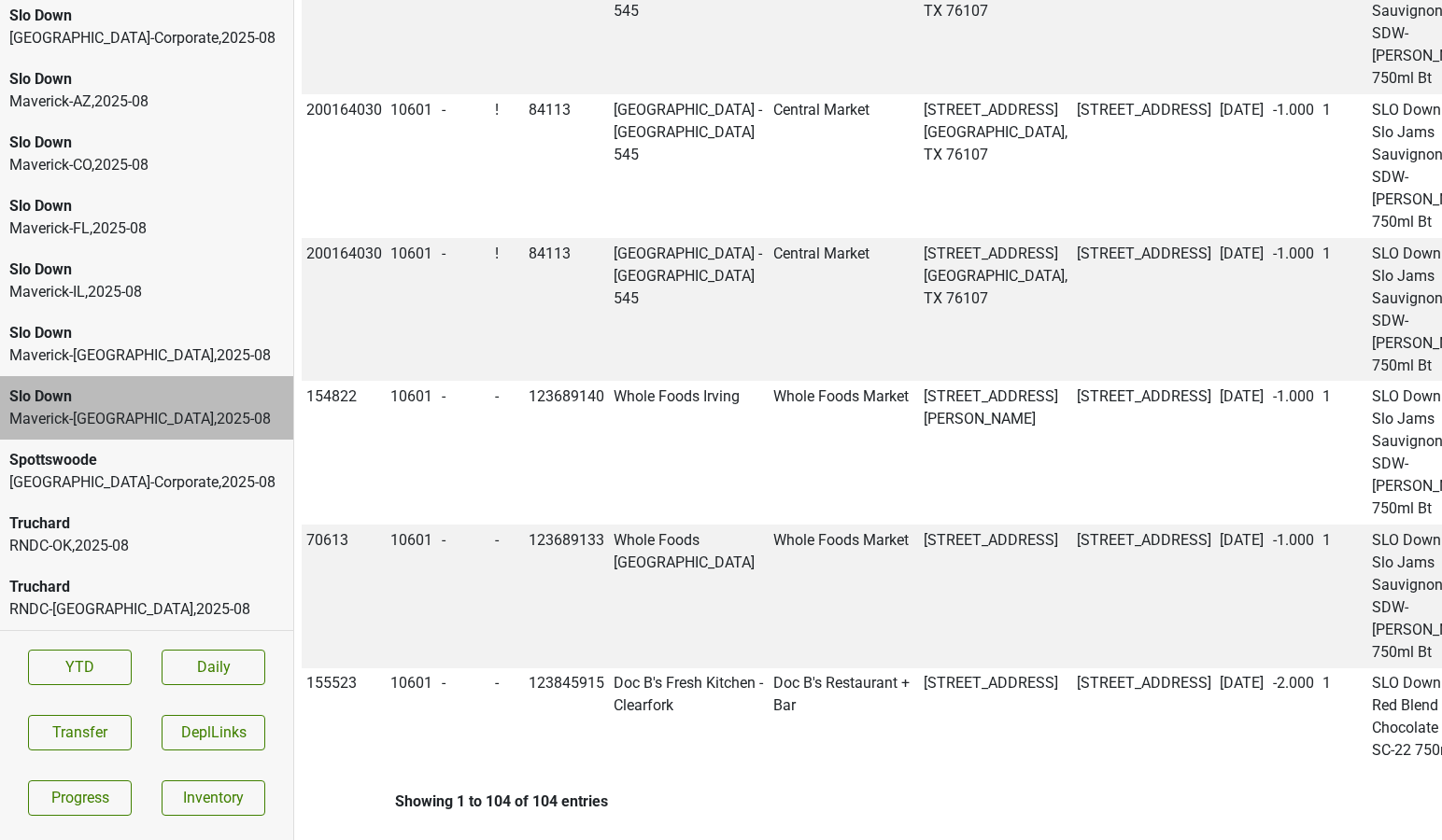
copy td "200200903"
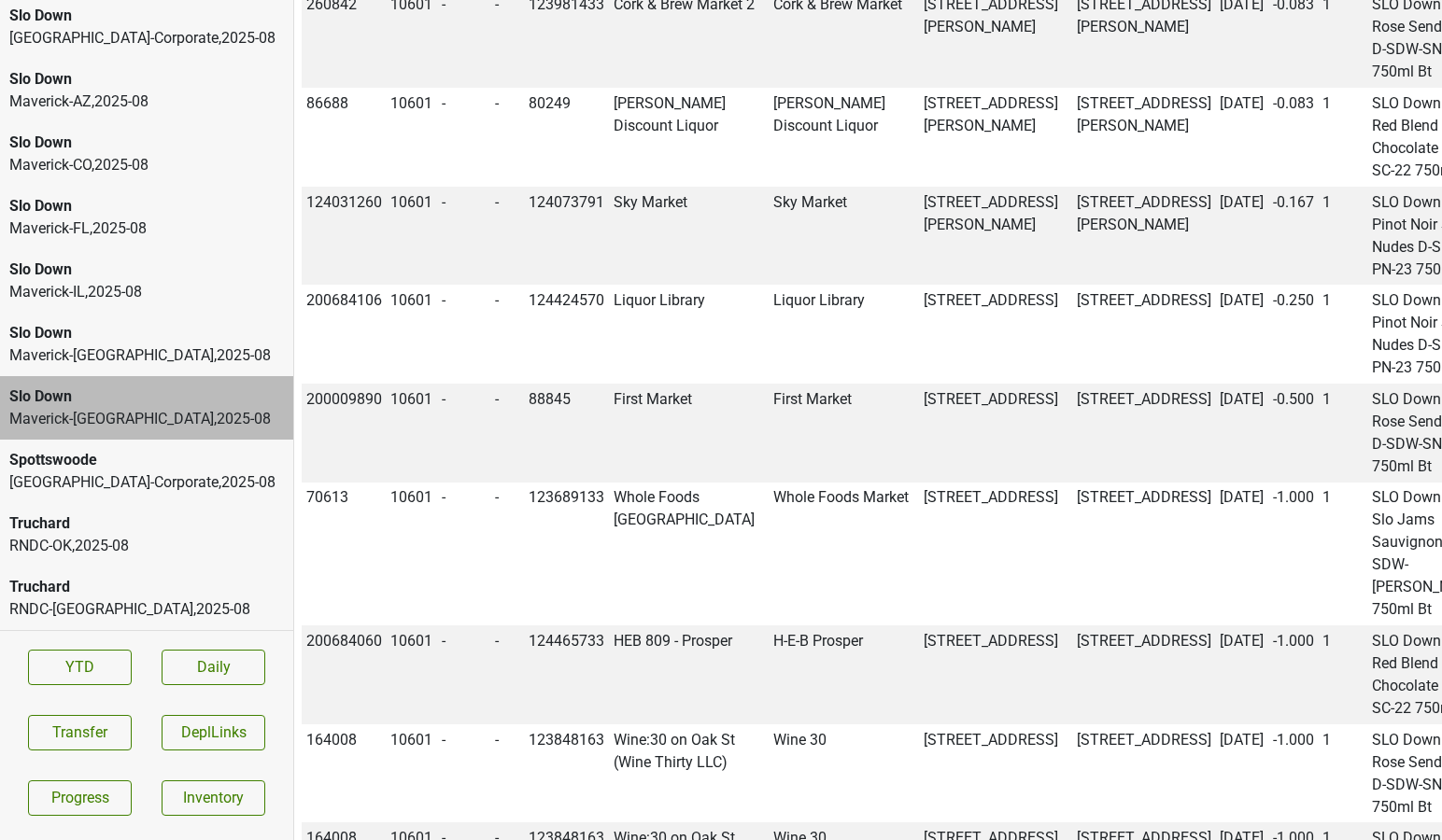
scroll to position [10832, 0]
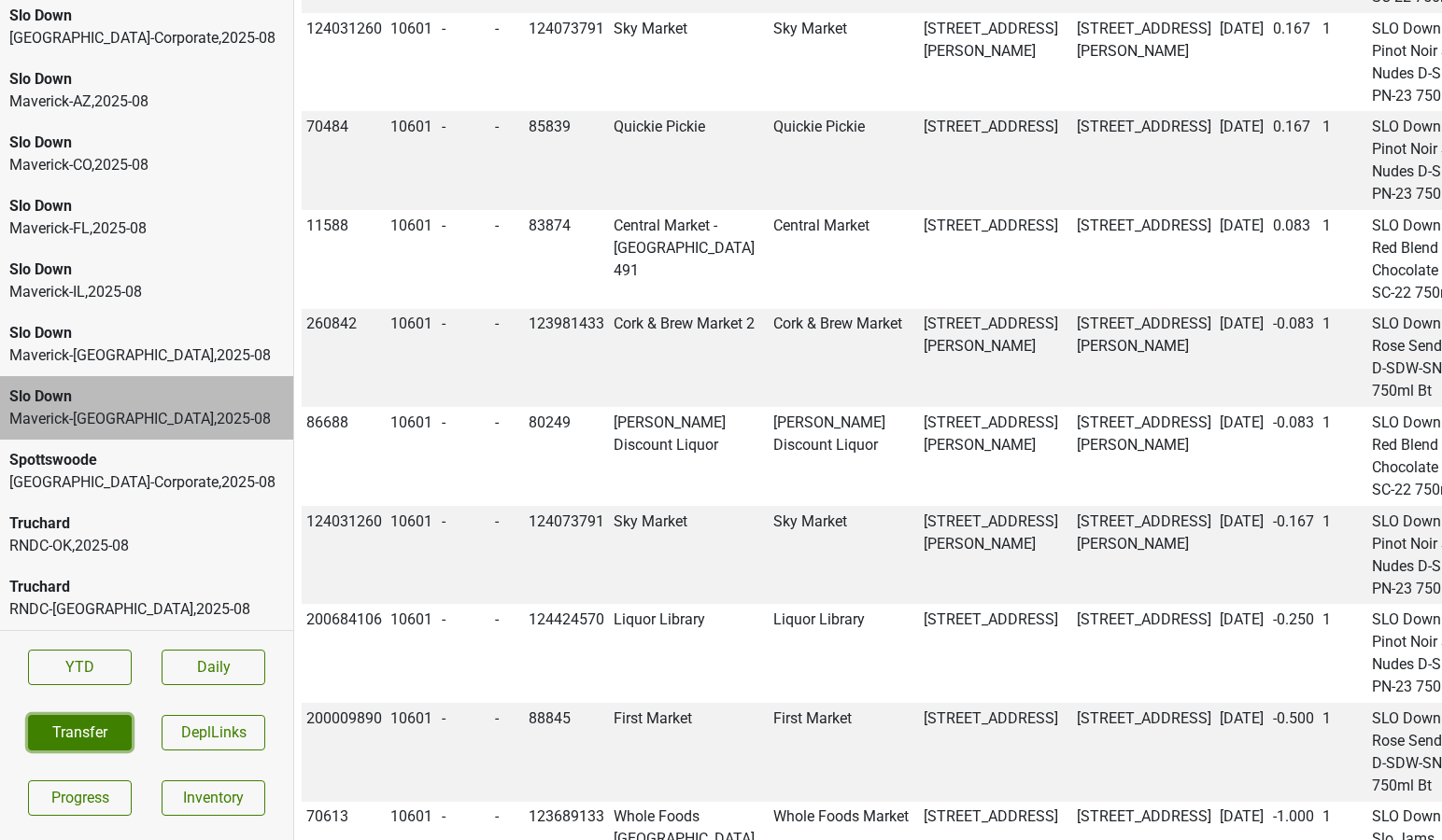
click at [84, 729] on button "Transfer" at bounding box center [80, 733] width 104 height 36
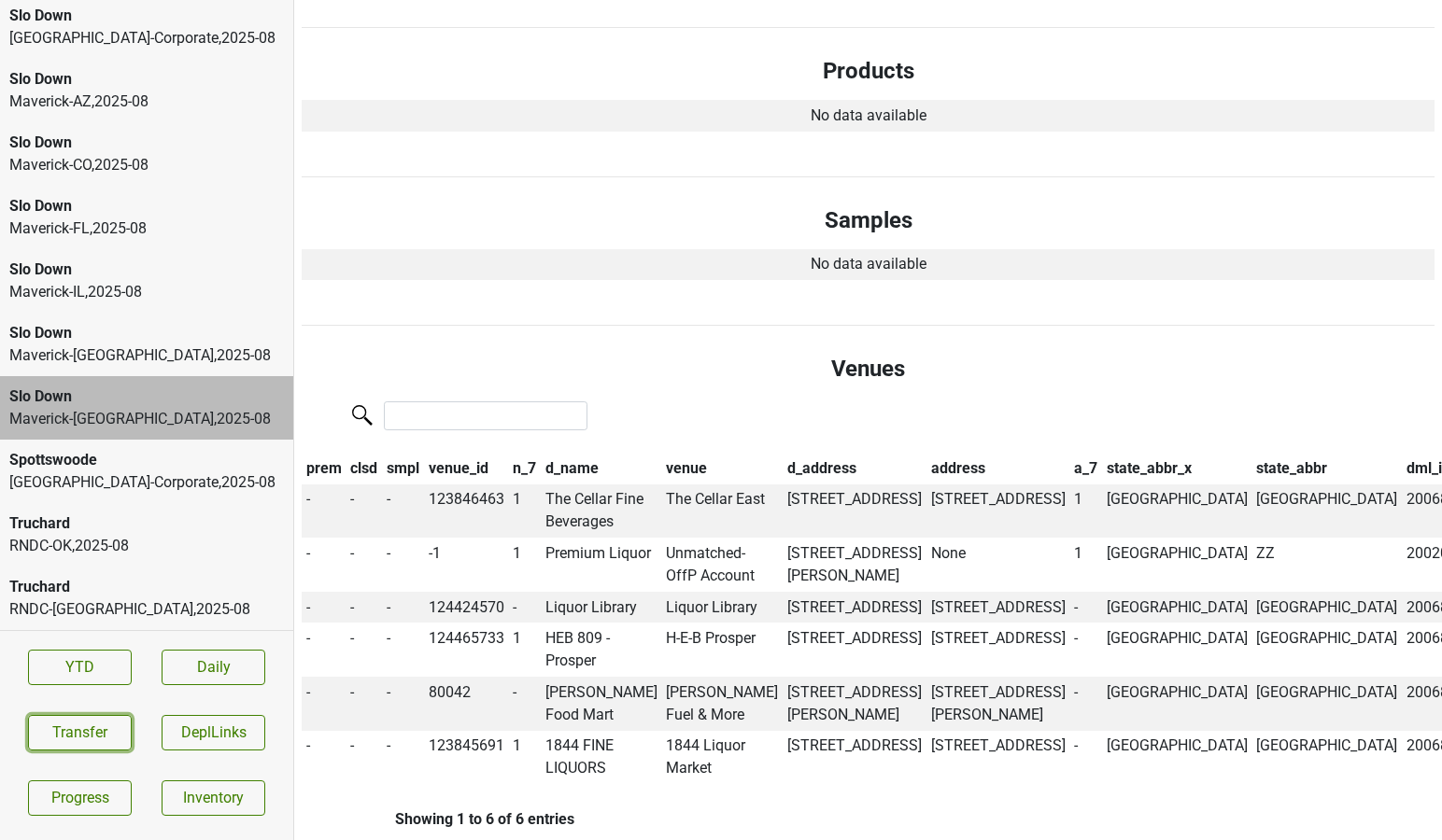
scroll to position [660, 0]
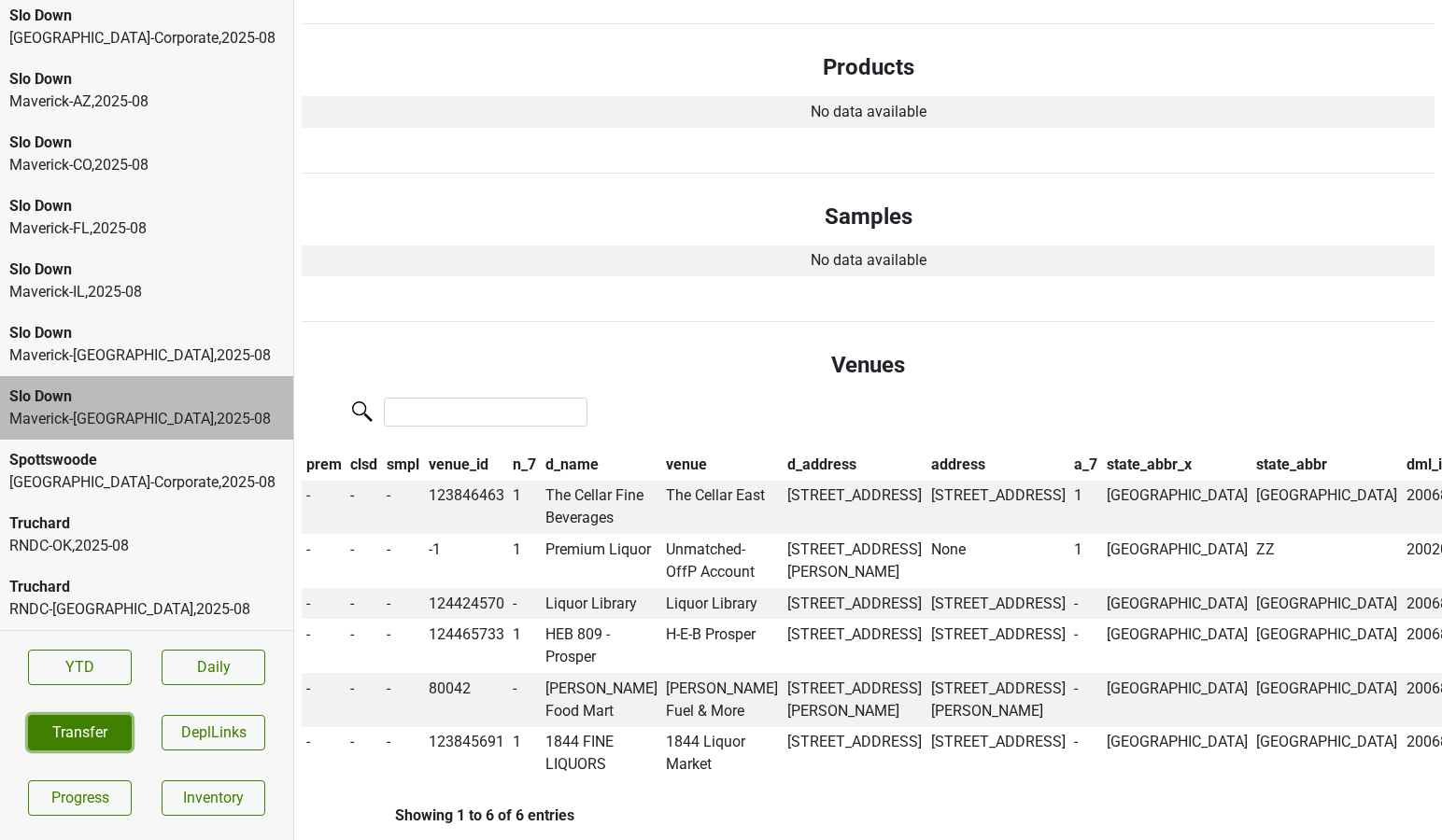
click at [86, 717] on button "Transfer" at bounding box center [80, 733] width 104 height 36
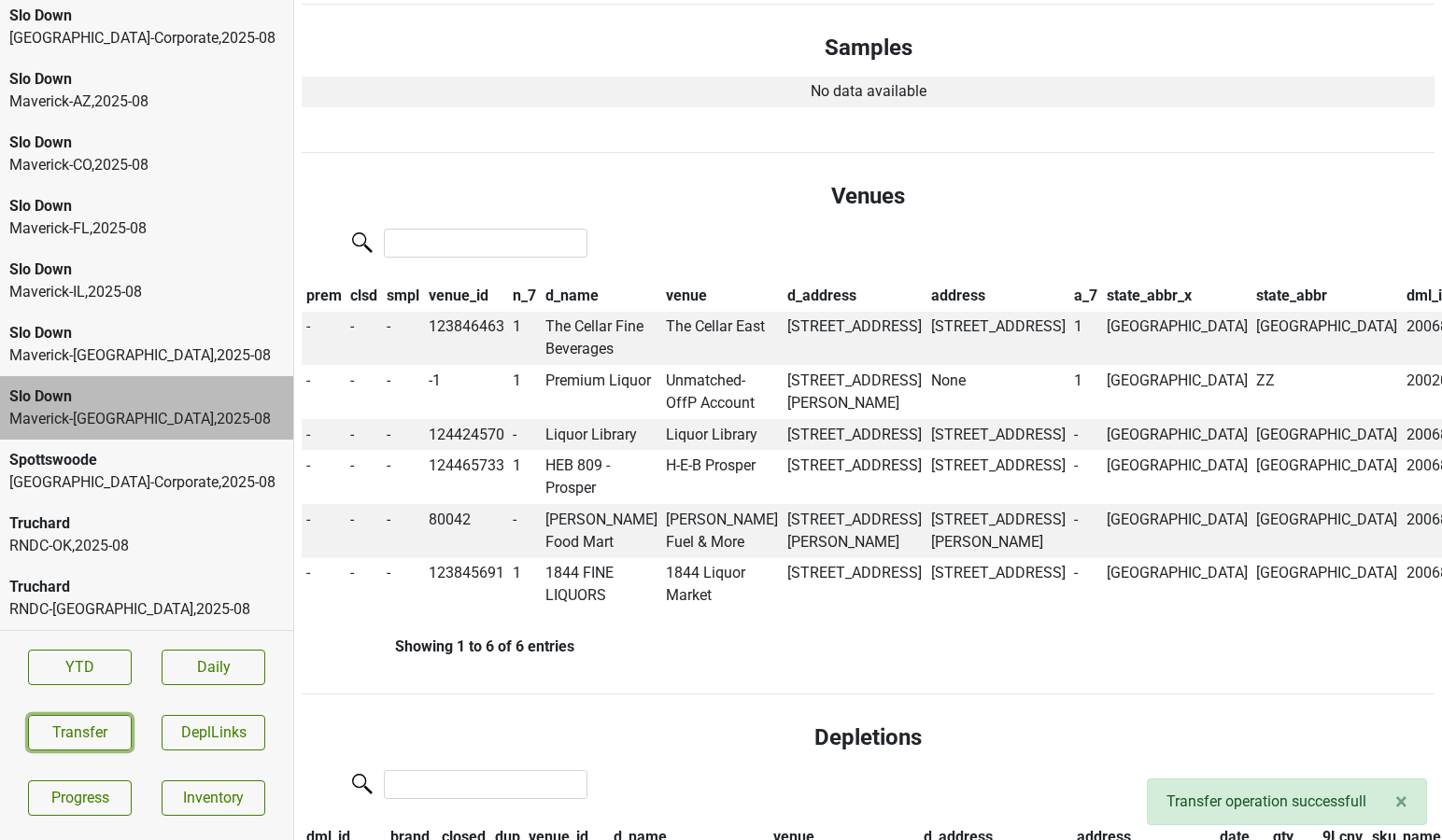
scroll to position [832, 0]
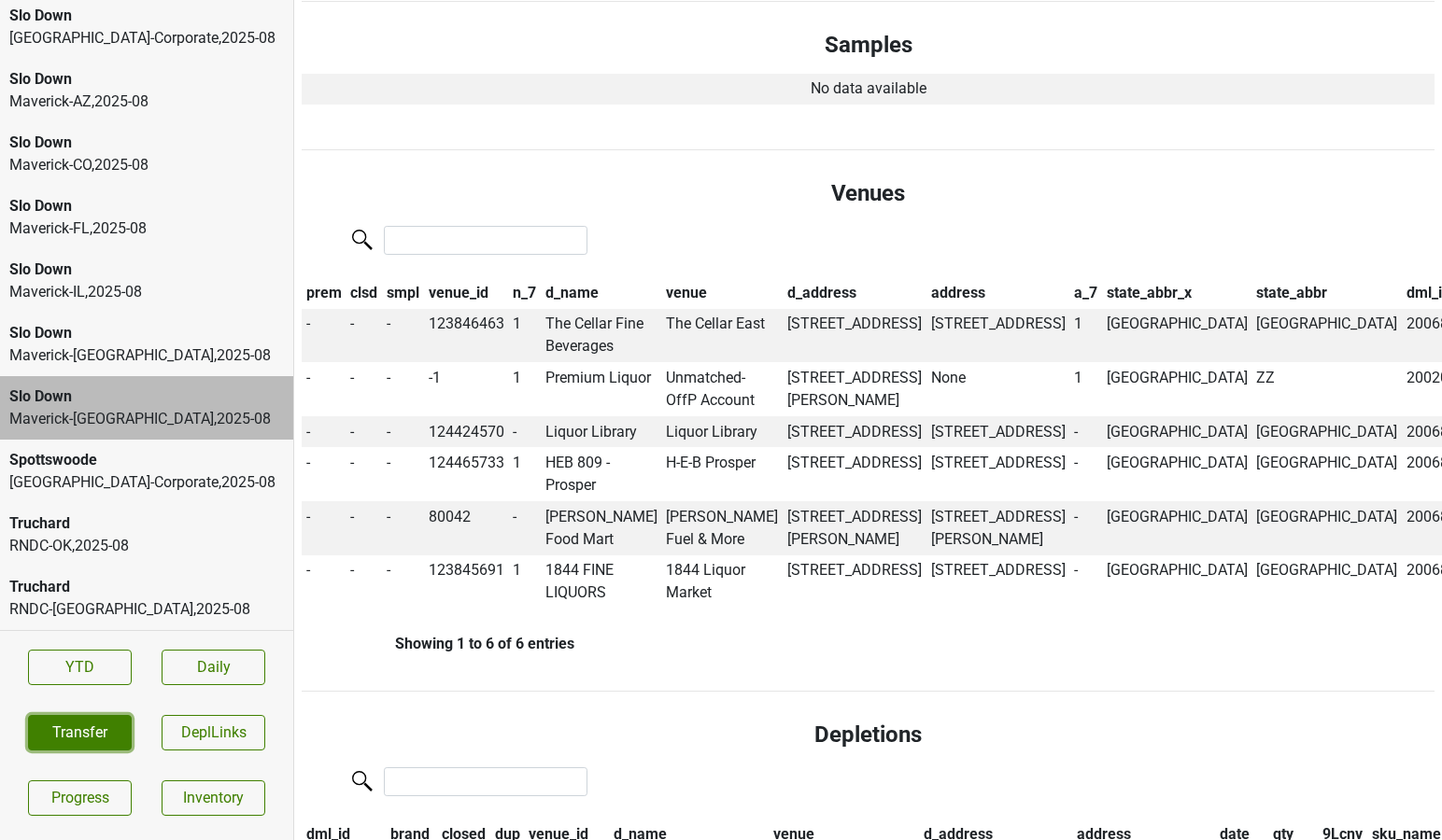
click at [109, 730] on button "Transfer" at bounding box center [80, 733] width 104 height 36
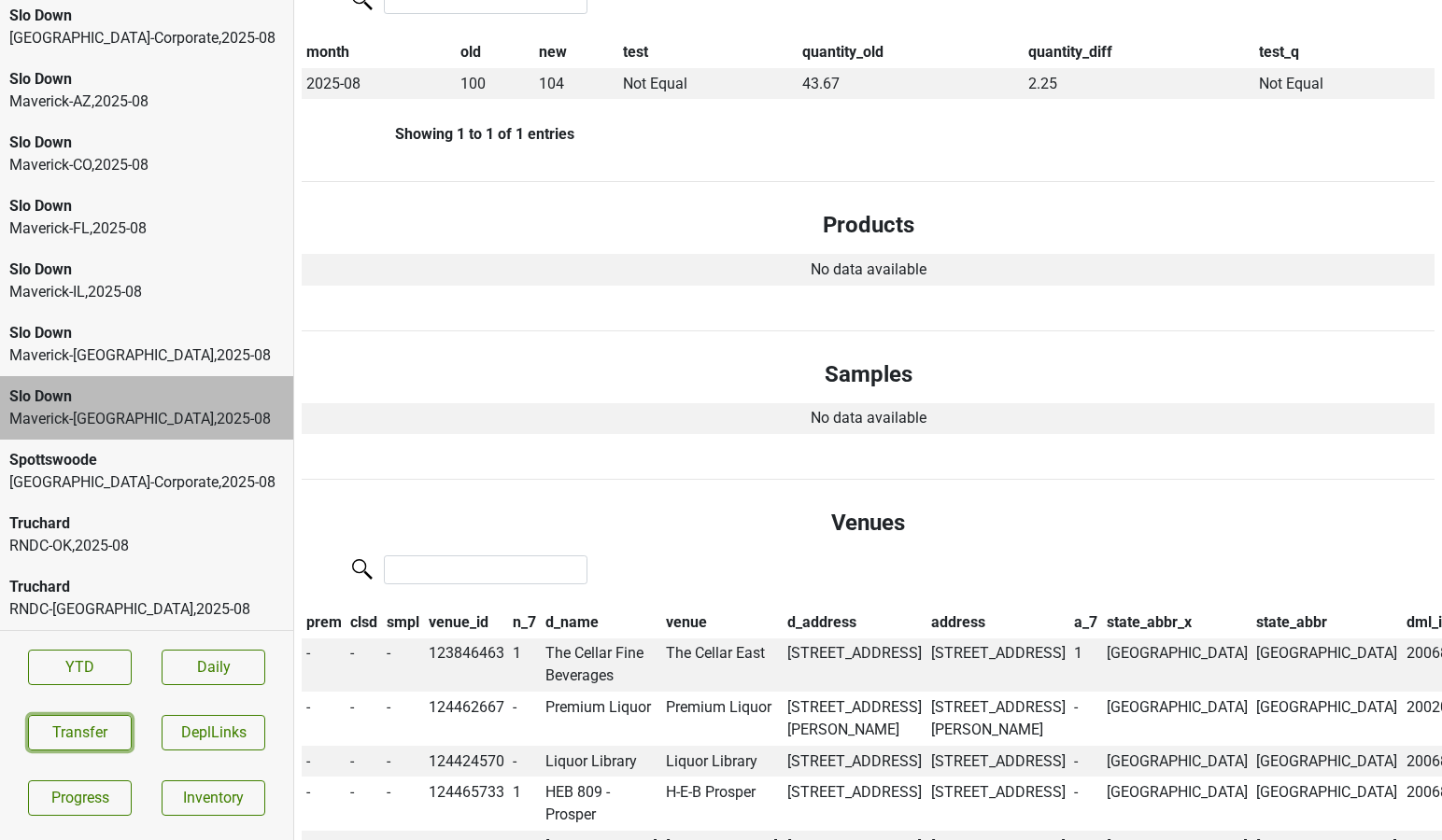
scroll to position [0, 0]
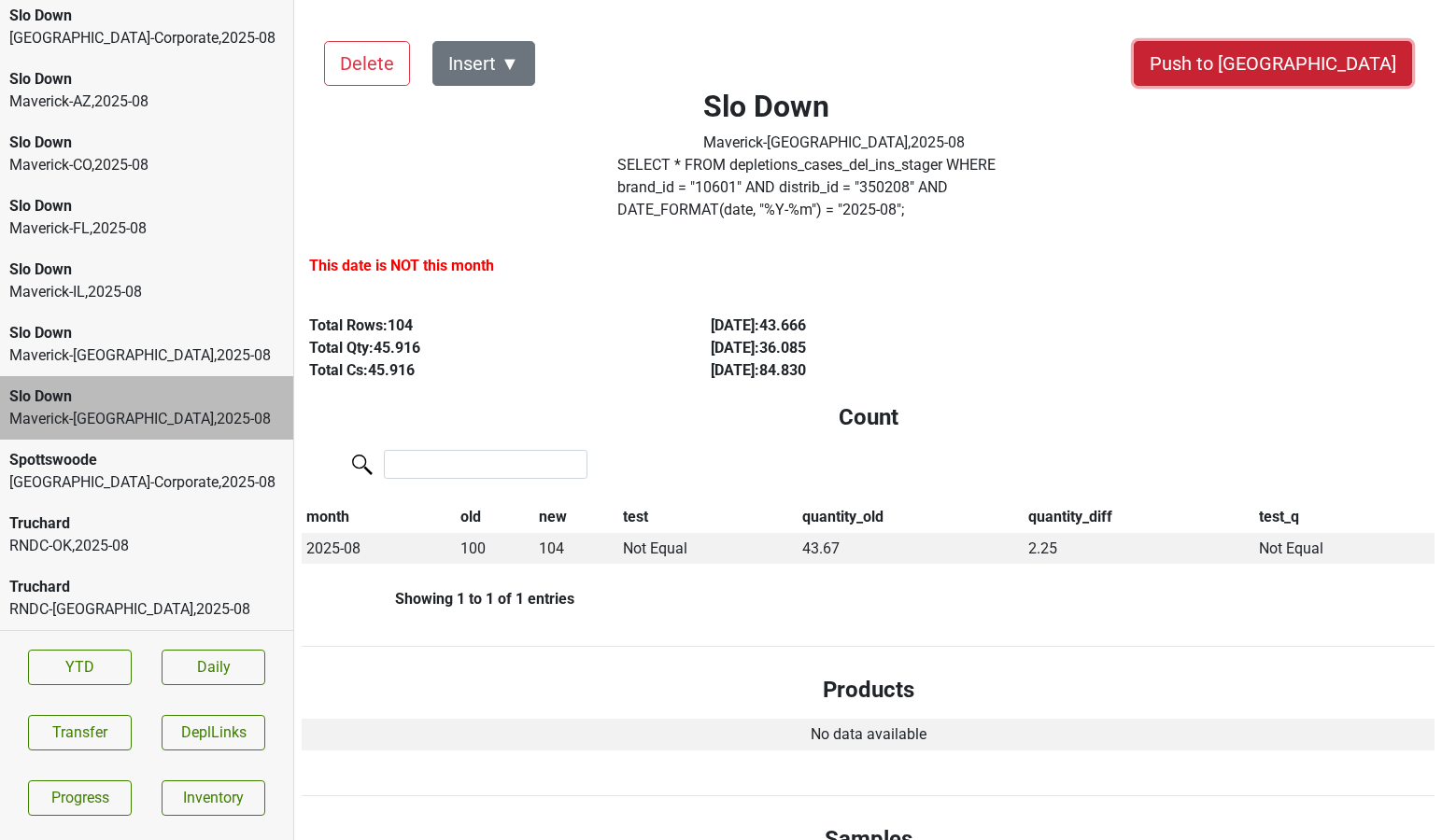
click at [1320, 71] on button "Push to [GEOGRAPHIC_DATA]" at bounding box center [1273, 62] width 278 height 44
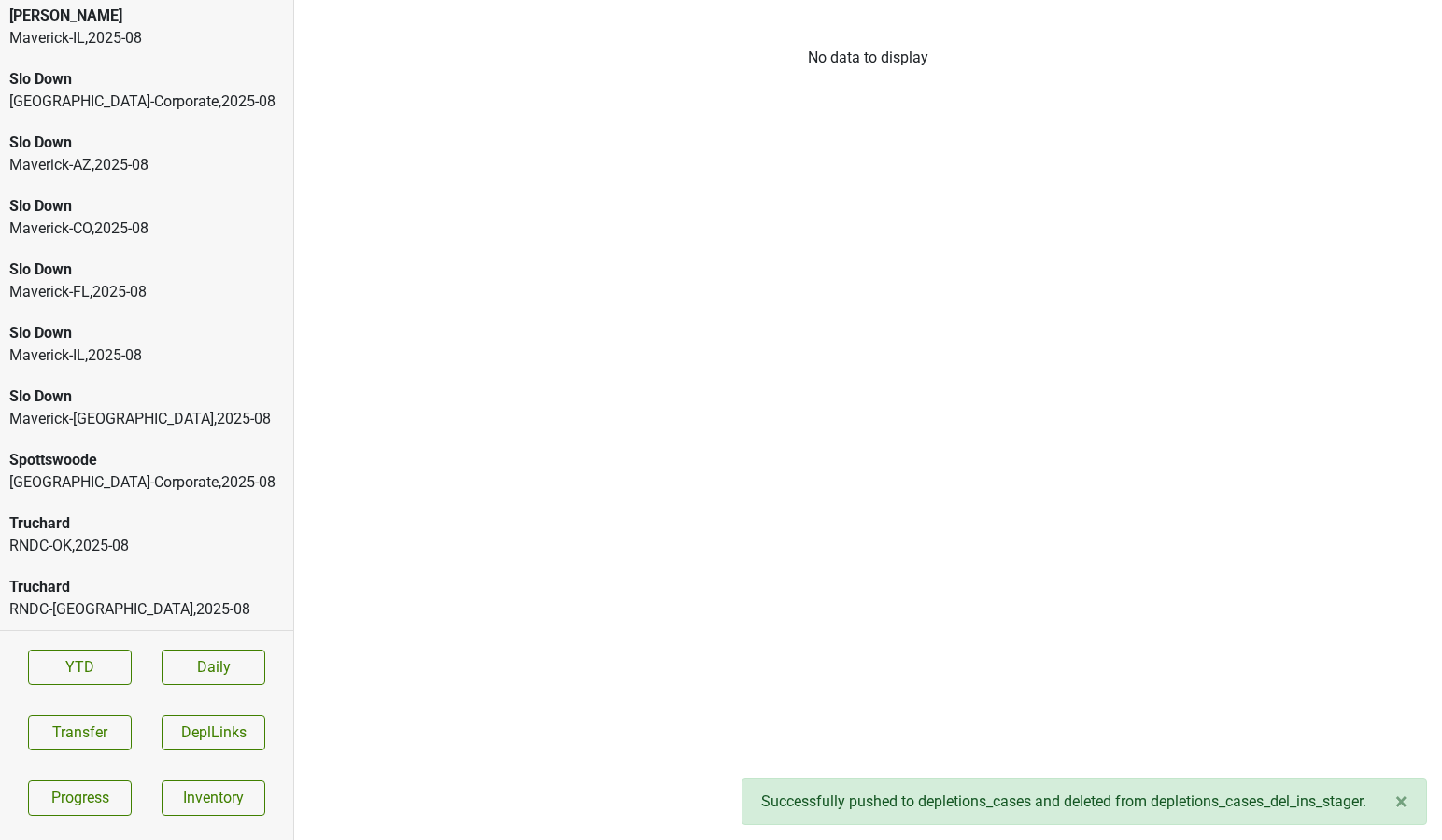
scroll to position [1021, 0]
click at [160, 367] on div "Slo Down Maverick-IL , 2025 - 08" at bounding box center [147, 344] width 293 height 63
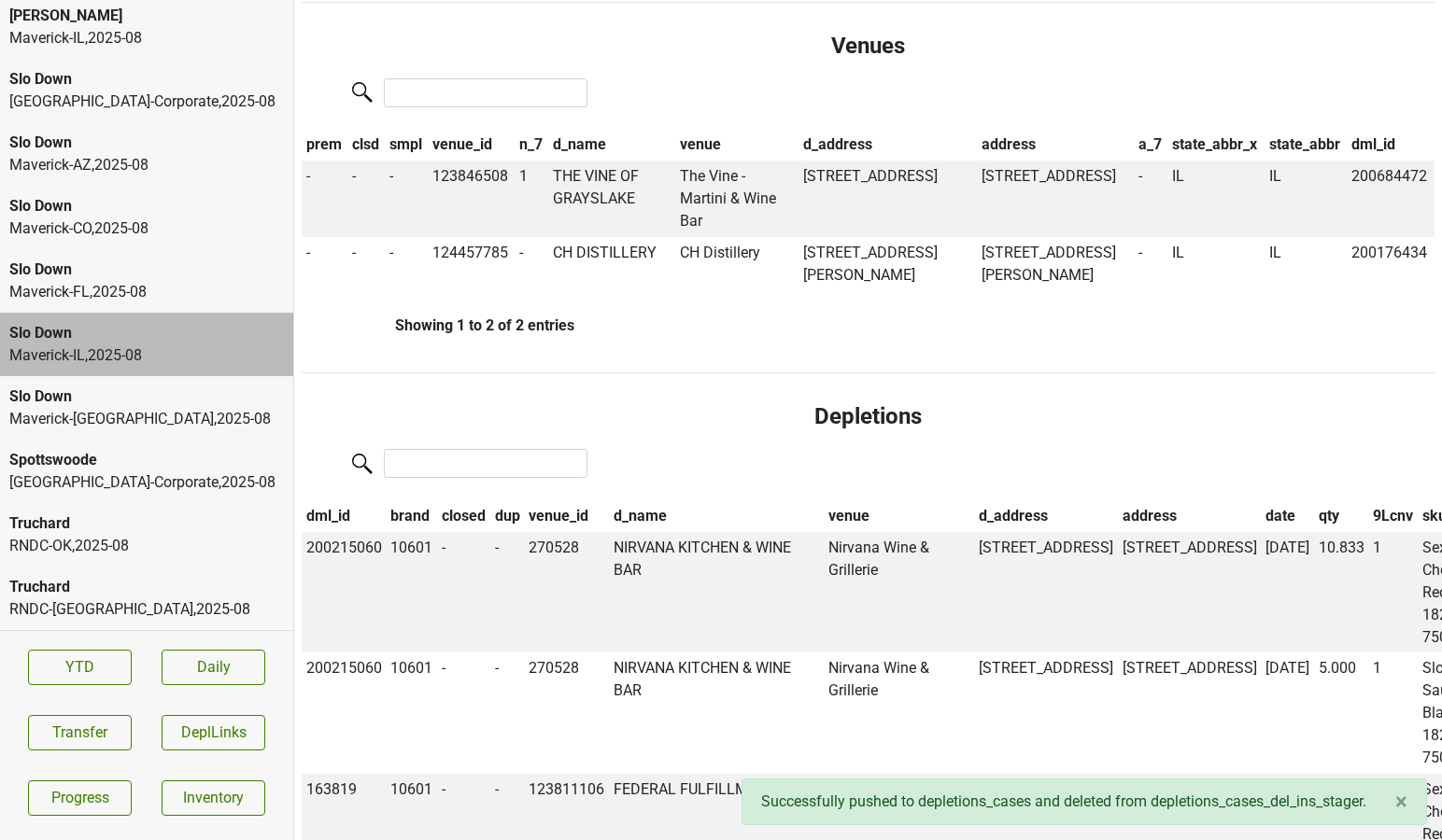
scroll to position [0, 0]
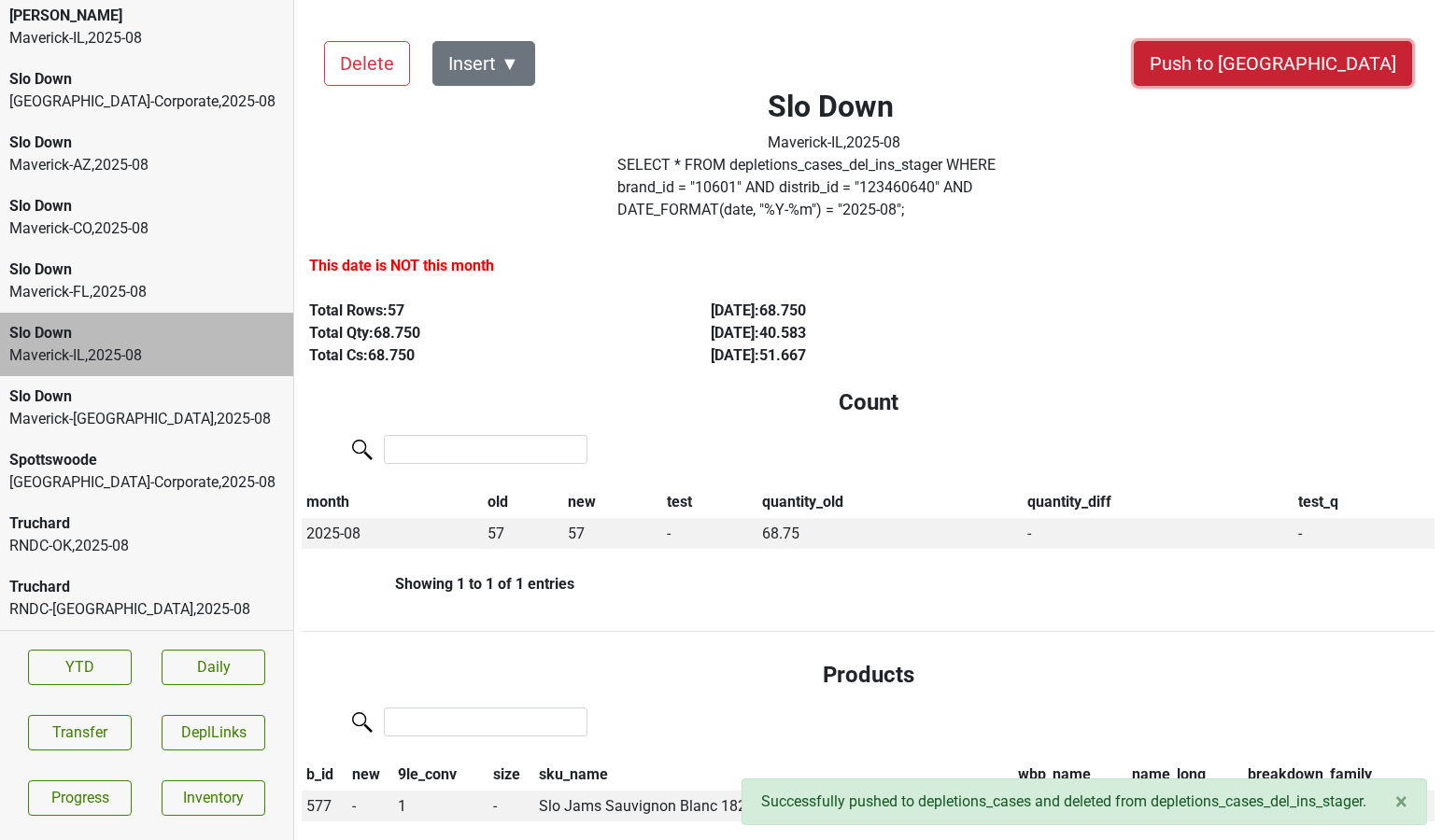
click at [1325, 70] on button "Push to [GEOGRAPHIC_DATA]" at bounding box center [1273, 62] width 278 height 44
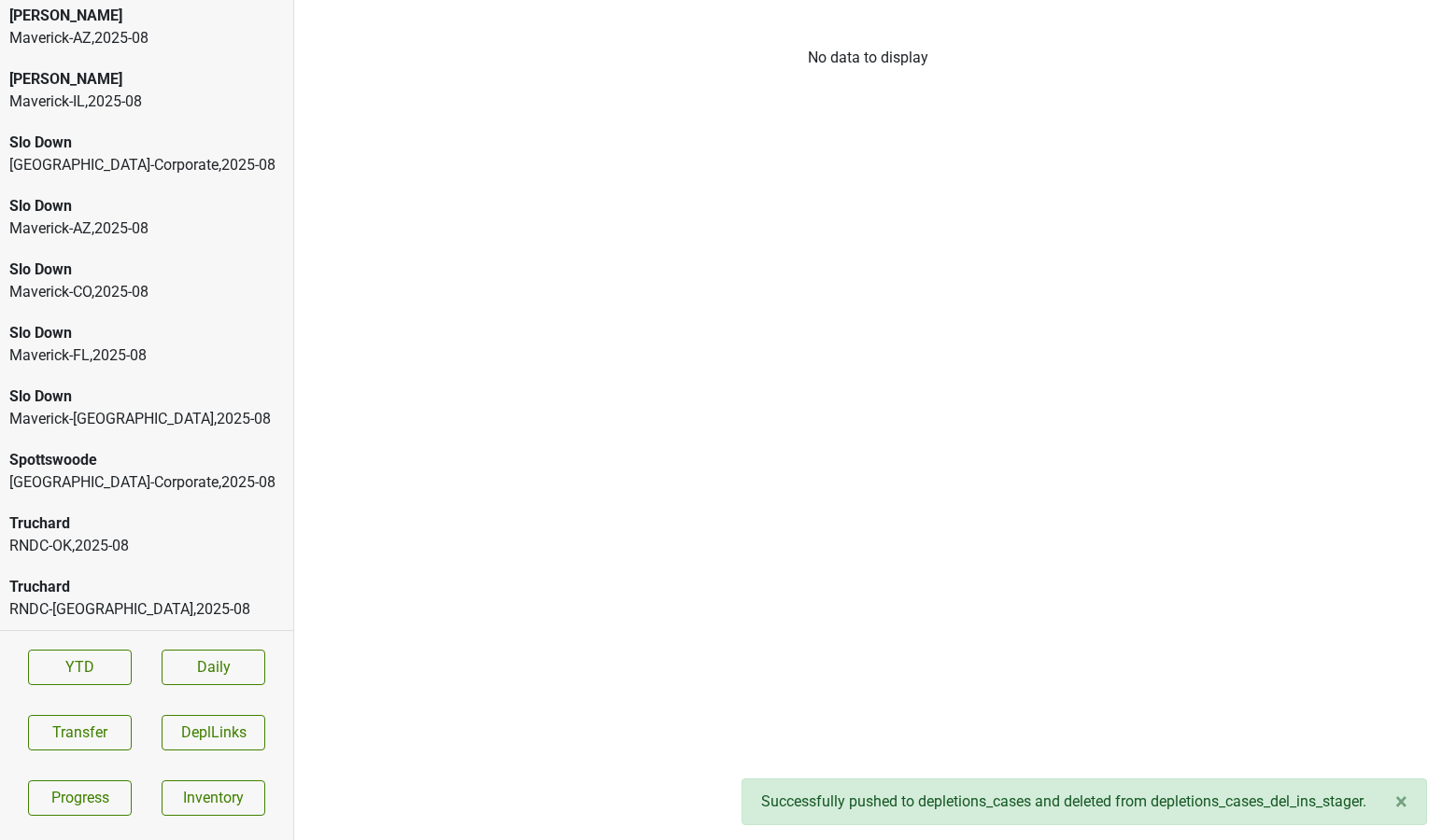
scroll to position [957, 0]
click at [50, 413] on div "Maverick-MN , 2025 - 08" at bounding box center [147, 419] width 274 height 23
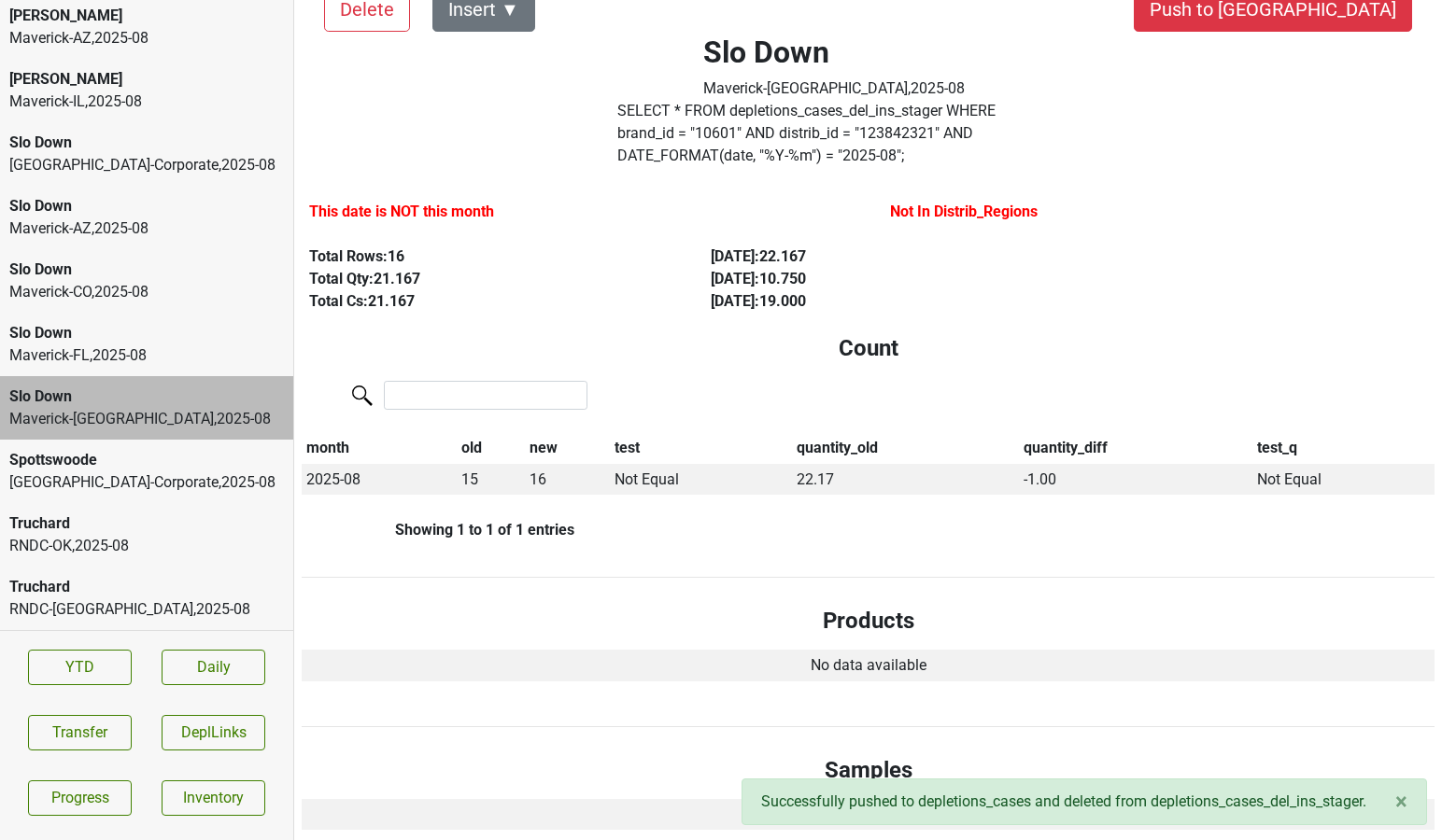
scroll to position [0, 0]
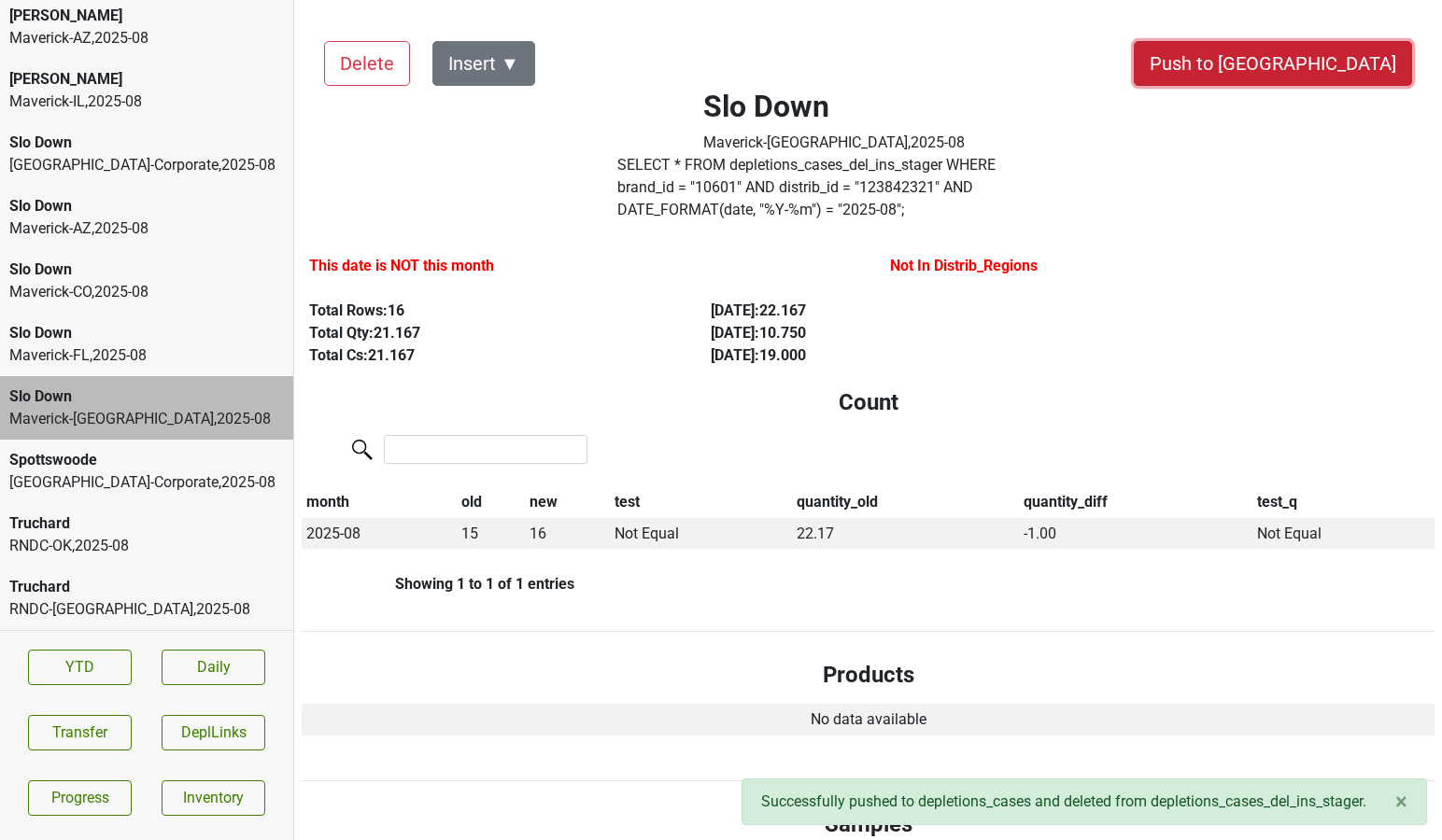
click at [1343, 61] on button "Push to [GEOGRAPHIC_DATA]" at bounding box center [1273, 62] width 278 height 44
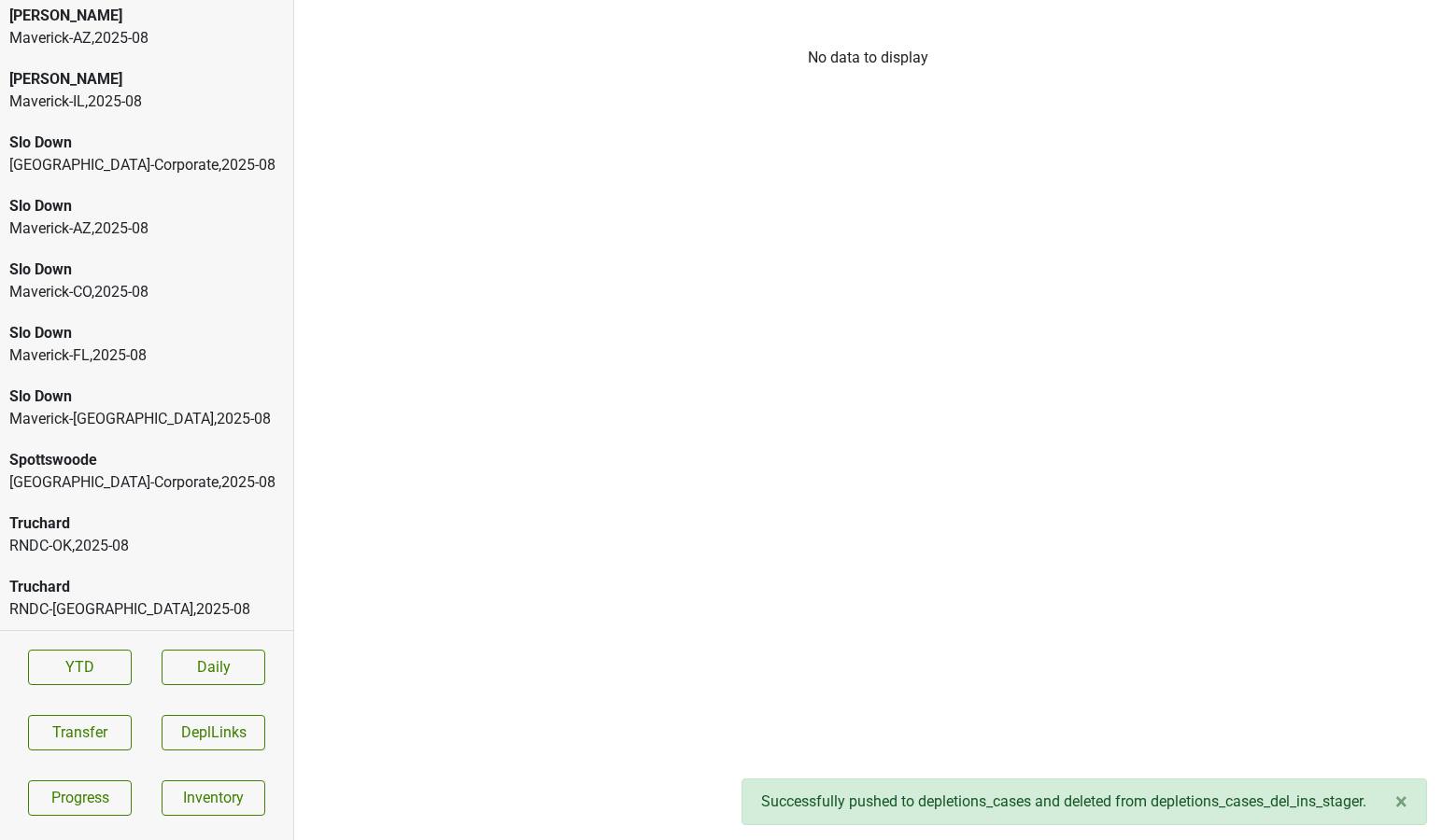
scroll to position [894, 0]
click at [77, 398] on div "Slo Down" at bounding box center [147, 397] width 274 height 23
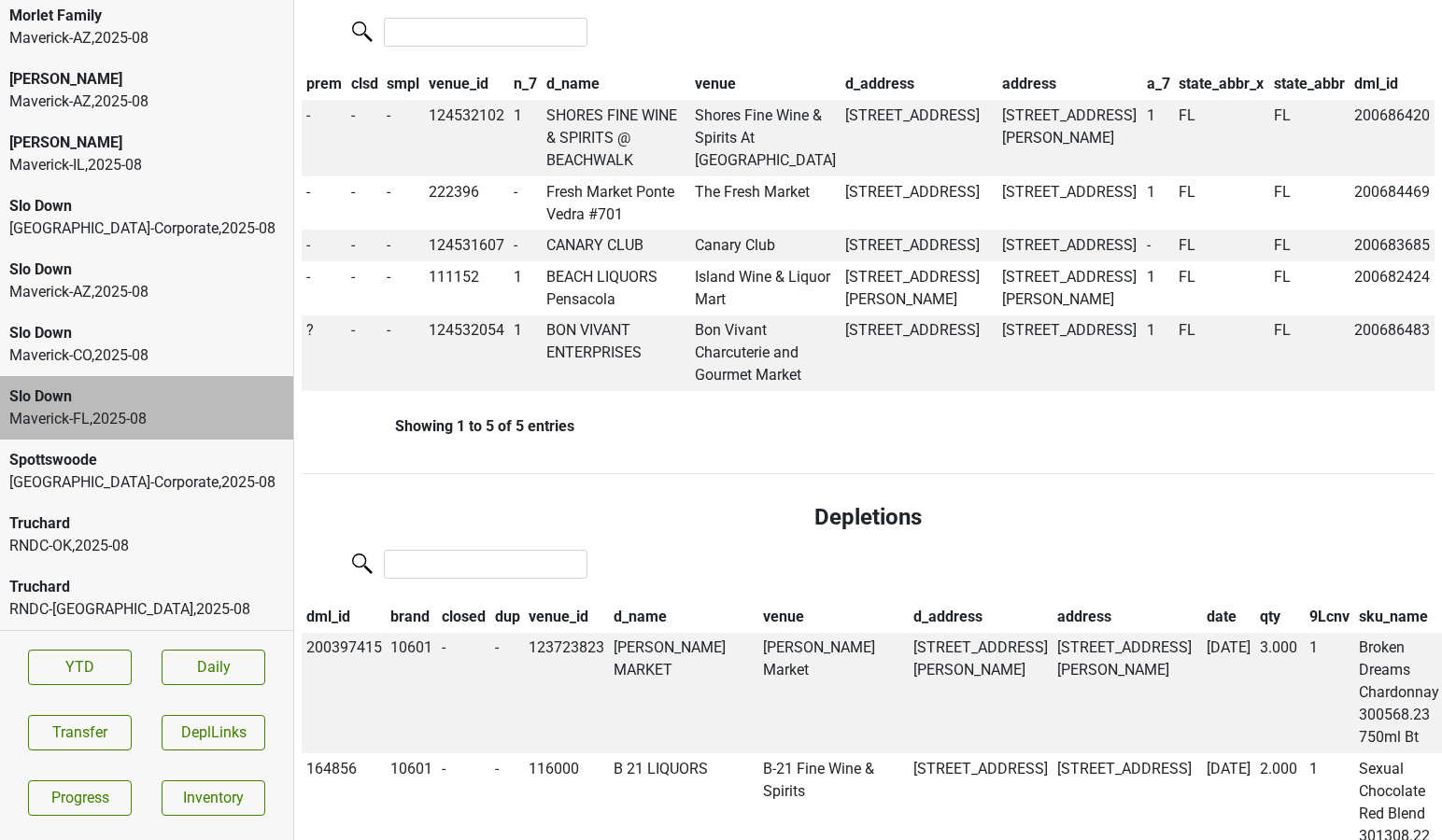
scroll to position [1150, 0]
click at [309, 338] on span "?" at bounding box center [310, 329] width 8 height 18
click at [331, 438] on div "Off" at bounding box center [378, 414] width 148 height 47
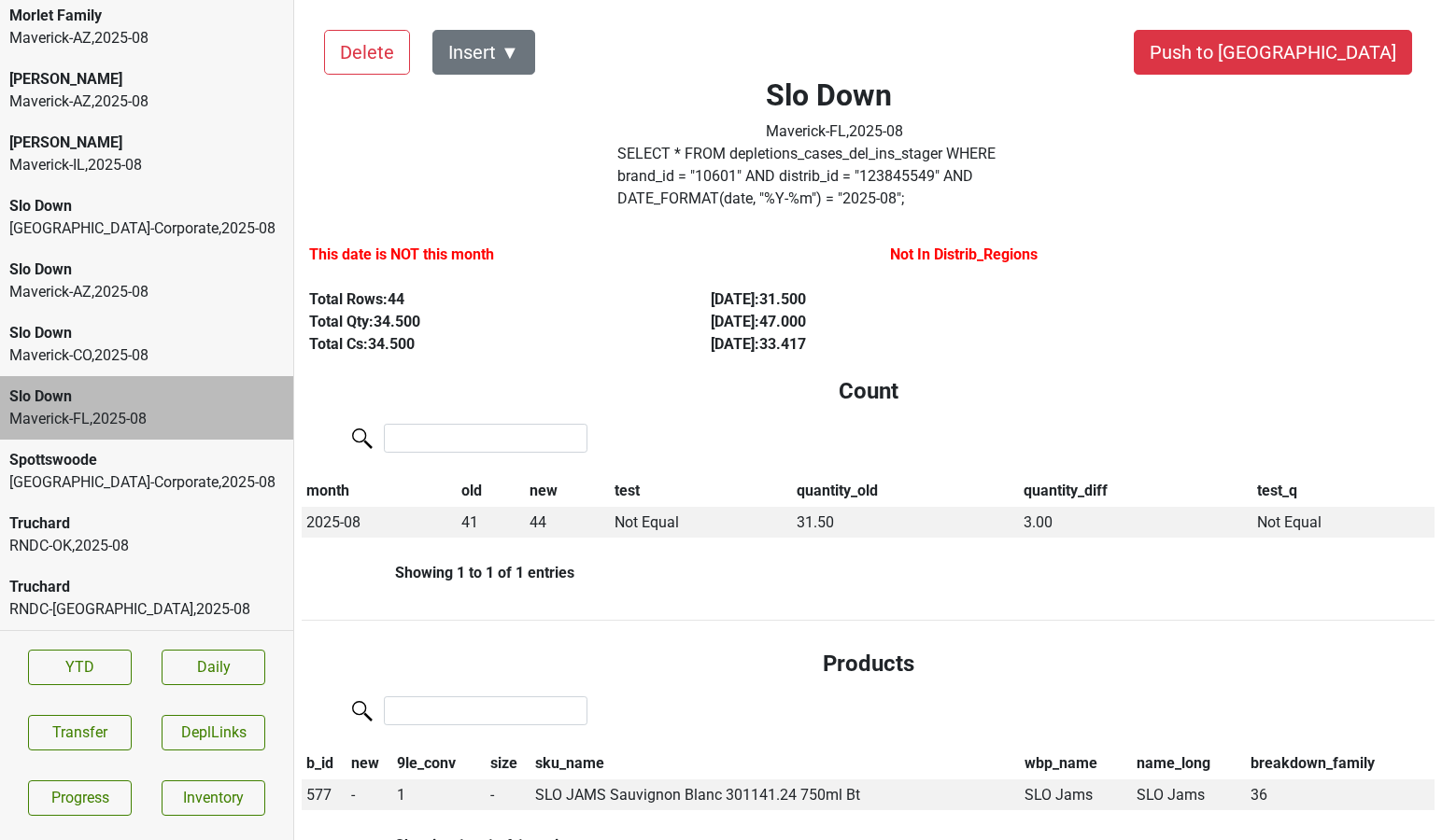
scroll to position [0, 0]
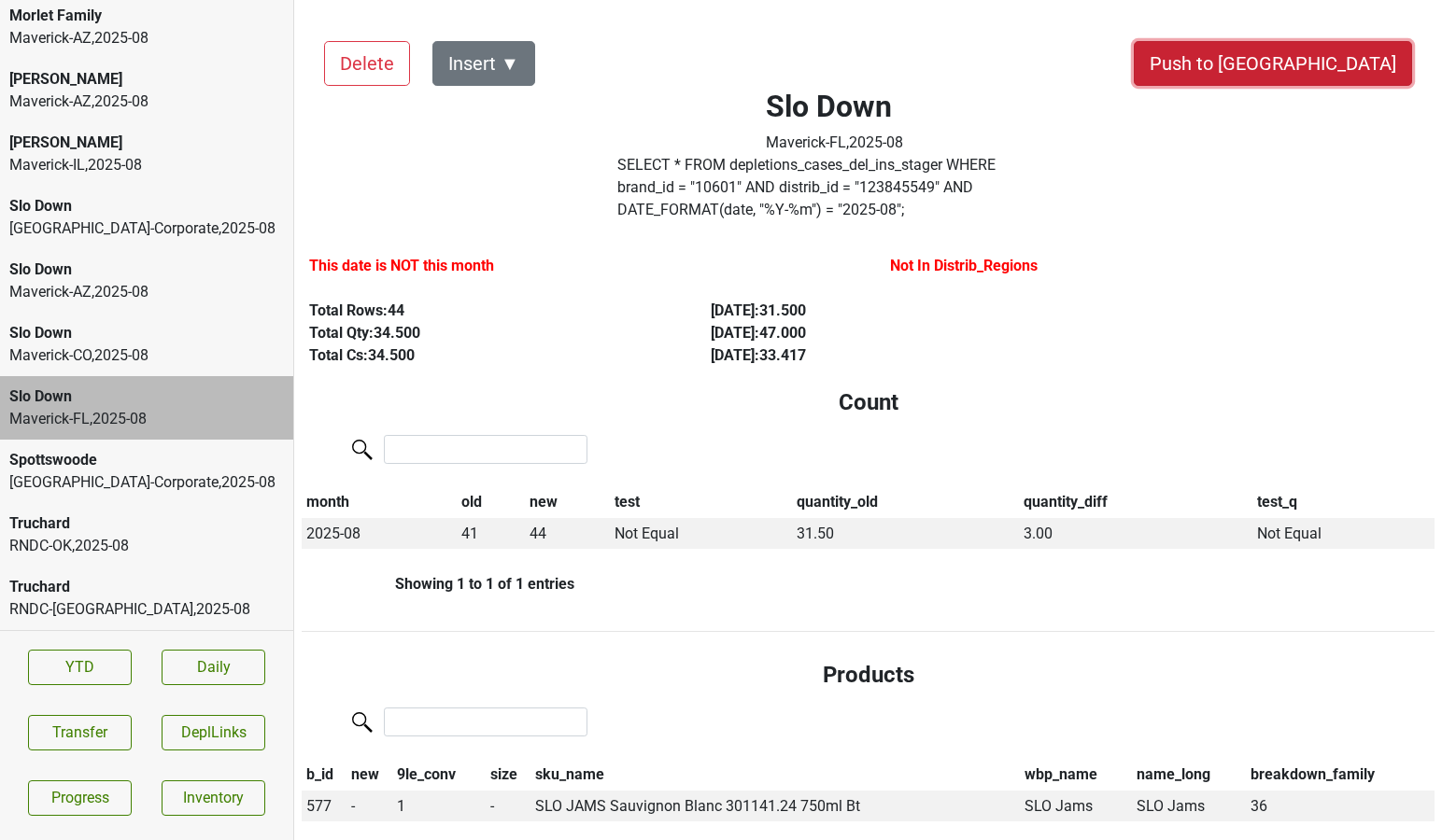
click at [1314, 65] on button "Push to [GEOGRAPHIC_DATA]" at bounding box center [1273, 62] width 278 height 44
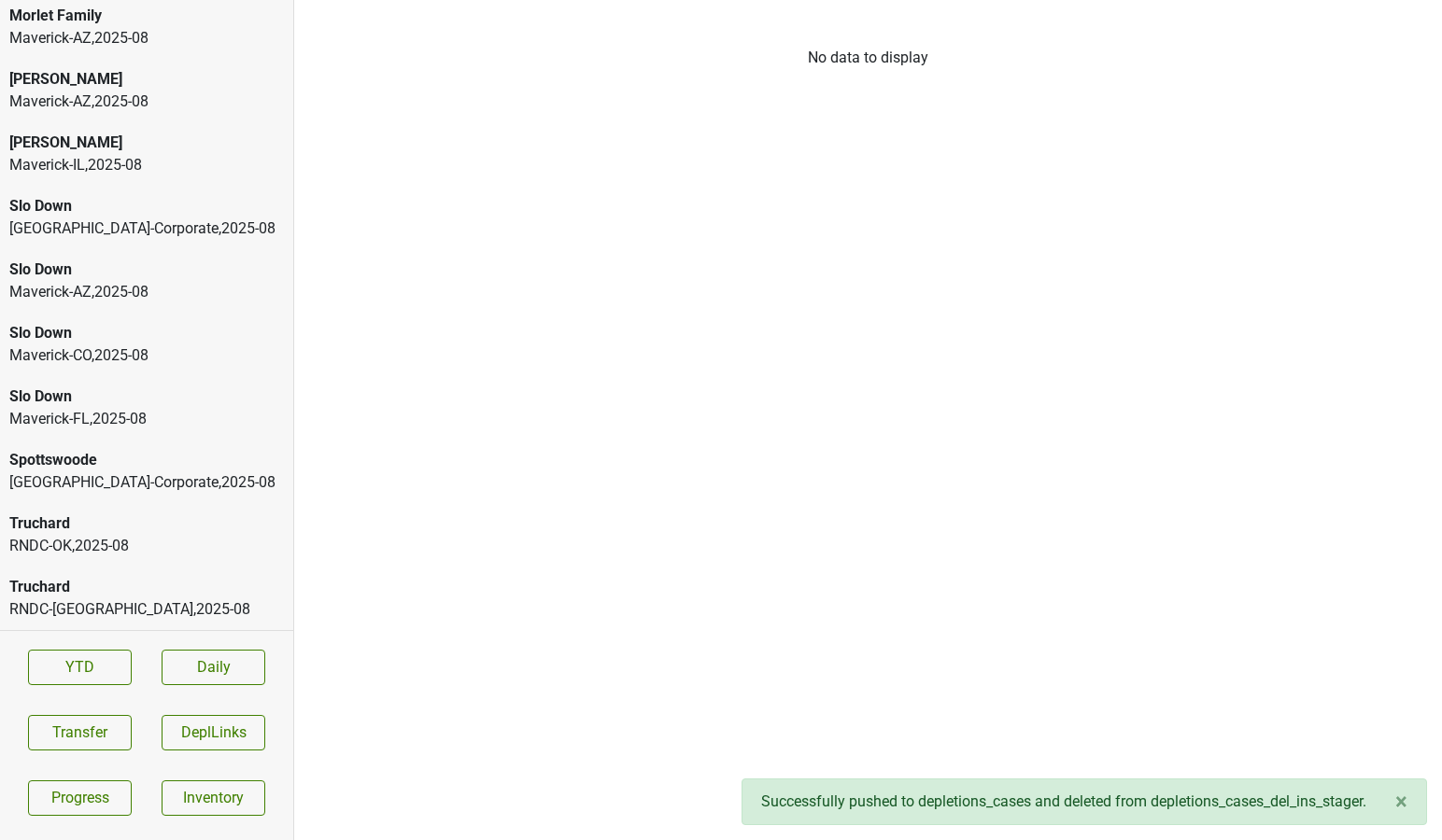
scroll to position [831, 0]
click at [65, 400] on div "Slo Down" at bounding box center [147, 397] width 274 height 23
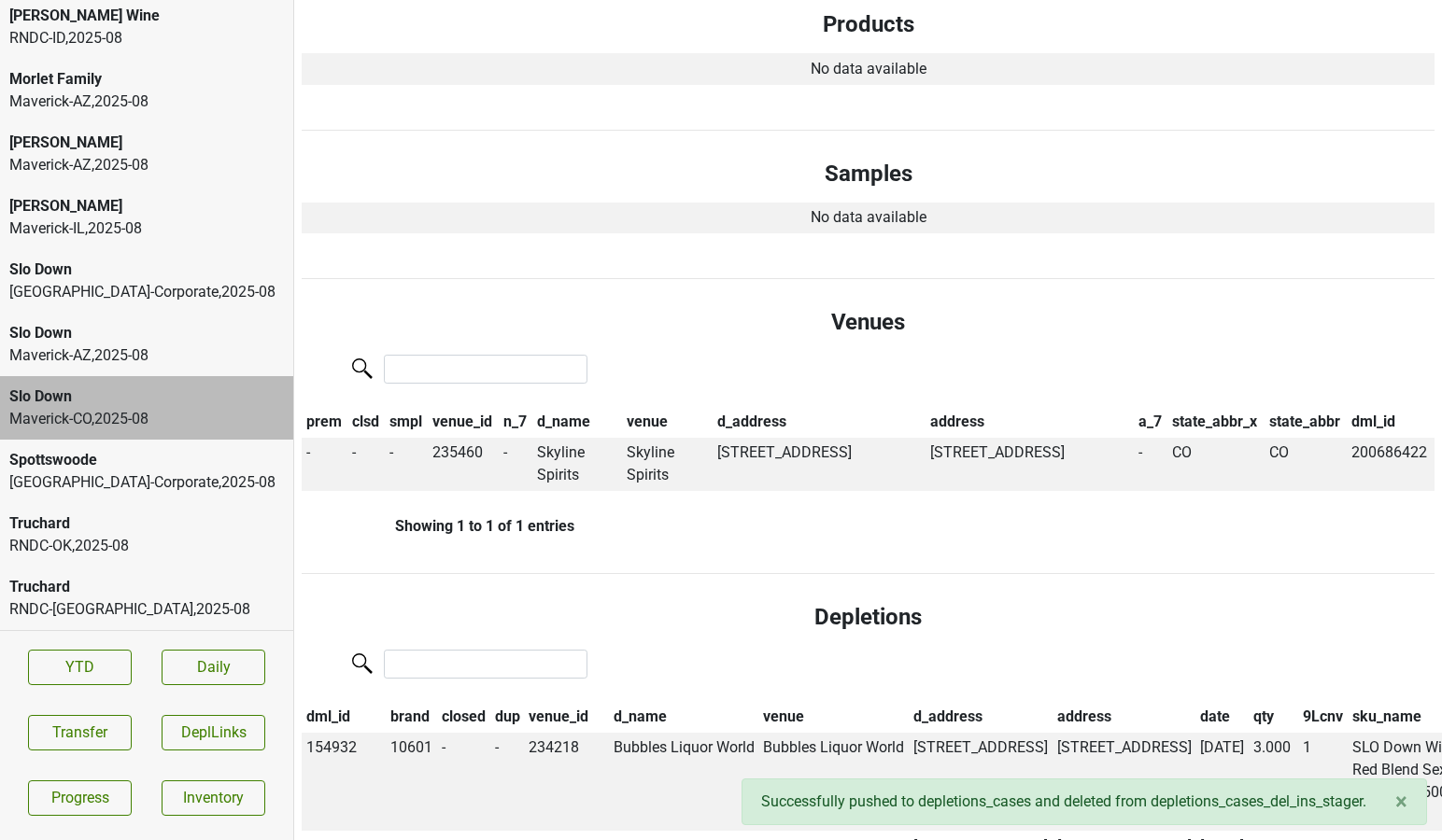
scroll to position [0, 0]
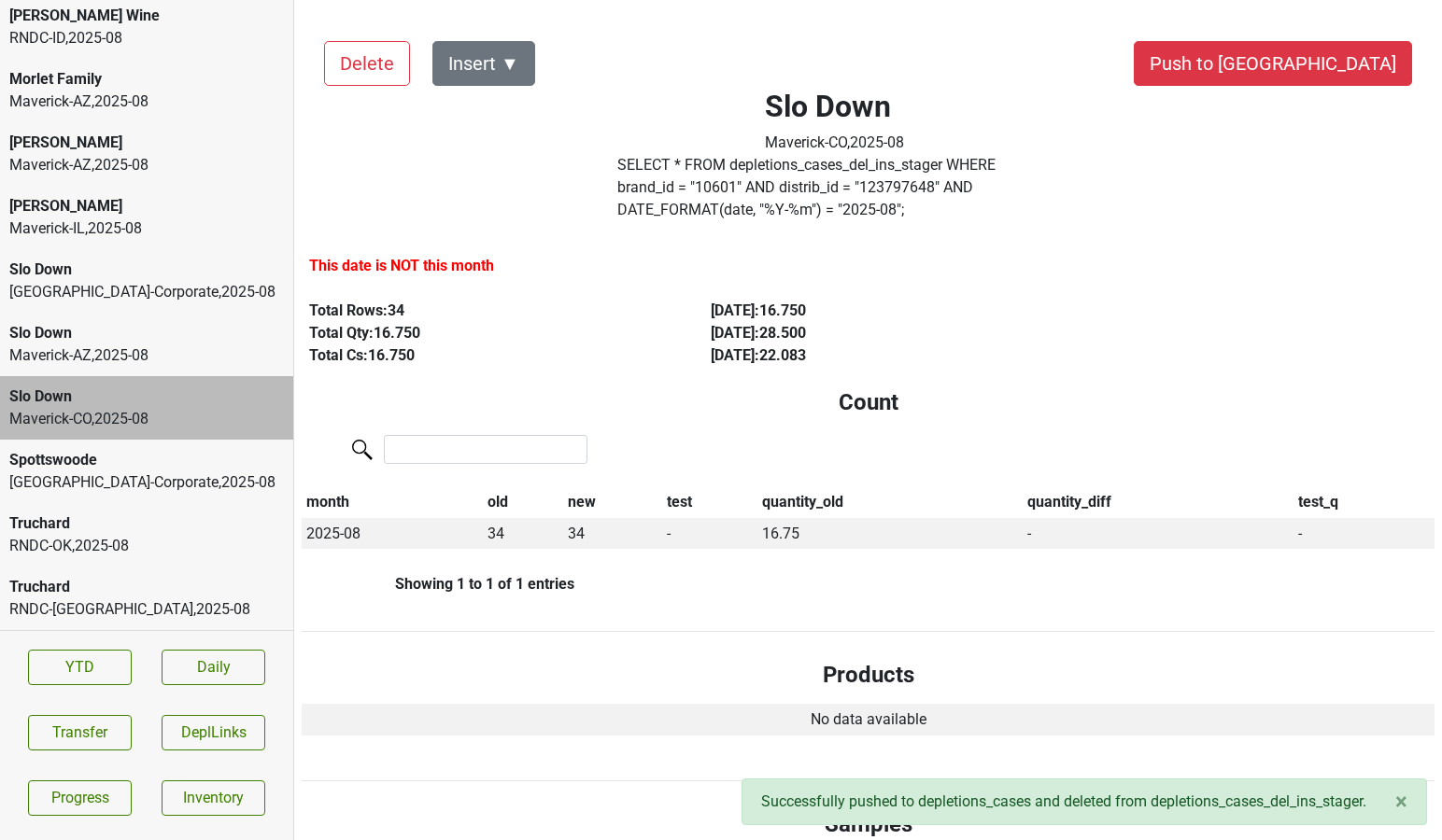
click at [1300, 61] on button "Push to [GEOGRAPHIC_DATA]" at bounding box center [1273, 62] width 278 height 44
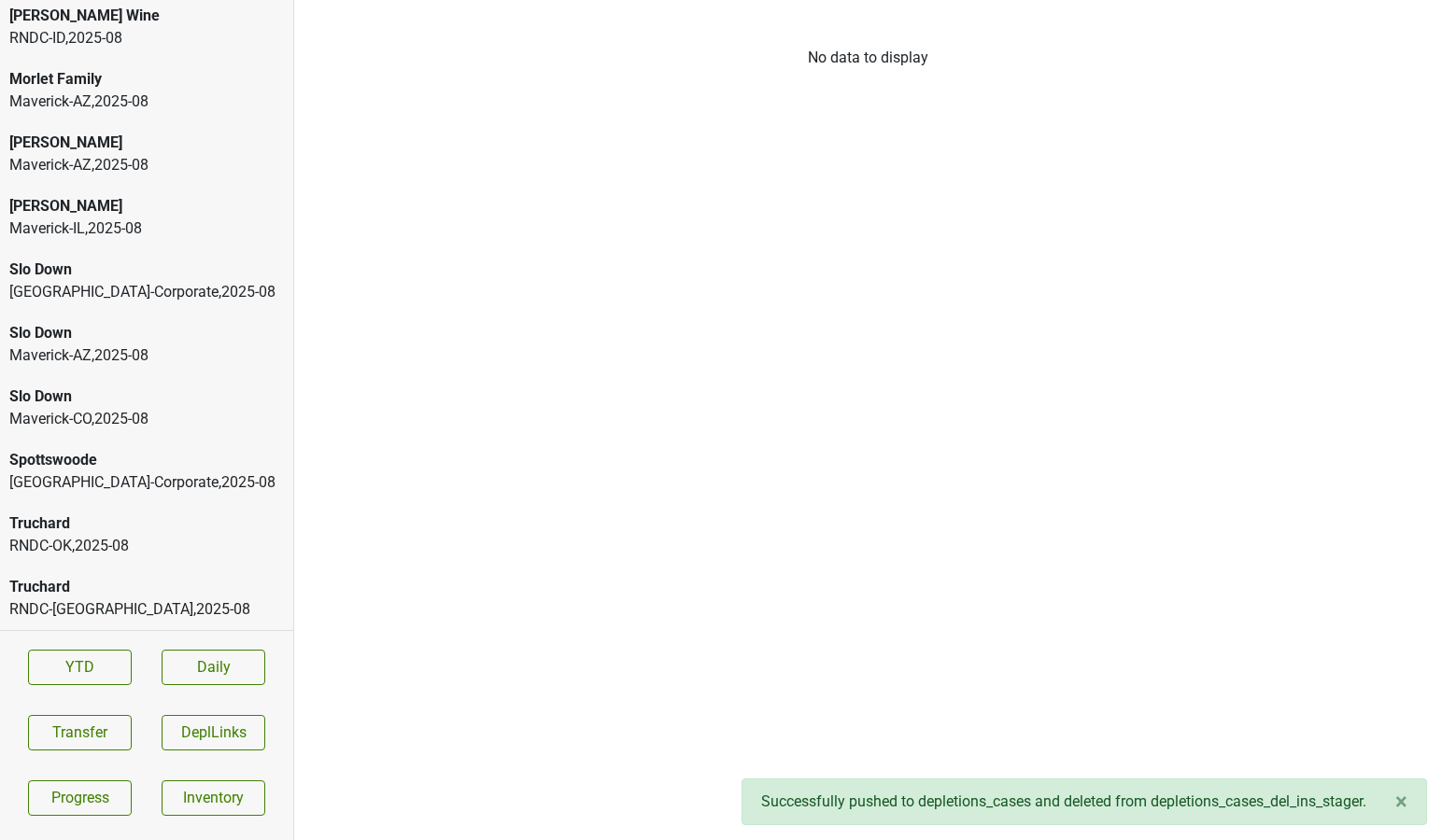
scroll to position [766, 0]
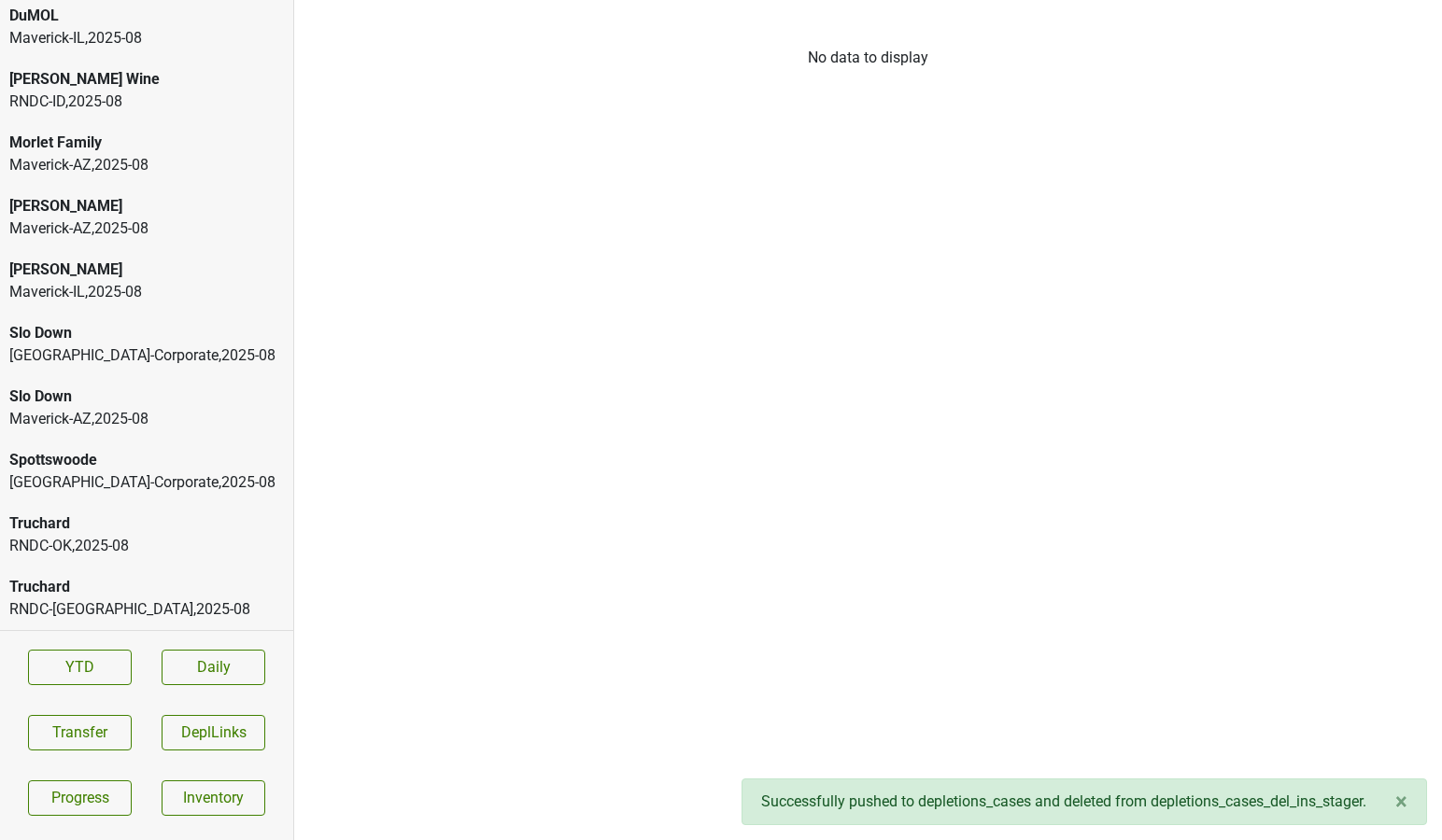
click at [32, 387] on div "Slo Down" at bounding box center [147, 397] width 274 height 23
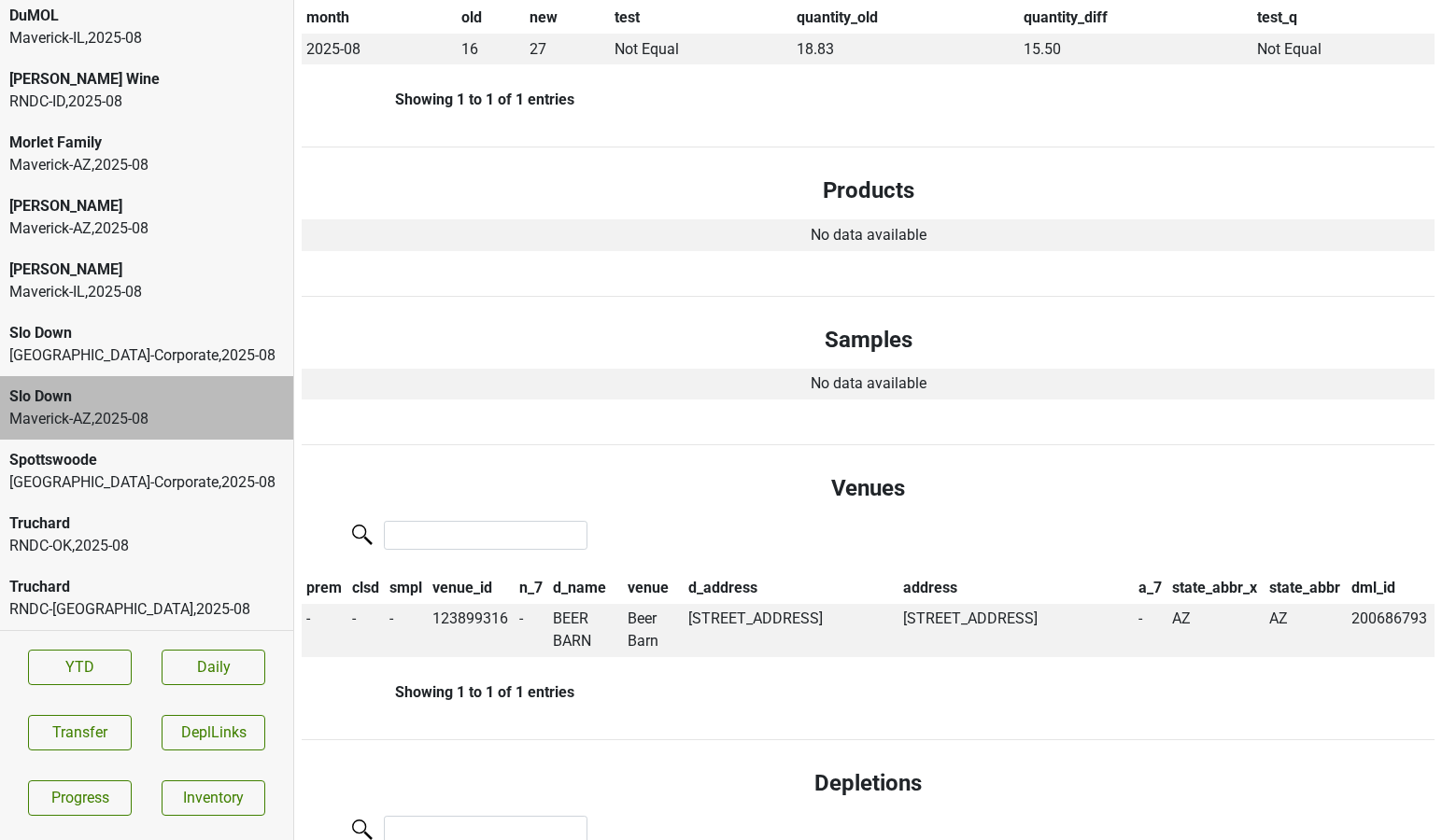
scroll to position [0, 0]
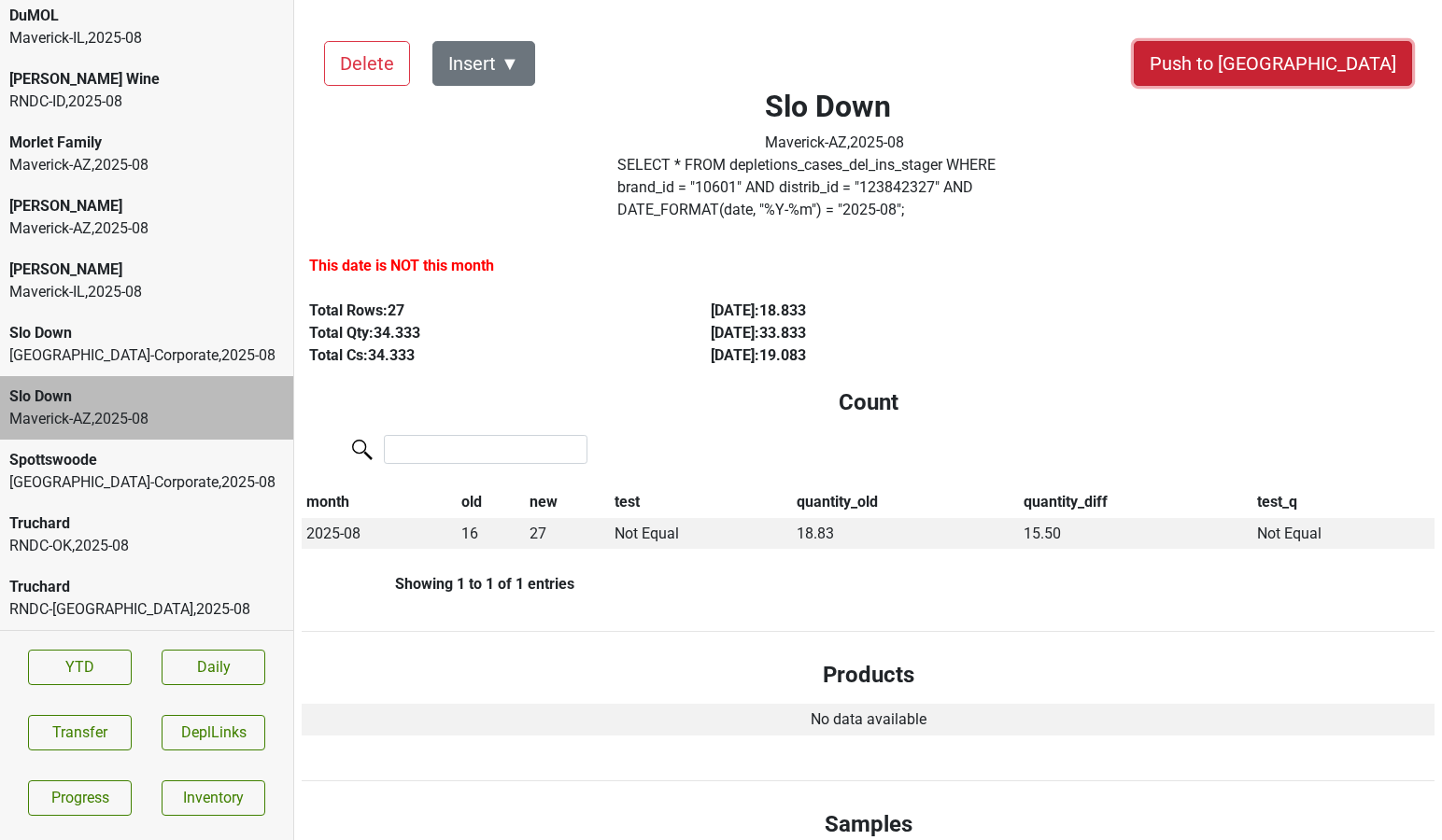
click at [1335, 61] on button "Push to [GEOGRAPHIC_DATA]" at bounding box center [1273, 62] width 278 height 44
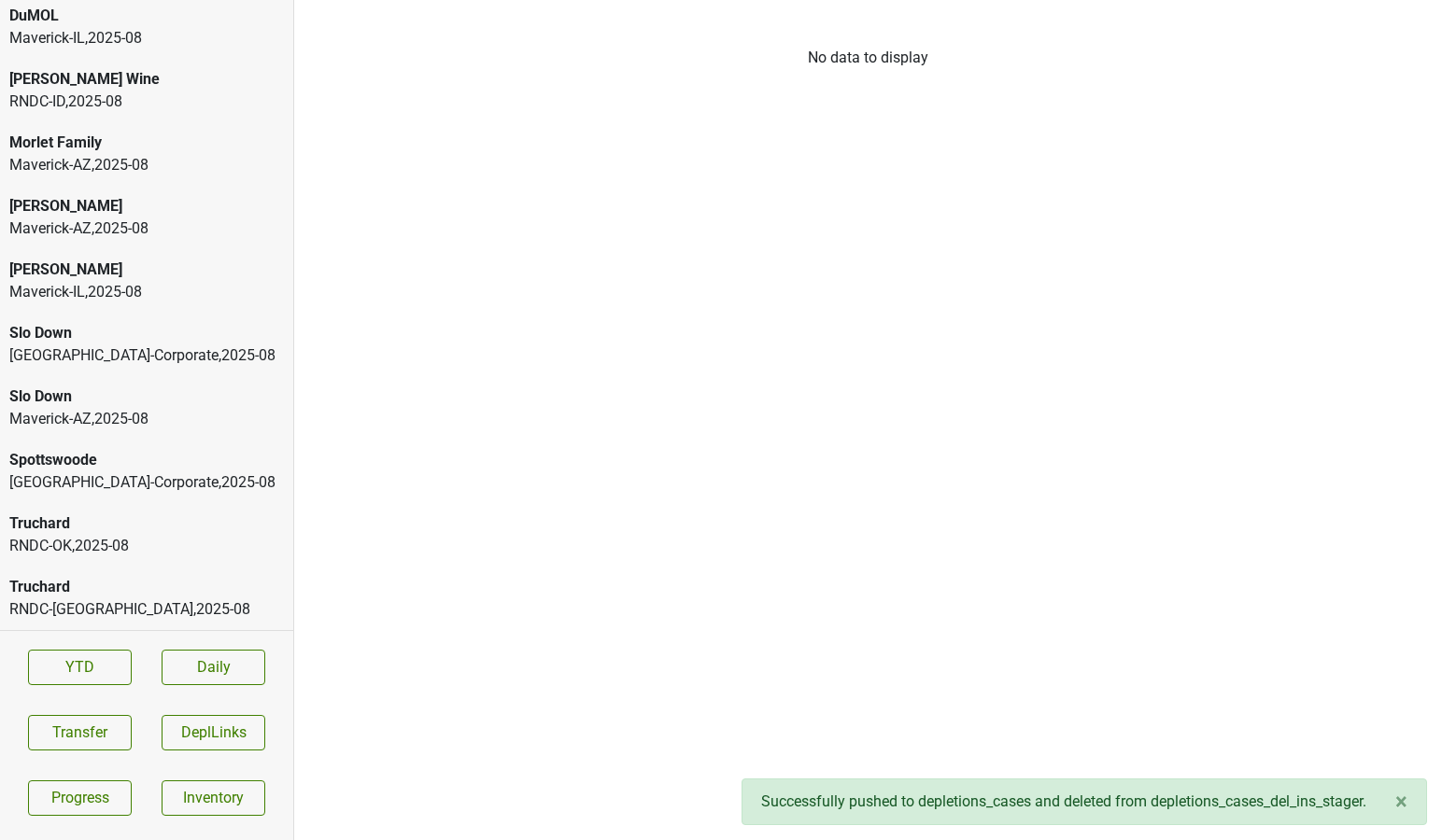
scroll to position [703, 0]
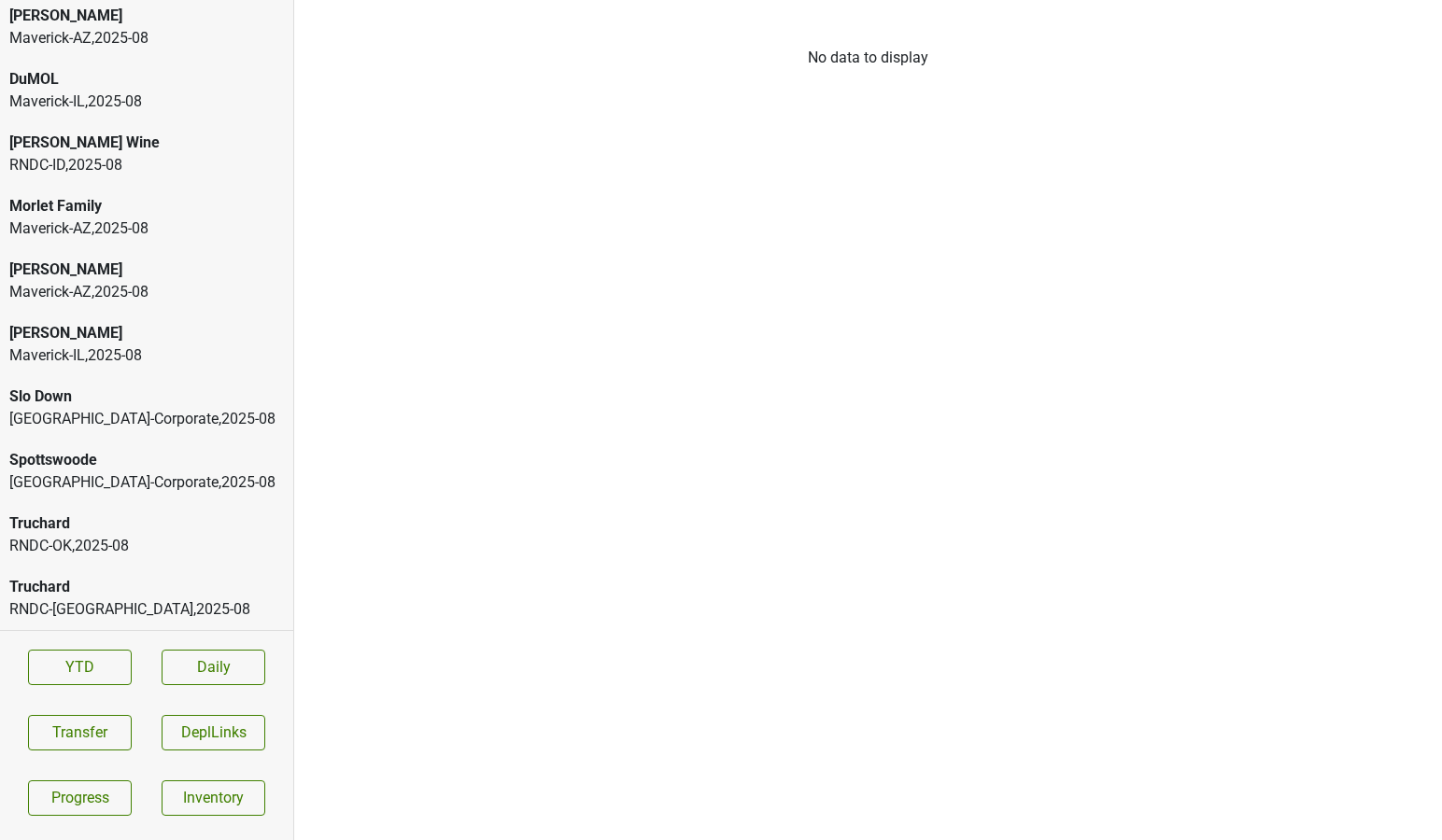
click at [100, 341] on div "Peter Michael" at bounding box center [147, 334] width 274 height 23
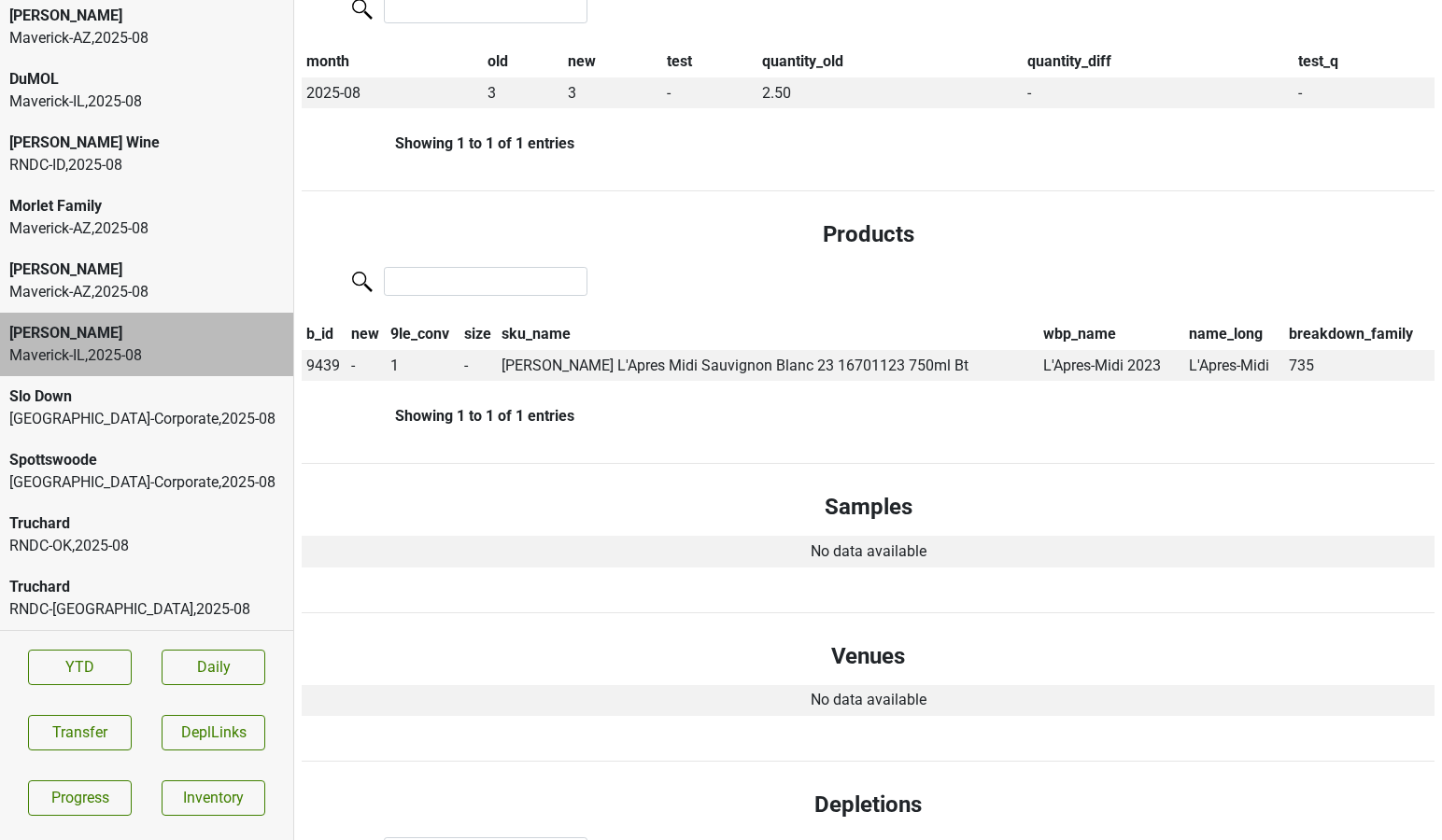
scroll to position [0, 0]
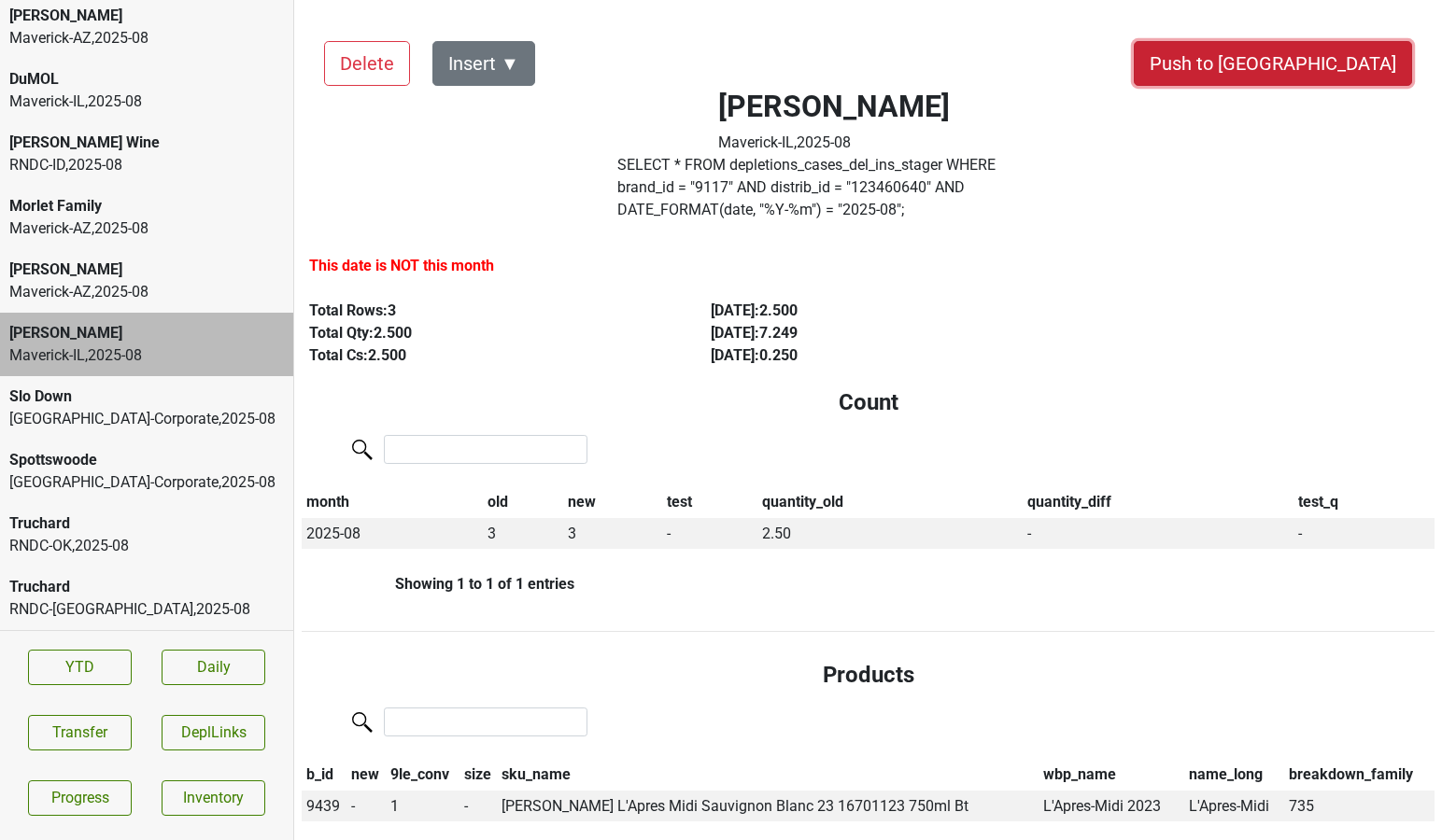
click at [1367, 73] on button "Push to [GEOGRAPHIC_DATA]" at bounding box center [1273, 62] width 278 height 44
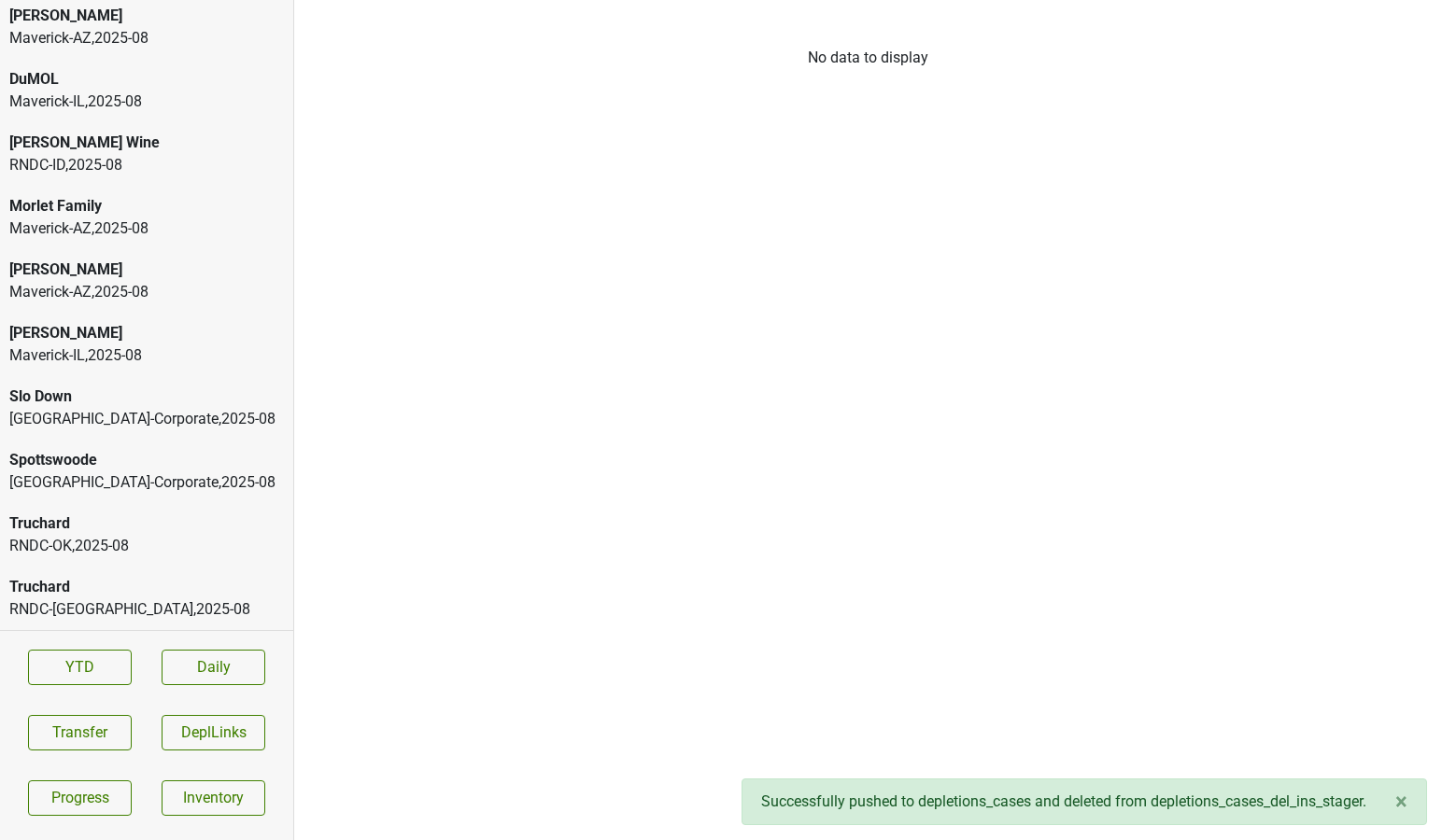
scroll to position [639, 0]
click at [150, 313] on div "Peter Michael Maverick-AZ , 2025 - 08" at bounding box center [147, 344] width 293 height 63
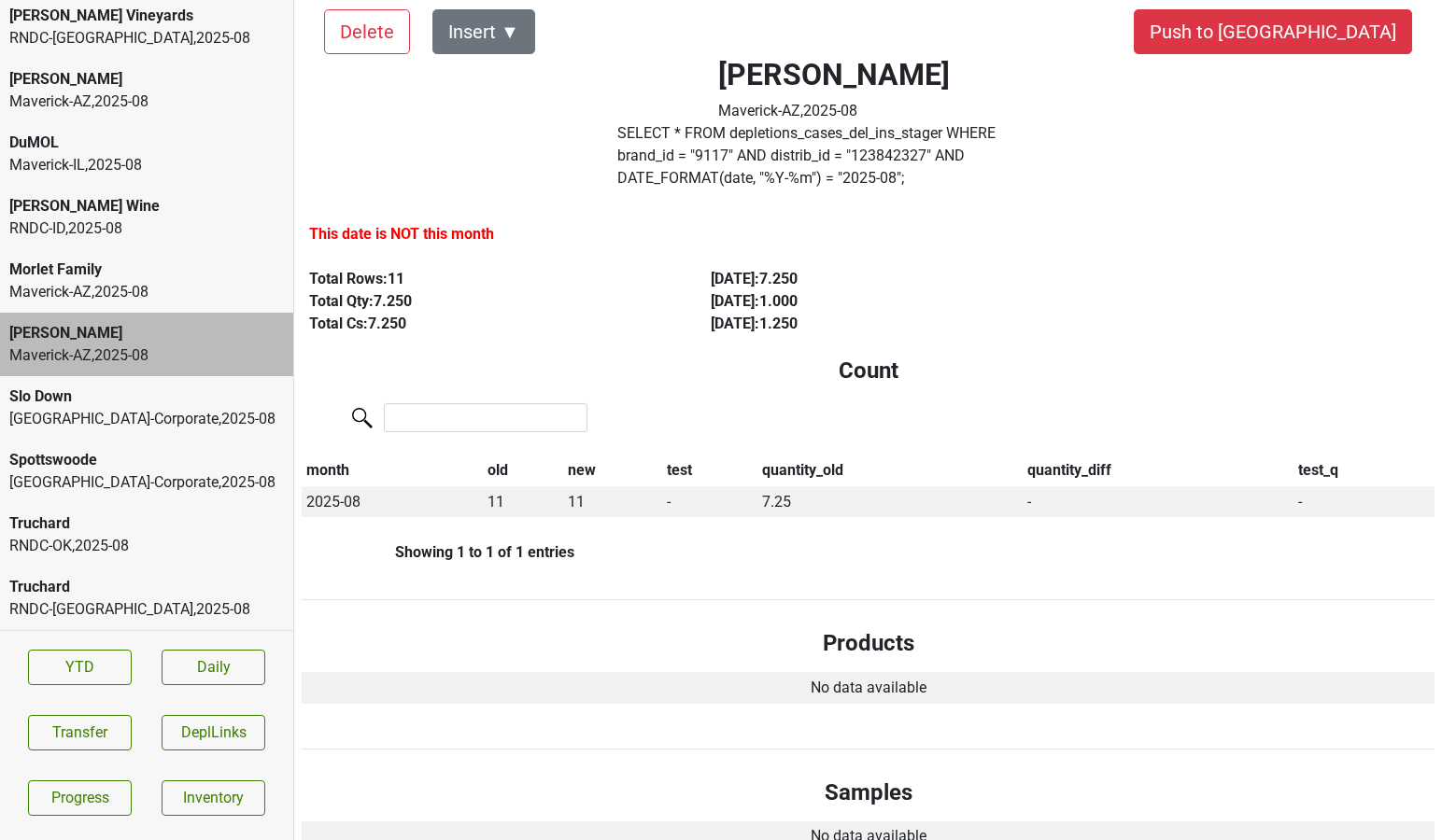
scroll to position [0, 0]
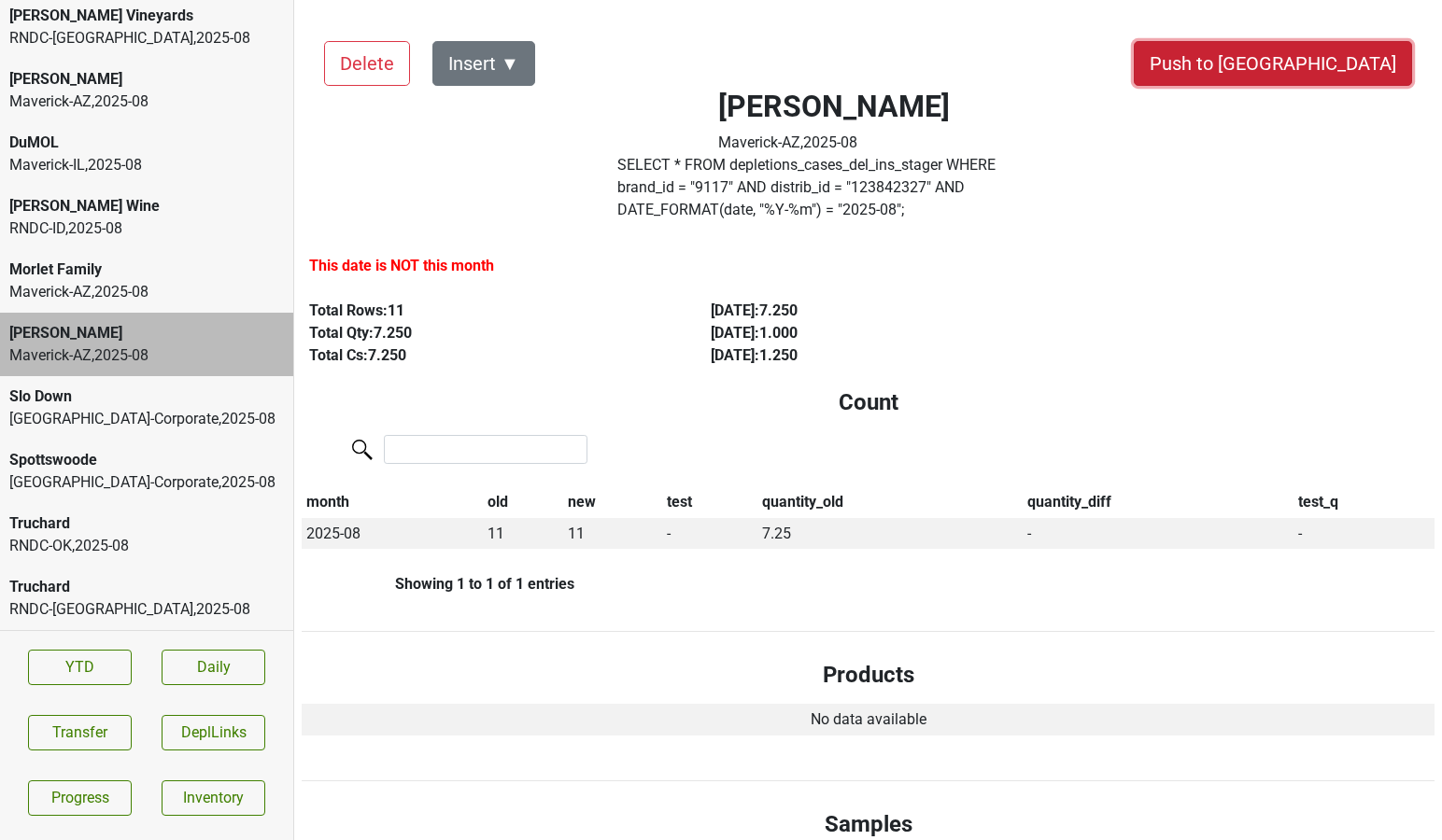
click at [1340, 68] on button "Push to [GEOGRAPHIC_DATA]" at bounding box center [1273, 62] width 278 height 44
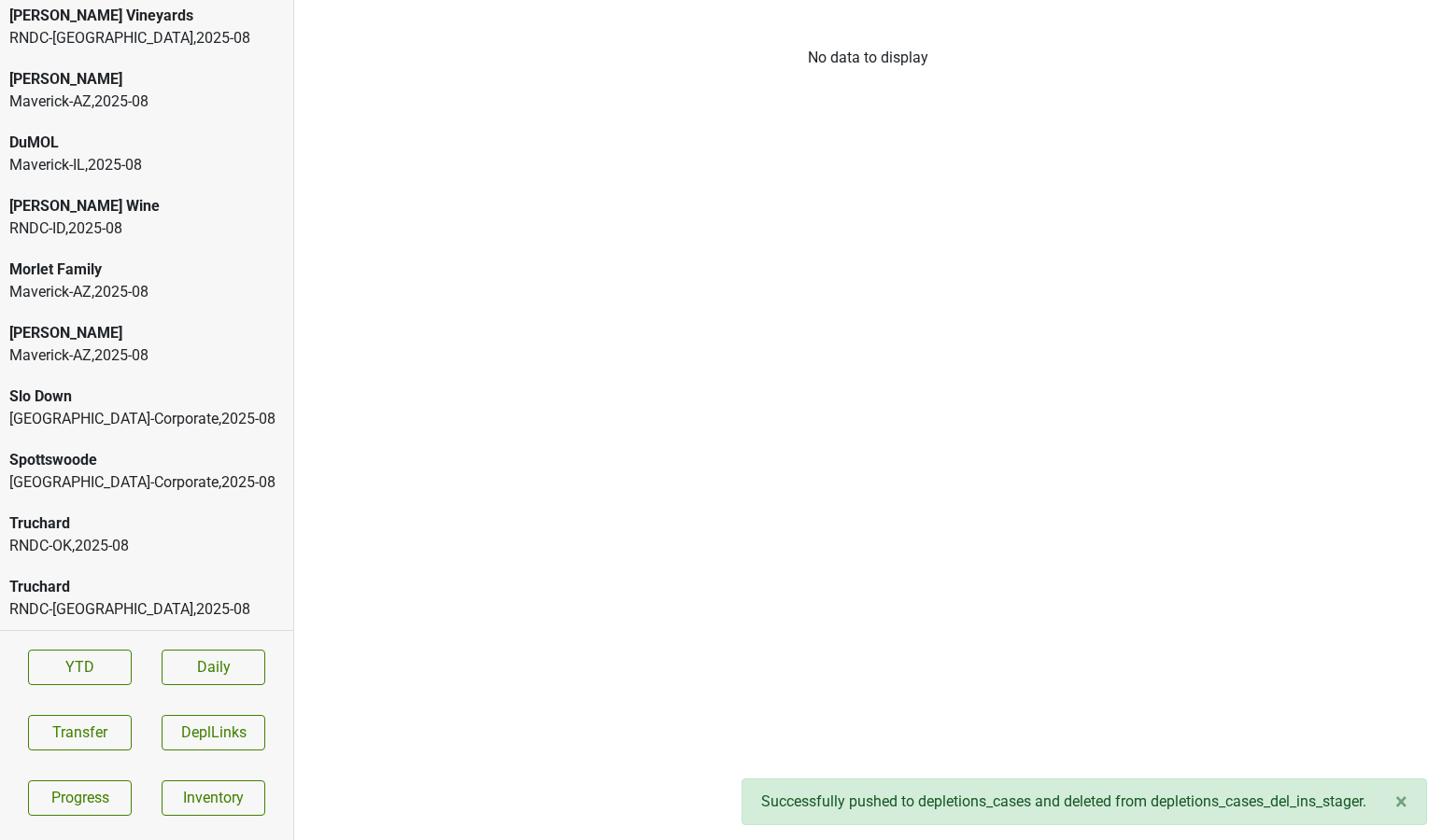
scroll to position [576, 0]
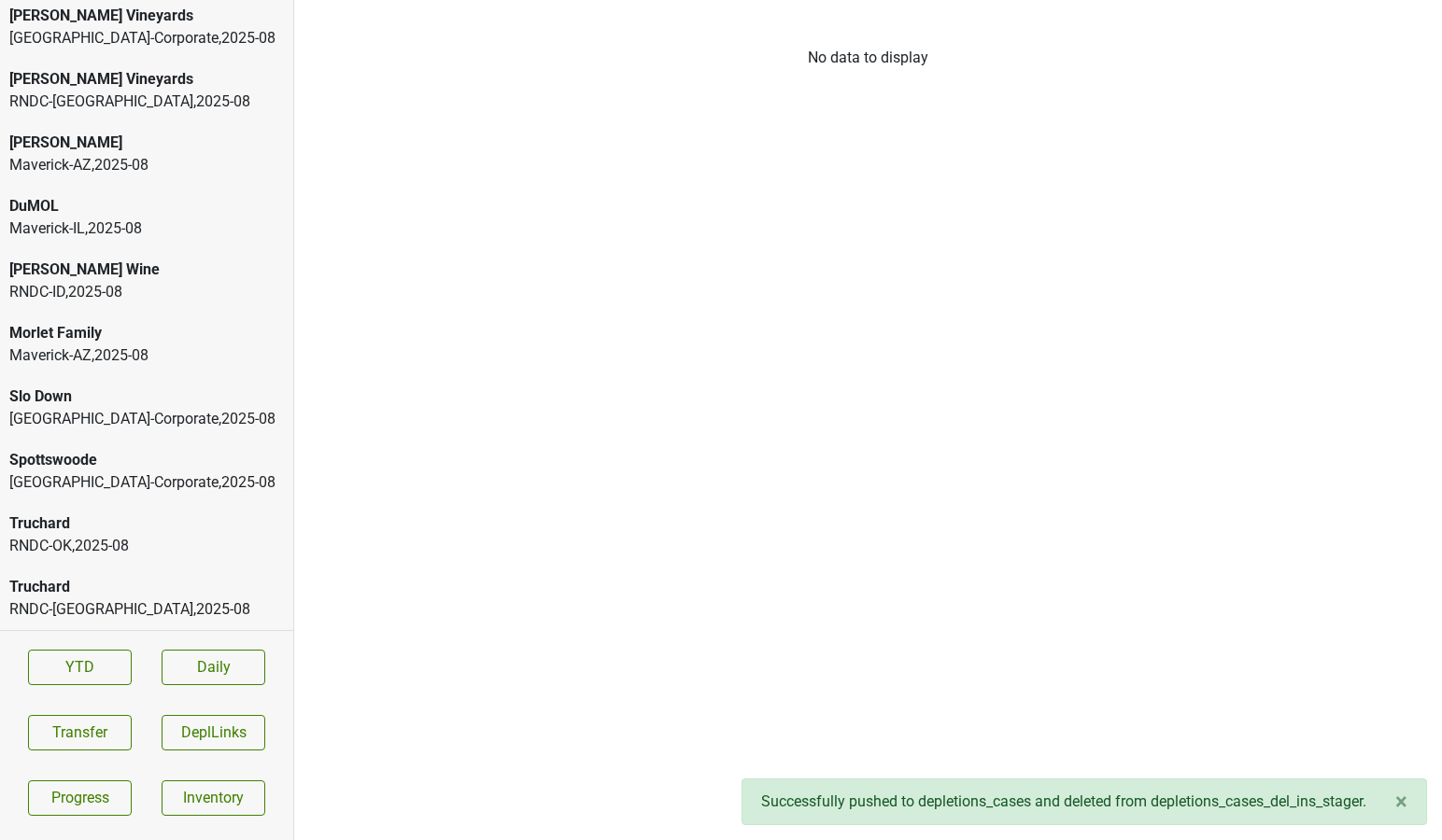
click at [126, 327] on div "Morlet Family" at bounding box center [147, 334] width 274 height 23
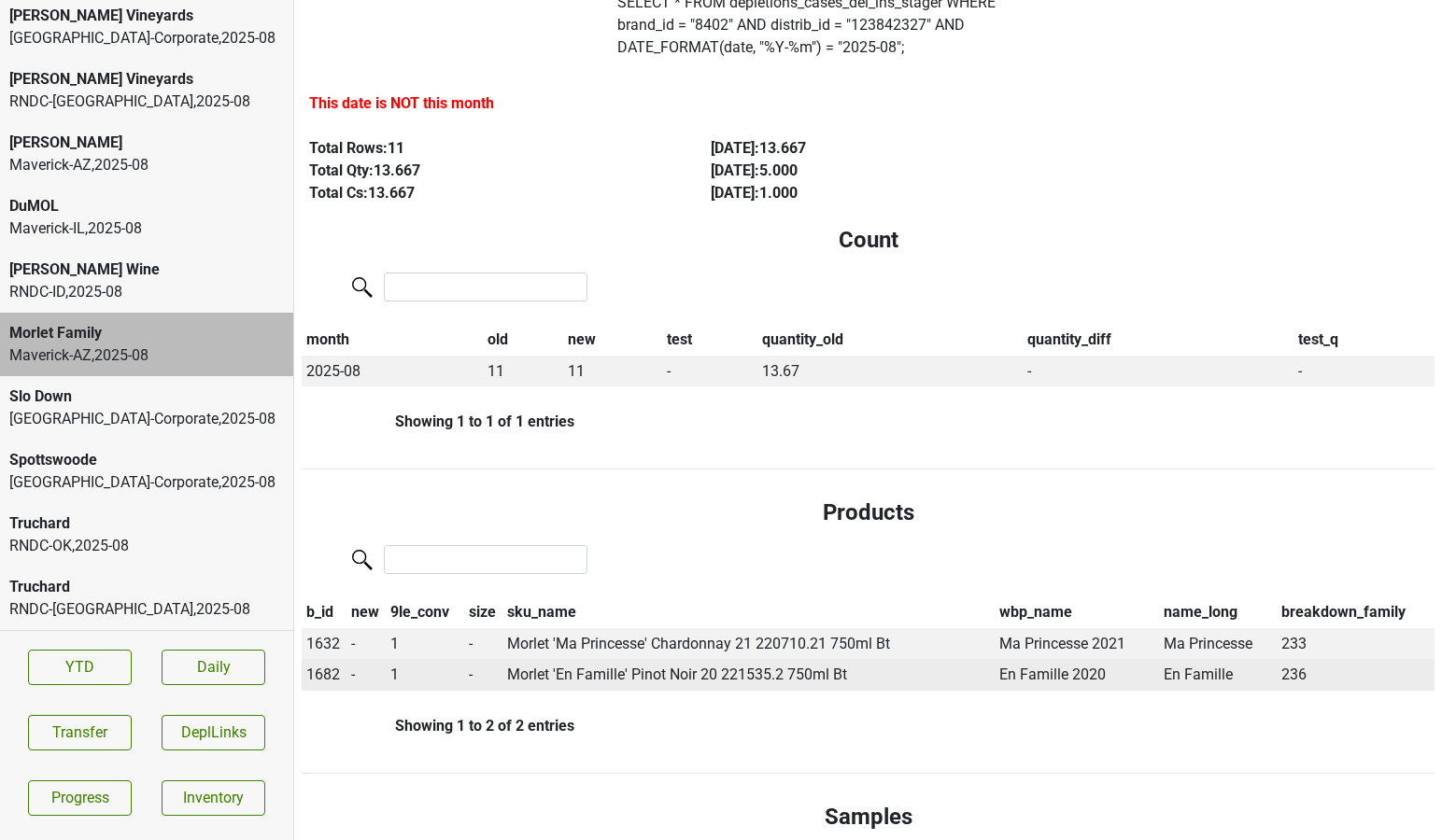
scroll to position [0, 0]
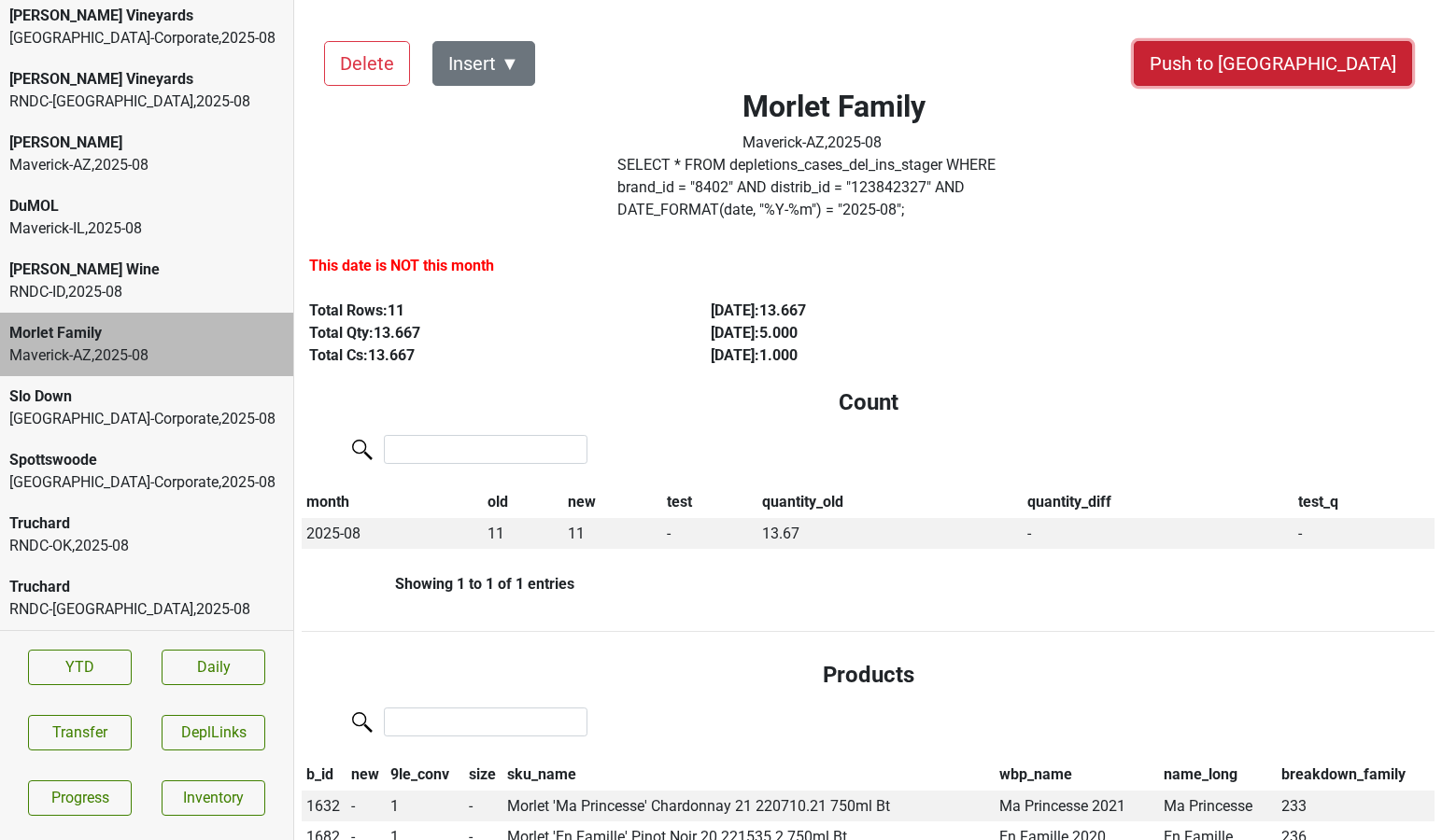
click at [1314, 60] on button "Push to [GEOGRAPHIC_DATA]" at bounding box center [1273, 62] width 278 height 44
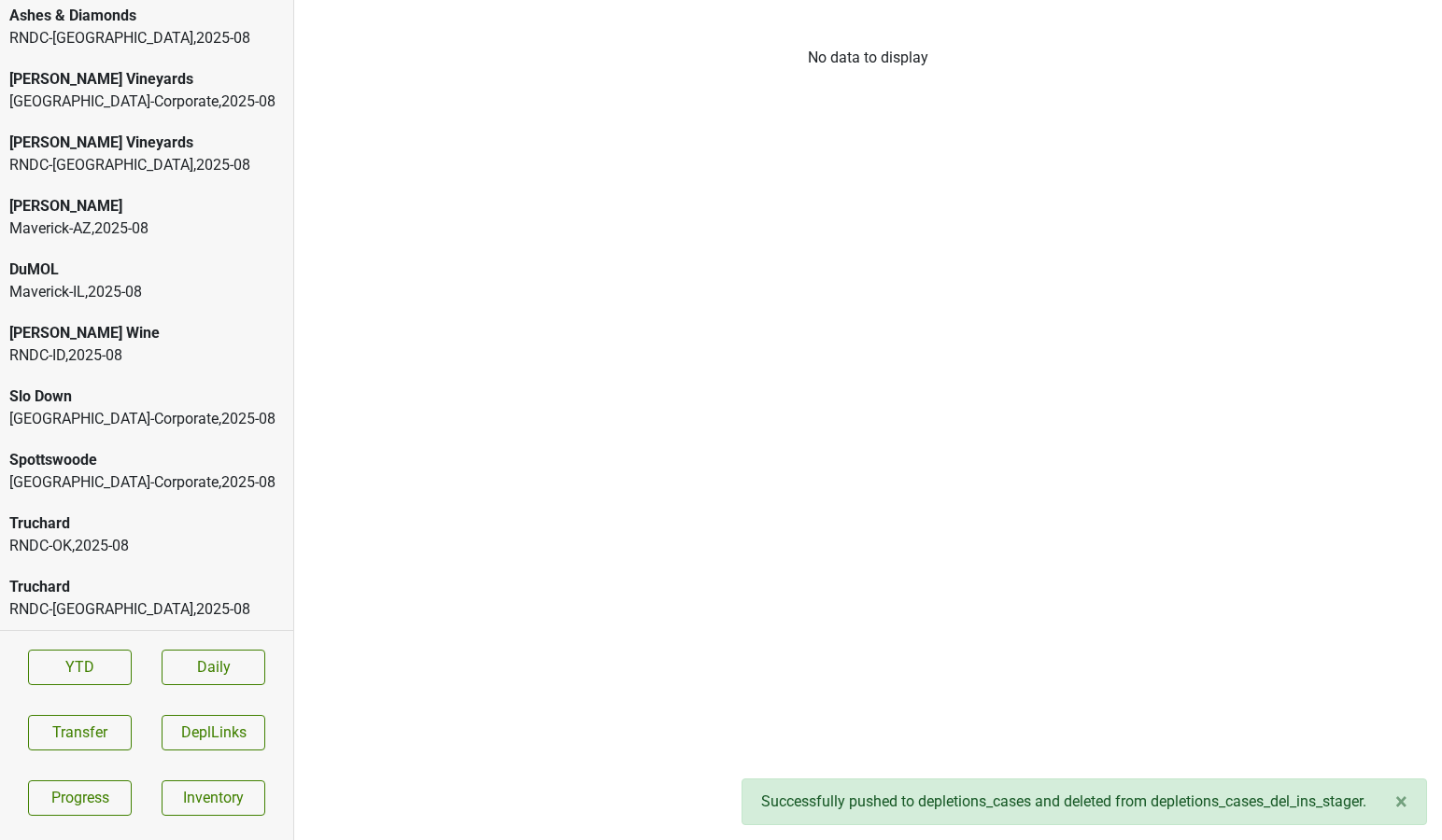
scroll to position [513, 0]
click at [75, 335] on div "Mary Taylor Wine" at bounding box center [147, 334] width 274 height 23
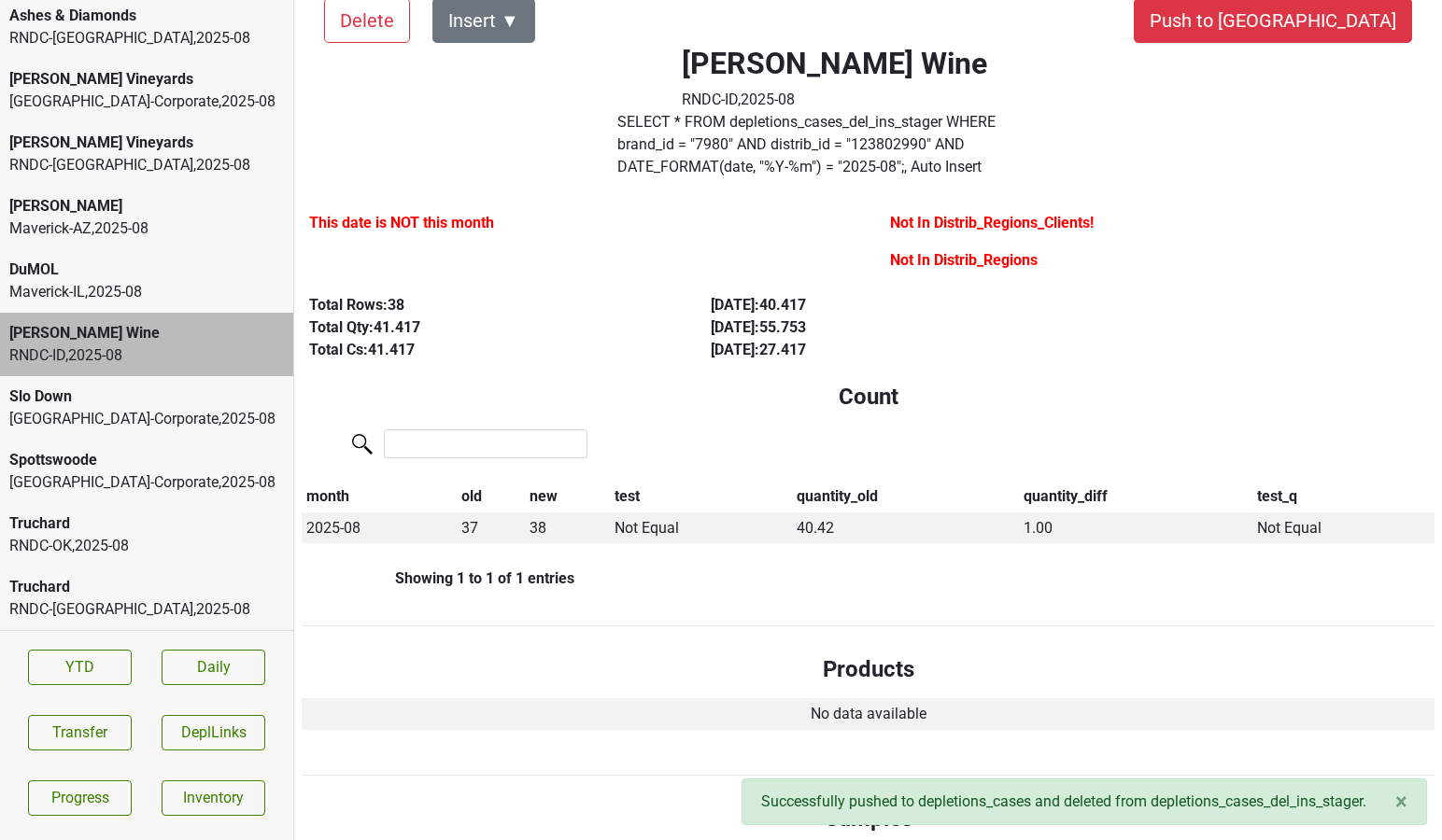
scroll to position [0, 0]
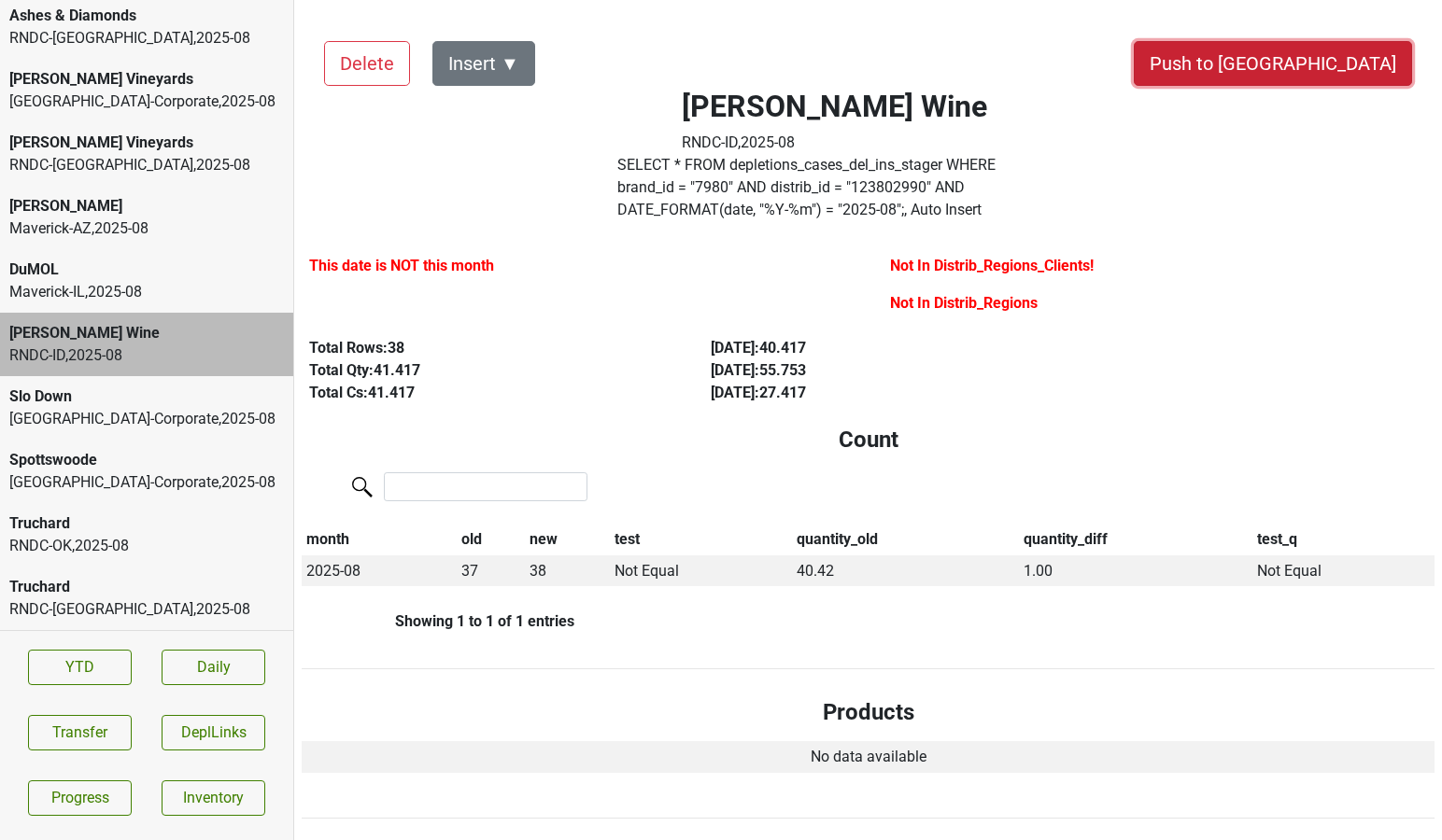
click at [1330, 67] on button "Push to [GEOGRAPHIC_DATA]" at bounding box center [1273, 62] width 278 height 44
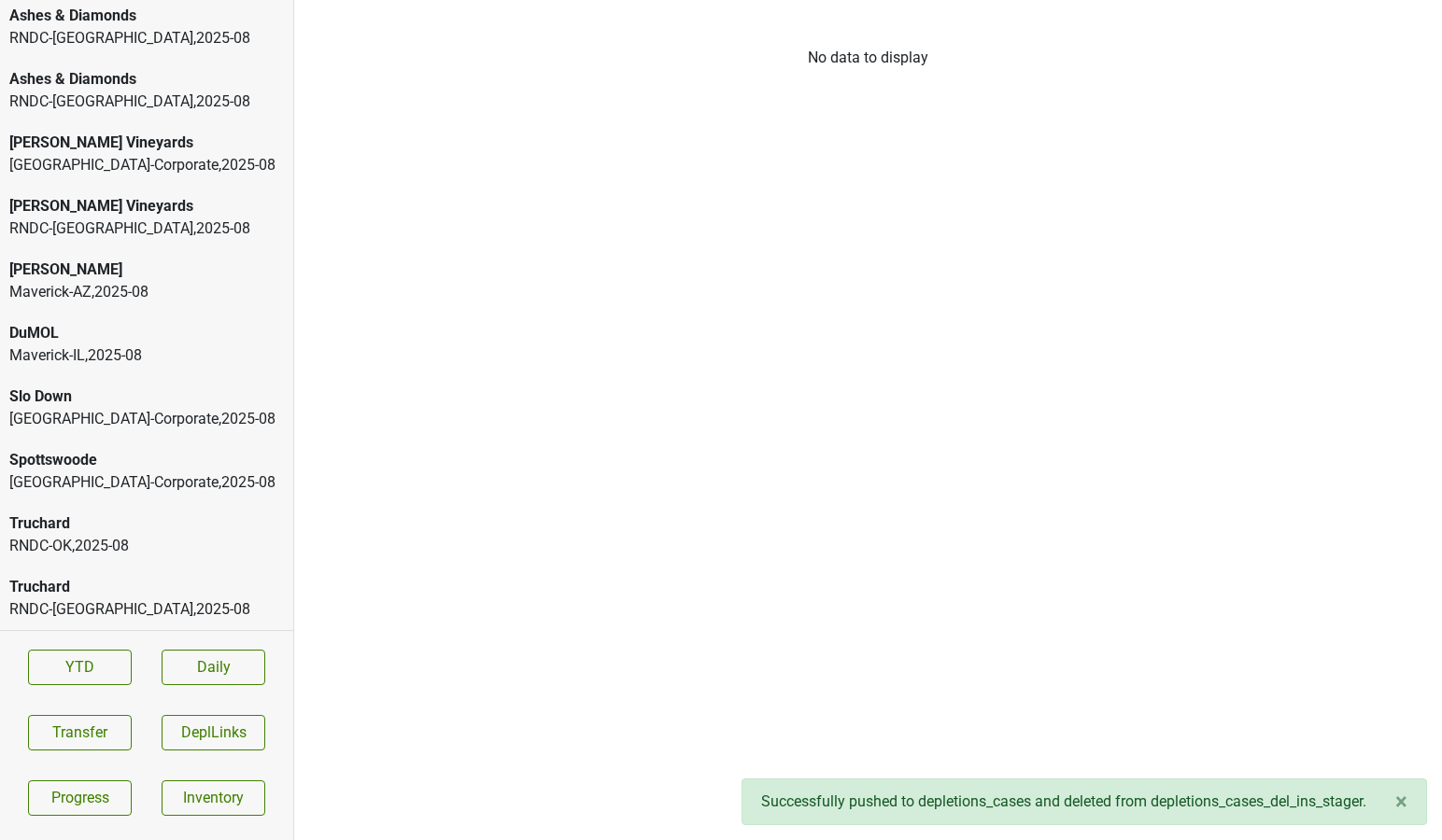
scroll to position [449, 0]
click at [136, 326] on div "DuMOL" at bounding box center [147, 334] width 274 height 23
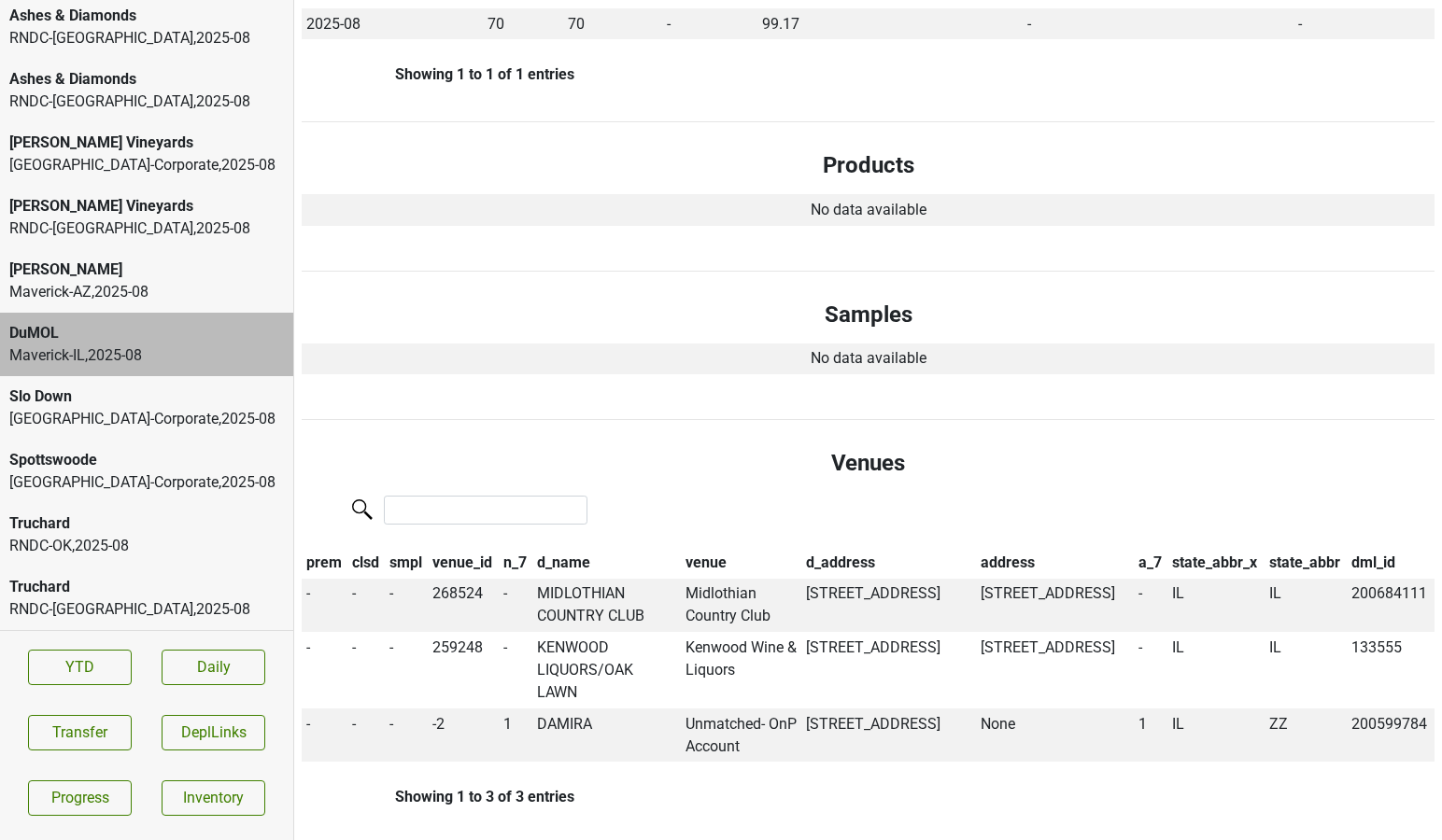
scroll to position [549, 0]
click at [557, 707] on td "DAMIRA" at bounding box center [607, 733] width 149 height 54
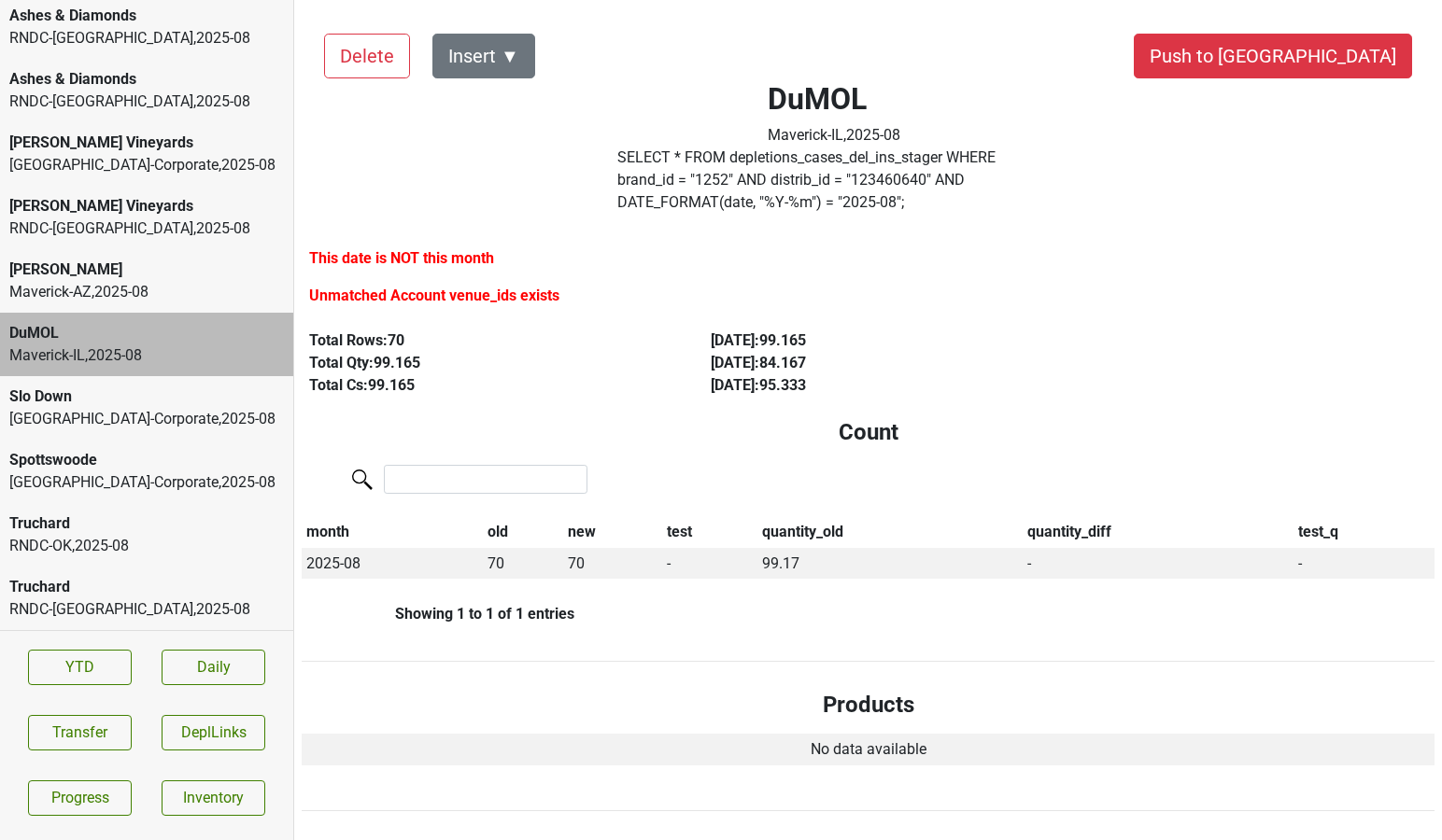
scroll to position [0, 0]
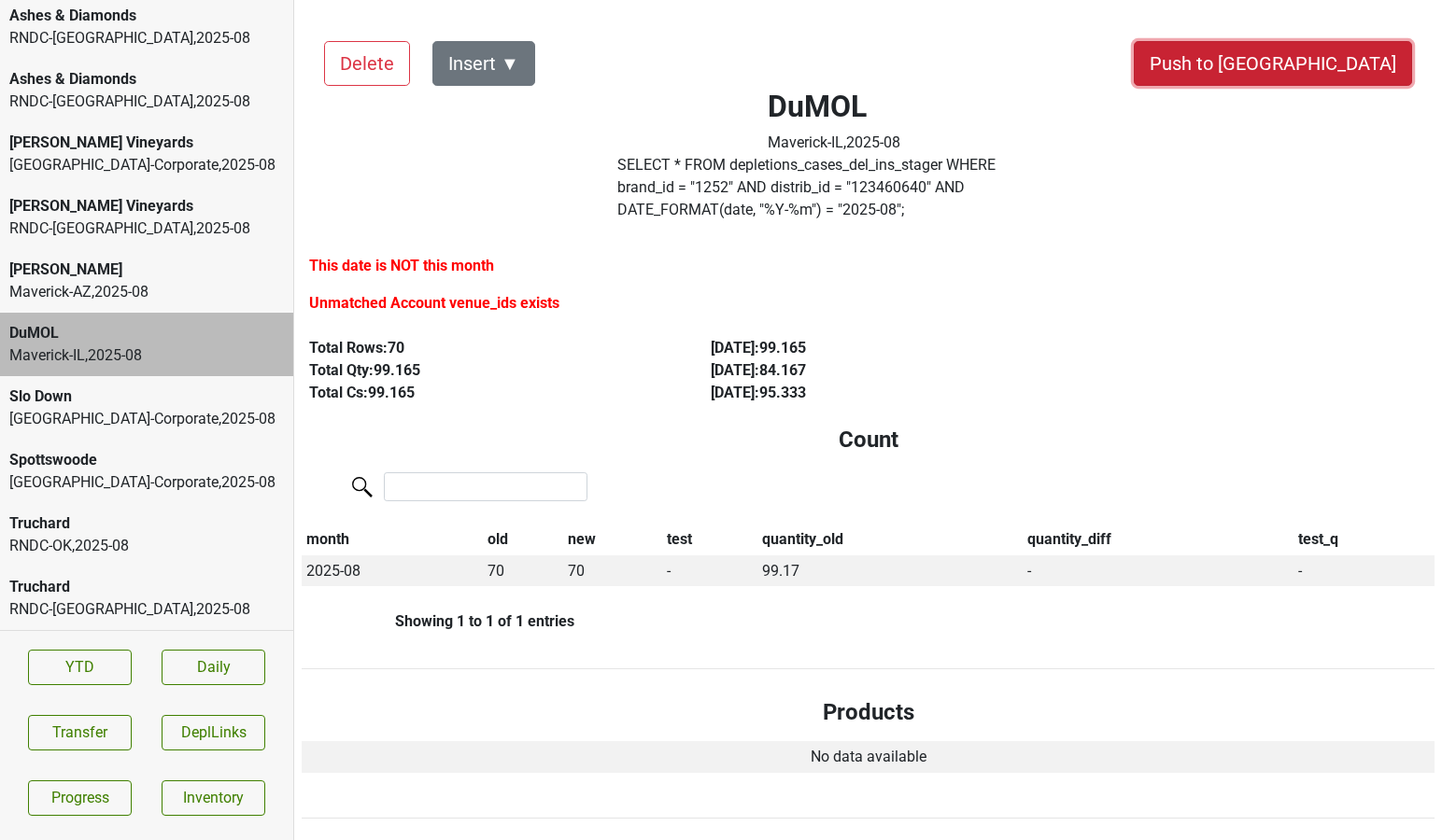
click at [1331, 78] on button "Push to [GEOGRAPHIC_DATA]" at bounding box center [1273, 62] width 278 height 44
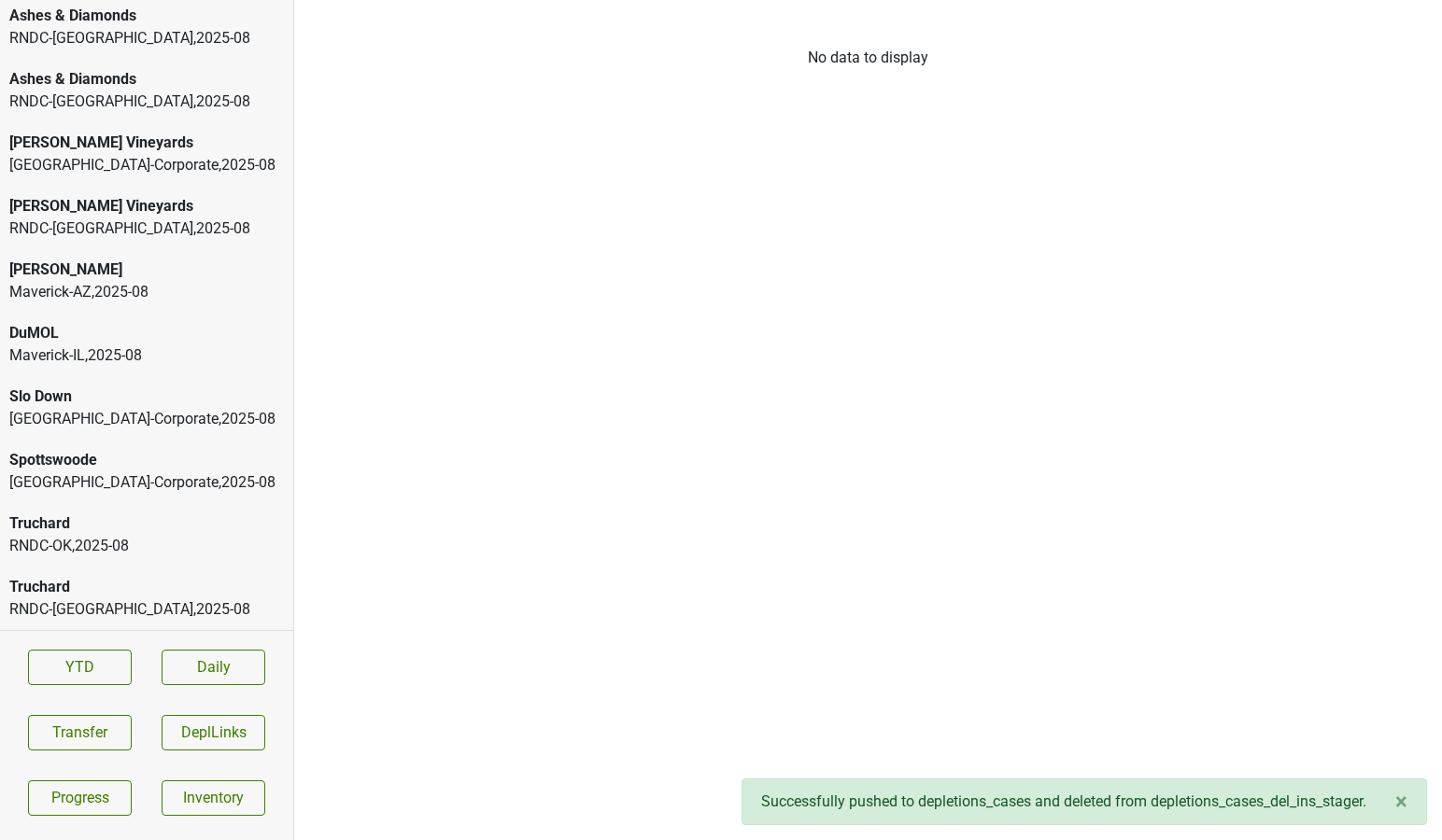
scroll to position [386, 0]
click at [146, 340] on div "Colgin" at bounding box center [147, 334] width 274 height 23
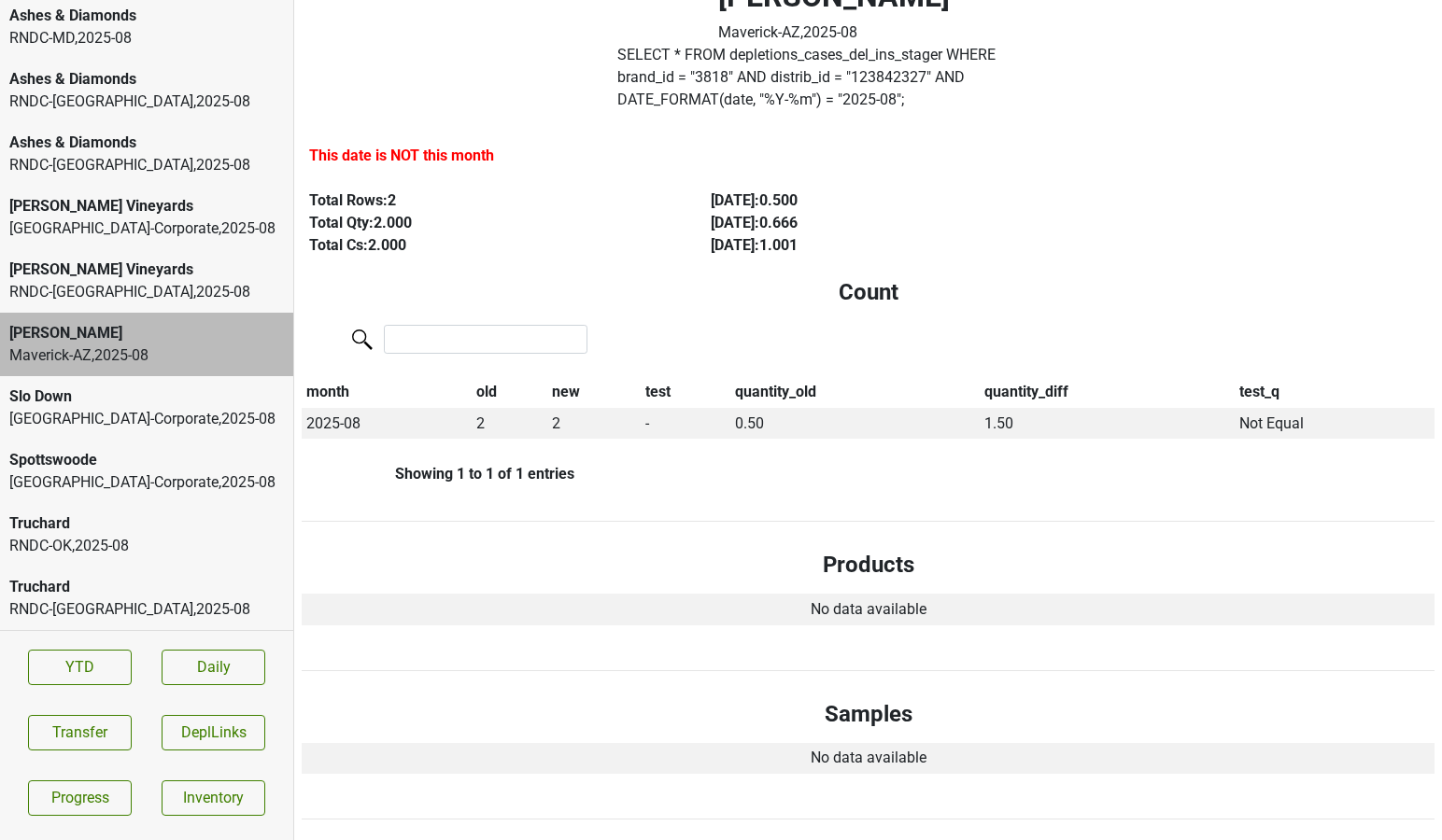
scroll to position [0, 0]
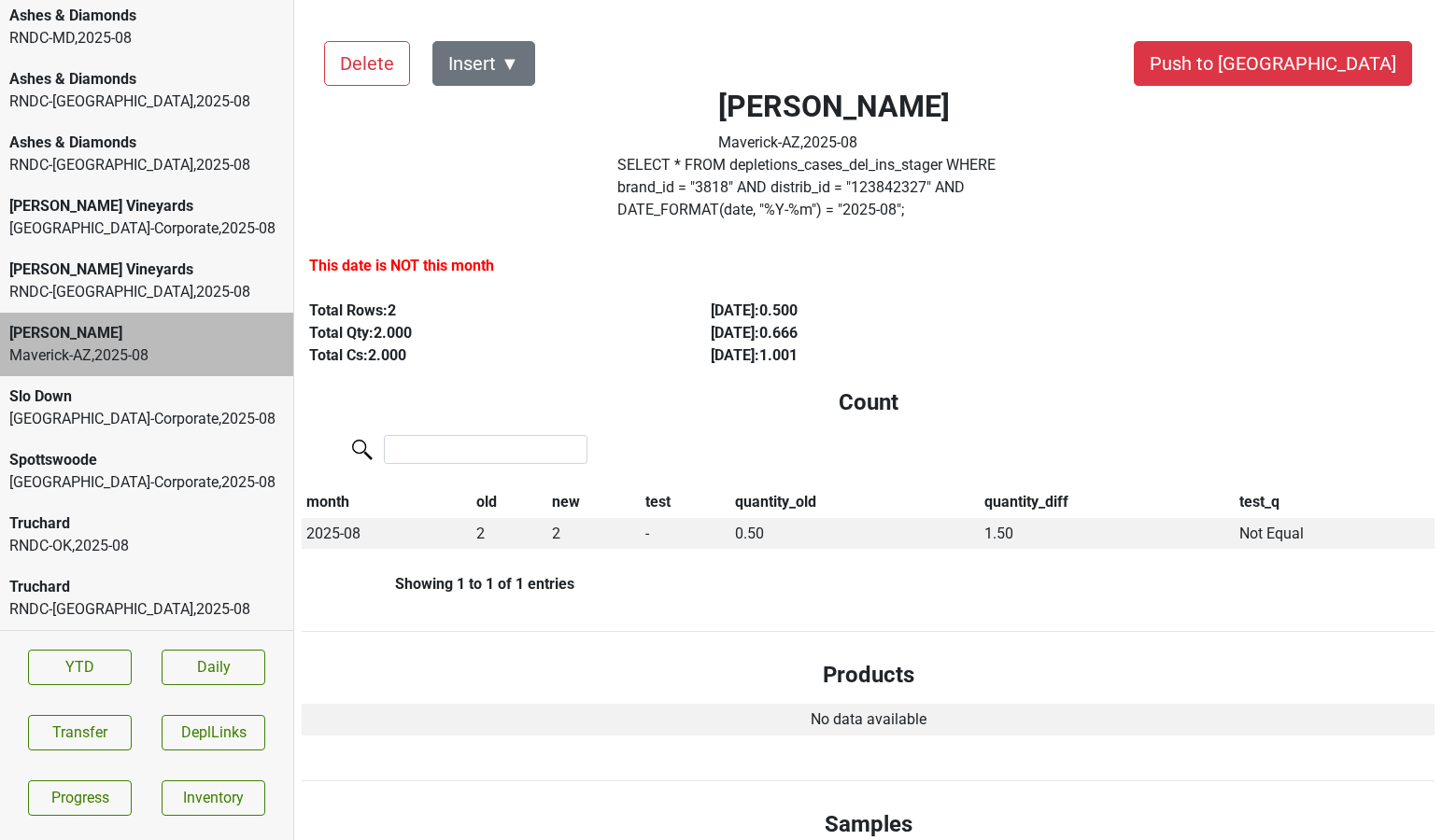
click at [258, 268] on div "Buehler Vineyards" at bounding box center [147, 270] width 274 height 23
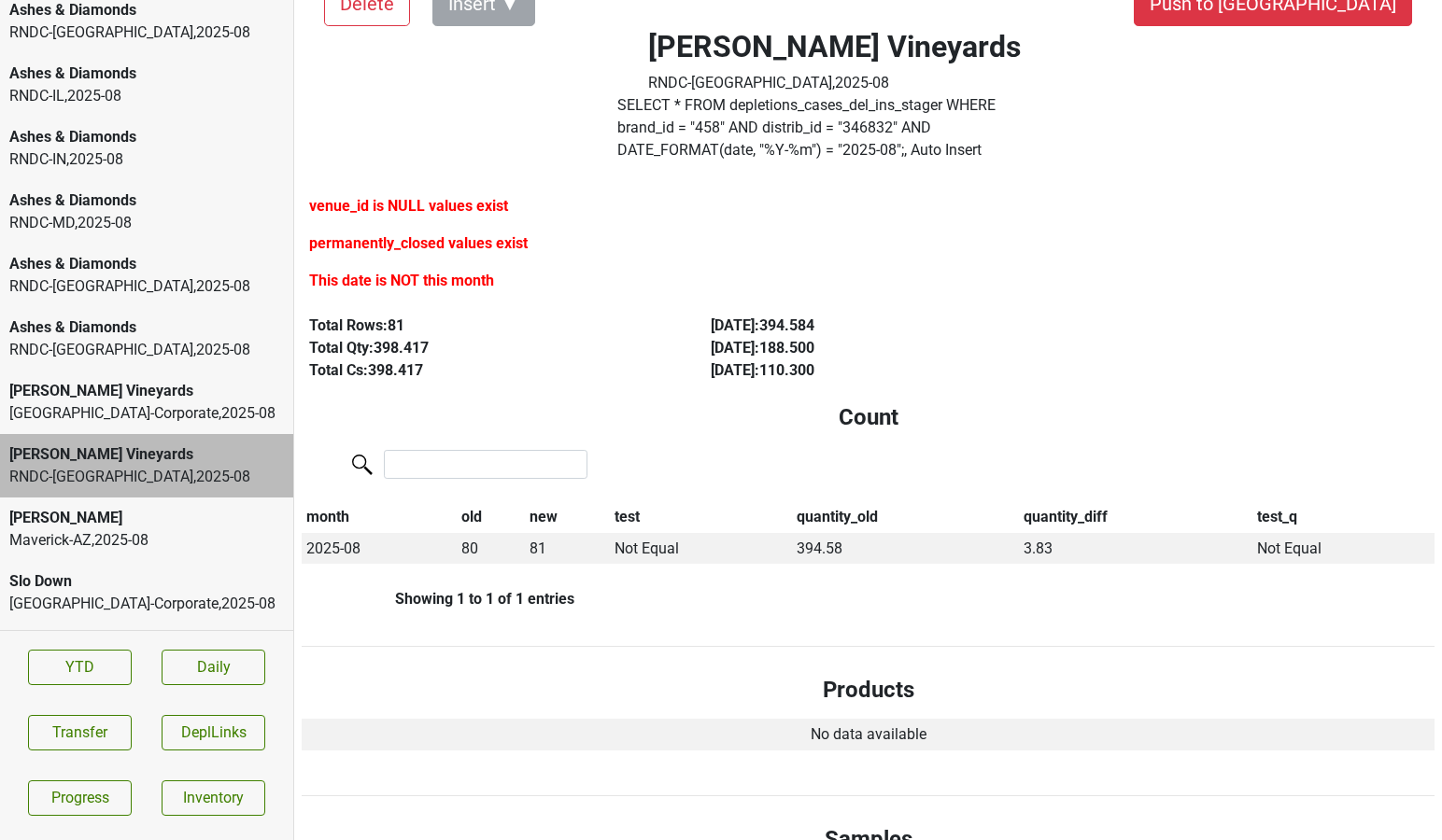
scroll to position [199, 0]
click at [185, 343] on div "RNDC-VA , 2025 - 08" at bounding box center [147, 352] width 274 height 23
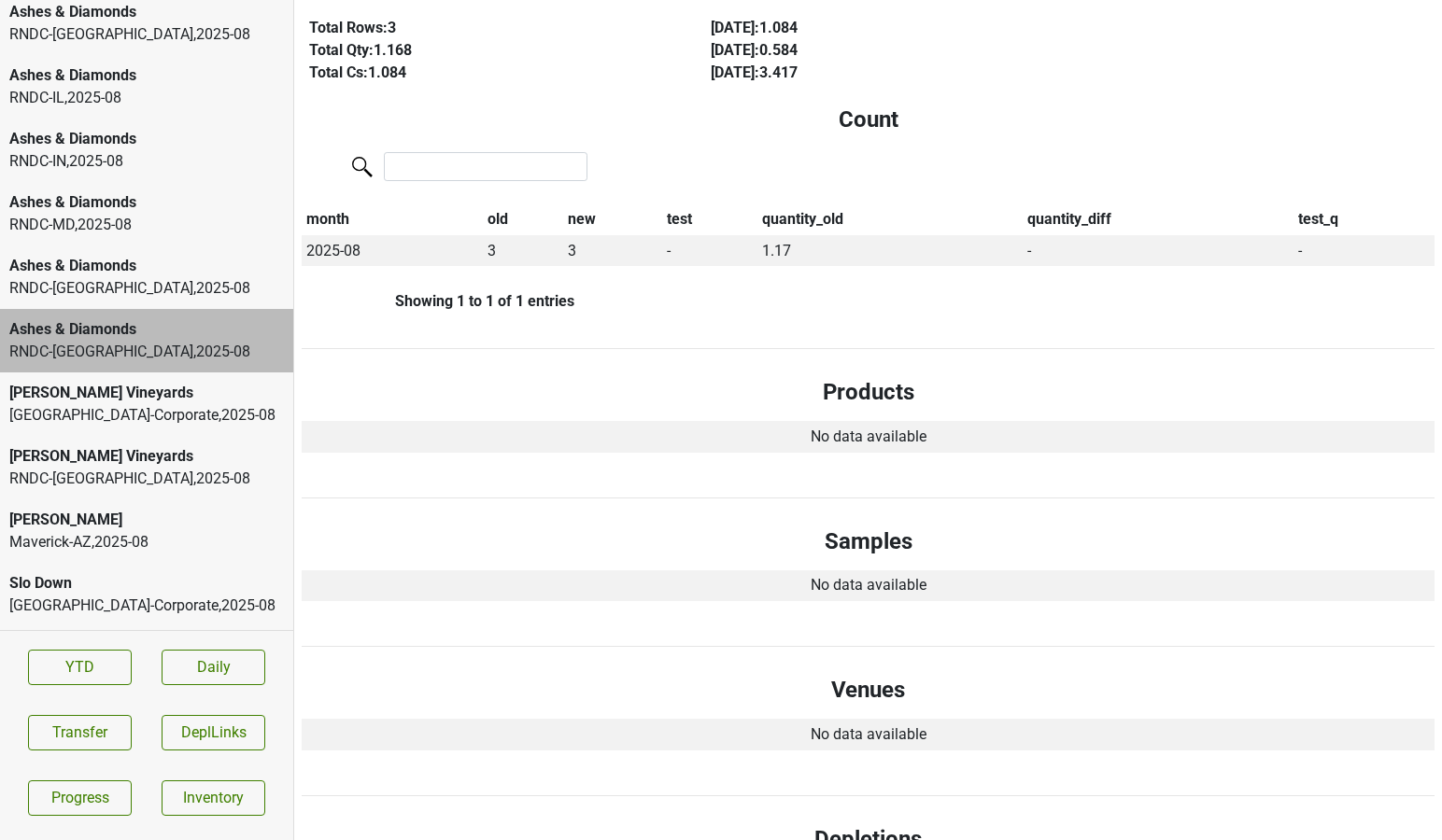
scroll to position [0, 0]
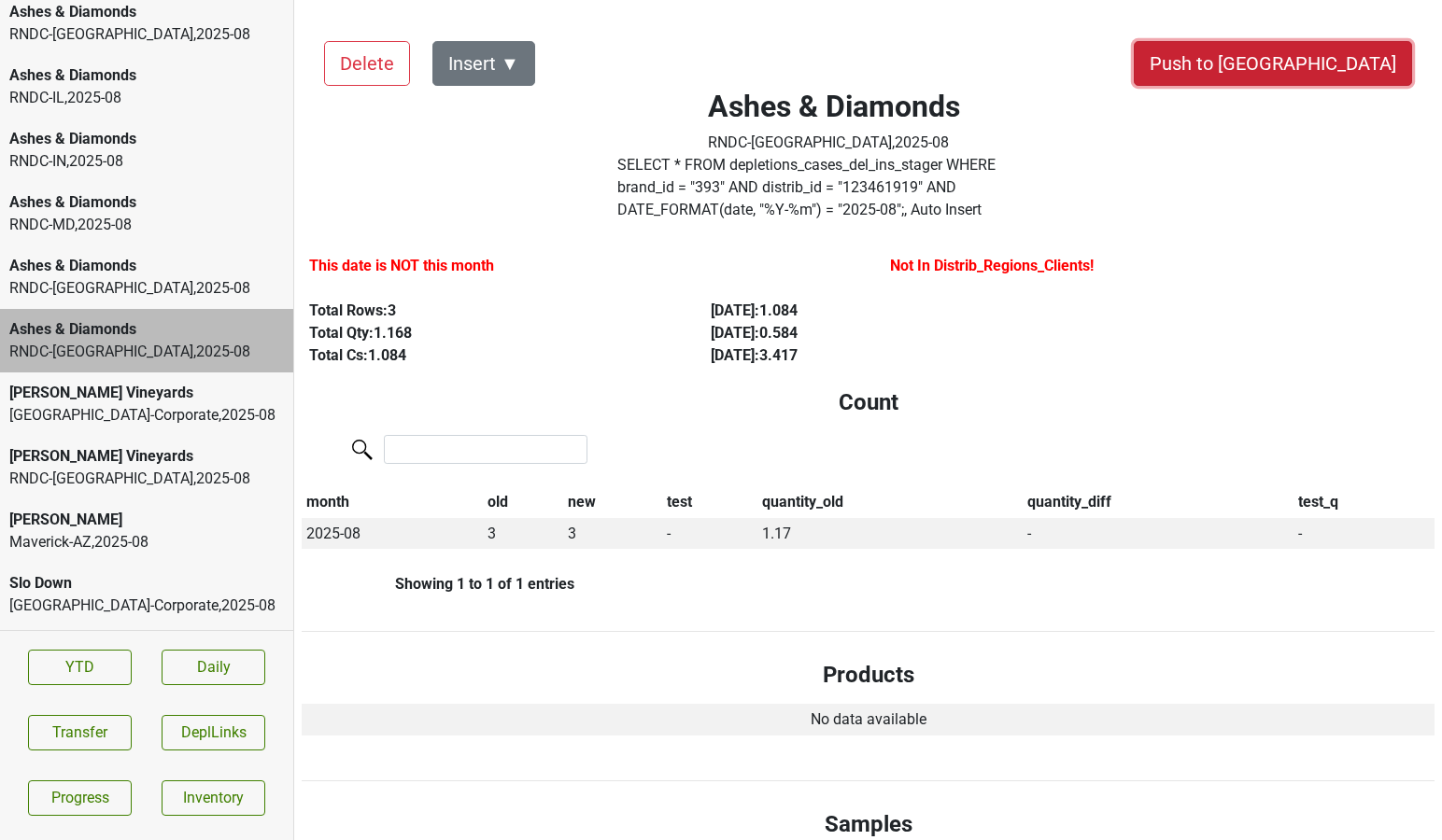
click at [1351, 69] on button "Push to [GEOGRAPHIC_DATA]" at bounding box center [1273, 62] width 278 height 44
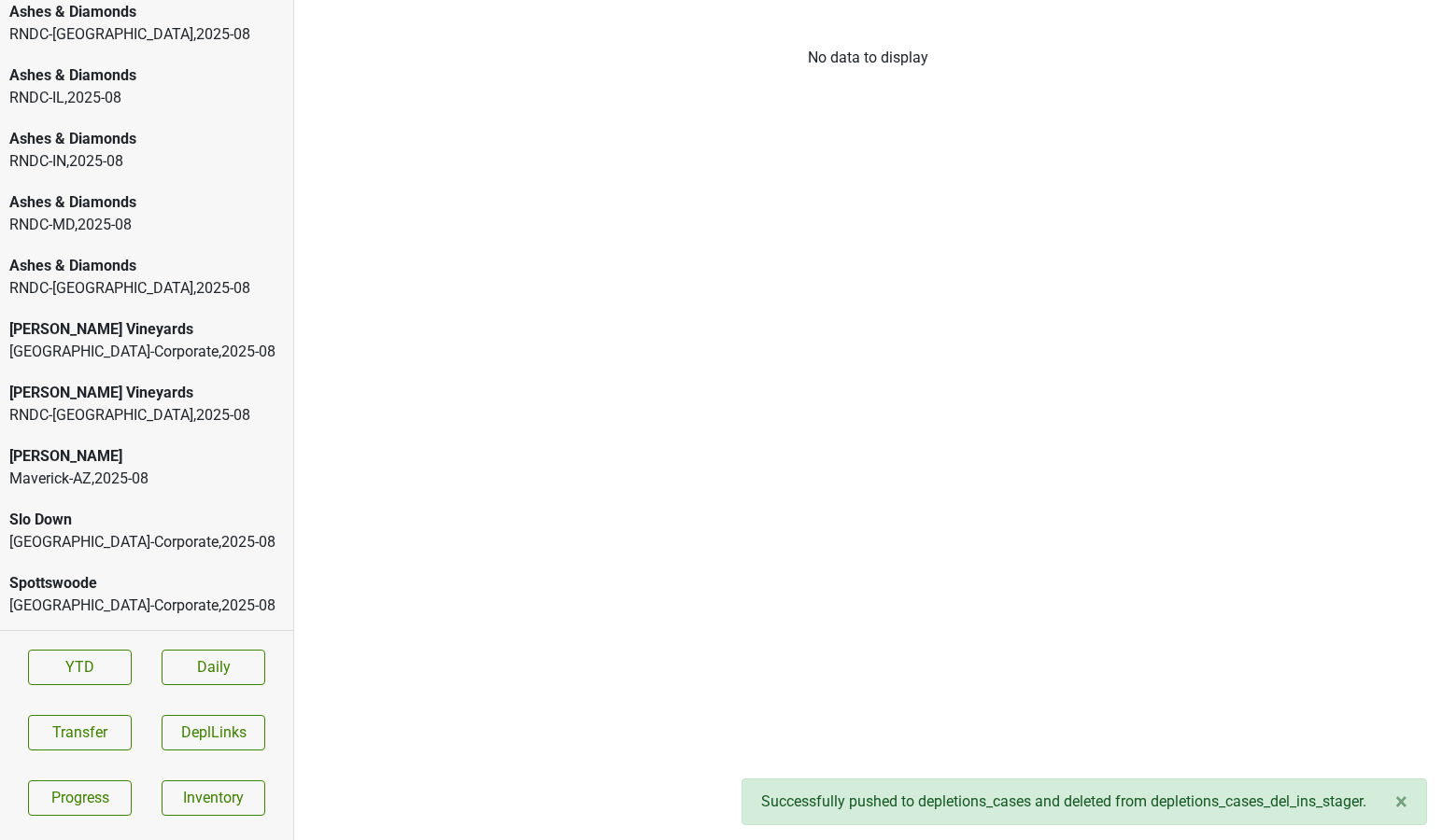
click at [124, 218] on div "RNDC-MD , 2025 - 08" at bounding box center [147, 225] width 274 height 23
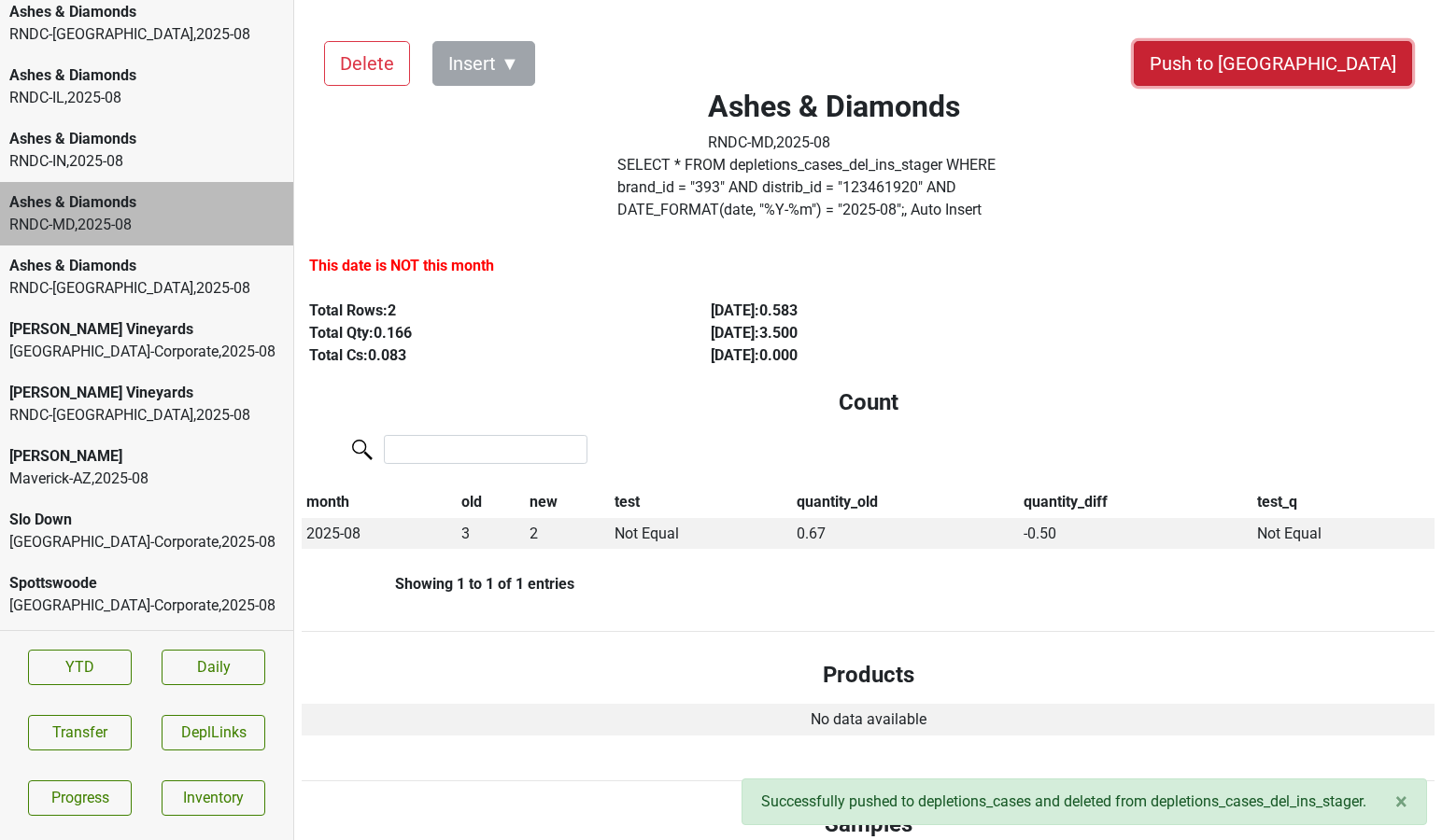
click at [1339, 77] on button "Push to [GEOGRAPHIC_DATA]" at bounding box center [1273, 62] width 278 height 44
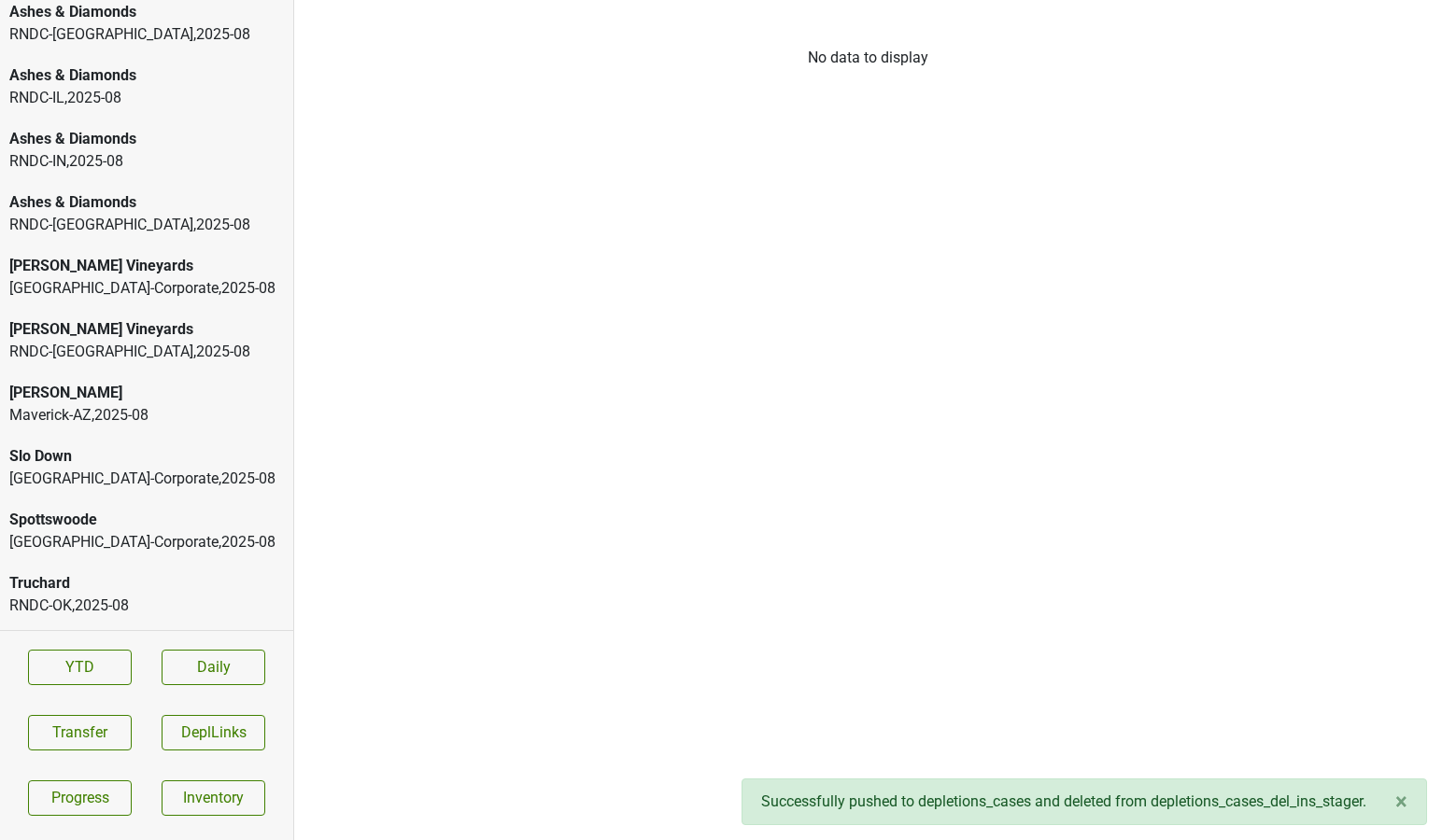
click at [111, 161] on div "RNDC-IN , 2025 - 08" at bounding box center [147, 162] width 274 height 23
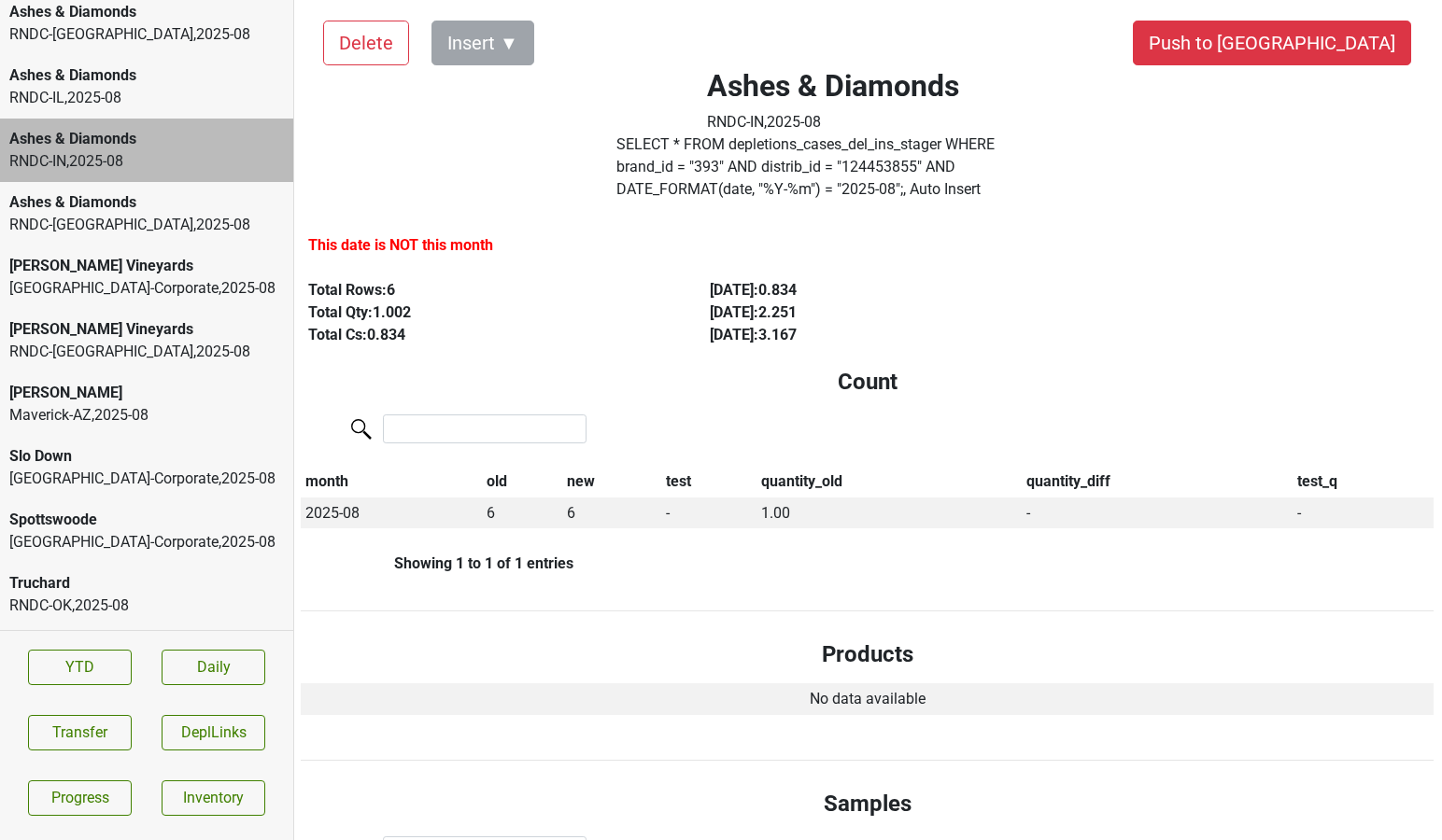
scroll to position [0, 1]
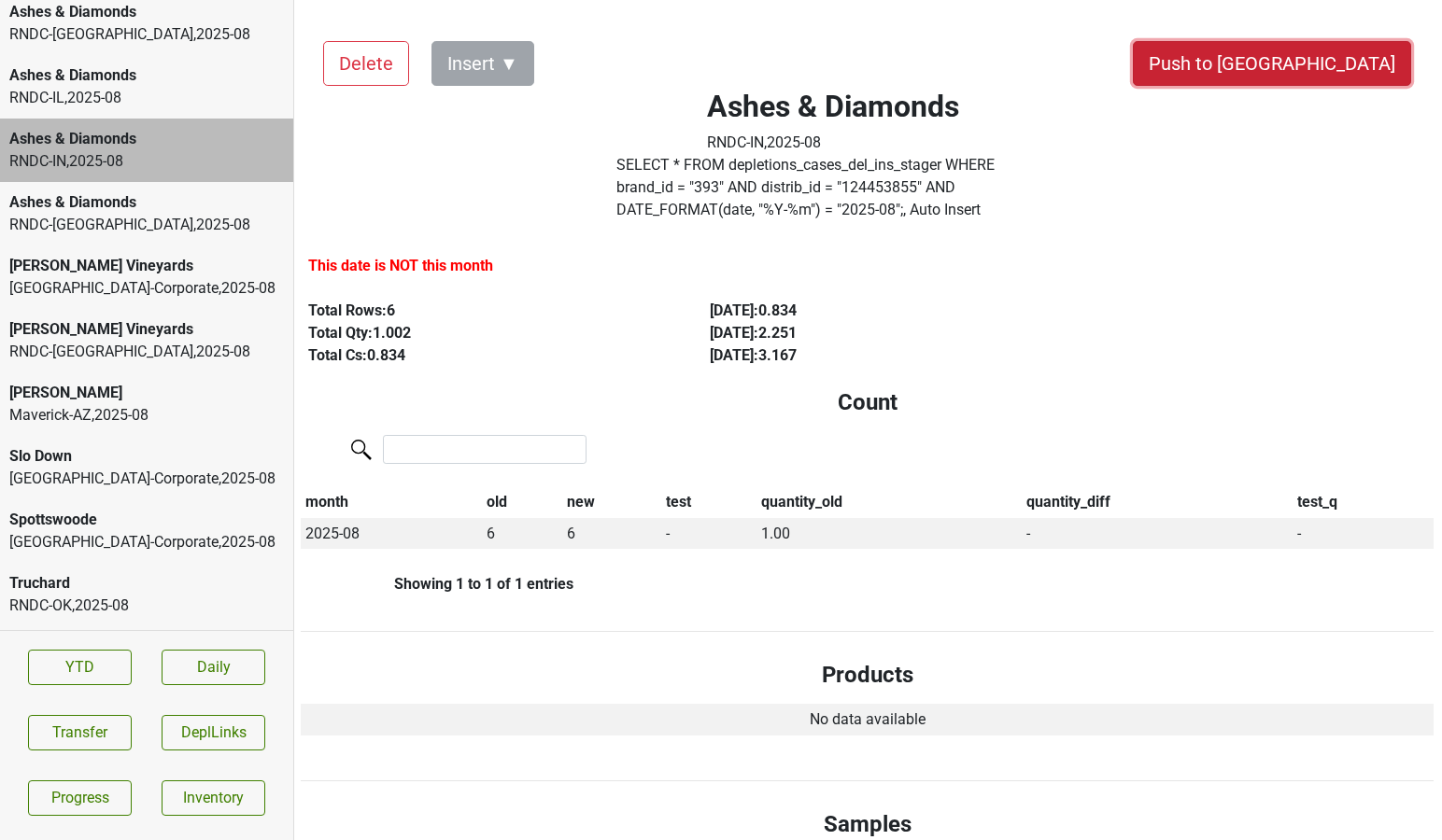
click at [1354, 62] on button "Push to [GEOGRAPHIC_DATA]" at bounding box center [1272, 62] width 278 height 44
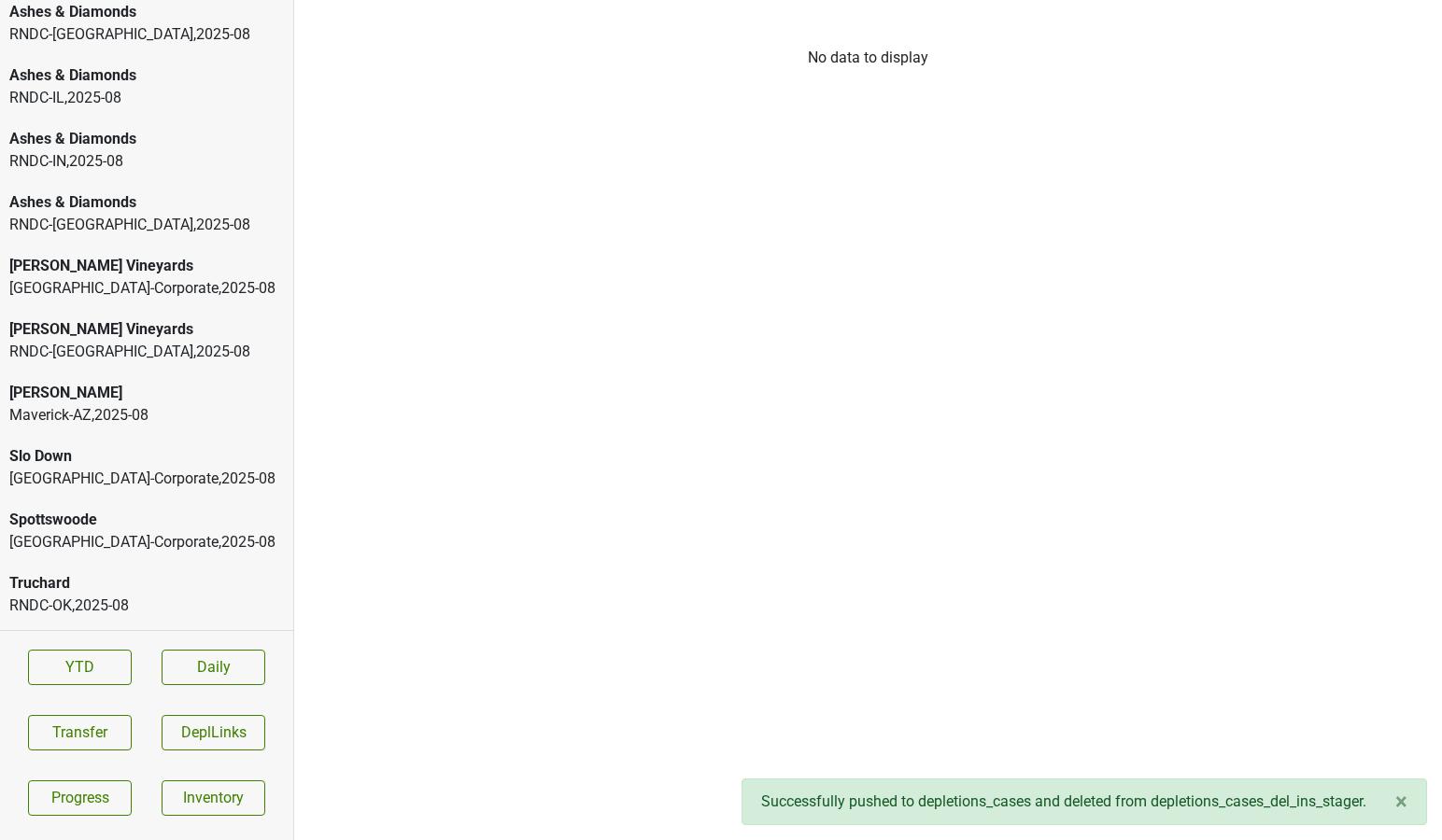
scroll to position [195, 0]
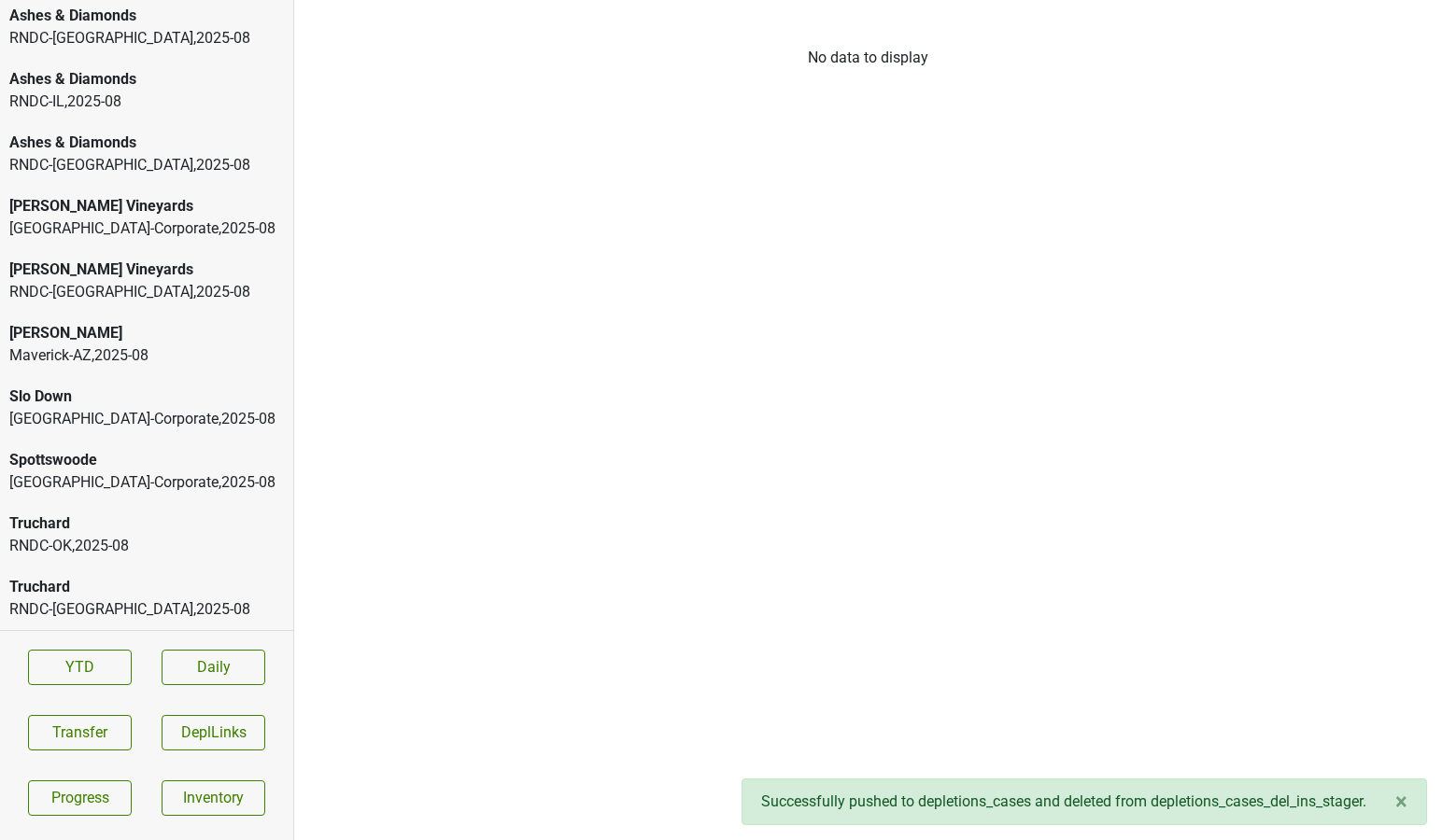
click at [162, 103] on div "RNDC-IL , 2025 - 08" at bounding box center [147, 102] width 274 height 23
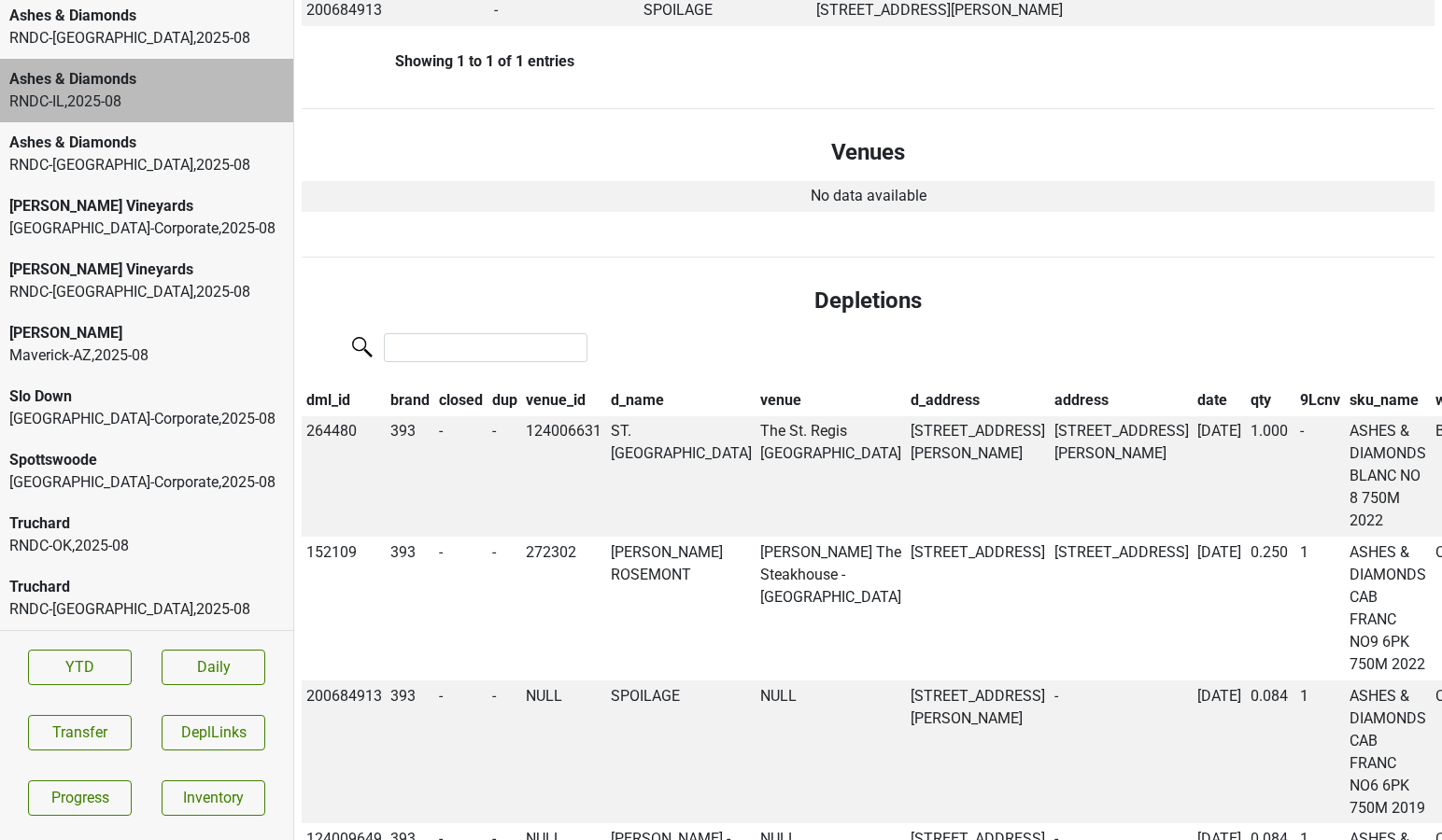
scroll to position [989, 0]
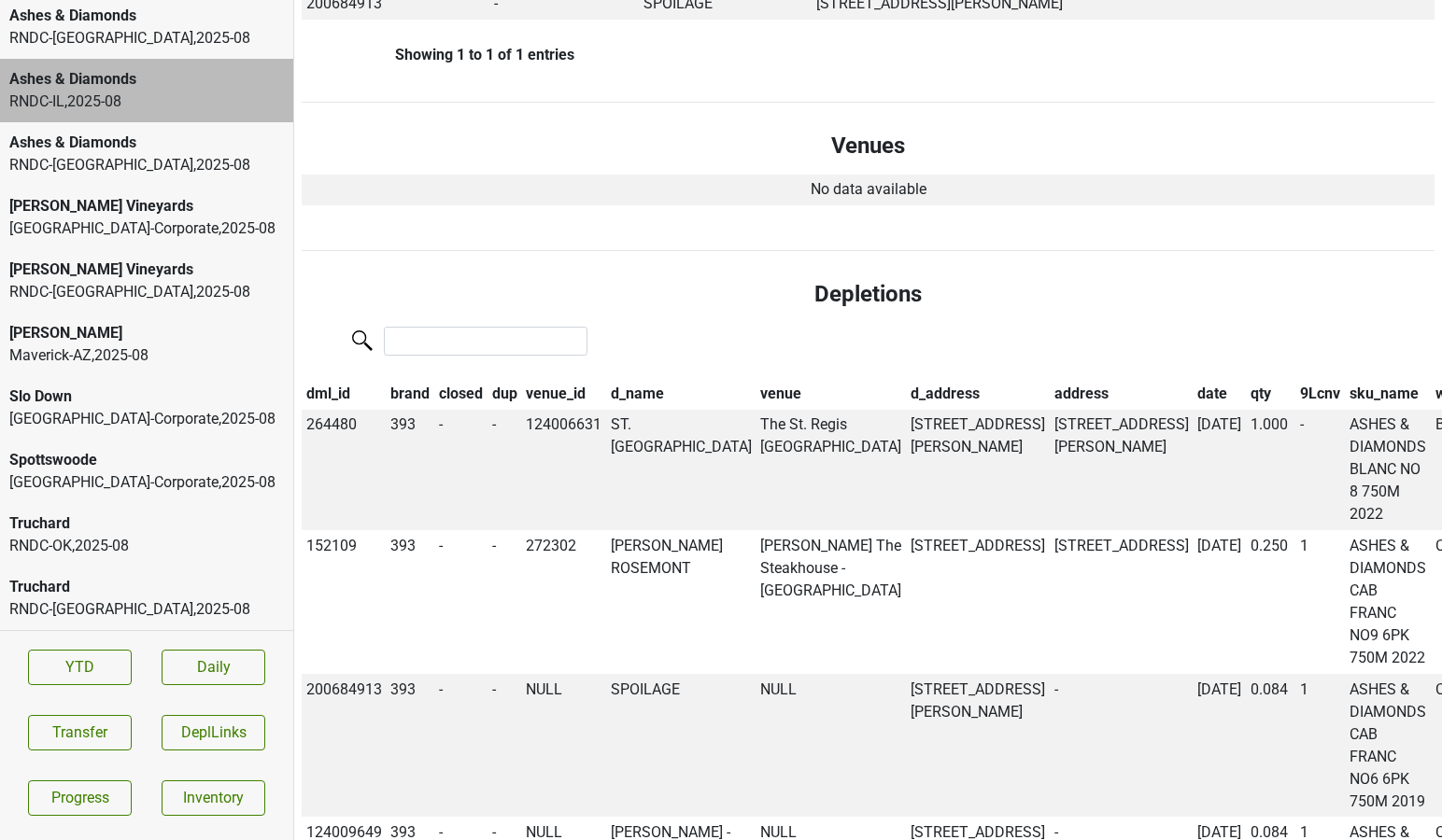
click at [1296, 394] on th "9Lcnv" at bounding box center [1321, 394] width 49 height 32
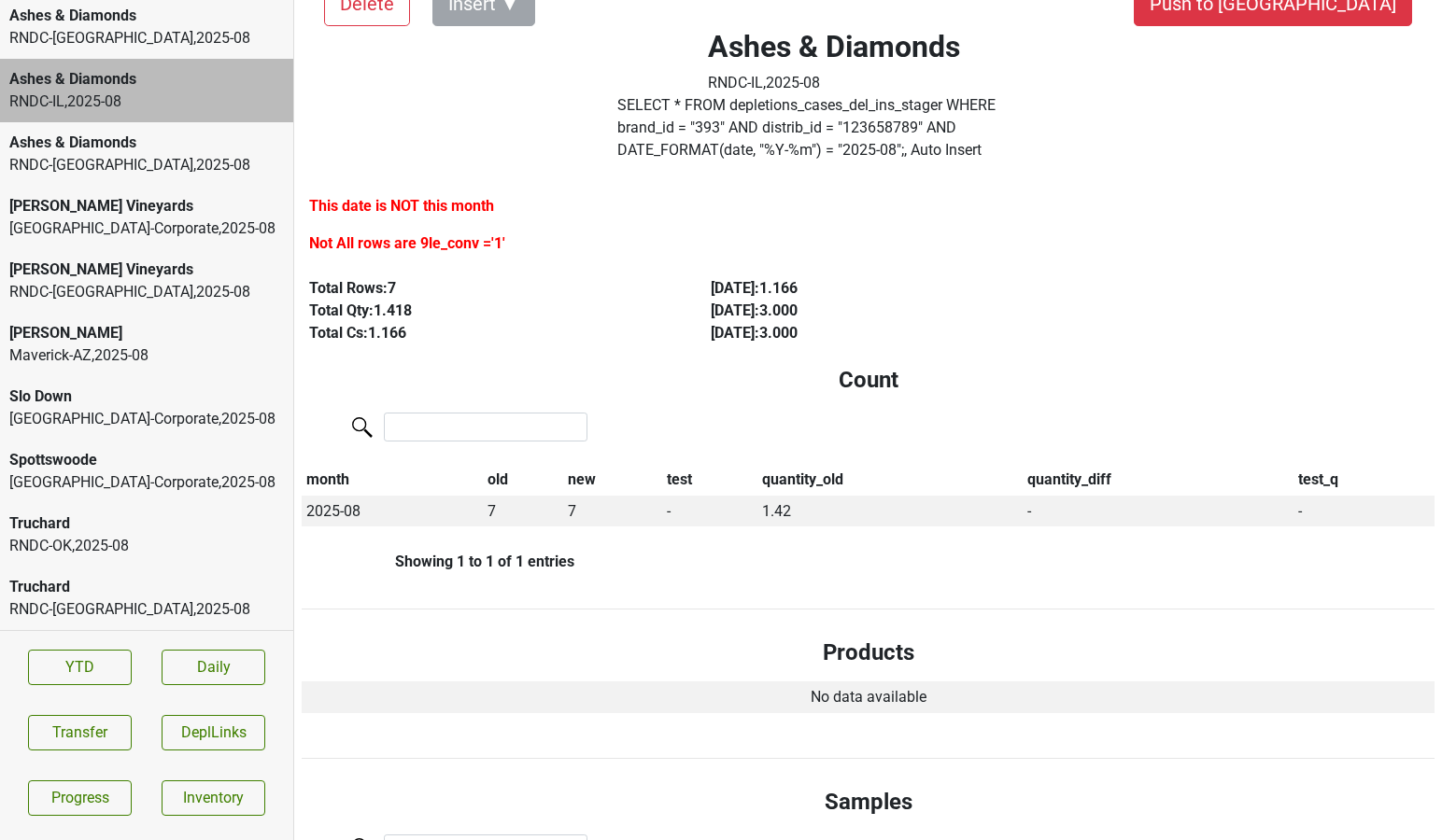
scroll to position [0, 0]
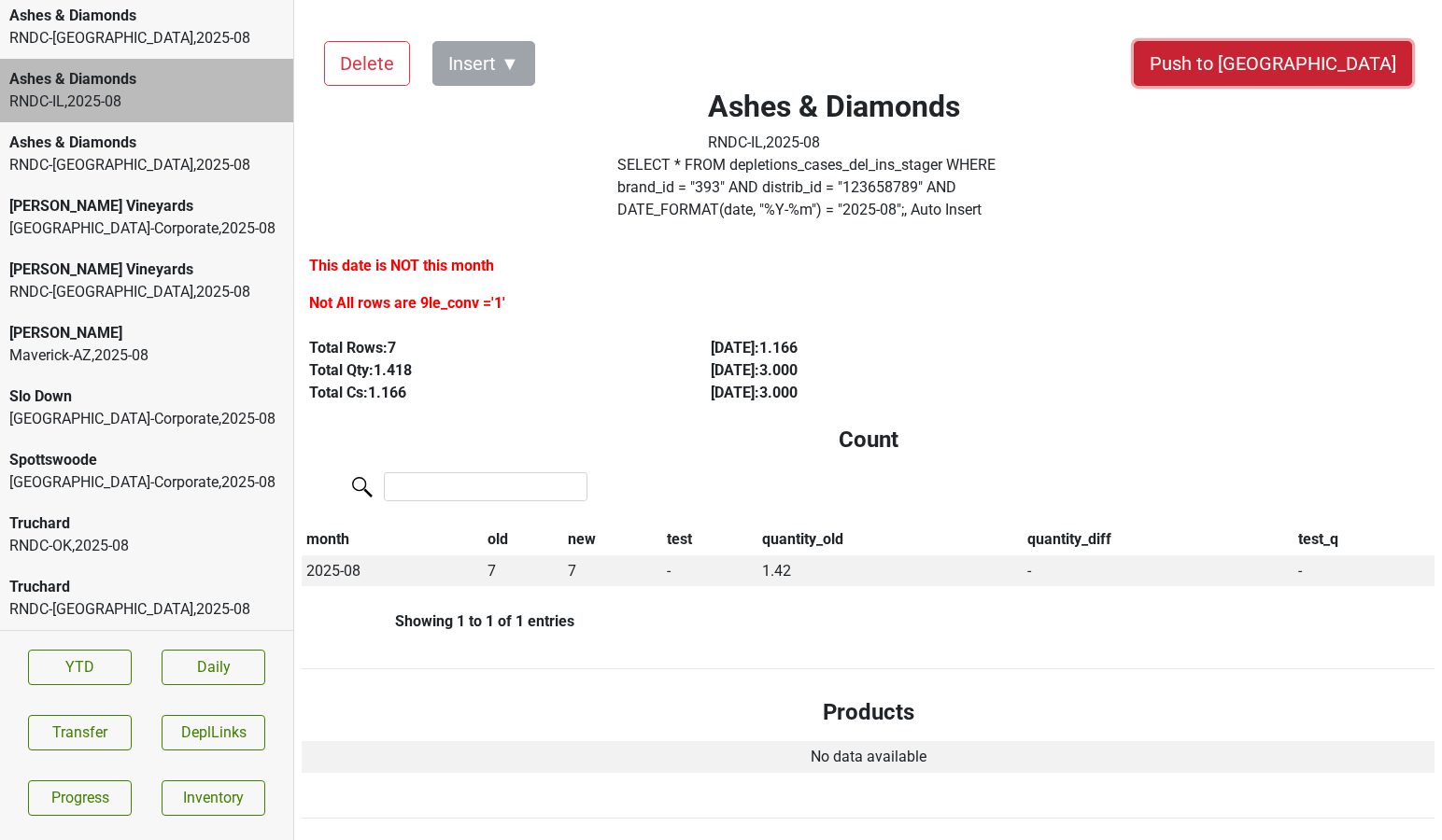
click at [1329, 56] on button "Push to [GEOGRAPHIC_DATA]" at bounding box center [1273, 62] width 278 height 44
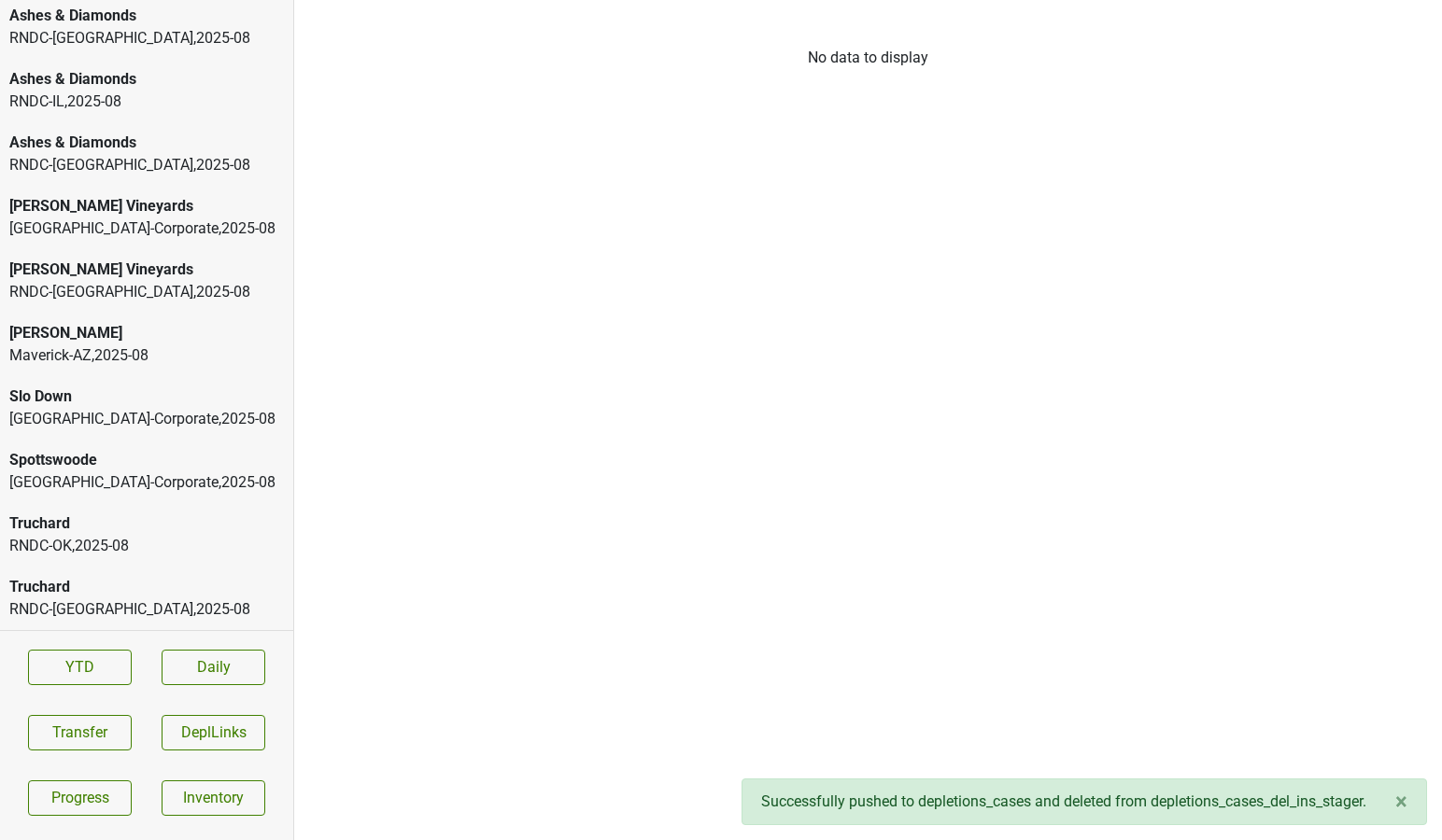
scroll to position [131, 0]
click at [168, 32] on div "RNDC-DC , 2025 - 08" at bounding box center [147, 39] width 274 height 23
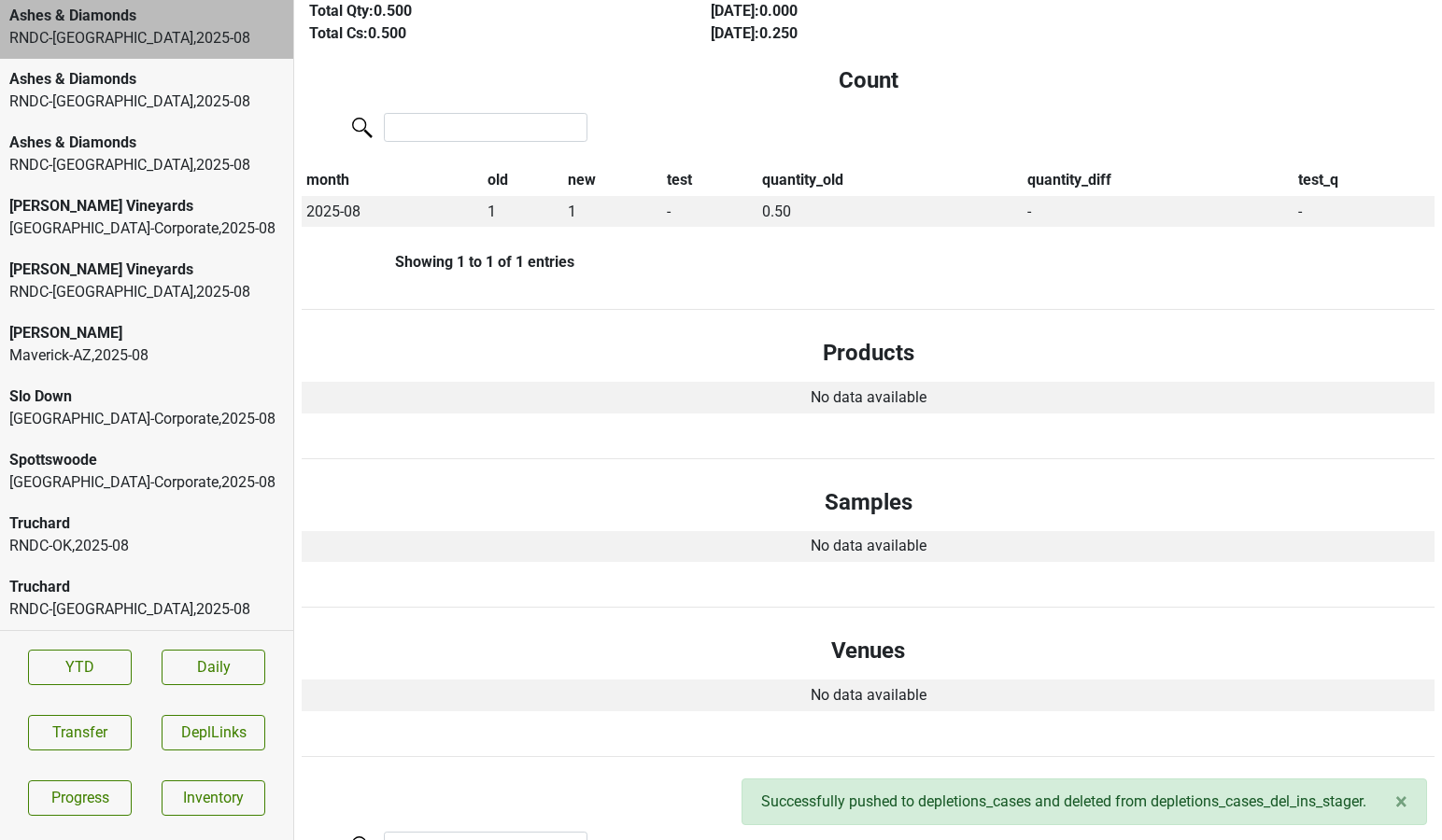
scroll to position [0, 0]
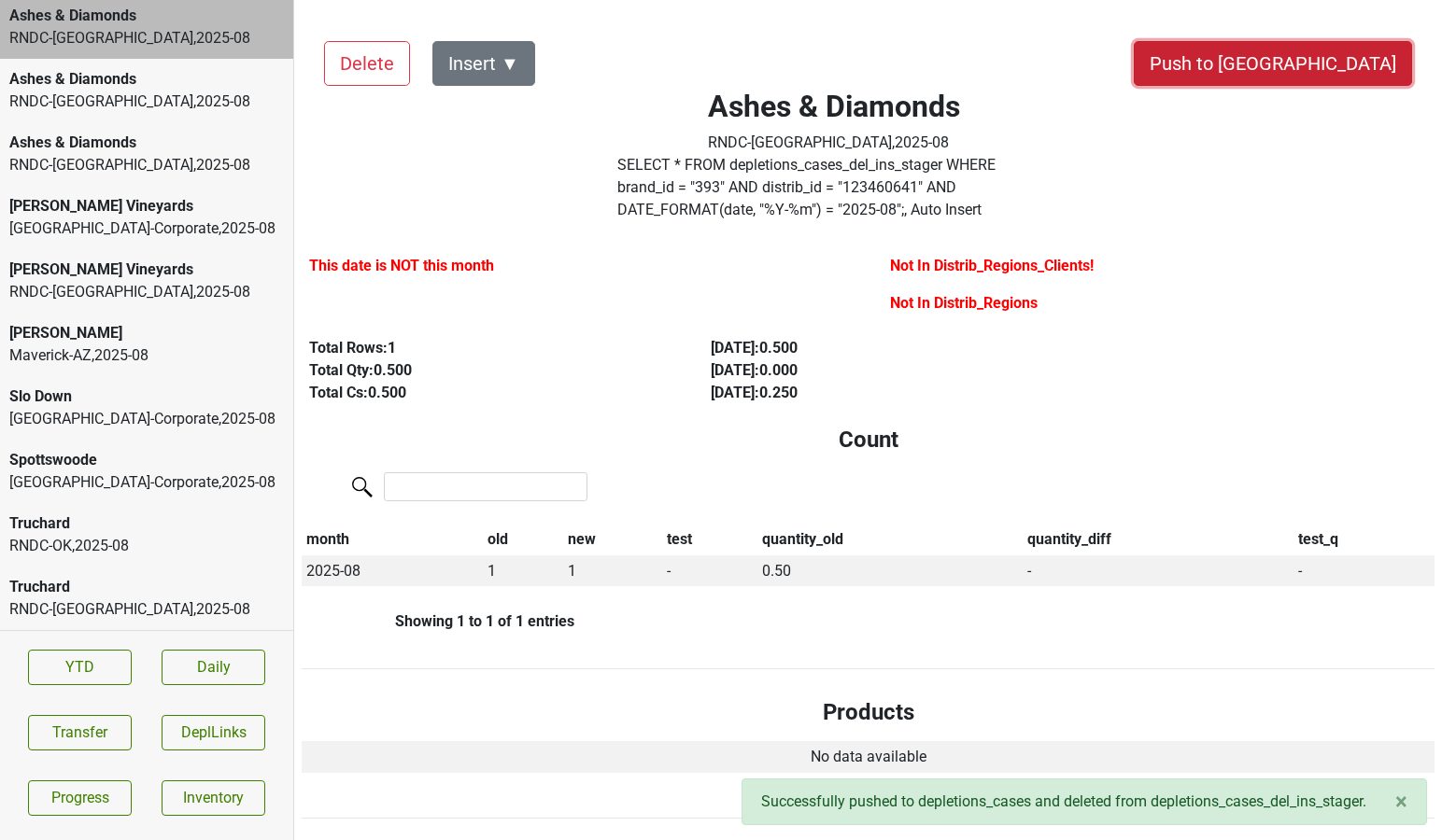
click at [1339, 79] on button "Push to [GEOGRAPHIC_DATA]" at bounding box center [1273, 62] width 278 height 44
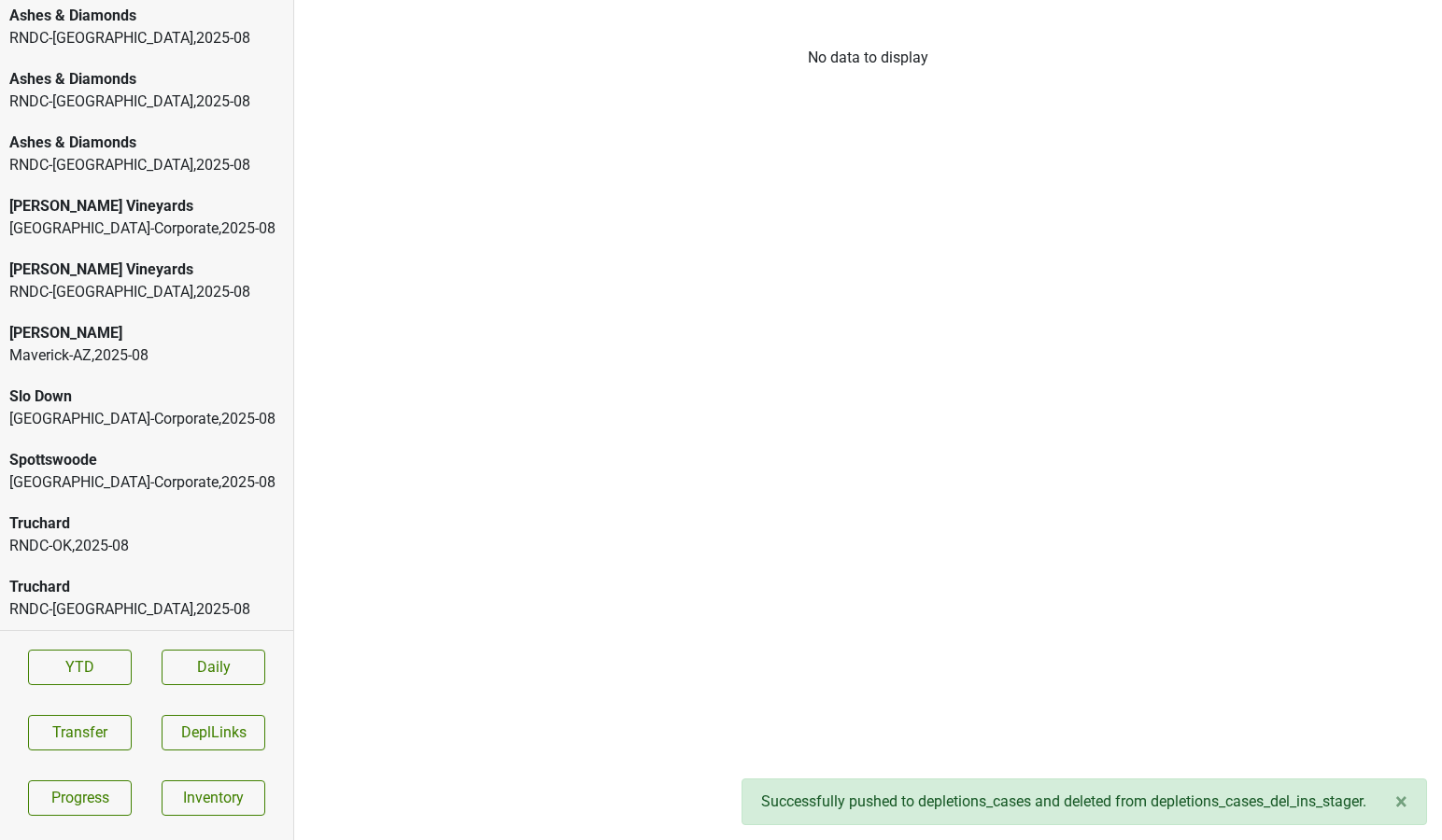
scroll to position [68, 0]
click at [131, 92] on div "RNDC-FL , 2025 - 08" at bounding box center [147, 102] width 274 height 23
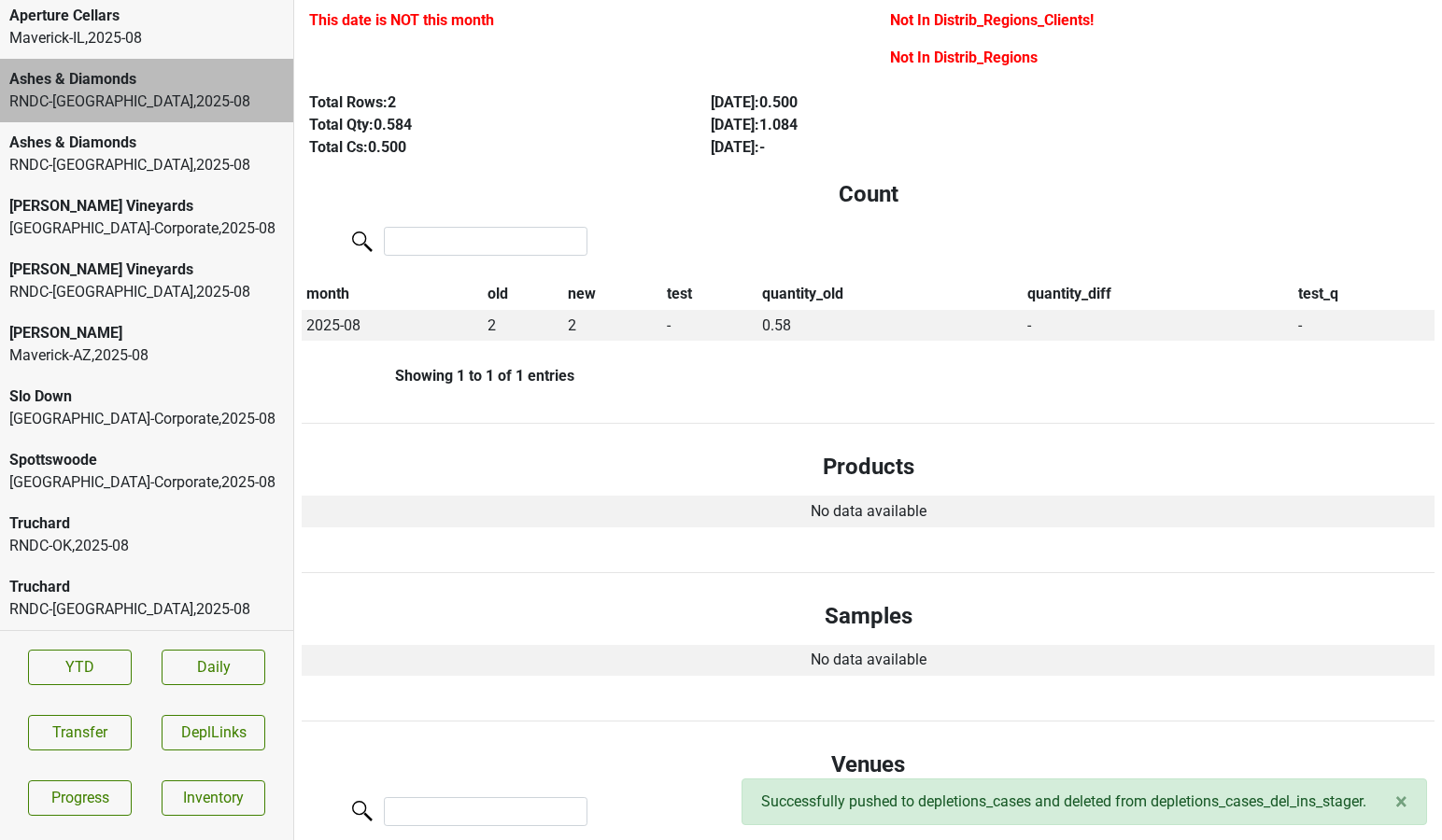
scroll to position [0, 0]
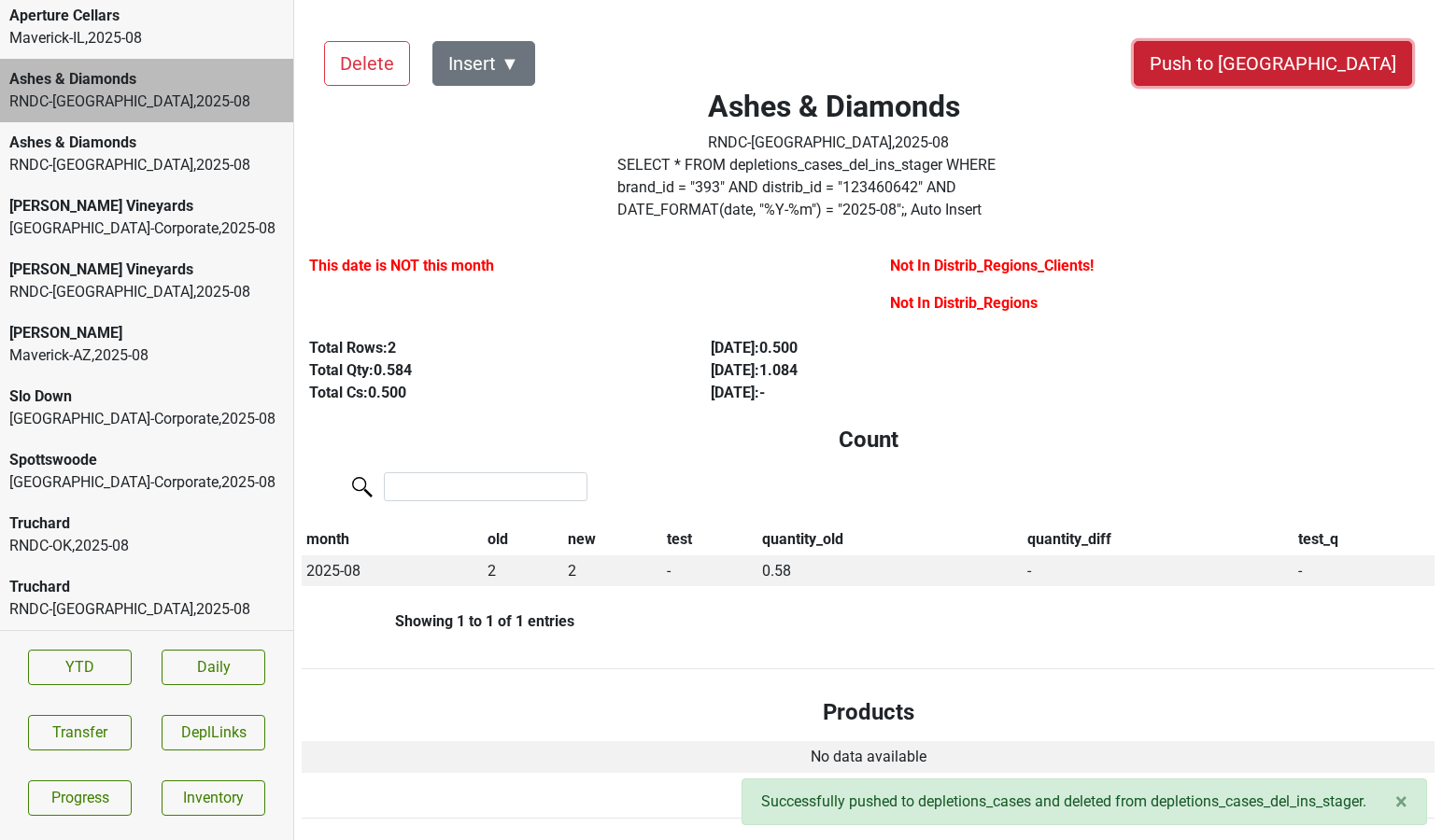
click at [1328, 71] on button "Push to [GEOGRAPHIC_DATA]" at bounding box center [1273, 62] width 278 height 44
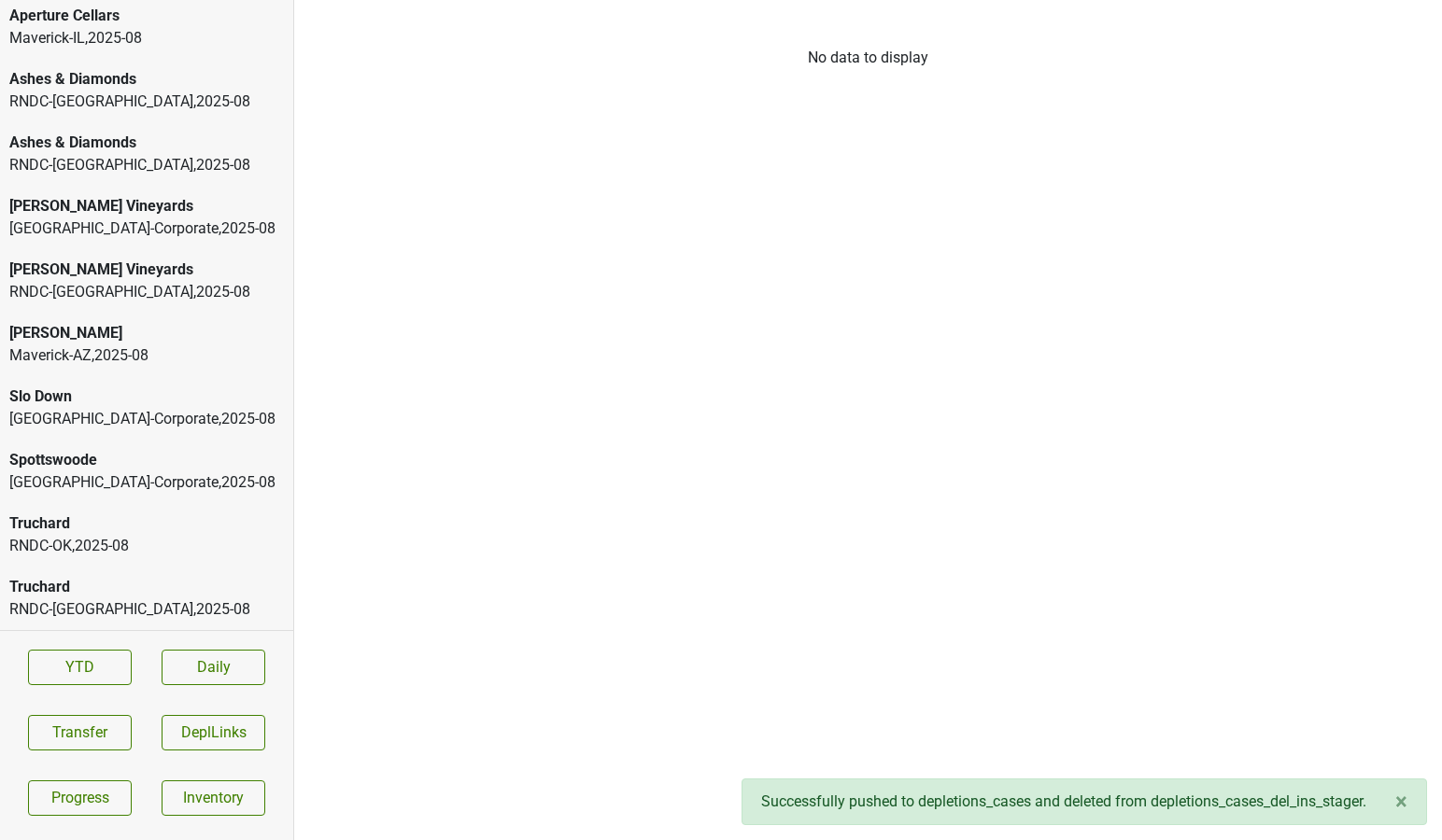
scroll to position [5, 0]
click at [153, 97] on div "Maverick-IL , 2025 - 08" at bounding box center [147, 102] width 274 height 23
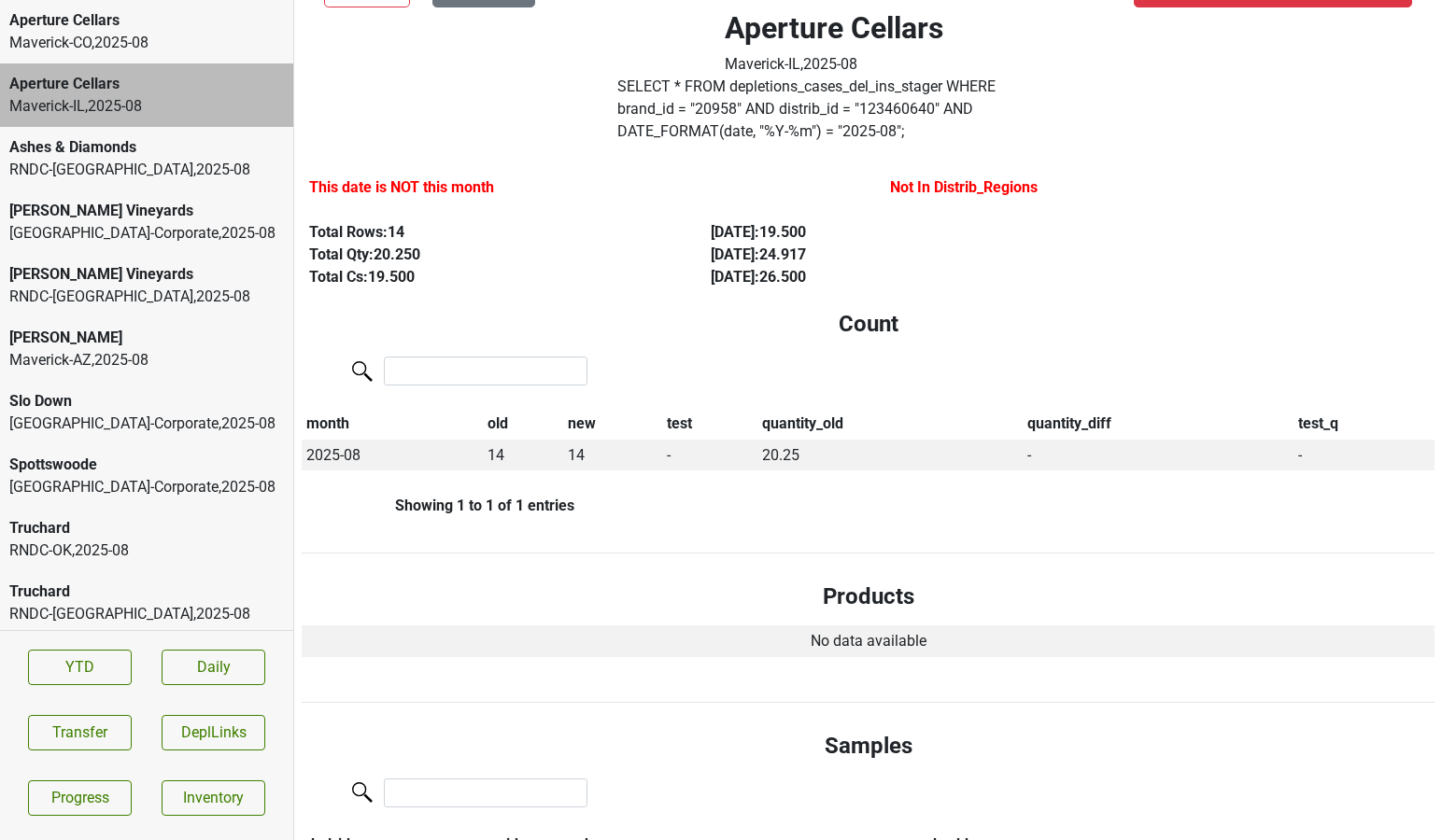
scroll to position [0, 0]
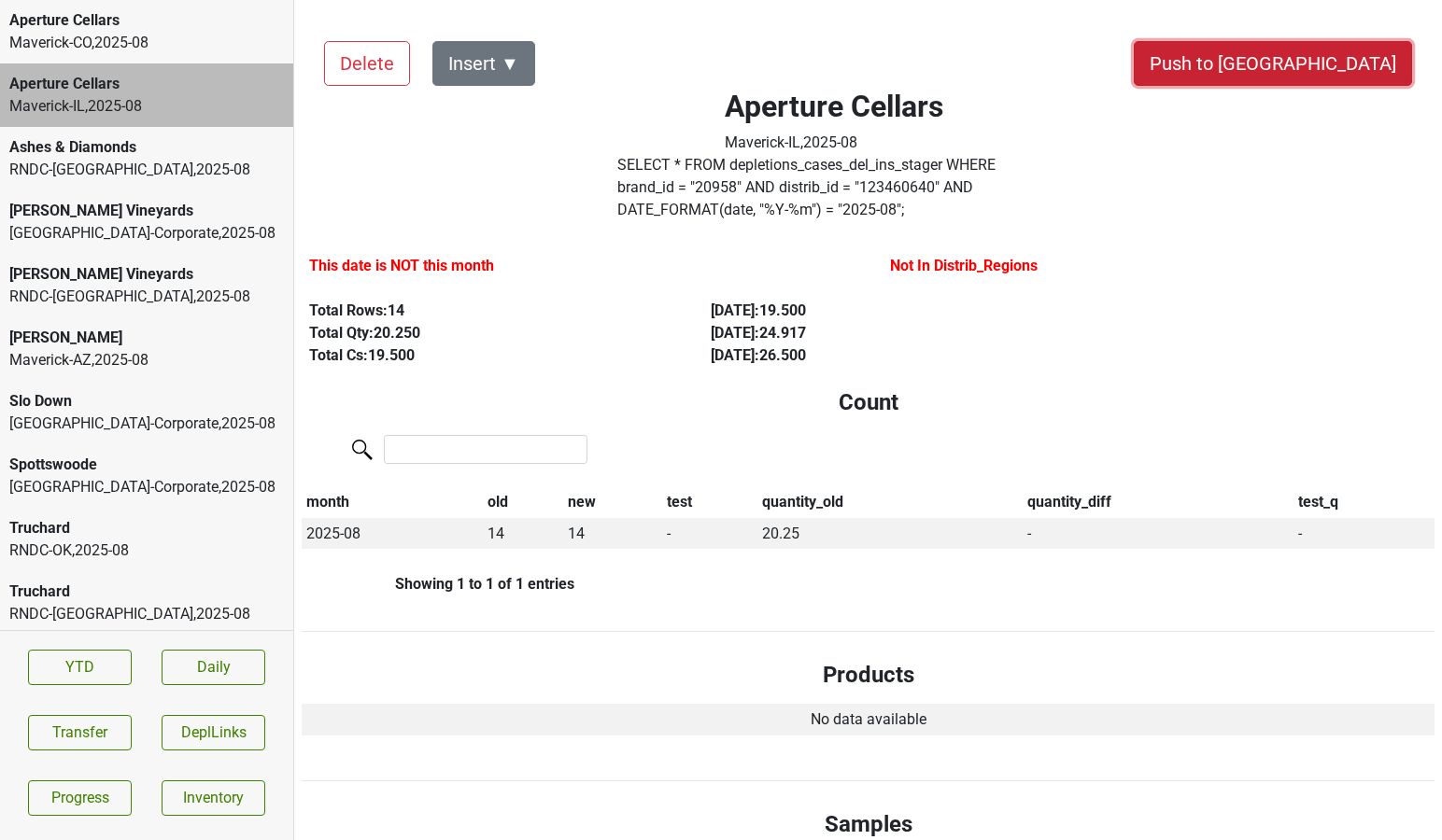
click at [1346, 71] on button "Push to [GEOGRAPHIC_DATA]" at bounding box center [1273, 62] width 278 height 44
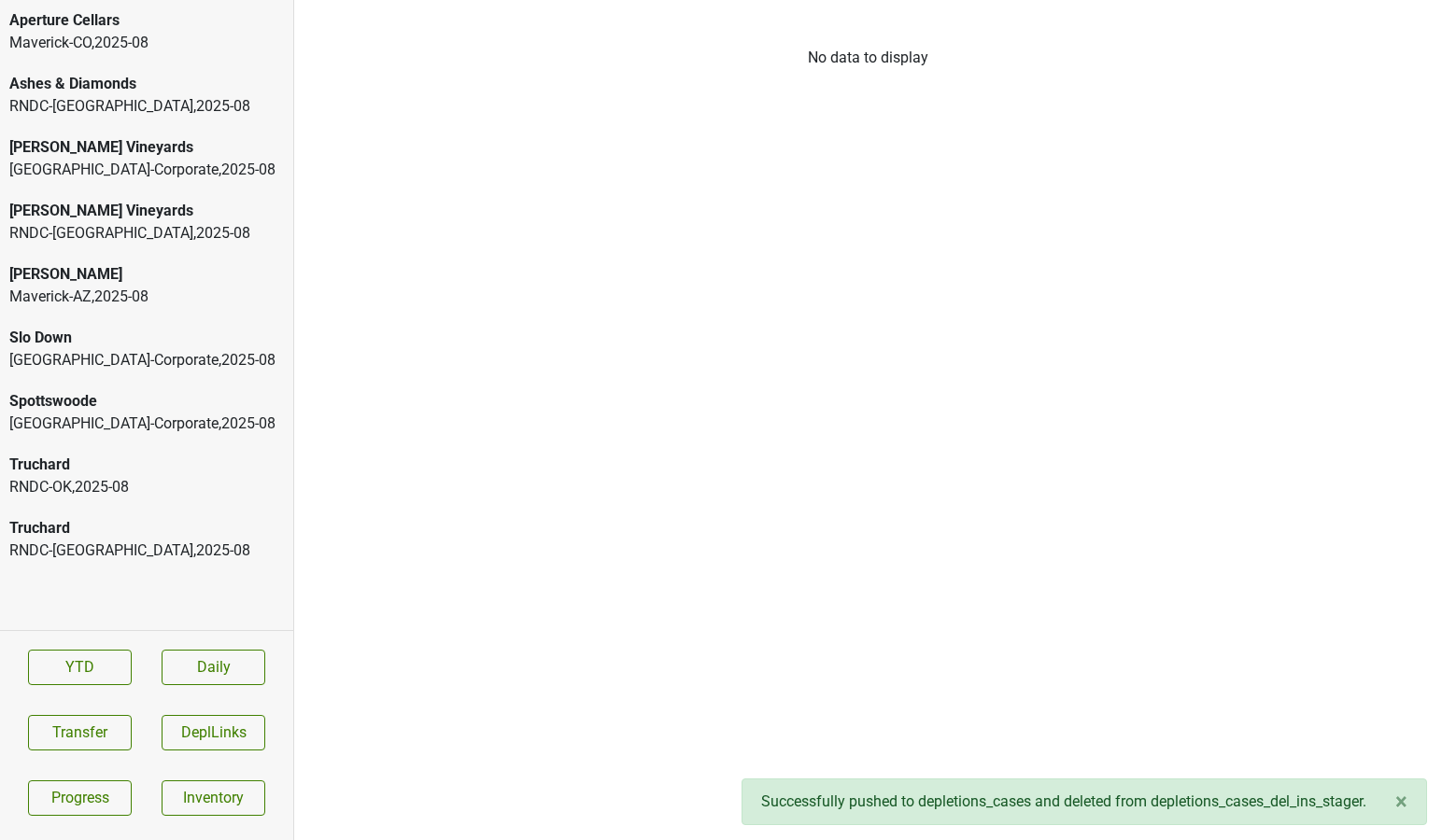
click at [188, 34] on div "Maverick-CO , 2025 - 08" at bounding box center [147, 44] width 274 height 23
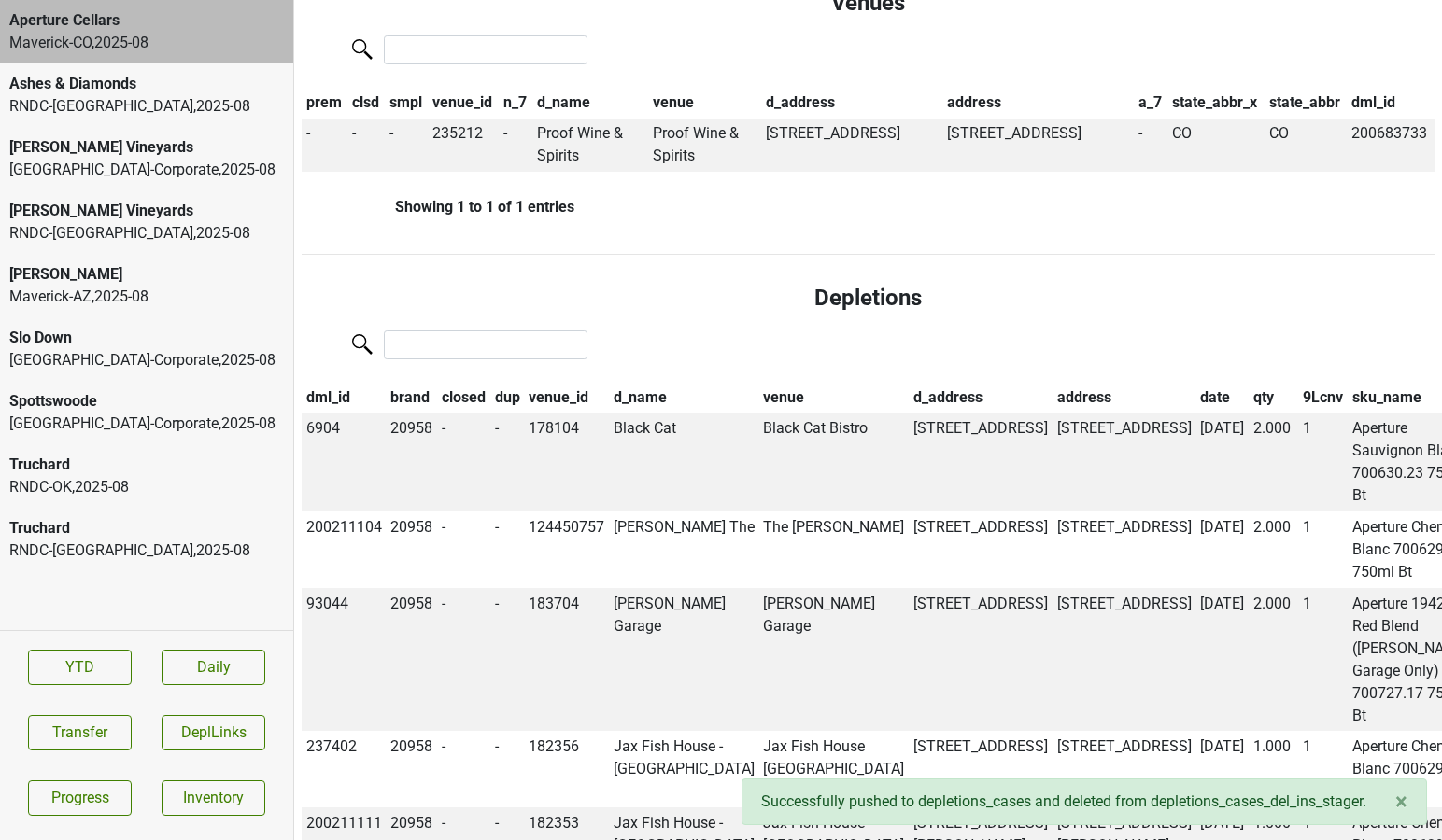
scroll to position [1046, 0]
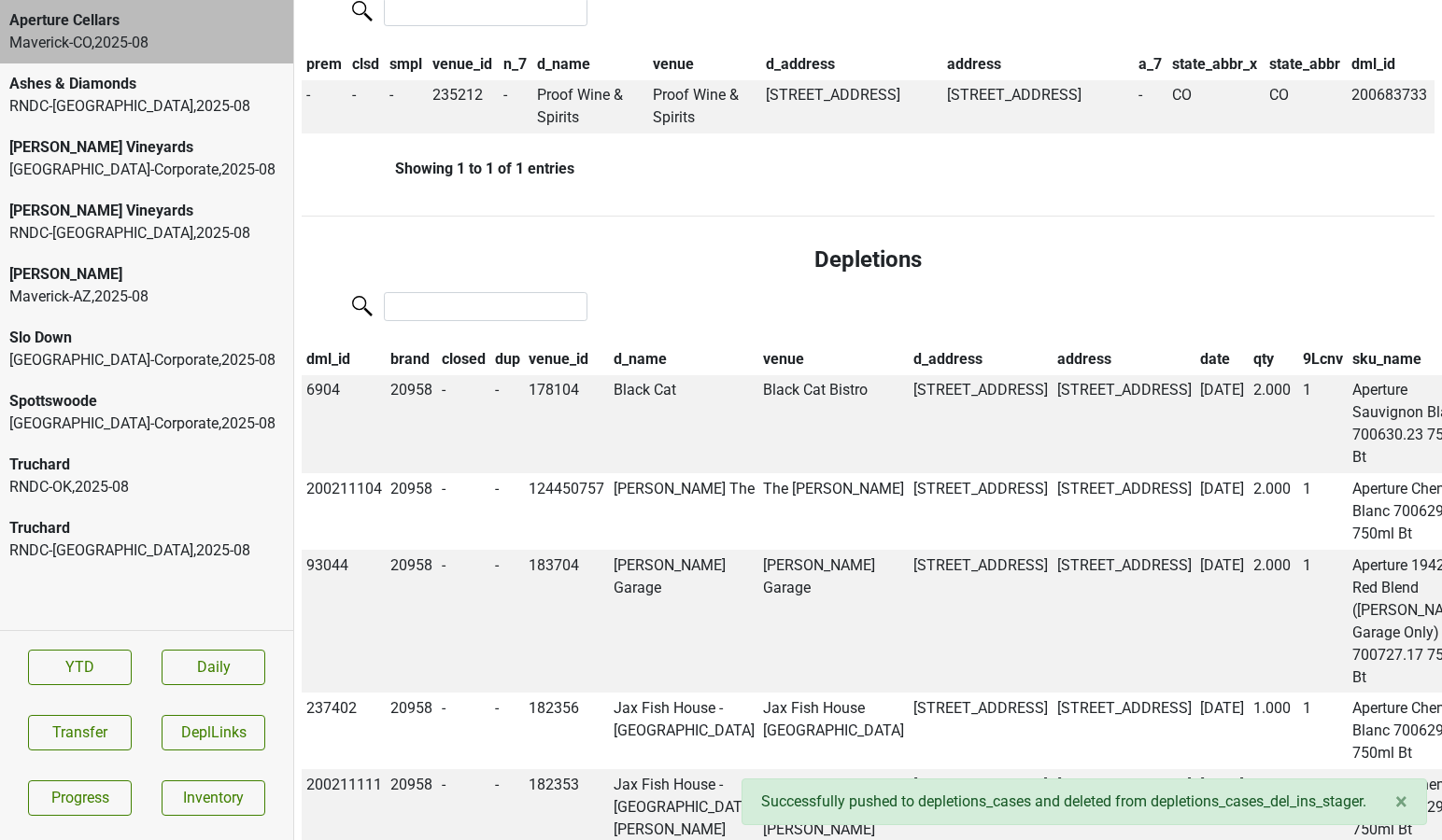
click at [474, 343] on th "closed" at bounding box center [464, 359] width 53 height 32
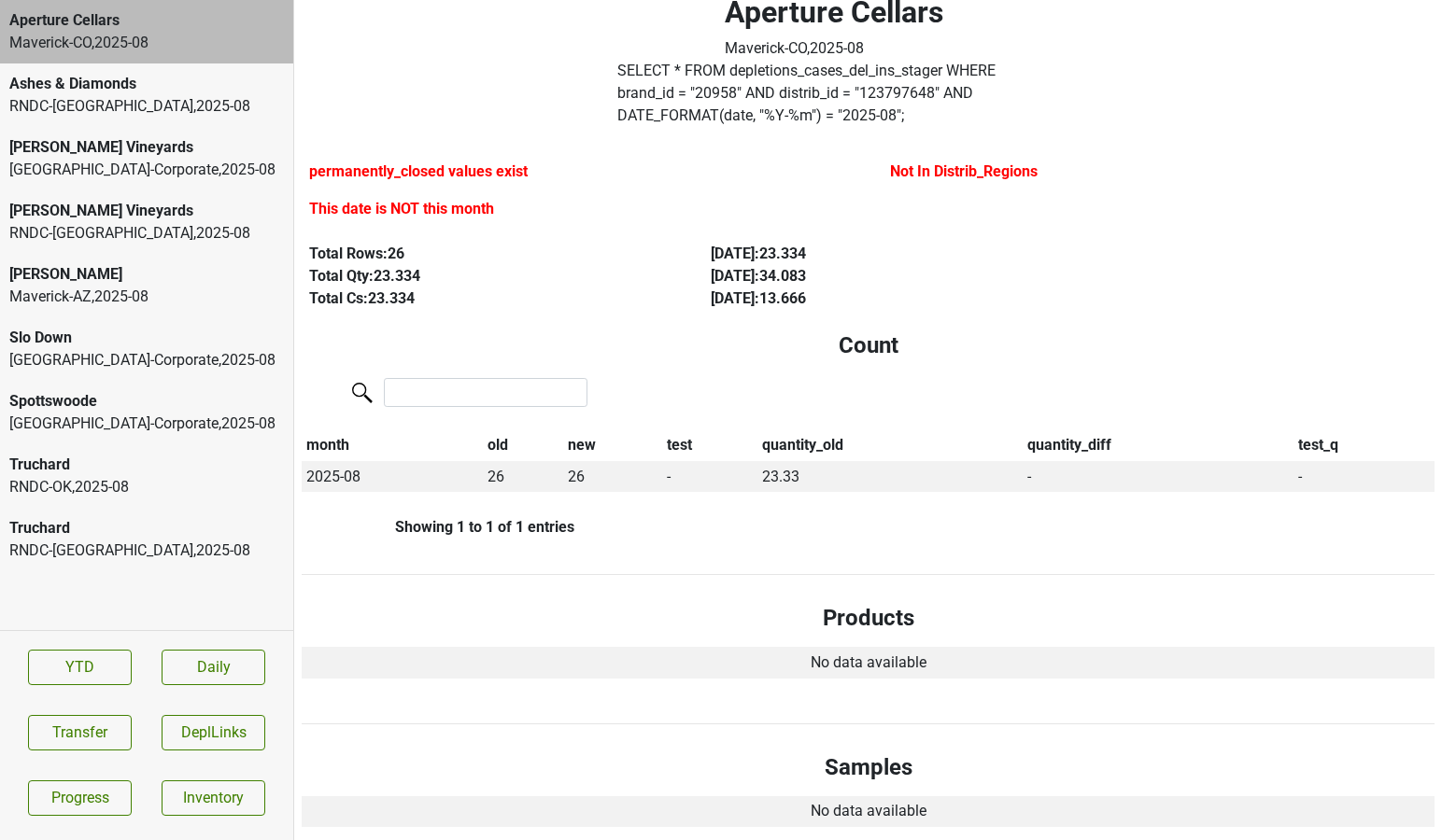
scroll to position [0, 0]
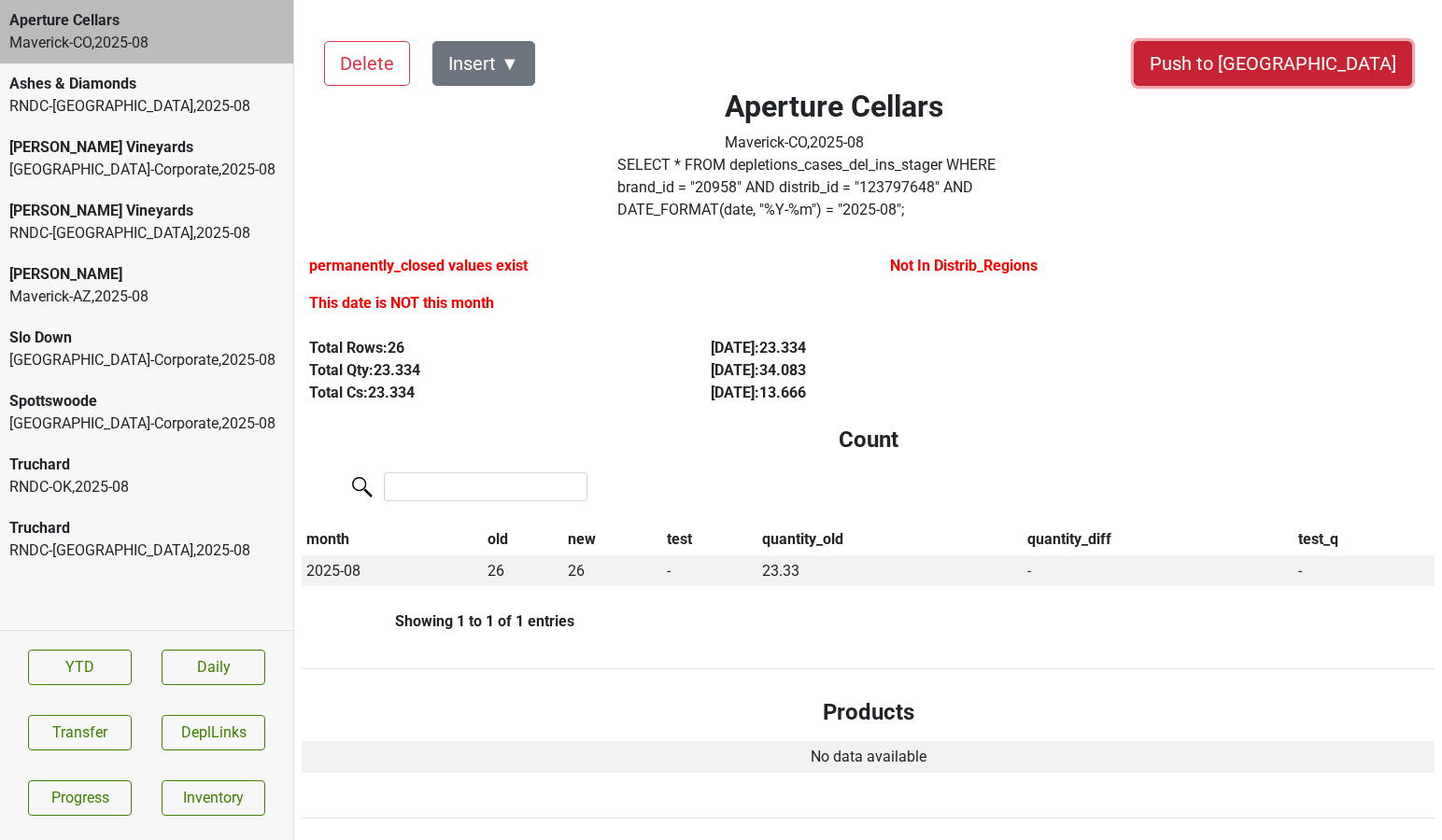
click at [1357, 62] on button "Push to [GEOGRAPHIC_DATA]" at bounding box center [1273, 62] width 278 height 44
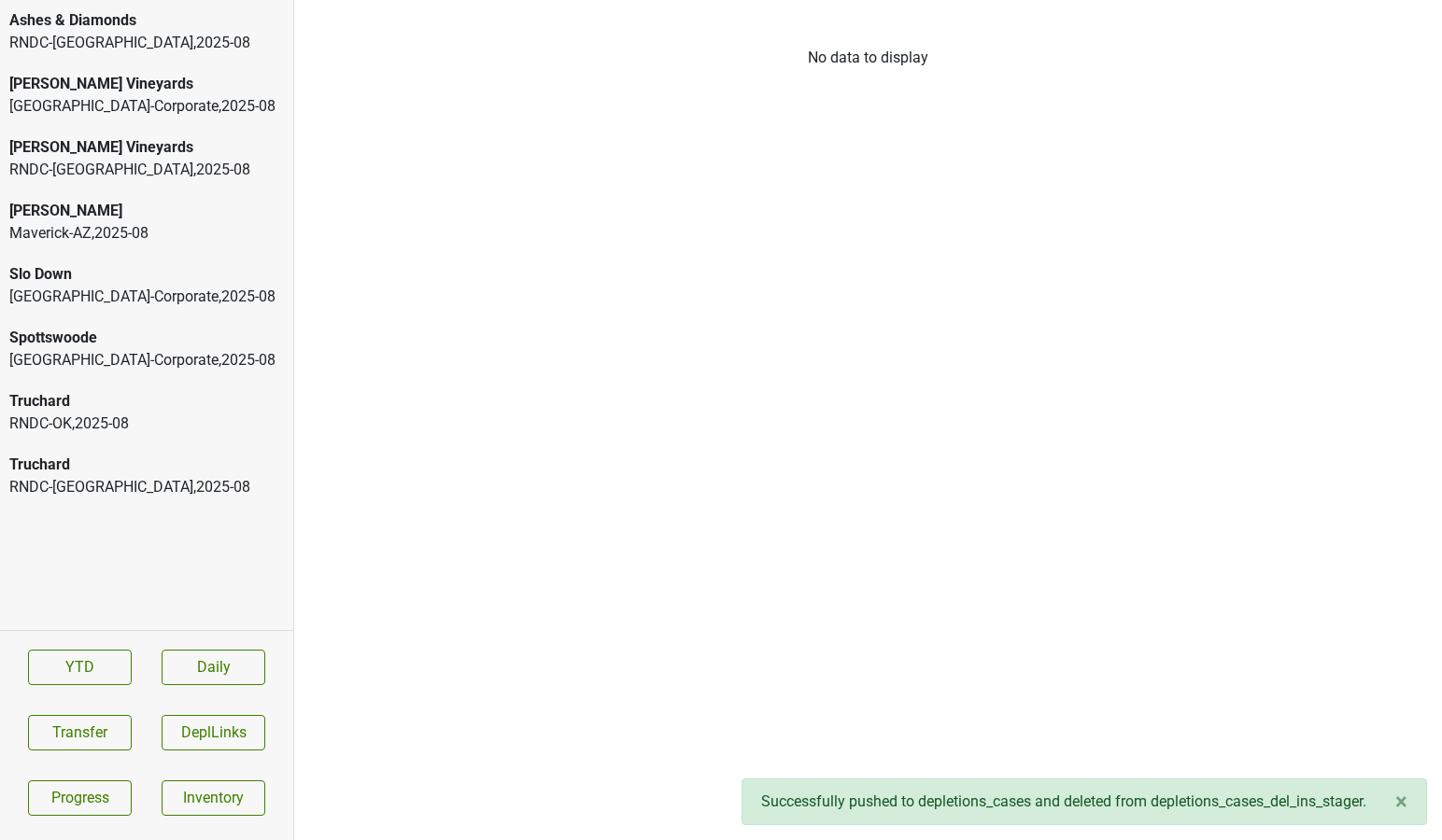
click at [172, 455] on div "Truchard" at bounding box center [147, 465] width 274 height 23
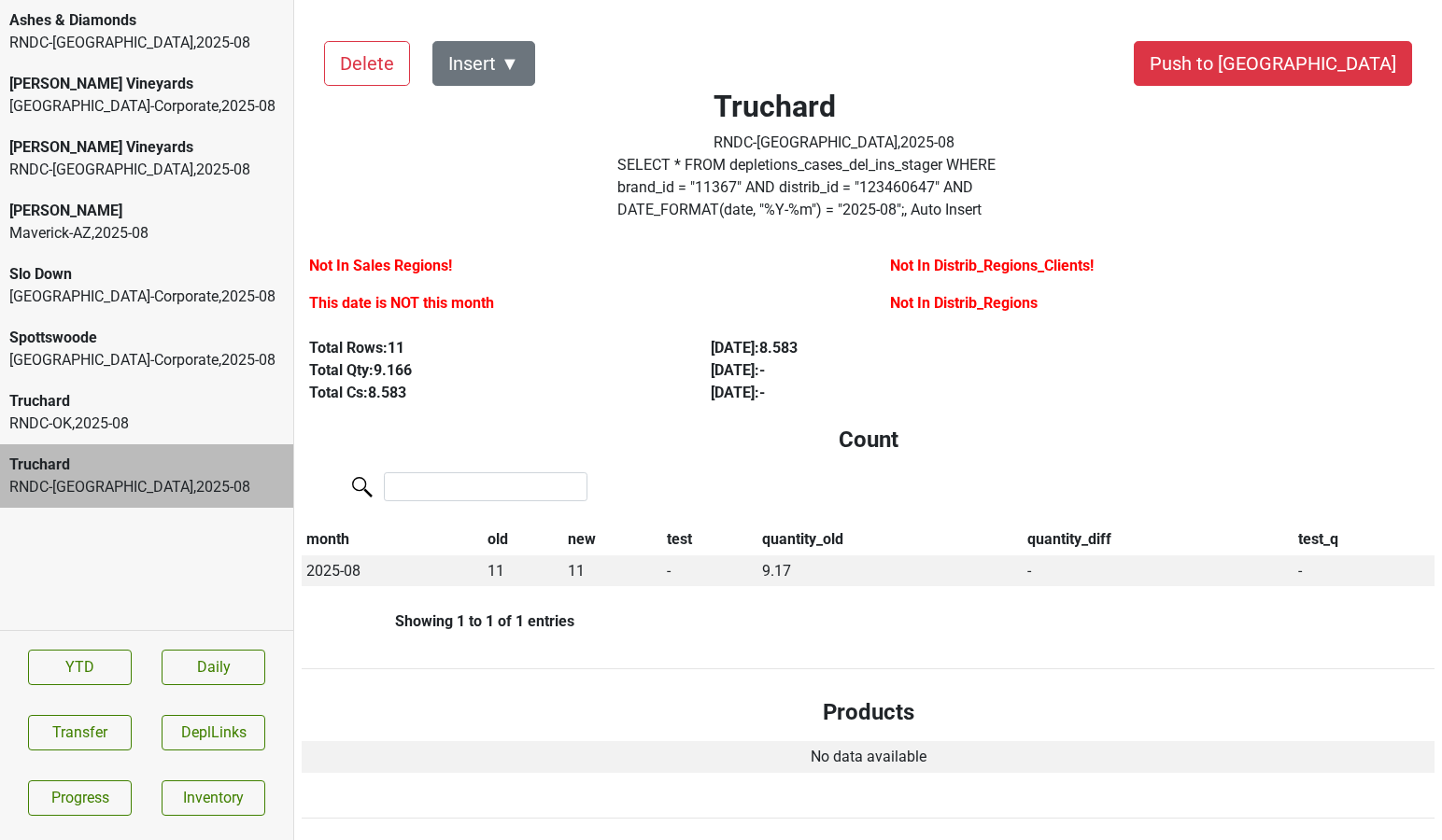
click at [128, 23] on div "Ashes & Diamonds" at bounding box center [147, 21] width 274 height 23
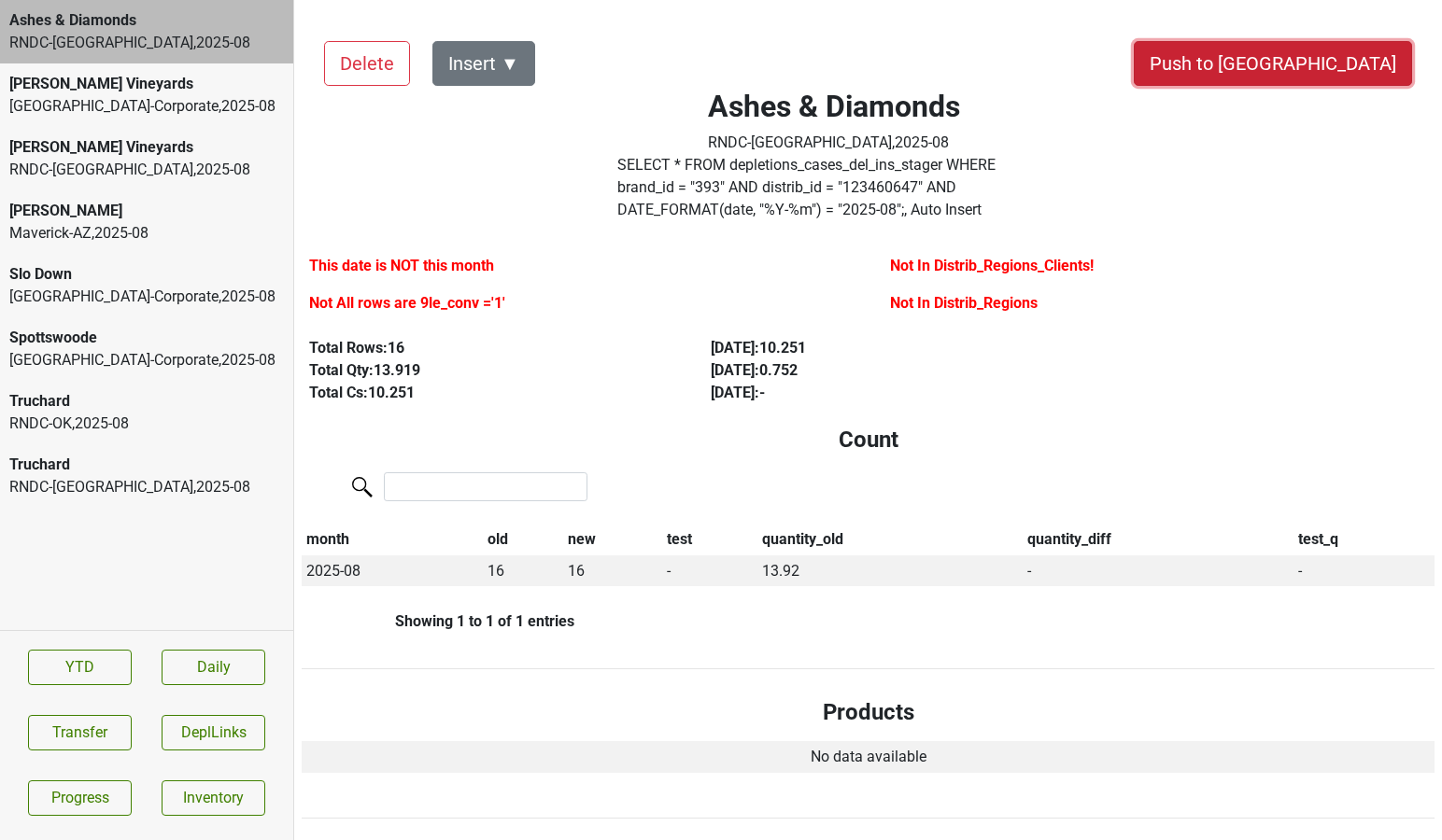
click at [1307, 71] on button "Push to [GEOGRAPHIC_DATA]" at bounding box center [1273, 62] width 278 height 44
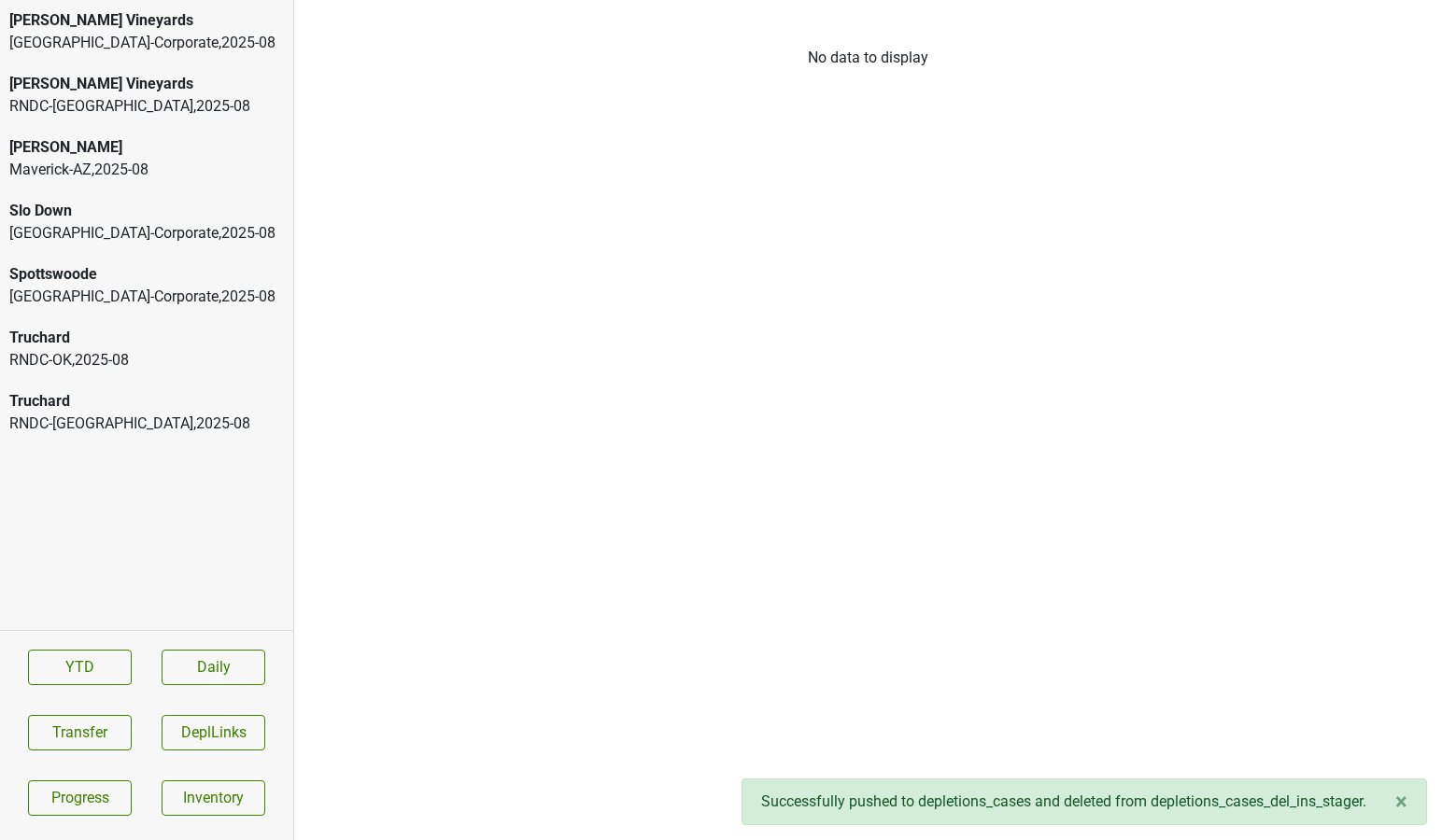
click at [90, 414] on div "RNDC-TX , 2025 - 08" at bounding box center [147, 424] width 274 height 23
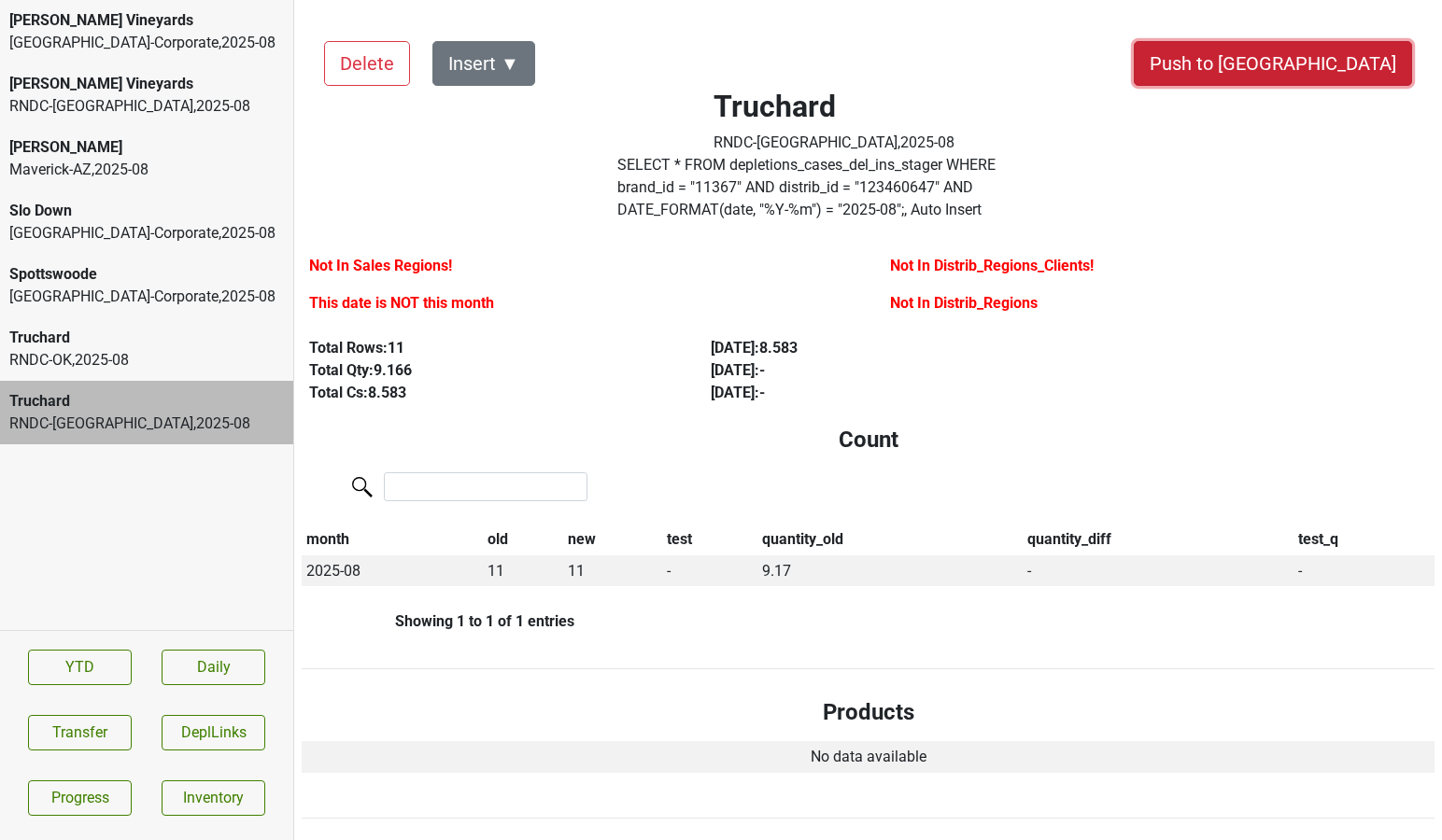
click at [1310, 59] on button "Push to [GEOGRAPHIC_DATA]" at bounding box center [1273, 62] width 278 height 44
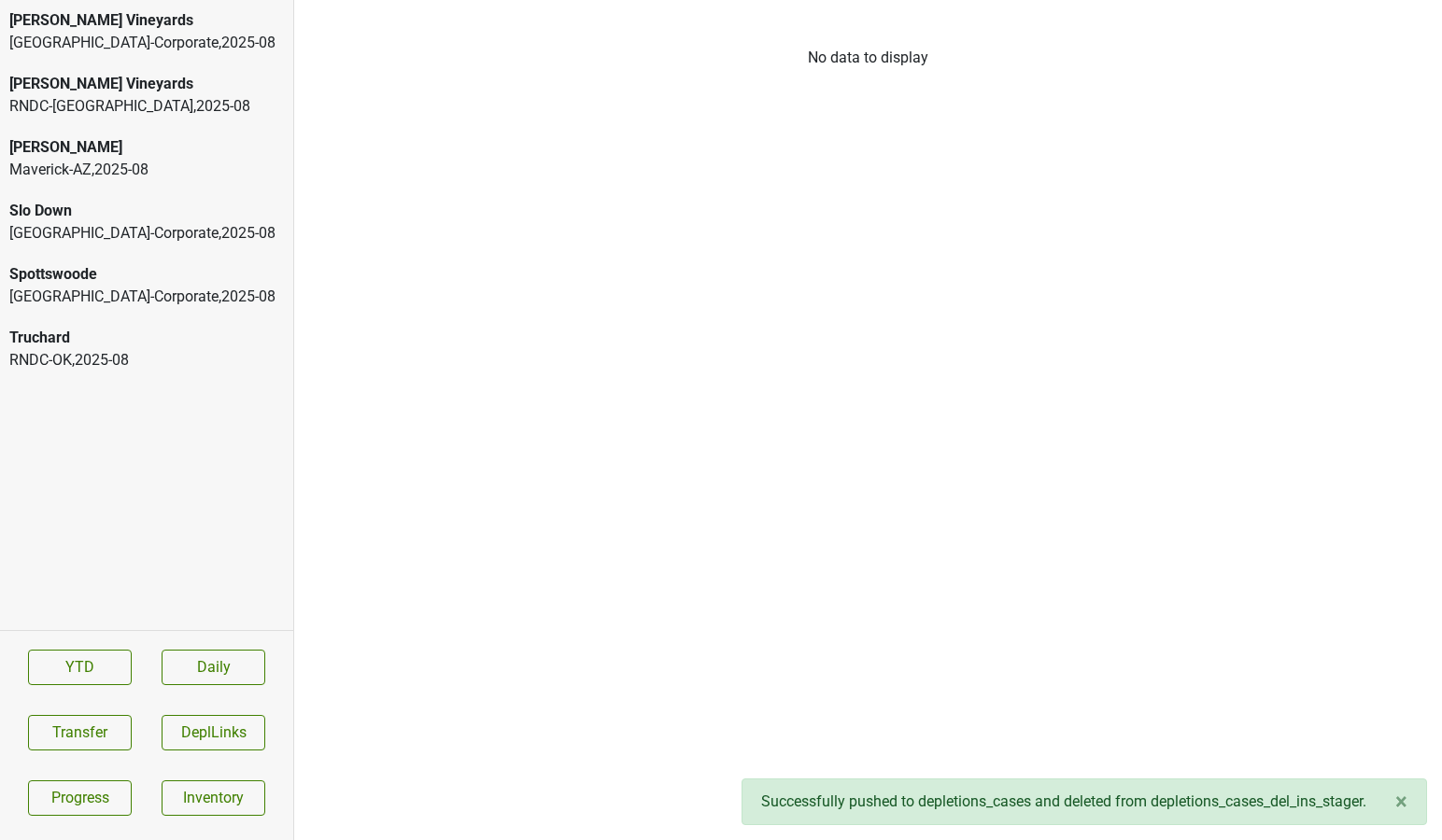
click at [199, 345] on div "Truchard" at bounding box center [147, 338] width 274 height 23
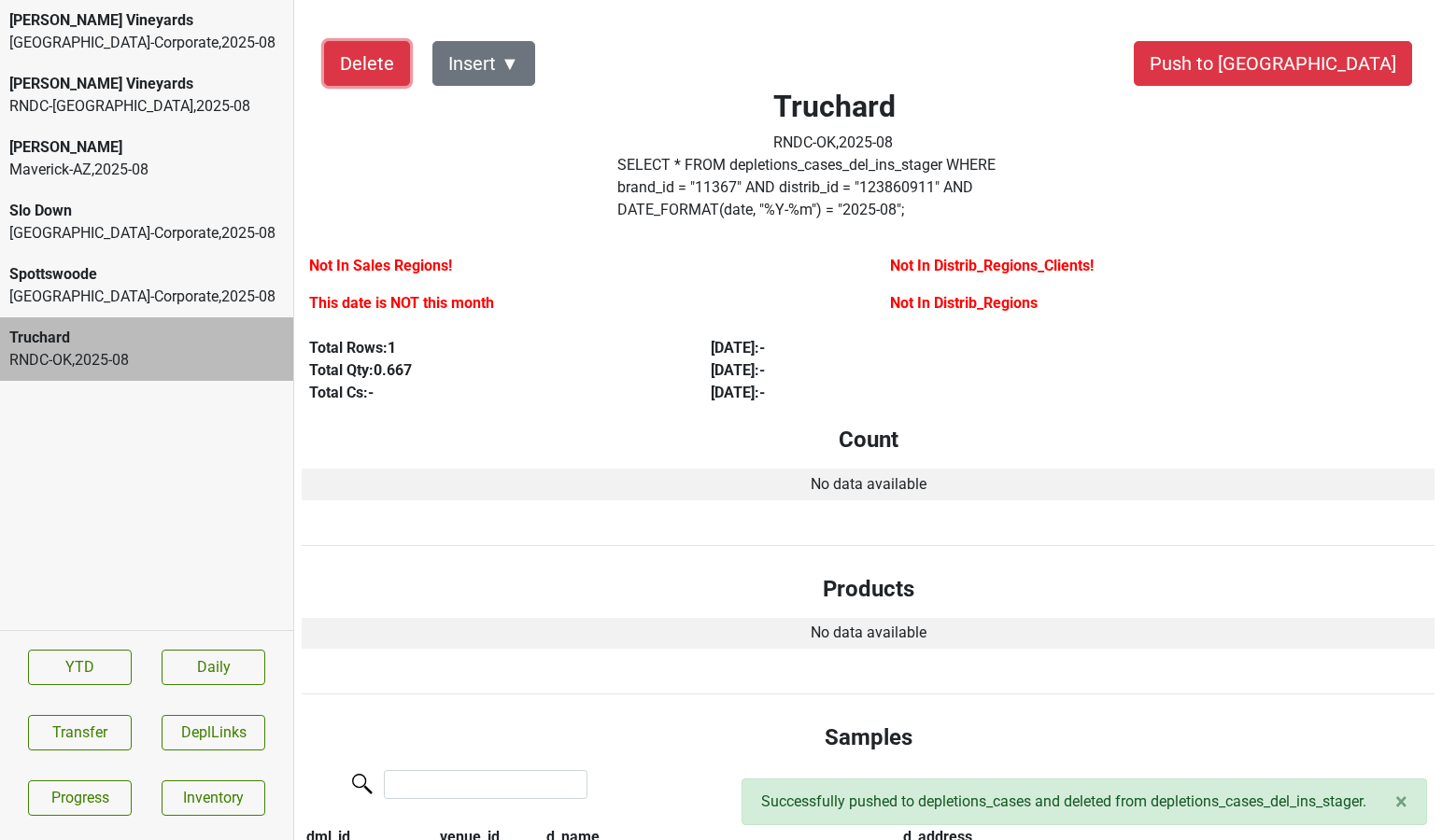
click at [355, 61] on button "Delete" at bounding box center [367, 62] width 86 height 44
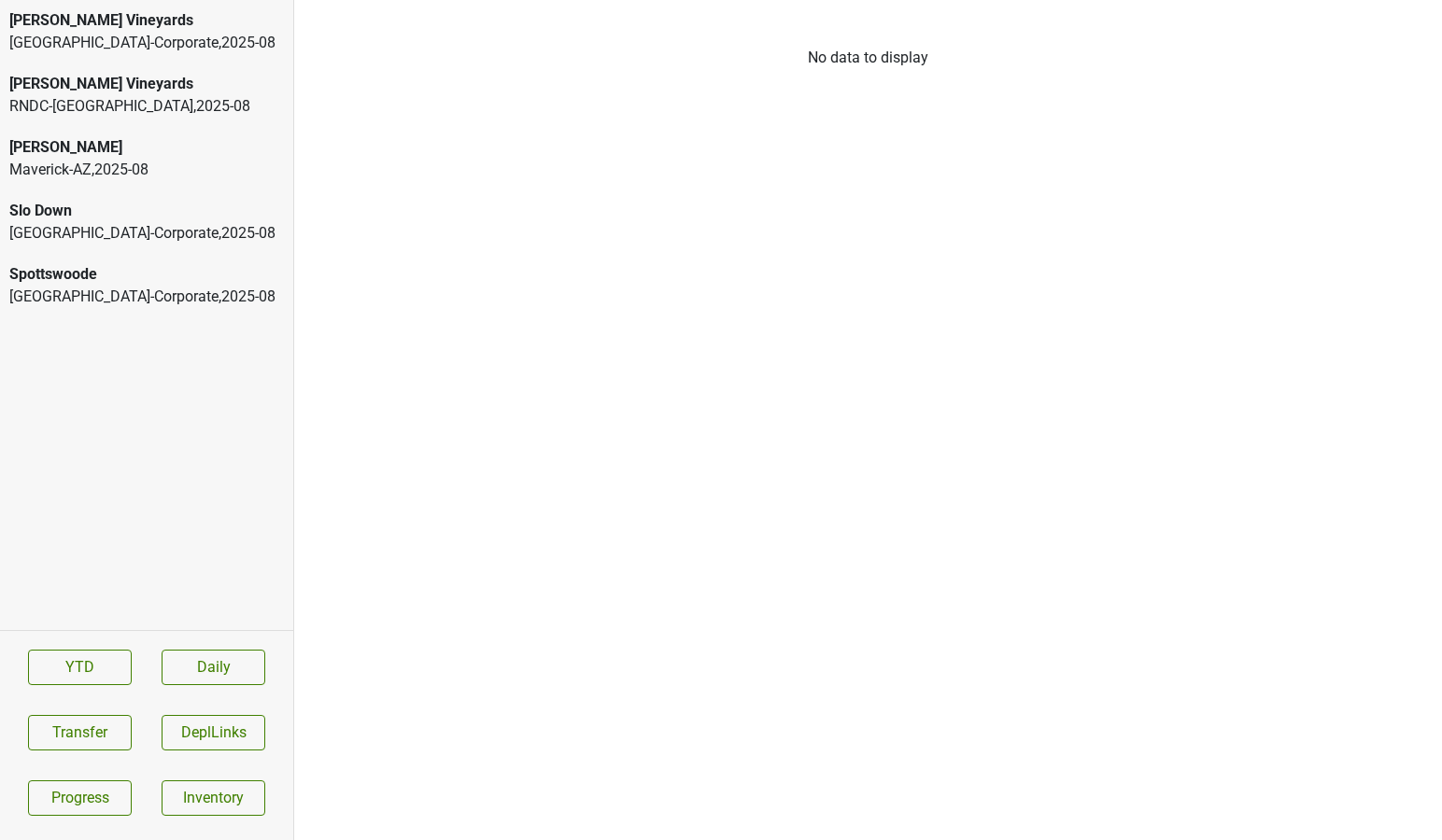
click at [211, 107] on div "RNDC-CA , 2025 - 08" at bounding box center [147, 107] width 274 height 23
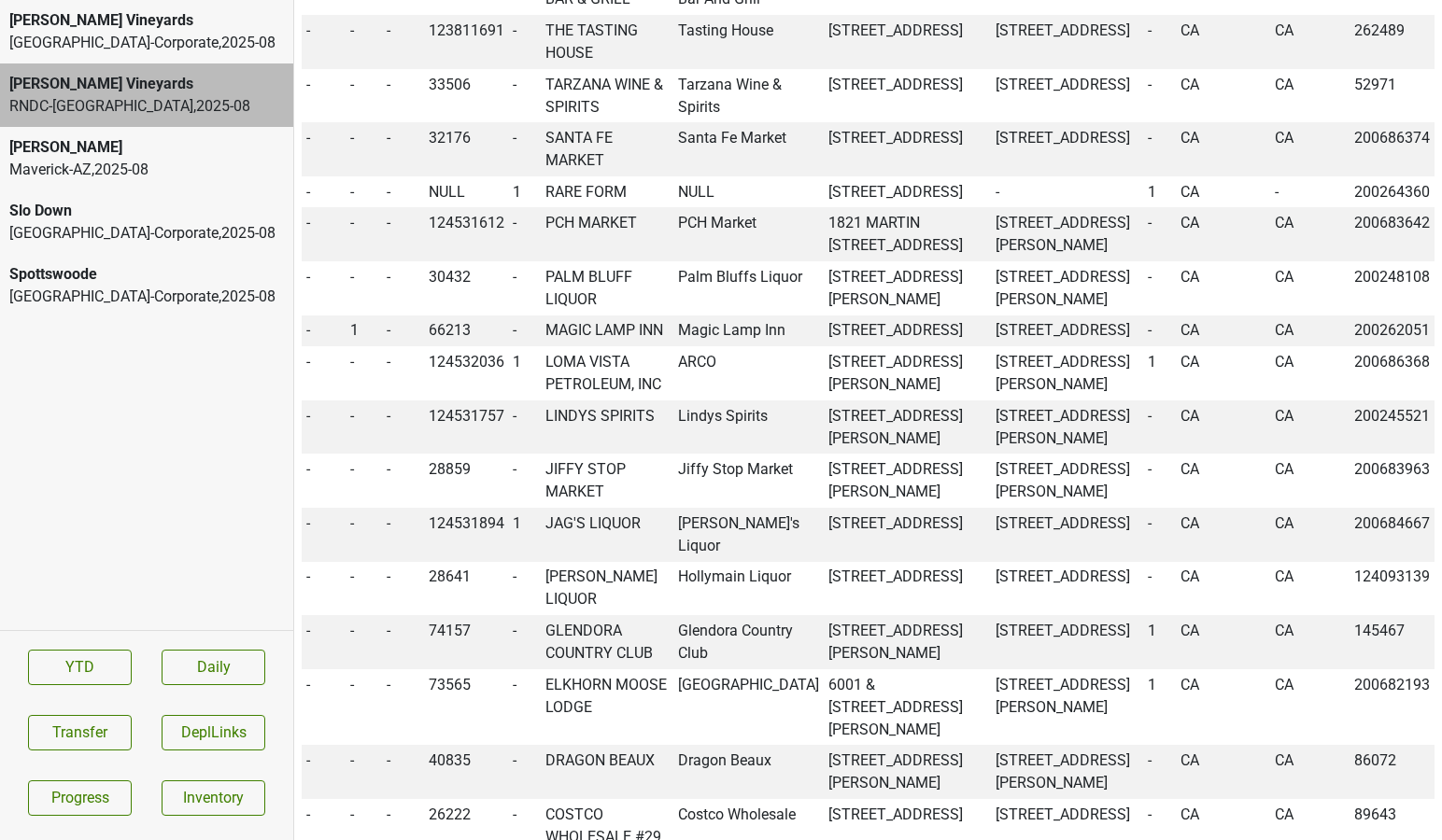
scroll to position [1406, 0]
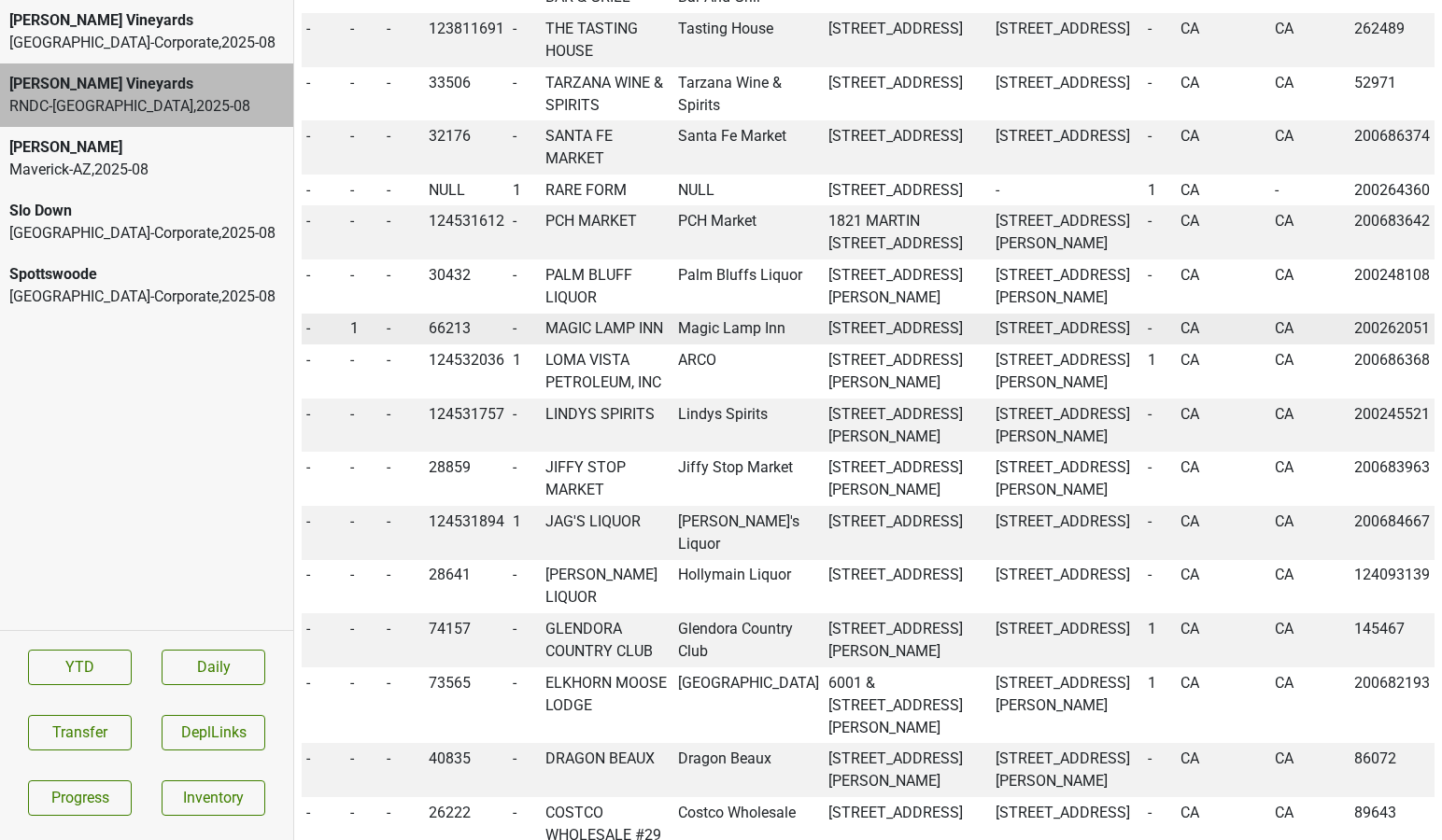
click at [558, 345] on td "MAGIC LAMP INN" at bounding box center [607, 330] width 133 height 32
click at [348, 345] on td "1" at bounding box center [364, 330] width 36 height 32
click at [351, 337] on span "1" at bounding box center [354, 328] width 9 height 18
click at [363, 389] on div "0" at bounding box center [422, 364] width 148 height 47
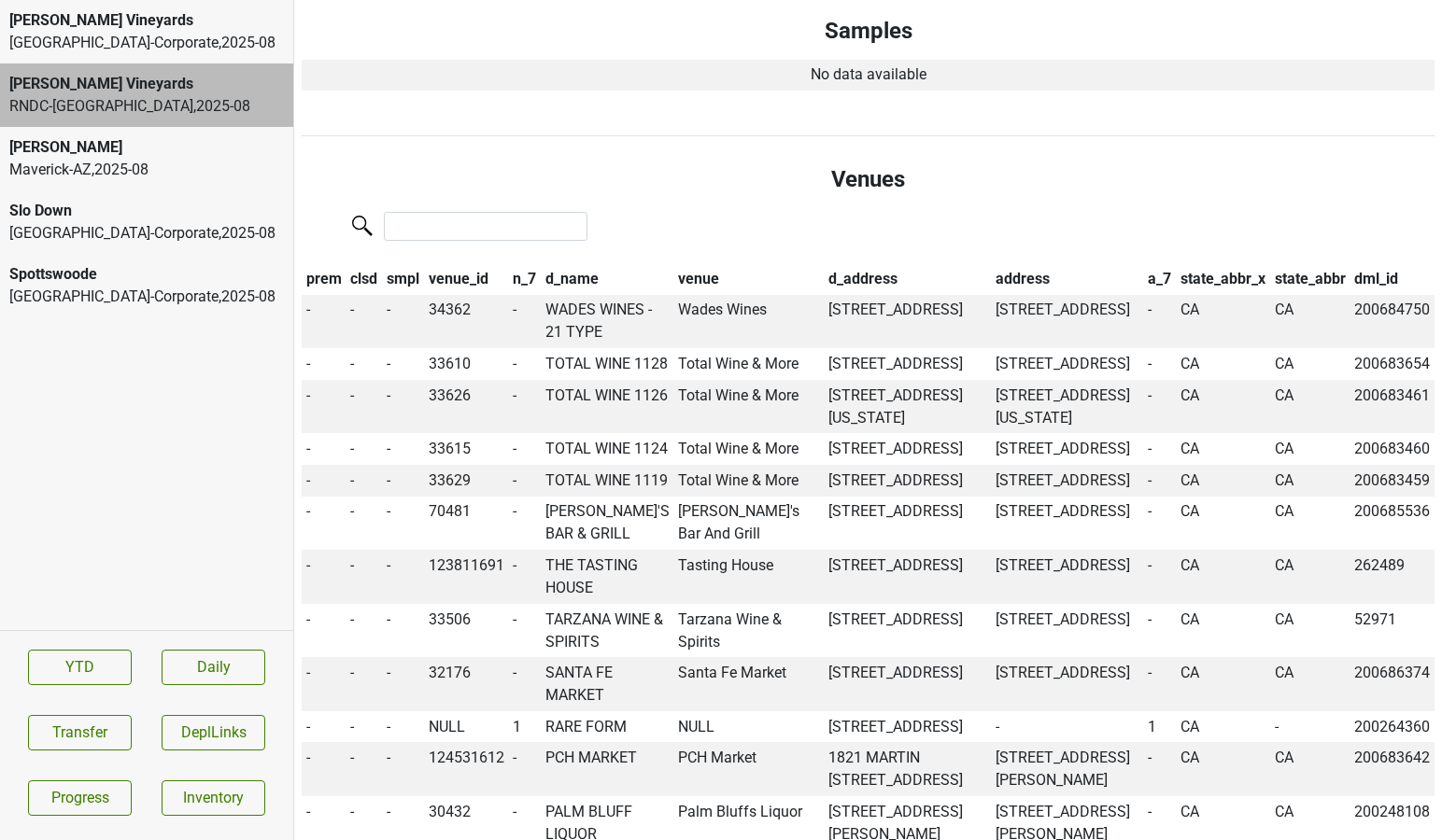
scroll to position [839, 0]
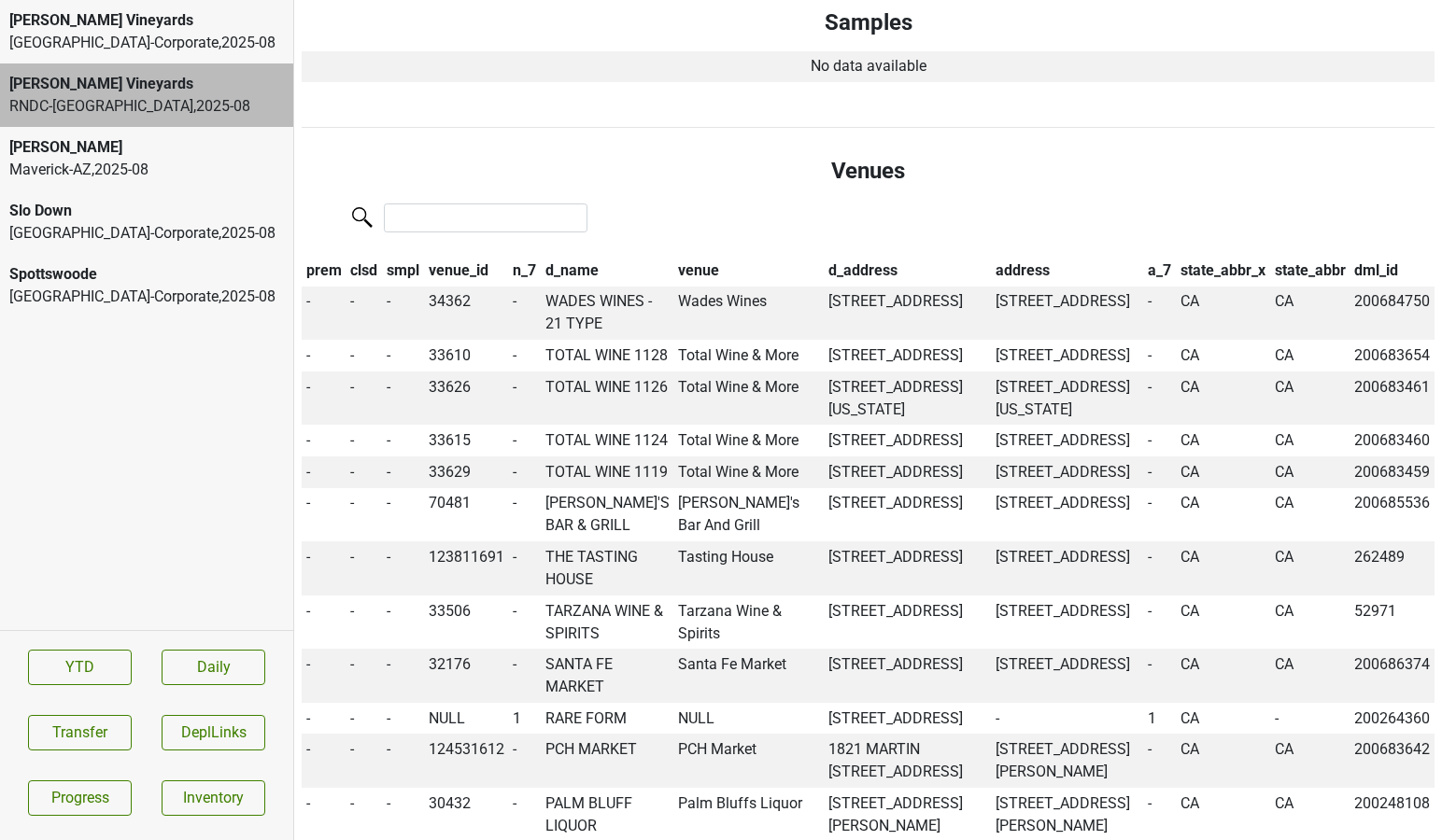
click at [474, 254] on th "venue_id" at bounding box center [466, 271] width 85 height 32
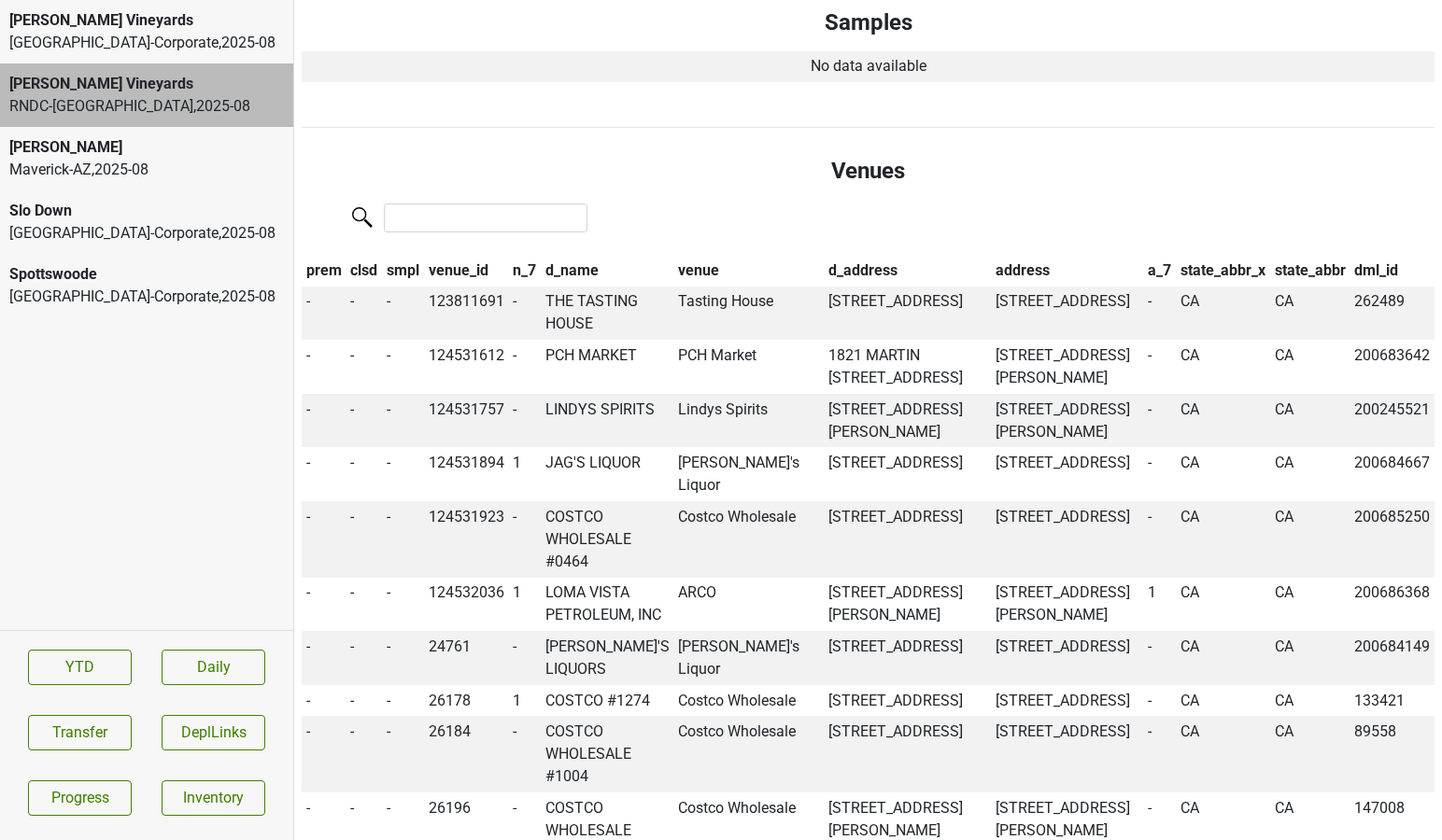
click at [474, 254] on th "venue_id" at bounding box center [466, 271] width 85 height 32
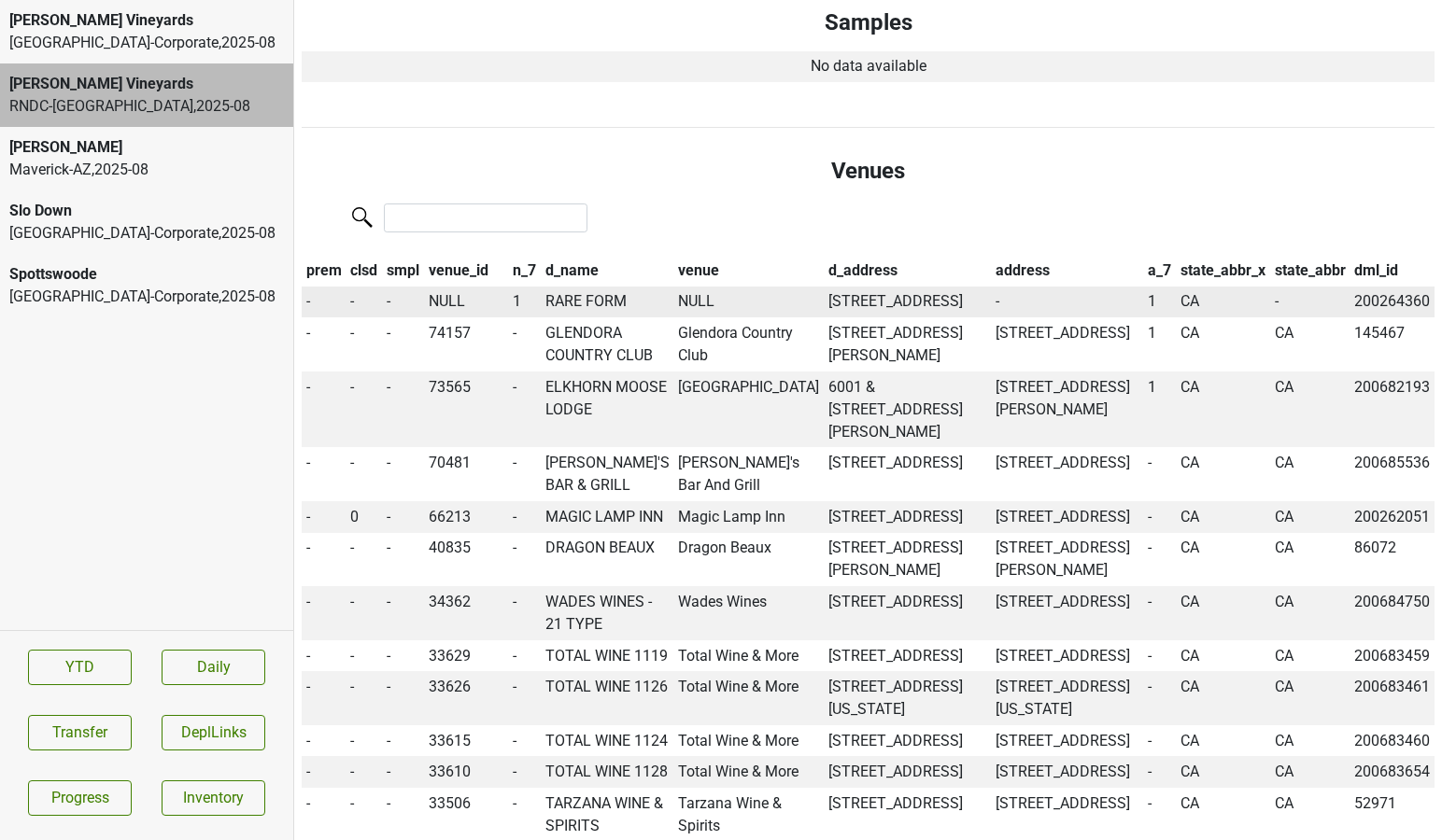
click at [616, 287] on td "RARE FORM" at bounding box center [607, 303] width 133 height 32
click at [97, 741] on button "Transfer" at bounding box center [80, 733] width 104 height 36
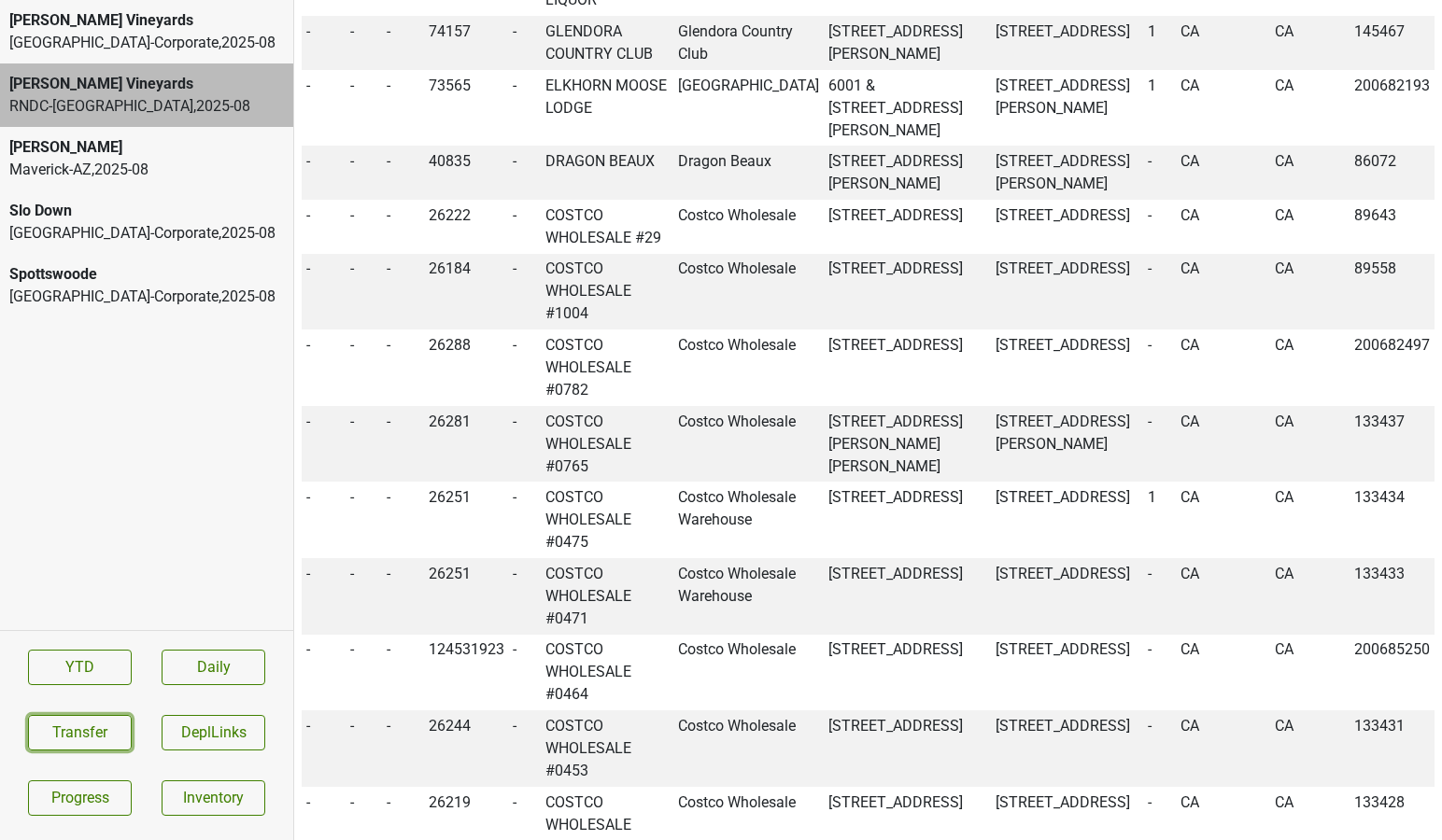
scroll to position [1976, 0]
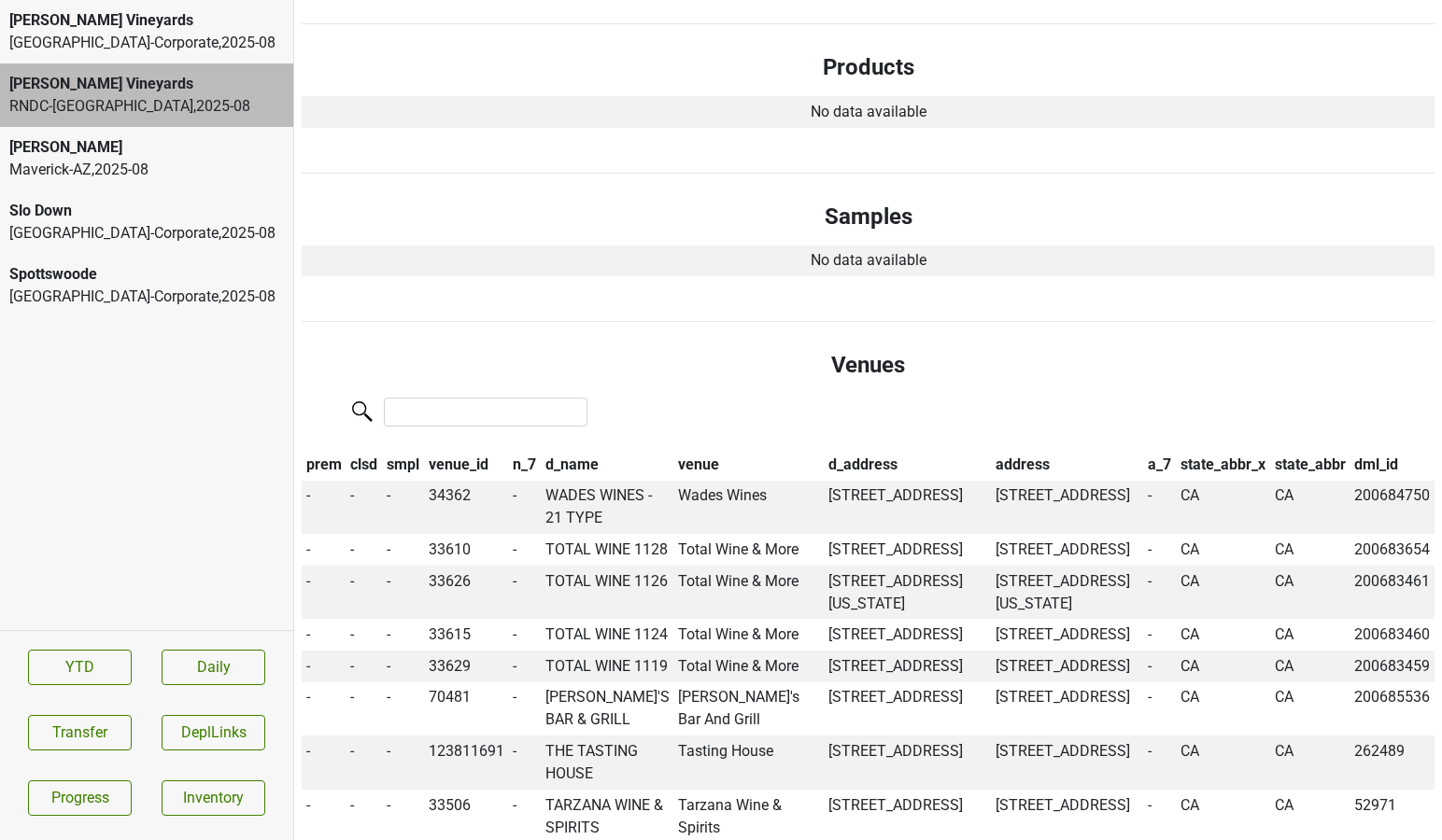
scroll to position [0, 0]
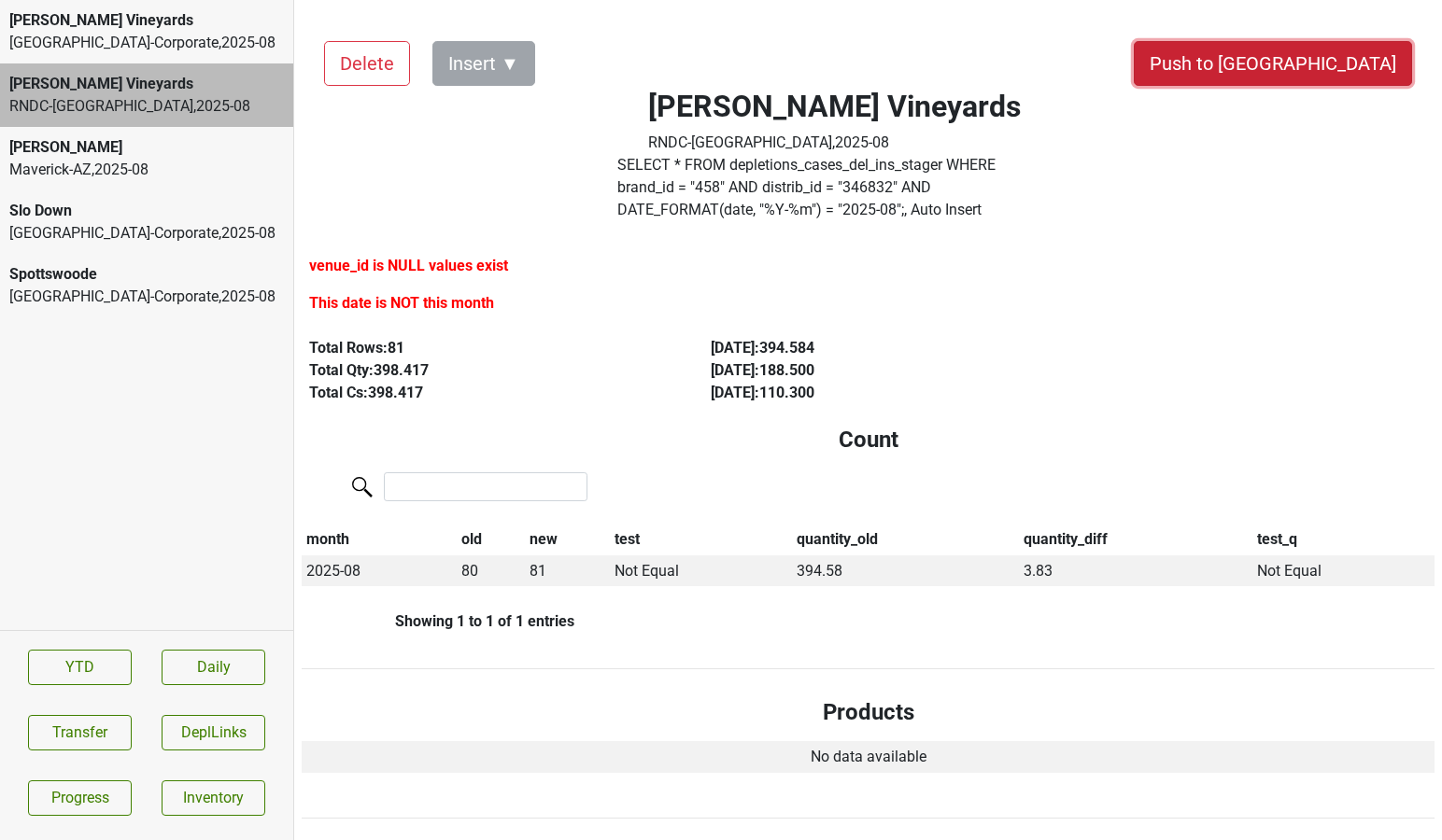
click at [1344, 72] on button "Push to [GEOGRAPHIC_DATA]" at bounding box center [1273, 62] width 278 height 44
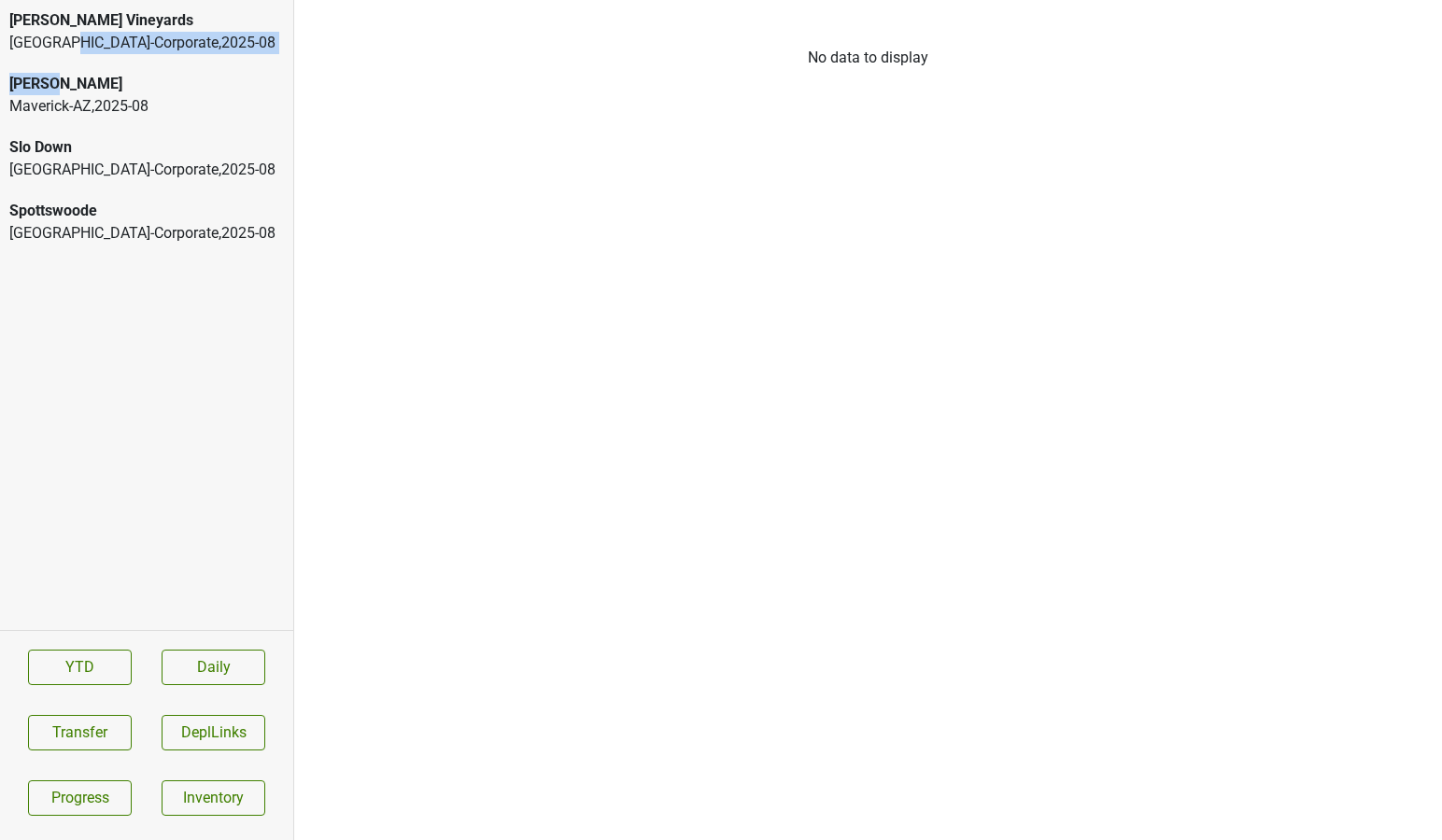
drag, startPoint x: 66, startPoint y: 52, endPoint x: 56, endPoint y: 81, distance: 30.7
click at [56, 81] on div "Buehler Vineyards Athens-Corporate , 2025 - 08 Colgin Maverick-AZ , 2025 - 08 S…" at bounding box center [147, 315] width 293 height 630
click at [56, 83] on div "Colgin" at bounding box center [147, 84] width 274 height 23
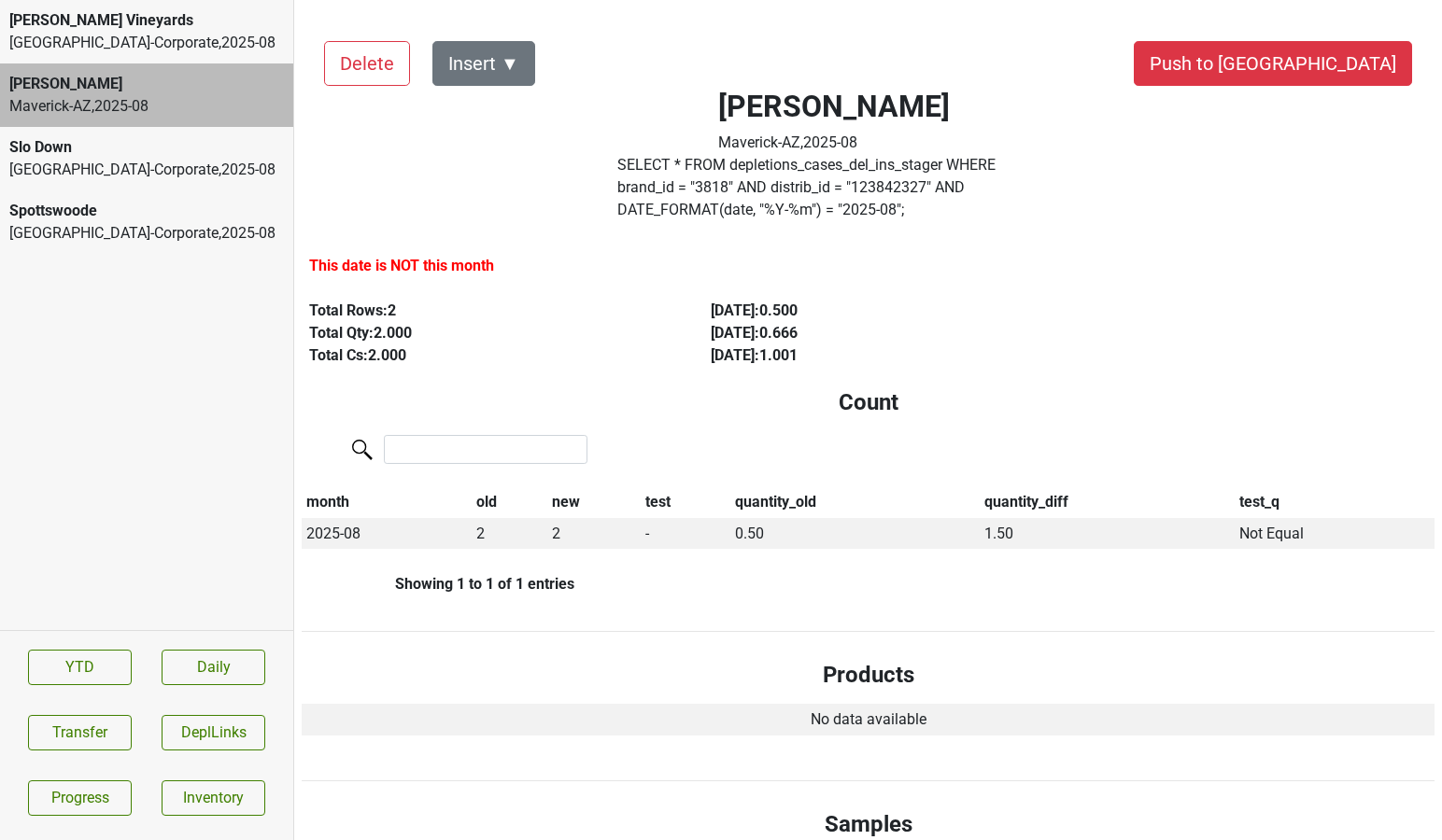
click at [688, 189] on label "SELECT * FROM depletions_cases_del_ins_stager WHERE brand_id = " 3818 " AND dis…" at bounding box center [834, 187] width 433 height 67
click at [117, 727] on button "Transfer" at bounding box center [80, 733] width 104 height 36
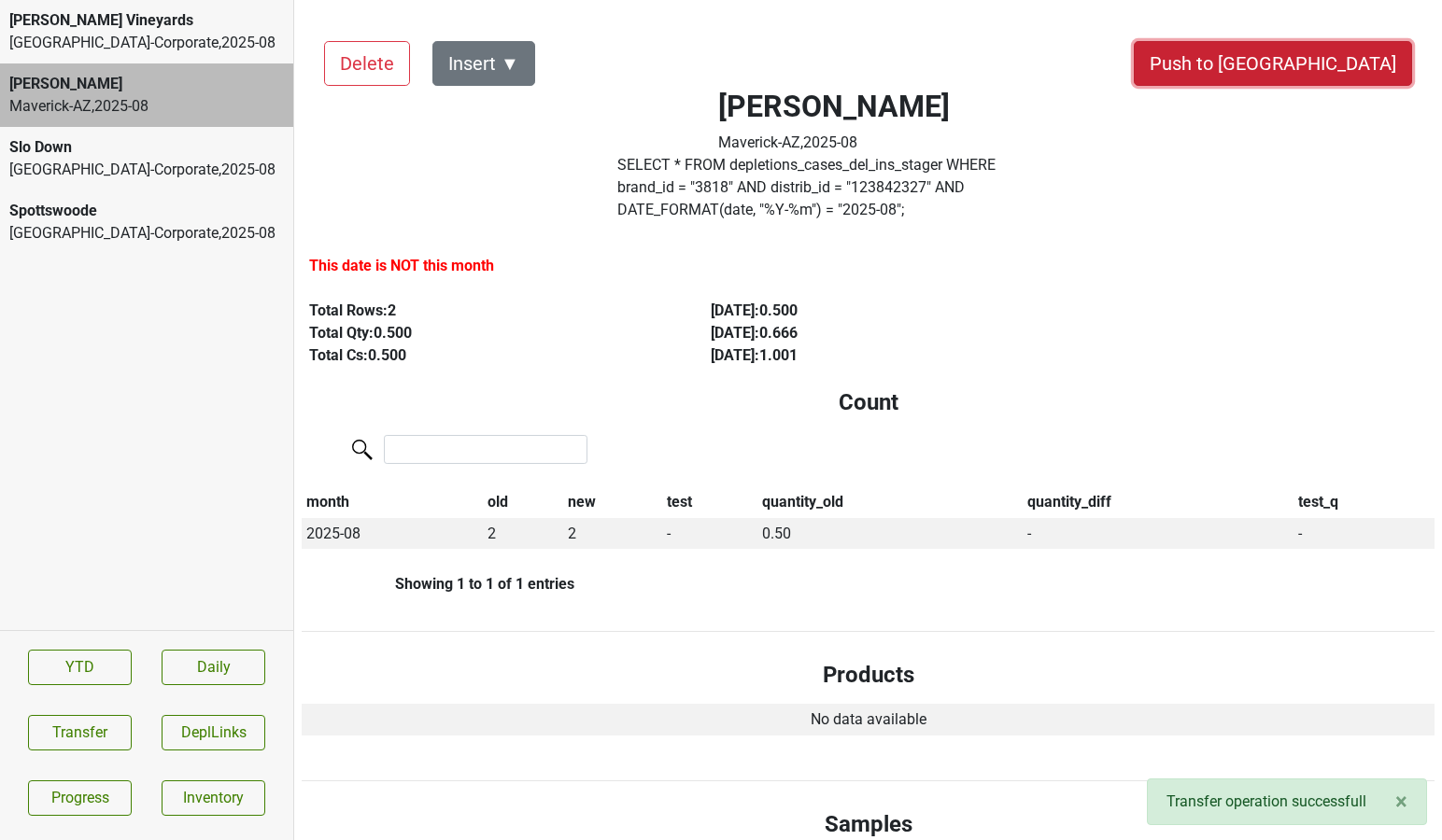
click at [1340, 66] on button "Push to [GEOGRAPHIC_DATA]" at bounding box center [1273, 62] width 278 height 44
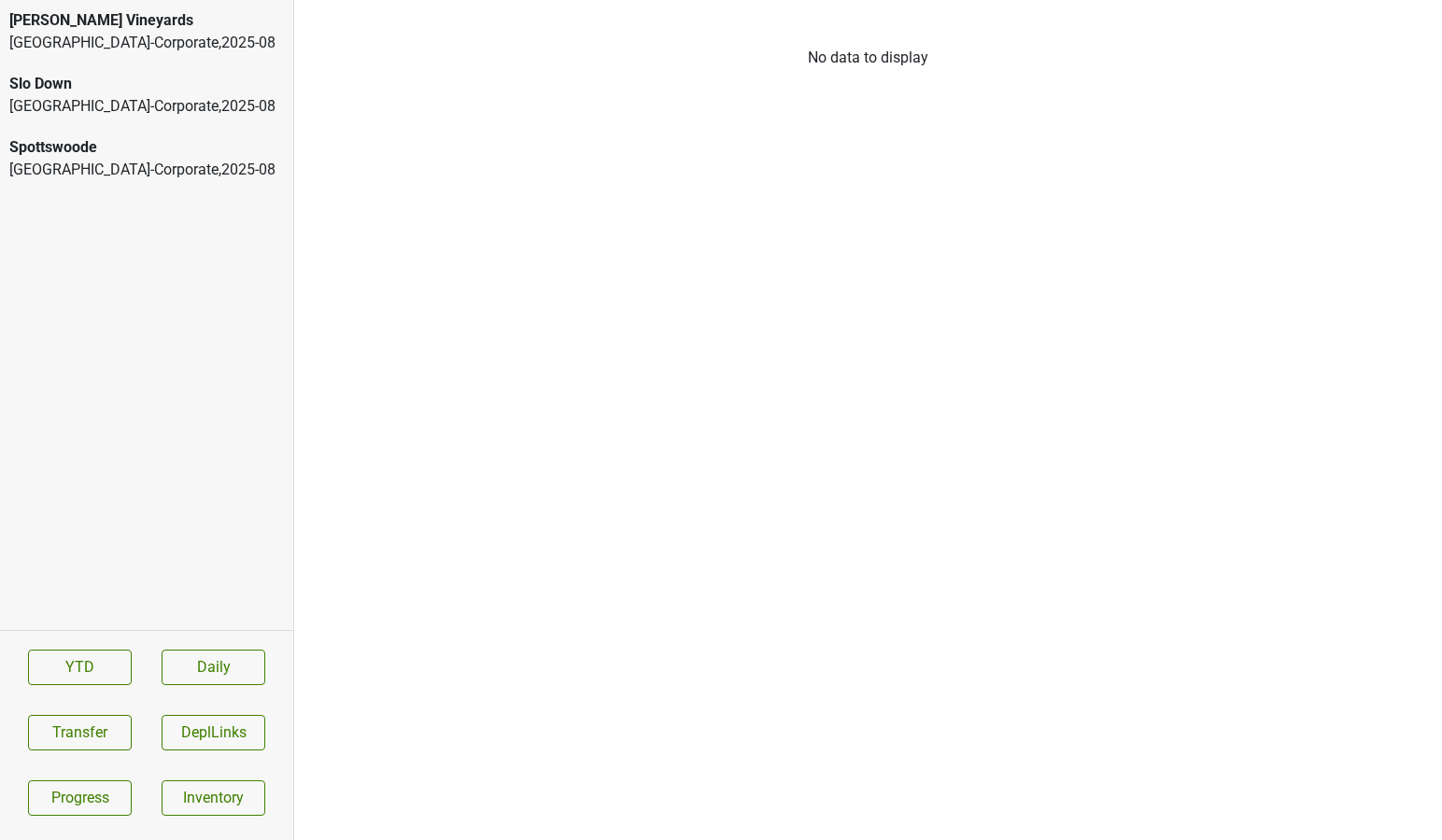
click at [129, 33] on div "Athens-Corporate , 2025 - 08" at bounding box center [147, 44] width 274 height 23
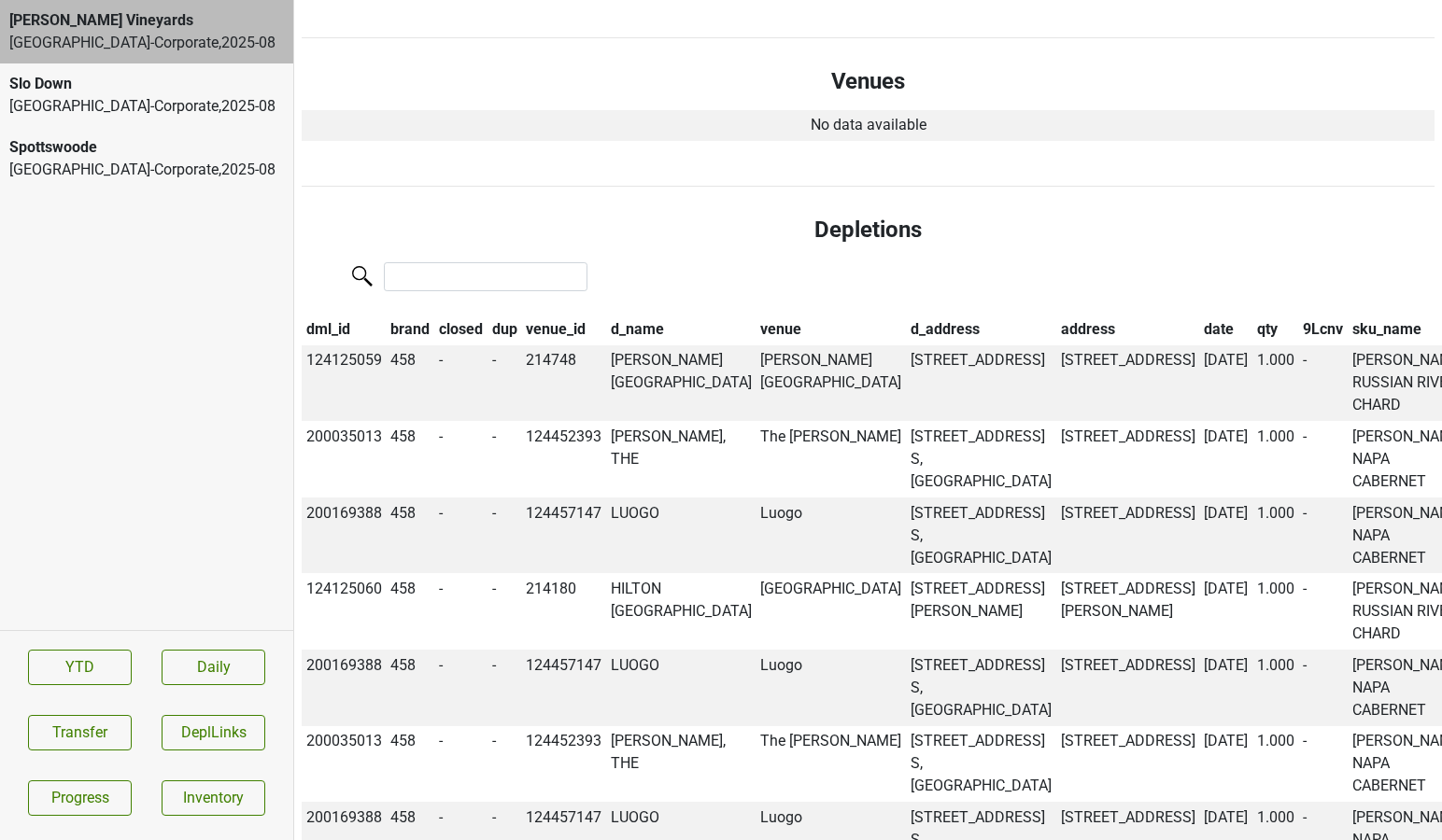
scroll to position [1248, 0]
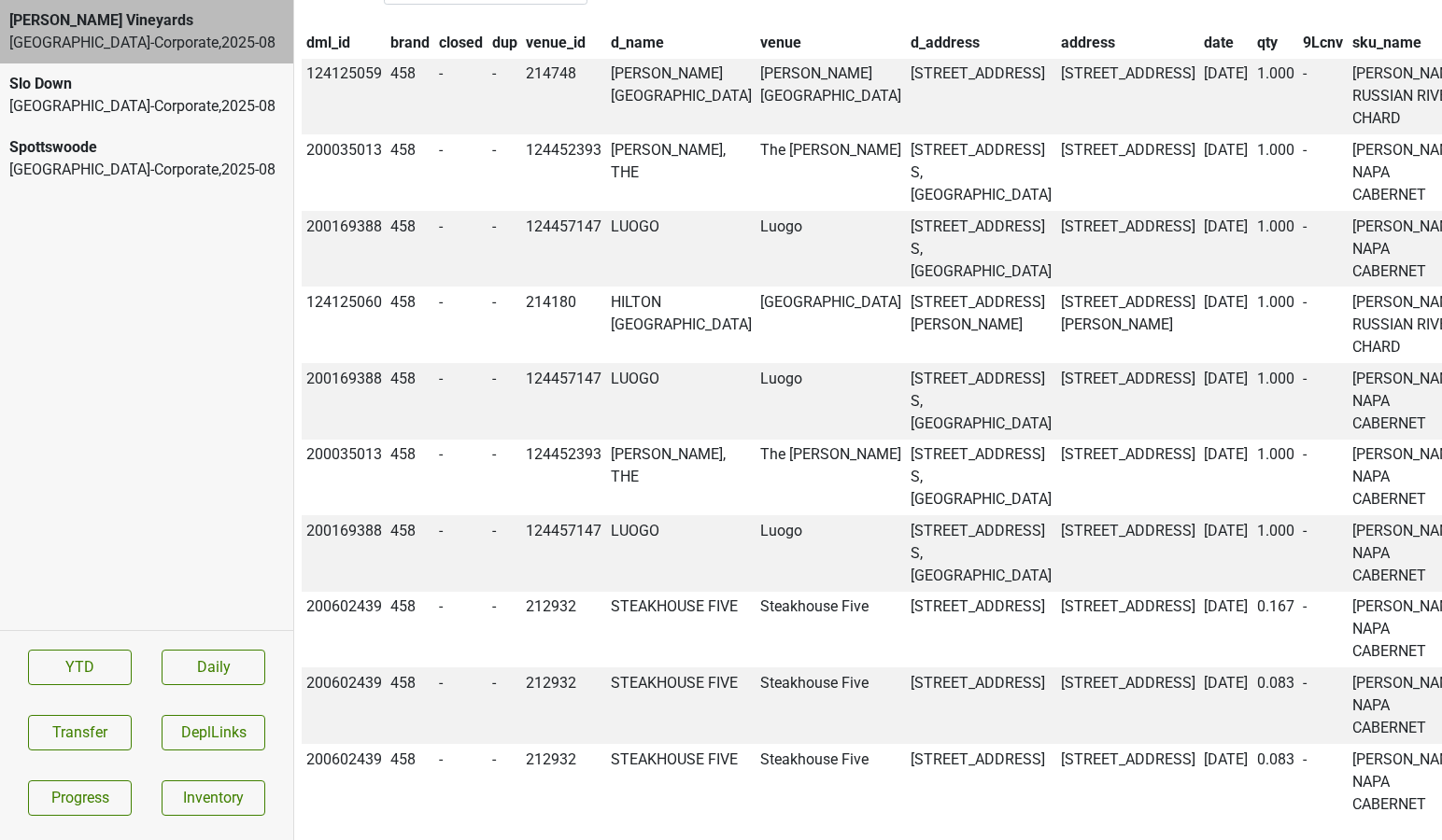
click at [189, 28] on div "Buehler Vineyards" at bounding box center [147, 21] width 274 height 23
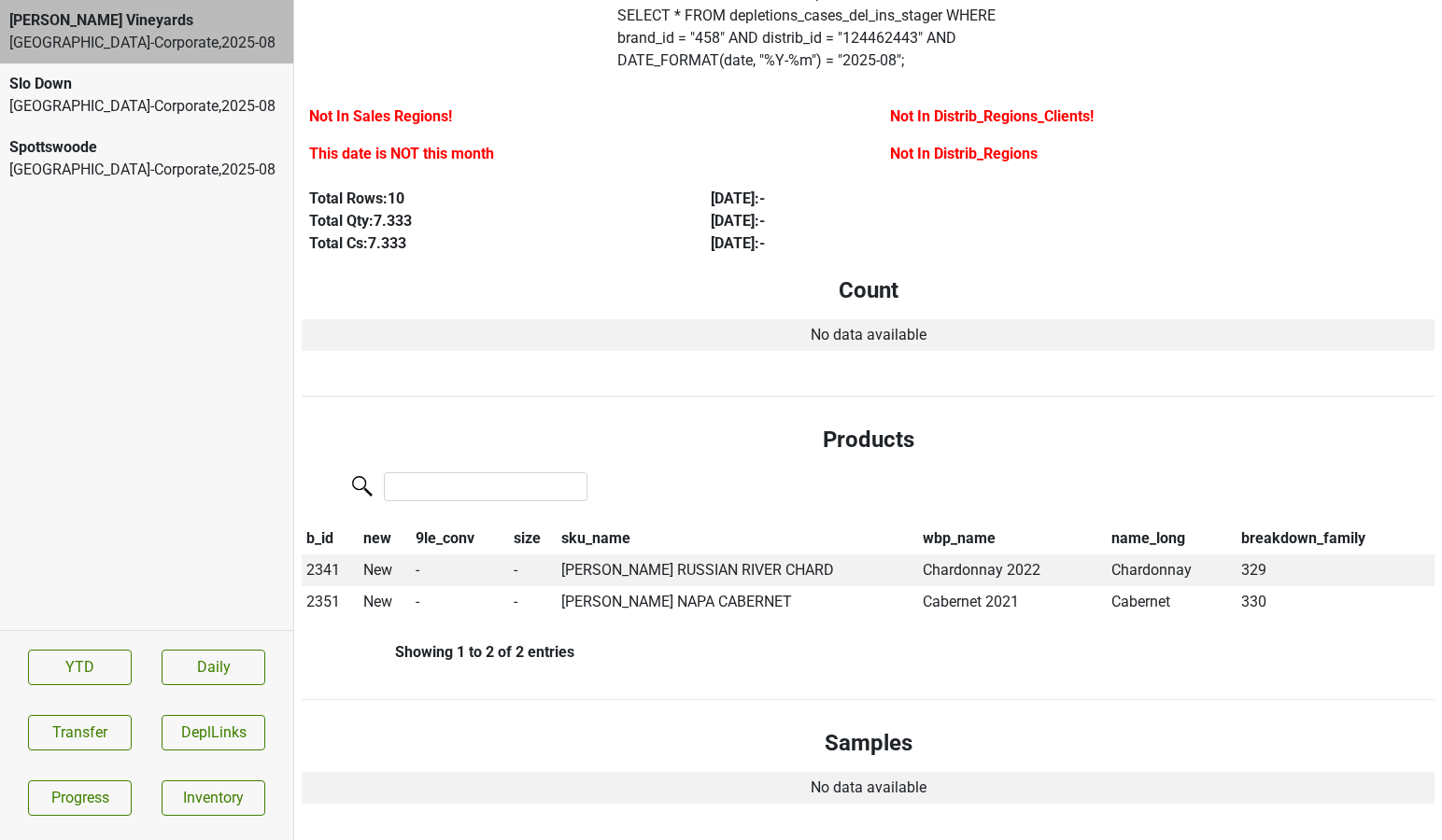
scroll to position [0, 0]
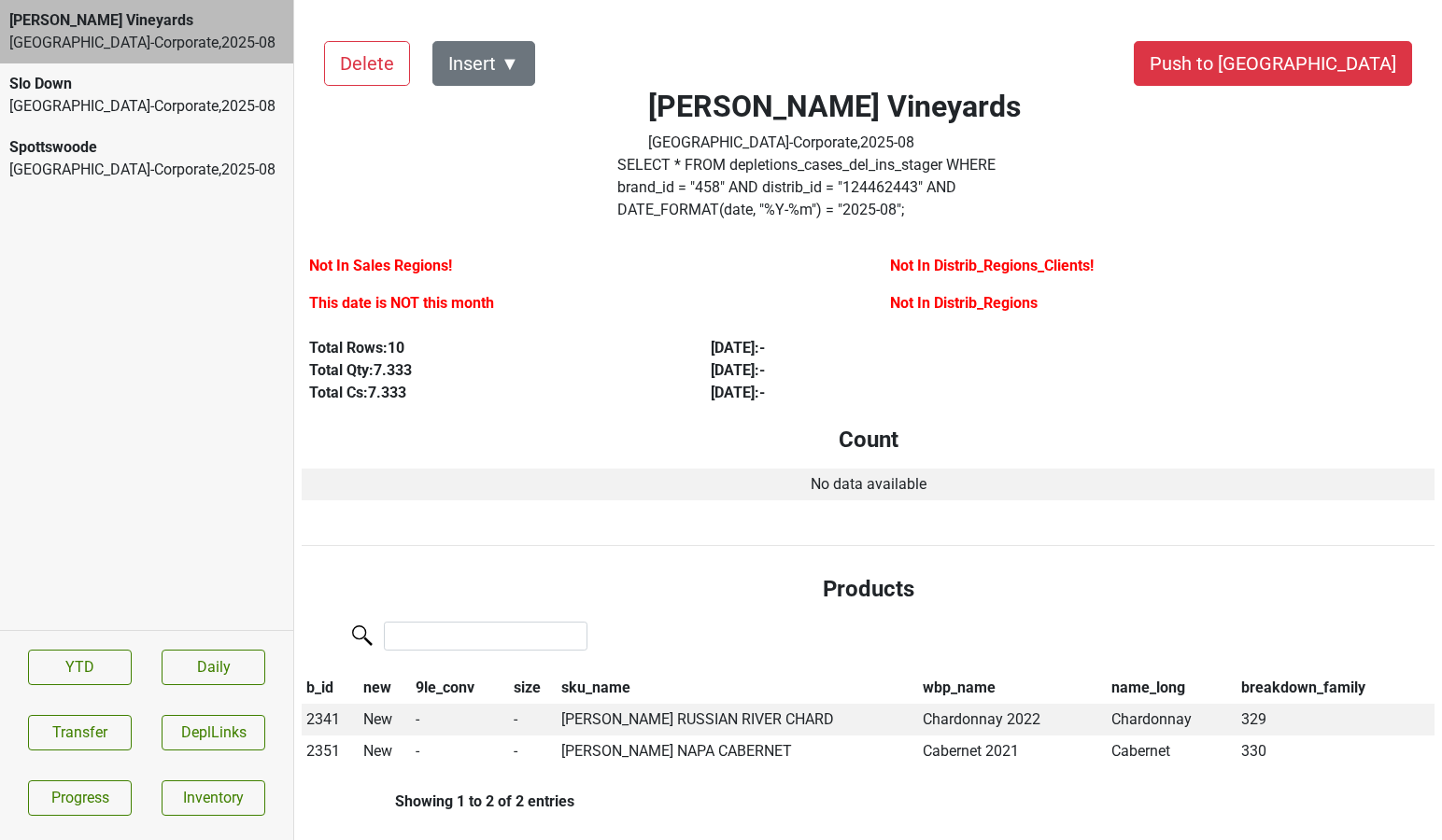
click at [1051, 189] on label "SELECT * FROM depletions_cases_del_ins_stager WHERE brand_id = " 458 " AND dist…" at bounding box center [834, 187] width 433 height 67
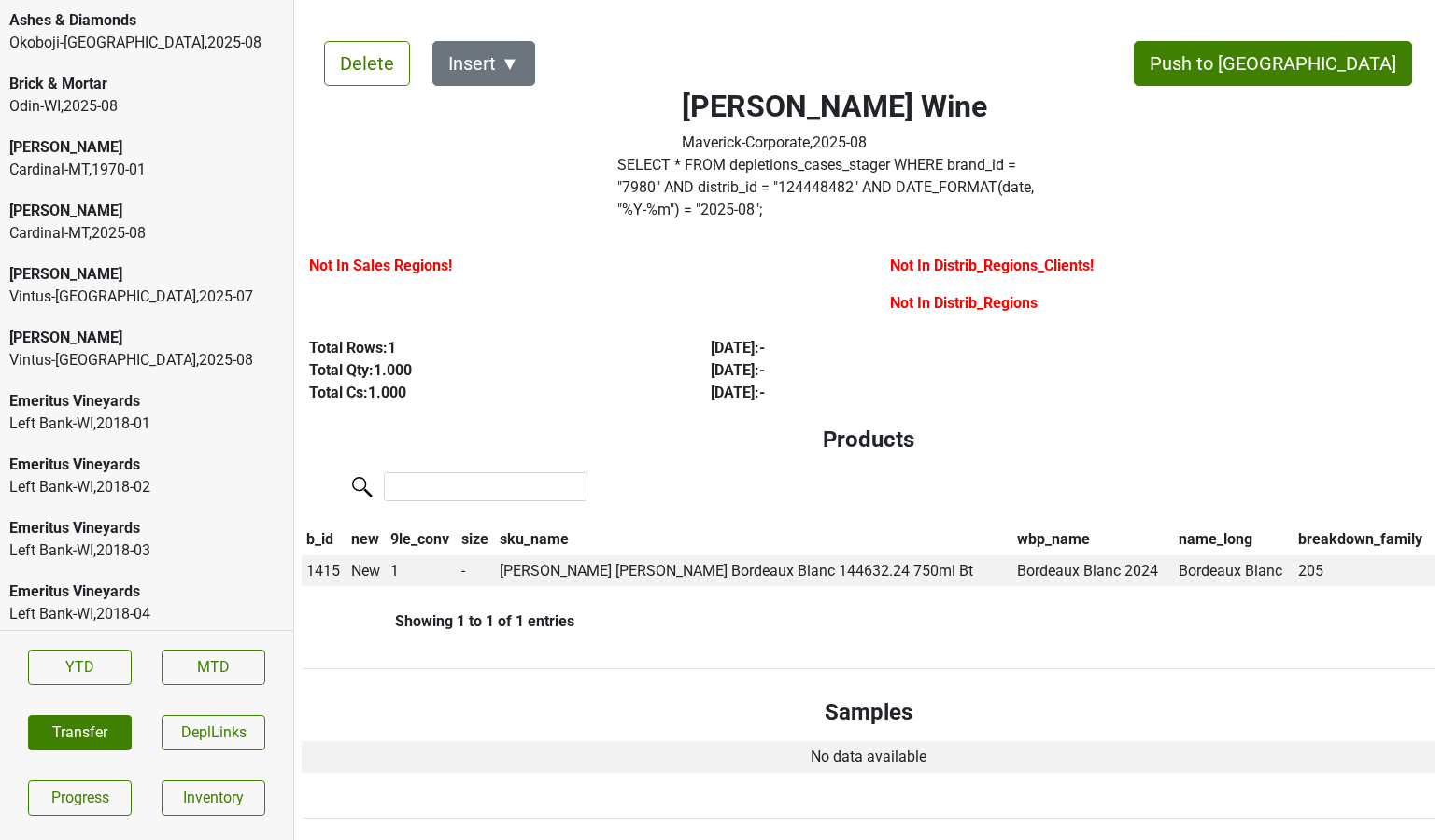
scroll to position [564, 0]
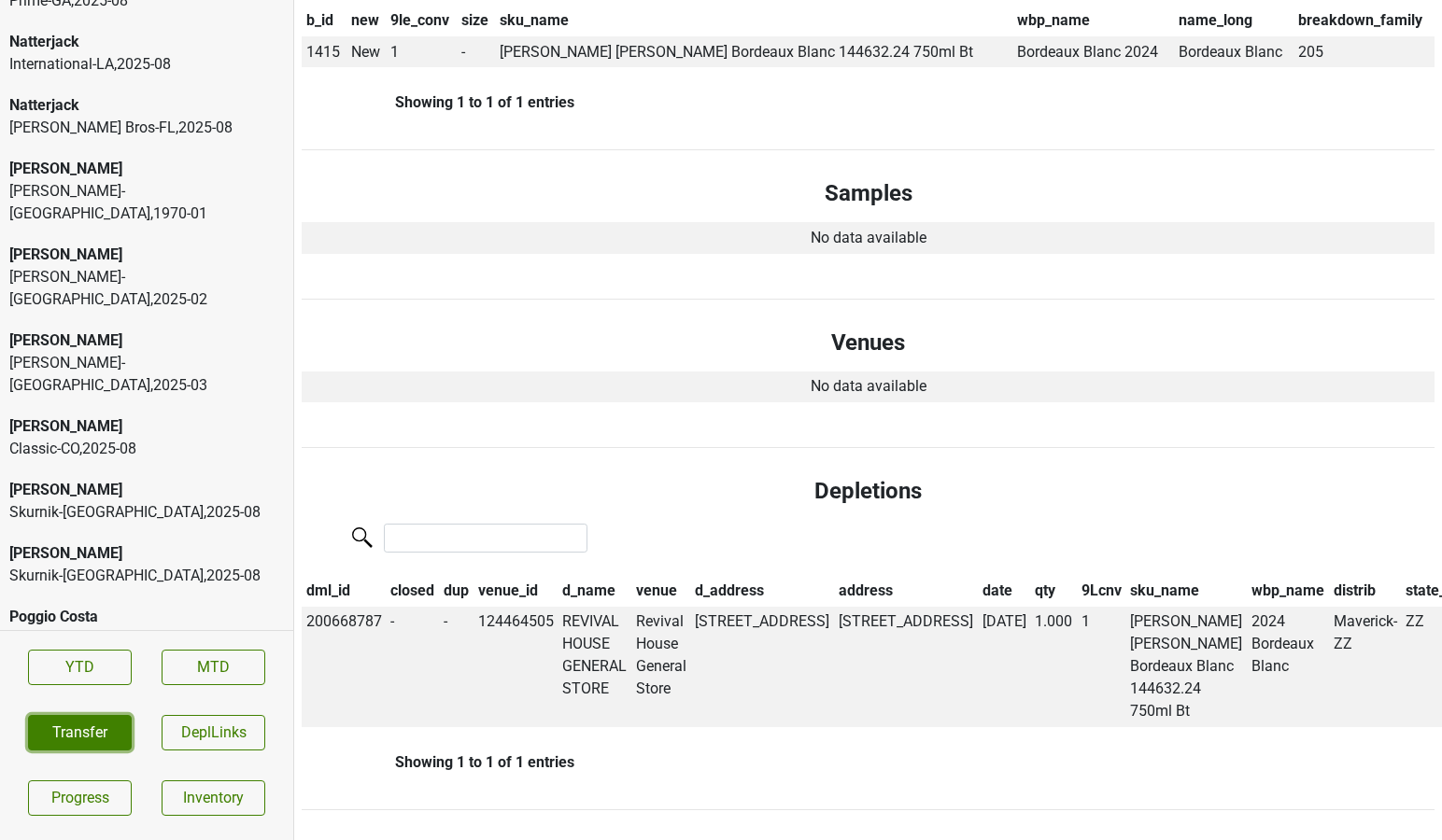
click at [94, 726] on button "Transfer" at bounding box center [80, 733] width 104 height 36
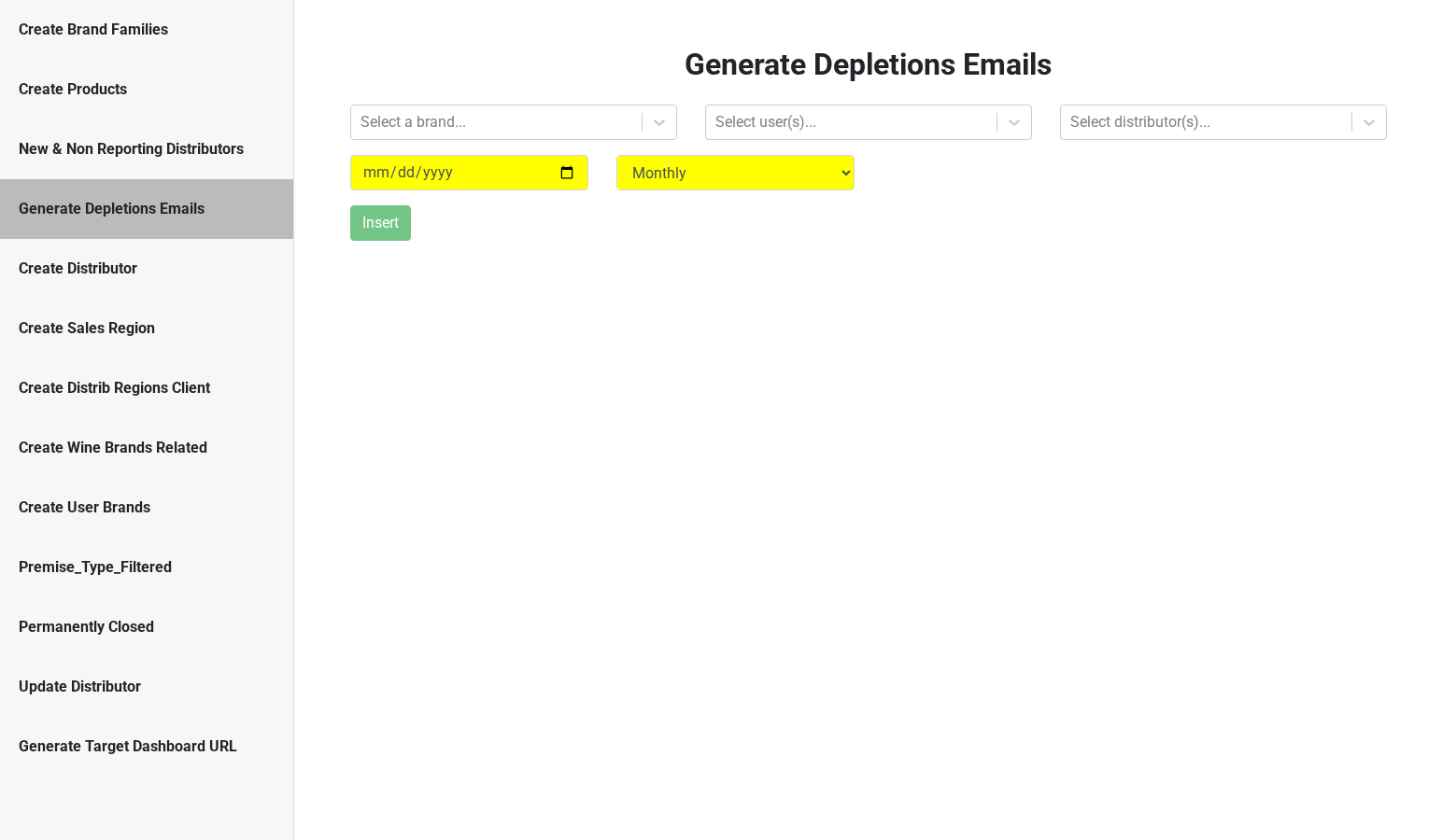
click at [167, 143] on div "New & Non Reporting Distributors" at bounding box center [147, 149] width 255 height 23
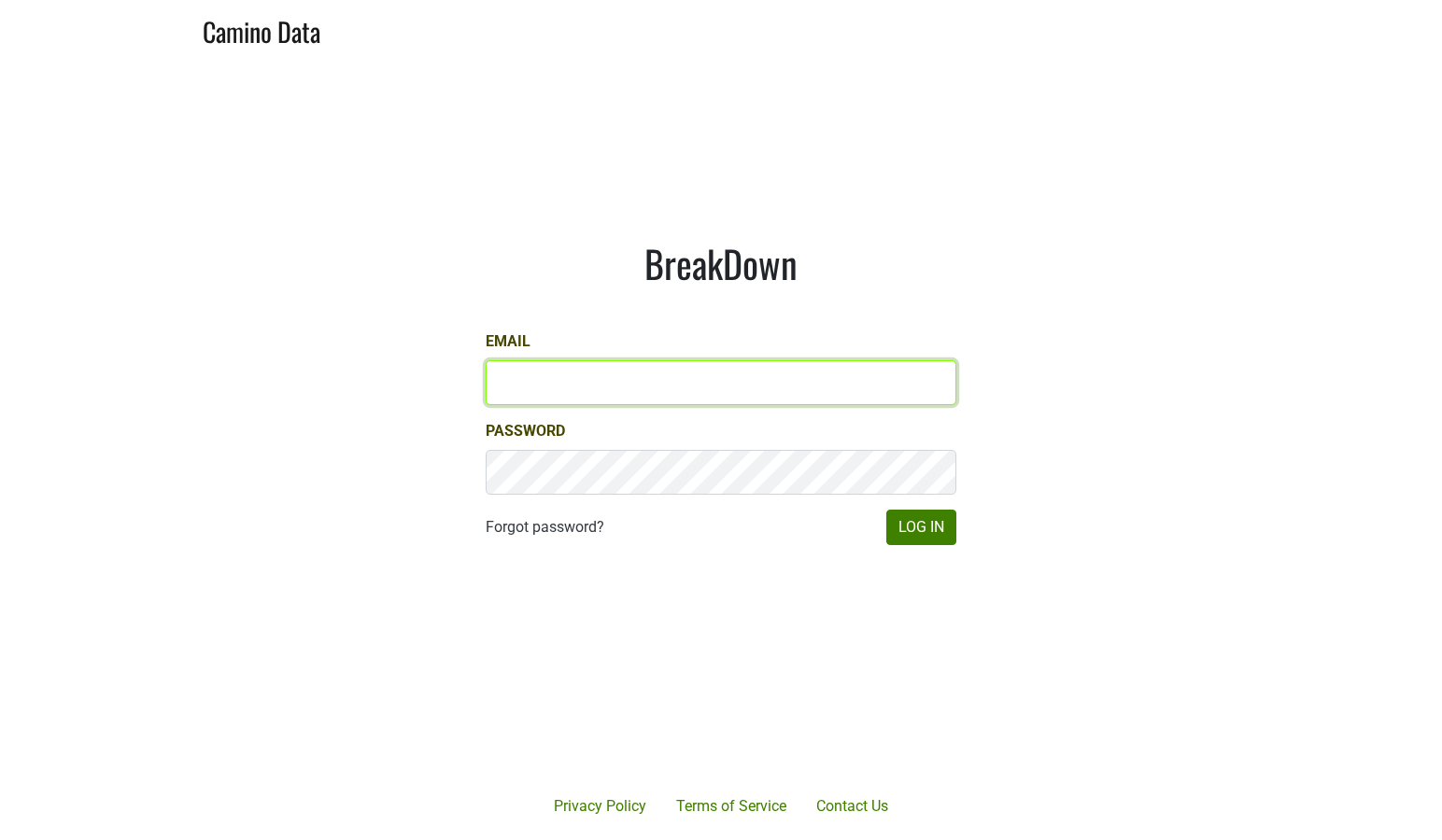
type input "[EMAIL_ADDRESS][DOMAIN_NAME]"
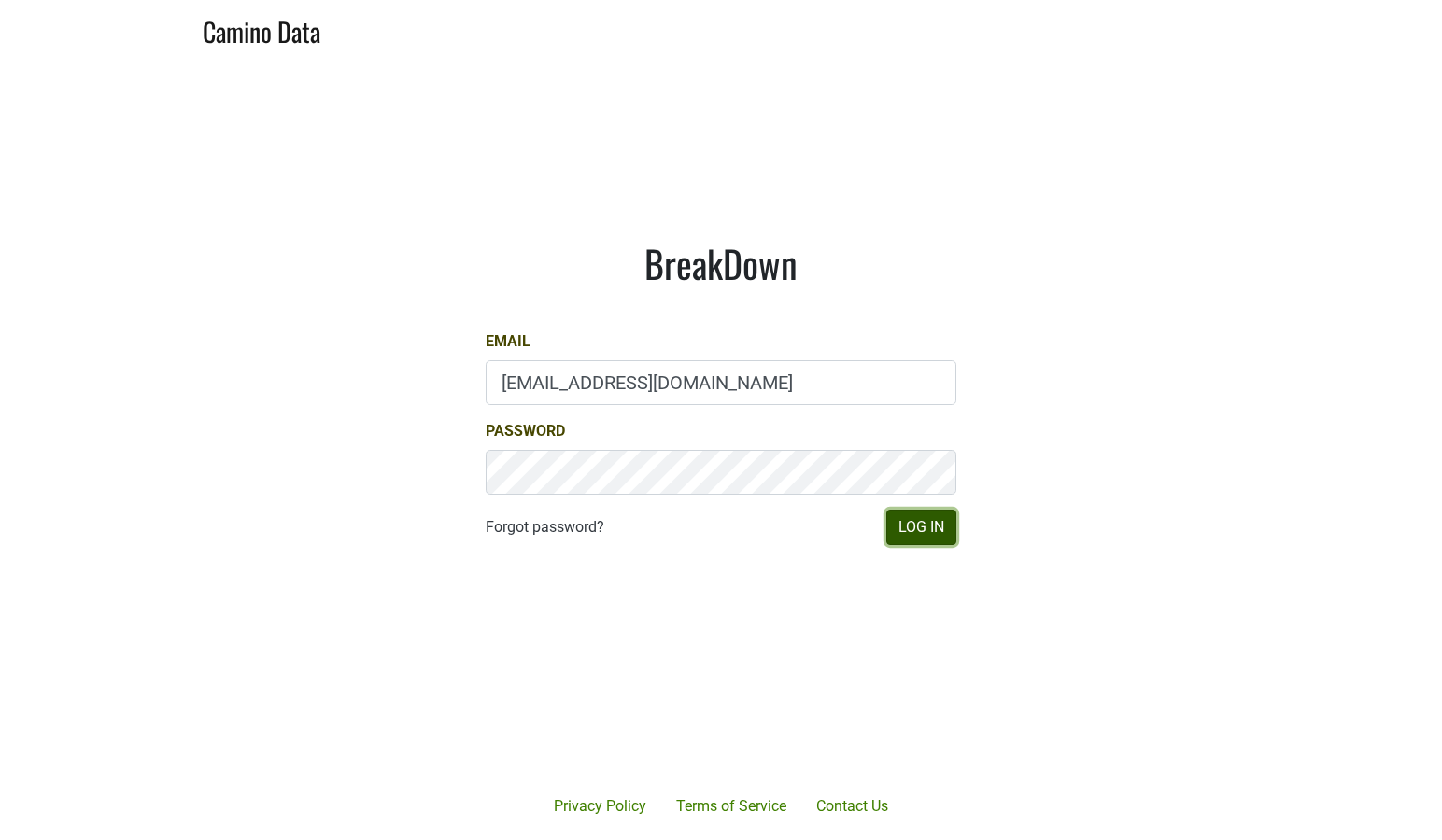
click at [906, 536] on button "Log In" at bounding box center [922, 528] width 70 height 36
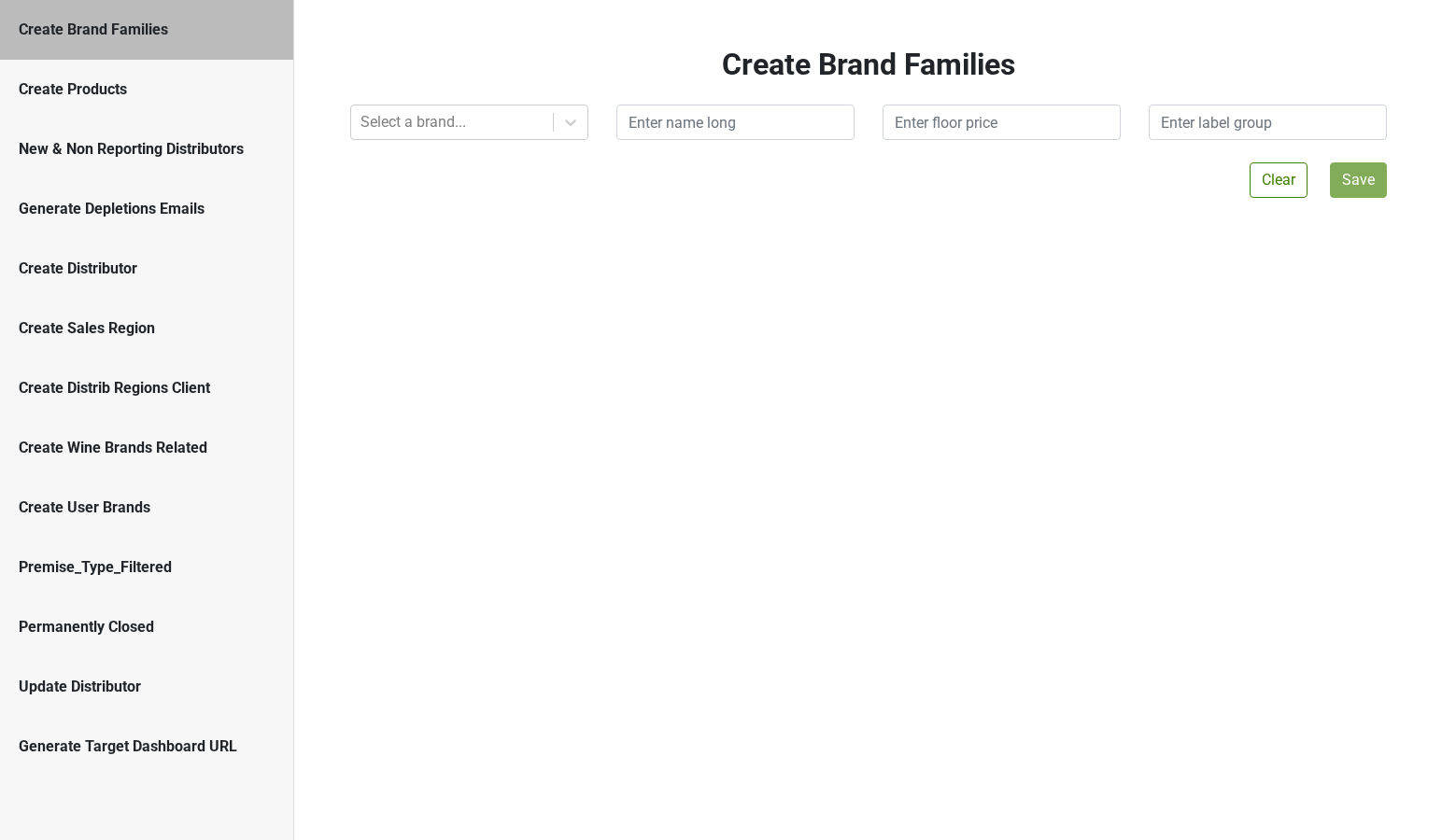
click at [146, 207] on div "Generate Depletions Emails" at bounding box center [147, 209] width 255 height 23
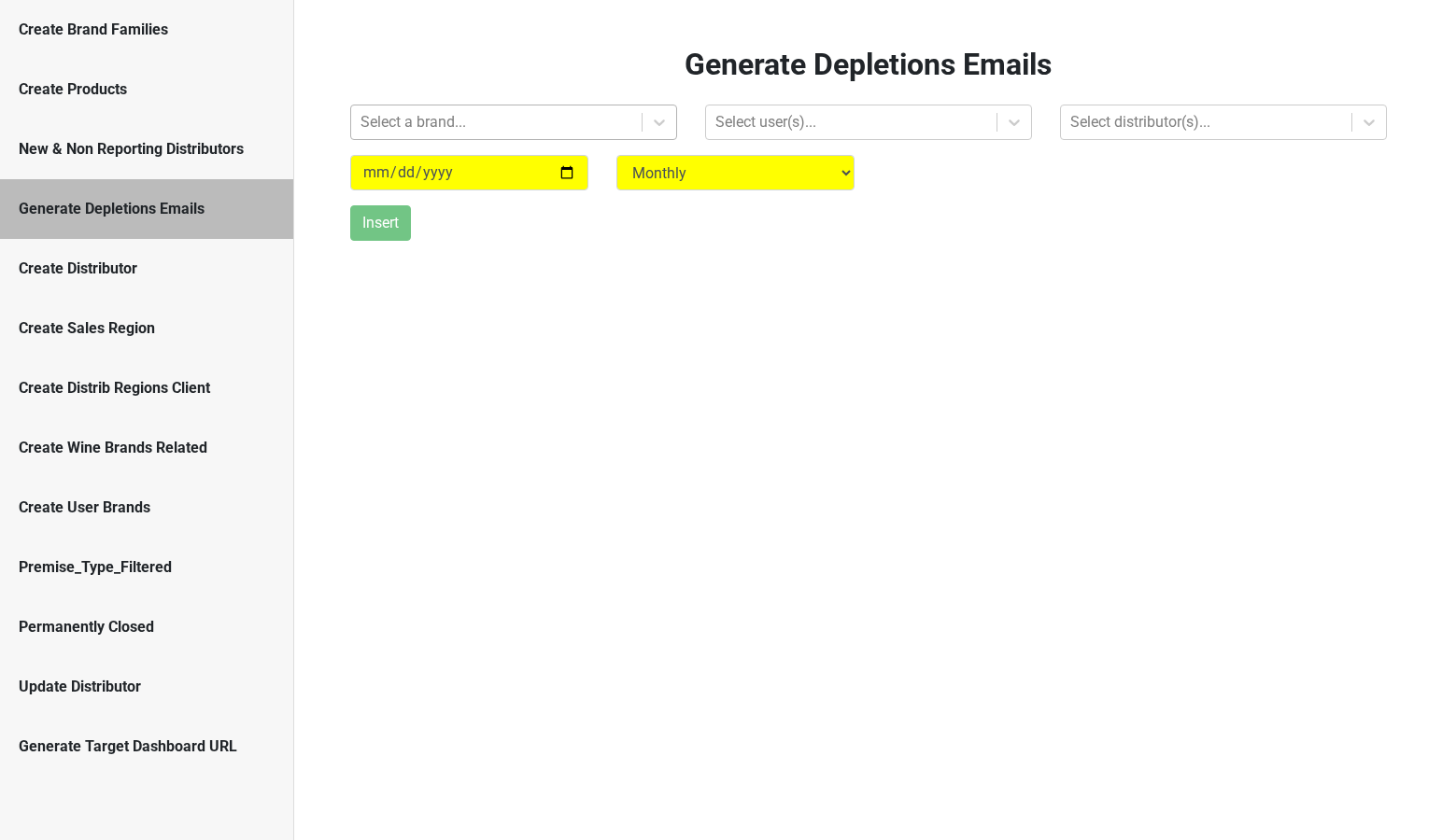
click at [485, 120] on div at bounding box center [496, 122] width 272 height 26
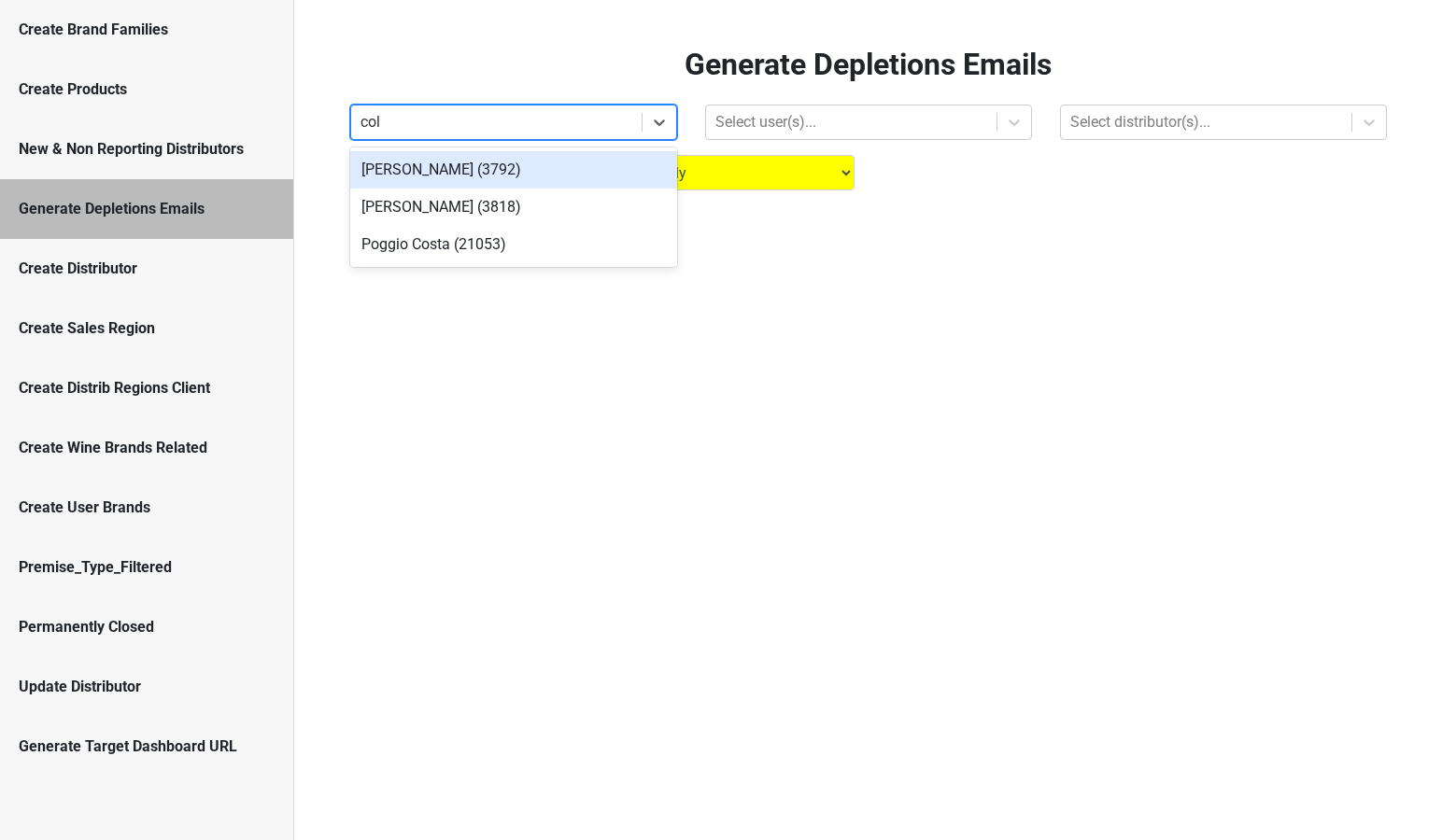
type input "colg"
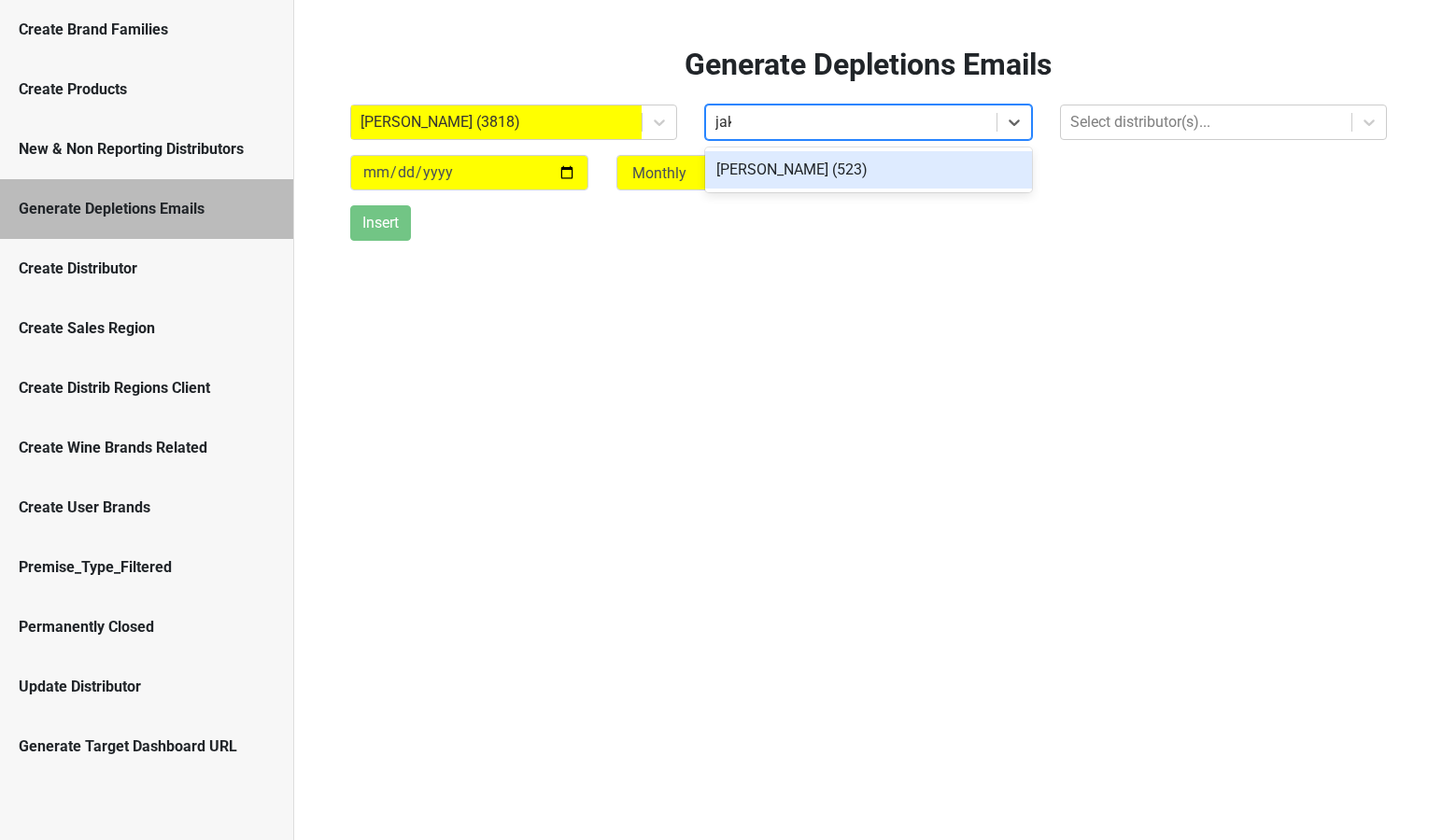
type input "jake"
click at [781, 169] on div "Jake Watson (523)" at bounding box center [868, 169] width 326 height 37
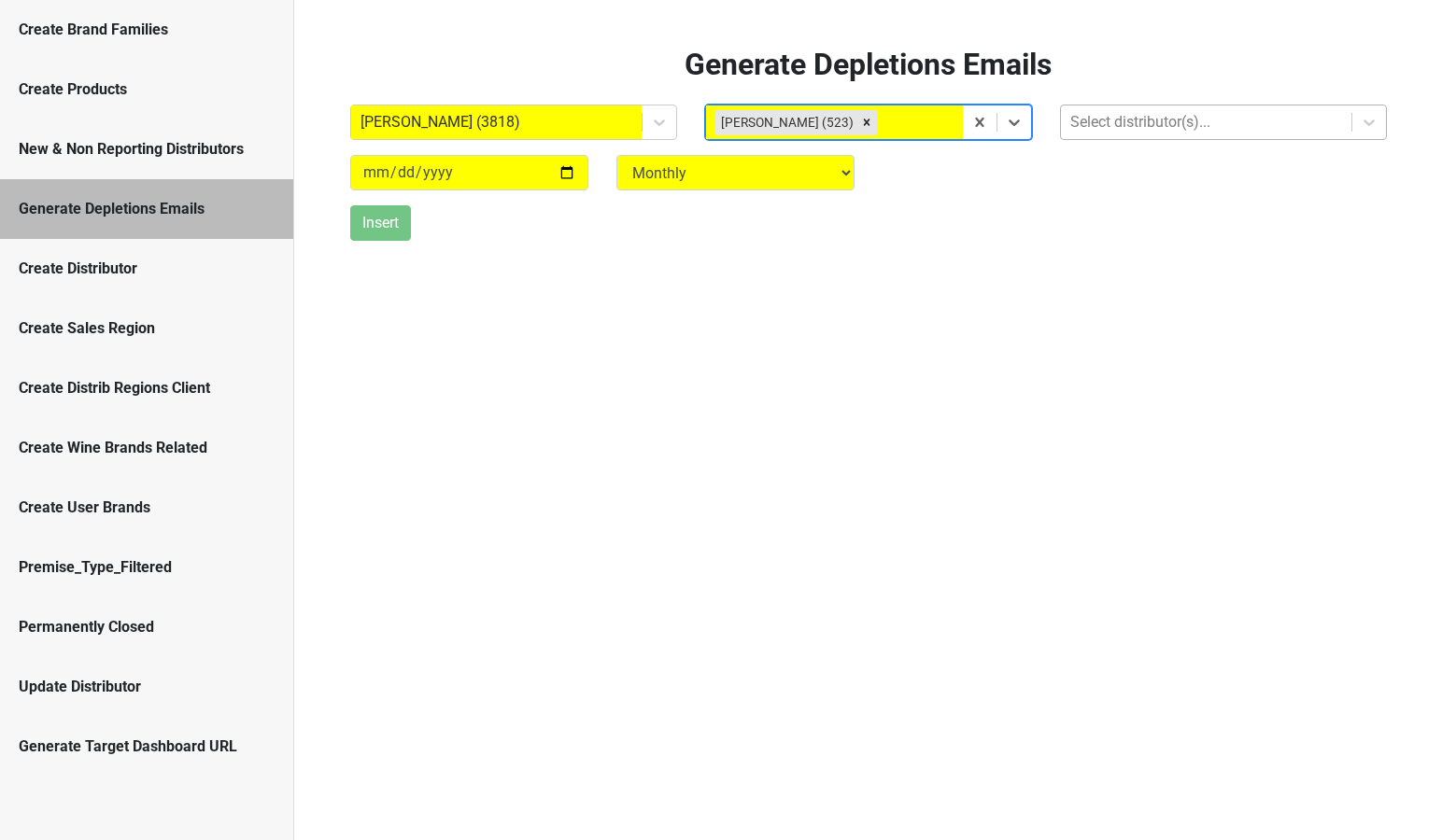
click at [1082, 128] on div at bounding box center [1205, 122] width 272 height 26
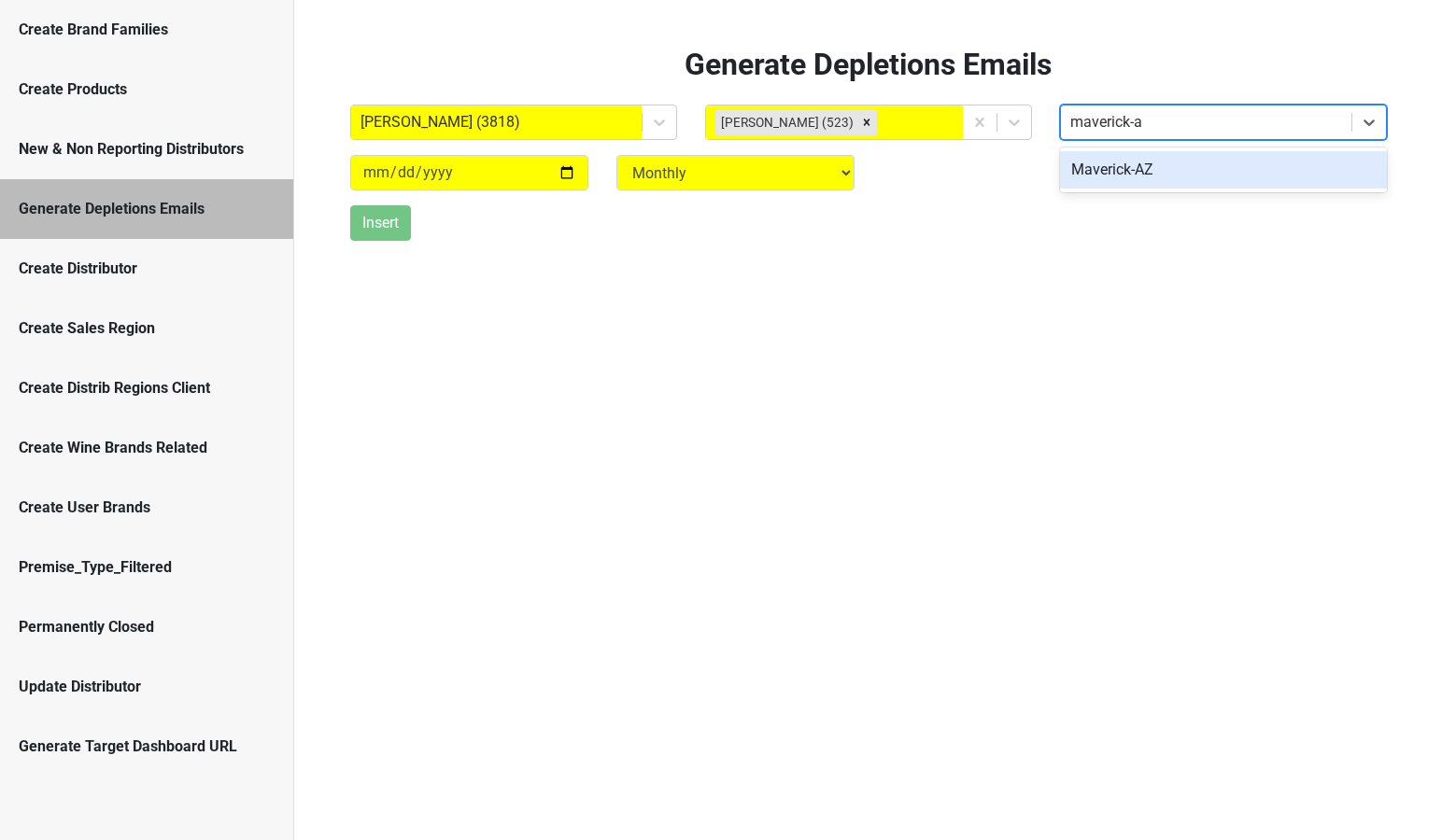
type input "maverick-az"
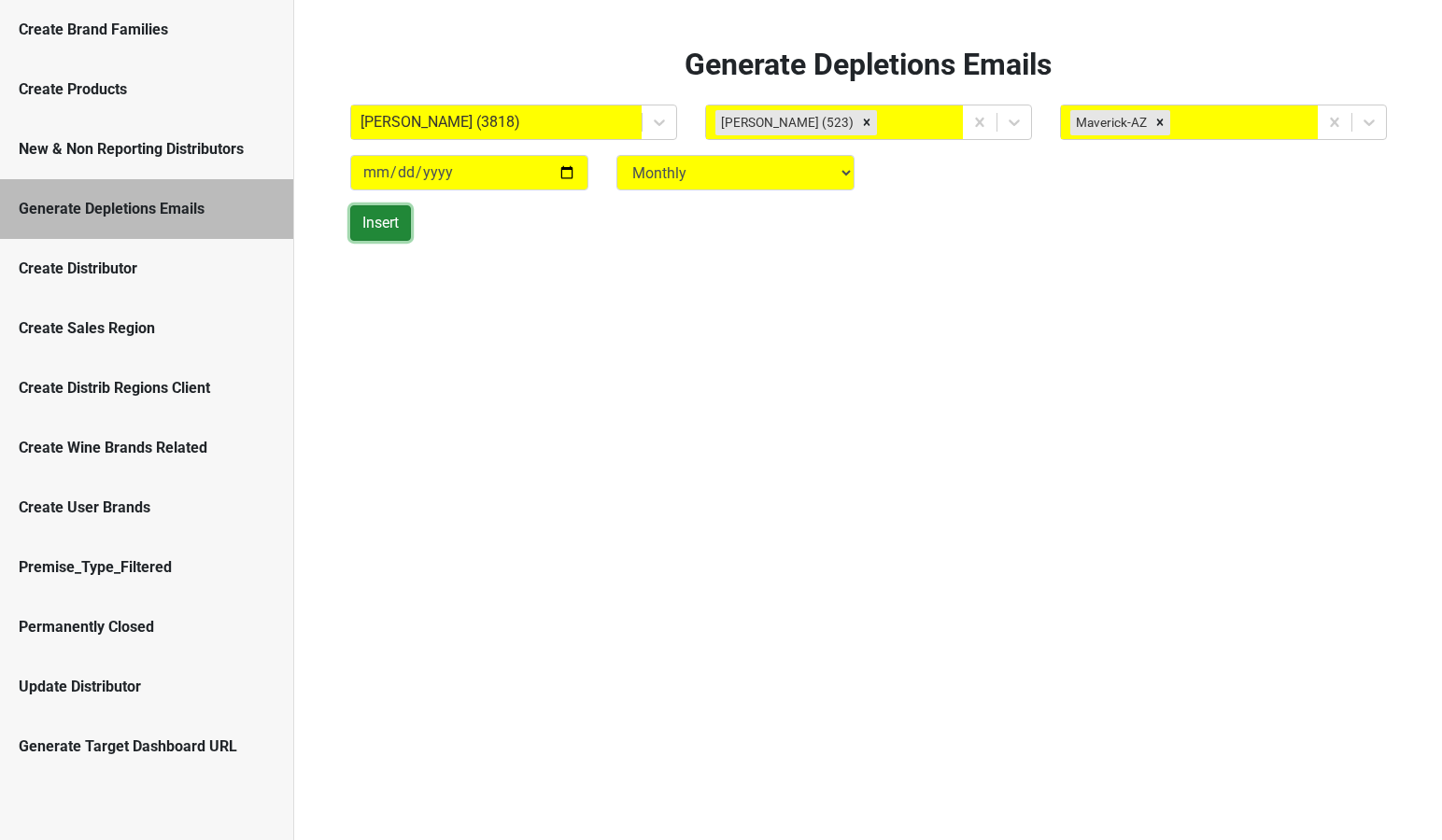
click at [369, 233] on button "Insert" at bounding box center [380, 223] width 61 height 36
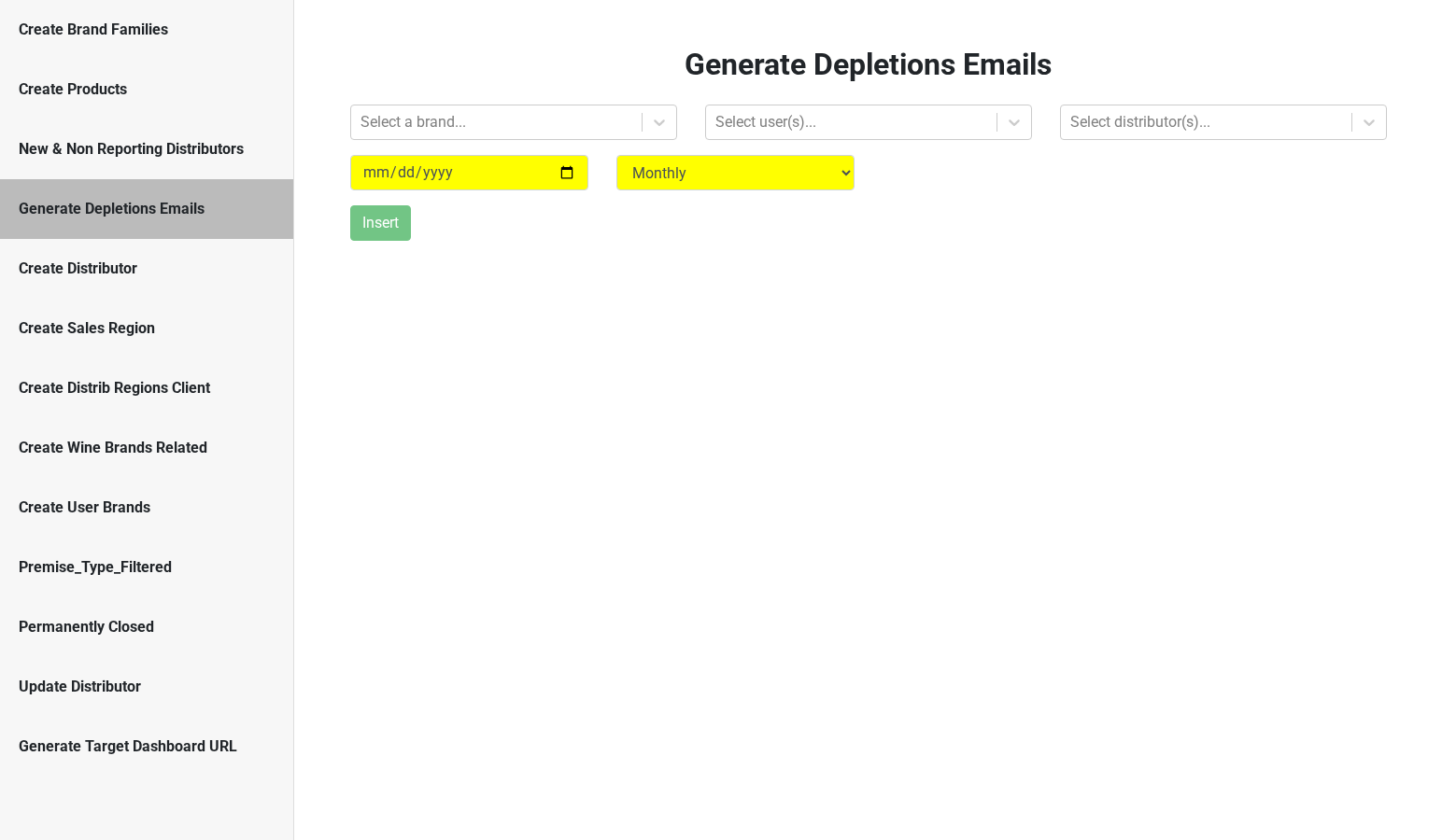
click at [142, 699] on div "Update Distributor" at bounding box center [147, 687] width 293 height 60
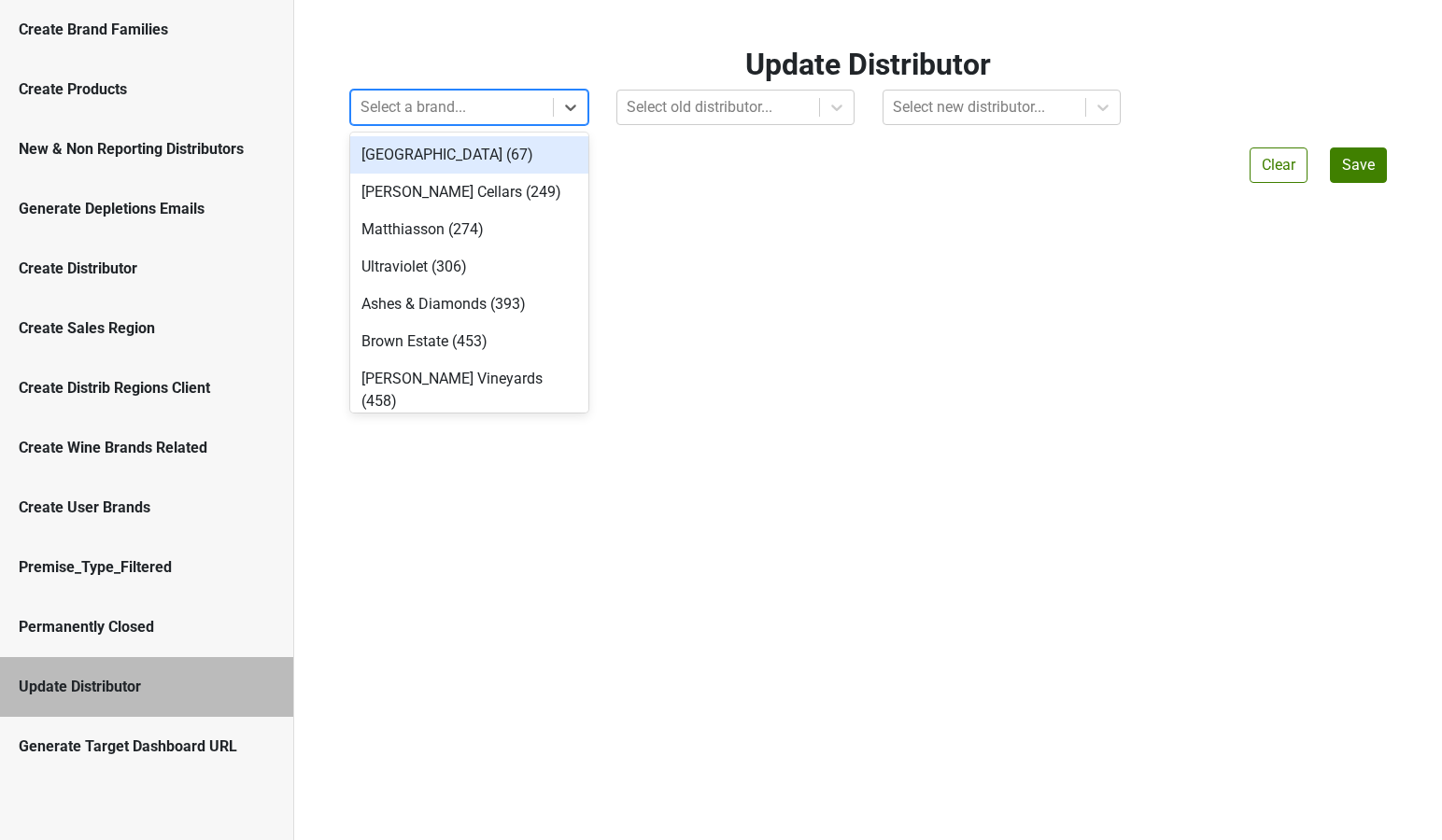
click at [438, 106] on div at bounding box center [451, 108] width 183 height 26
type input "slo"
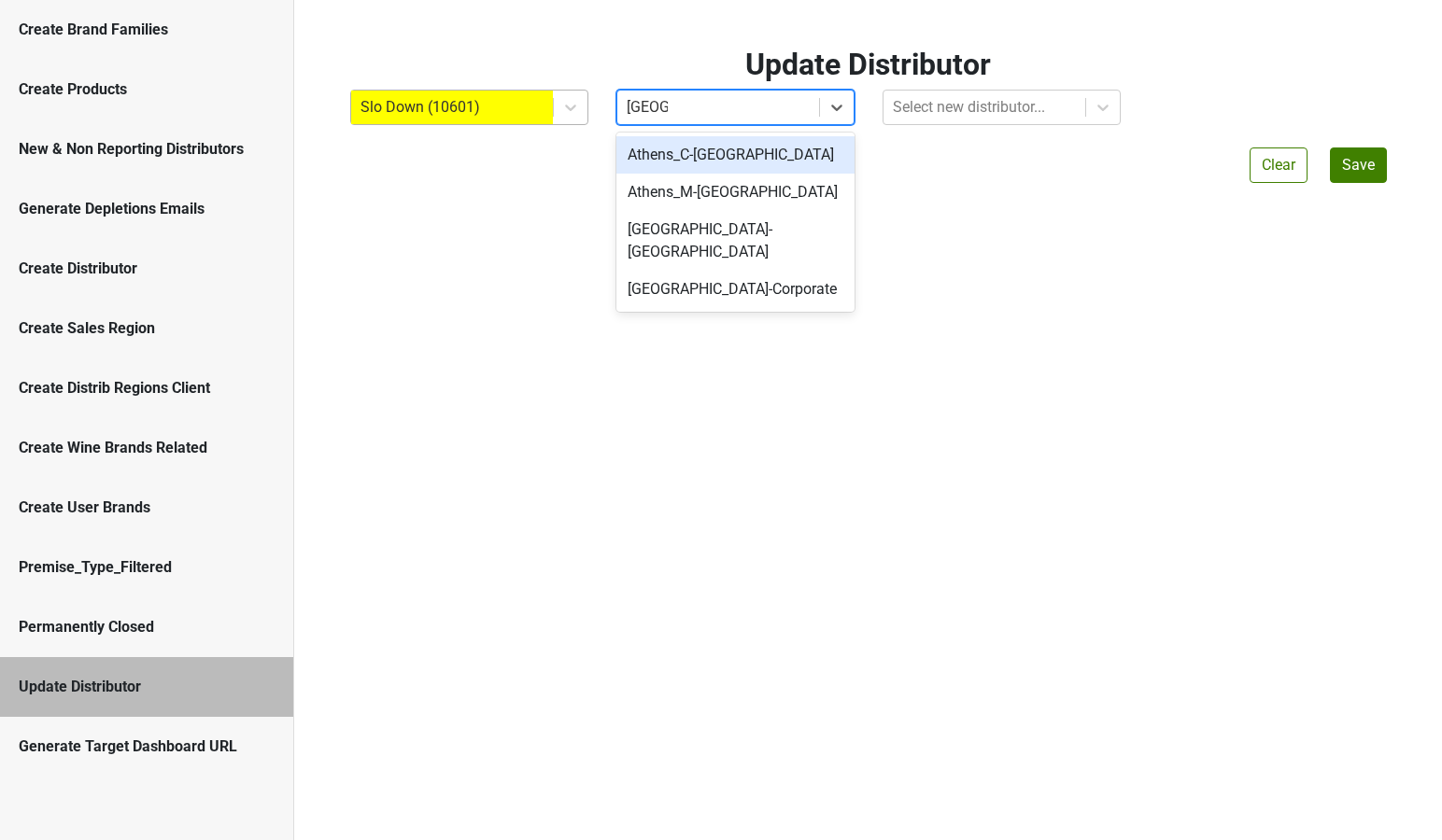
type input "athens"
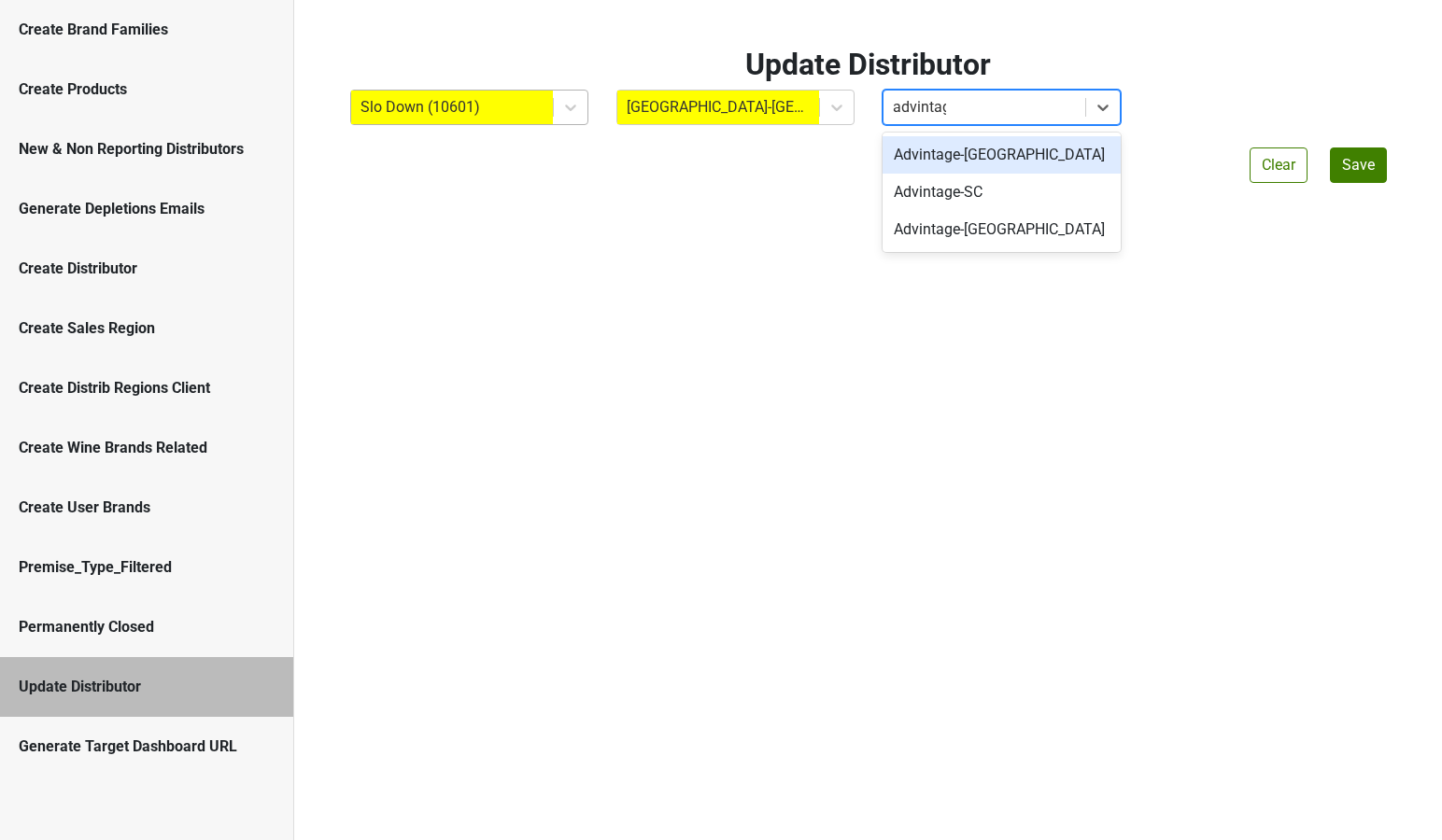
type input "advintage"
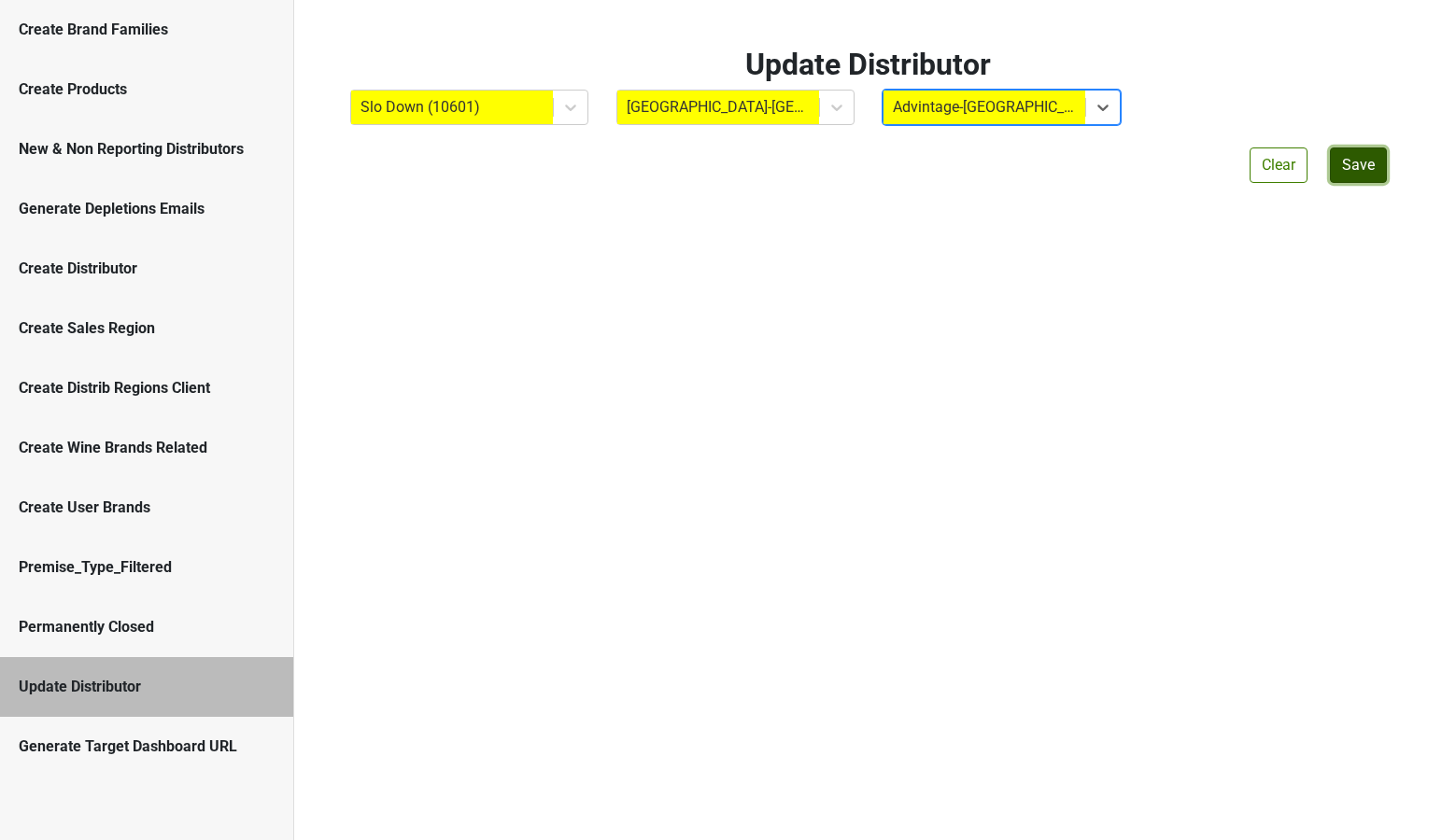
click at [1356, 168] on button "Save" at bounding box center [1359, 166] width 57 height 36
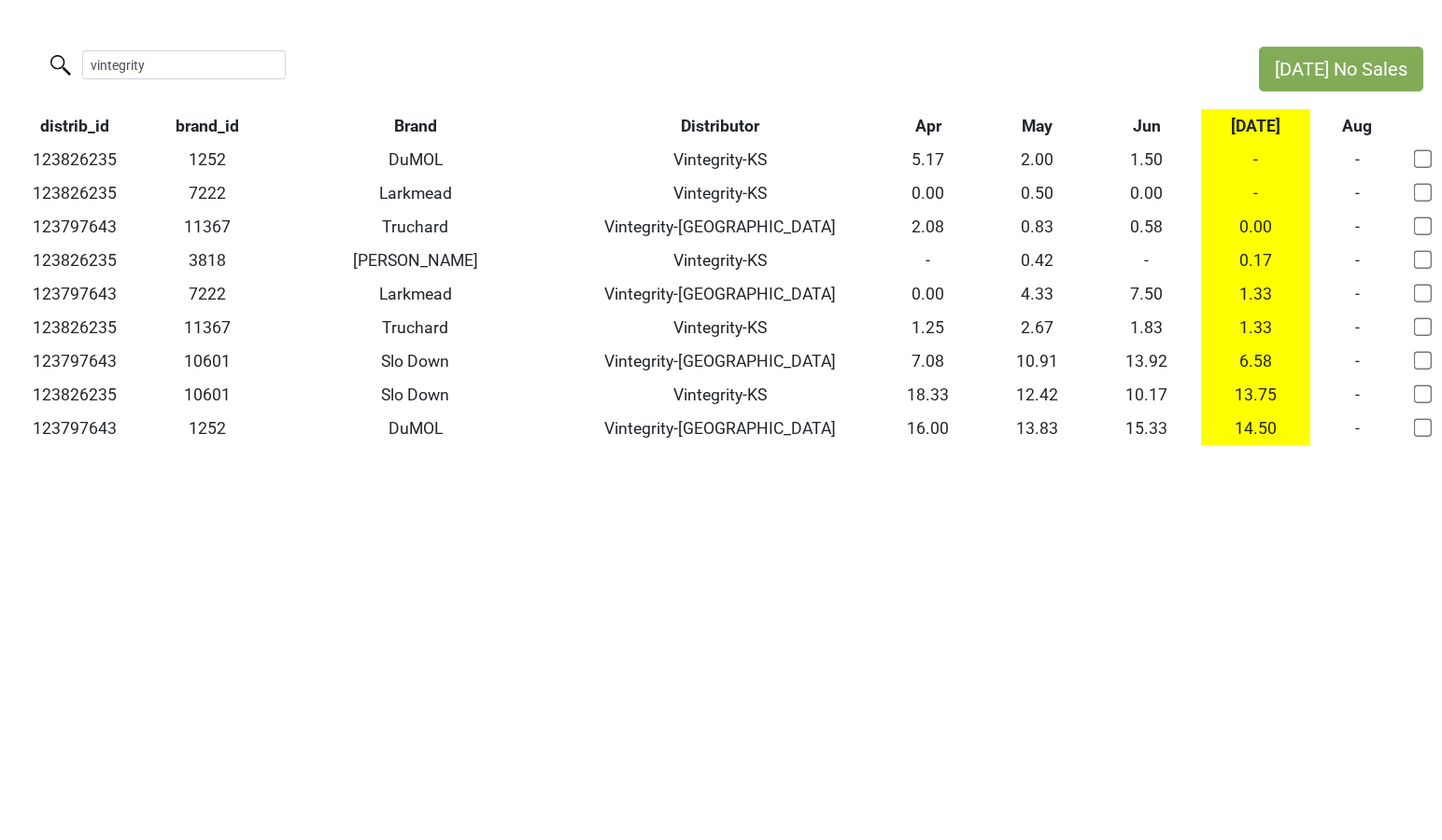
drag, startPoint x: 198, startPoint y: 73, endPoint x: -62, endPoint y: 73, distance: 260.0
click at [0, 73] on html "[DATE] No Sales vintegrity distrib_id brand_id Brand Distributor Apr May Jun [D…" at bounding box center [721, 246] width 1442 height 492
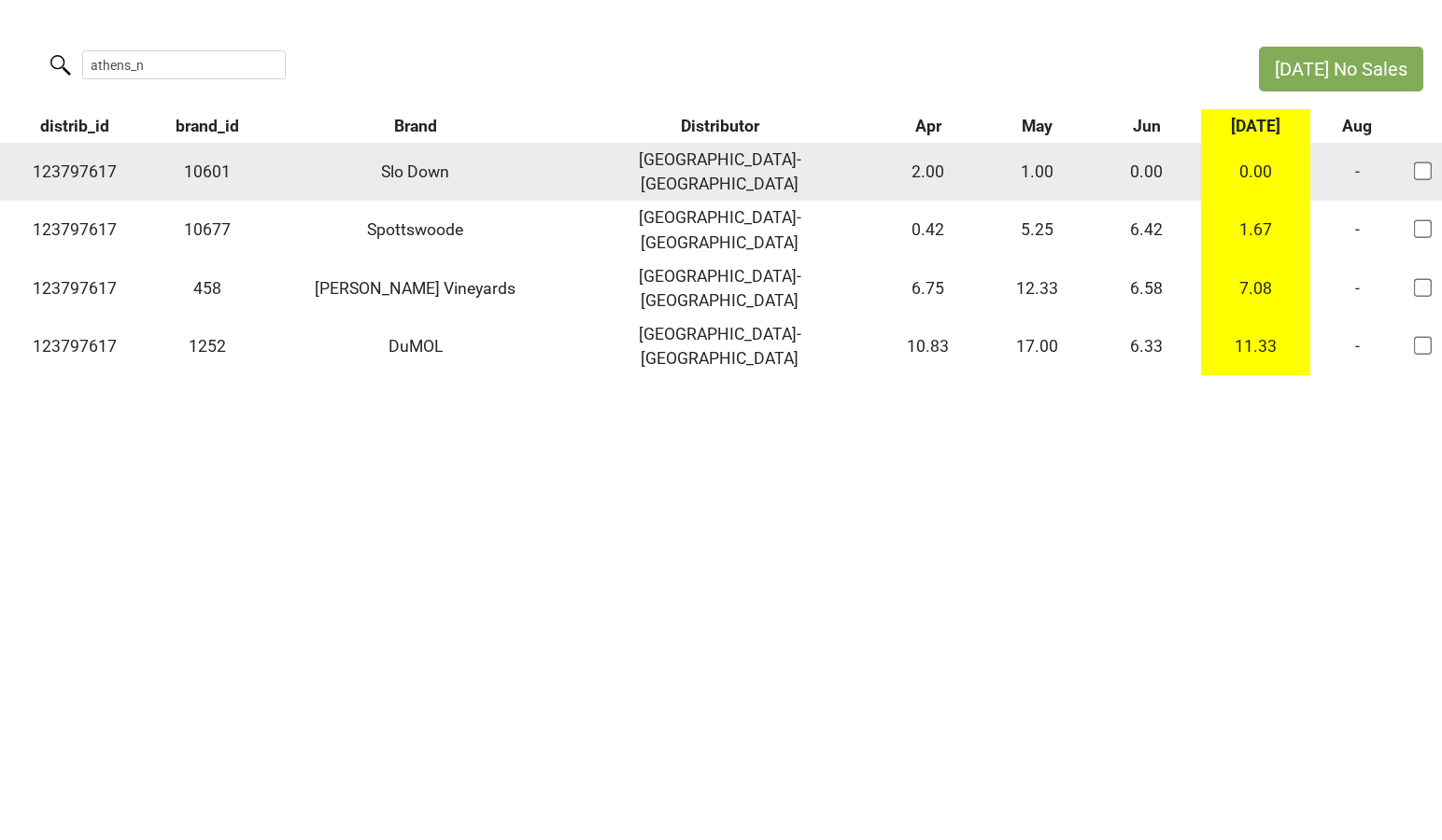
click at [79, 165] on td "123797617" at bounding box center [75, 171] width 149 height 58
copy td "123797617"
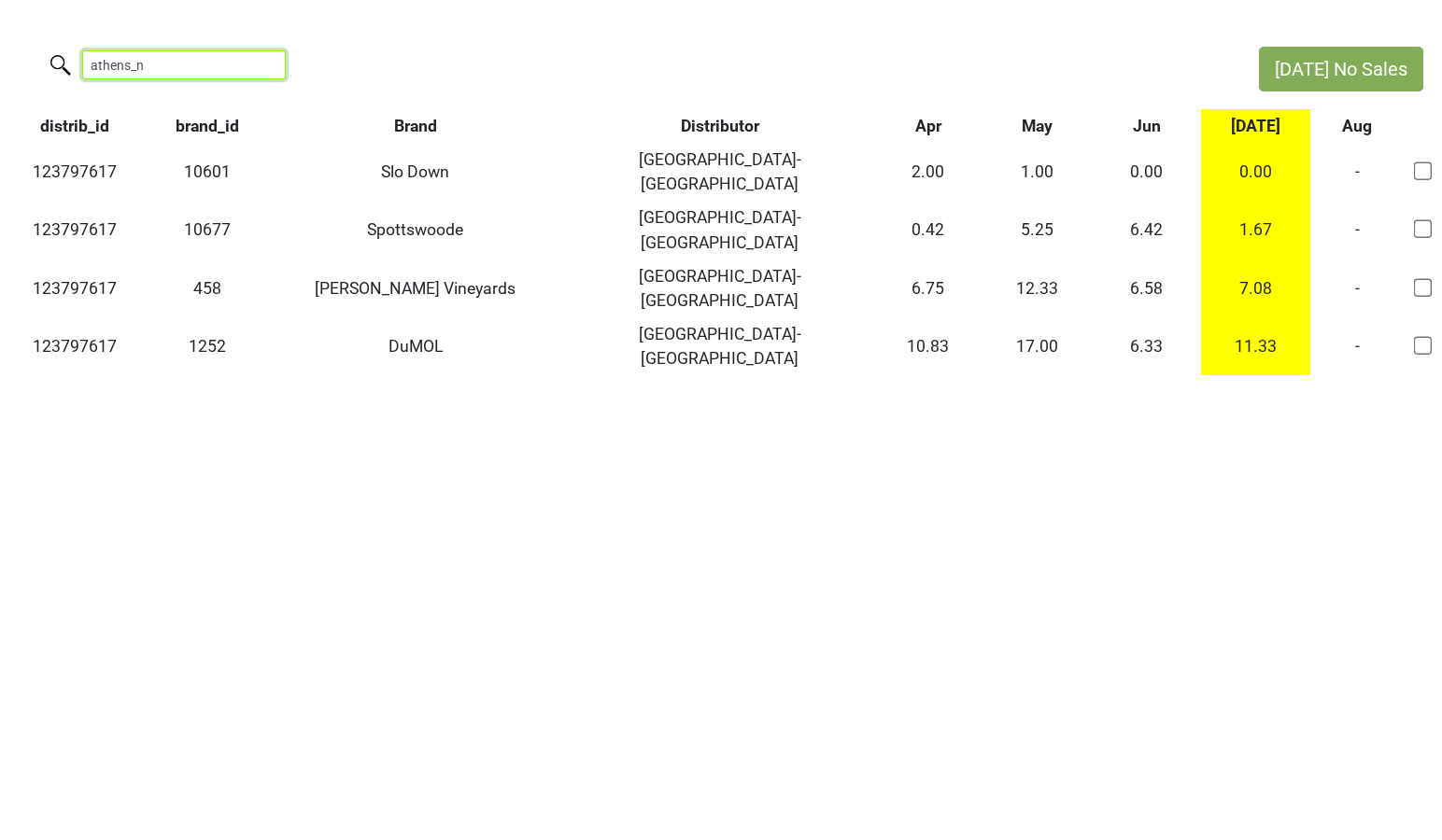
click at [171, 66] on input "athens_n" at bounding box center [184, 64] width 203 height 29
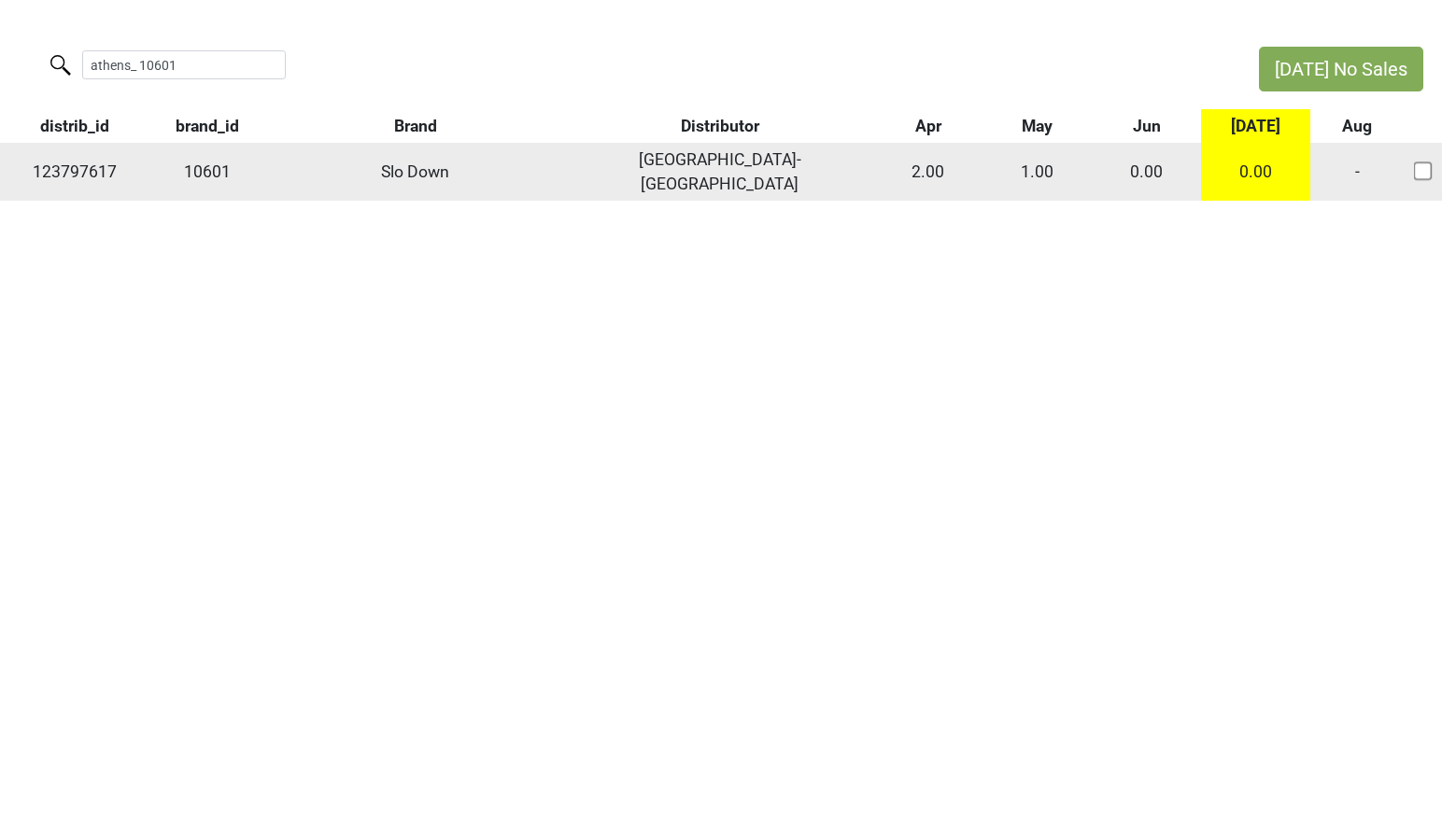
click at [63, 165] on td "123797617" at bounding box center [75, 171] width 149 height 58
copy td "123797617"
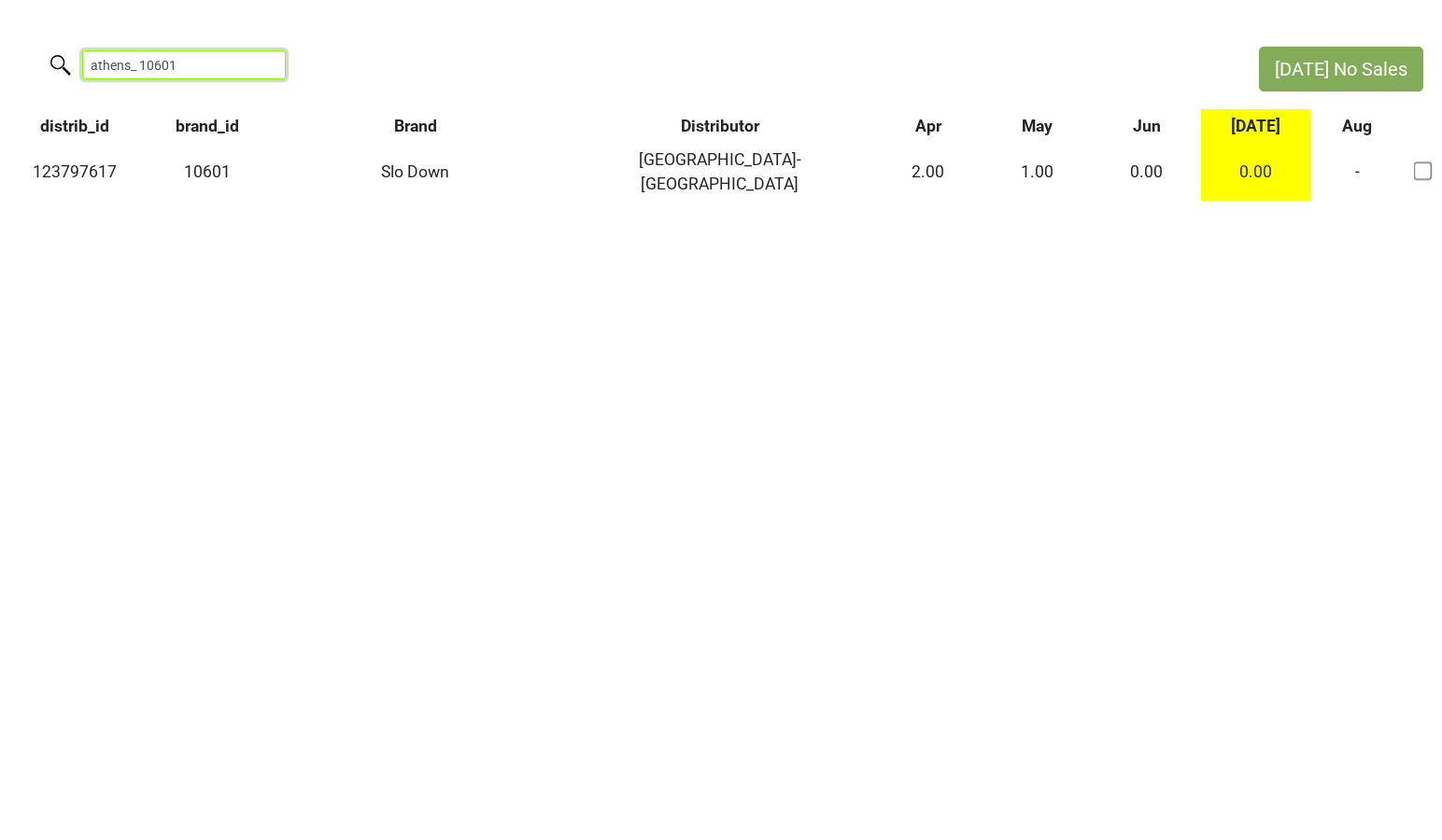
drag, startPoint x: 190, startPoint y: 77, endPoint x: -14, endPoint y: 61, distance: 204.6
click at [0, 61] on html "Jul No Sales athens_ 10601 distrib_id brand_id Brand Distributor Apr May Jun Ju…" at bounding box center [721, 124] width 1442 height 248
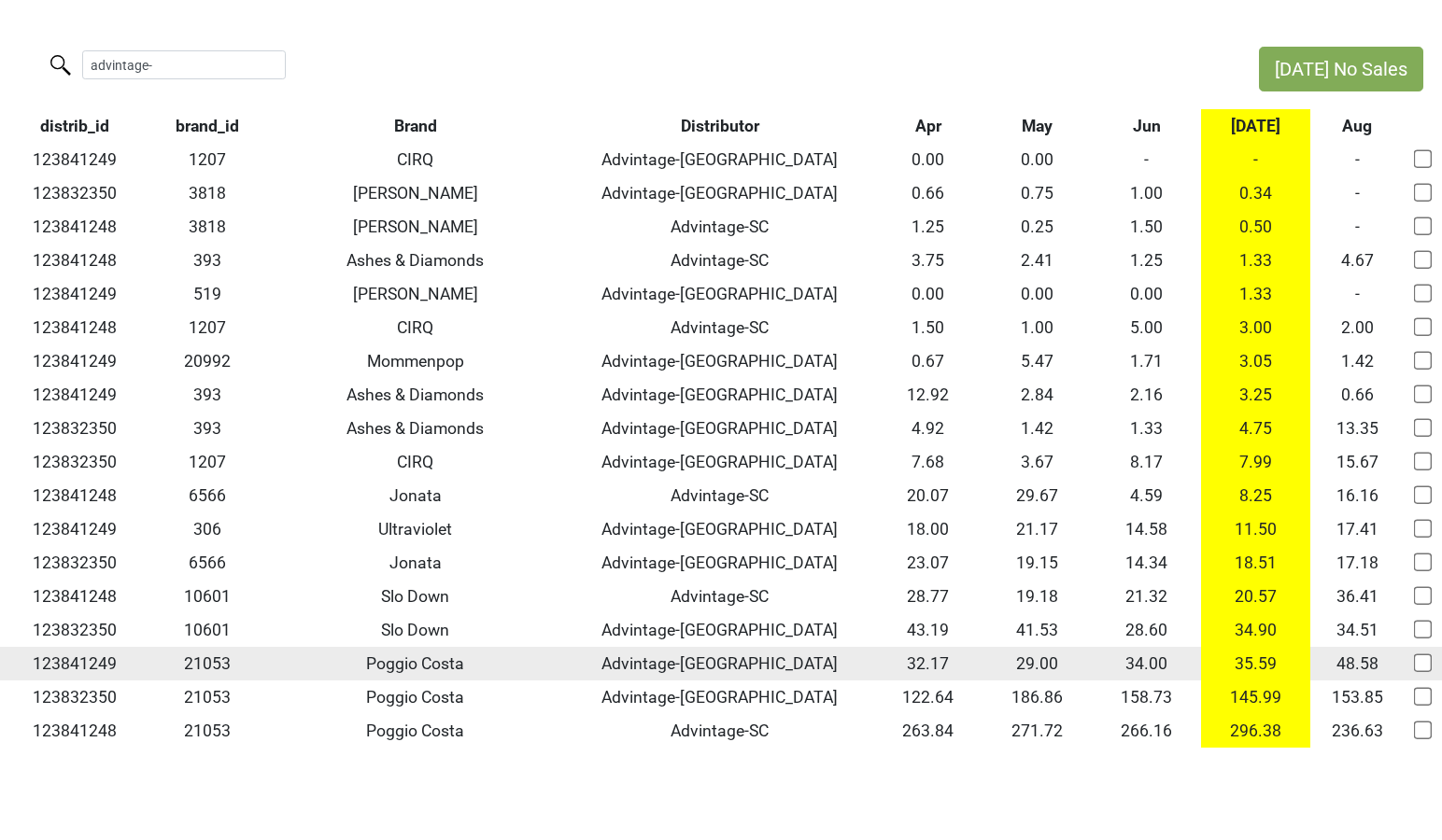
click at [96, 664] on td "123841249" at bounding box center [75, 664] width 149 height 34
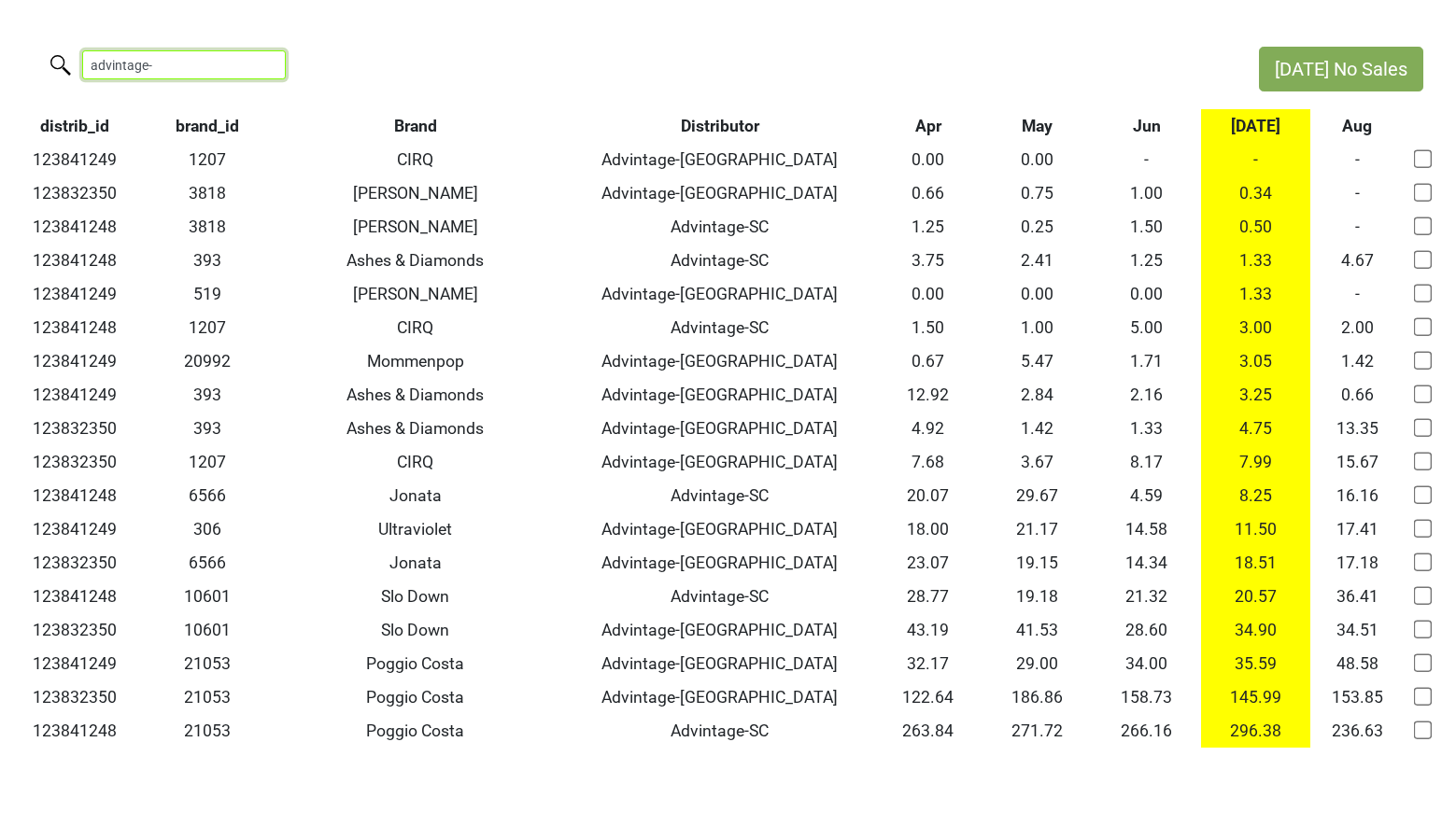
click at [167, 63] on input "advintage-" at bounding box center [184, 64] width 203 height 29
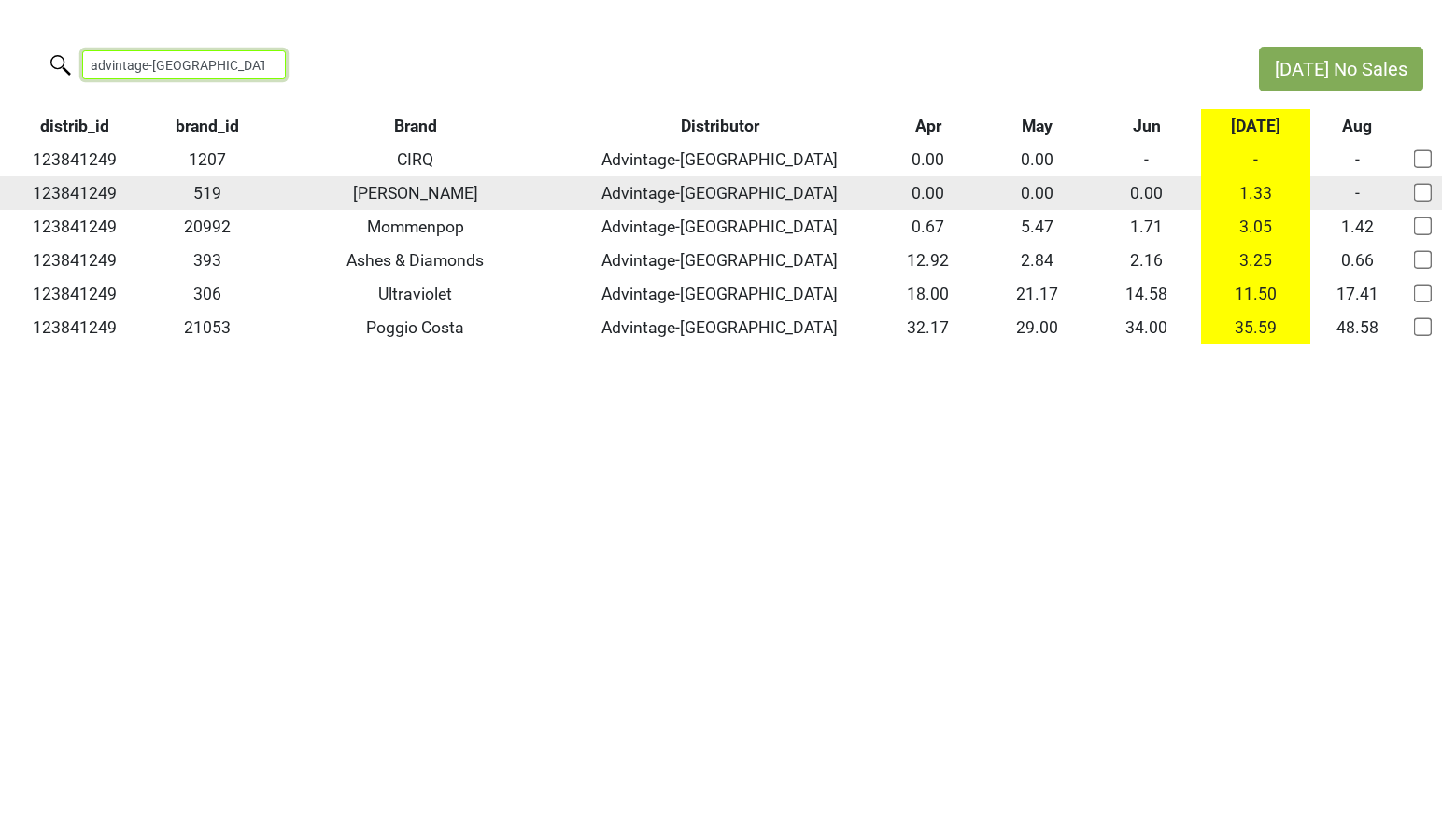
type input "advintage-tn"
click at [103, 190] on td "123841249" at bounding box center [75, 194] width 149 height 34
copy td "123841249"
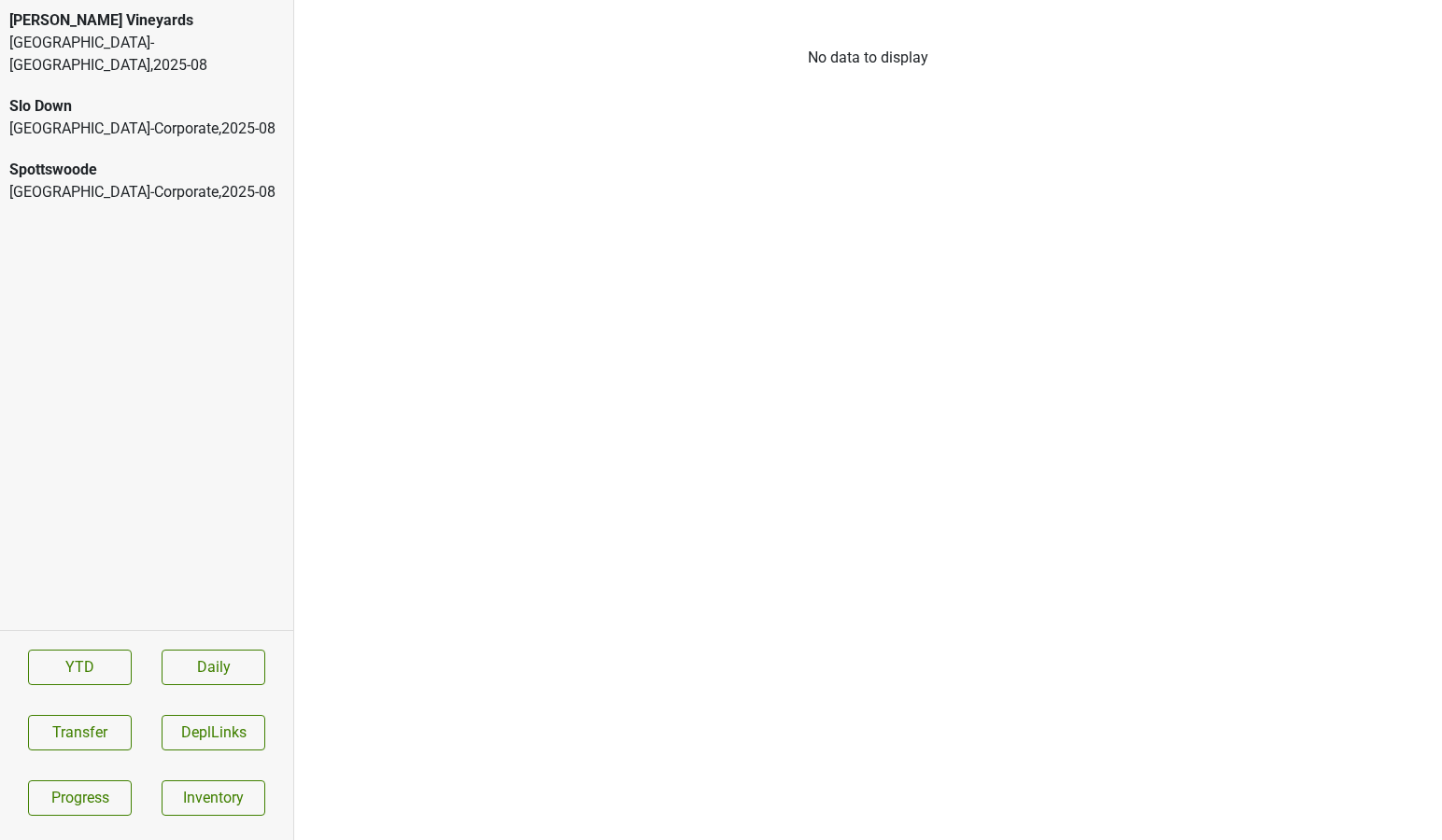
click at [151, 38] on div "[GEOGRAPHIC_DATA]-[GEOGRAPHIC_DATA] , 2025 - 08" at bounding box center [147, 54] width 274 height 44
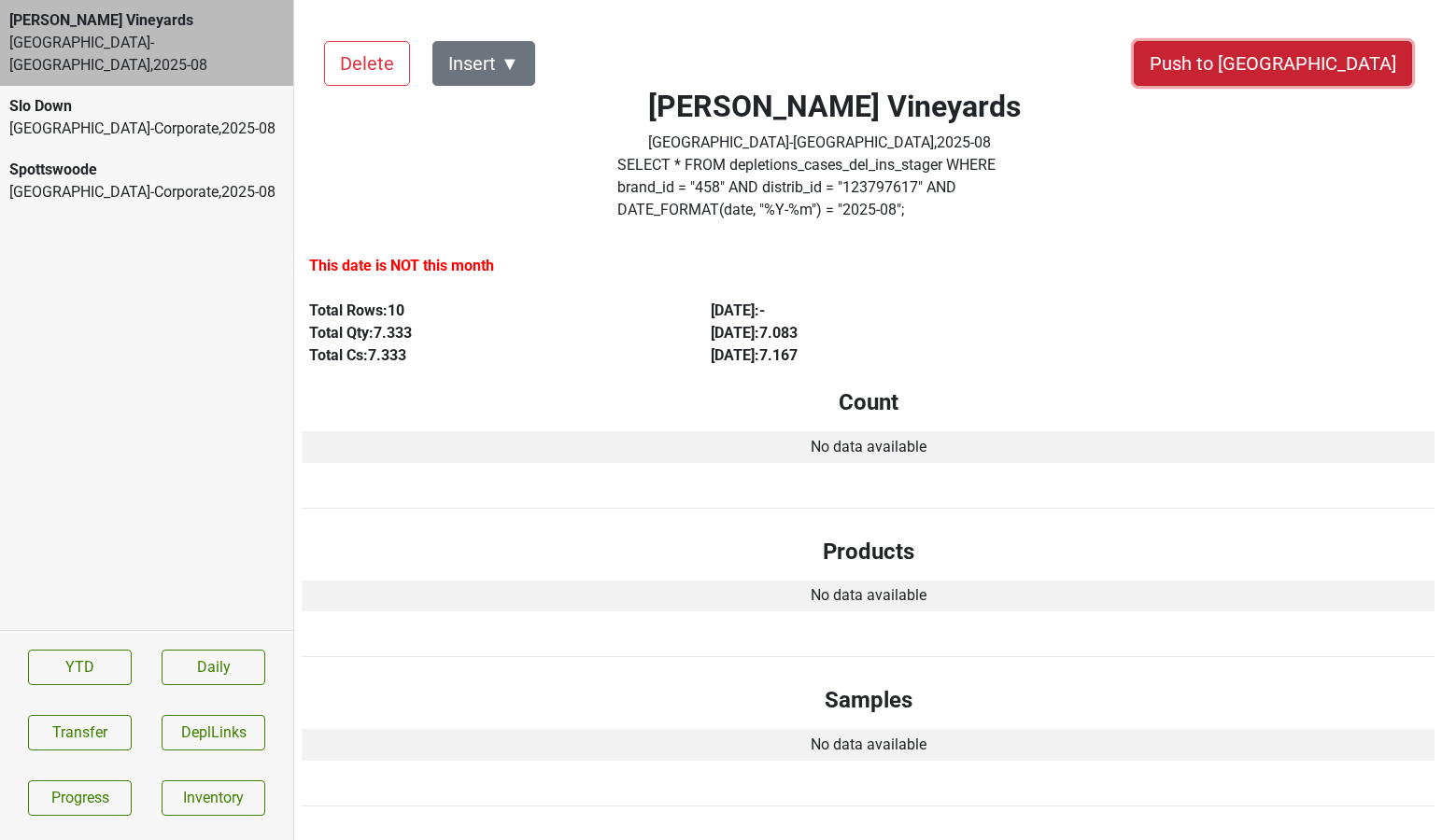
click at [1364, 67] on button "Push to [GEOGRAPHIC_DATA]" at bounding box center [1273, 62] width 278 height 44
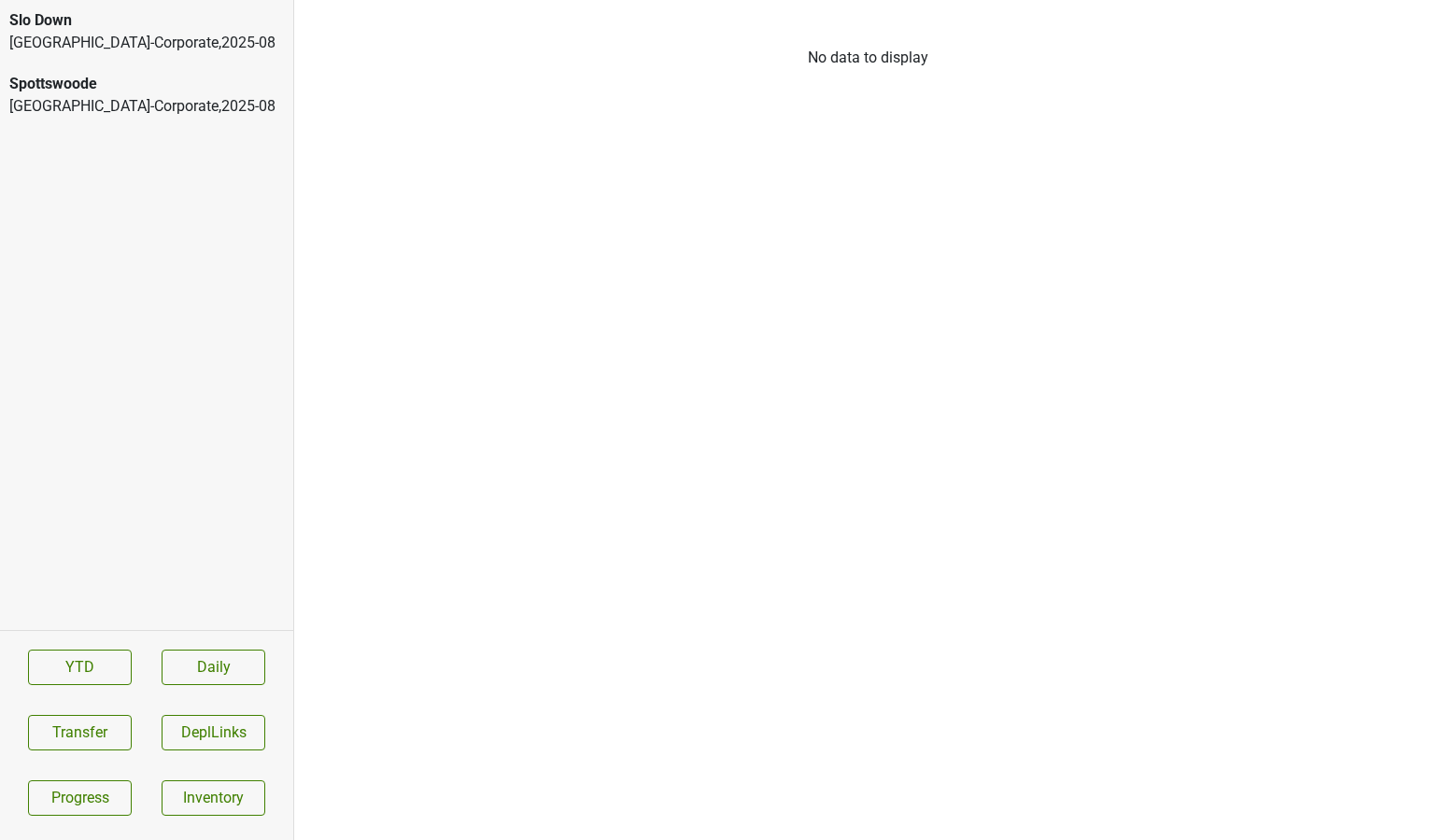
click at [227, 42] on div "[GEOGRAPHIC_DATA]-Corporate , 2025 - 08" at bounding box center [147, 44] width 274 height 23
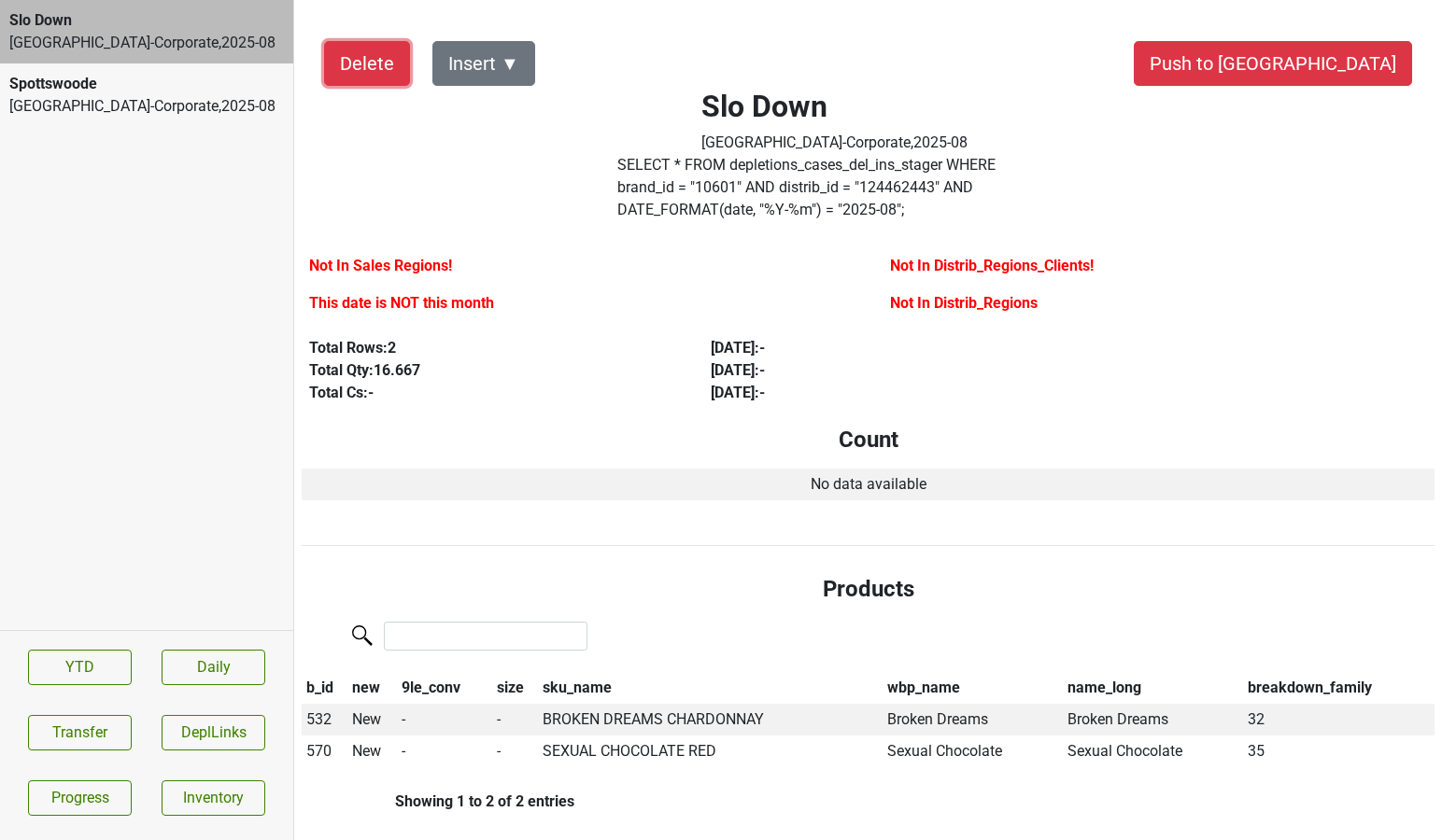
click at [379, 62] on button "Delete" at bounding box center [367, 62] width 86 height 44
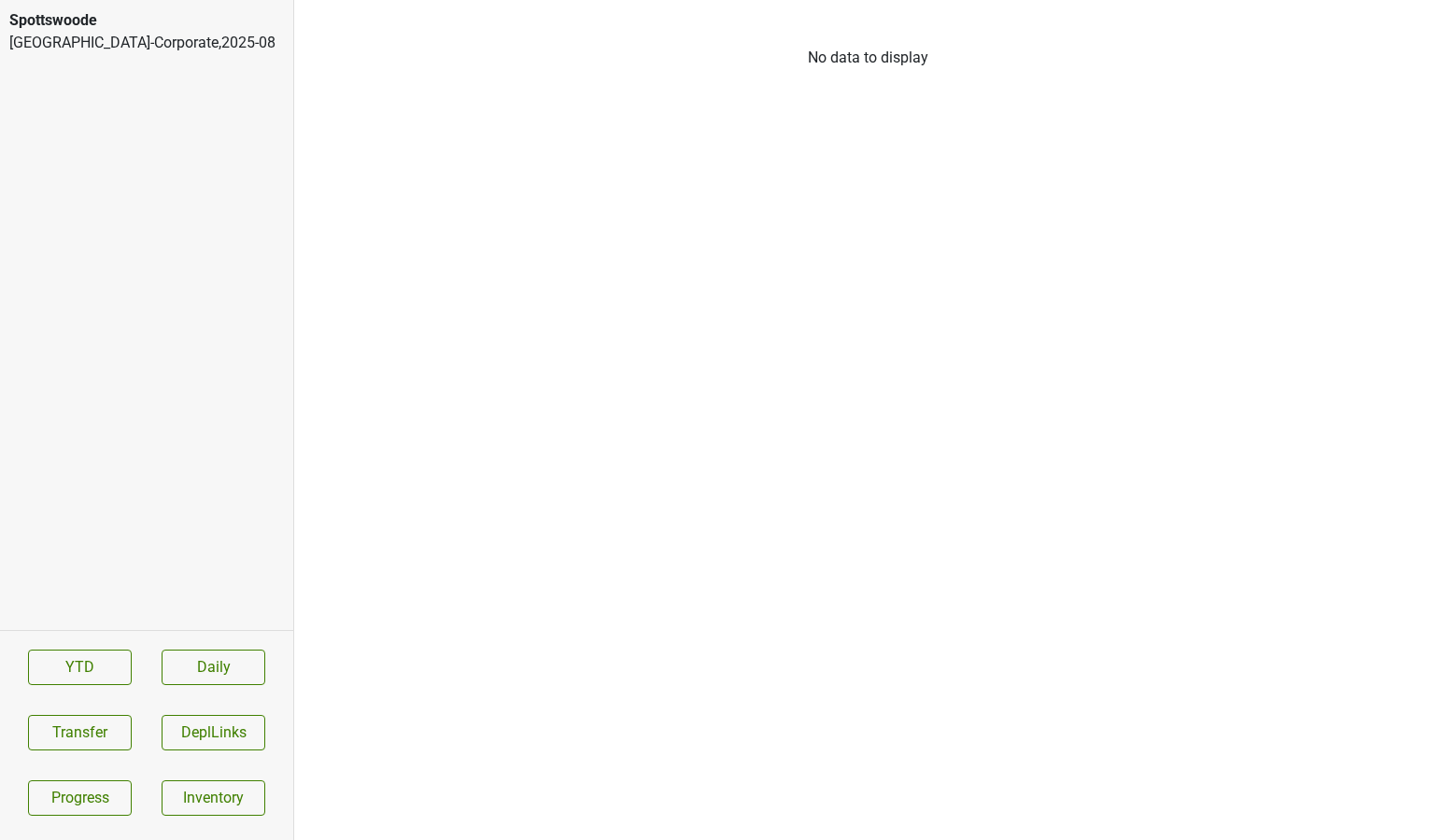
click at [212, 23] on div "Spottswoode" at bounding box center [147, 21] width 274 height 23
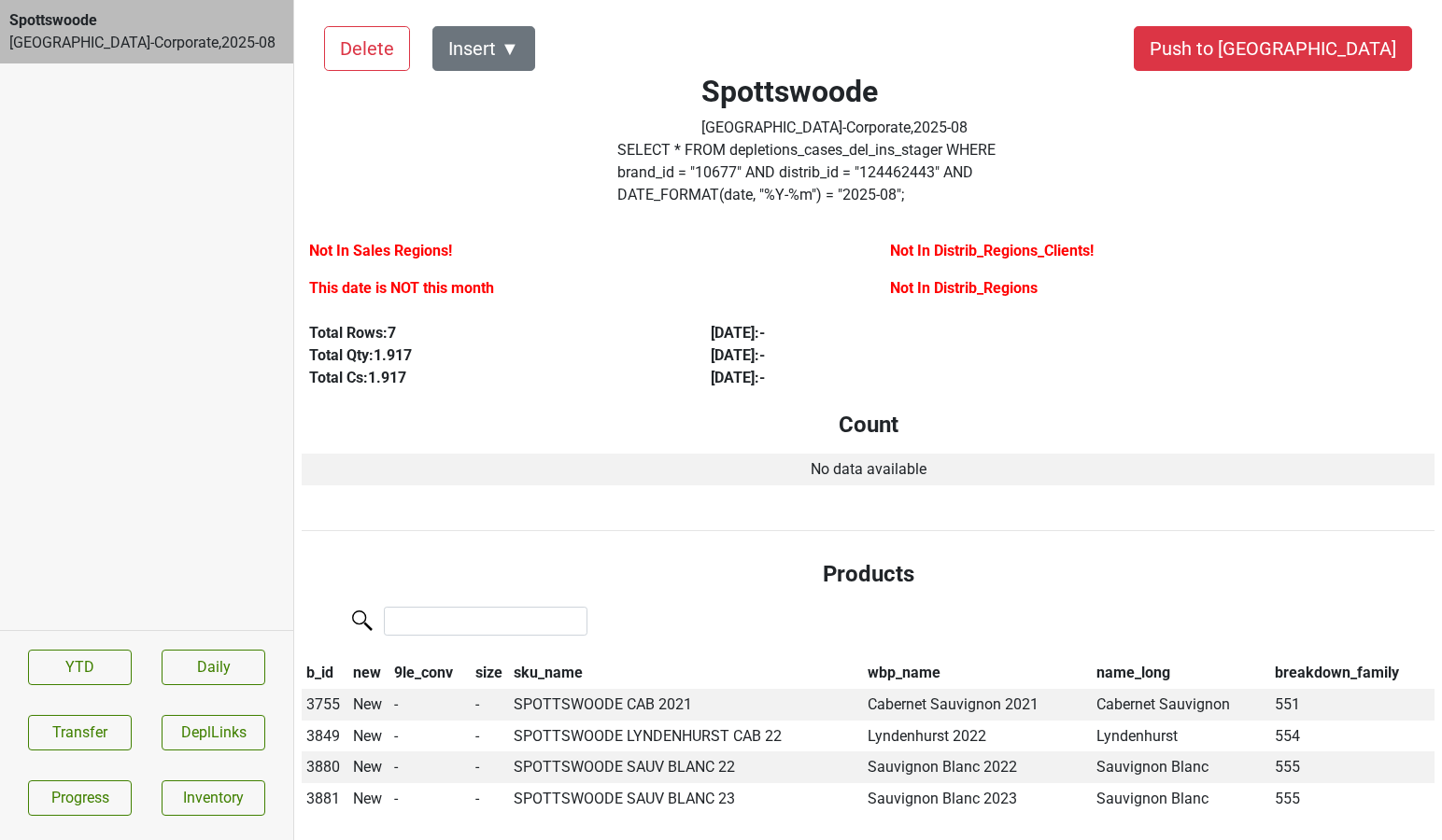
scroll to position [18, 0]
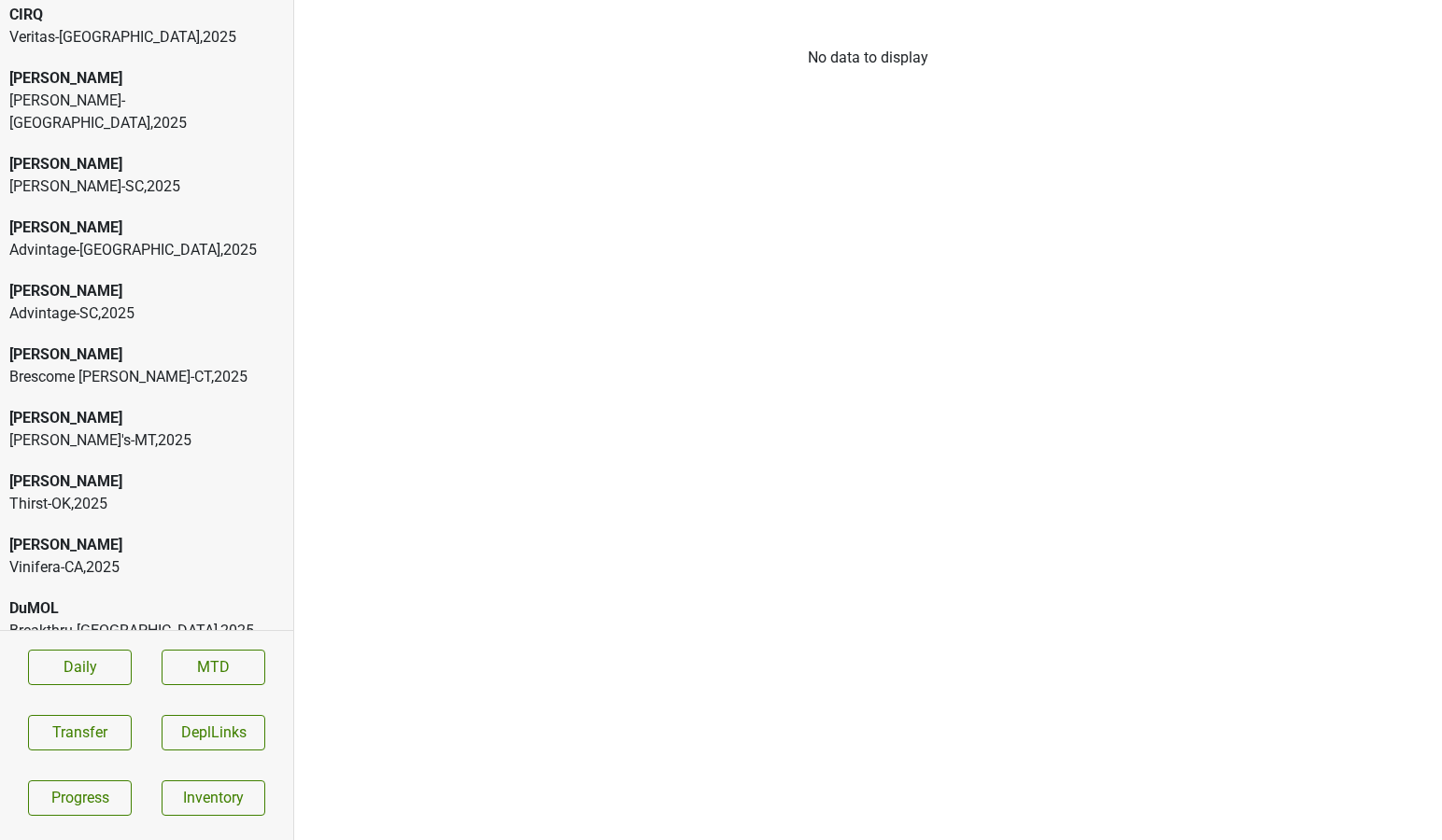
scroll to position [709, 0]
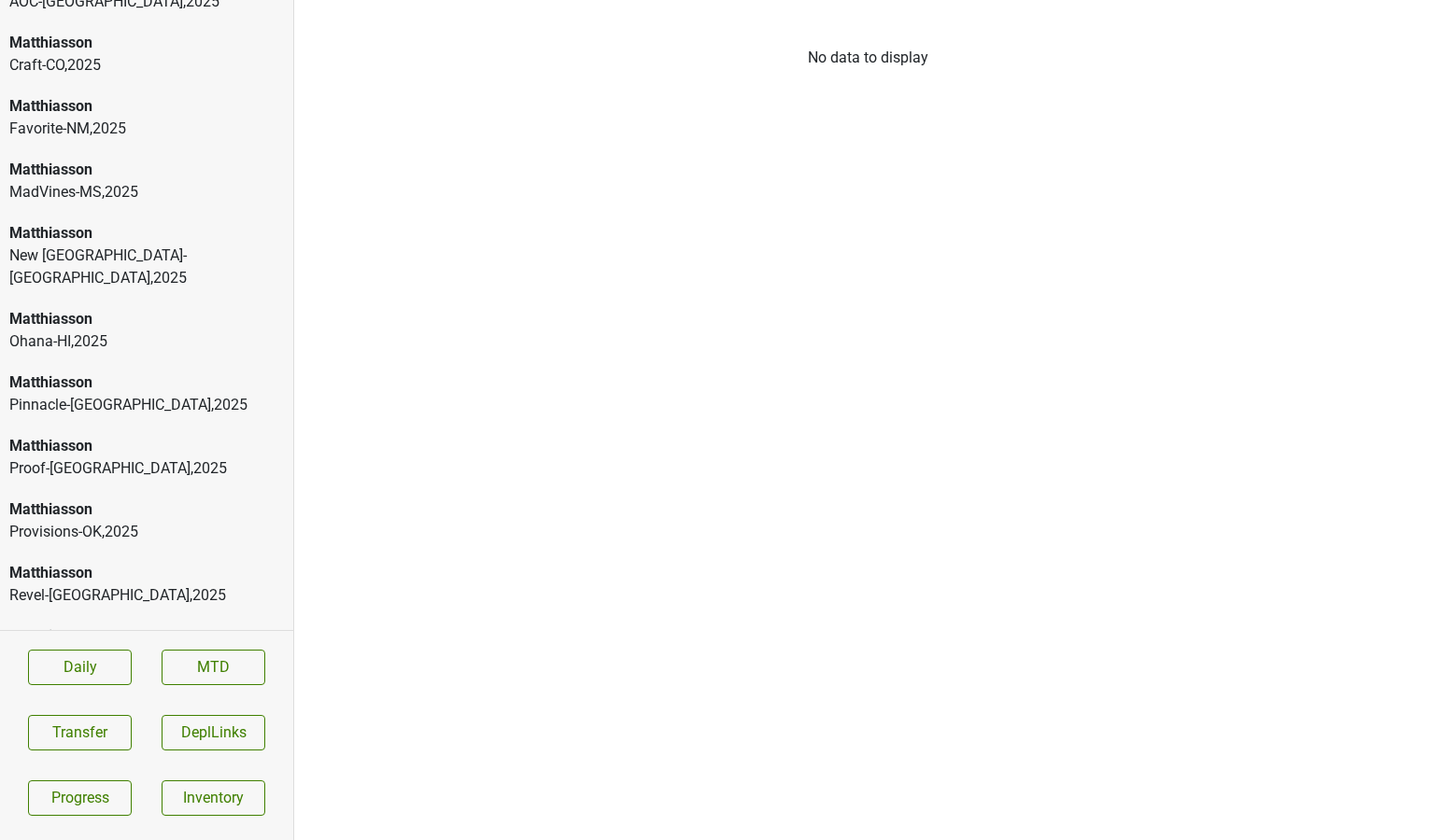
scroll to position [11919, 0]
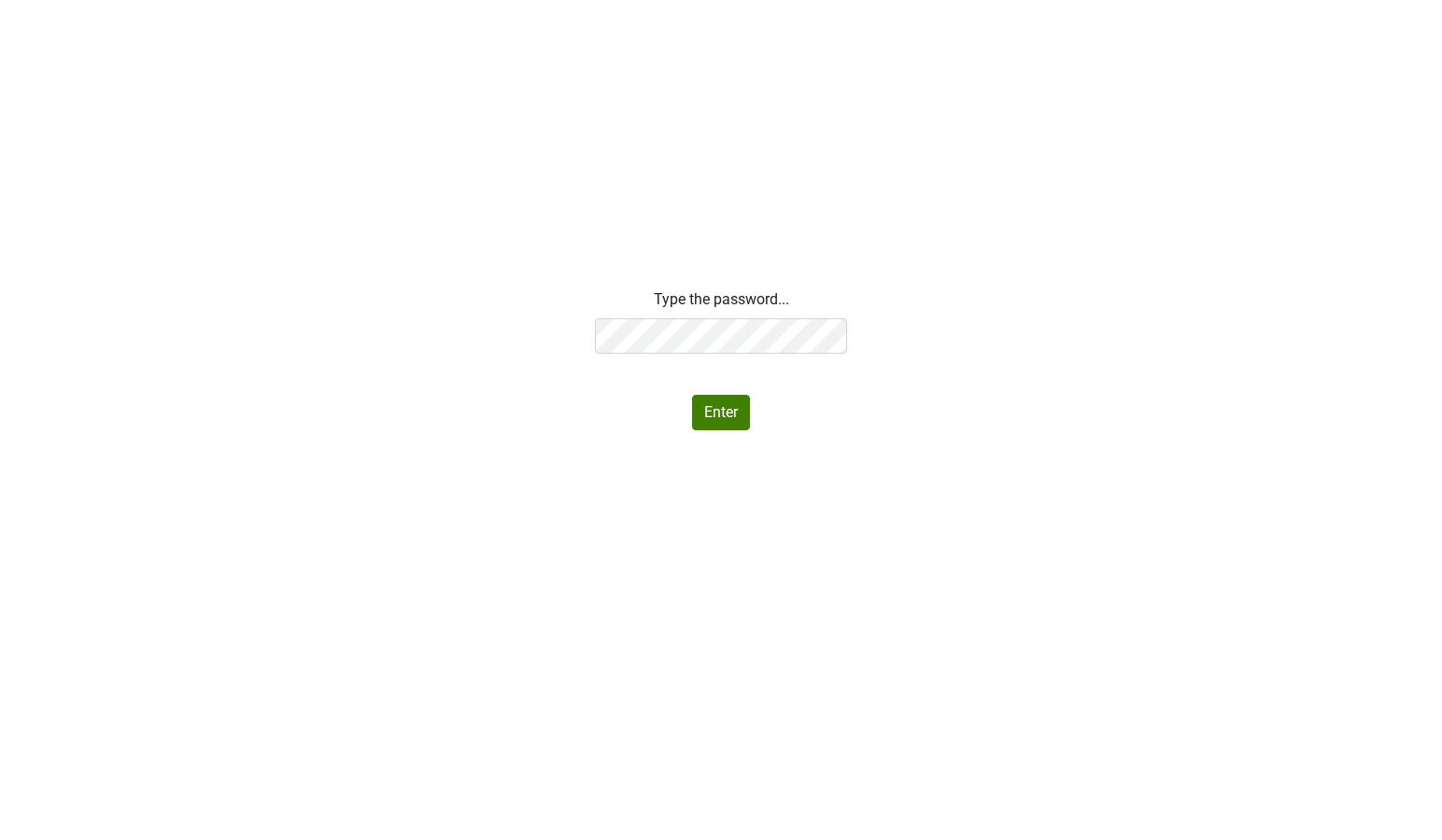
click at [455, 306] on div "Type the password... Enter" at bounding box center [721, 359] width 1442 height 142
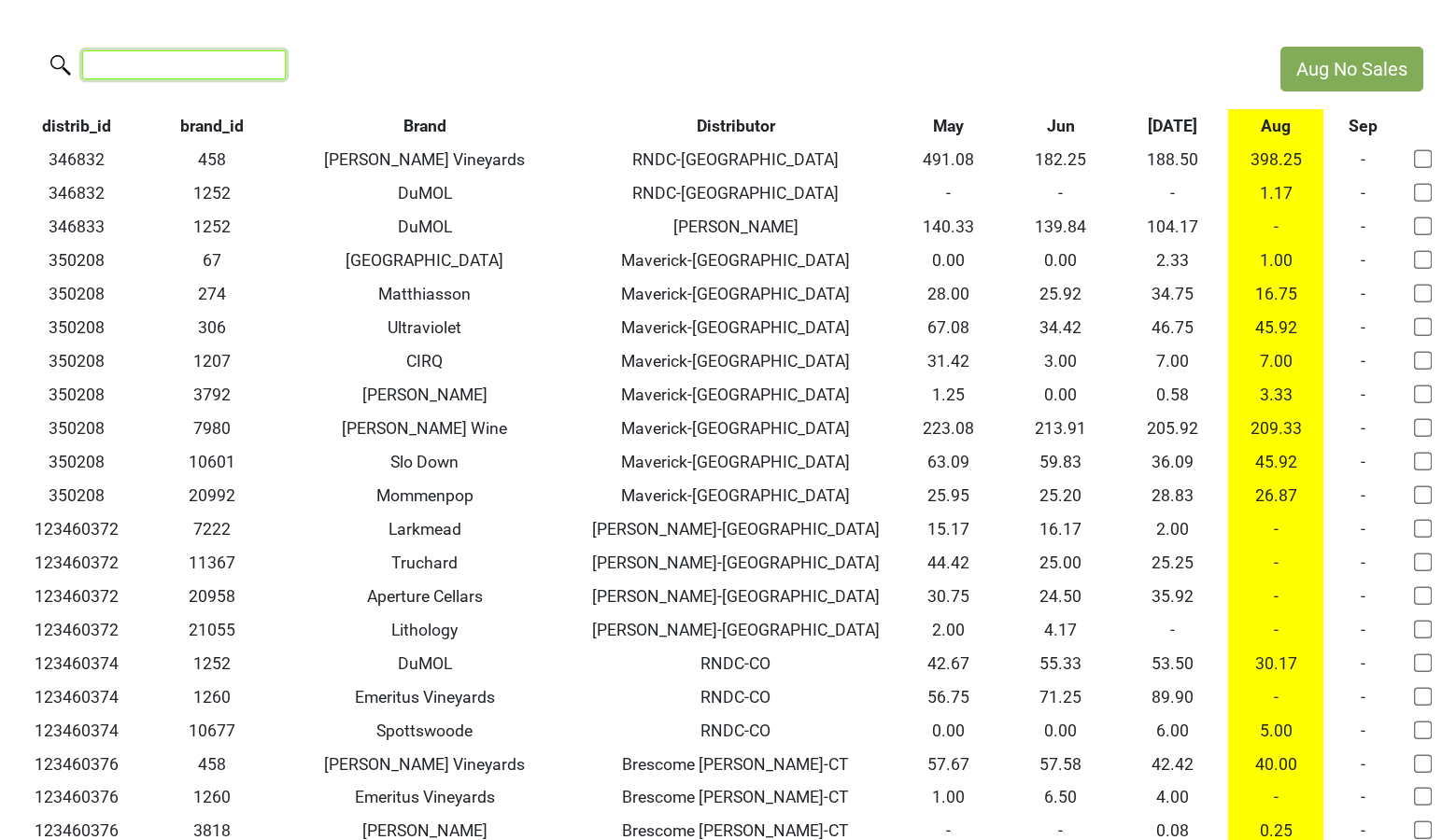
click at [185, 62] on input "search" at bounding box center [184, 64] width 203 height 29
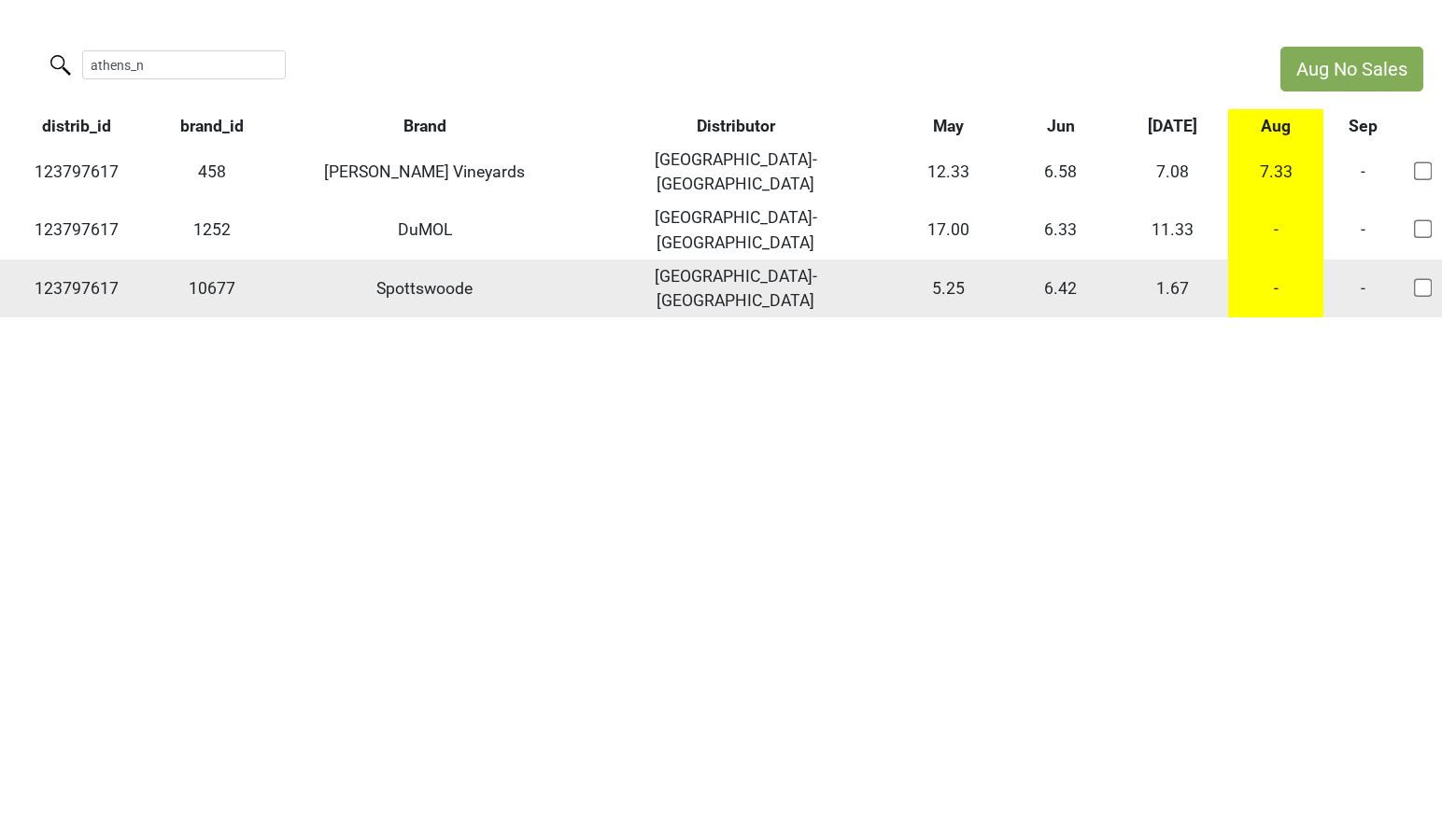
click at [84, 259] on td "123797617" at bounding box center [77, 288] width 153 height 58
copy td "123797617"
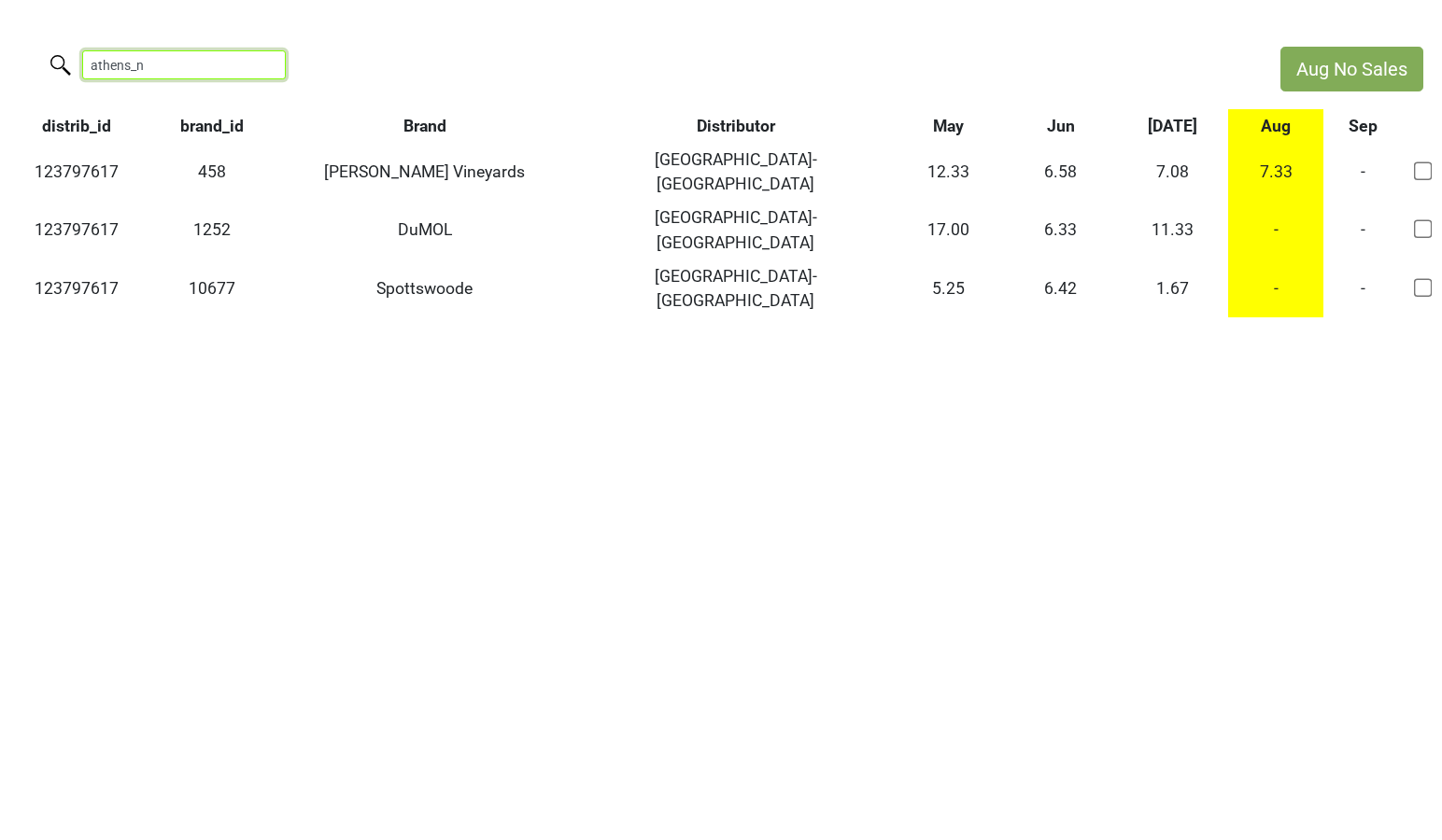
drag, startPoint x: 185, startPoint y: 73, endPoint x: 3, endPoint y: 55, distance: 182.9
click at [3, 55] on div "athens_n" at bounding box center [631, 66] width 1262 height 40
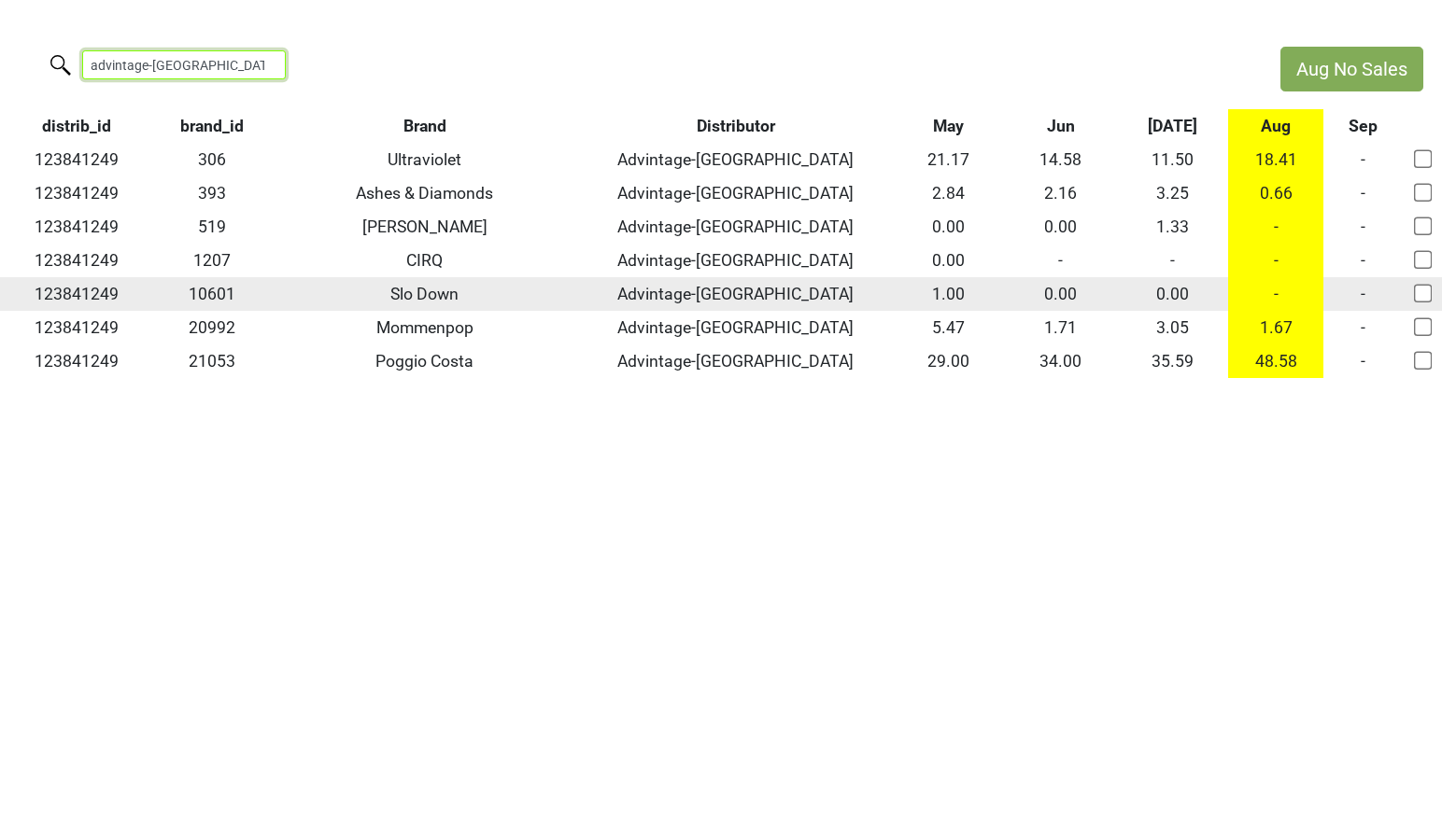
type input "advintage-tn"
click at [1416, 298] on input "checkbox" at bounding box center [1423, 293] width 19 height 19
checkbox input "true"
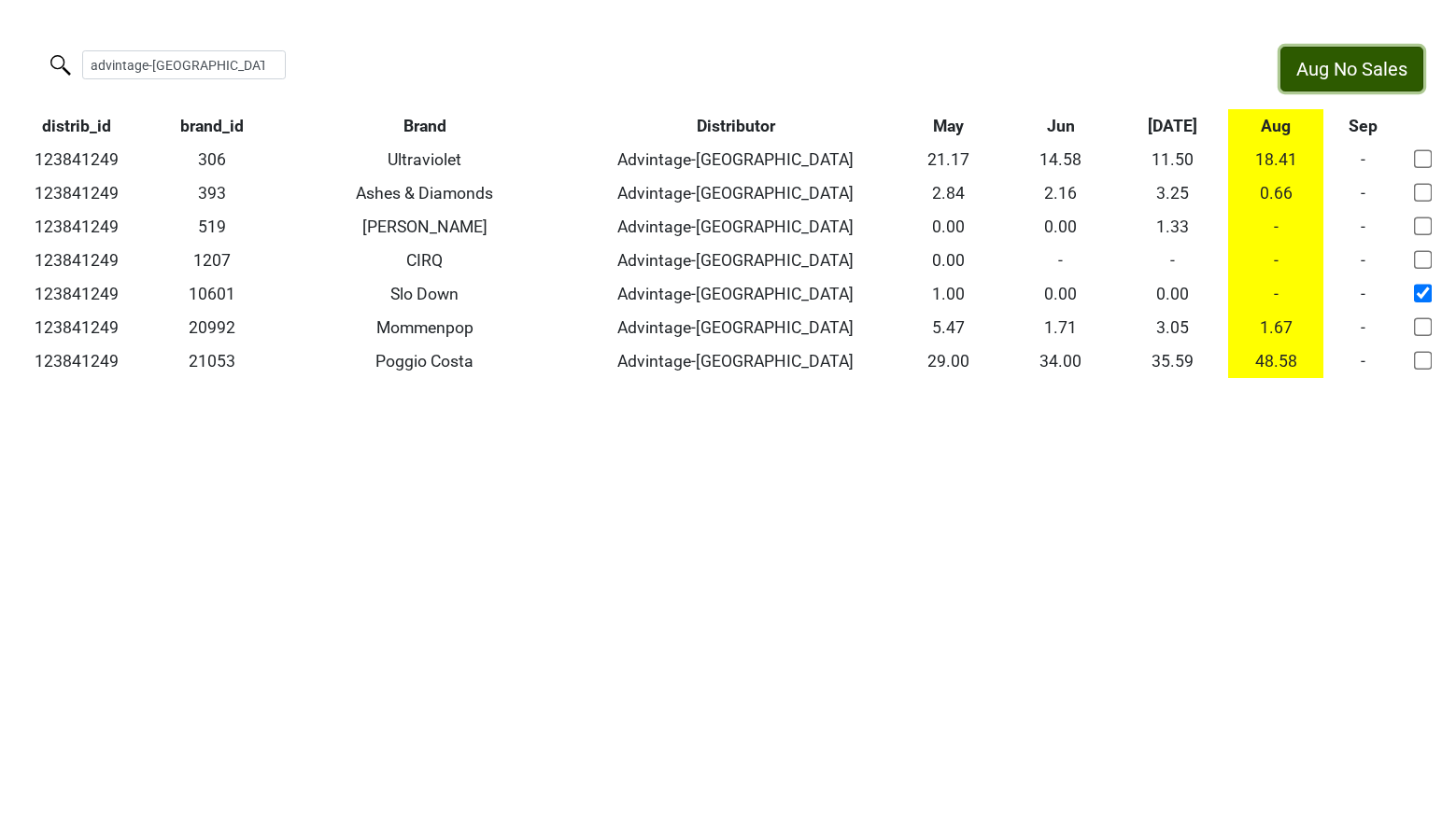
click at [1352, 80] on button "Aug No Sales" at bounding box center [1351, 68] width 143 height 44
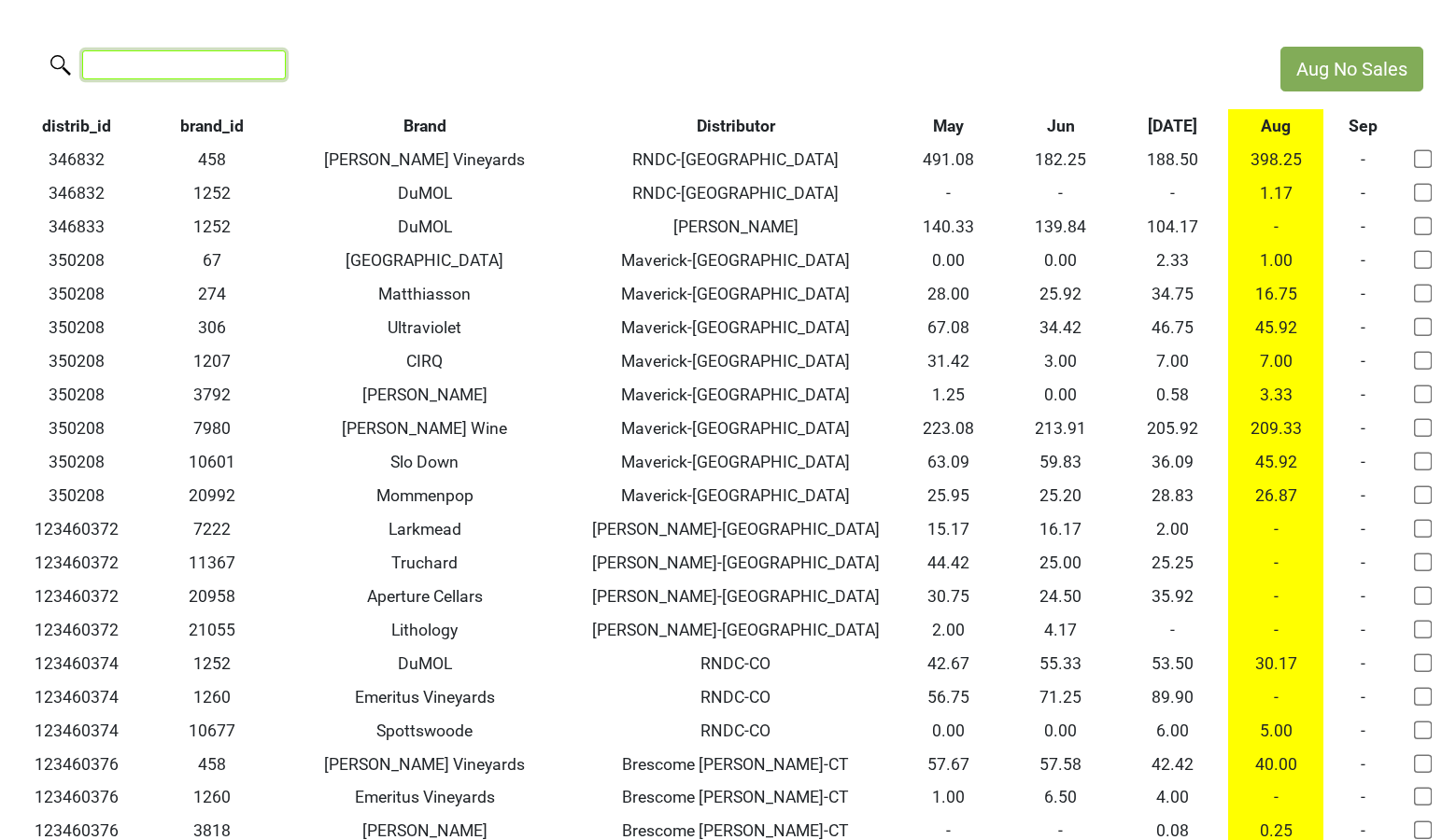
click at [163, 61] on input "search" at bounding box center [184, 64] width 203 height 29
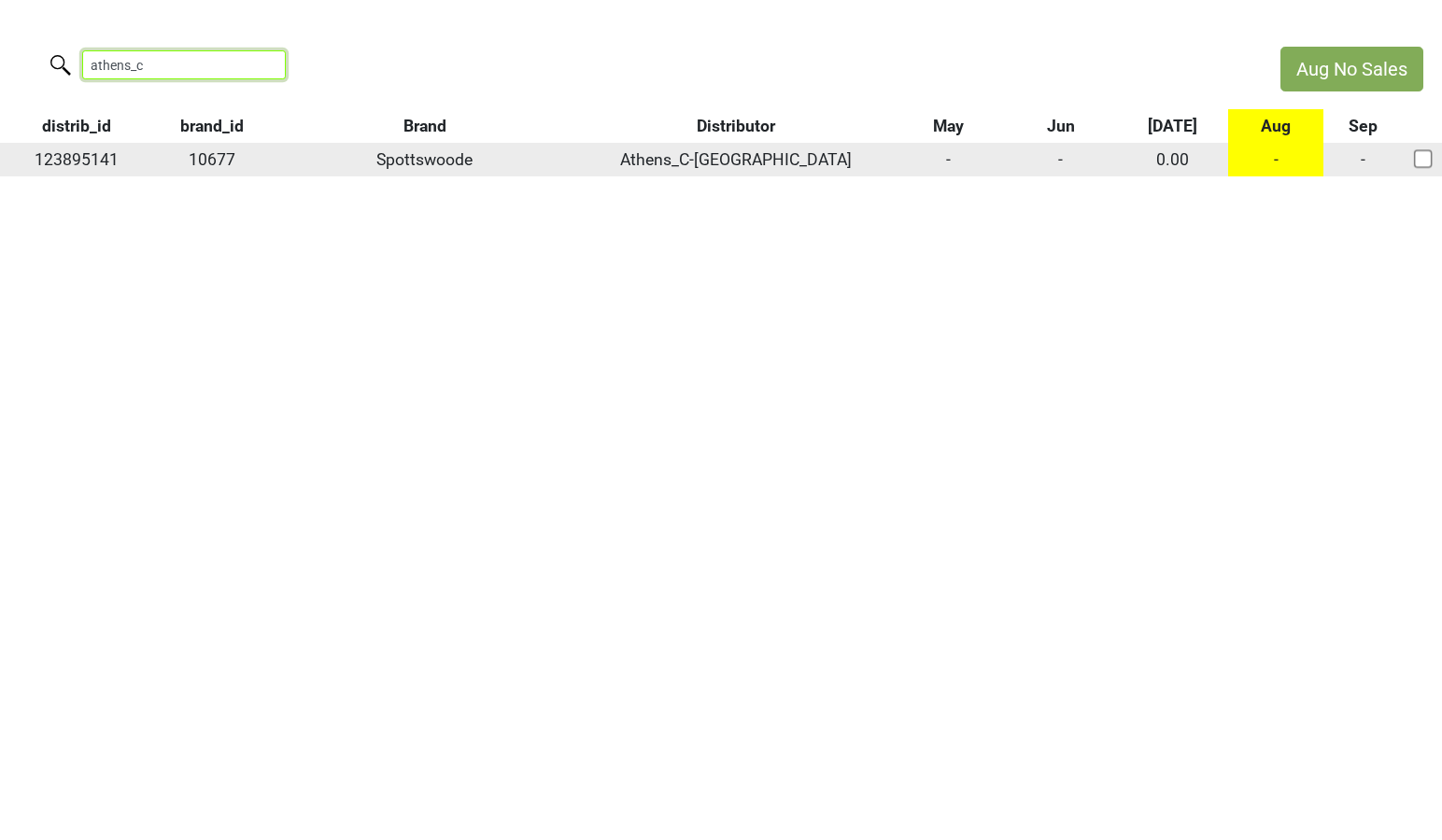
type input "athens_c"
click at [1415, 159] on input "checkbox" at bounding box center [1423, 159] width 19 height 19
checkbox input "true"
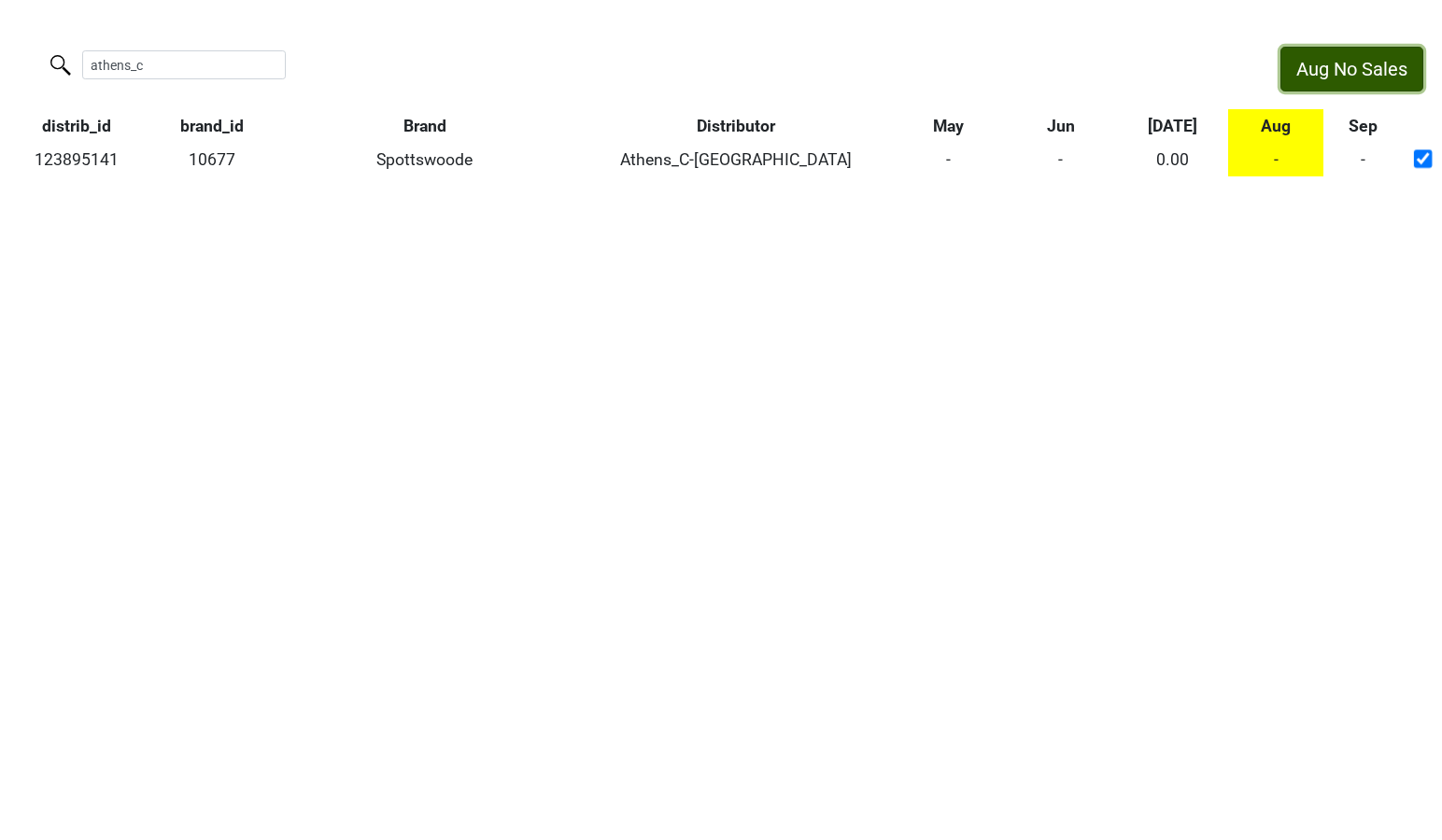
click at [1344, 75] on button "Aug No Sales" at bounding box center [1351, 68] width 143 height 44
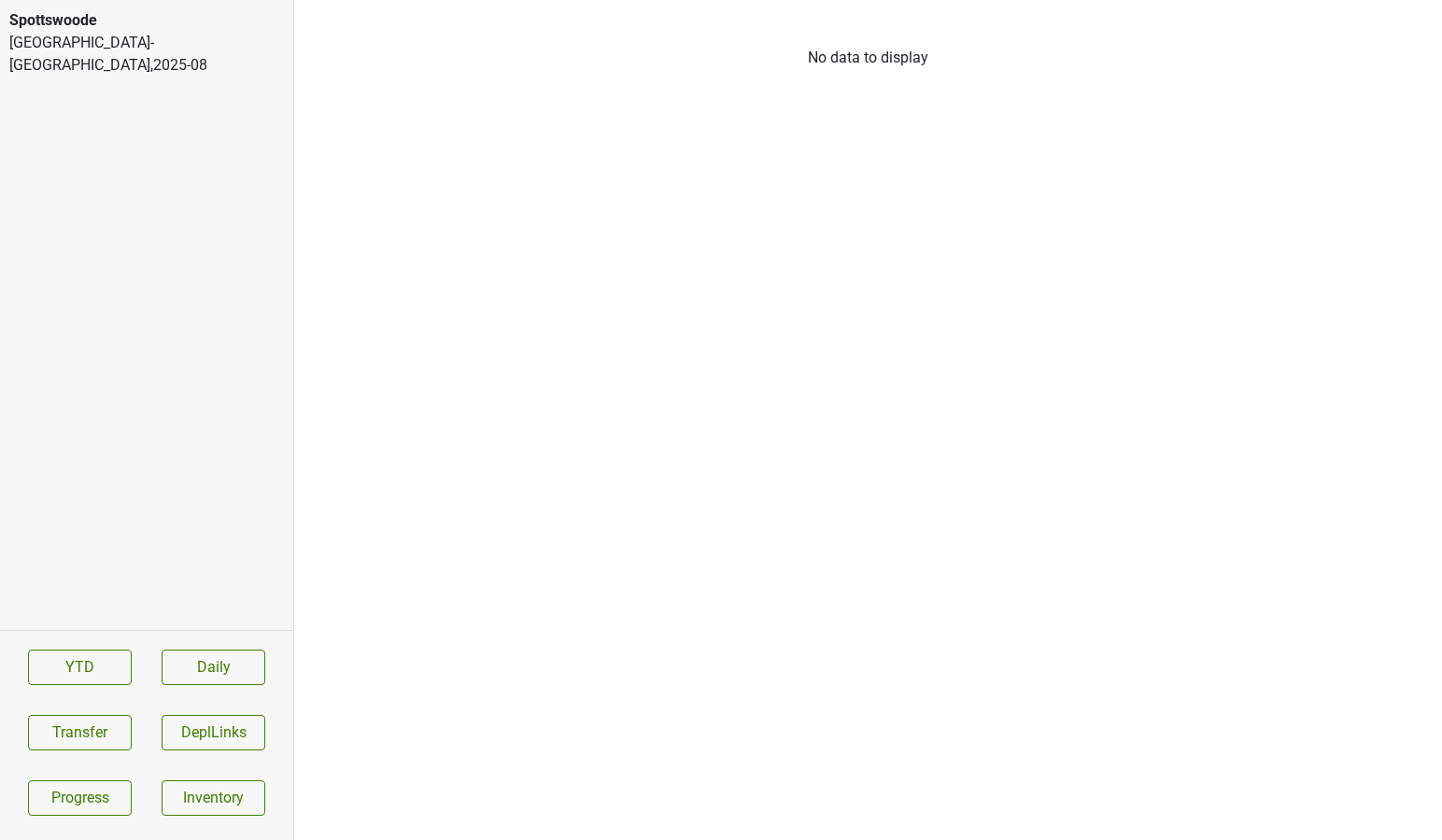
click at [210, 26] on div "Spottswoode" at bounding box center [147, 21] width 274 height 23
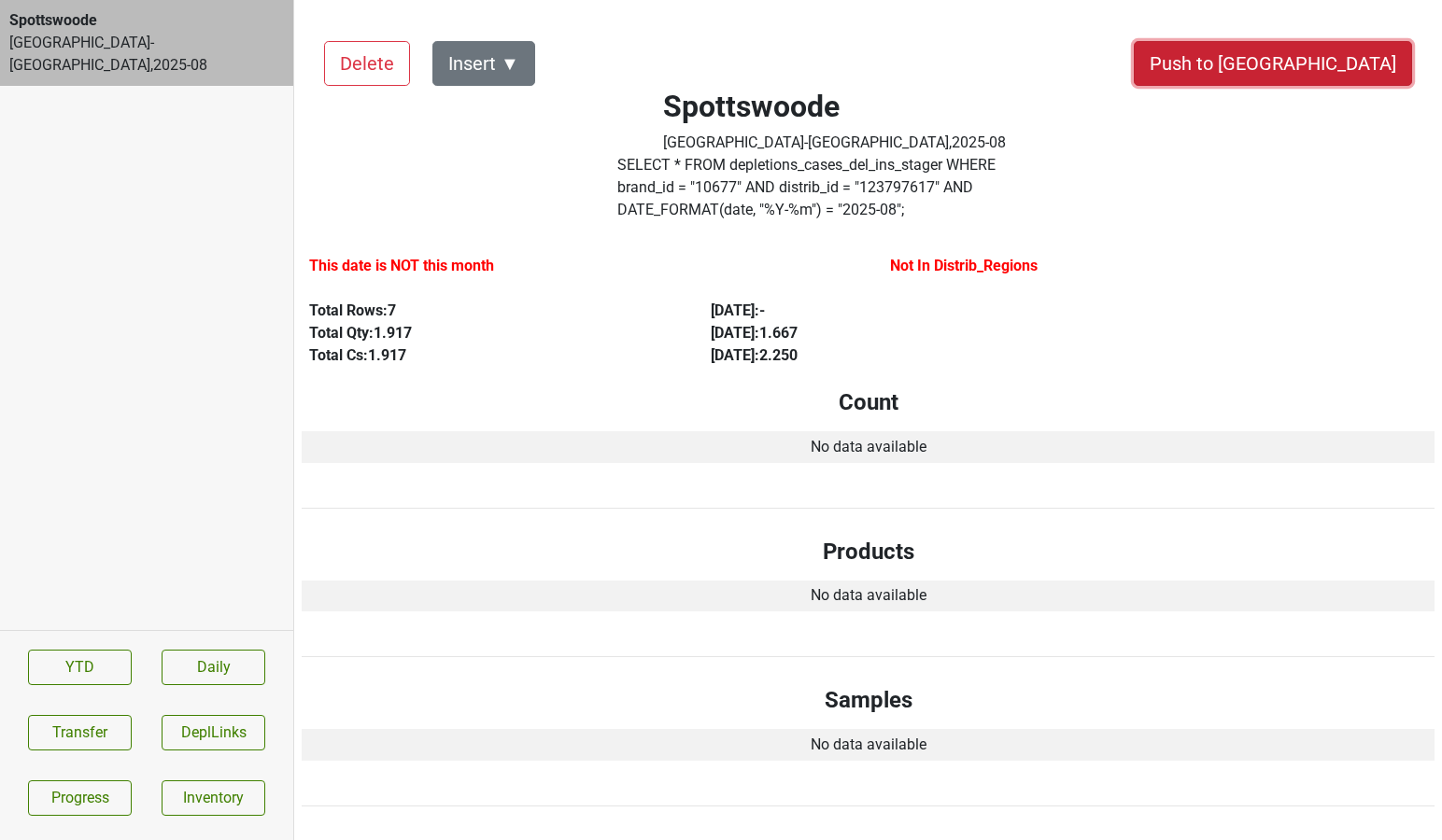
click at [1356, 62] on button "Push to [GEOGRAPHIC_DATA]" at bounding box center [1273, 62] width 278 height 44
